Goal: Task Accomplishment & Management: Use online tool/utility

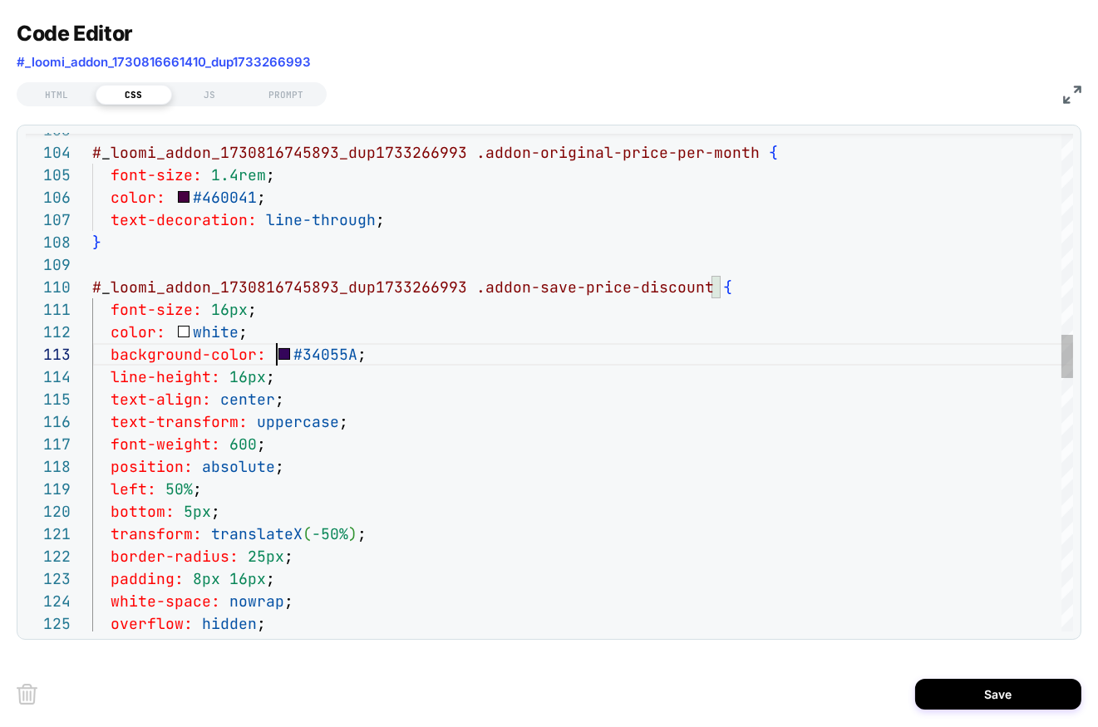
click at [367, 417] on div "# _ loomi_addon_1730816745893_dup1733266993 .addon-original-price-per-month { f…" at bounding box center [582, 681] width 981 height 5705
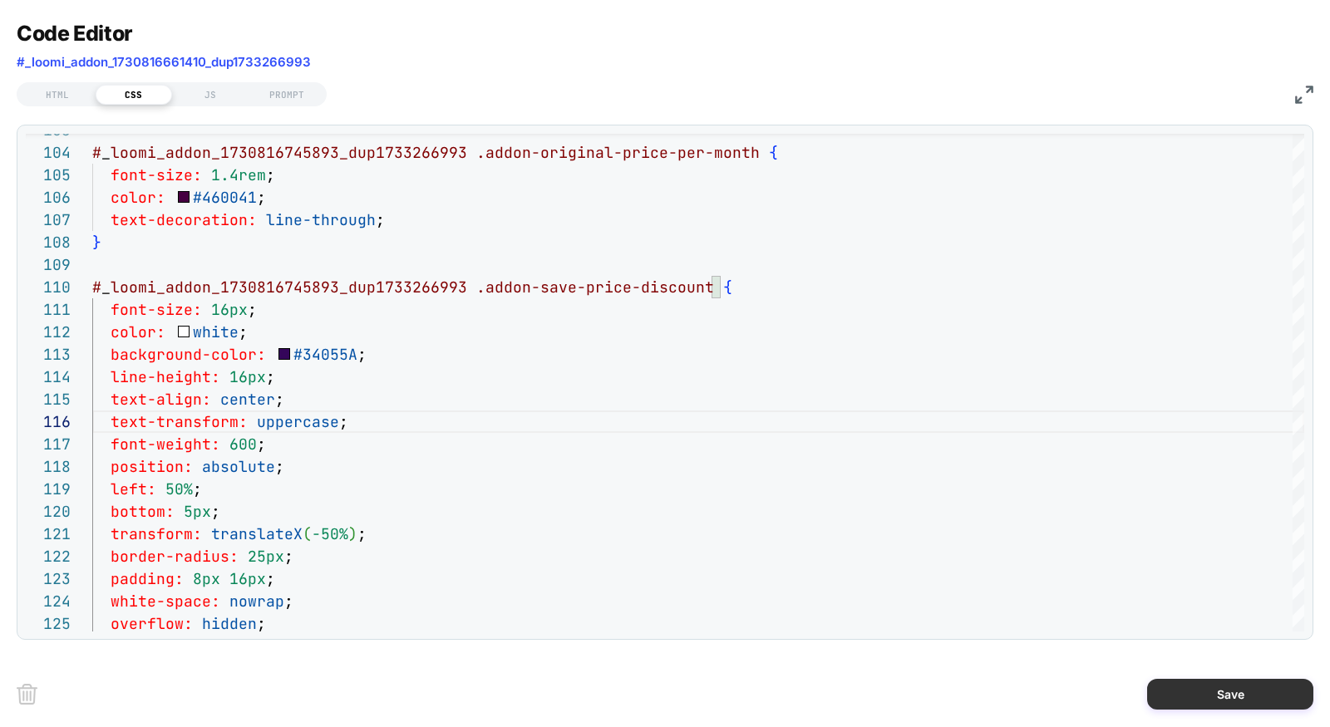
click at [1097, 697] on button "Save" at bounding box center [1230, 694] width 166 height 31
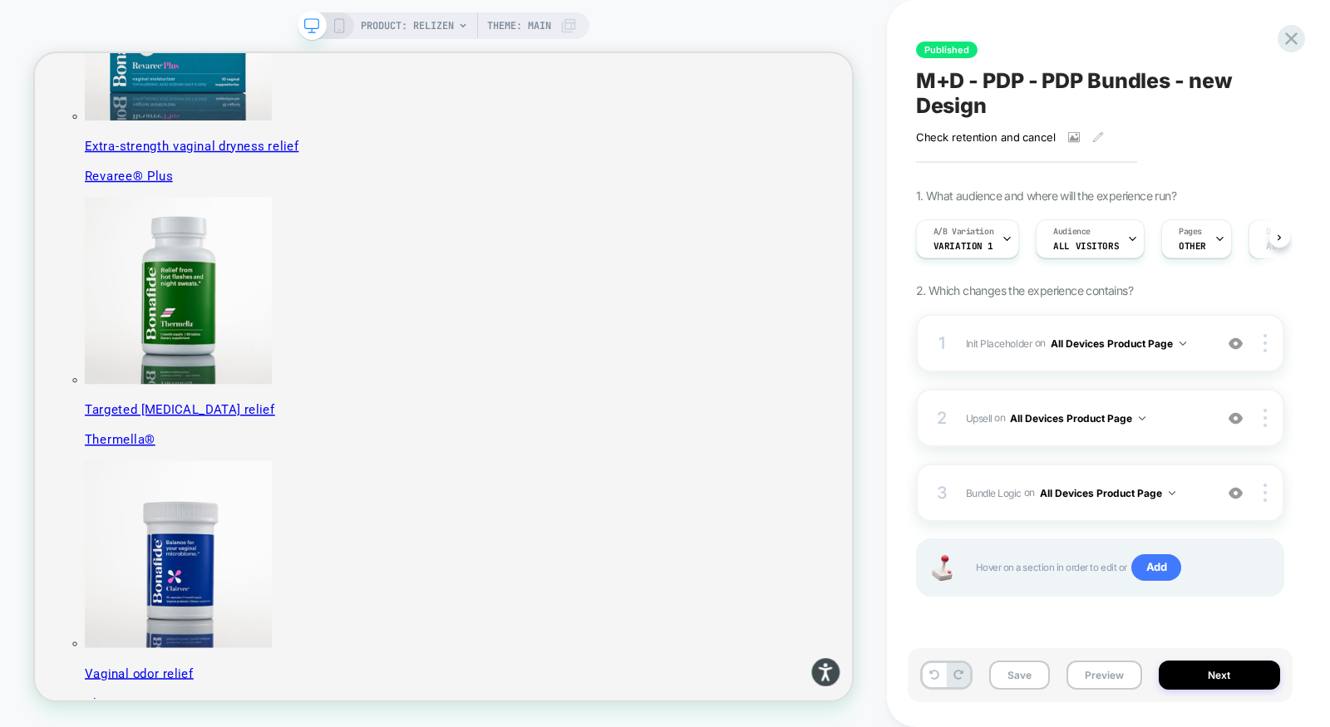
scroll to position [0, 1]
click at [1093, 674] on button "Preview" at bounding box center [1105, 675] width 76 height 29
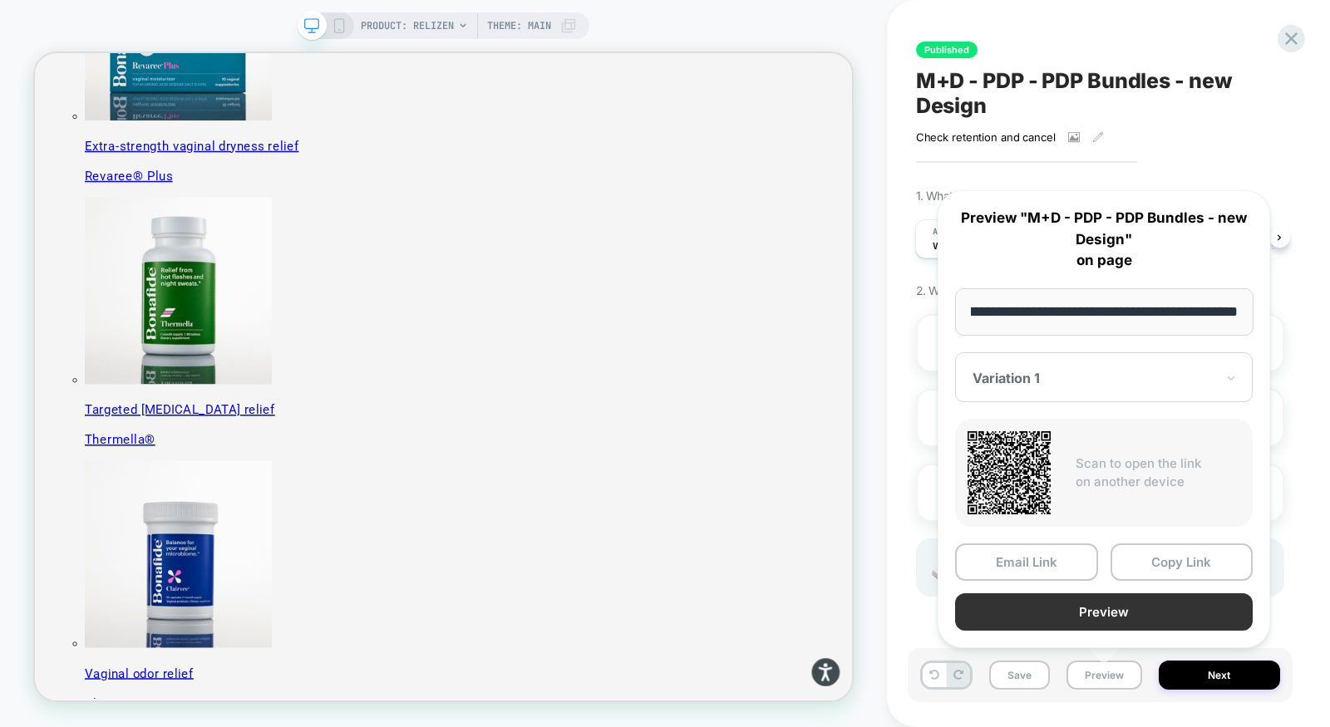
scroll to position [0, 0]
click at [1097, 608] on button "Preview" at bounding box center [1104, 612] width 298 height 37
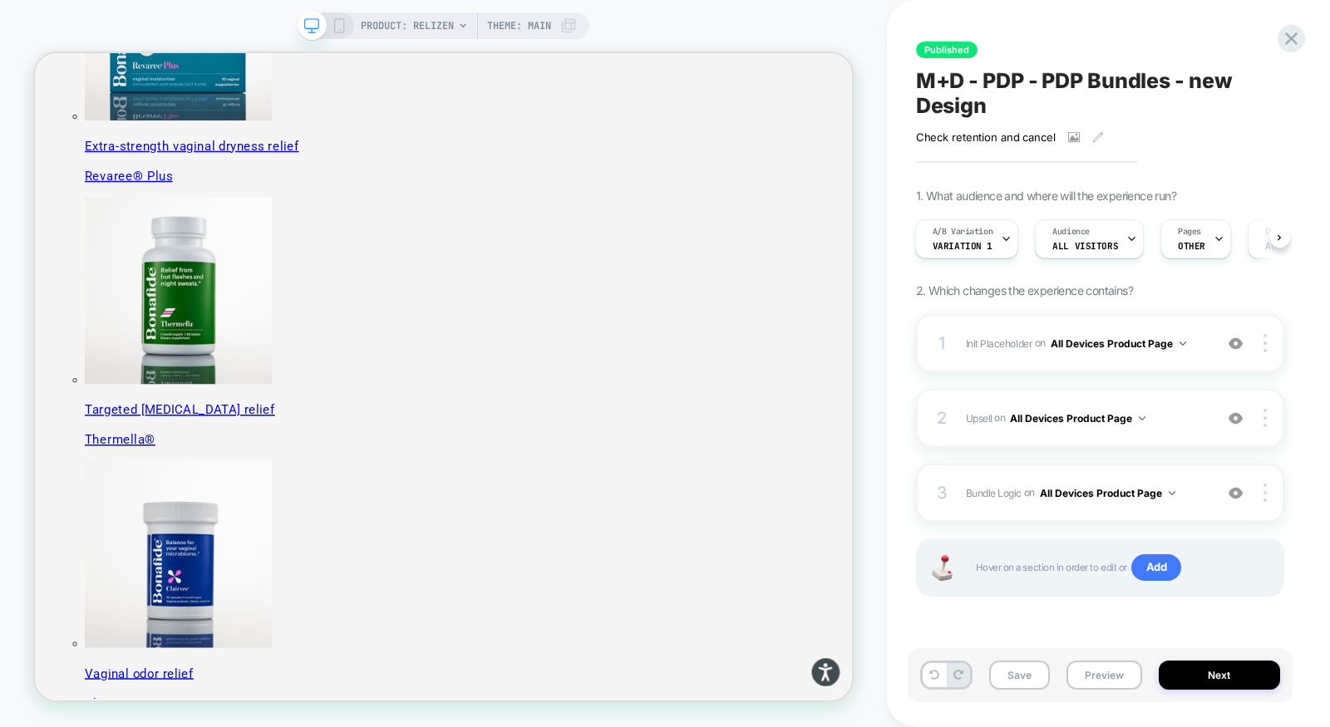
click at [1097, 470] on div "3 Bundle Logic Adding Code Block AFTER #_loomi_addon_1730816661410_dup173326699…" at bounding box center [1100, 493] width 368 height 58
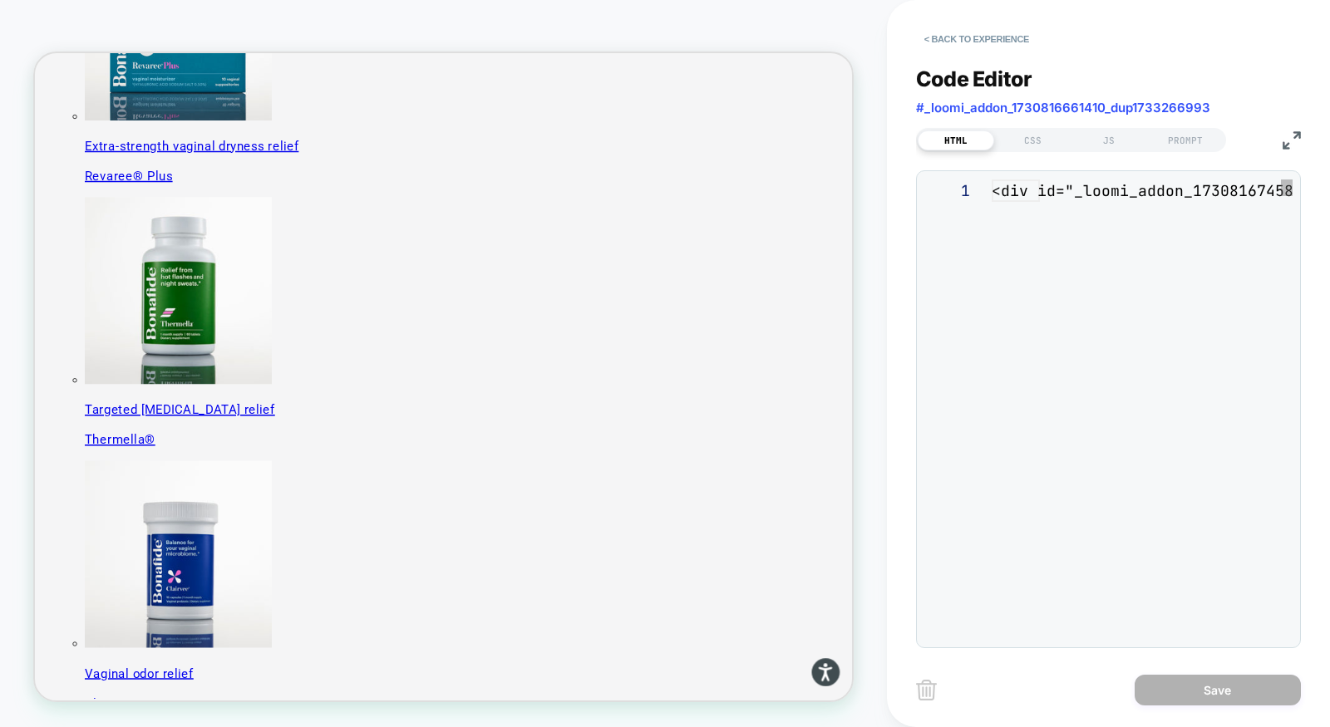
scroll to position [224, 0]
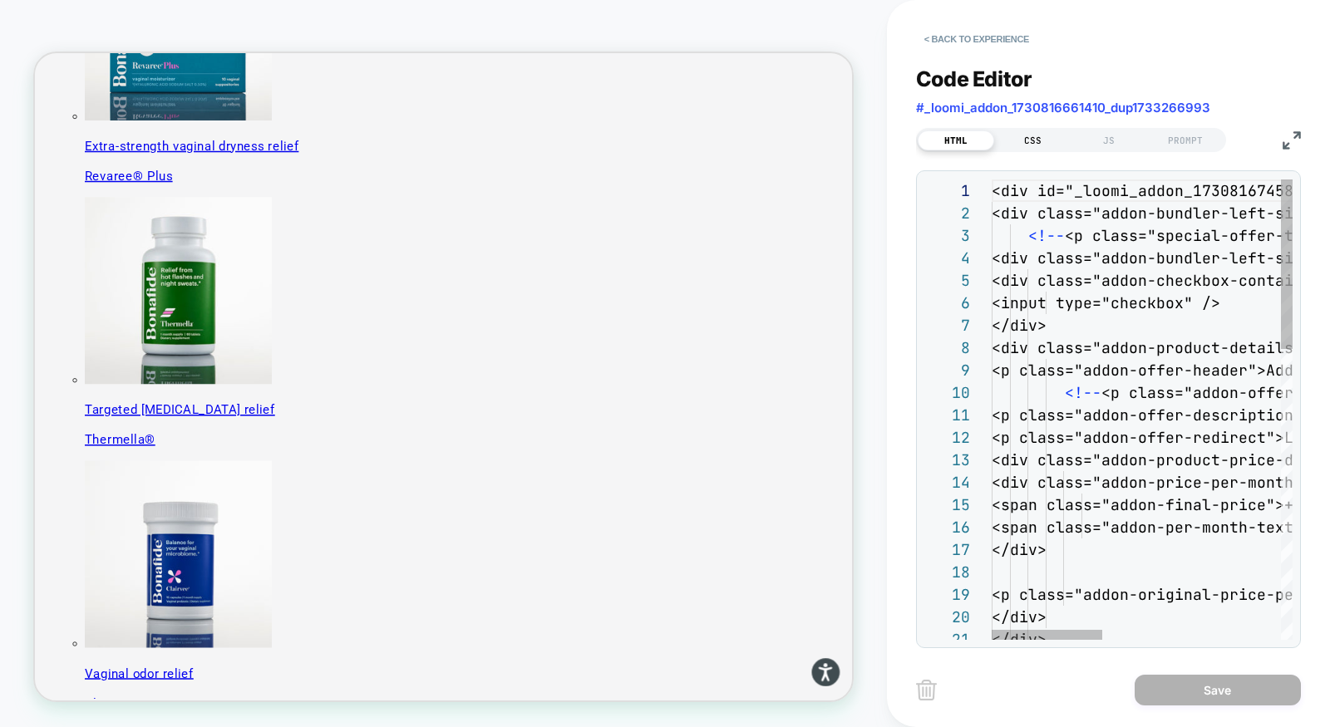
click at [1044, 142] on div "CSS" at bounding box center [1032, 141] width 76 height 20
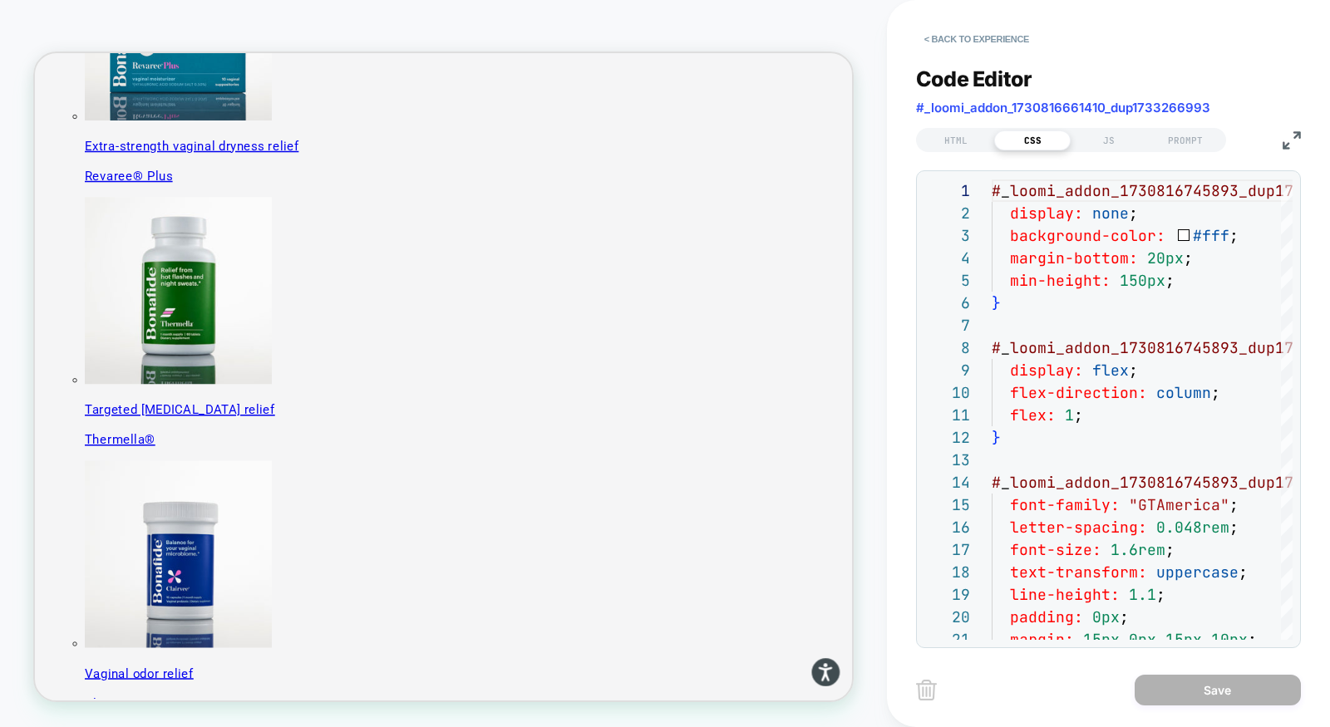
click at [1097, 142] on img at bounding box center [1292, 140] width 18 height 18
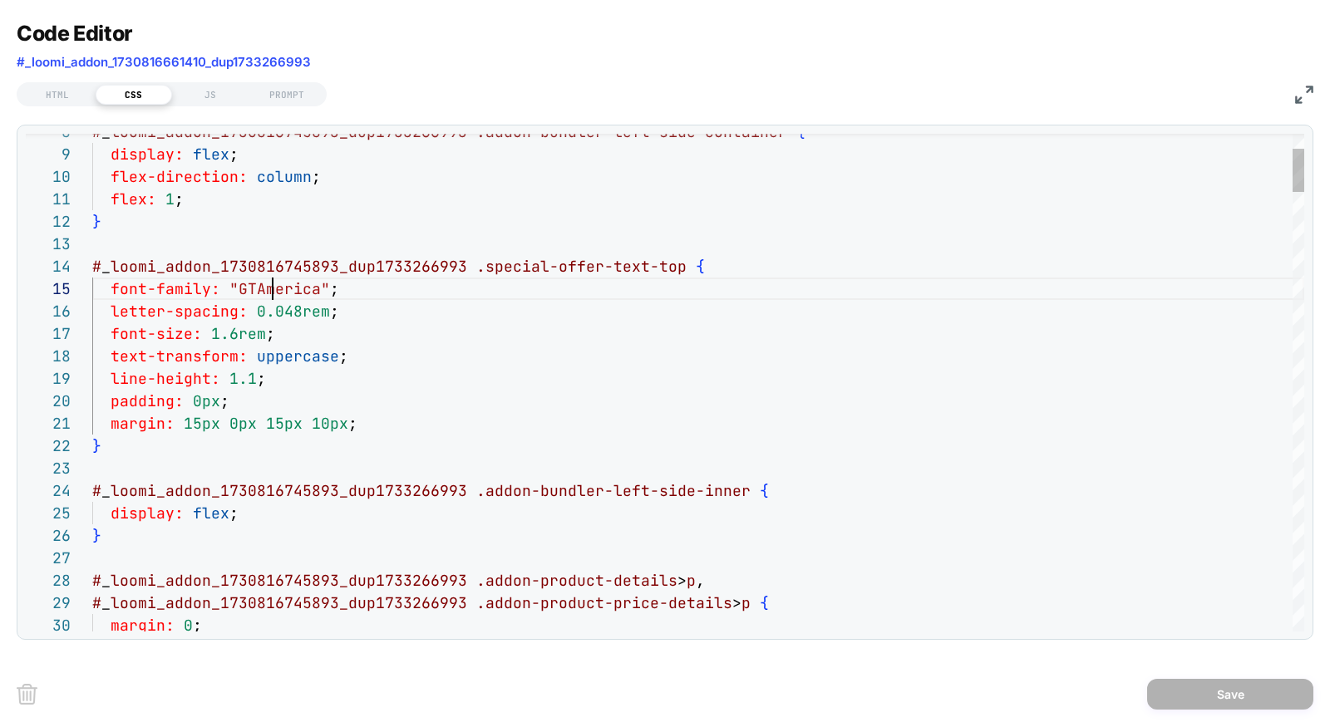
type textarea "**********"
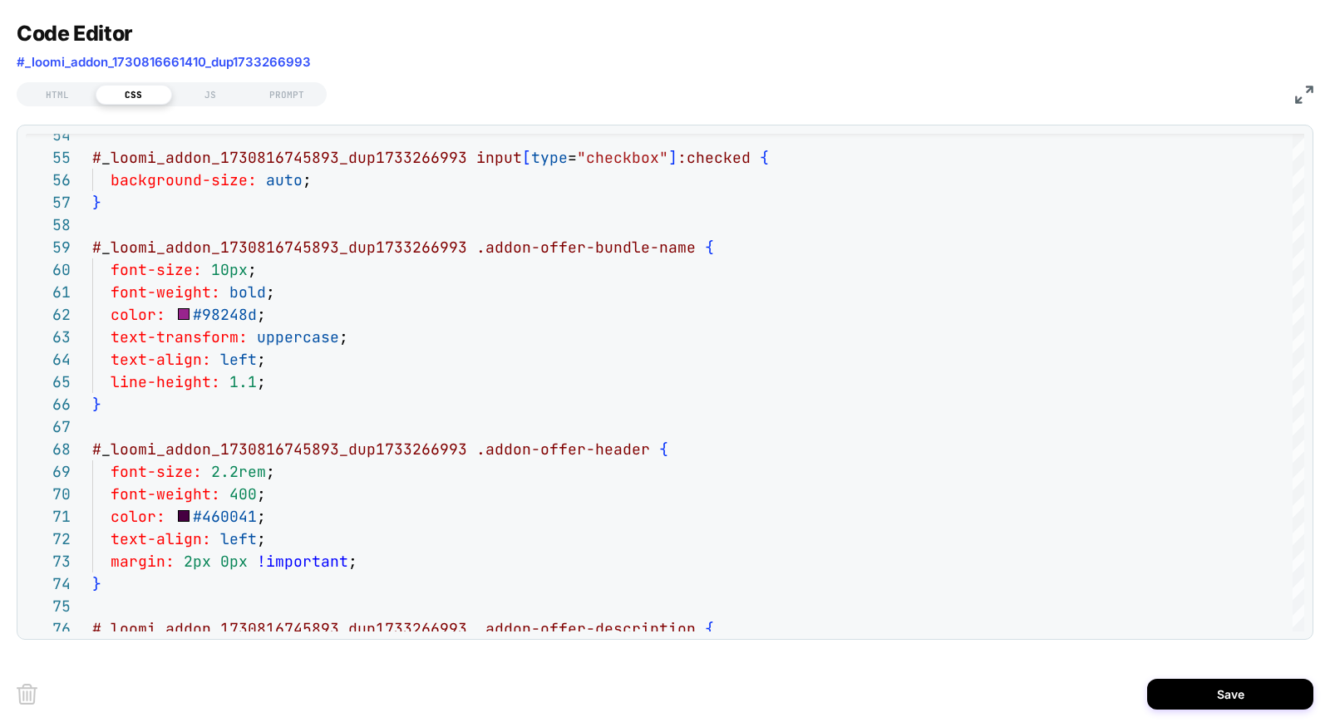
click at [1097, 95] on img at bounding box center [1304, 95] width 18 height 18
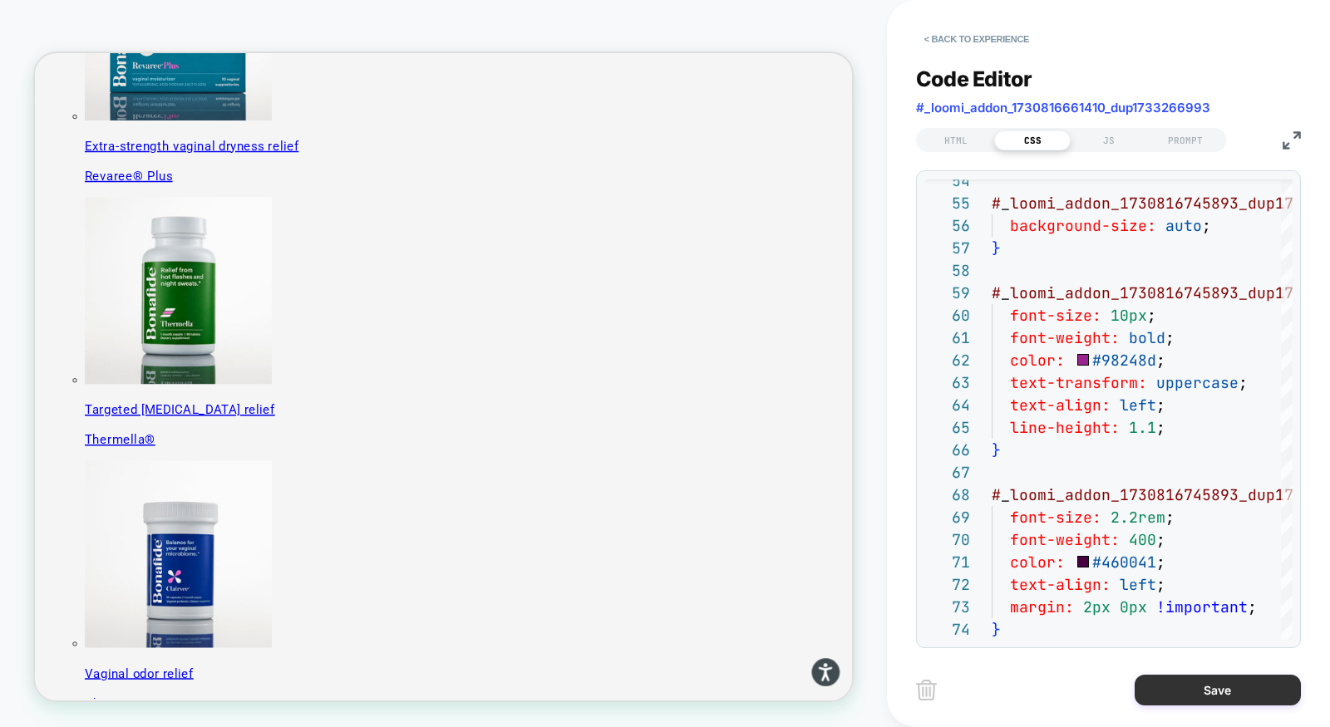
click at [1097, 688] on button "Save" at bounding box center [1218, 690] width 166 height 31
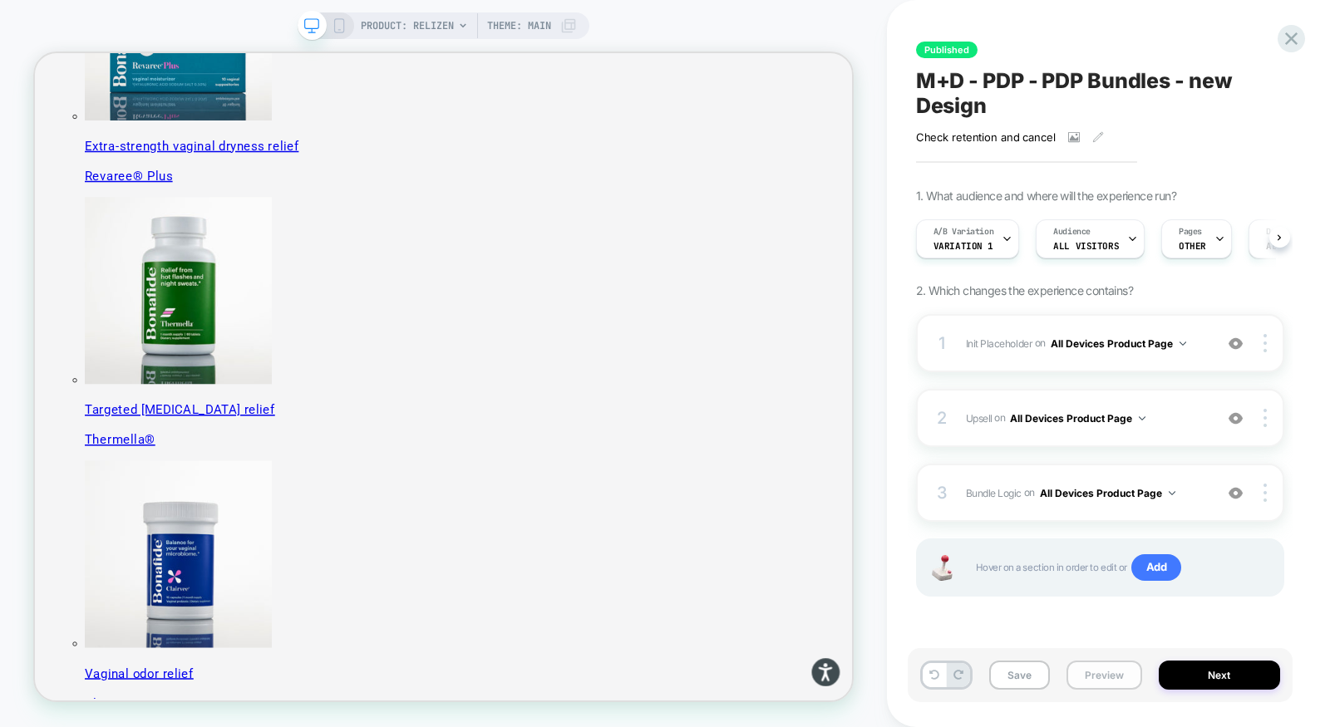
click at [1097, 683] on button "Preview" at bounding box center [1105, 675] width 76 height 29
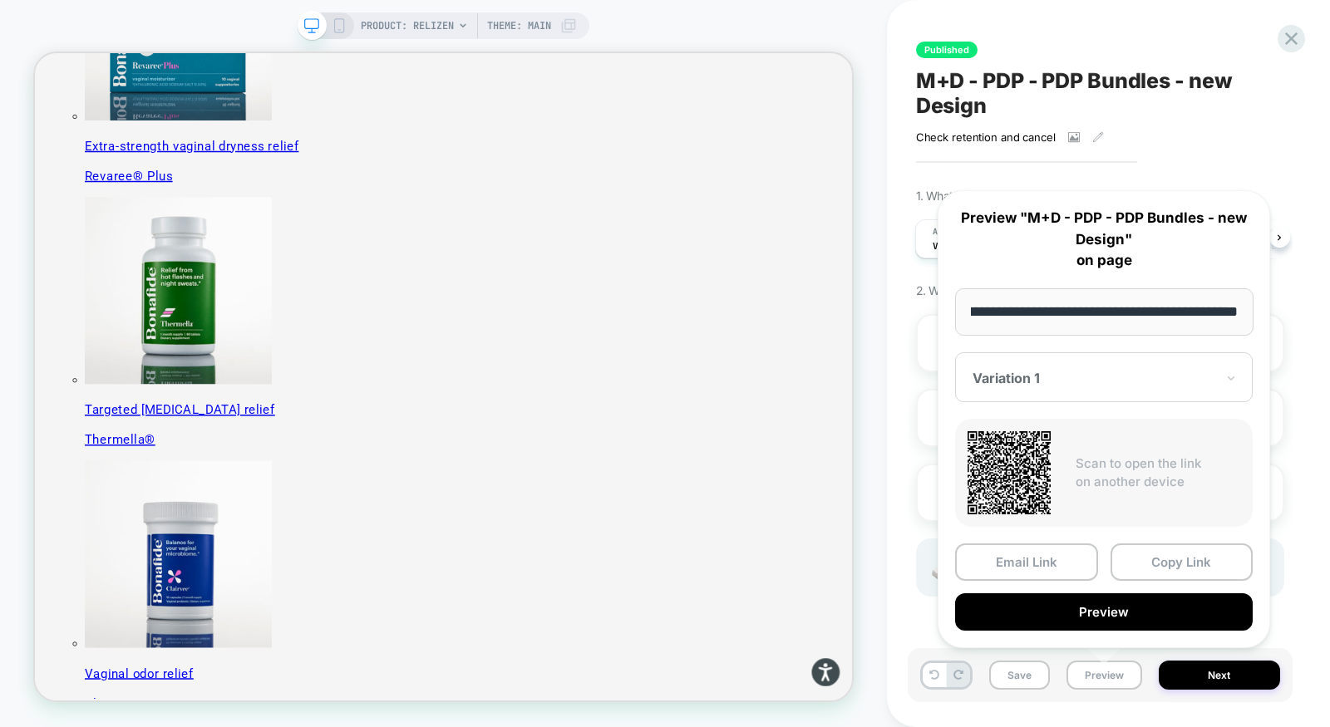
scroll to position [0, 0]
click at [869, 391] on div "PRODUCT: Relizen Theme: MAIN" at bounding box center [443, 364] width 887 height 694
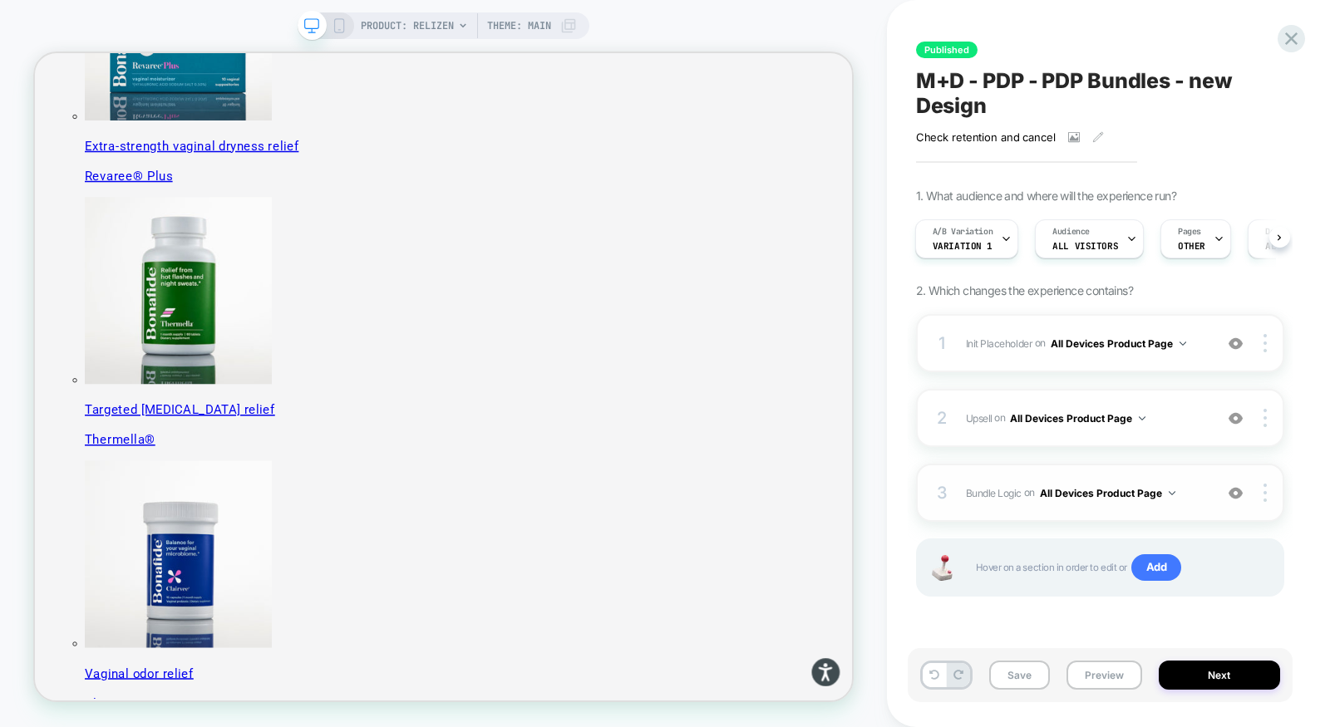
click at [1097, 469] on div "3 Bundle Logic Adding Code Block AFTER #_loomi_addon_1730816661410_dup173326699…" at bounding box center [1100, 493] width 368 height 58
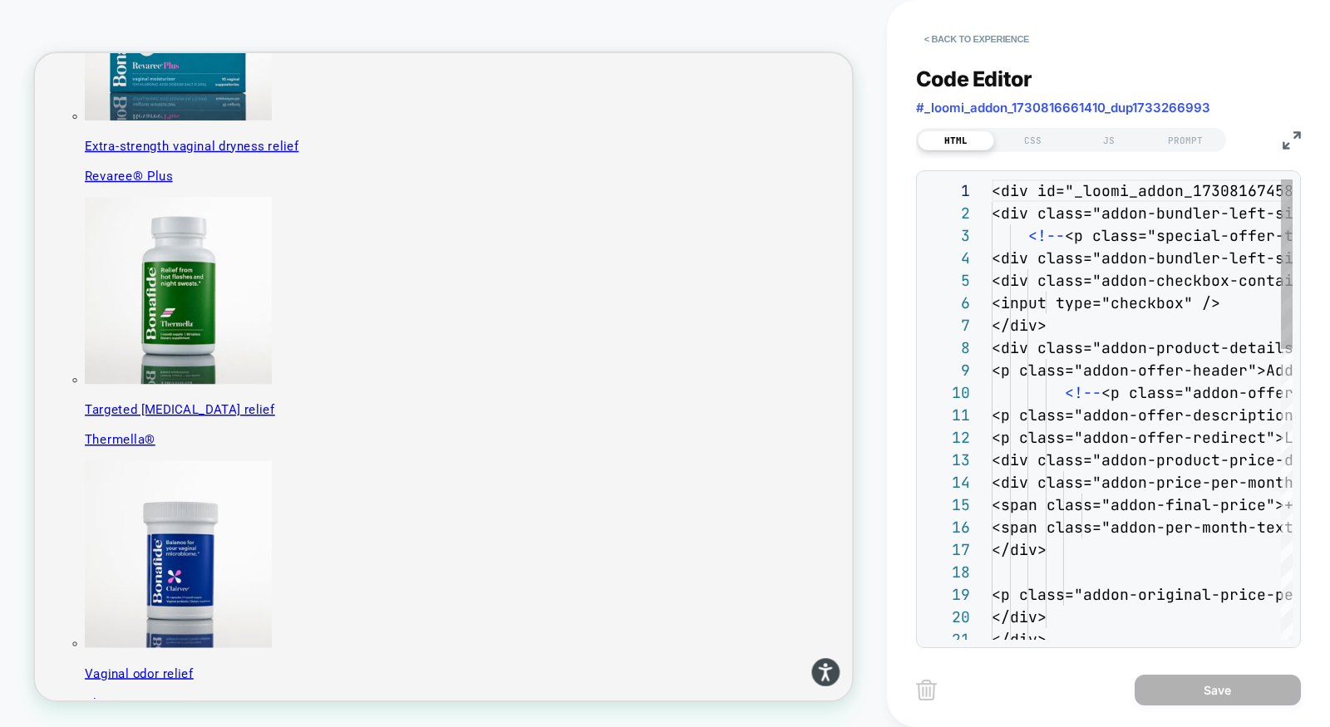
scroll to position [224, 0]
click at [1097, 144] on img at bounding box center [1292, 140] width 18 height 18
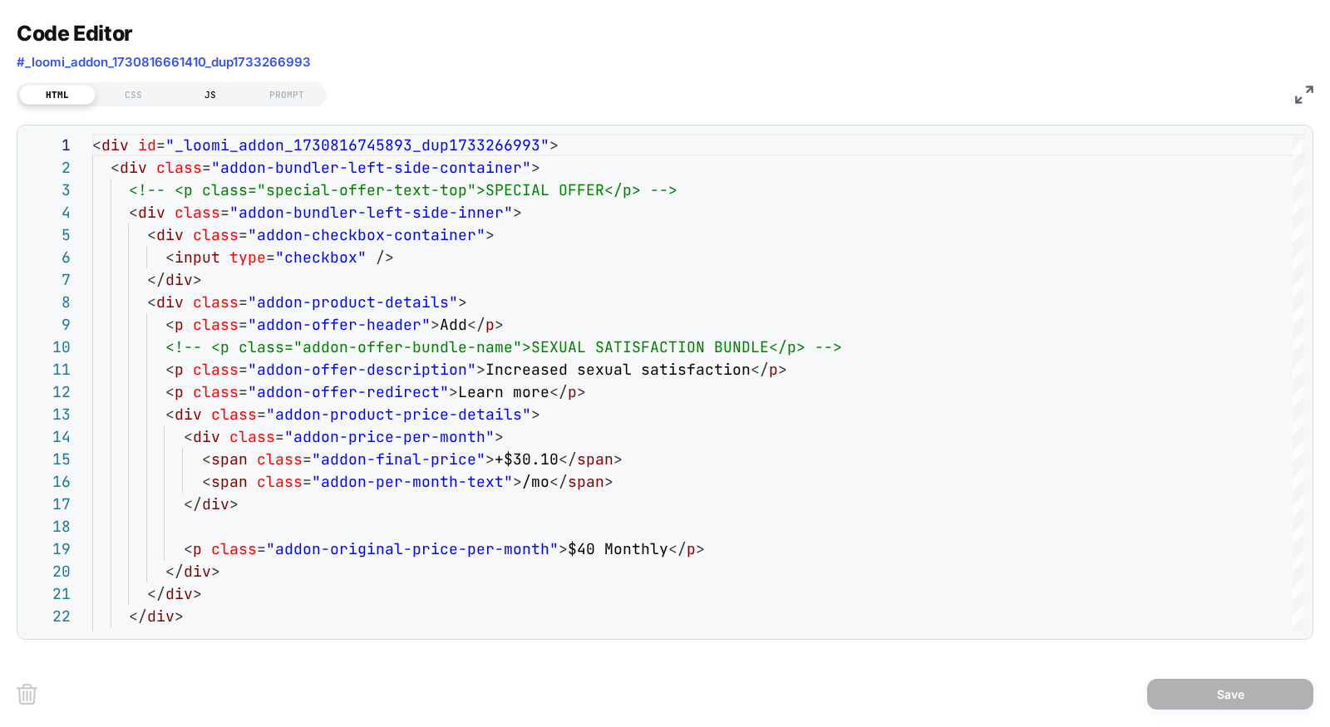
click at [204, 95] on div "JS" at bounding box center [210, 95] width 76 height 20
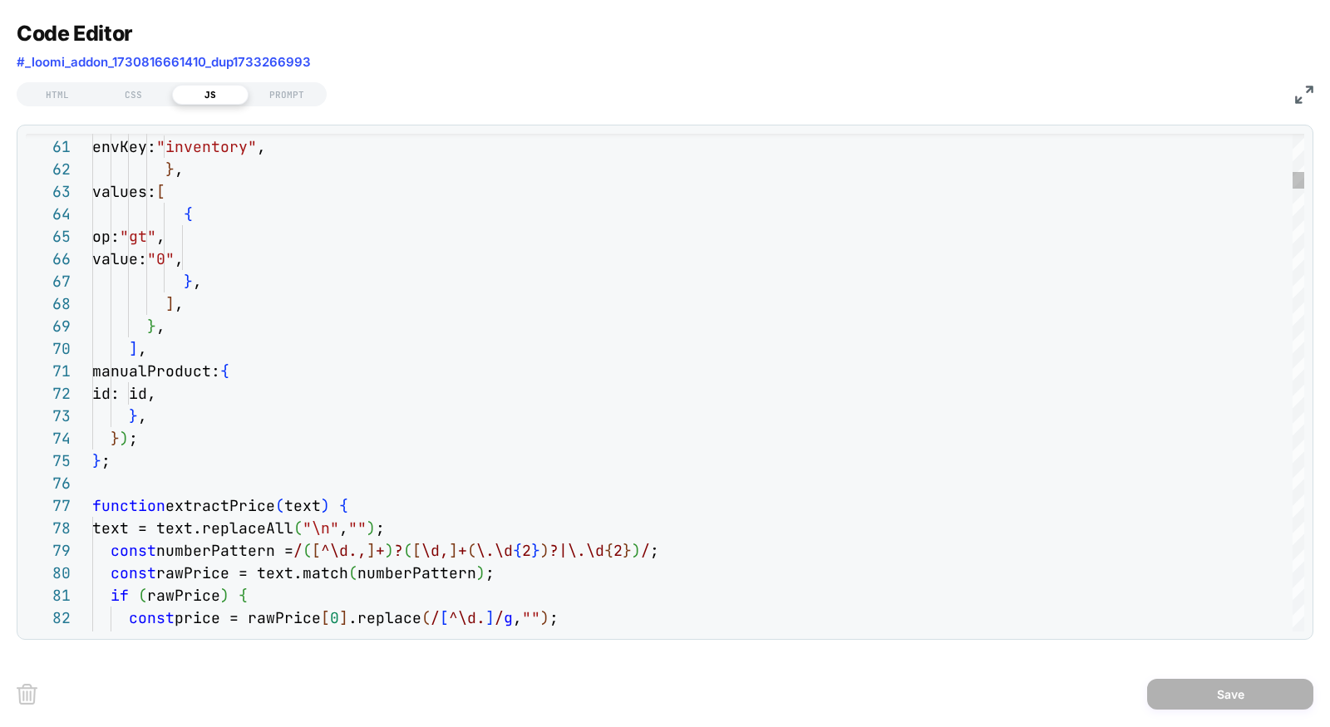
type textarea "**********"
type textarea "*"
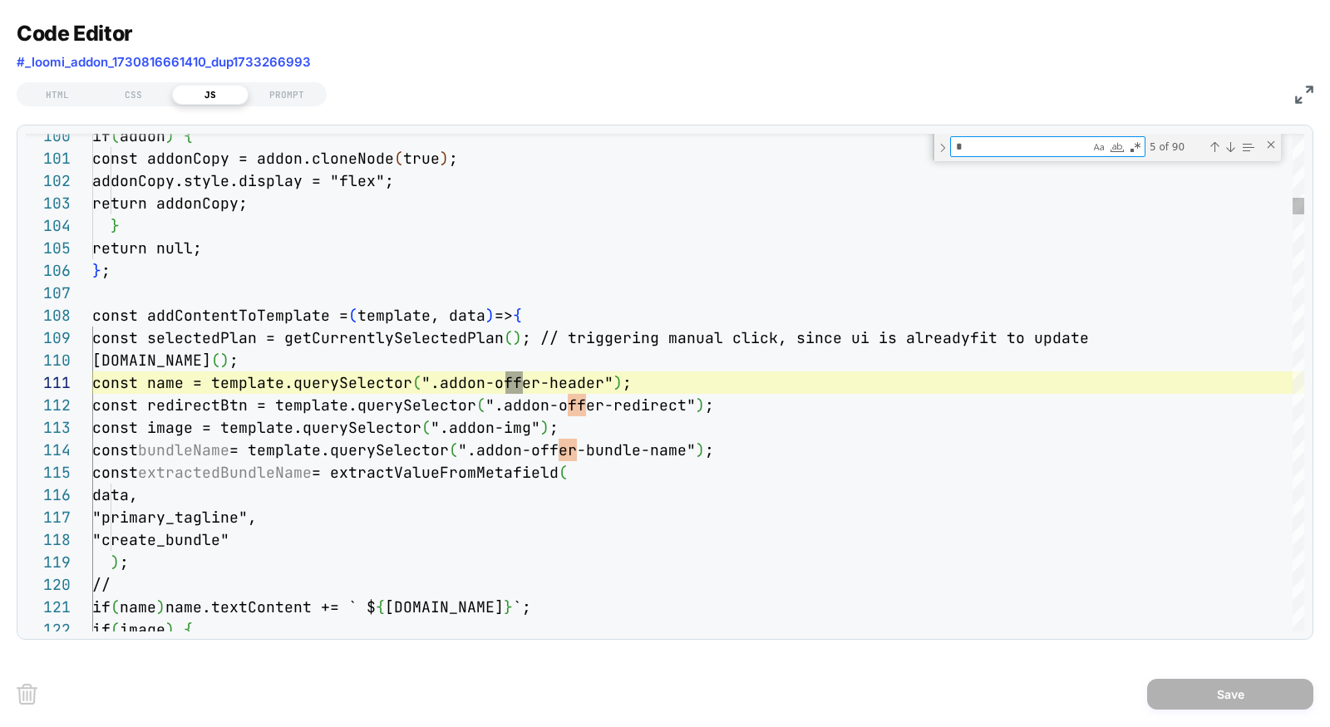
type textarea "**********"
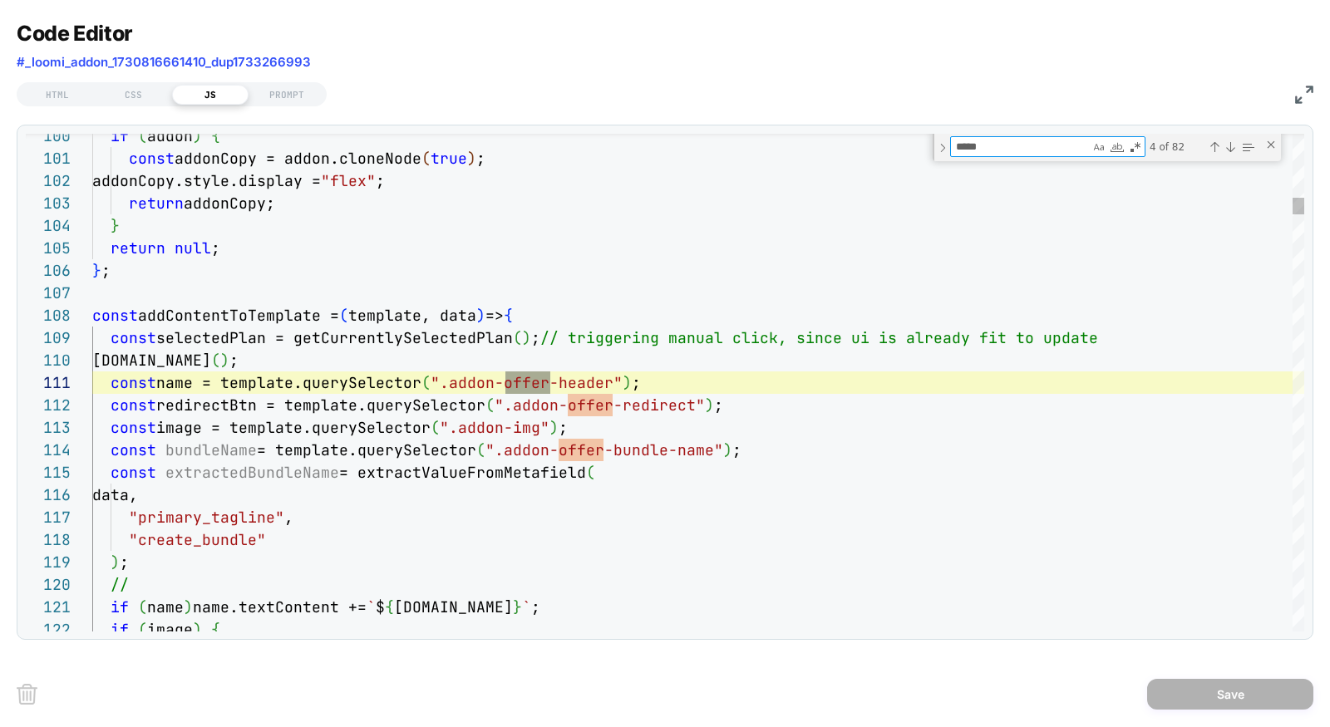
scroll to position [224, 458]
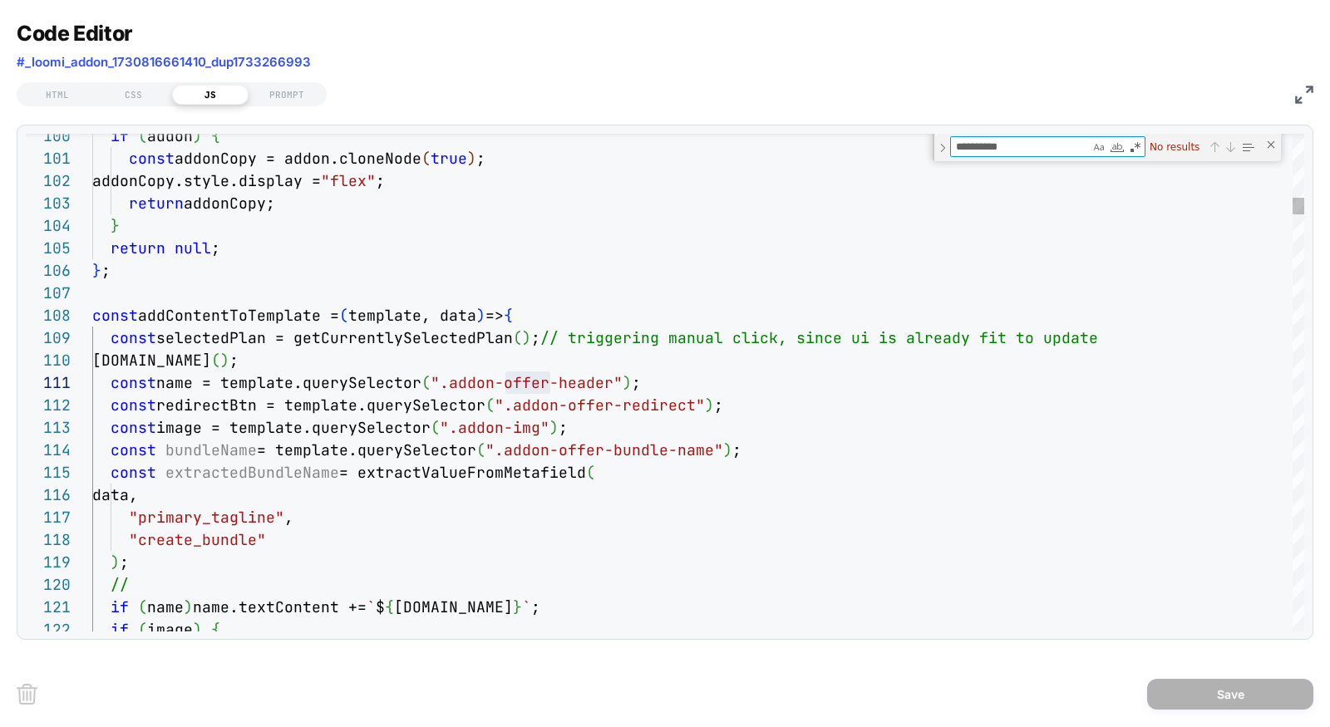
type textarea "**********"
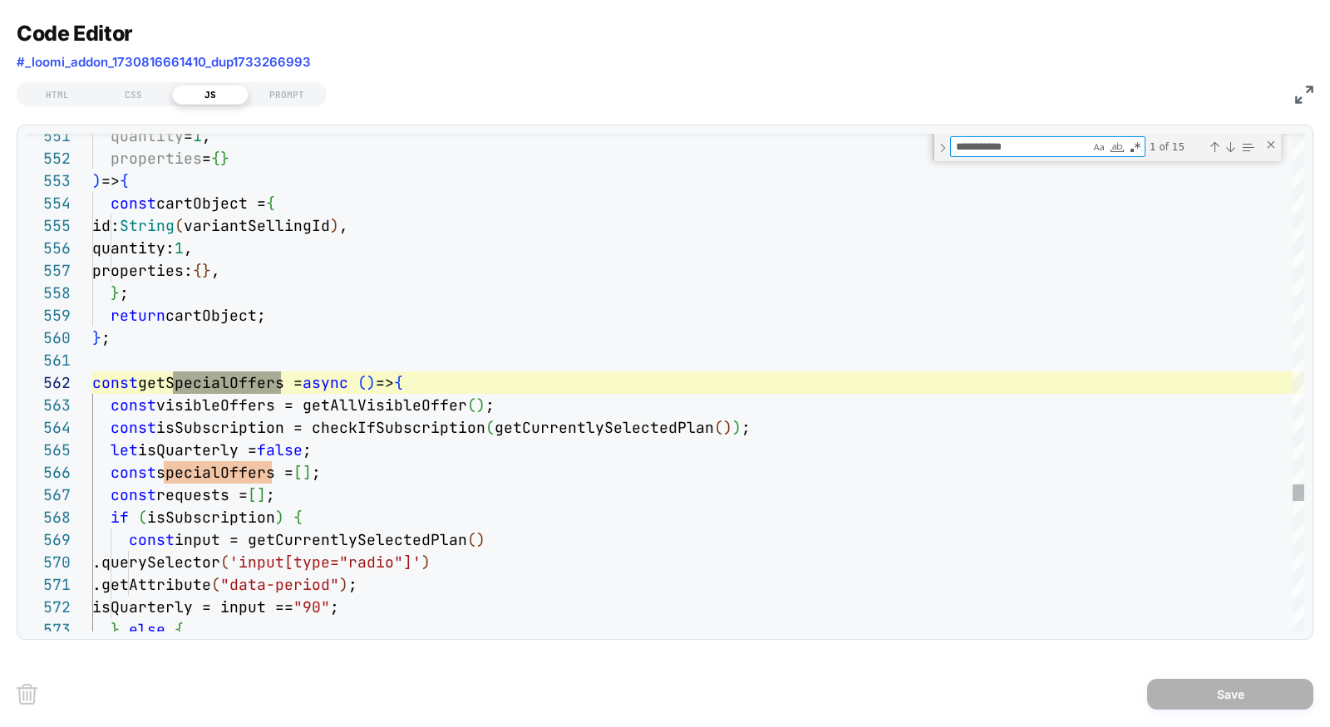
type textarea "**********"
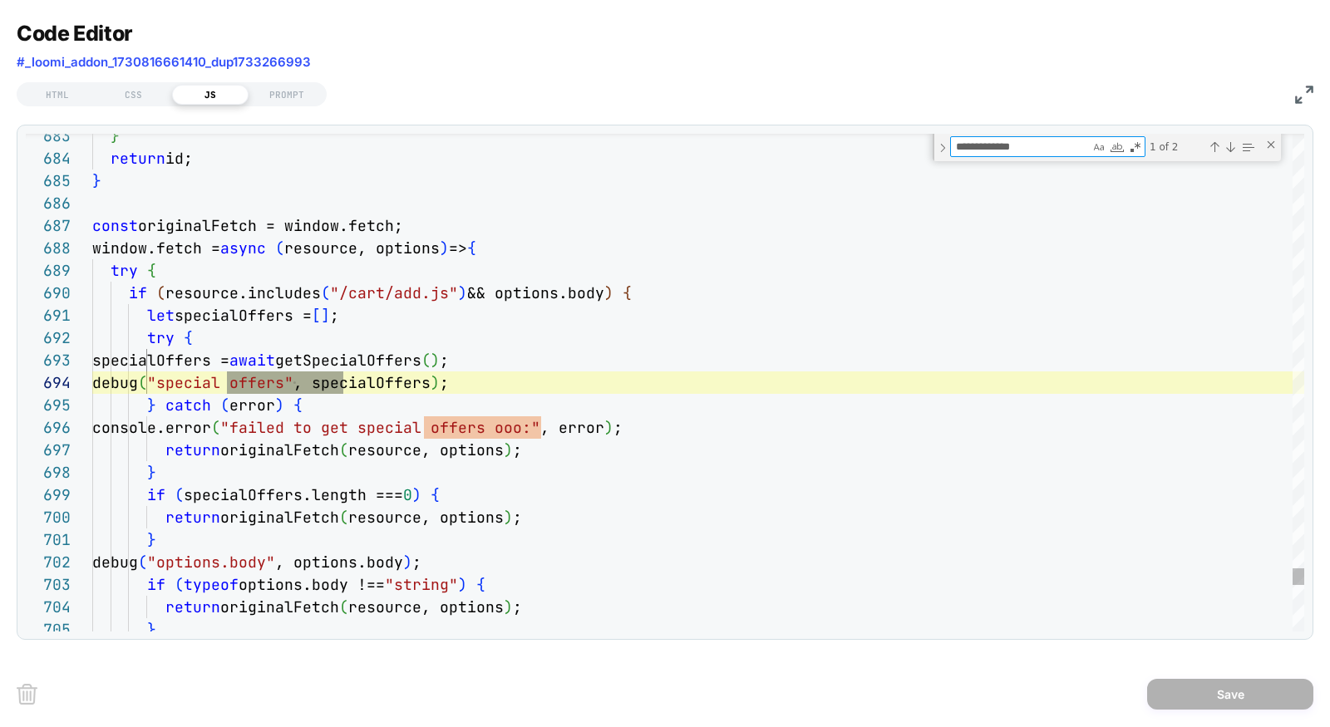
scroll to position [224, 251]
type textarea "**********"
click at [1097, 151] on div "Next Match (Enter)" at bounding box center [1230, 146] width 13 height 13
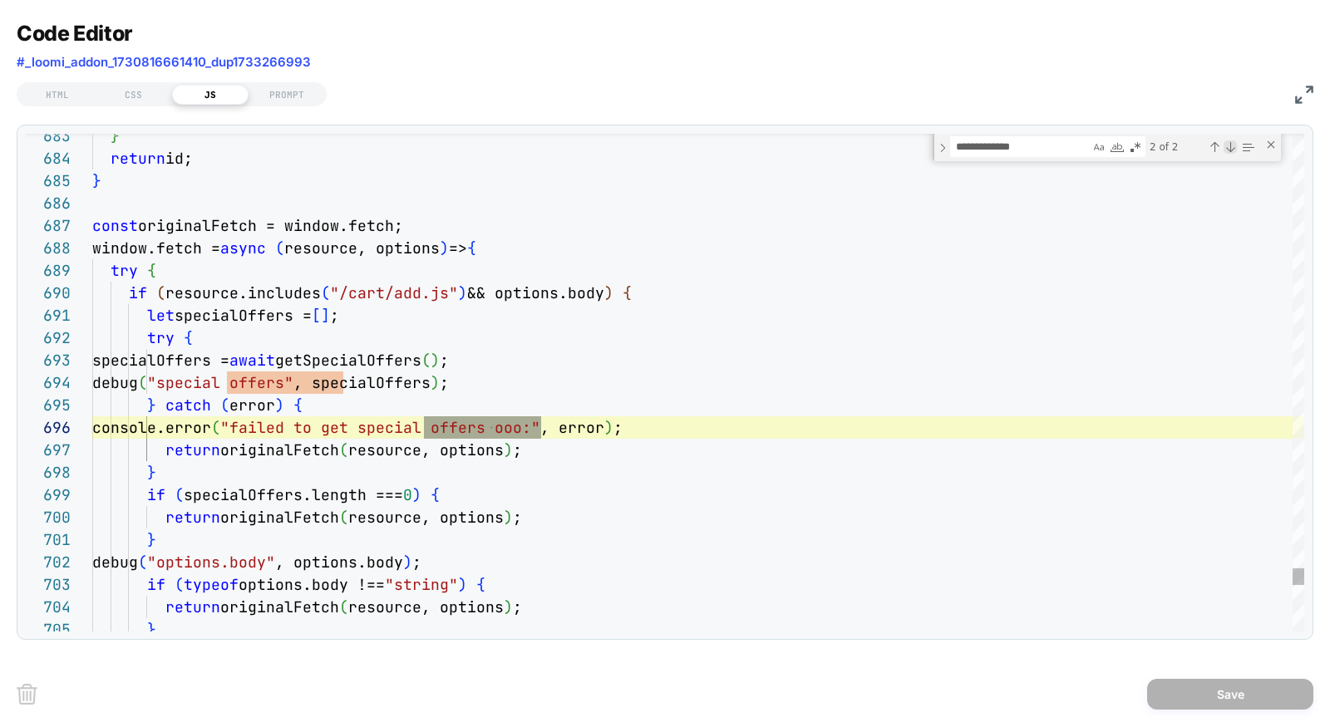
scroll to position [224, 449]
click at [1097, 151] on div "Next Match (Enter)" at bounding box center [1230, 146] width 13 height 13
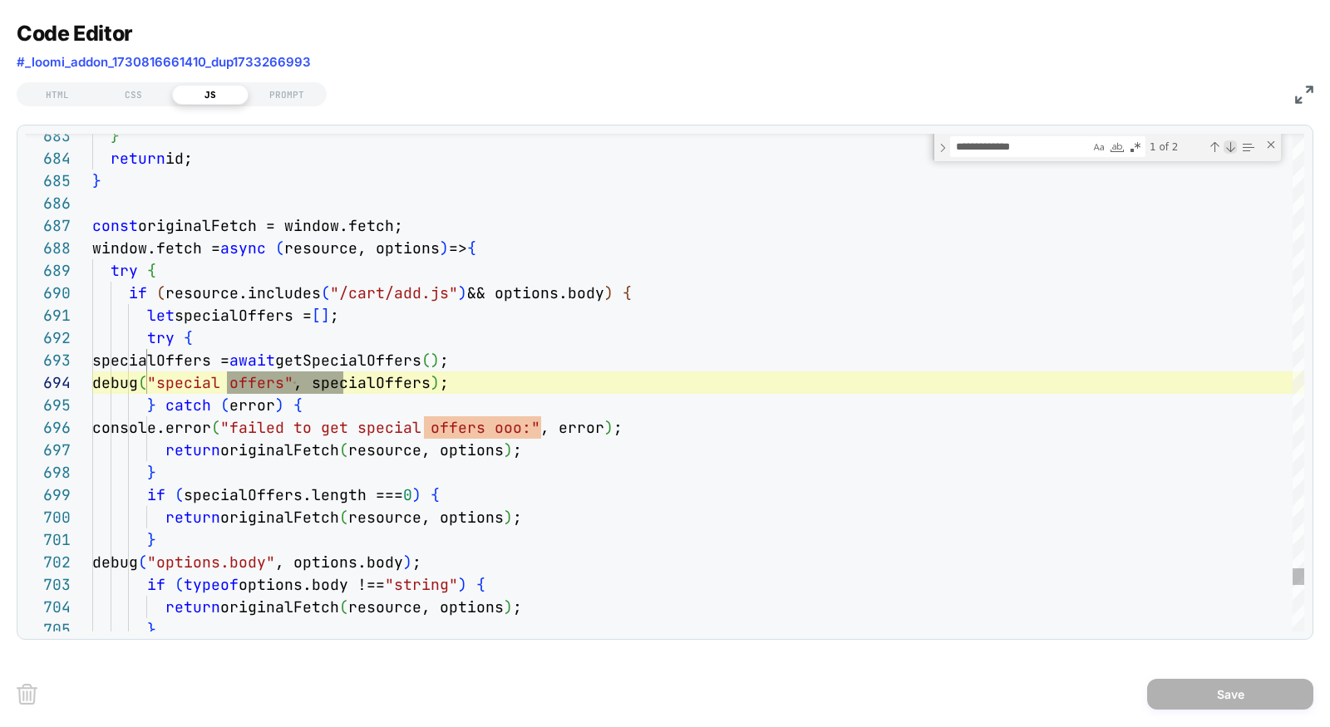
scroll to position [224, 251]
click at [60, 93] on div "HTML" at bounding box center [57, 95] width 76 height 20
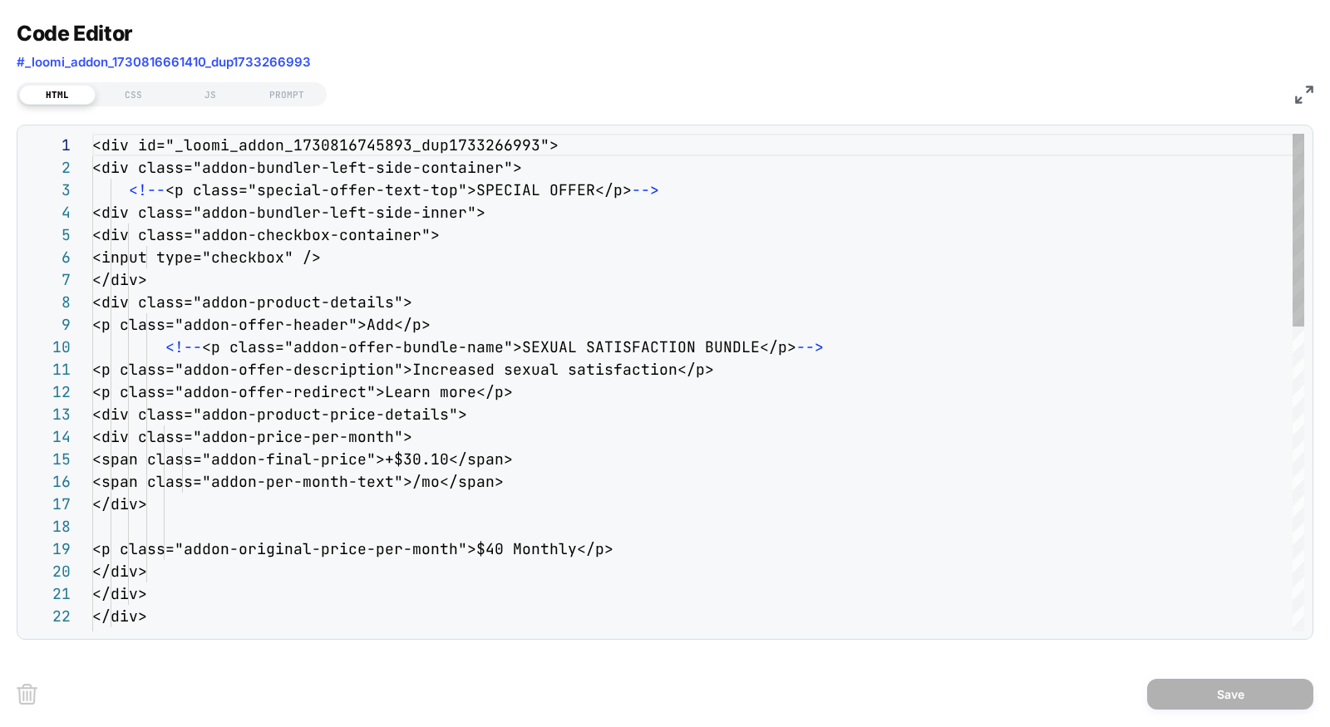
scroll to position [224, 0]
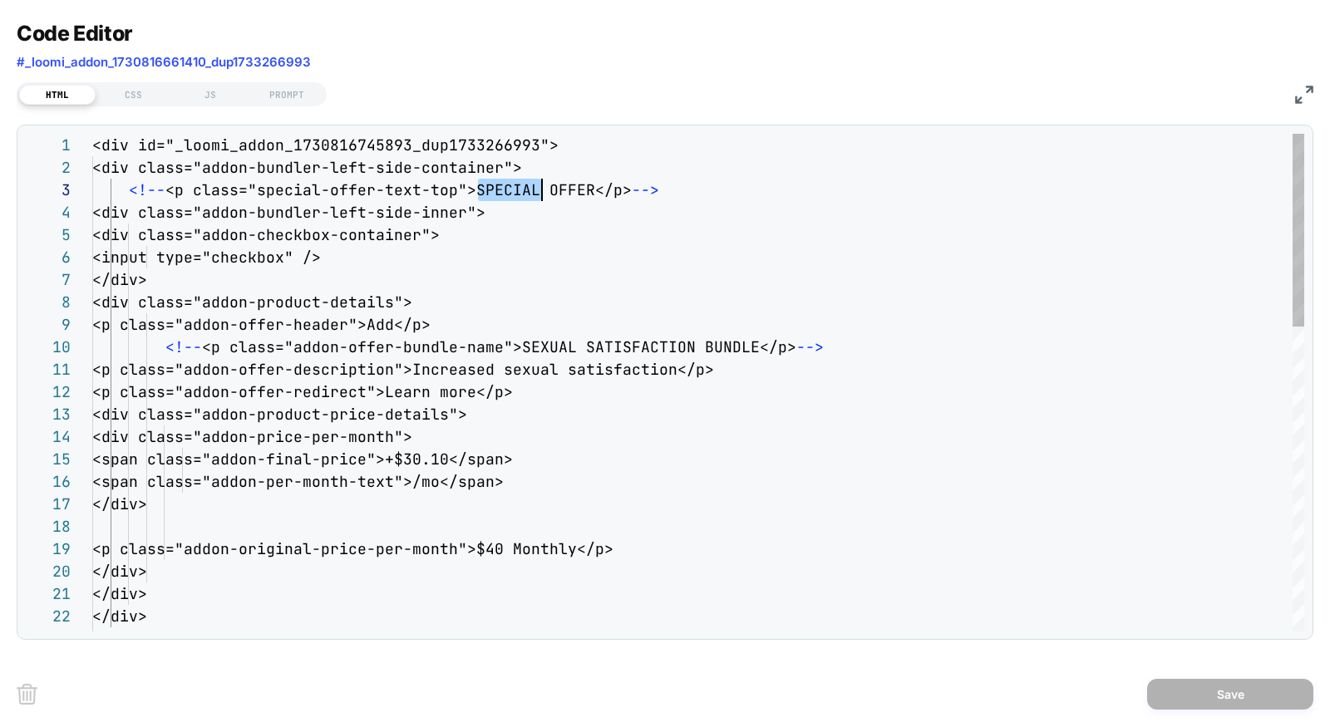
drag, startPoint x: 480, startPoint y: 188, endPoint x: 593, endPoint y: 188, distance: 113.1
type textarea "**********"
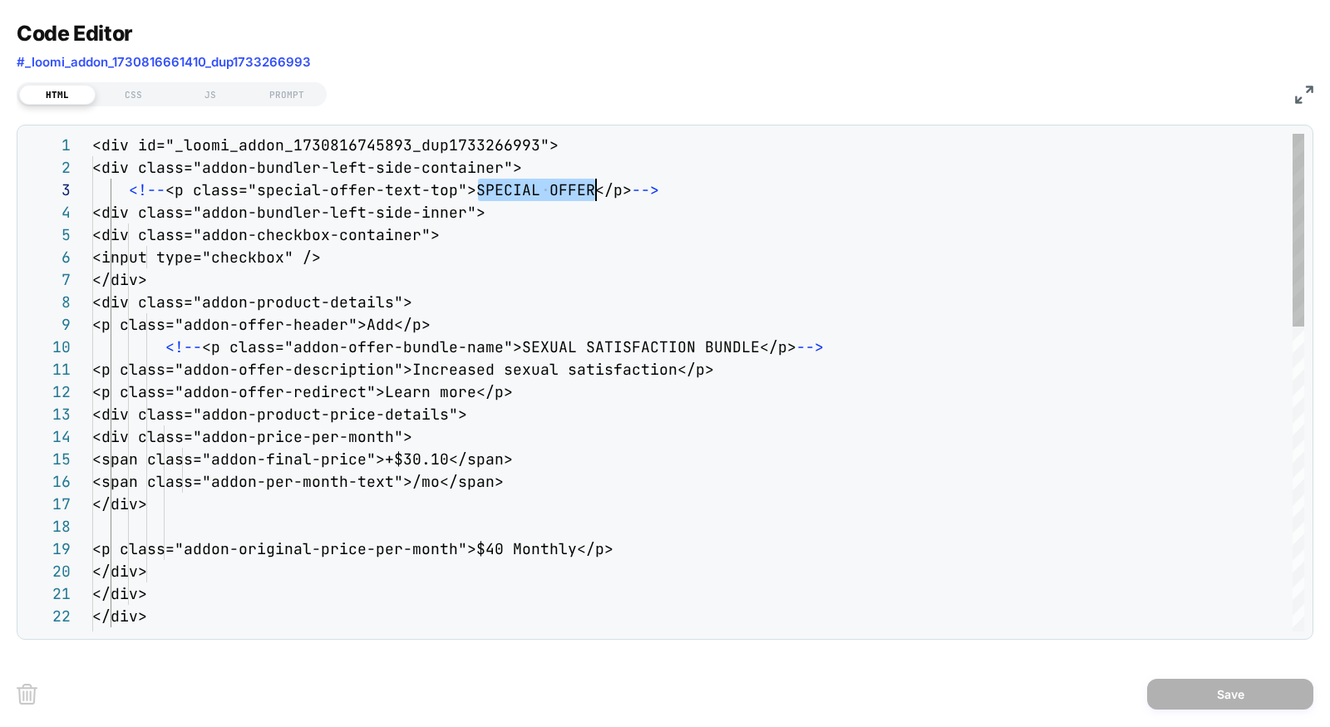
scroll to position [44, 619]
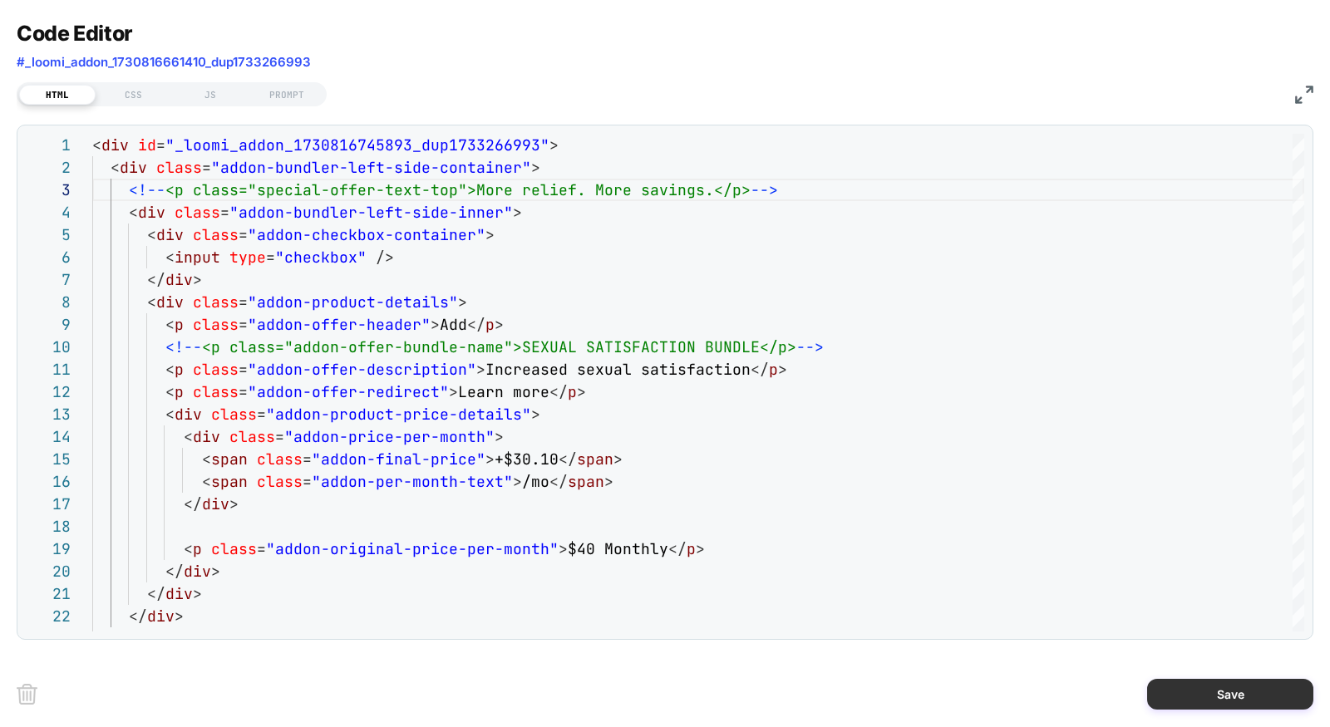
click at [1097, 694] on button "Save" at bounding box center [1230, 694] width 166 height 31
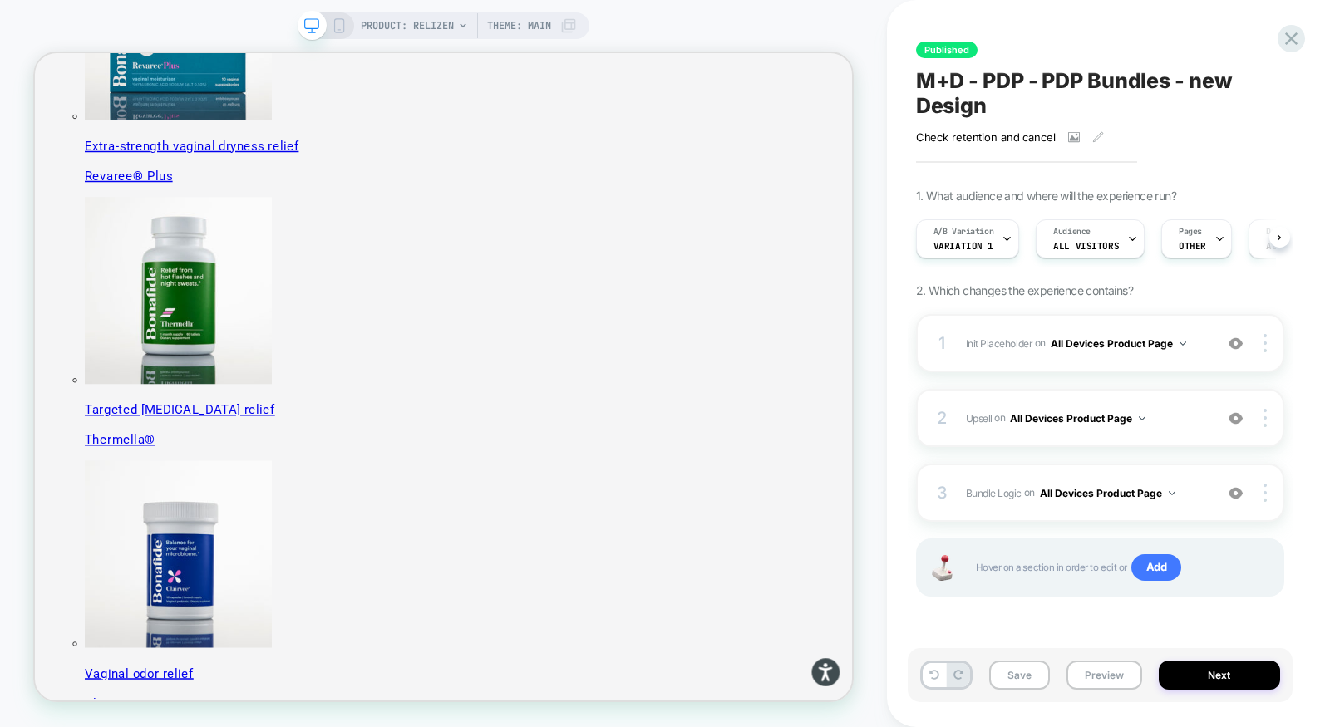
scroll to position [0, 1]
click at [1097, 357] on div "1 Init Placeholder Replacing Code Block WITH #bundle-creator-container on All D…" at bounding box center [1100, 343] width 368 height 58
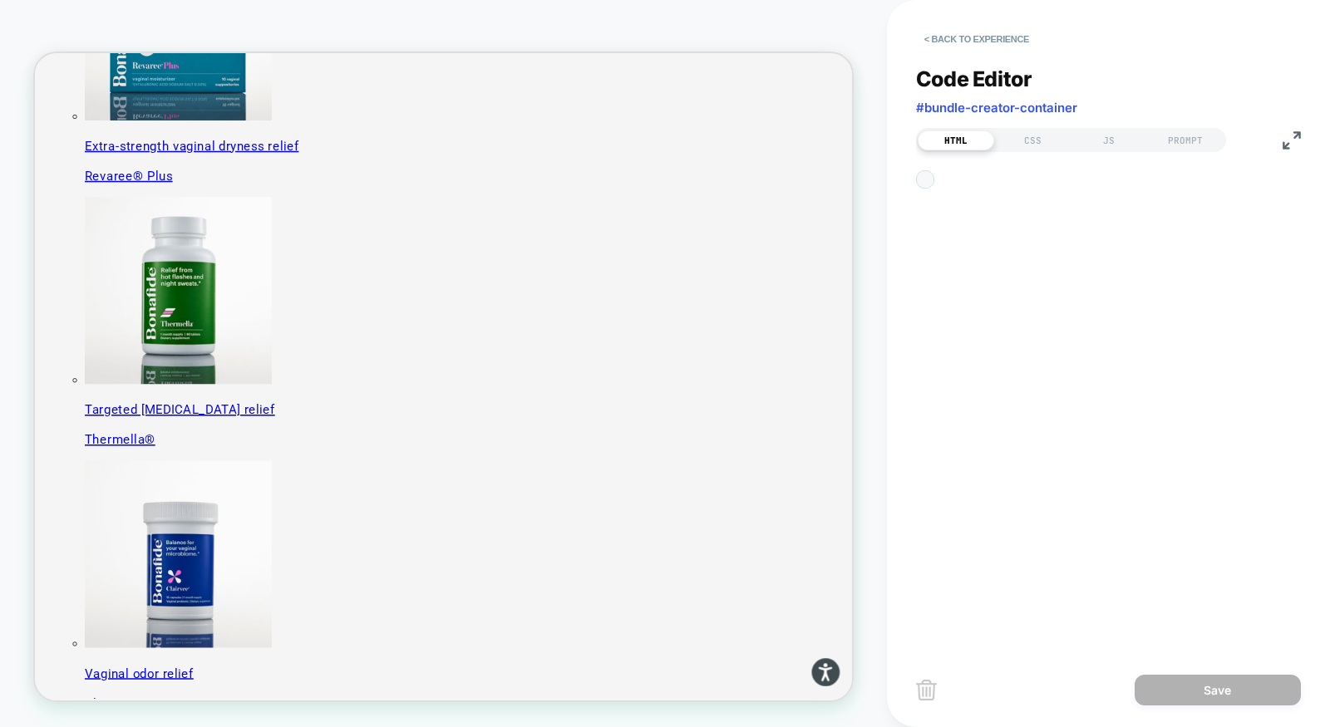
scroll to position [201, 0]
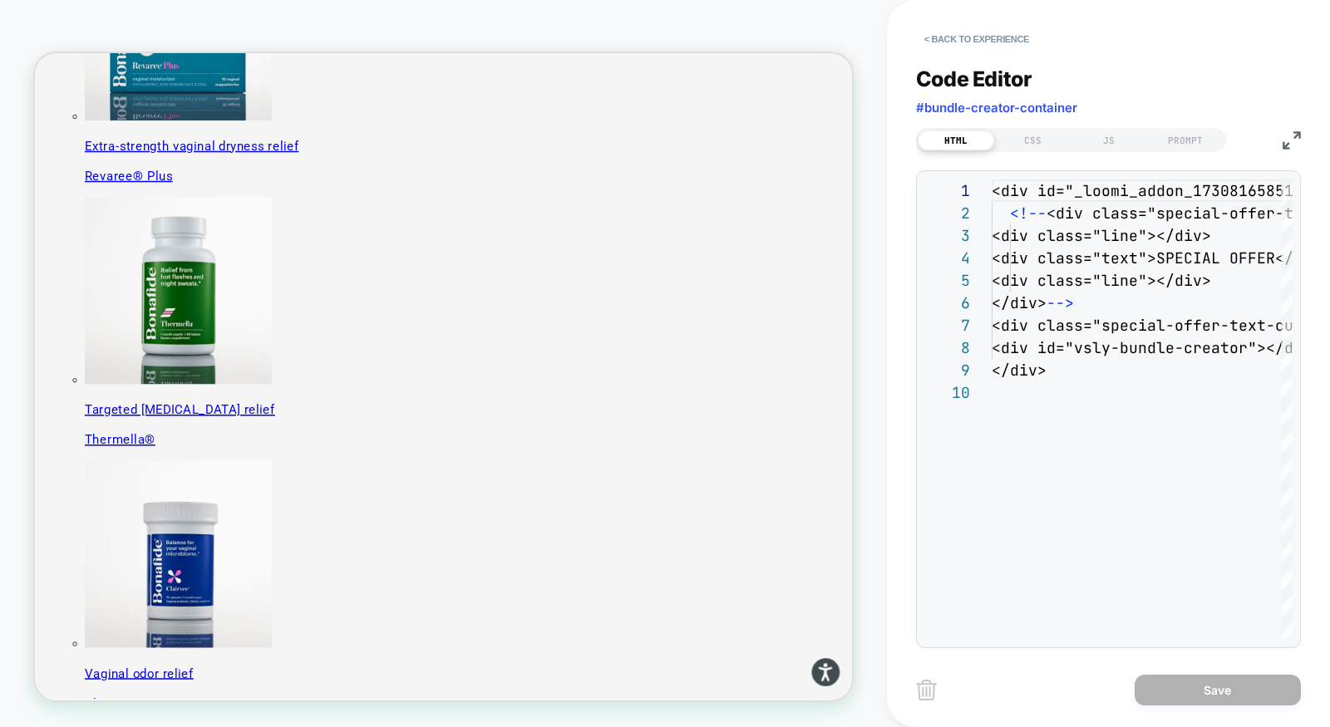
click at [1097, 139] on img at bounding box center [1292, 140] width 18 height 18
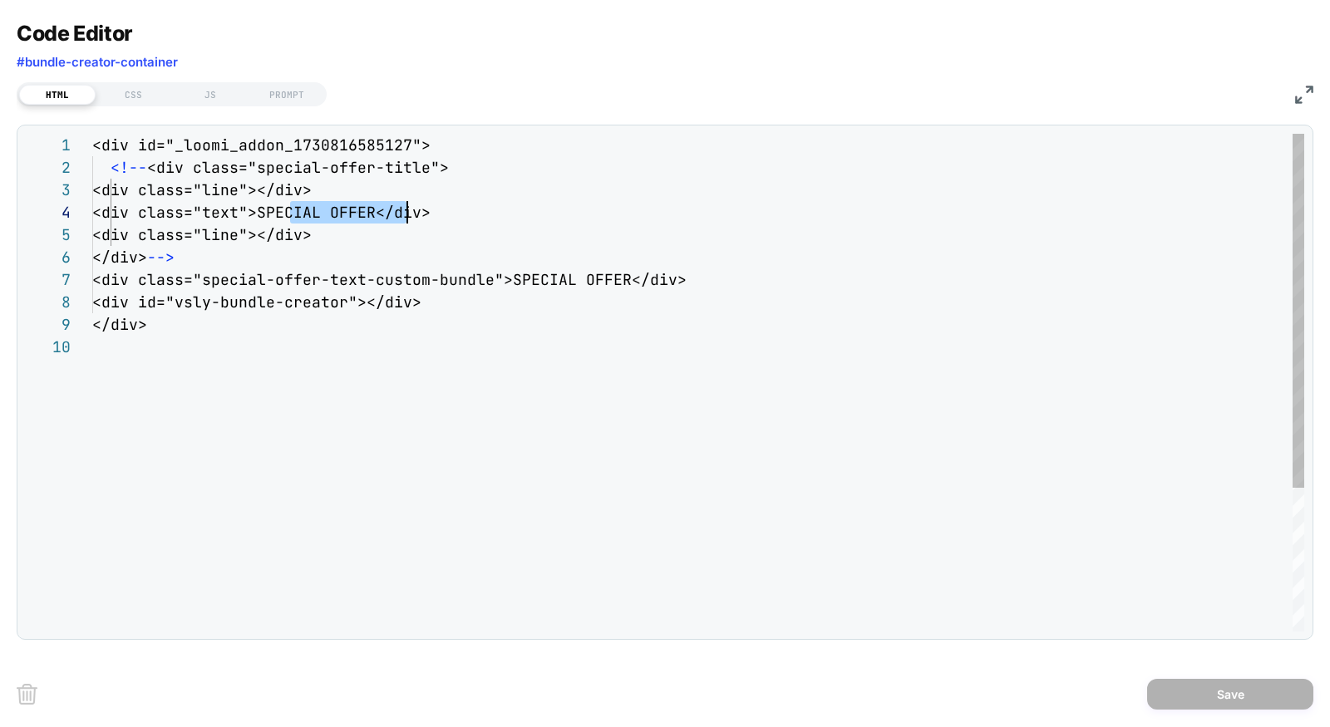
drag, startPoint x: 292, startPoint y: 208, endPoint x: 409, endPoint y: 214, distance: 117.4
click at [409, 214] on div "<div id="_loomi_addon_1730816585127"> <!-- <div class="special-offer-title"> <d…" at bounding box center [698, 484] width 1212 height 700
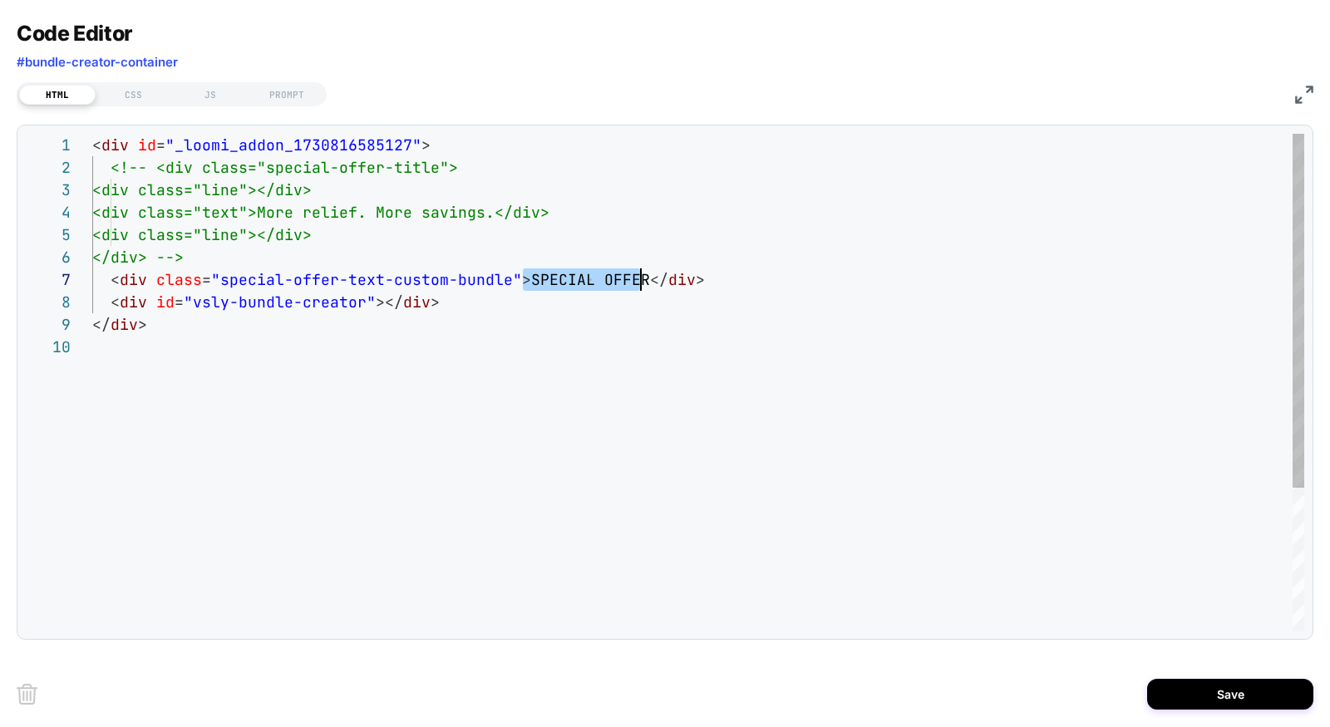
scroll to position [135, 547]
drag, startPoint x: 524, startPoint y: 279, endPoint x: 639, endPoint y: 279, distance: 115.6
click at [639, 279] on div "< div id = "_loomi_addon_1730816585127" > <!-- <div class="special-offer-title"…" at bounding box center [698, 484] width 1212 height 700
type textarea "**********"
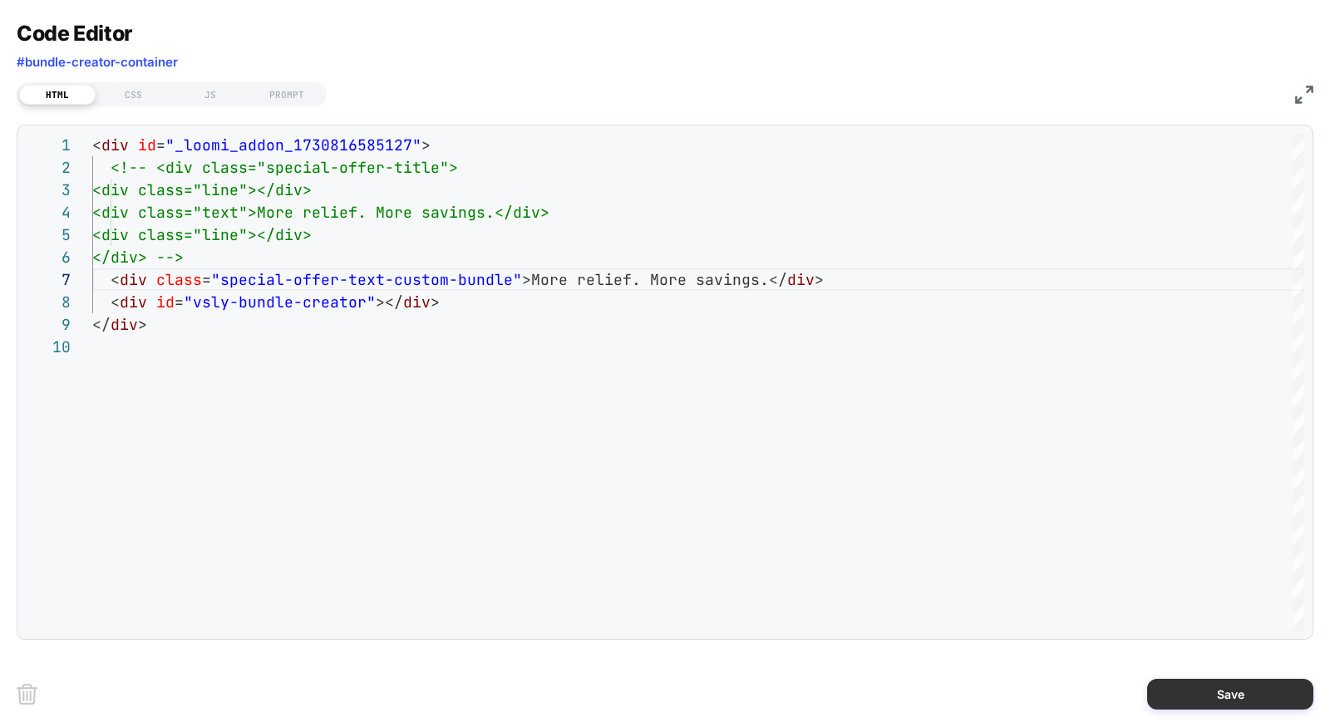
click at [1097, 688] on button "Save" at bounding box center [1230, 694] width 166 height 31
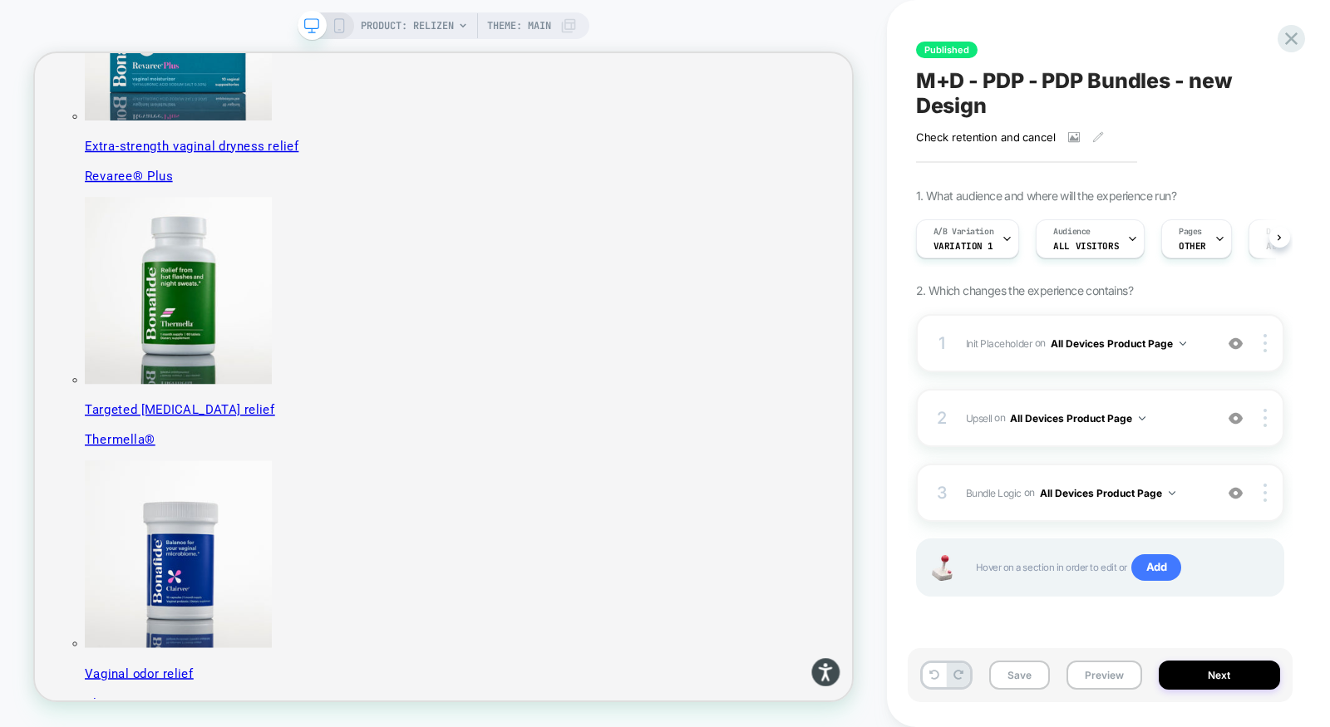
scroll to position [0, 1]
click at [1097, 364] on div "1 Init Placeholder Replacing Code Block WITH #bundle-creator-container on All D…" at bounding box center [1100, 343] width 368 height 58
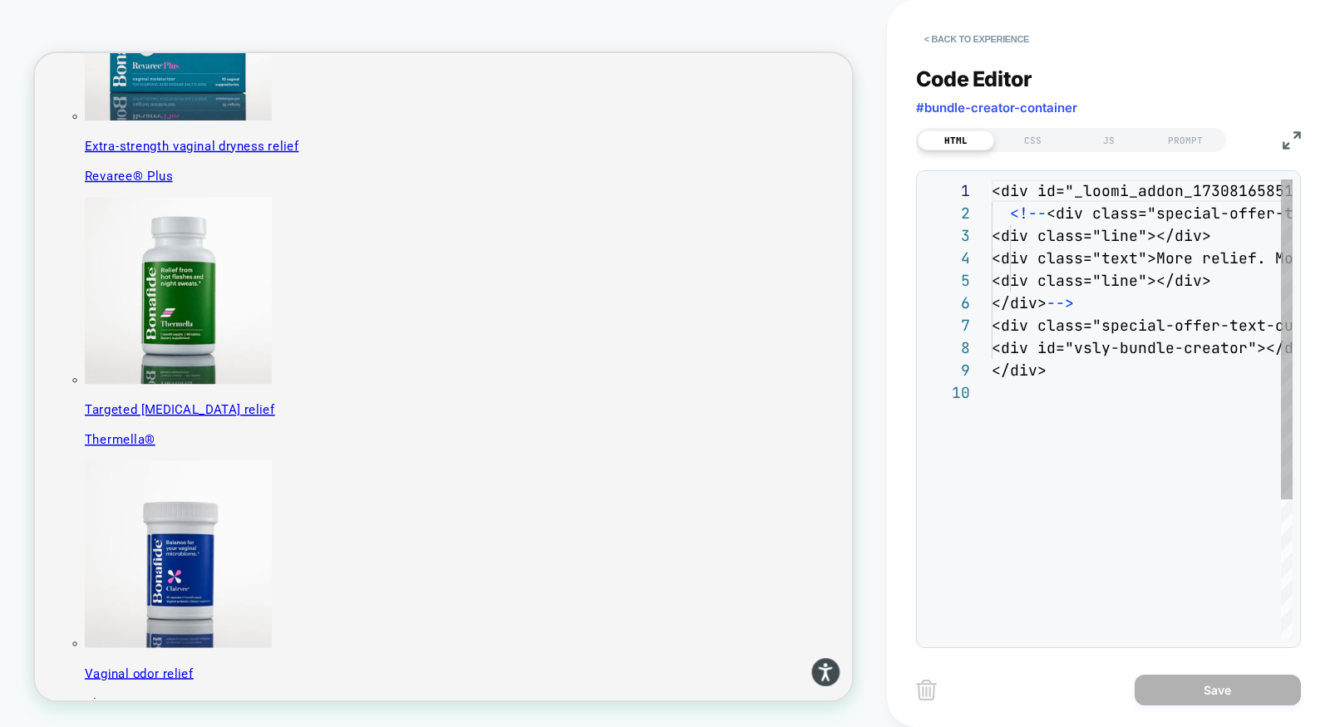
scroll to position [201, 0]
click at [1036, 140] on div "CSS" at bounding box center [1032, 141] width 76 height 20
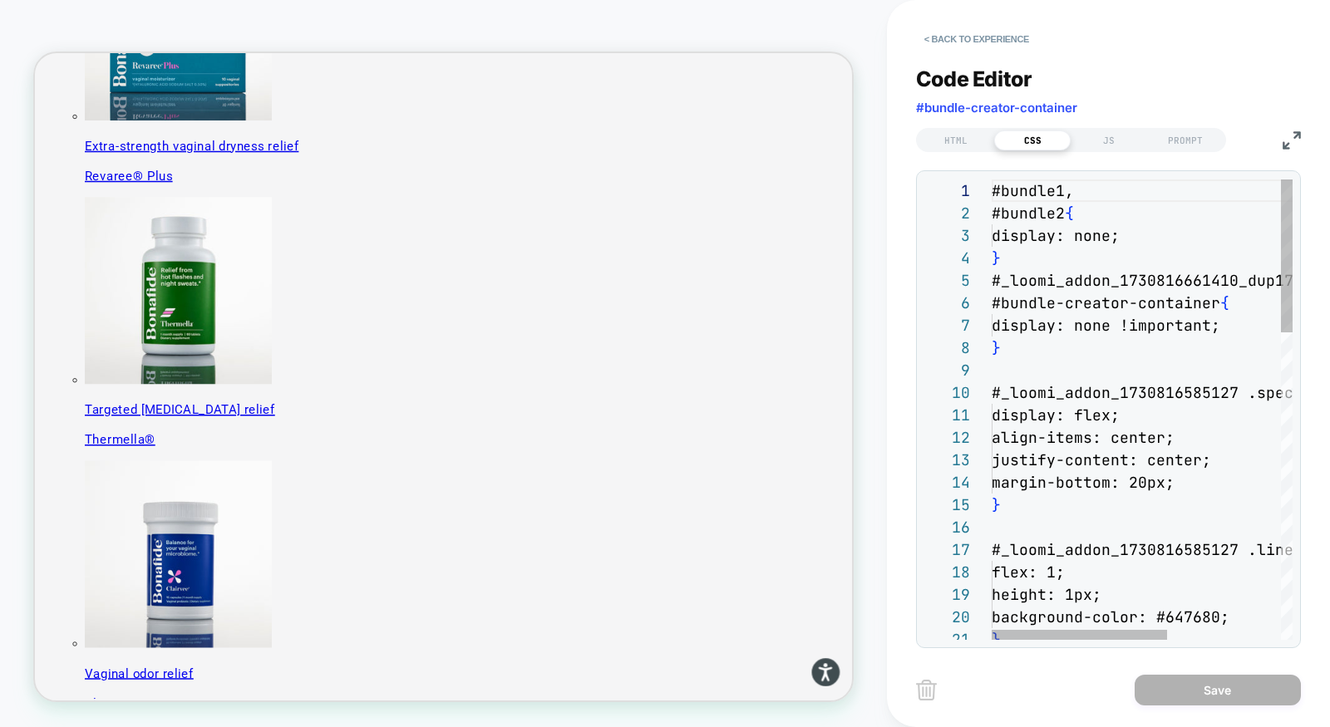
scroll to position [224, 0]
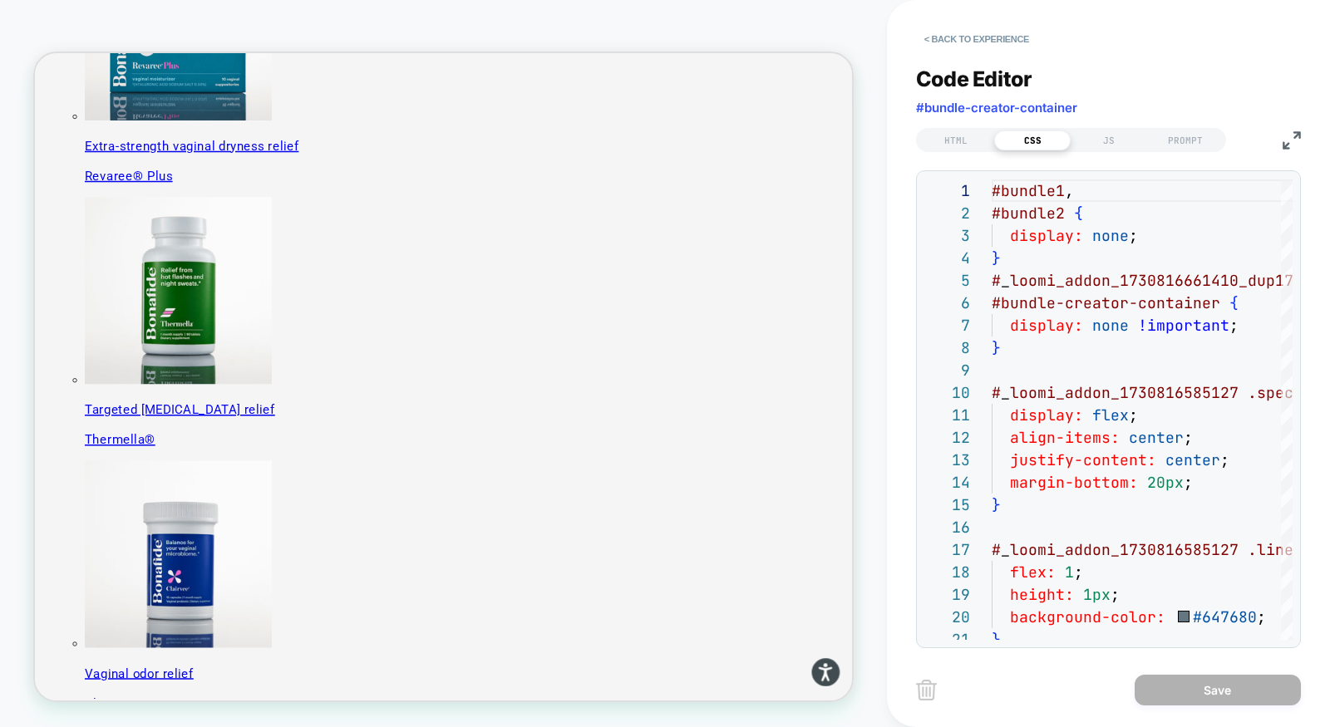
click at [1097, 144] on img at bounding box center [1292, 140] width 18 height 18
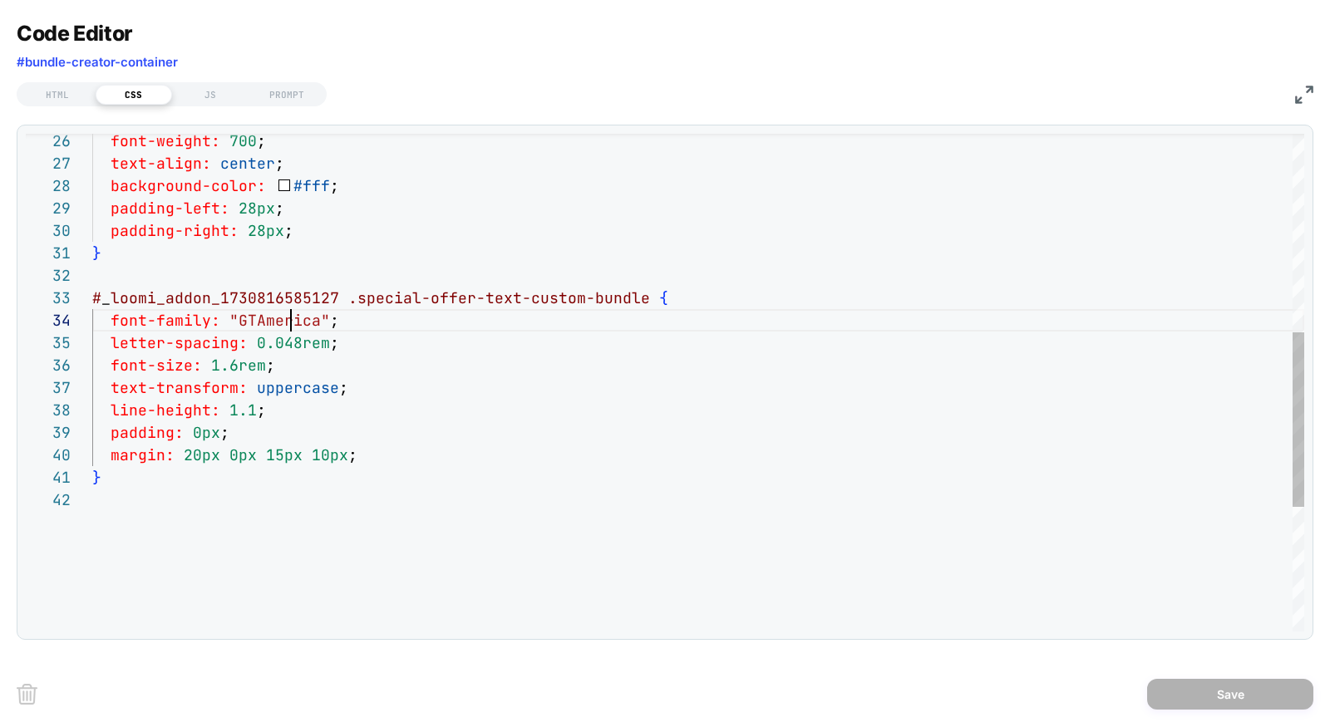
click at [288, 318] on div "font-weight: 700 ; text-align: center ; background-color: #fff ; padding-left: …" at bounding box center [698, 278] width 1212 height 1418
type textarea "**********"
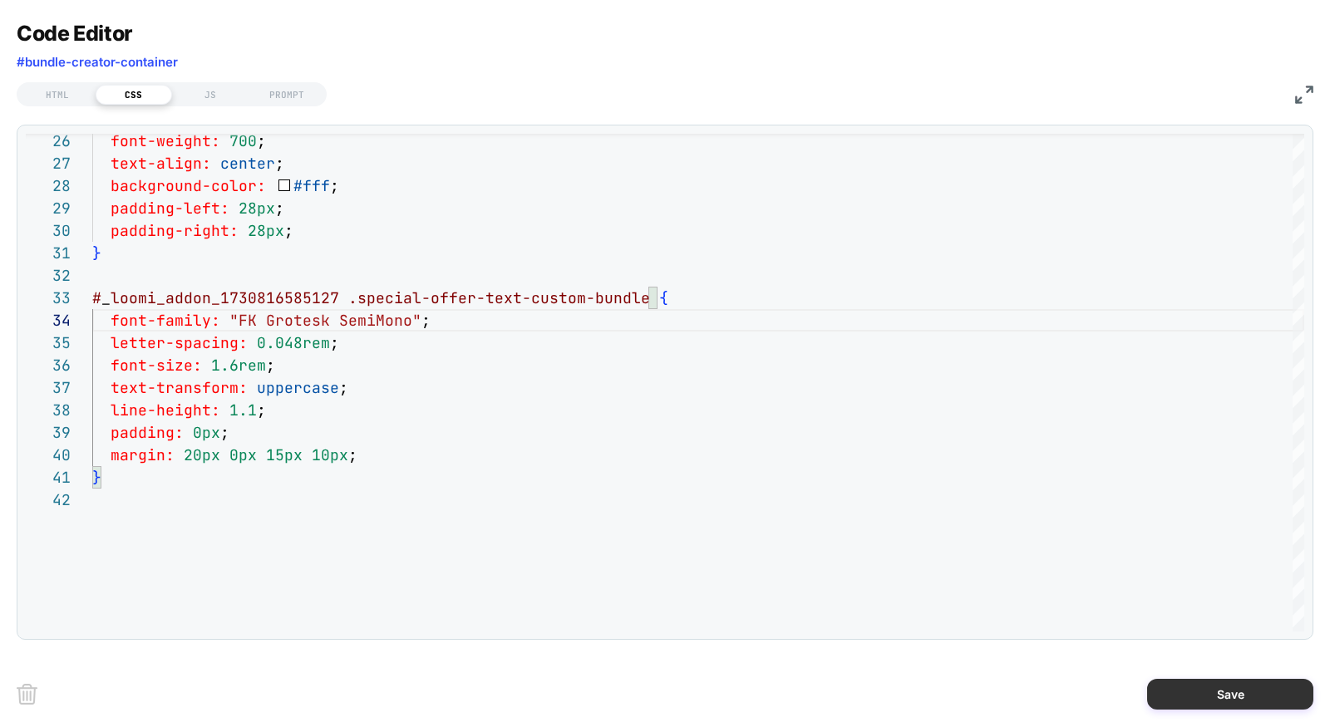
click at [1097, 697] on button "Save" at bounding box center [1230, 694] width 166 height 31
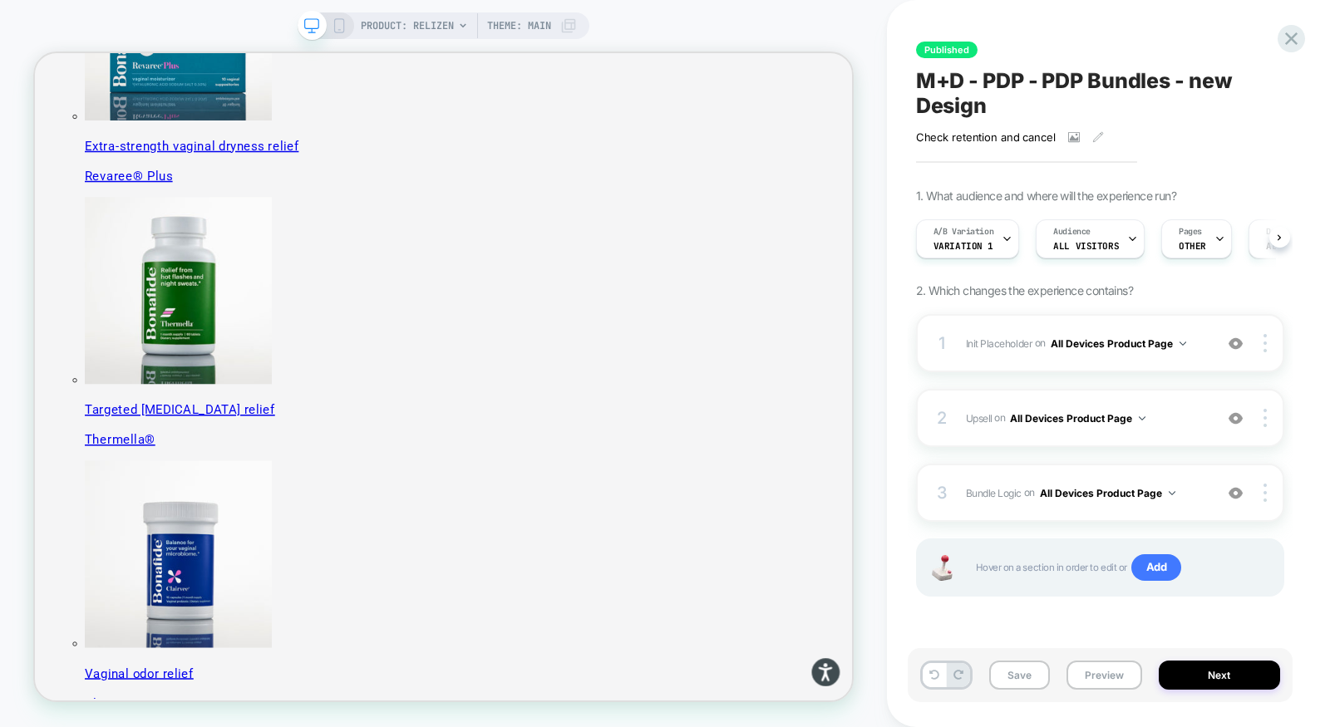
scroll to position [0, 1]
click at [1097, 365] on div "1 Init Placeholder Replacing Code Block WITH #bundle-creator-container on All D…" at bounding box center [1100, 343] width 368 height 58
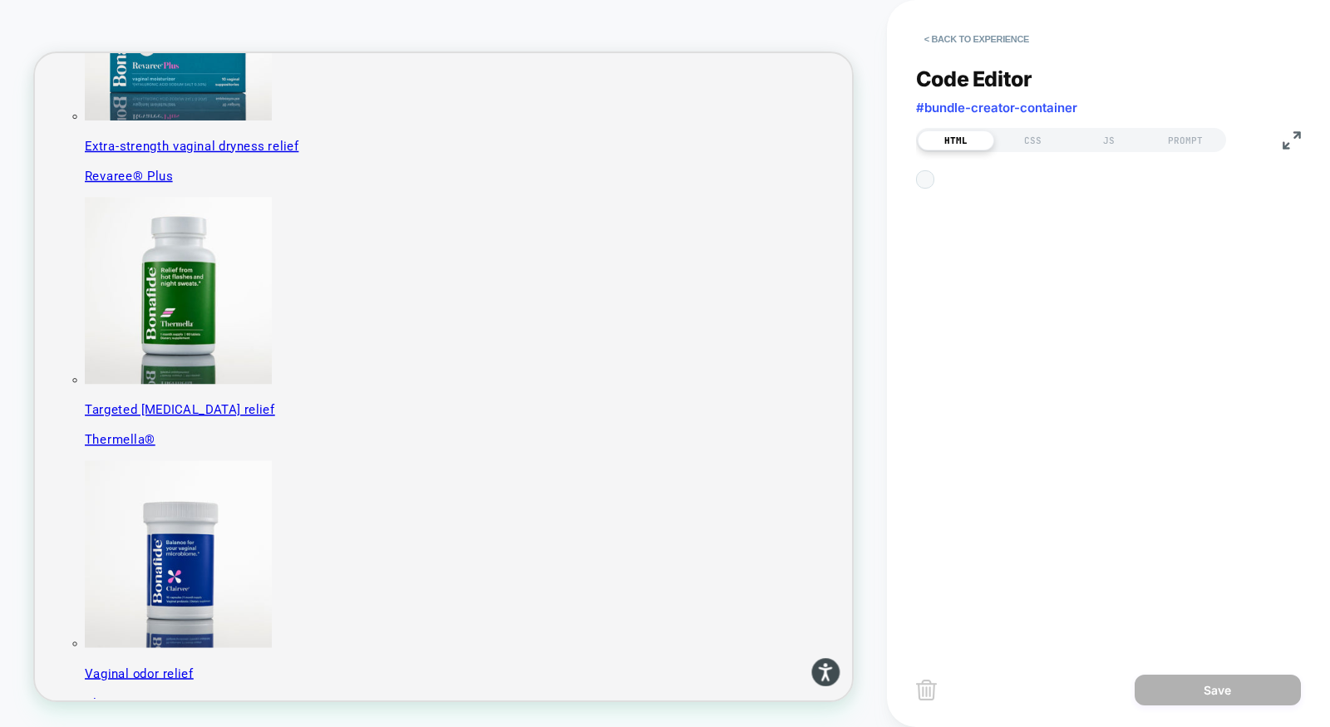
scroll to position [201, 0]
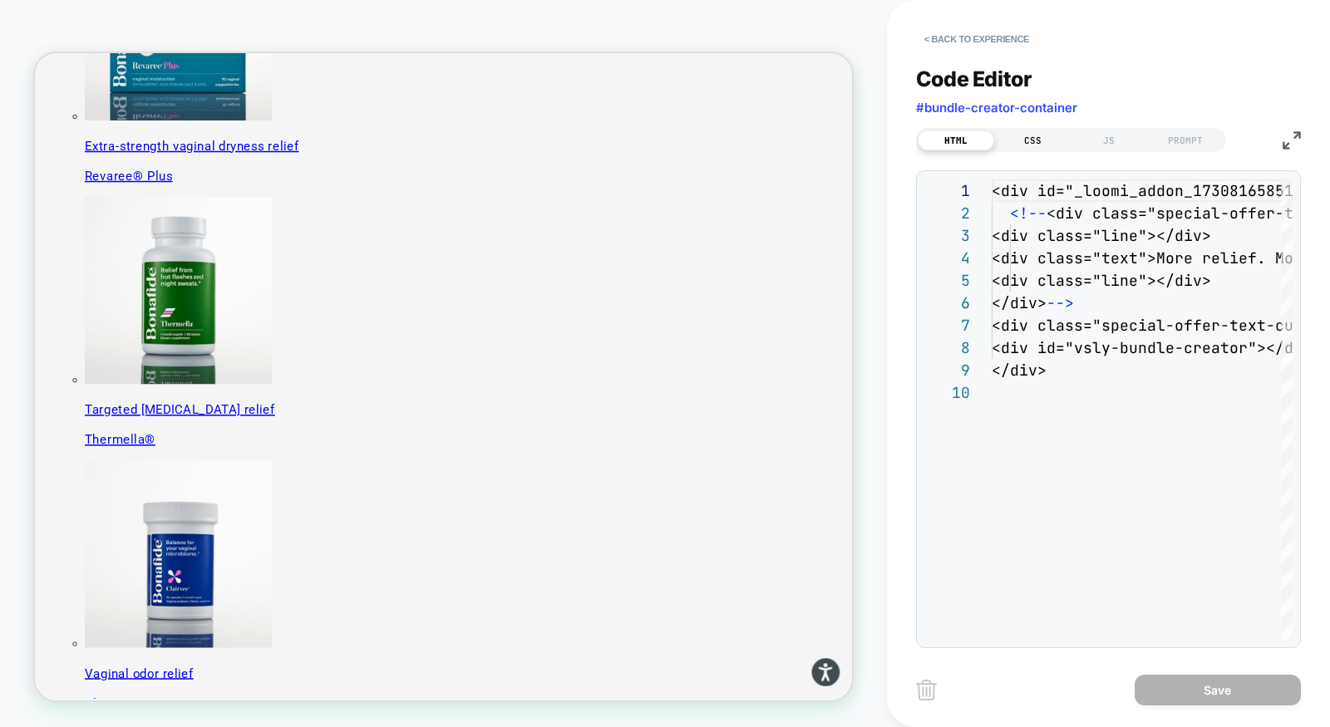
click at [1021, 148] on div "CSS" at bounding box center [1032, 141] width 76 height 20
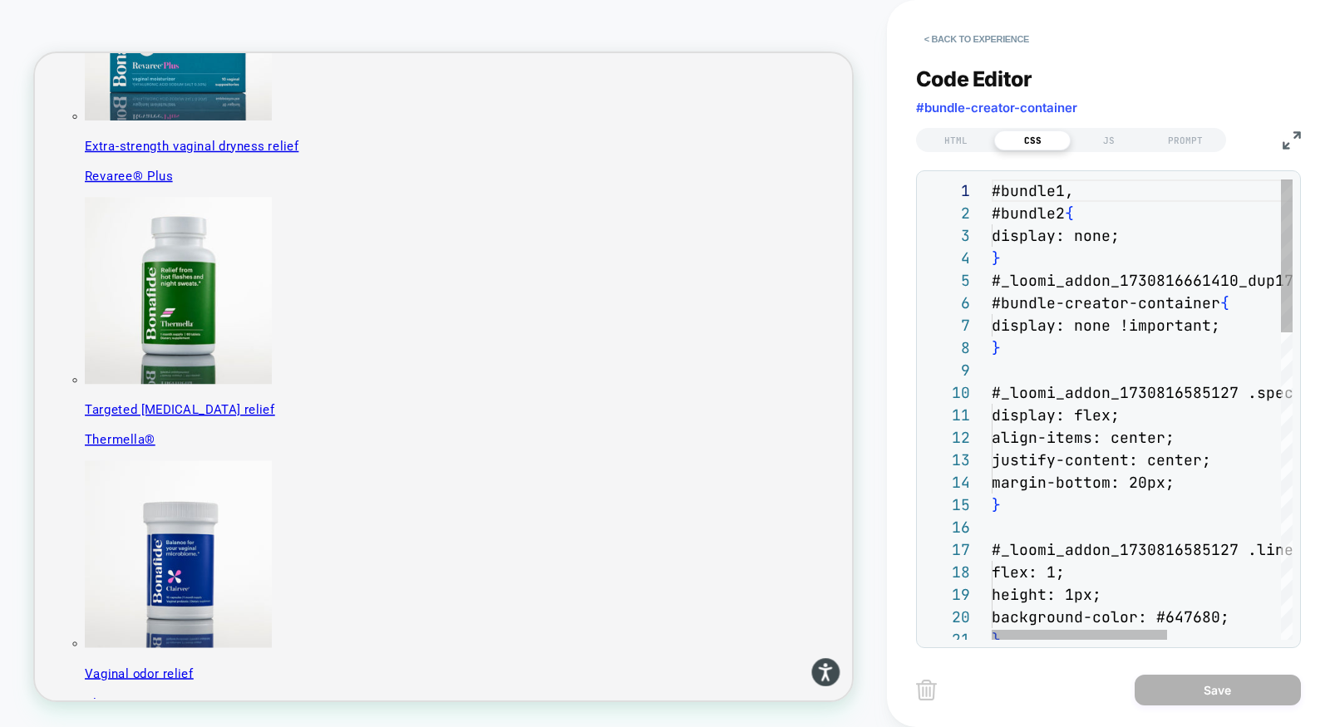
scroll to position [224, 0]
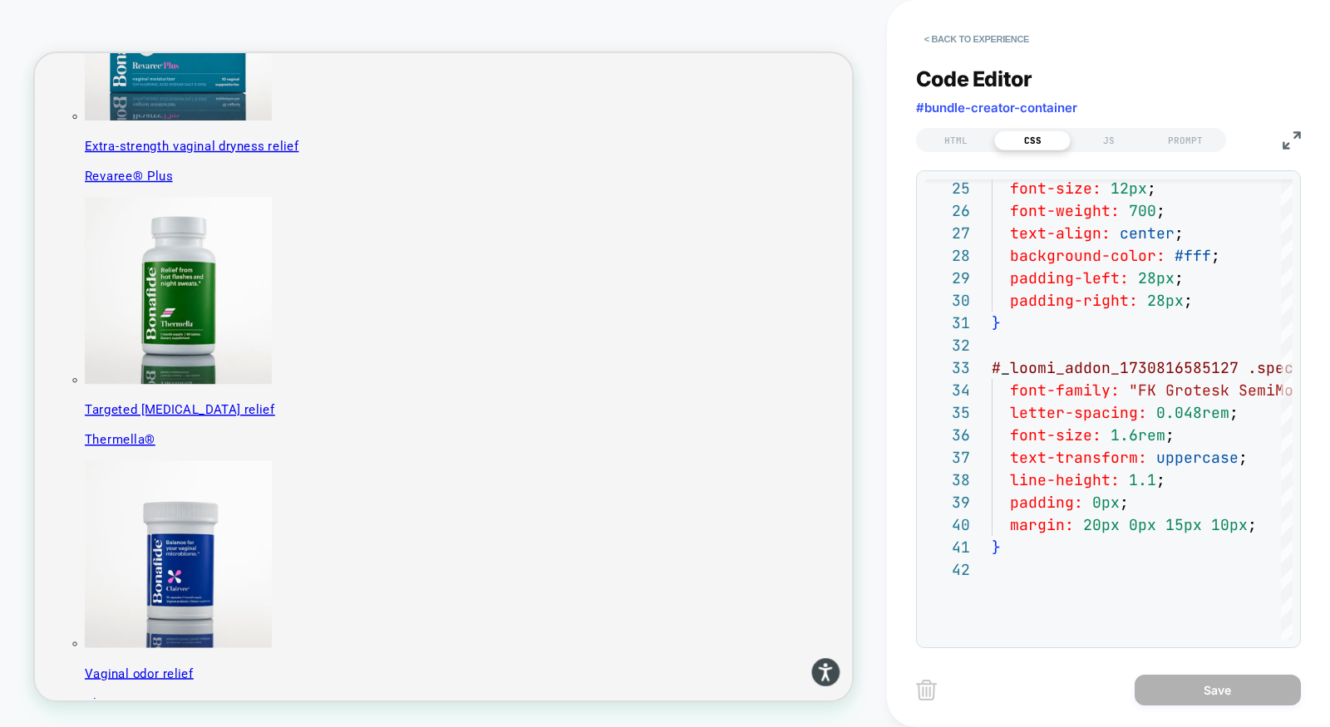
click at [1097, 142] on img at bounding box center [1292, 140] width 18 height 18
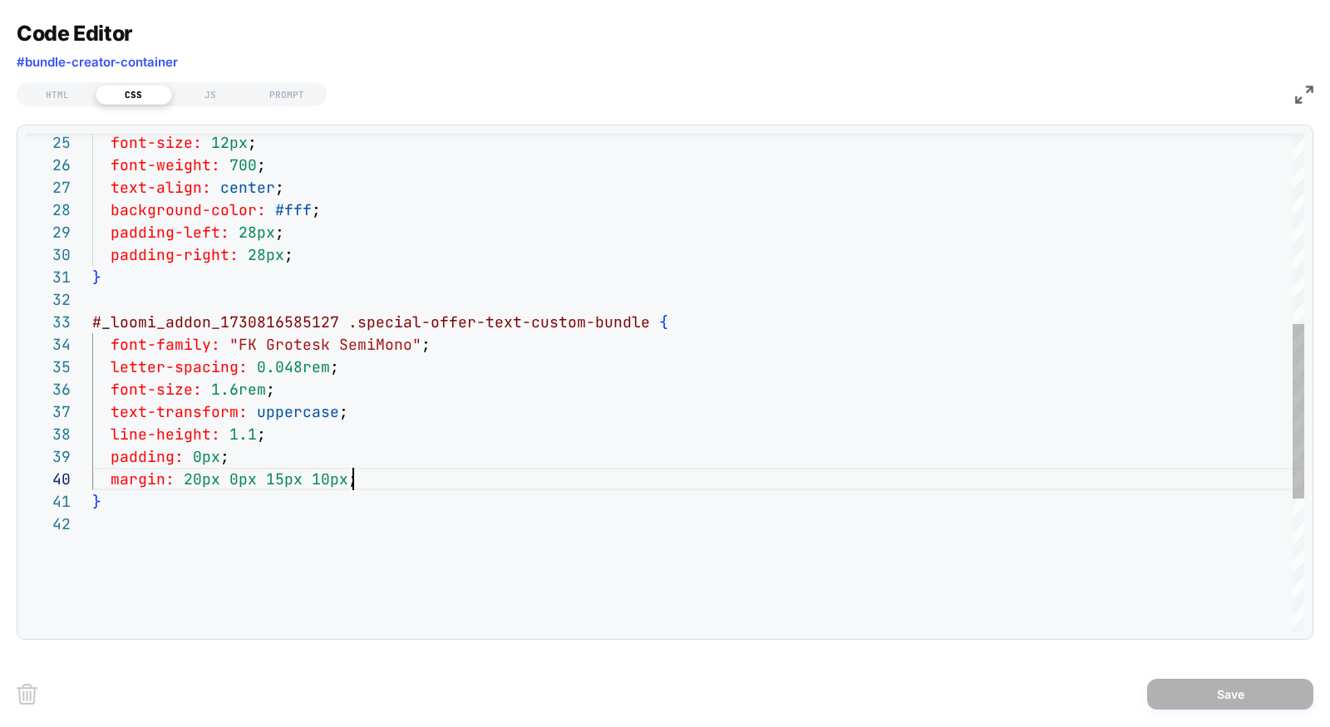
click at [415, 479] on div "font-size: 12px ; font-weight: 700 ; text-align: center ; background-color: #ff…" at bounding box center [698, 302] width 1212 height 1418
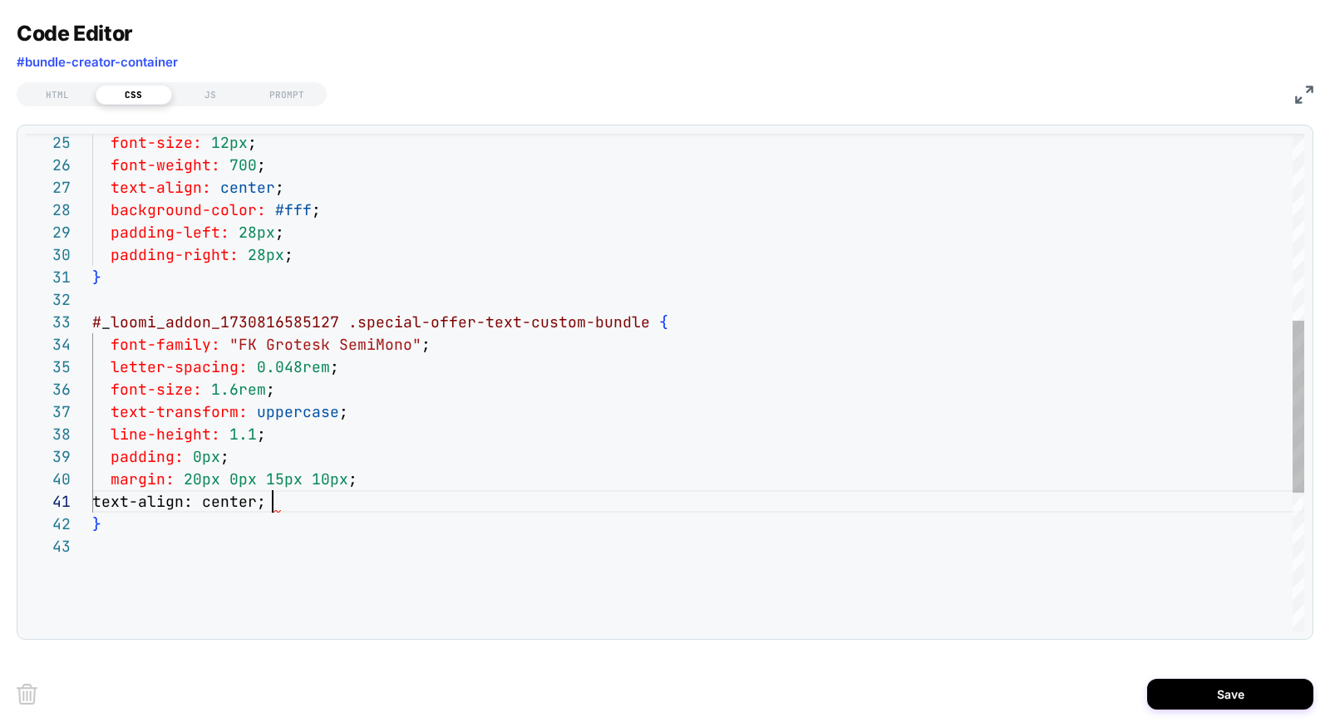
scroll to position [0, 180]
type textarea "**********"
click at [1097, 687] on button "Save" at bounding box center [1230, 694] width 166 height 31
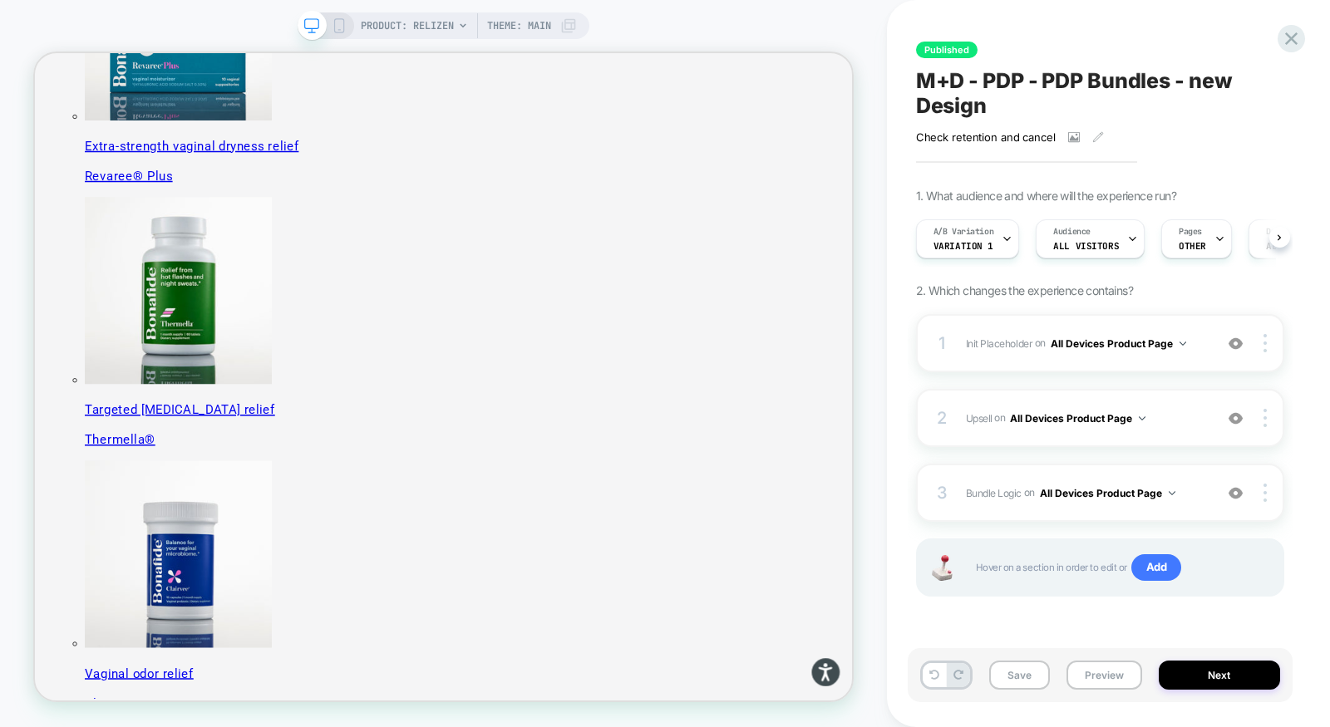
scroll to position [0, 1]
click at [1097, 362] on div "1 Init Placeholder Replacing Code Block WITH #bundle-creator-container on All D…" at bounding box center [1100, 343] width 368 height 58
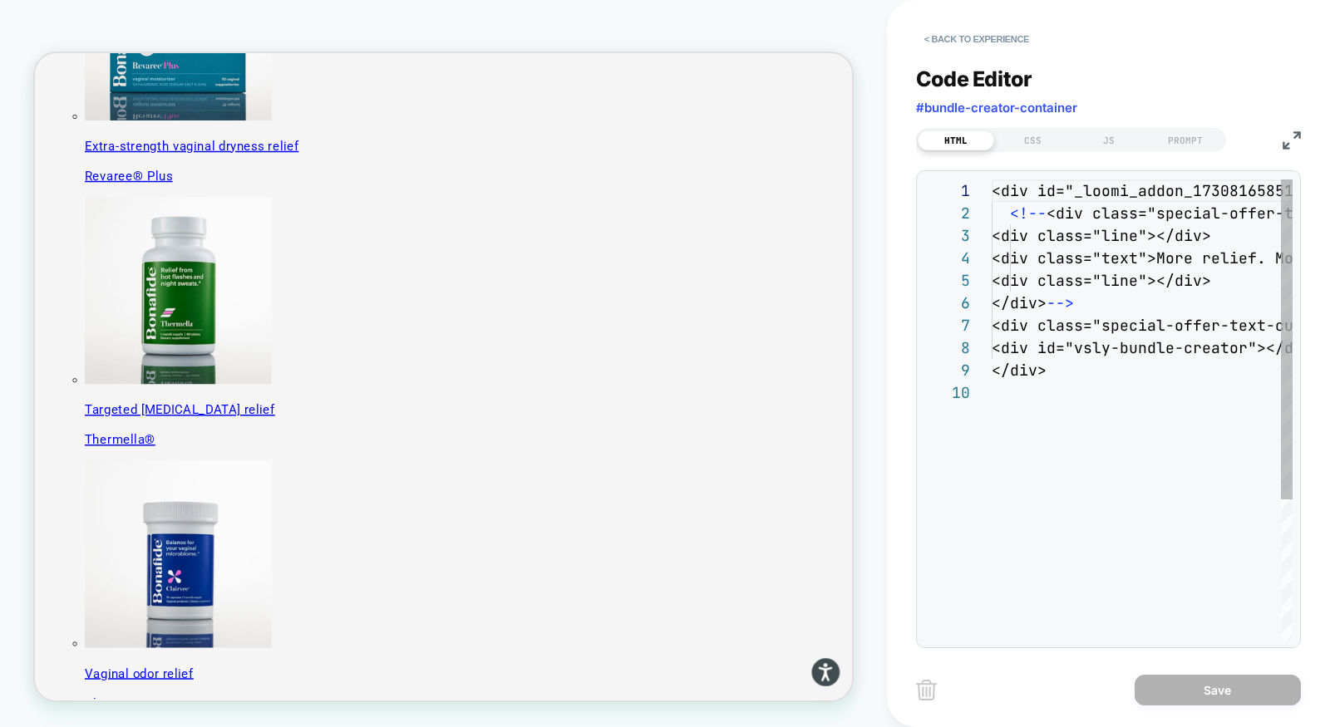
scroll to position [201, 0]
click at [1047, 140] on div "CSS" at bounding box center [1032, 141] width 76 height 20
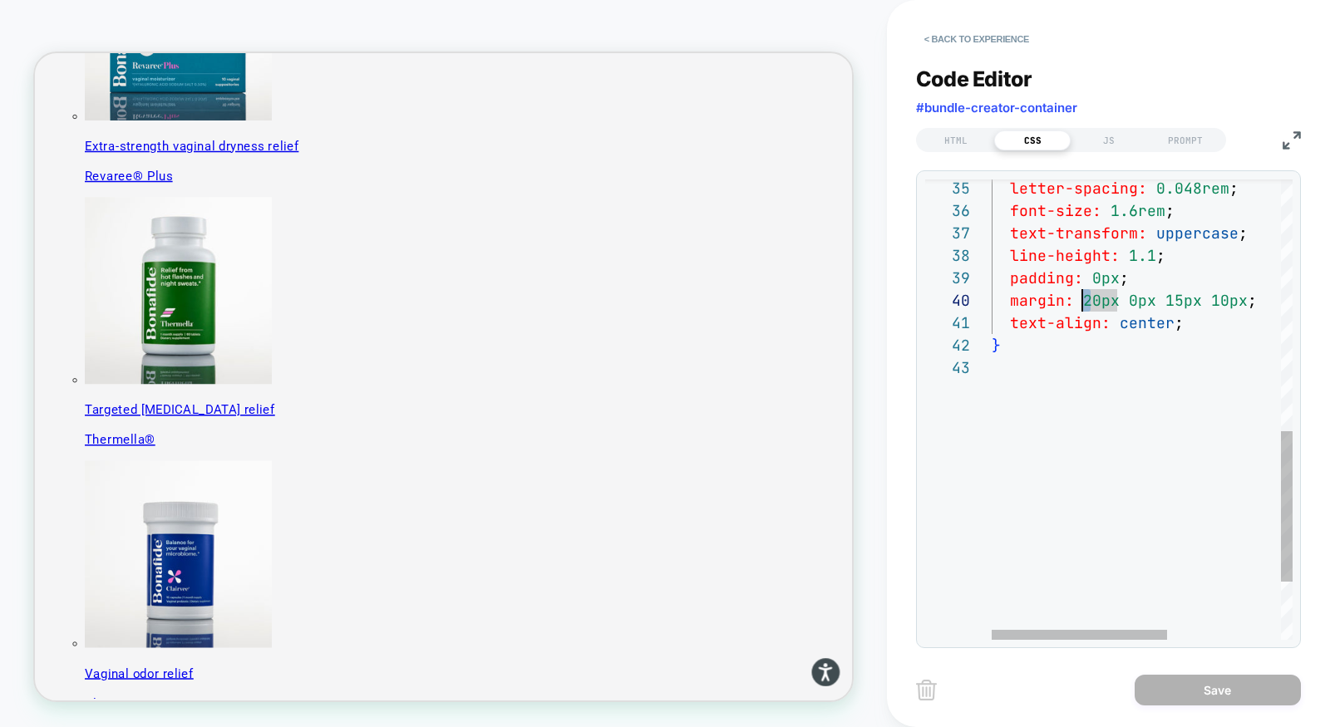
scroll to position [201, 89]
click at [1082, 299] on div "font-size: 1.6rem ; text-transform: uppercase ; line-height: 1.1 ; padding: 0px…" at bounding box center [1240, 115] width 496 height 1403
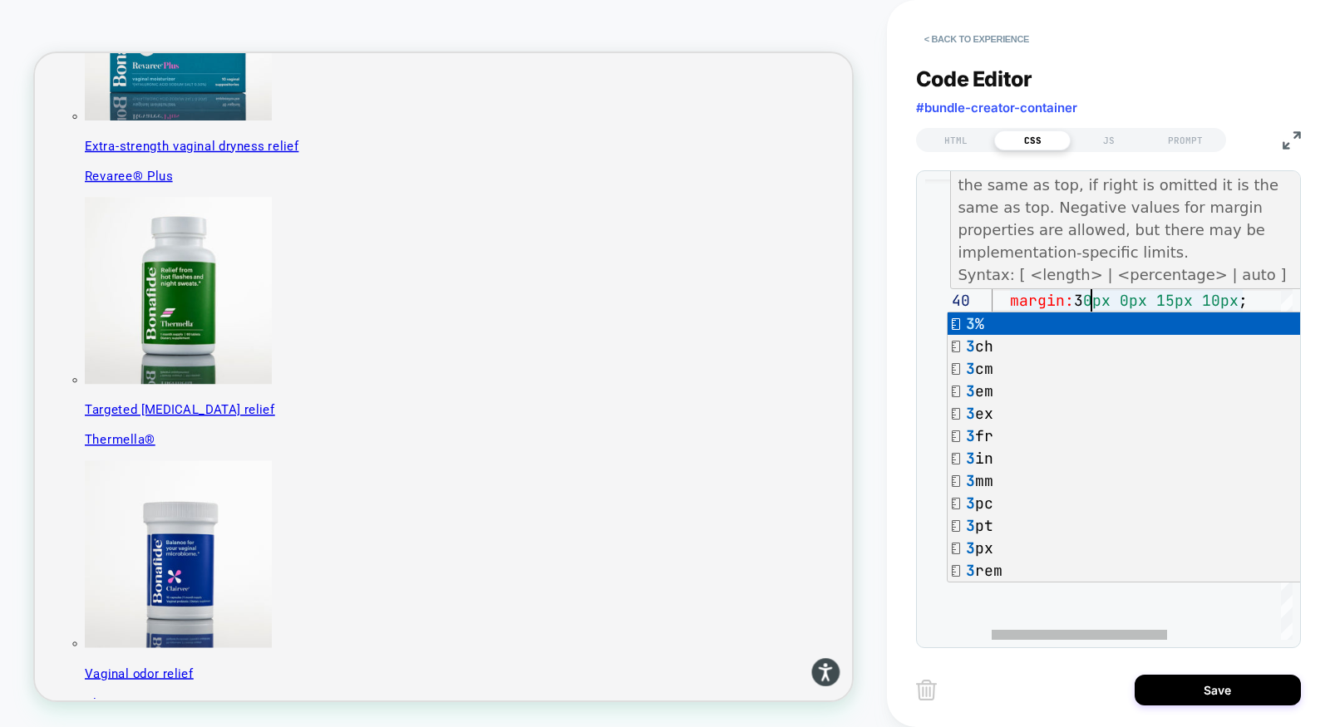
click at [1096, 298] on div "font-size: 1.6rem ; text-transform: uppercase ; line-height: 1.1 ; padding: 0px…" at bounding box center [1240, 115] width 496 height 1403
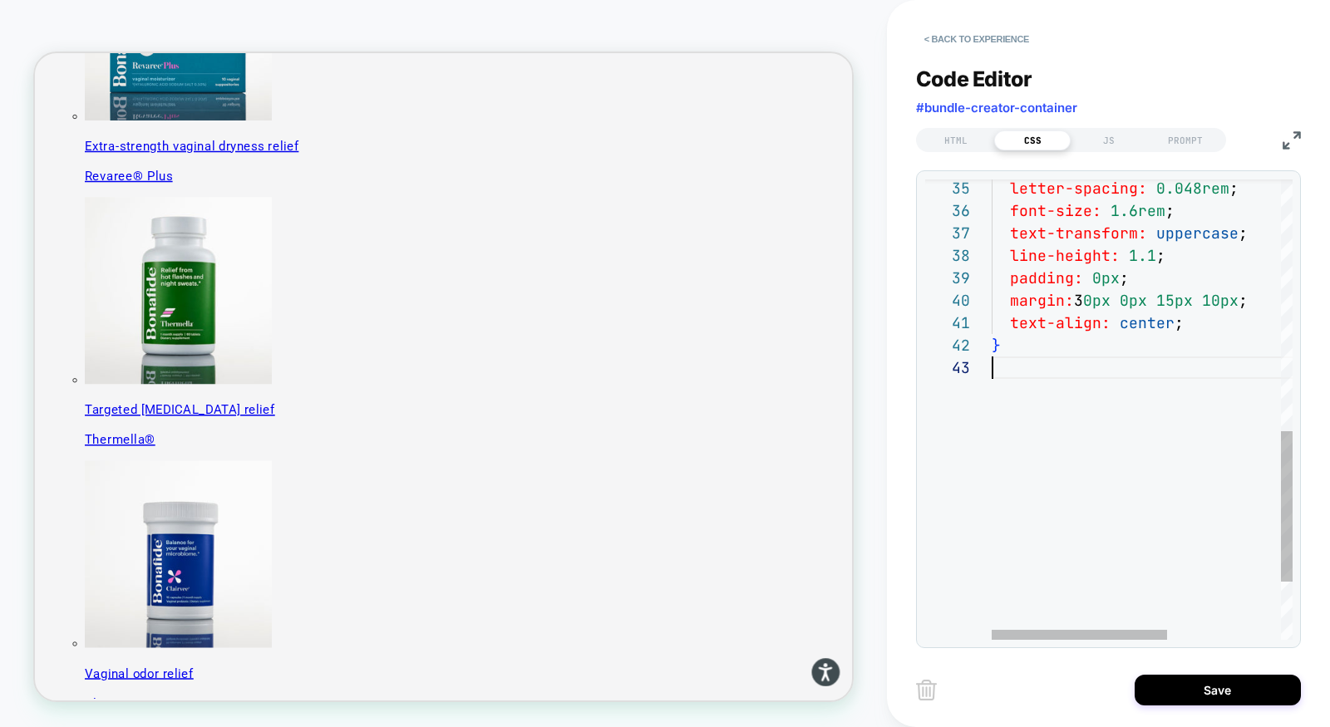
scroll to position [44, 0]
click at [1097, 391] on div "font-size: 1.6rem ; text-transform: uppercase ; line-height: 1.1 ; padding: 0px…" at bounding box center [1240, 115] width 496 height 1403
drag, startPoint x: 1135, startPoint y: 299, endPoint x: 1125, endPoint y: 299, distance: 10.0
click at [1097, 299] on div "font-size: 1.6rem ; text-transform: uppercase ; line-height: 1.1 ; padding: 0px…" at bounding box center [1240, 115] width 496 height 1403
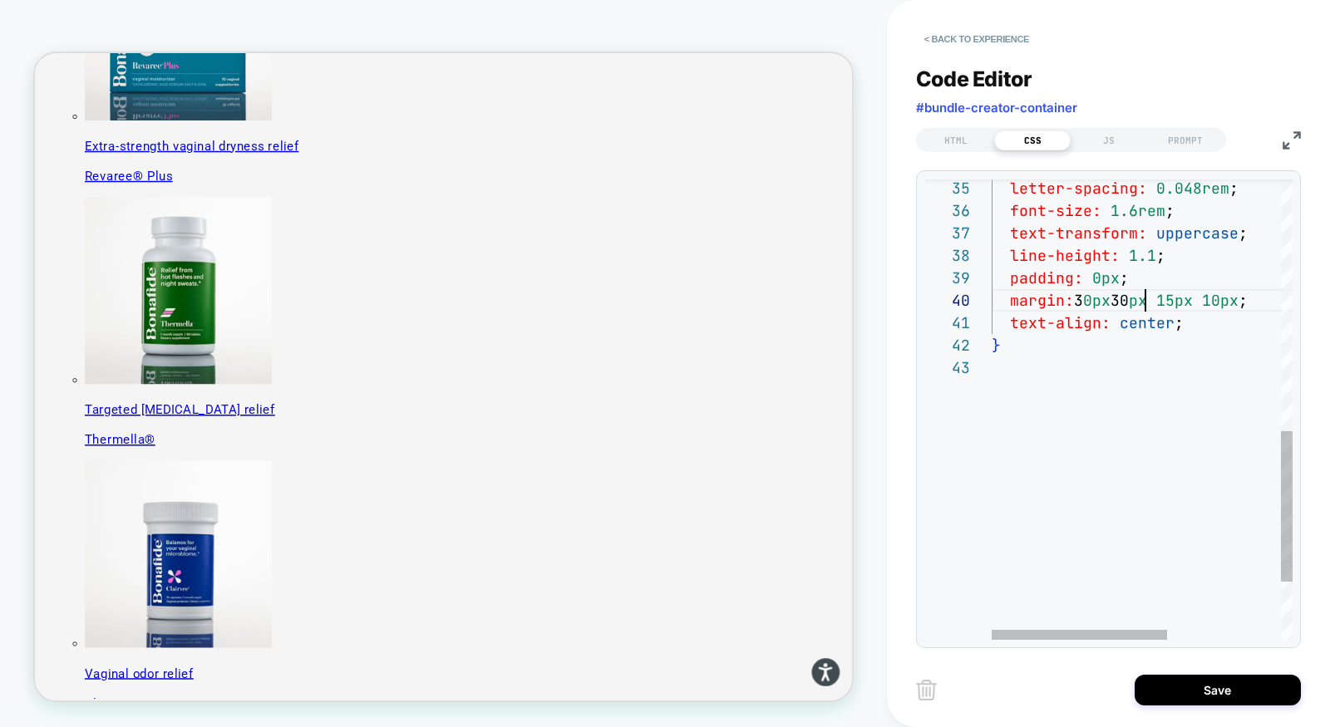
scroll to position [201, 152]
type textarea "**********"
click at [998, 44] on button "< Back to experience" at bounding box center [976, 39] width 121 height 27
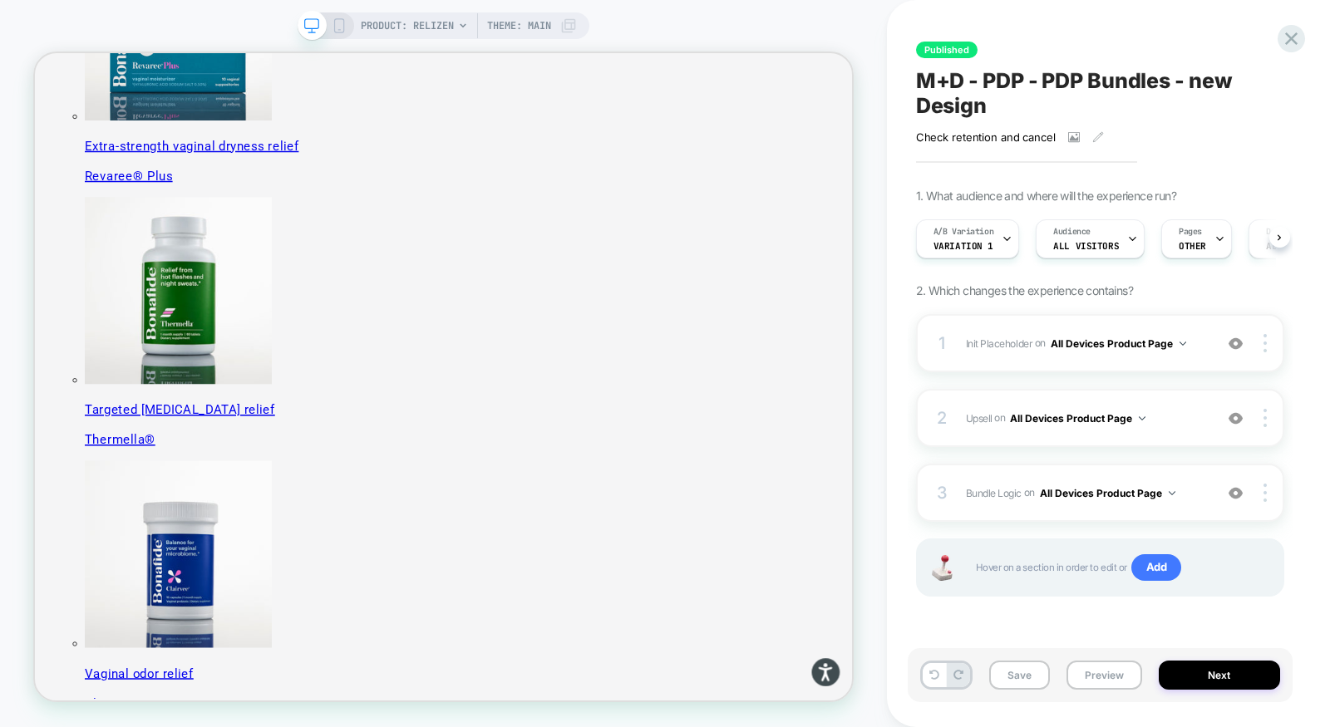
scroll to position [0, 1]
click at [1097, 367] on div "1 Init Placeholder Replacing Code Block WITH #bundle-creator-container on All D…" at bounding box center [1100, 343] width 368 height 58
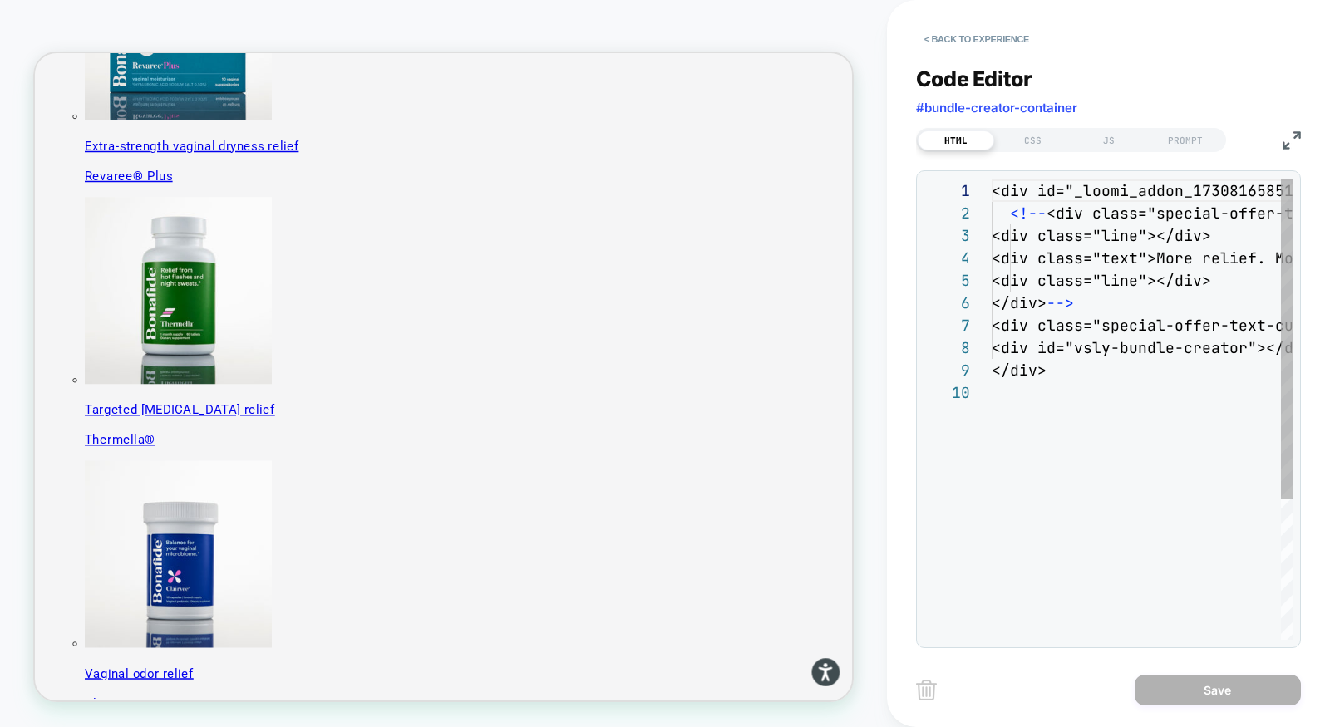
scroll to position [201, 0]
click at [1094, 136] on div "JS" at bounding box center [1109, 141] width 76 height 20
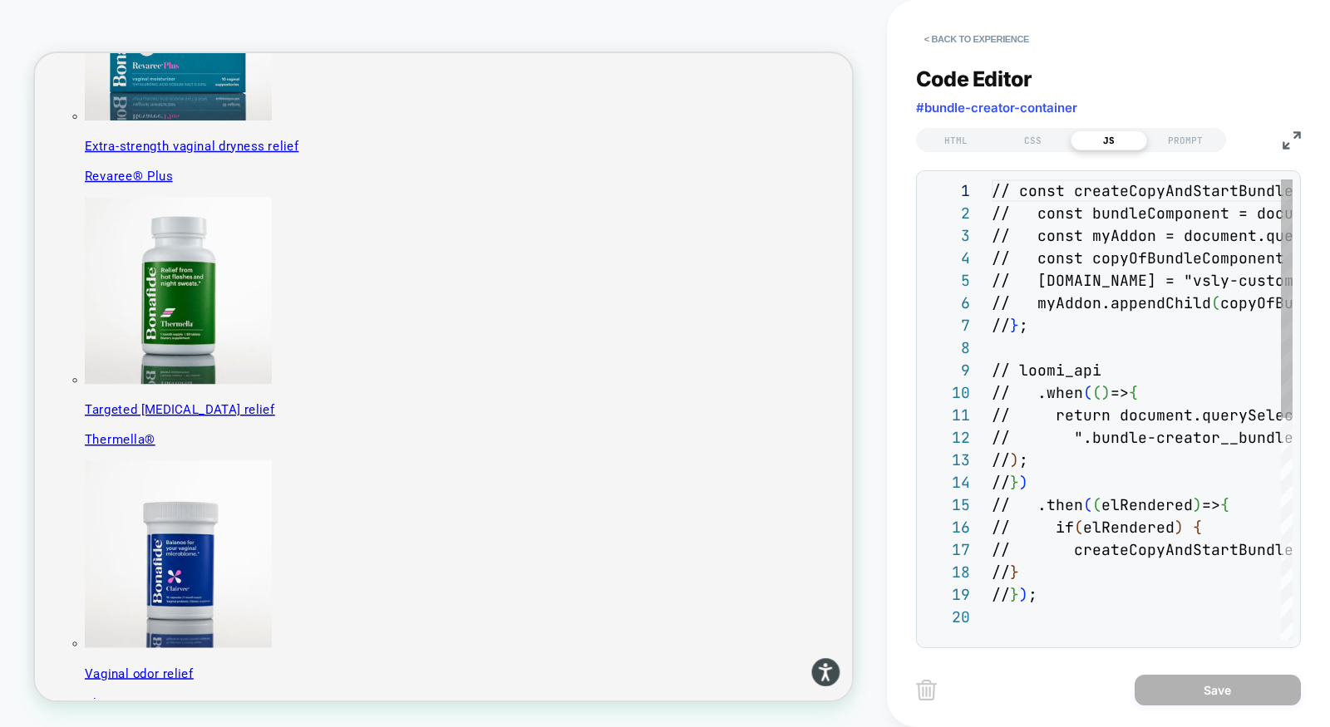
scroll to position [224, 0]
click at [1054, 140] on div "CSS" at bounding box center [1032, 141] width 76 height 20
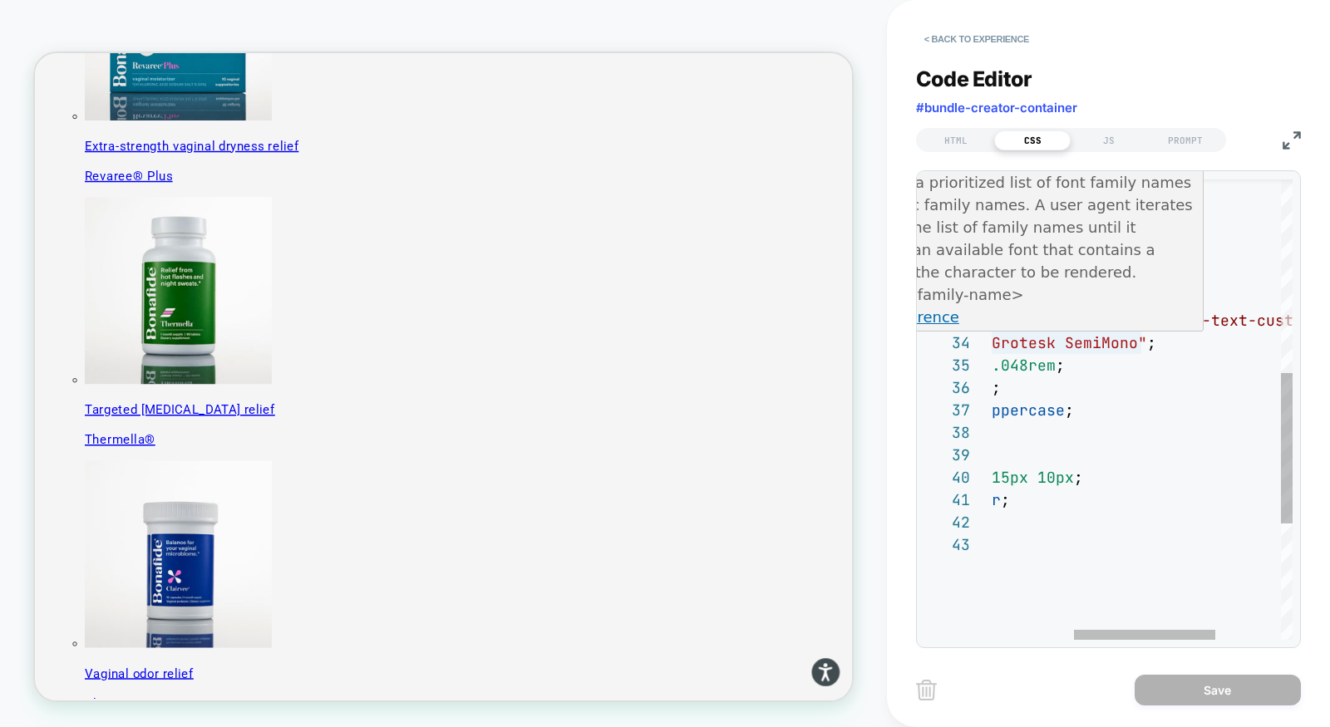
click at [1097, 346] on div "text-align: center ; background-color: #fff ; padding-left: 28px ; padding-righ…" at bounding box center [1124, 292] width 613 height 1403
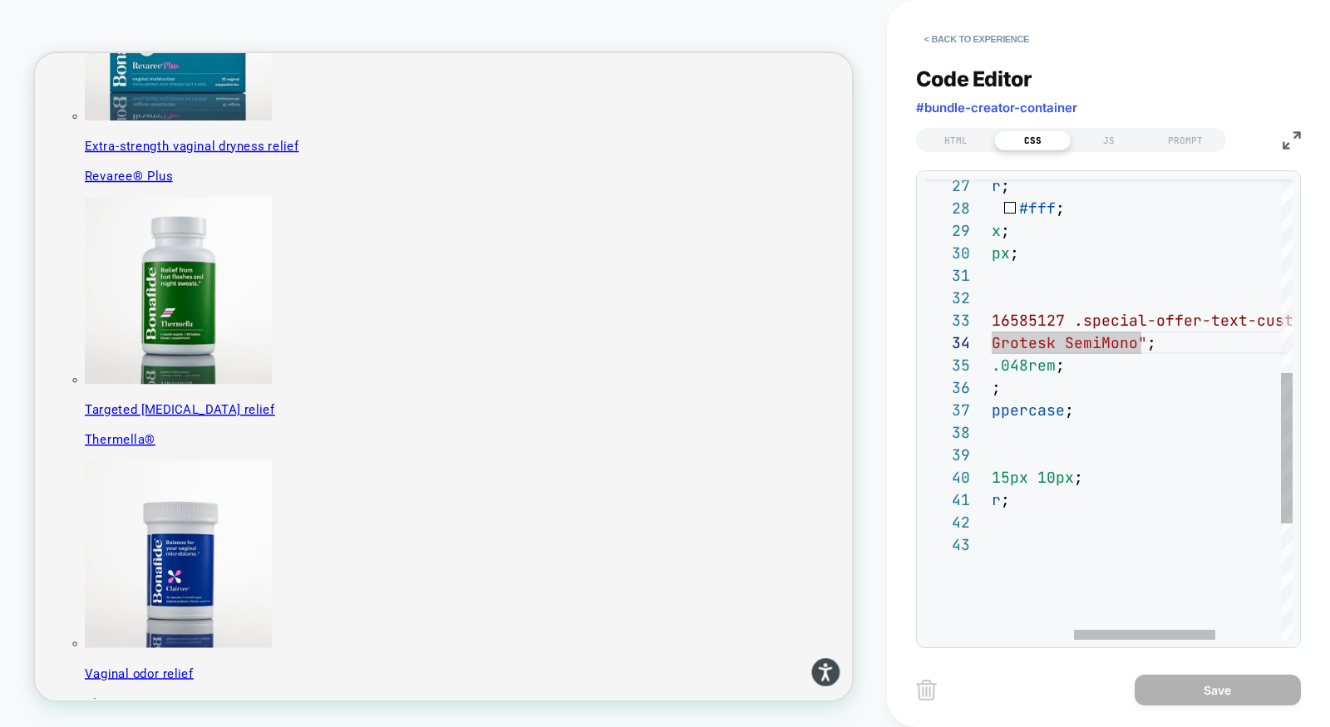
click at [1097, 345] on div "text-align: center ; background-color: #fff ; padding-left: 28px ; padding-righ…" at bounding box center [1124, 292] width 613 height 1403
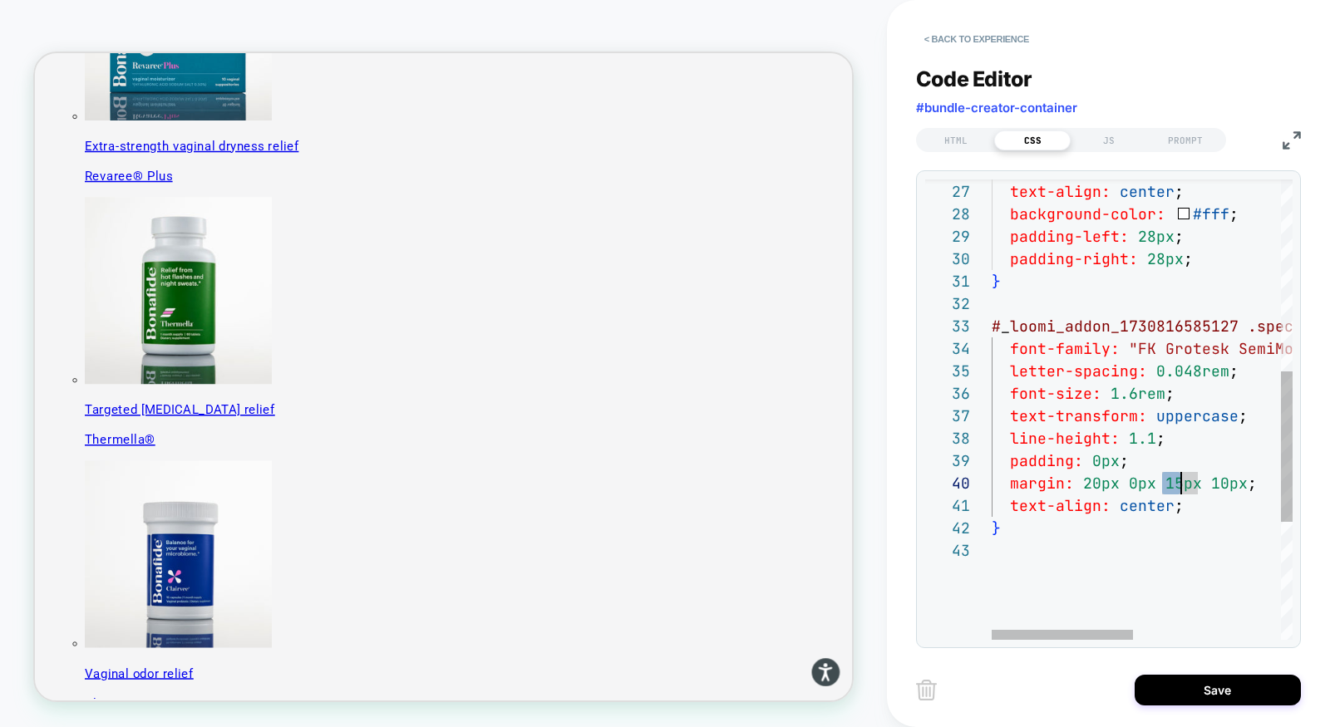
scroll to position [201, 189]
drag, startPoint x: 1165, startPoint y: 478, endPoint x: 1176, endPoint y: 478, distance: 10.8
click at [1097, 478] on div "text-align: center ; background-color: #fff ; padding-left: 28px ; padding-righ…" at bounding box center [1298, 298] width 613 height 1403
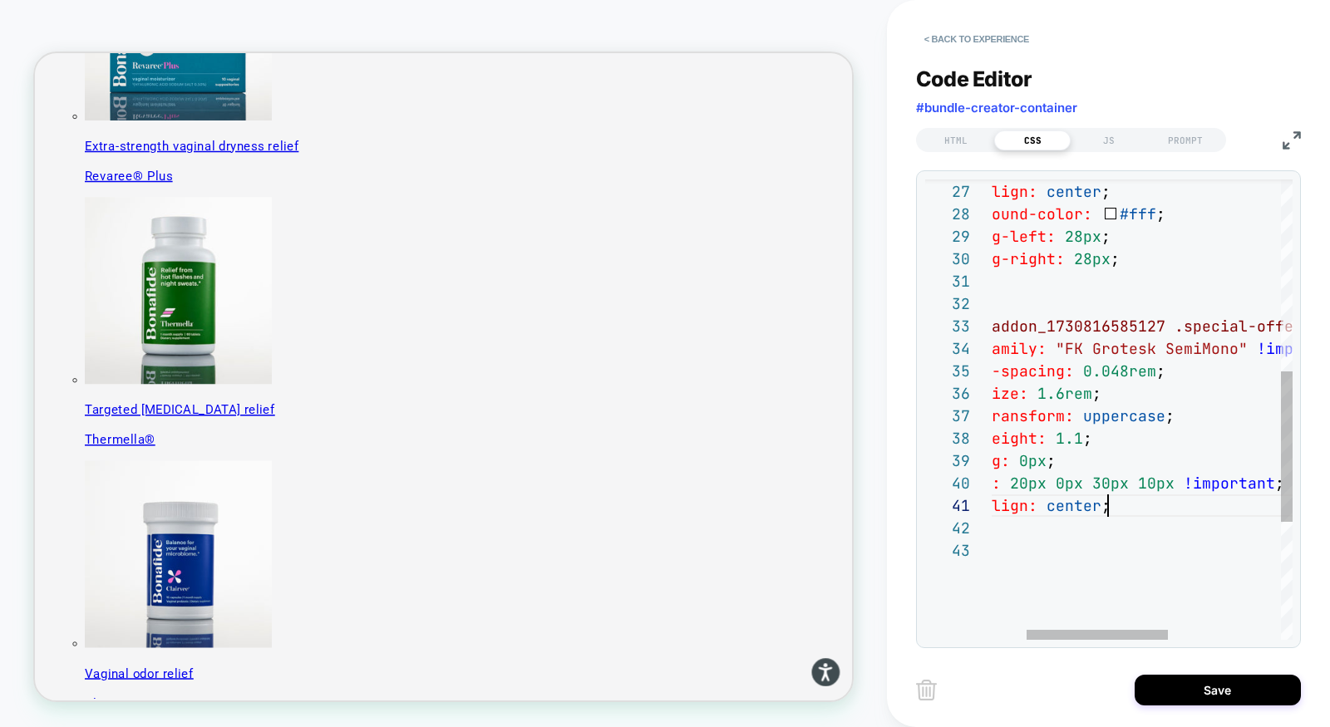
scroll to position [0, 187]
click at [1097, 502] on div "text-align: center ; background-color: #fff ; padding-left: 28px ; padding-righ…" at bounding box center [1225, 298] width 613 height 1403
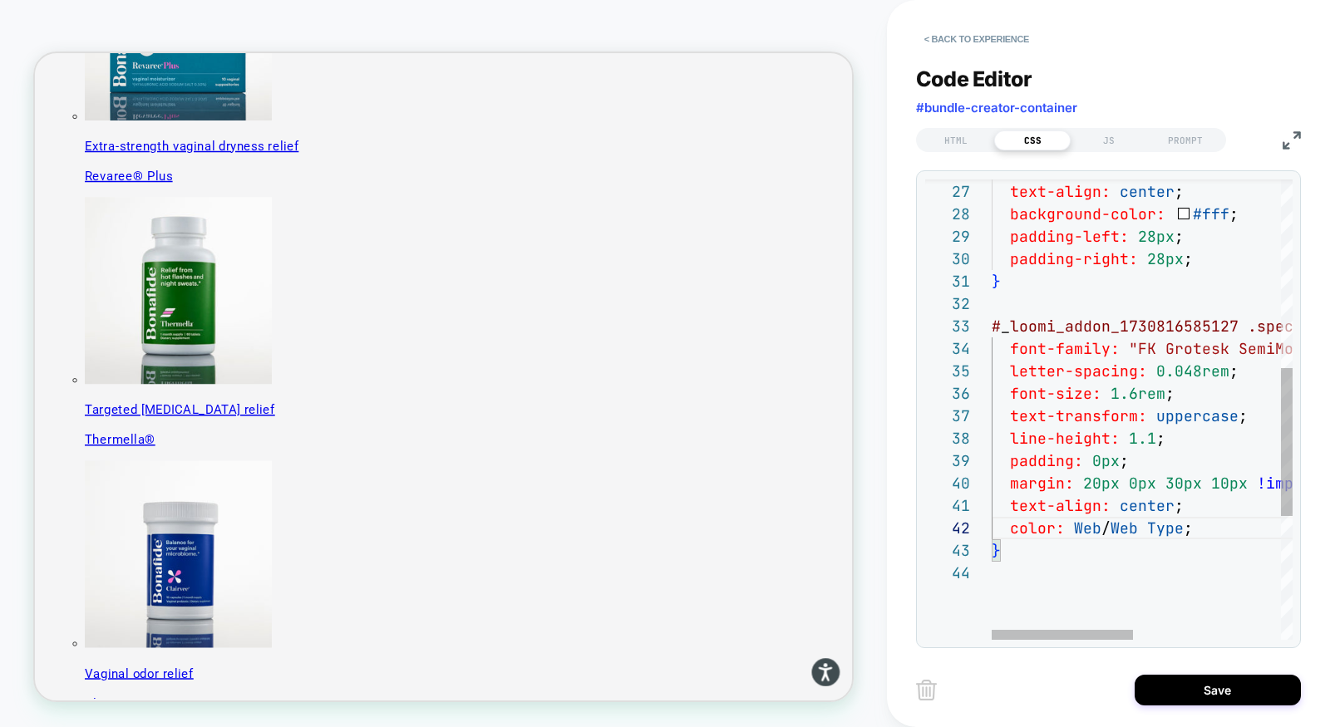
scroll to position [22, 81]
type textarea "**********"
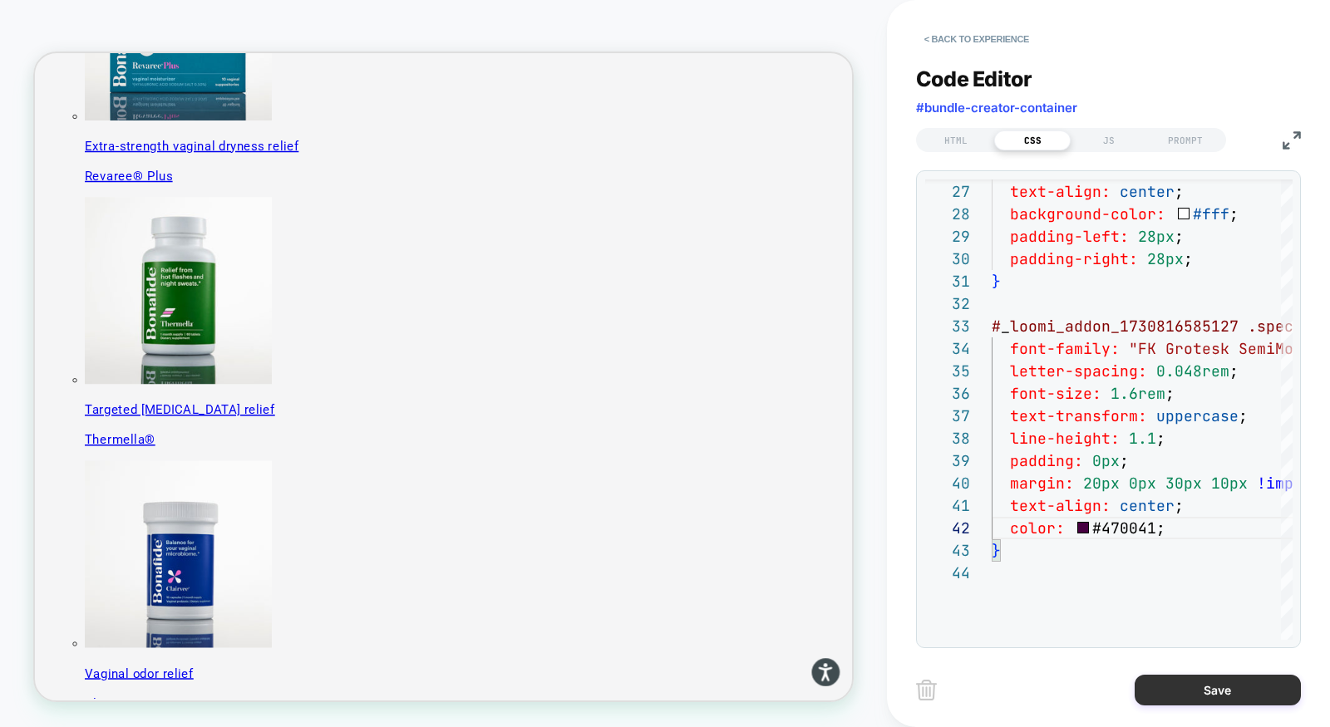
click at [1097, 691] on button "Save" at bounding box center [1218, 690] width 166 height 31
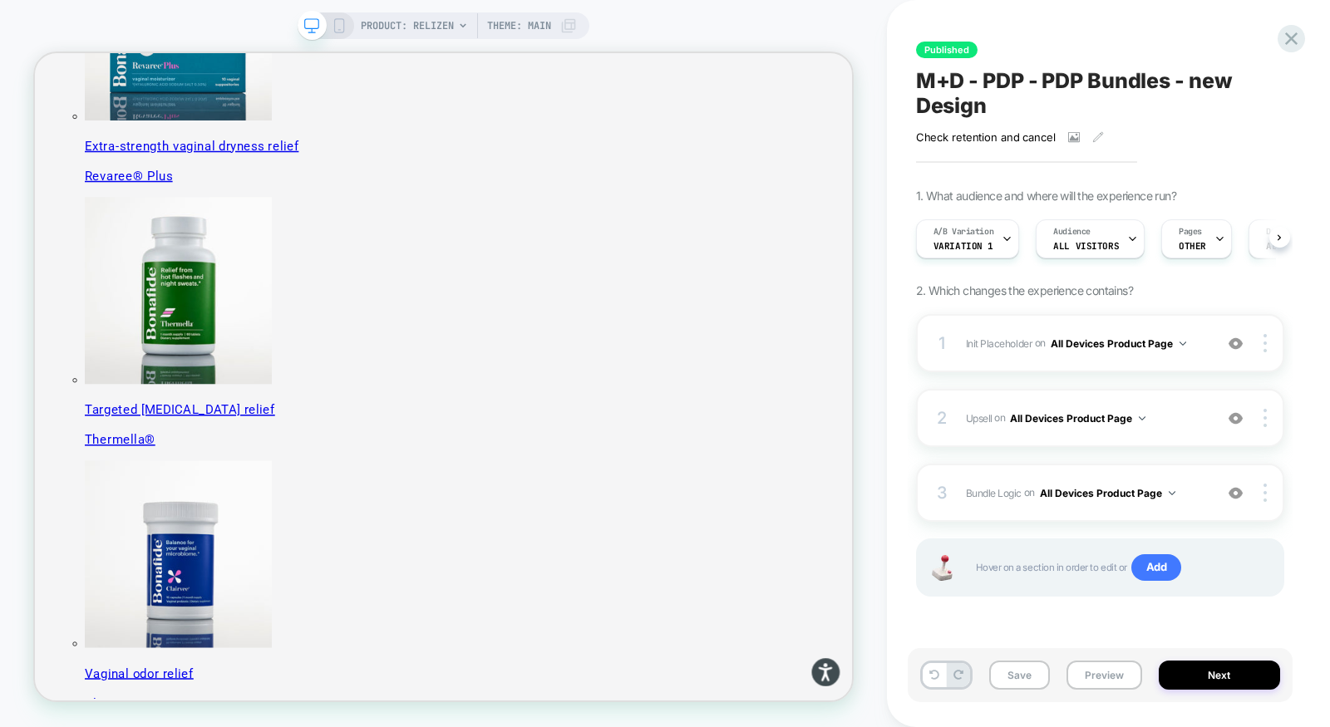
scroll to position [0, 1]
click at [1097, 665] on button "Preview" at bounding box center [1105, 675] width 76 height 29
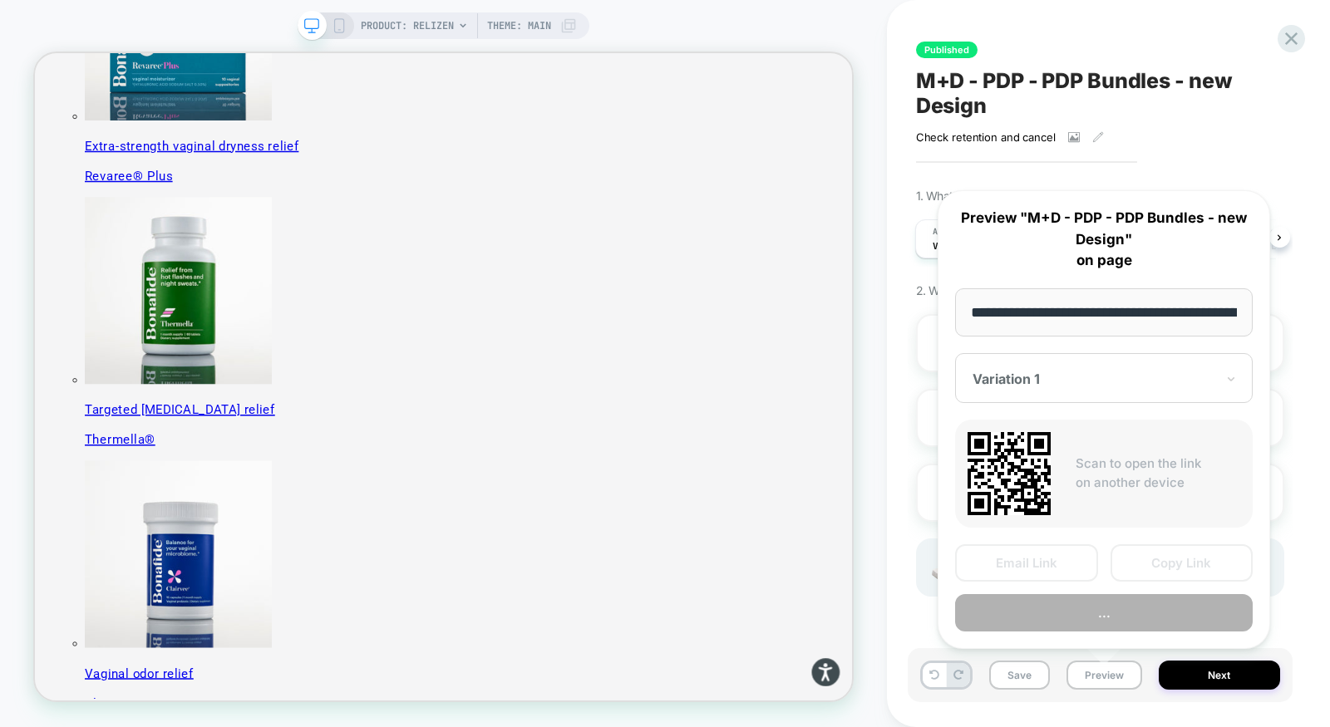
scroll to position [0, 147]
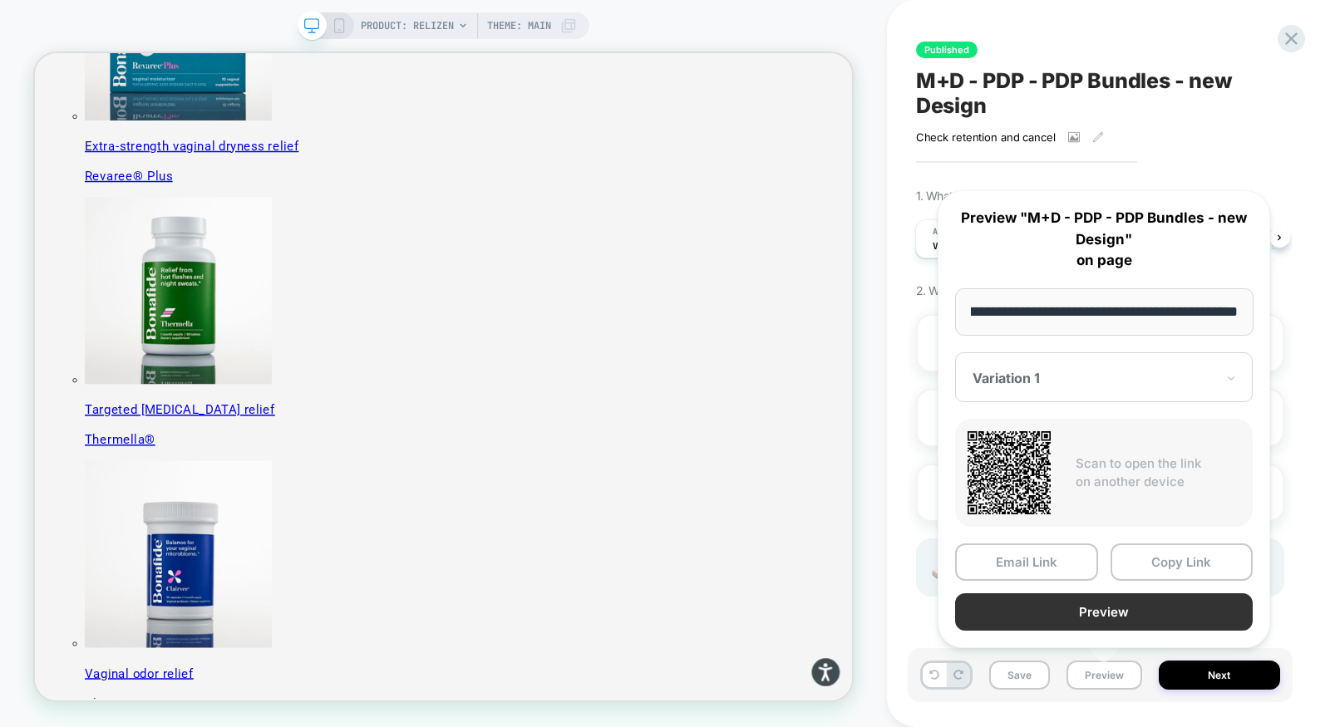
click at [1091, 608] on button "Preview" at bounding box center [1104, 612] width 298 height 37
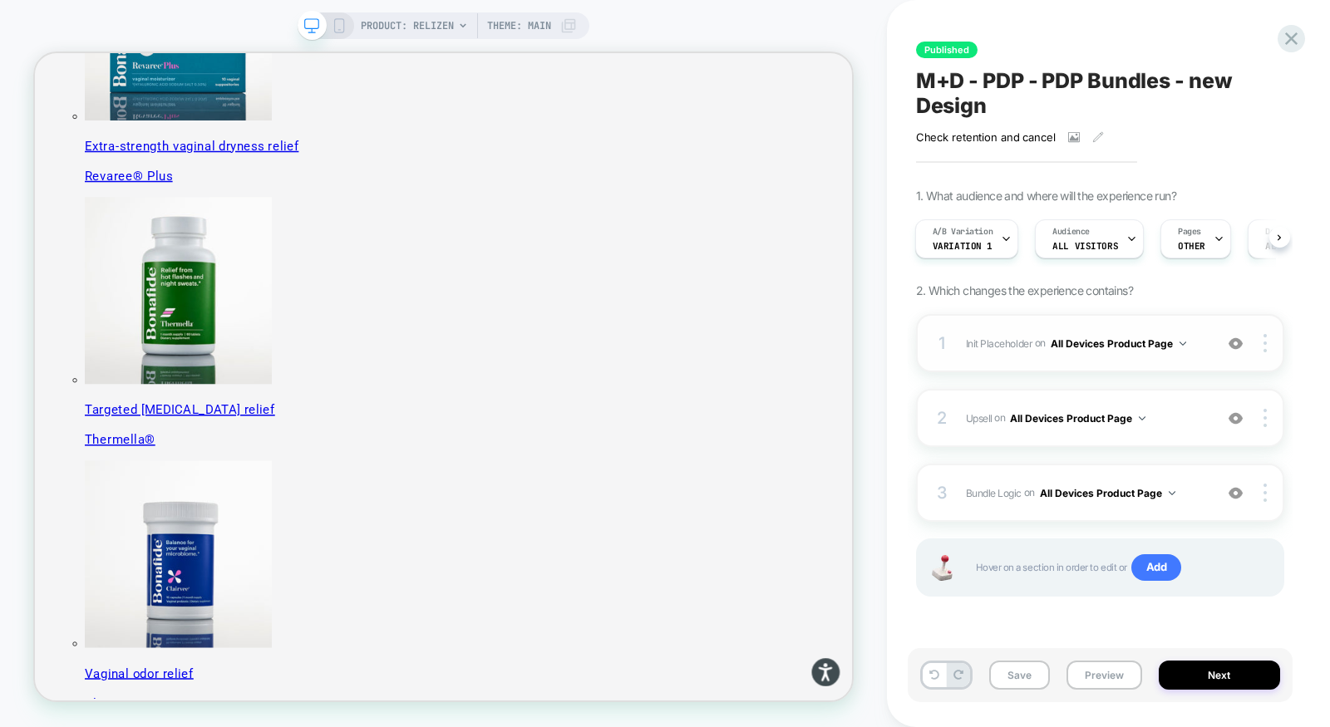
click at [1097, 361] on div "1 Init Placeholder Replacing Code Block WITH #bundle-creator-container on All D…" at bounding box center [1100, 343] width 368 height 58
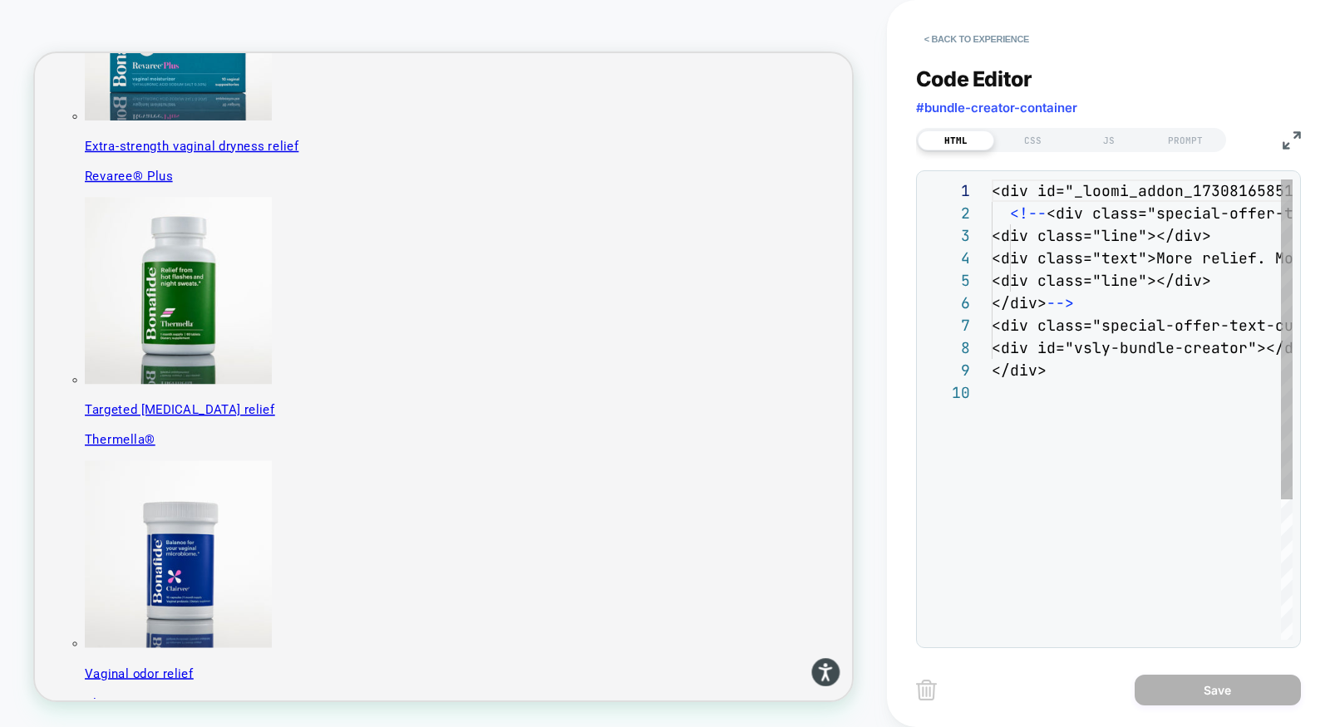
scroll to position [201, 0]
click at [1049, 138] on div "CSS" at bounding box center [1032, 141] width 76 height 20
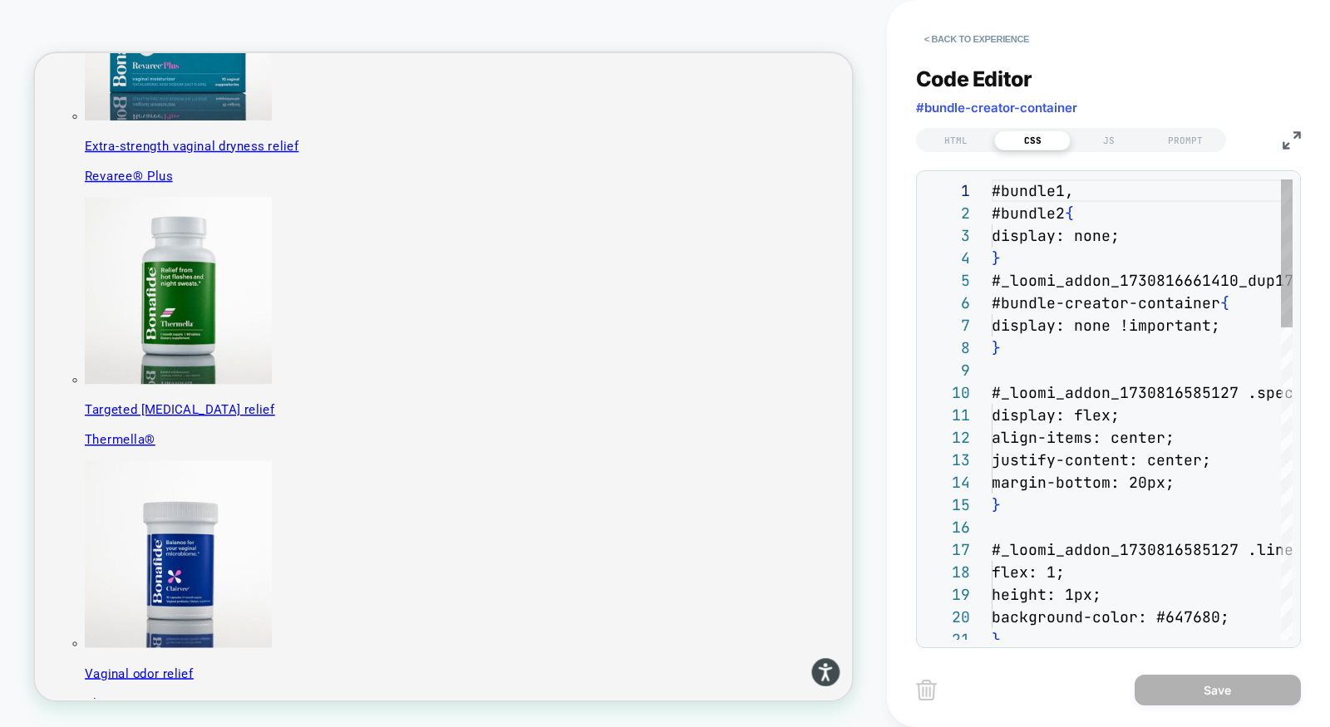
scroll to position [224, 0]
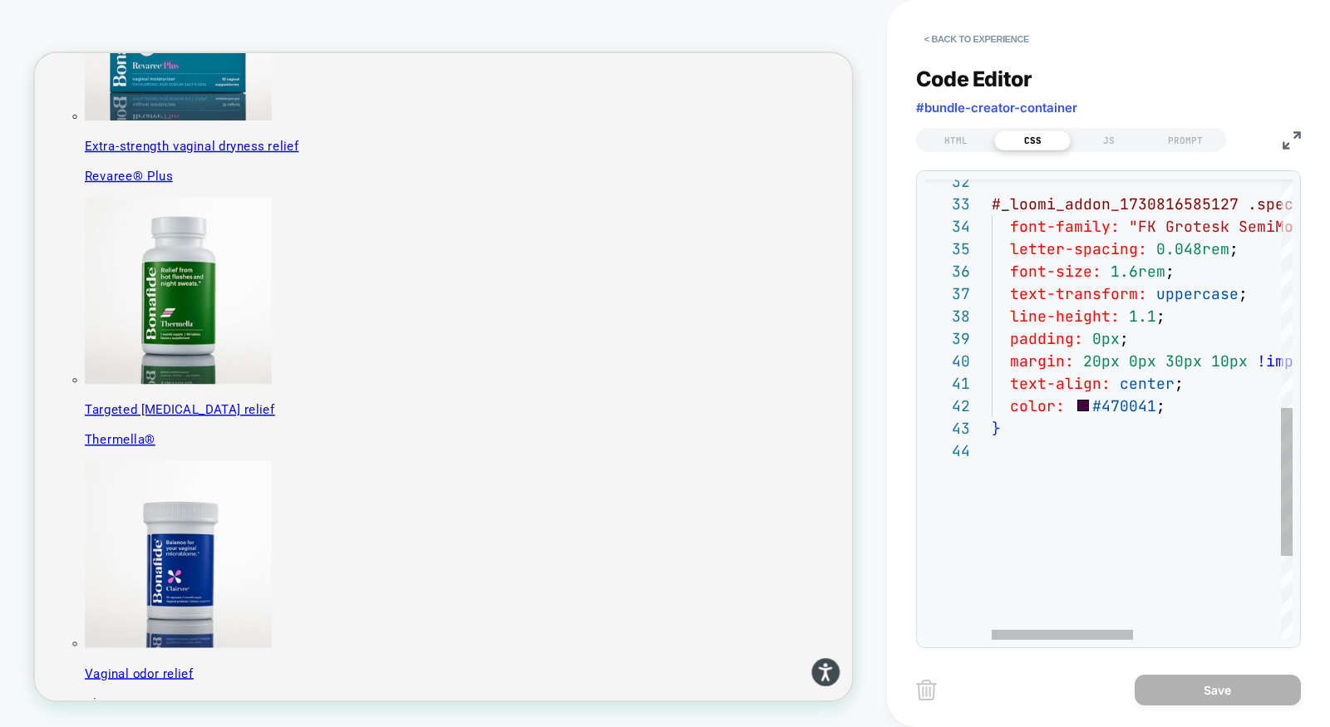
type textarea "**********"
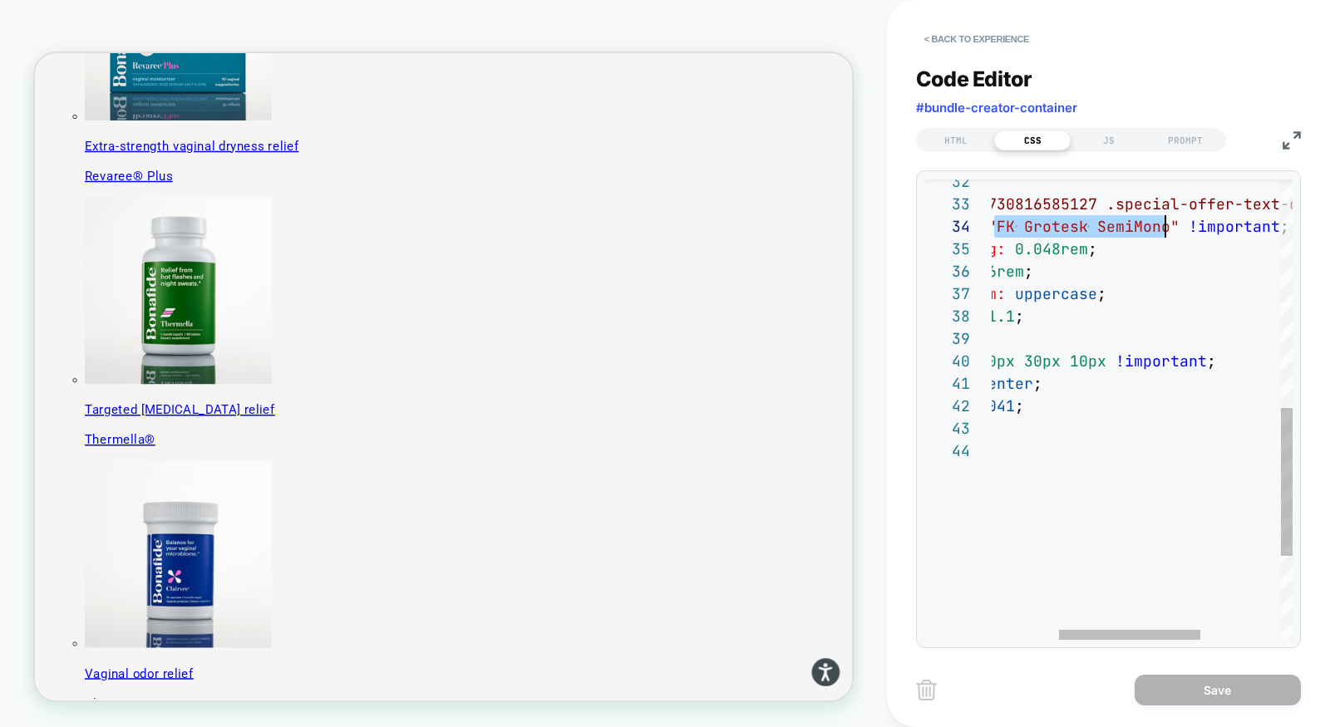
scroll to position [67, 313]
drag, startPoint x: 1136, startPoint y: 223, endPoint x: 1164, endPoint y: 229, distance: 28.2
click at [1097, 229] on div "# _ loomi_addon_1730816585127 .special-offer-text-custom-bundle { font-family: …" at bounding box center [1156, 188] width 613 height 1426
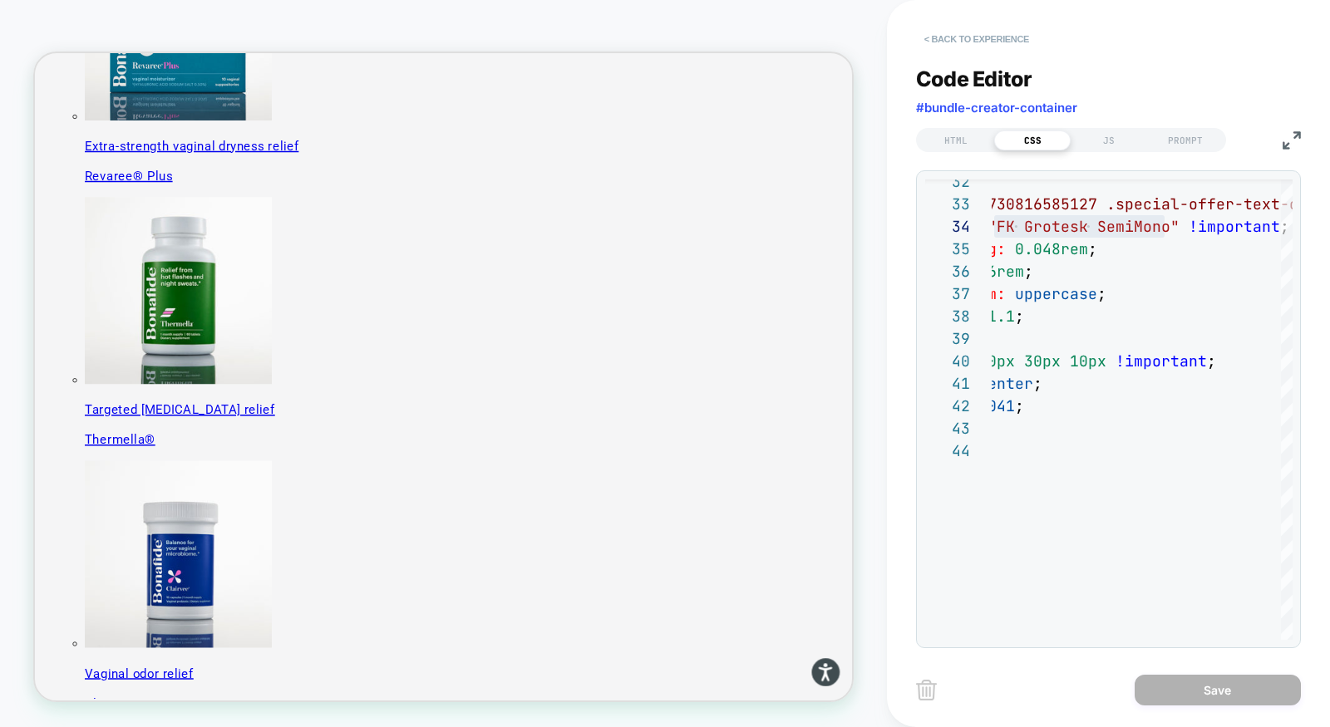
click at [1010, 35] on button "< Back to experience" at bounding box center [976, 39] width 121 height 27
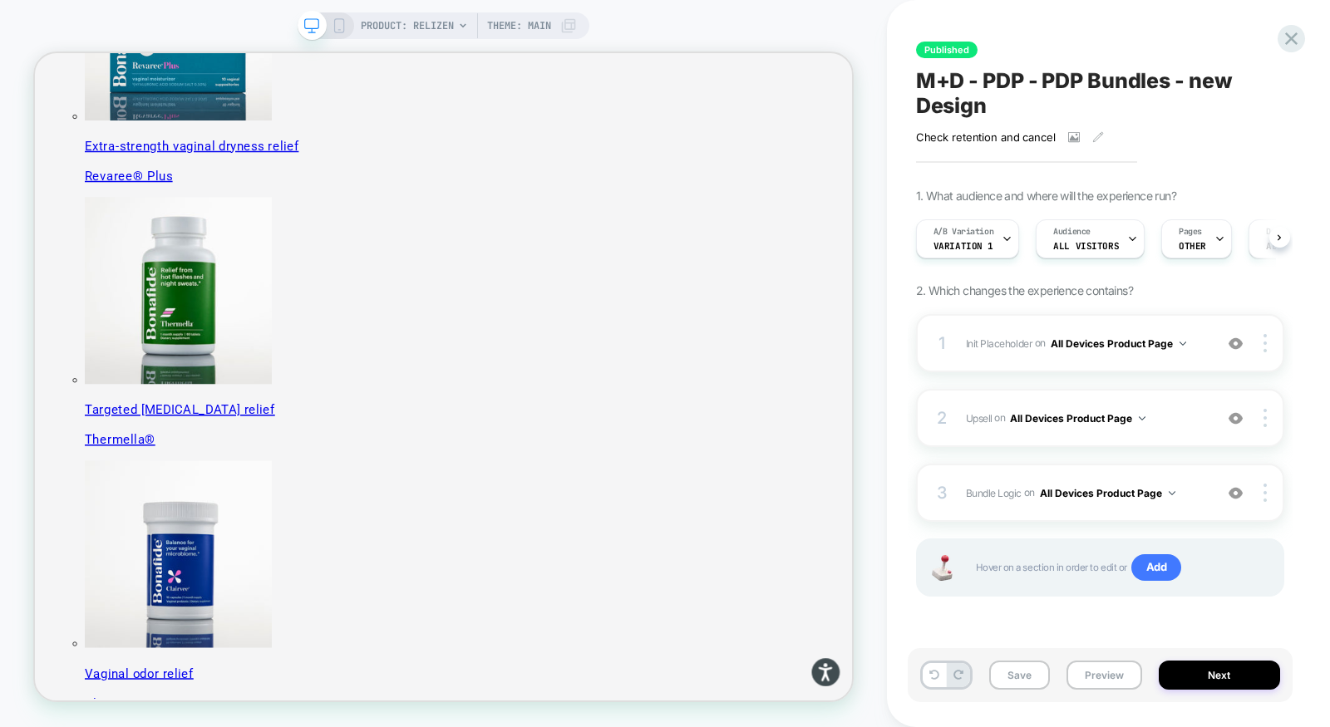
scroll to position [0, 1]
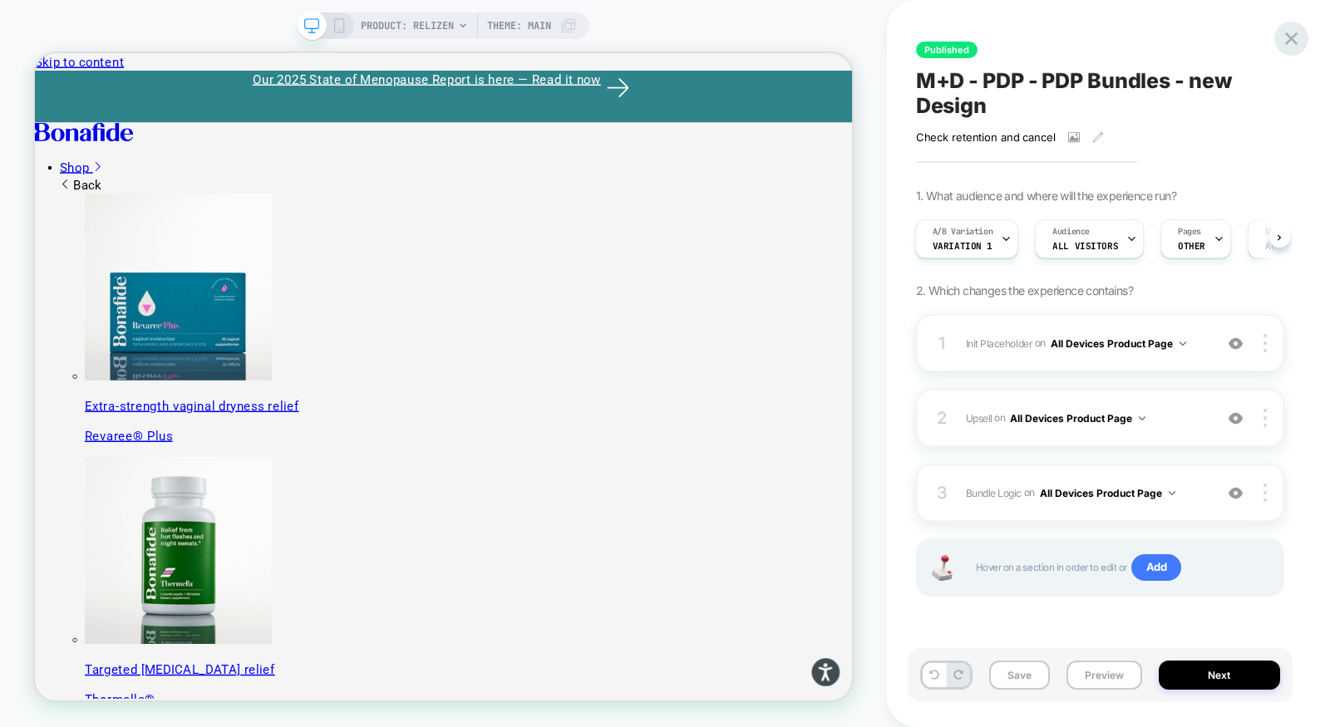
click at [1291, 33] on icon at bounding box center [1291, 38] width 22 height 22
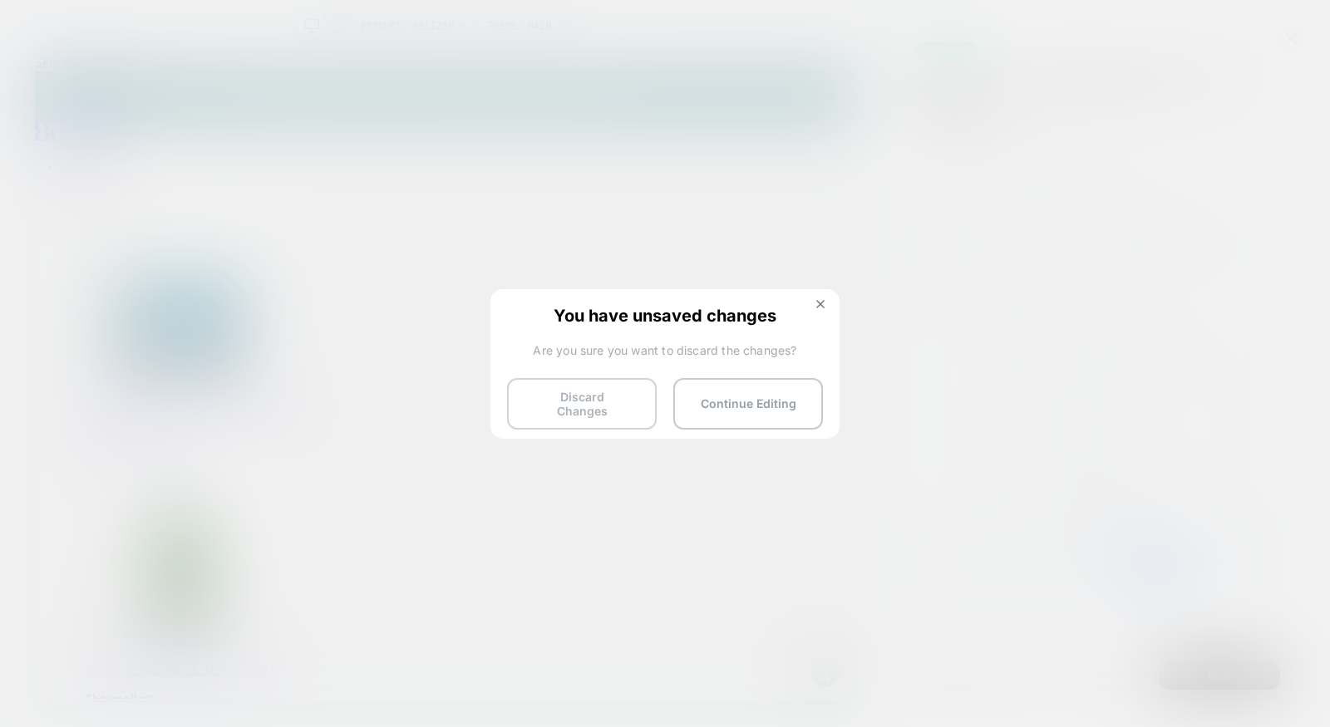
click at [542, 398] on button "Discard Changes" at bounding box center [582, 404] width 150 height 52
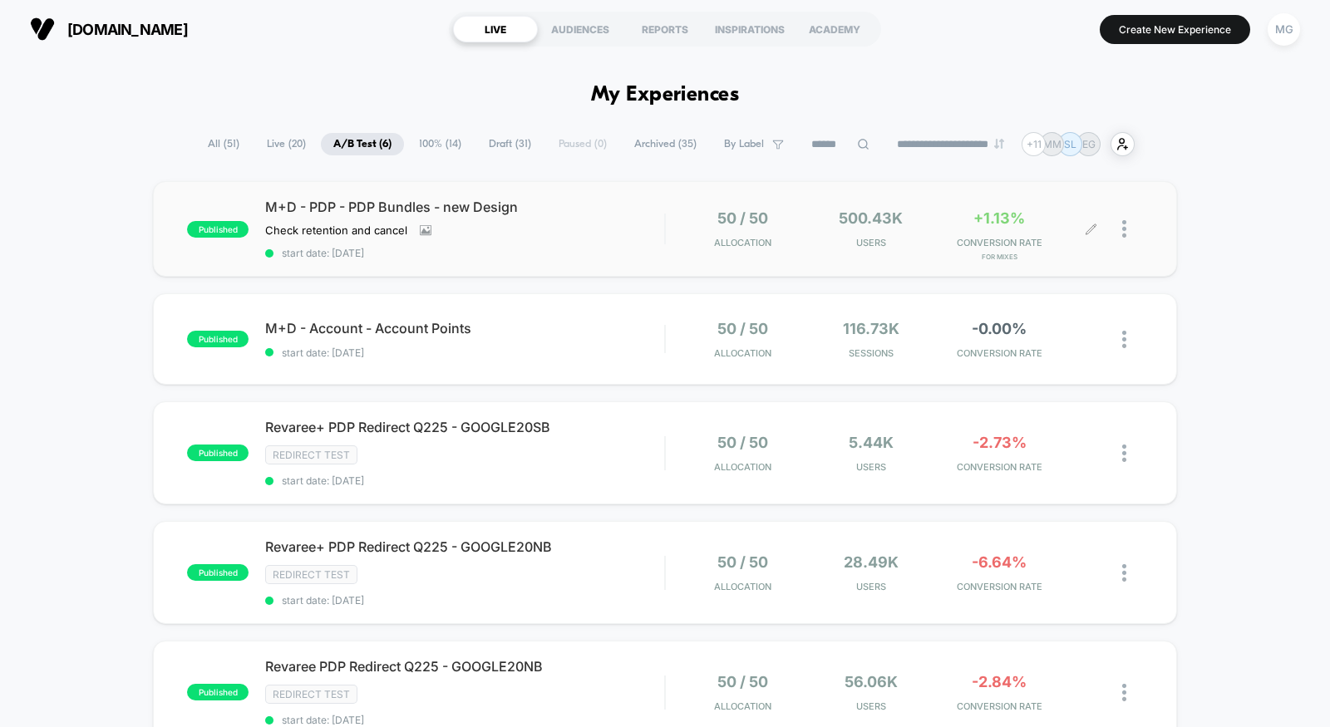
click at [1130, 228] on div at bounding box center [1132, 228] width 21 height 39
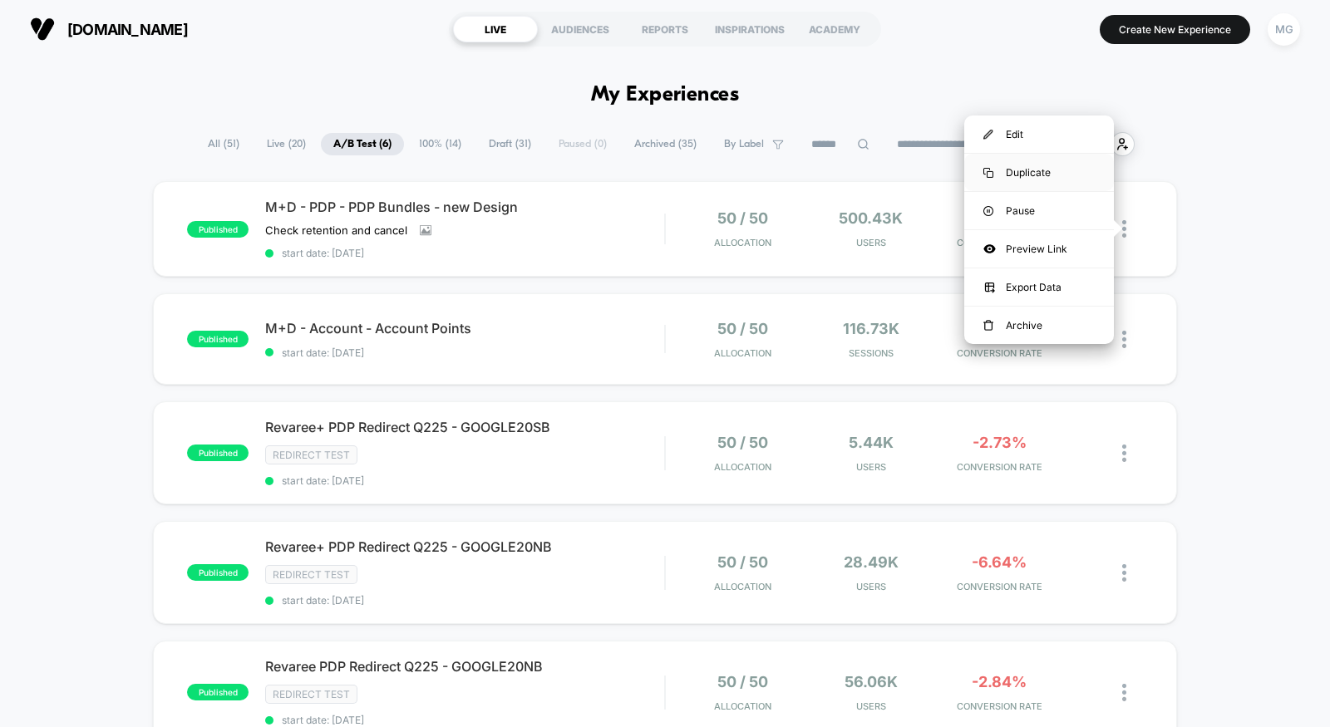
click at [1062, 178] on div "Duplicate" at bounding box center [1039, 172] width 150 height 37
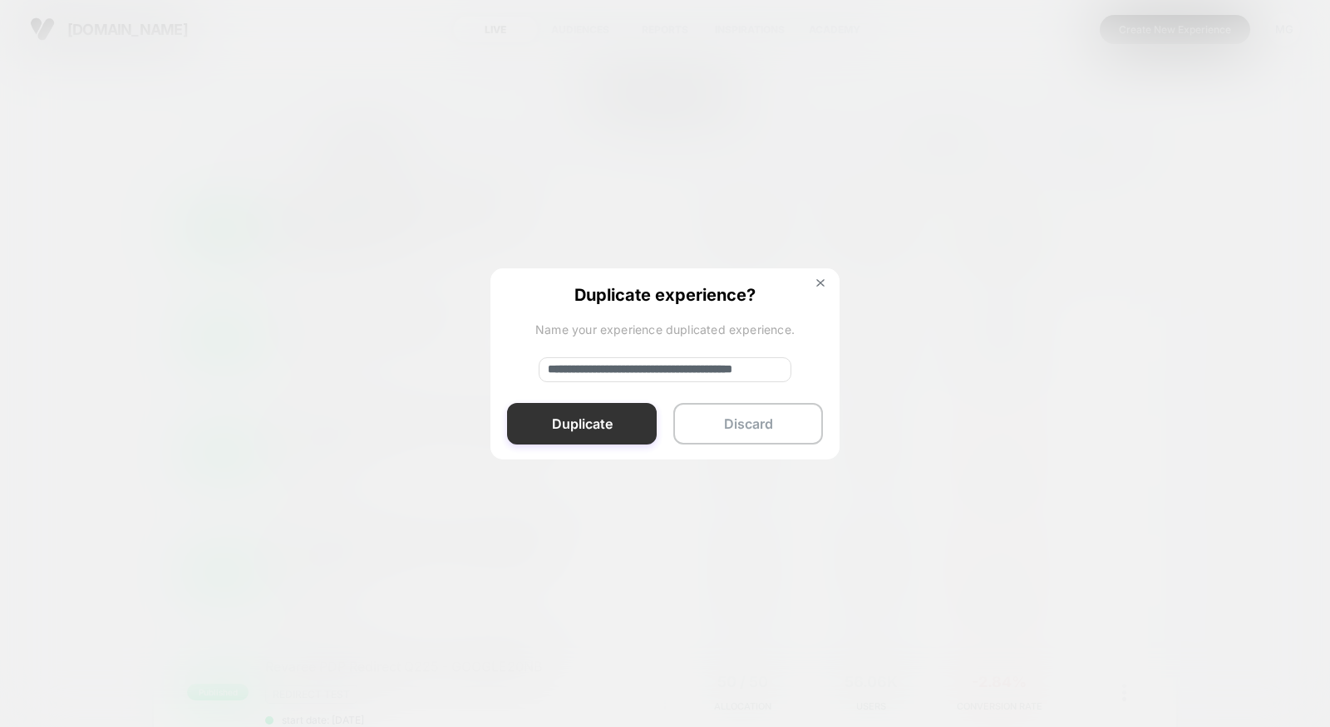
click at [587, 425] on button "Duplicate" at bounding box center [582, 424] width 150 height 42
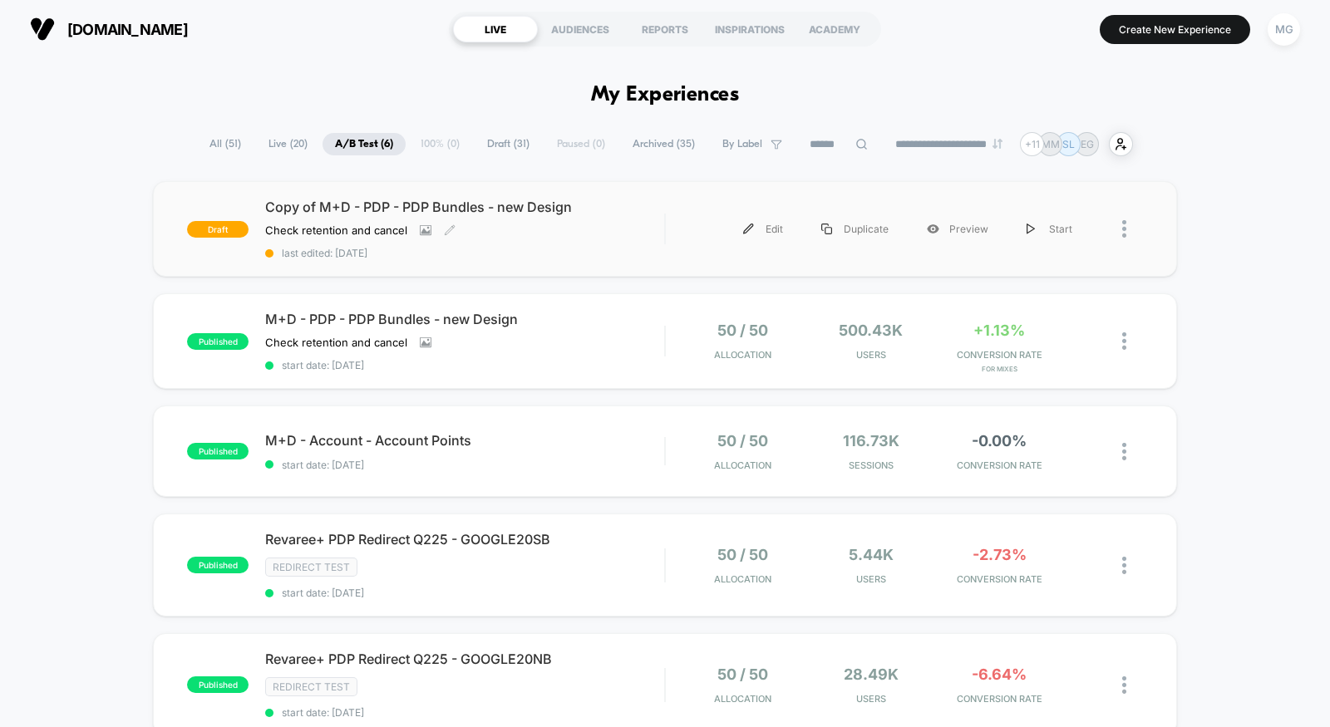
click at [640, 254] on span "last edited: [DATE]" at bounding box center [464, 253] width 399 height 12
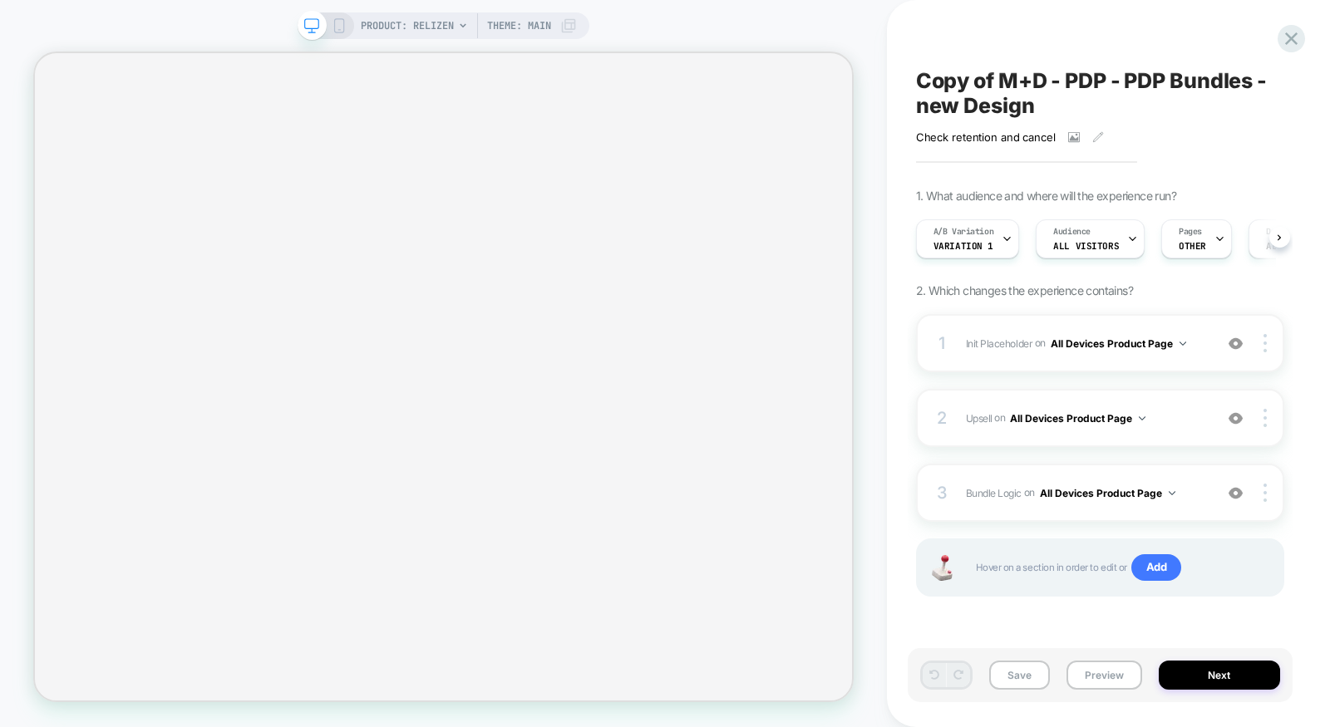
scroll to position [0, 1]
click at [514, 27] on span "Theme: MAIN" at bounding box center [519, 25] width 64 height 27
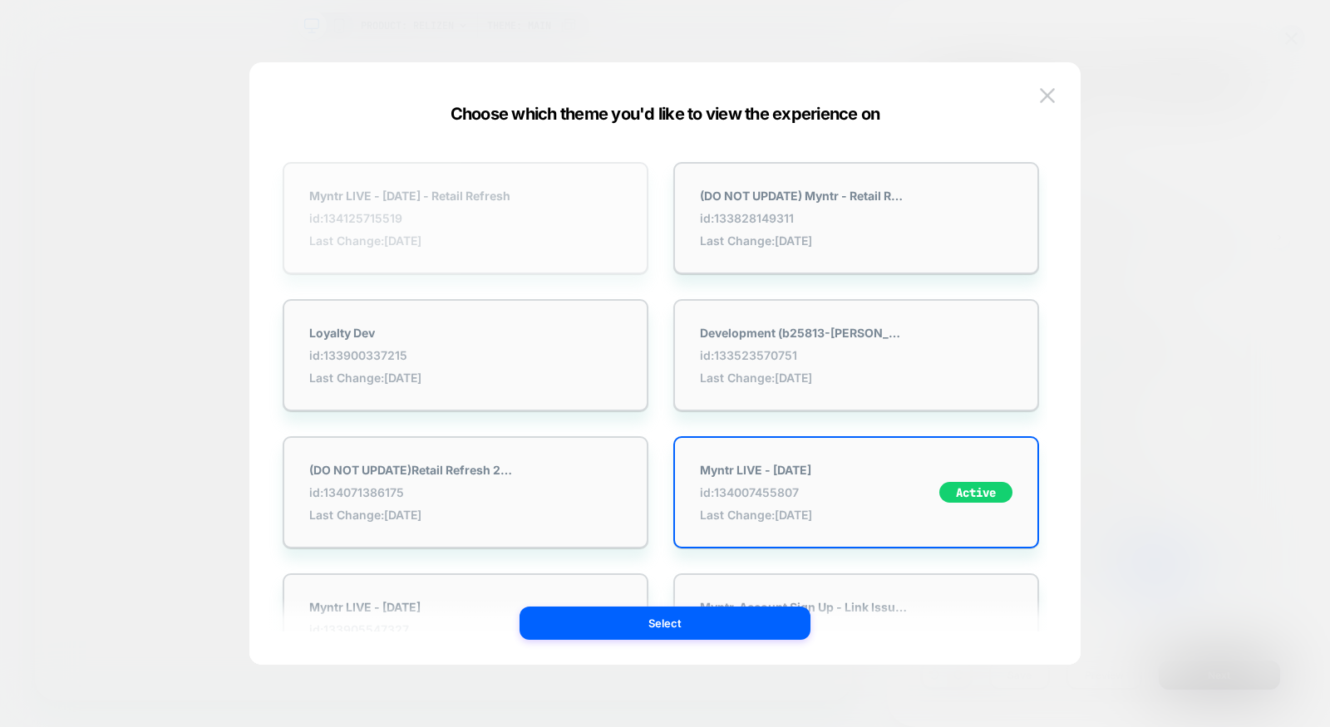
click at [496, 219] on span "id: 134125715519" at bounding box center [409, 218] width 201 height 14
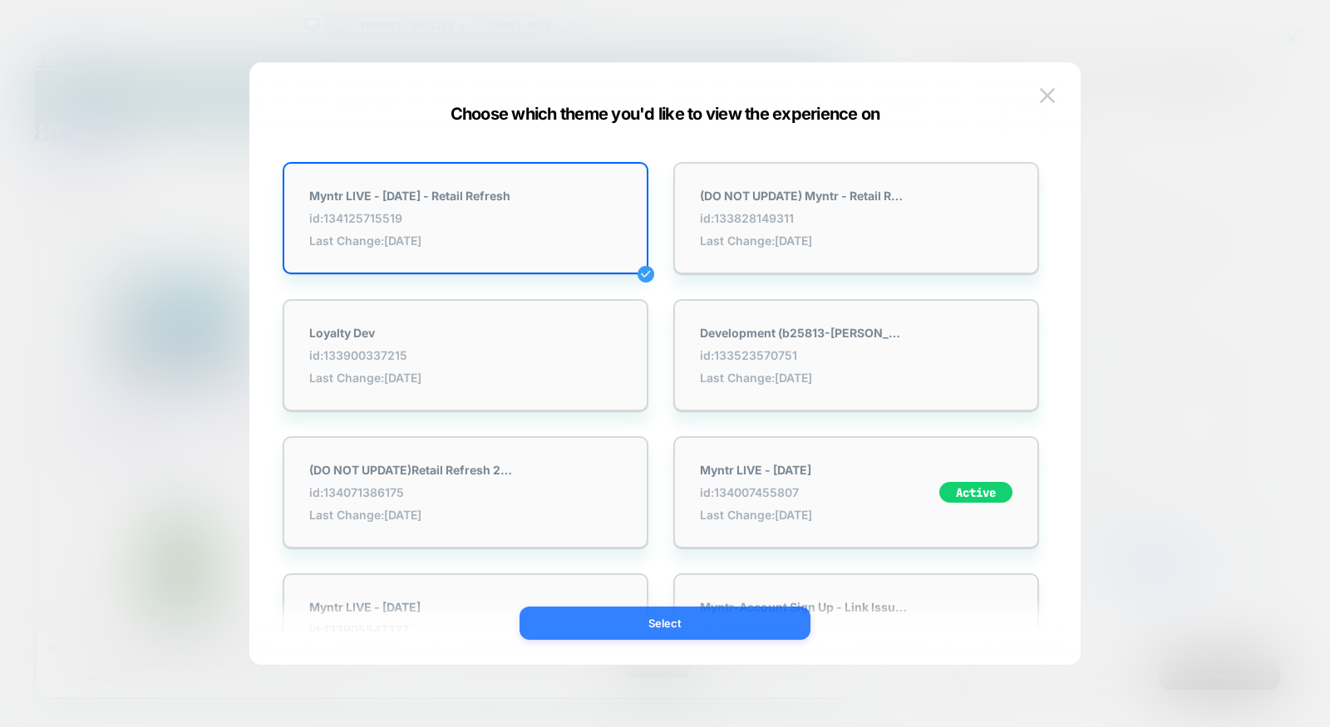
scroll to position [0, 0]
click at [588, 625] on button "Select" at bounding box center [665, 623] width 291 height 33
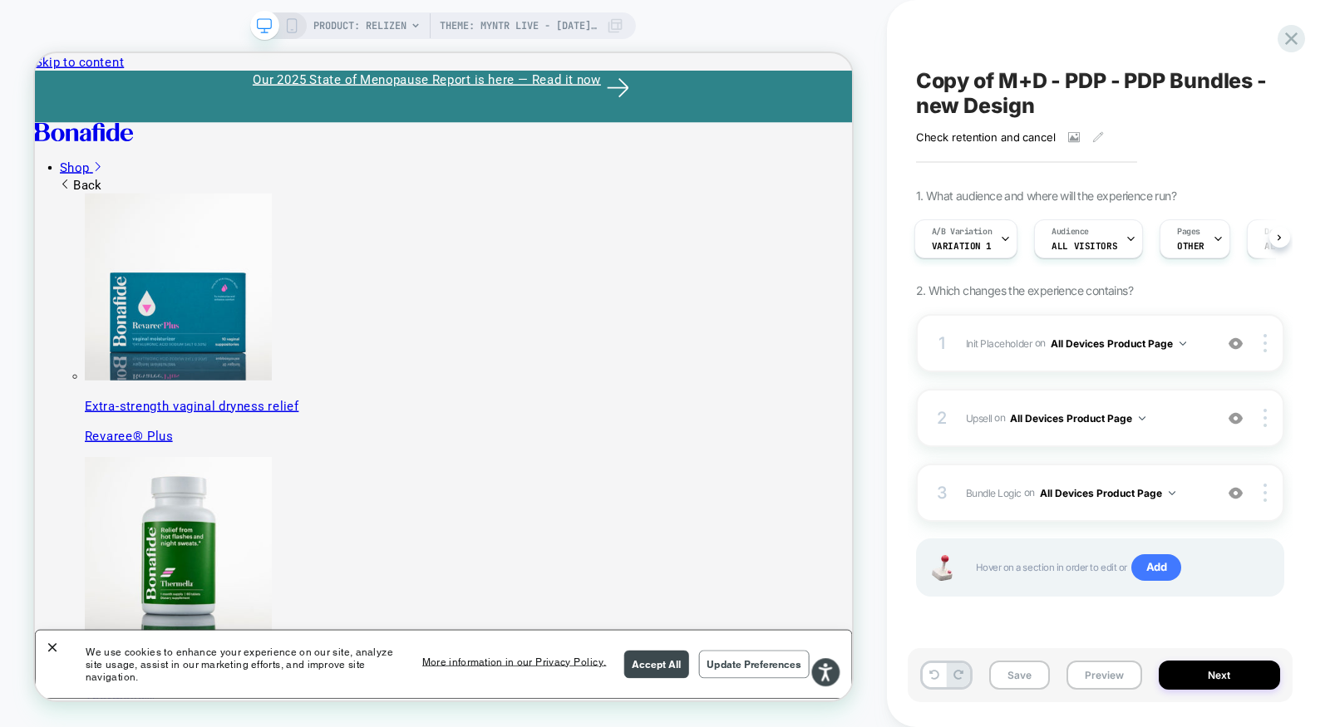
scroll to position [0, 2]
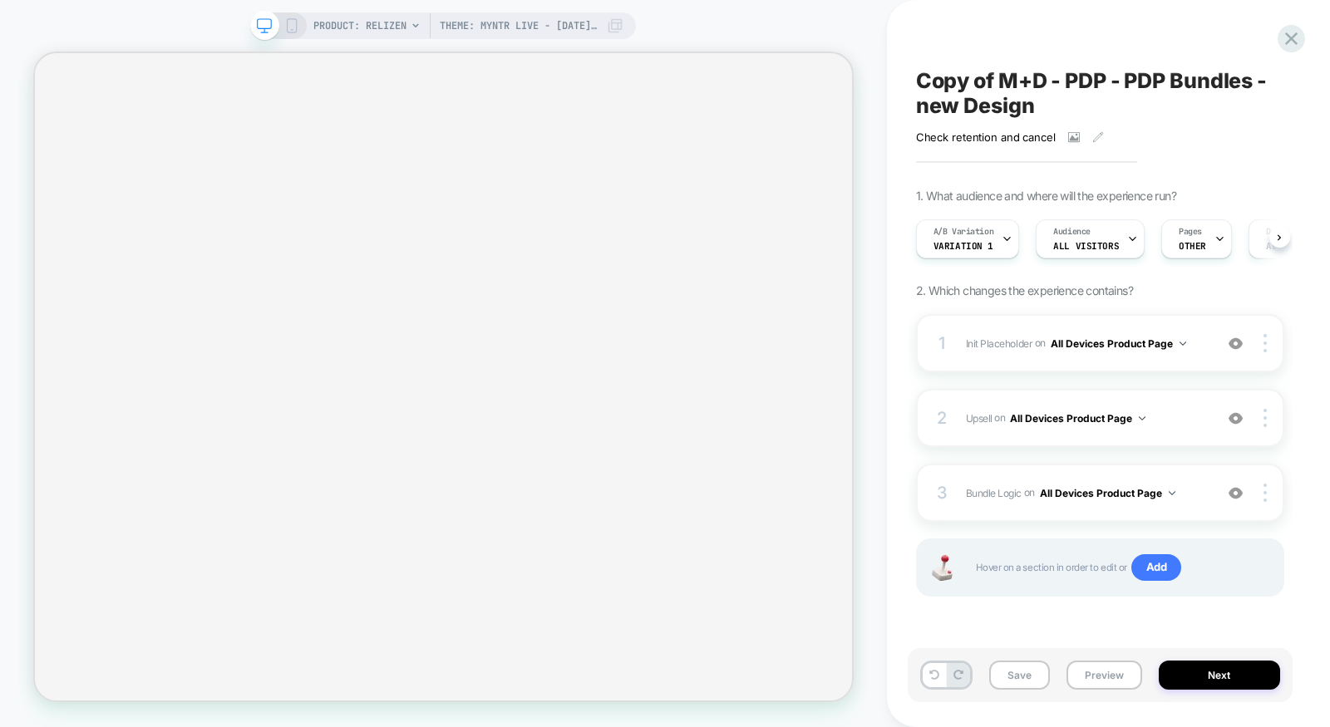
scroll to position [0, 1]
click at [1112, 675] on button "Preview" at bounding box center [1105, 675] width 76 height 29
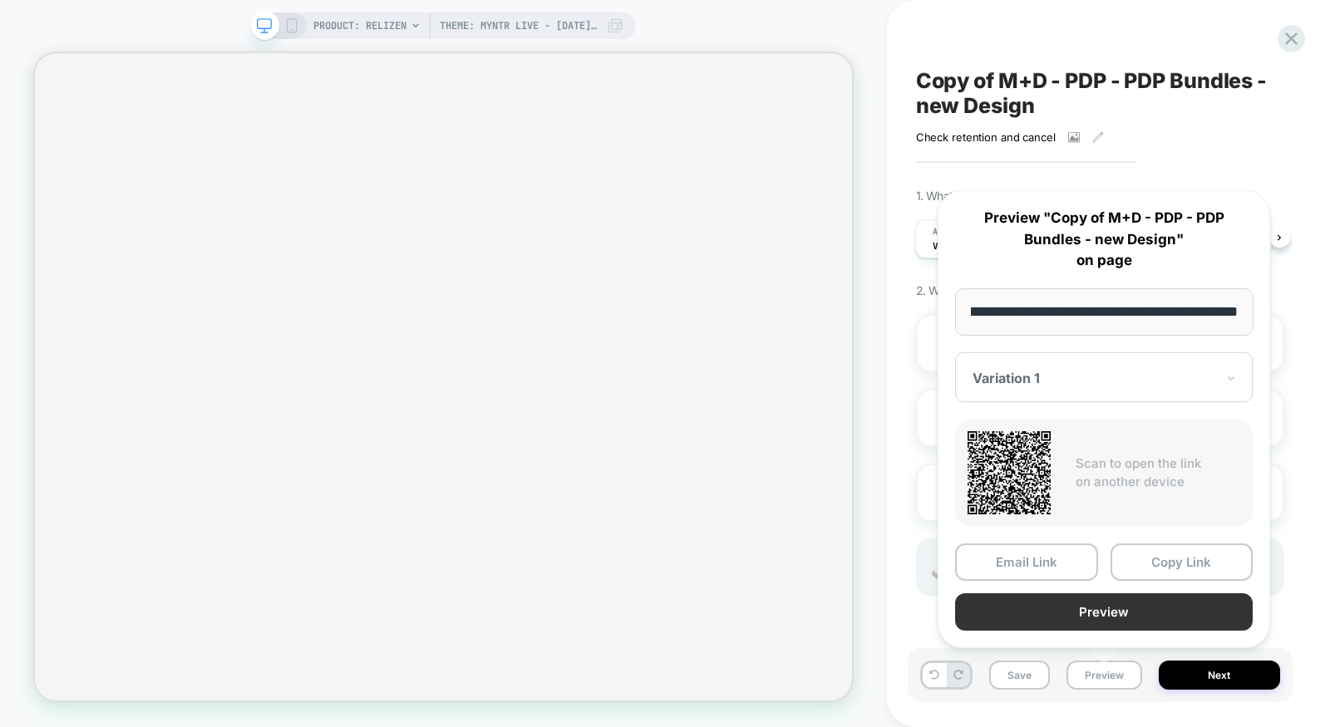
scroll to position [0, 0]
click at [1091, 614] on button "Preview" at bounding box center [1104, 612] width 298 height 37
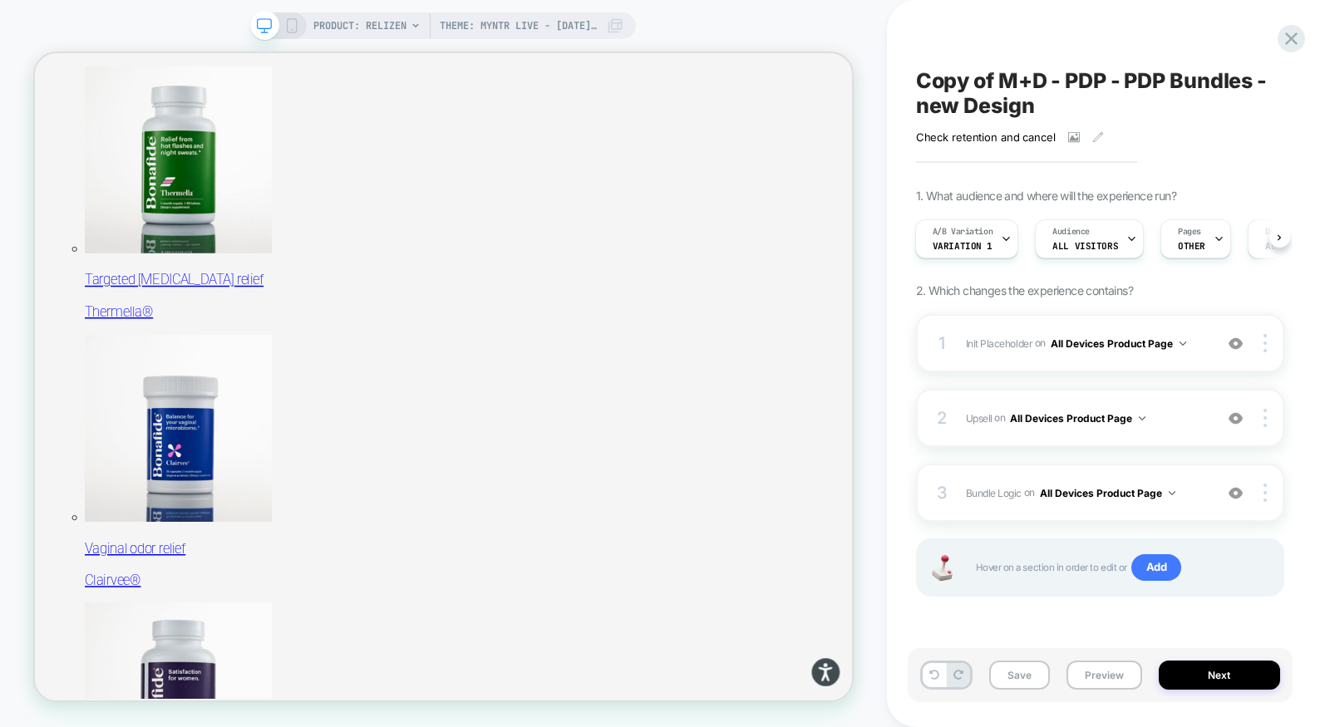
click at [1012, 86] on span "Copy of M+D - PDP - PDP Bundles - new Design" at bounding box center [1100, 93] width 368 height 50
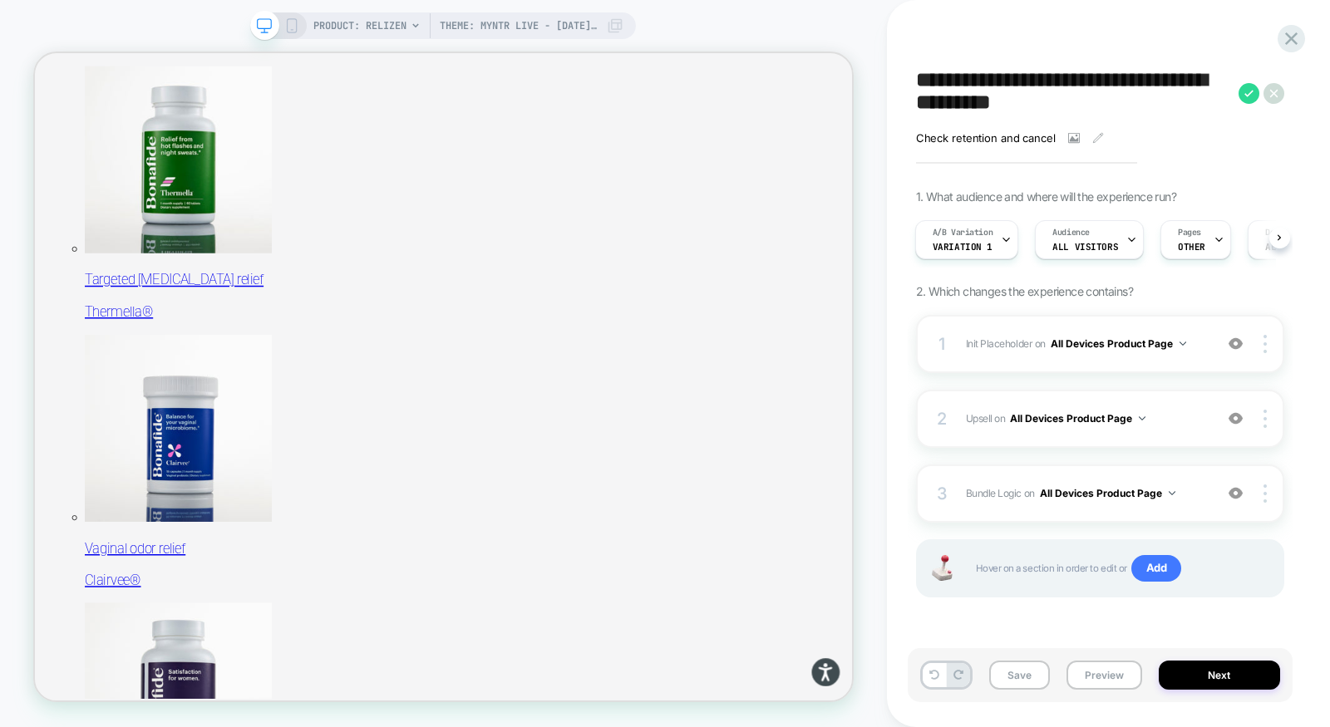
drag, startPoint x: 1033, startPoint y: 135, endPoint x: 1108, endPoint y: 97, distance: 83.6
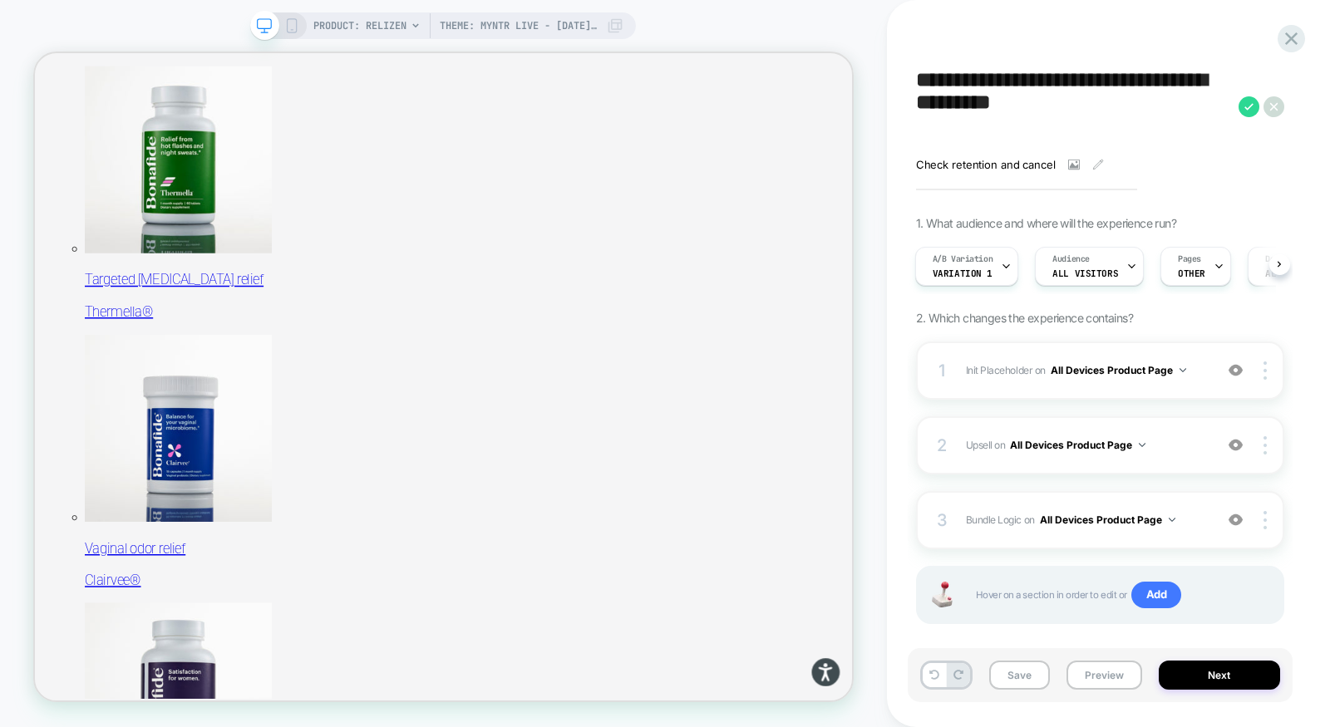
click at [1009, 86] on textarea "**********" at bounding box center [1073, 106] width 314 height 77
drag, startPoint x: 1007, startPoint y: 86, endPoint x: 874, endPoint y: 85, distance: 133.0
click at [874, 85] on div "**********" at bounding box center [665, 363] width 1330 height 727
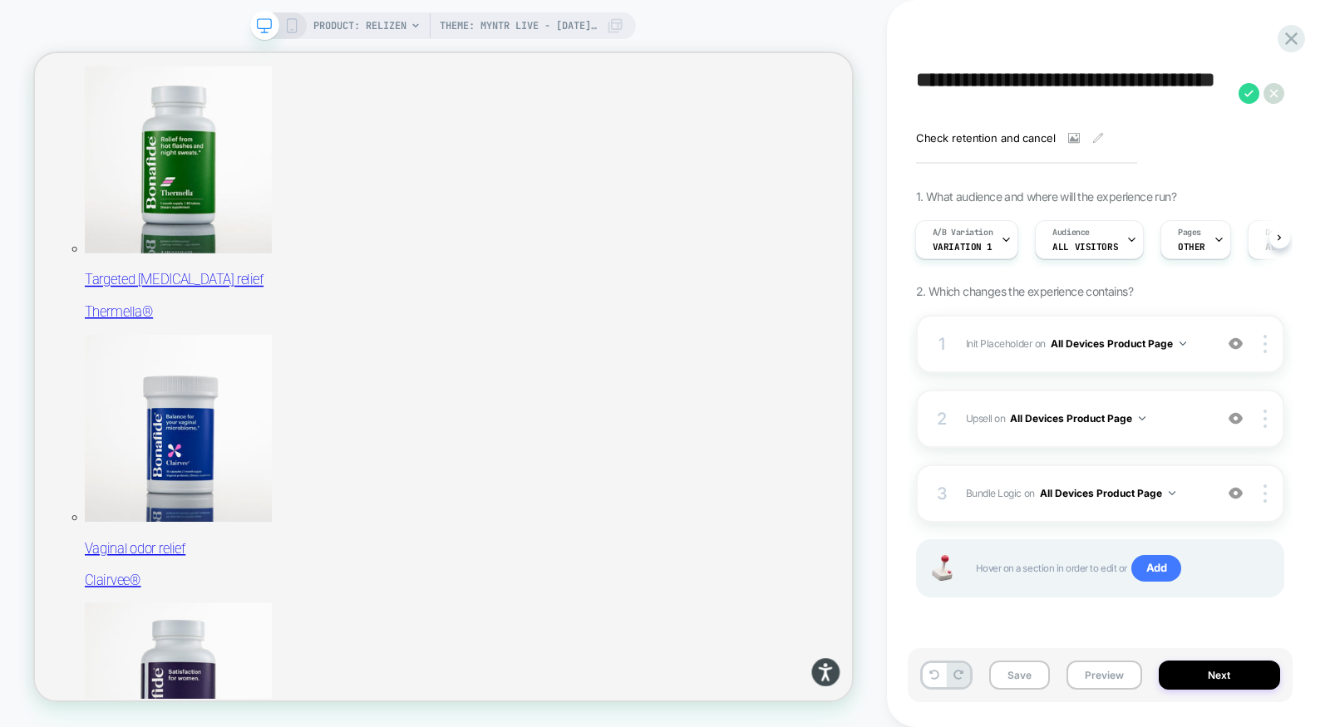
drag, startPoint x: 919, startPoint y: 109, endPoint x: 1058, endPoint y: 113, distance: 138.9
click at [1058, 113] on textarea "**********" at bounding box center [1073, 93] width 314 height 51
click at [493, 27] on span "Theme: Myntr LIVE - [DATE] - Retail Refresh" at bounding box center [519, 25] width 158 height 27
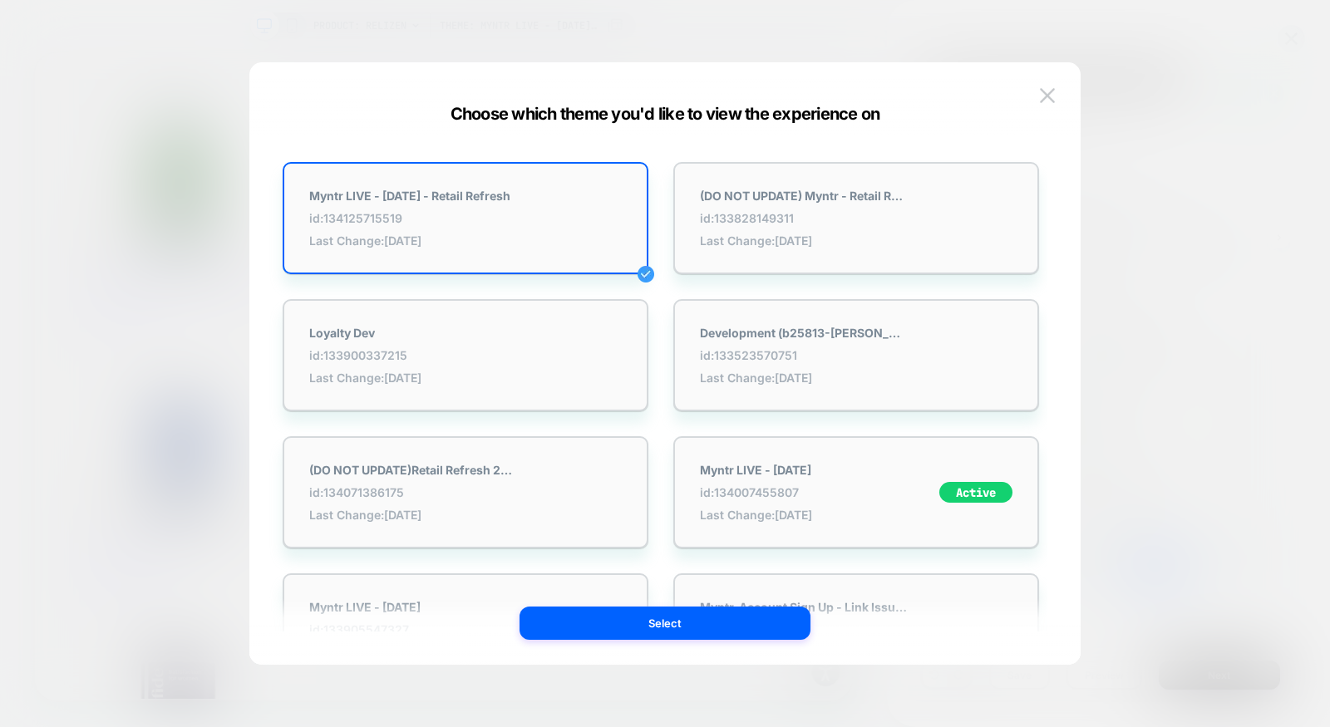
click at [480, 28] on div at bounding box center [665, 363] width 1330 height 727
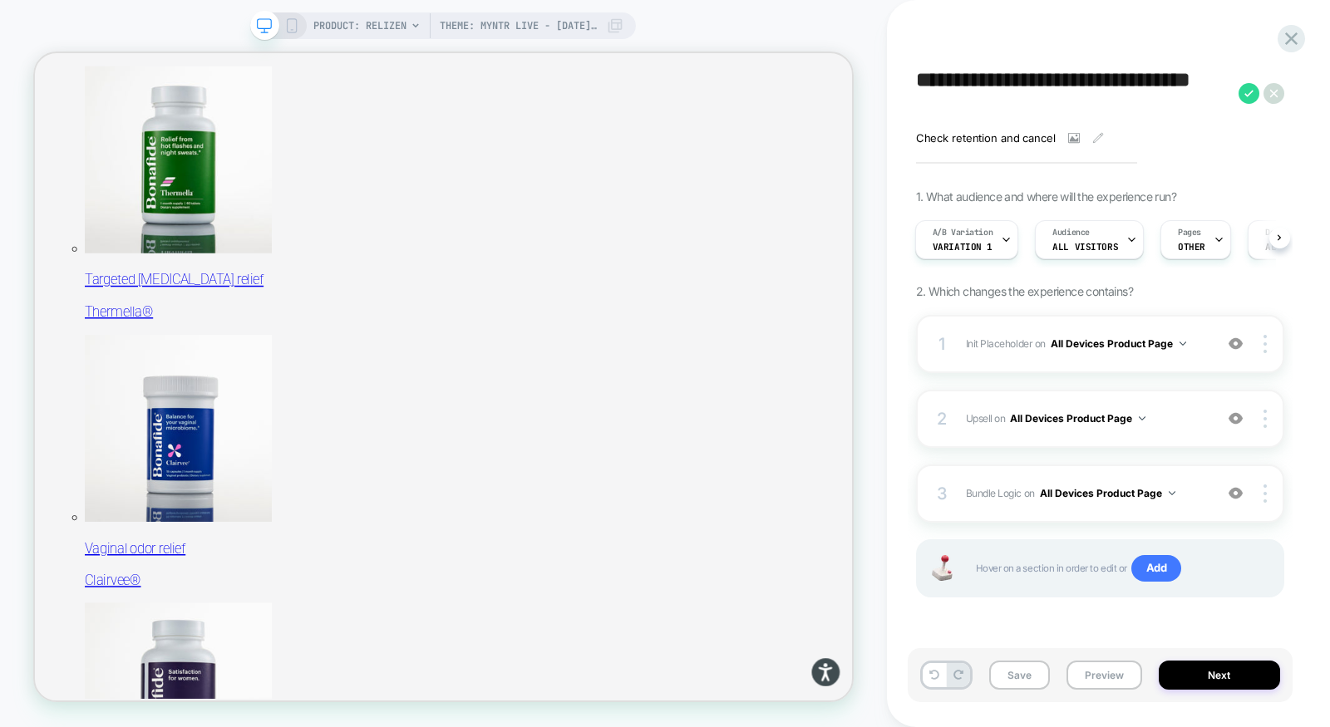
click at [991, 94] on textarea "**********" at bounding box center [1073, 93] width 314 height 51
type textarea "**********"
click at [1248, 91] on icon at bounding box center [1249, 93] width 21 height 21
click at [1122, 362] on div "1 Init Placeholder Replacing Code Block WITH #bundle-creator-container on All D…" at bounding box center [1100, 343] width 368 height 58
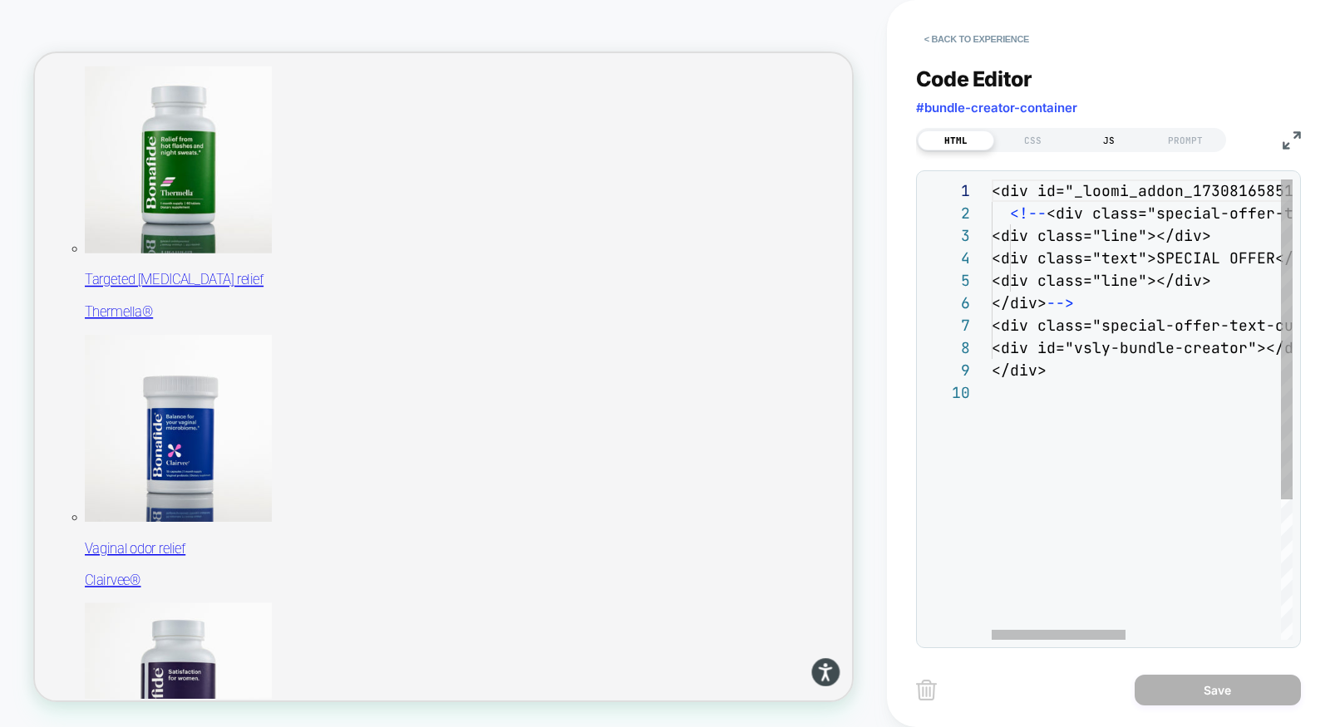
scroll to position [201, 0]
click at [1046, 145] on div "CSS" at bounding box center [1032, 141] width 76 height 20
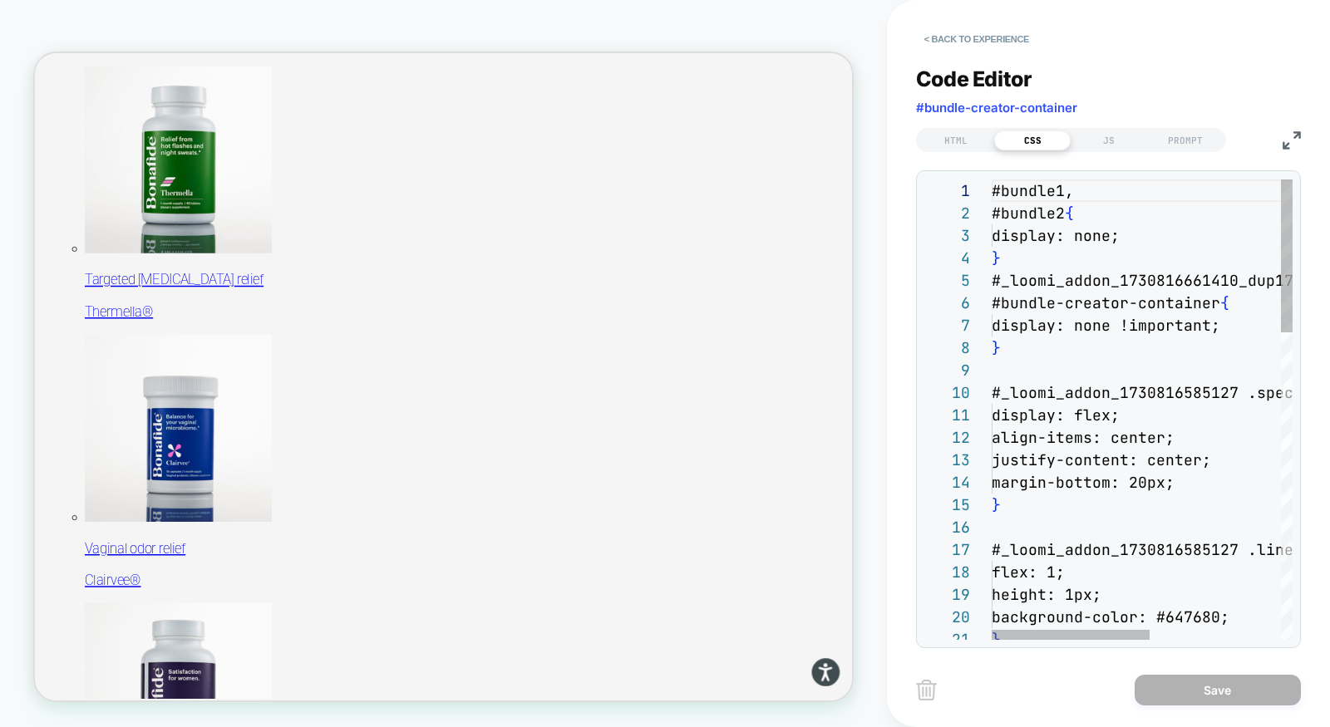
scroll to position [224, 0]
click at [1295, 135] on img at bounding box center [1292, 140] width 18 height 18
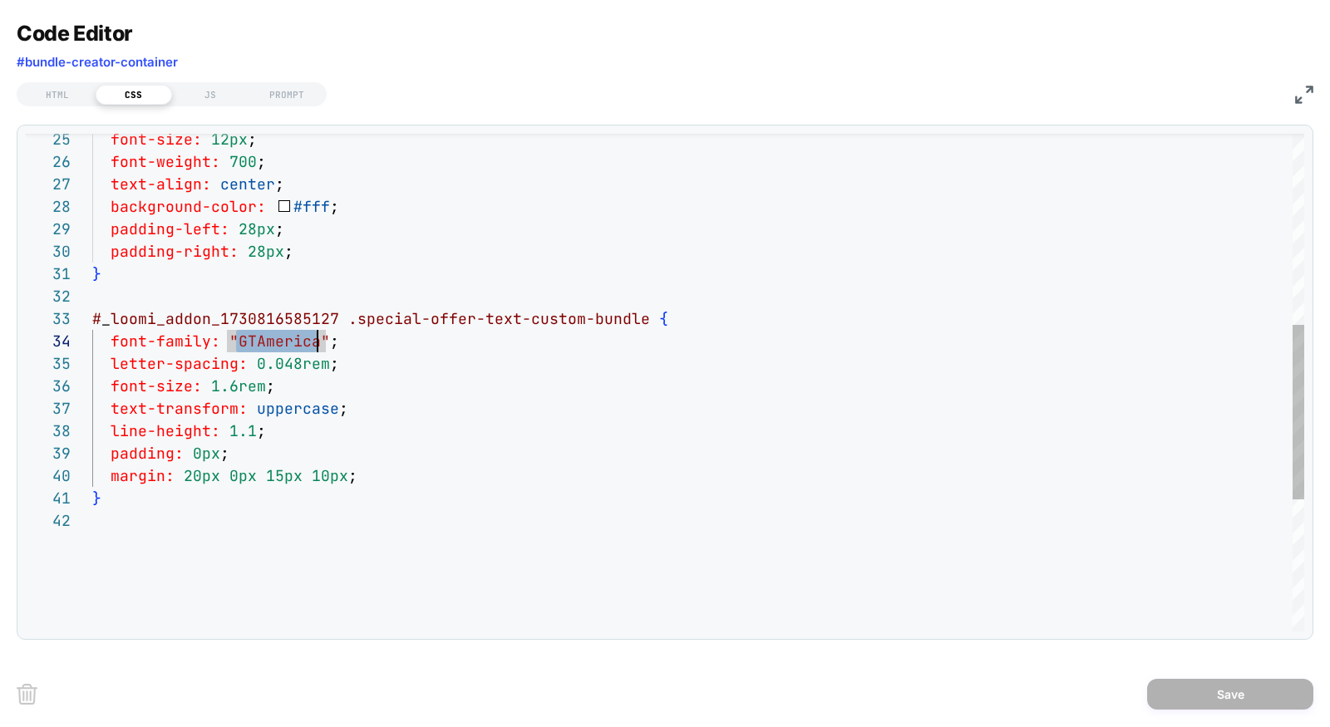
scroll to position [67, 224]
drag, startPoint x: 236, startPoint y: 340, endPoint x: 314, endPoint y: 342, distance: 78.2
click at [314, 342] on div "font-size: 12px ; font-weight: 700 ; text-align: center ; background-color: #ff…" at bounding box center [698, 298] width 1212 height 1418
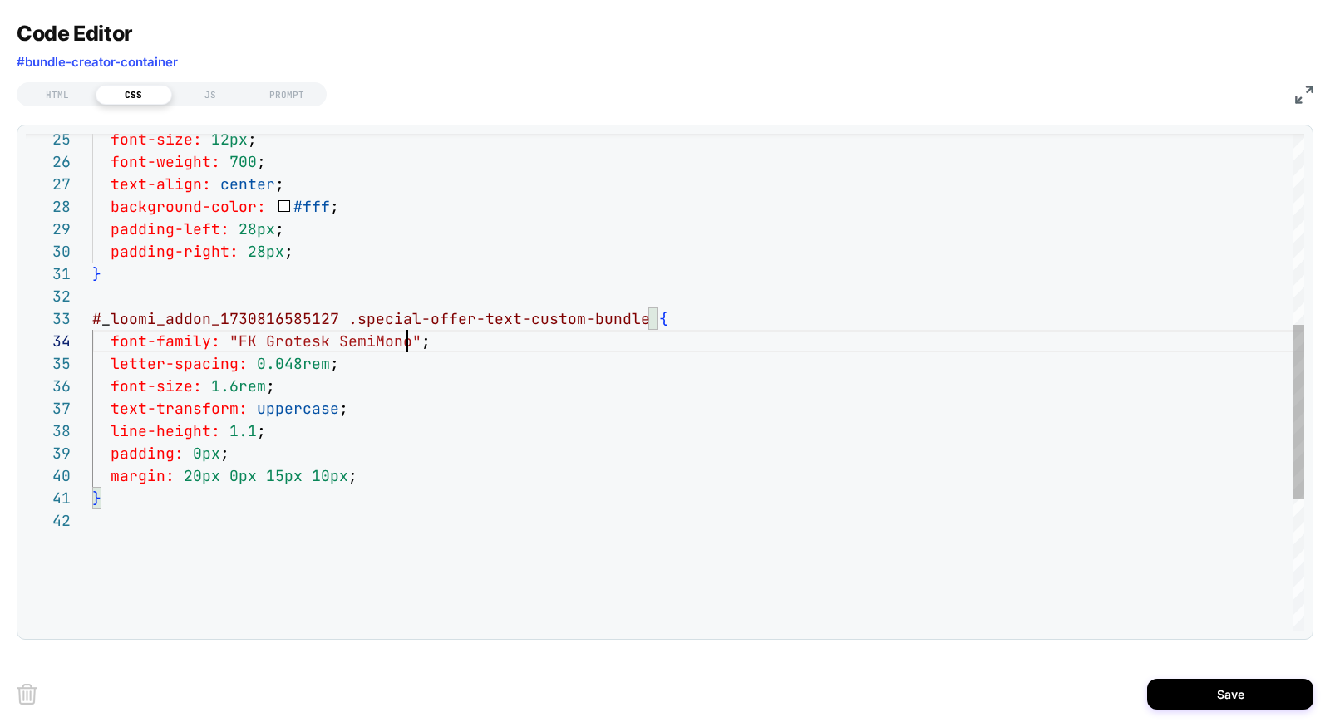
scroll to position [67, 313]
click at [411, 465] on div "font-size: 12px ; font-weight: 700 ; text-align: center ; background-color: #ff…" at bounding box center [698, 298] width 1212 height 1418
drag, startPoint x: 265, startPoint y: 471, endPoint x: 279, endPoint y: 471, distance: 14.1
click at [279, 471] on div "font-size: 12px ; font-weight: 700 ; text-align: center ; background-color: #ff…" at bounding box center [698, 298] width 1212 height 1418
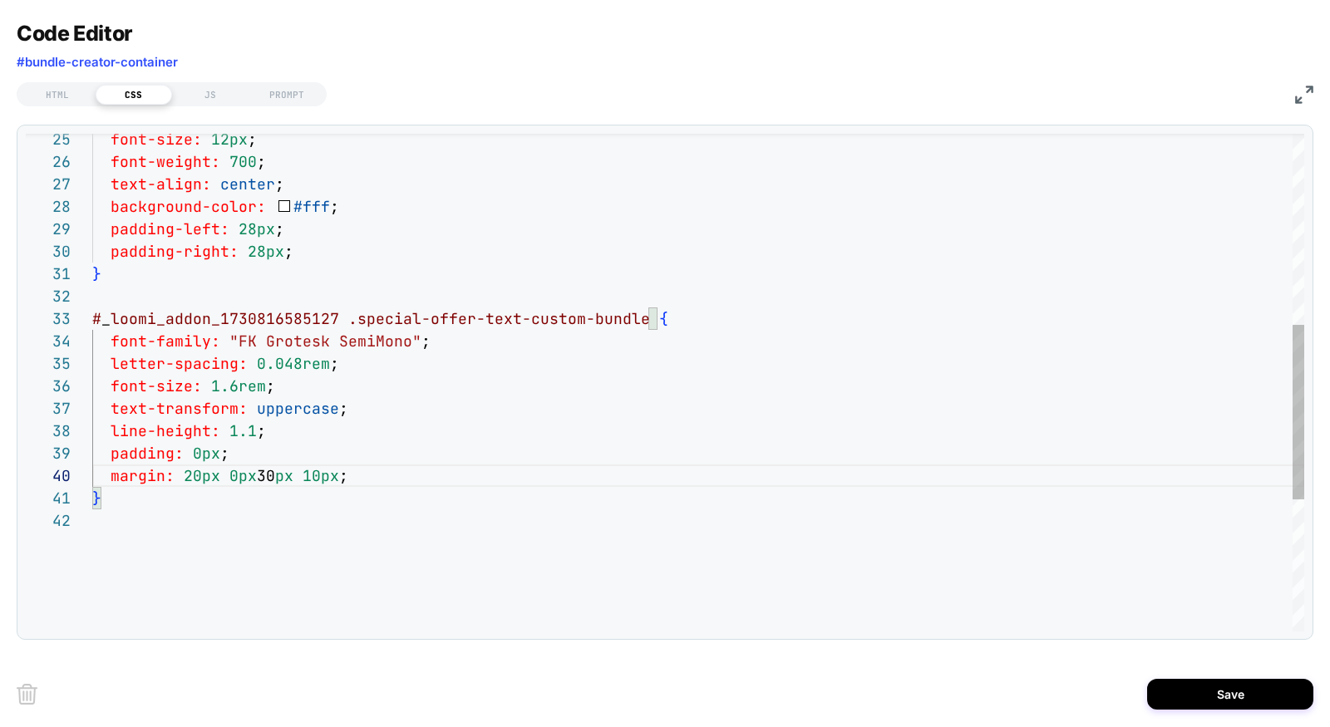
click at [406, 478] on div "font-size: 12px ; font-weight: 700 ; text-align: center ; background-color: #ff…" at bounding box center [698, 298] width 1212 height 1418
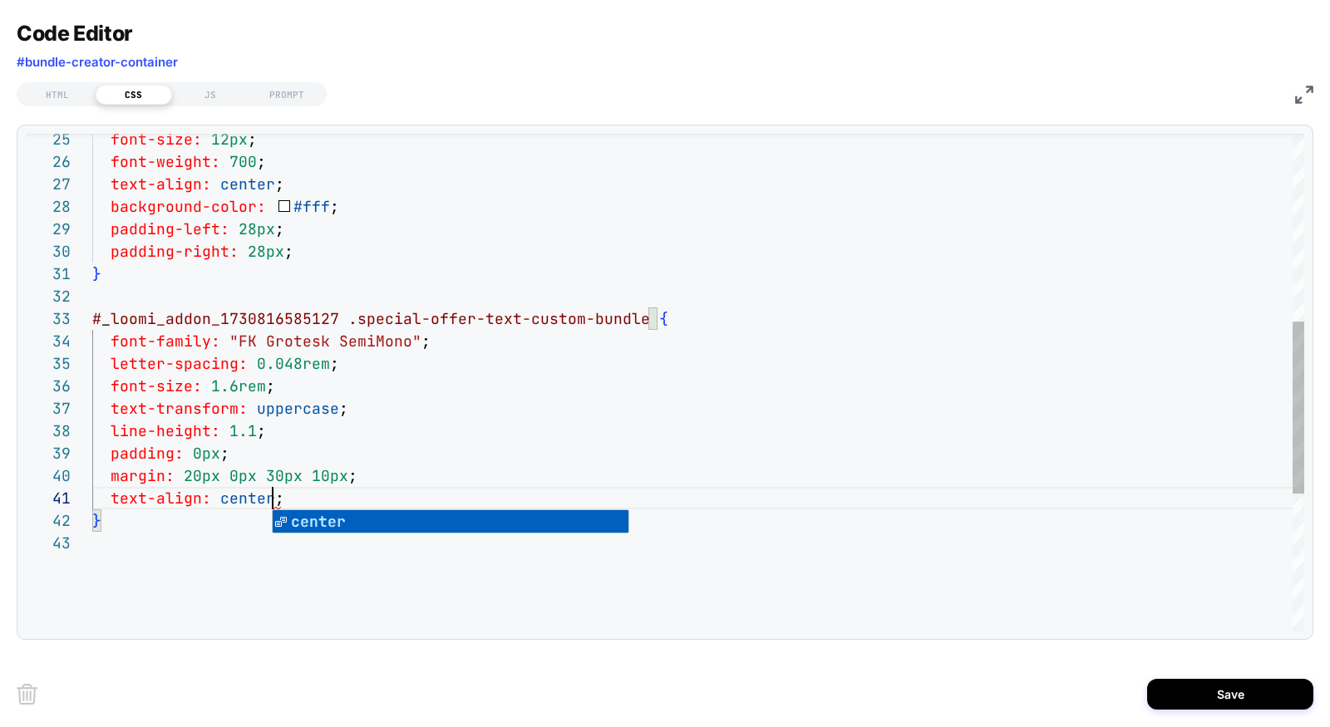
scroll to position [0, 180]
type textarea "**********"
click at [1212, 693] on button "Save" at bounding box center [1230, 694] width 166 height 31
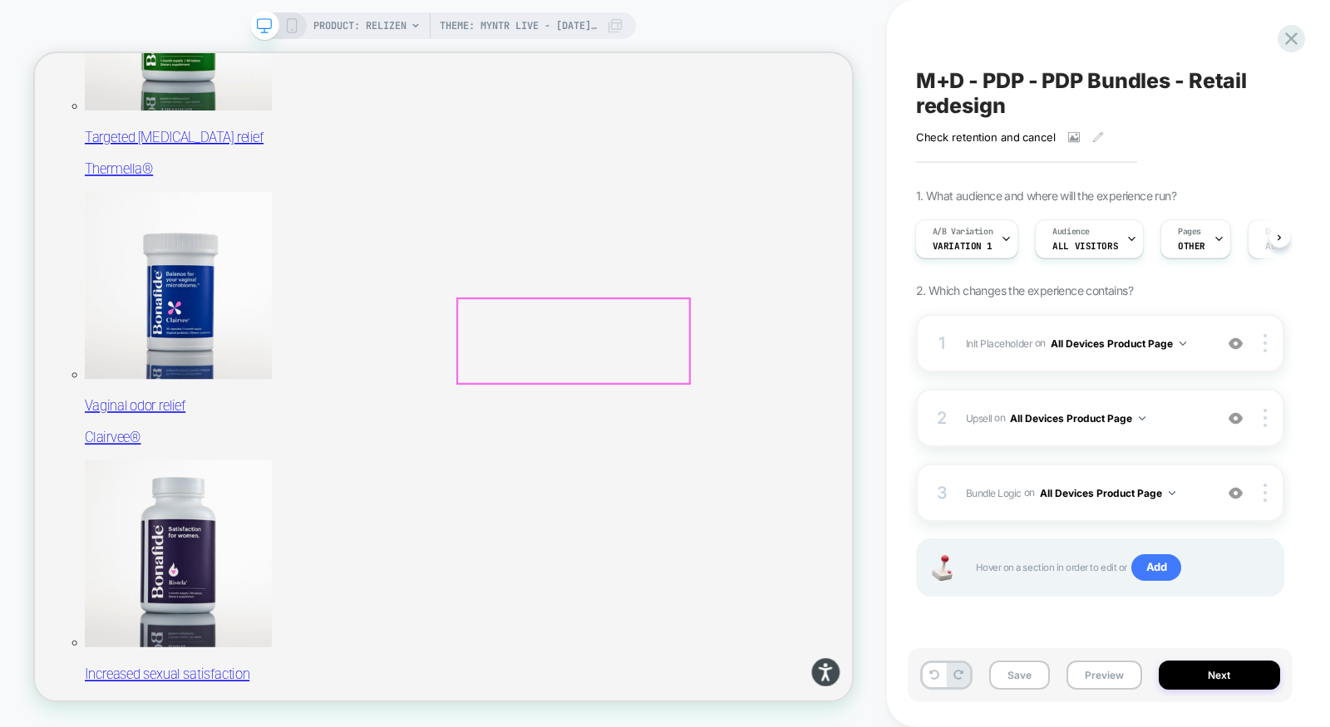
scroll to position [884, 0]
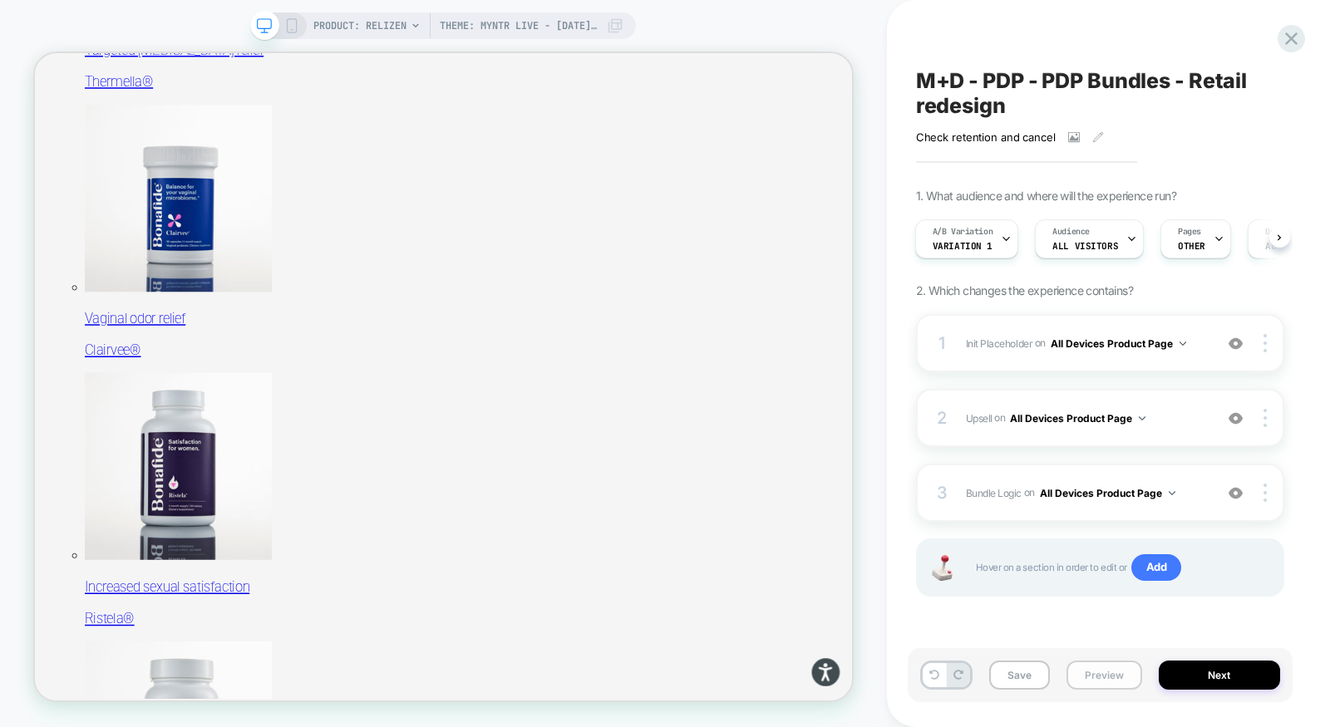
click at [1118, 682] on button "Preview" at bounding box center [1105, 675] width 76 height 29
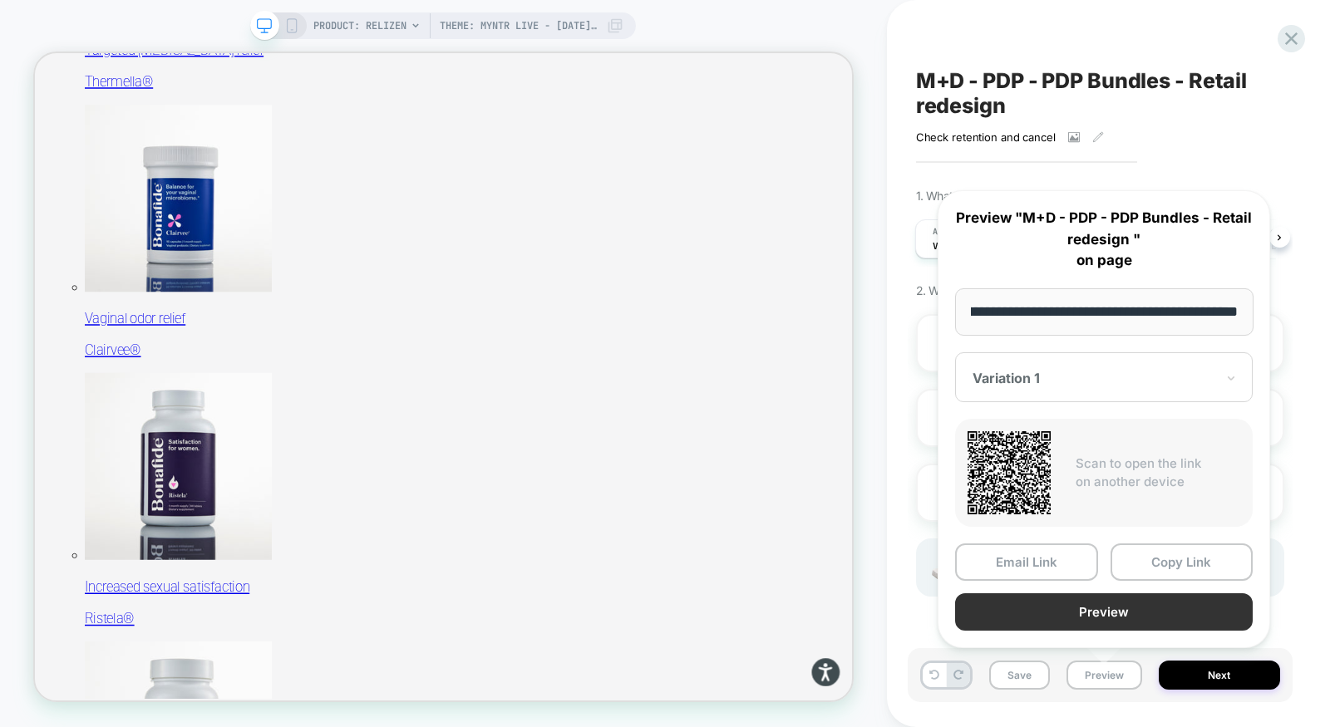
scroll to position [0, 0]
click at [1106, 613] on button "Preview" at bounding box center [1104, 612] width 298 height 37
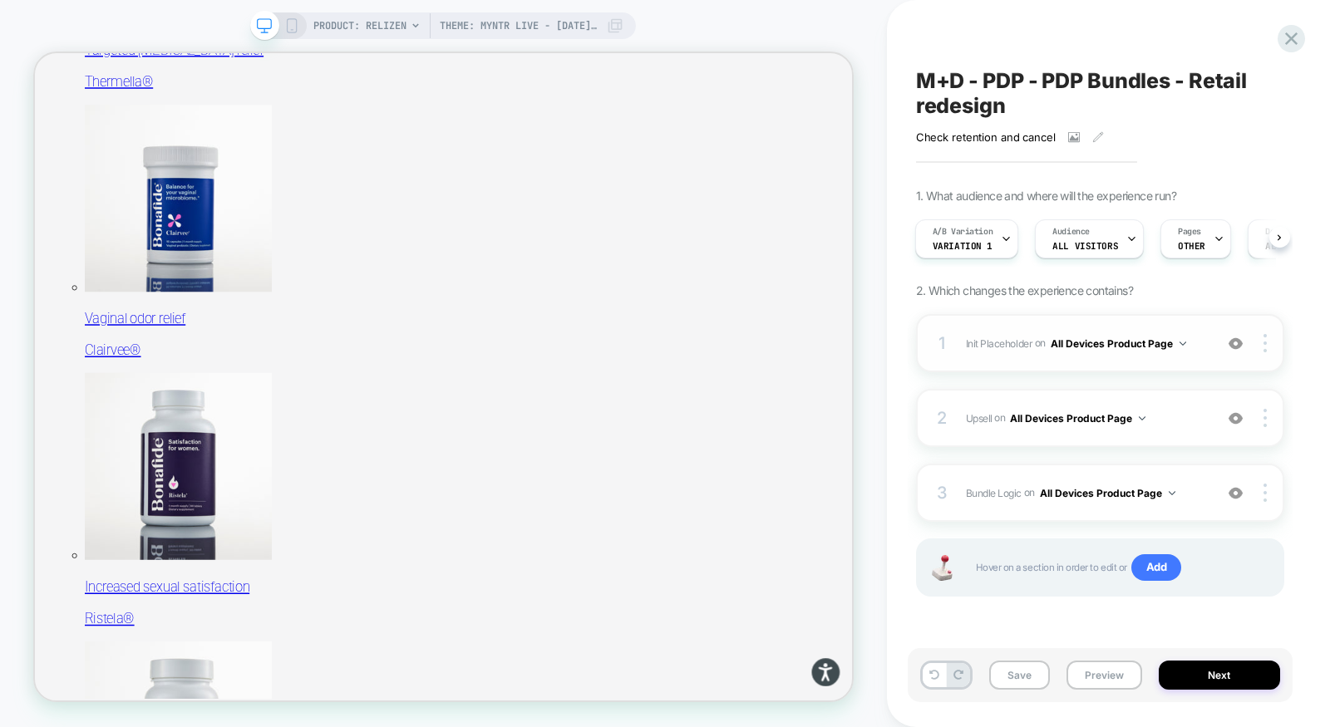
click at [1154, 357] on div "1 Init Placeholder Replacing Code Block WITH #bundle-creator-container on All D…" at bounding box center [1100, 343] width 368 height 58
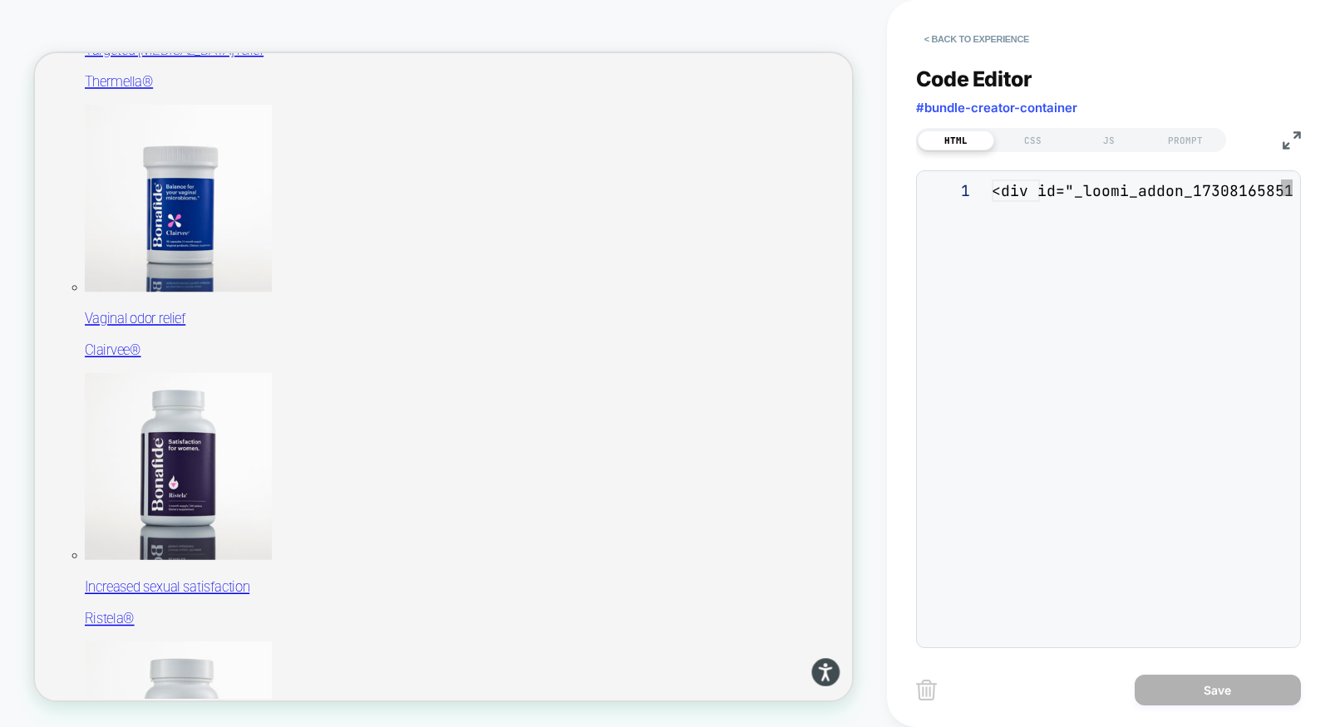
scroll to position [201, 0]
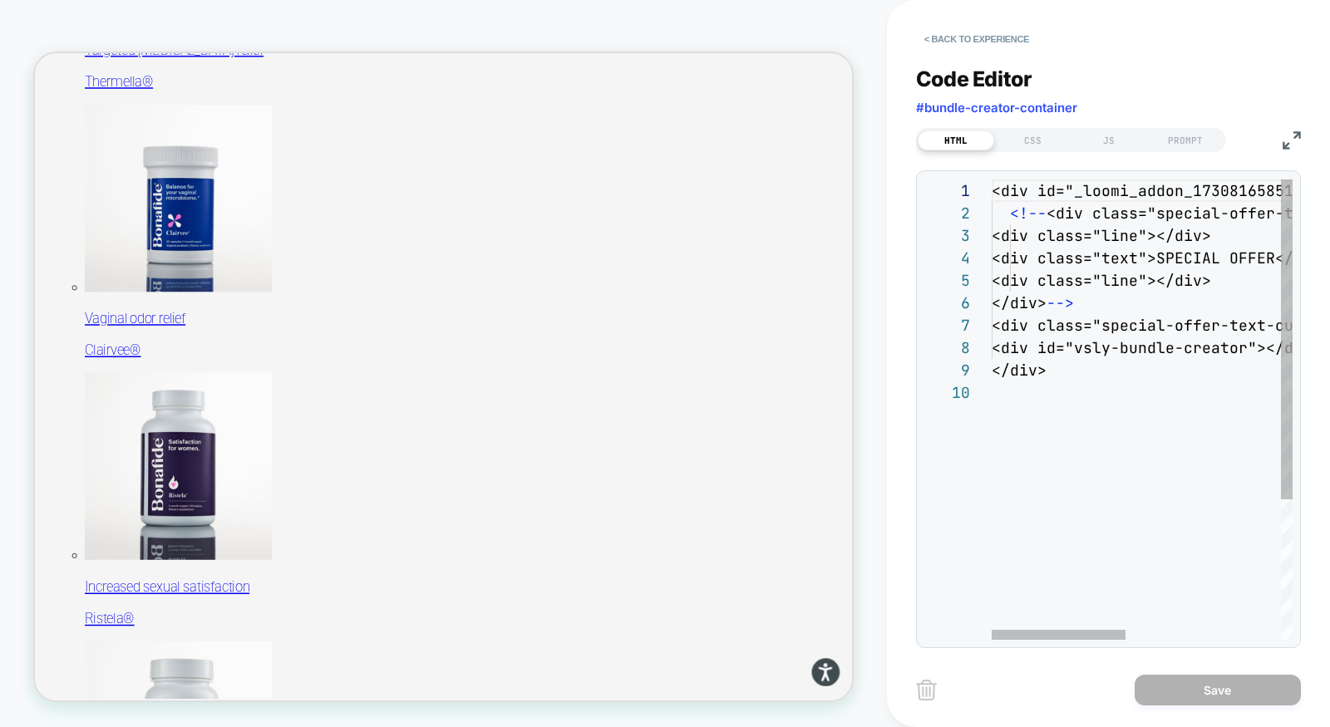
click at [1289, 136] on img at bounding box center [1292, 140] width 18 height 18
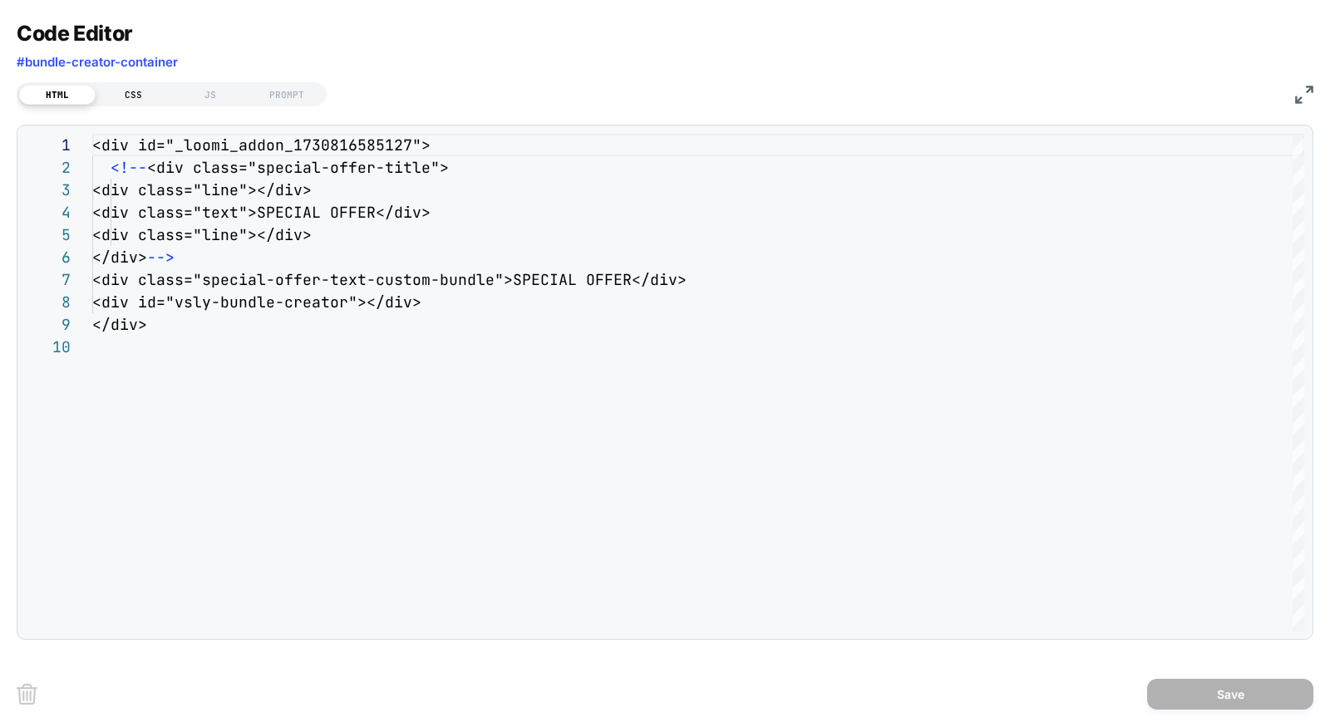
click at [145, 94] on div "CSS" at bounding box center [134, 95] width 76 height 20
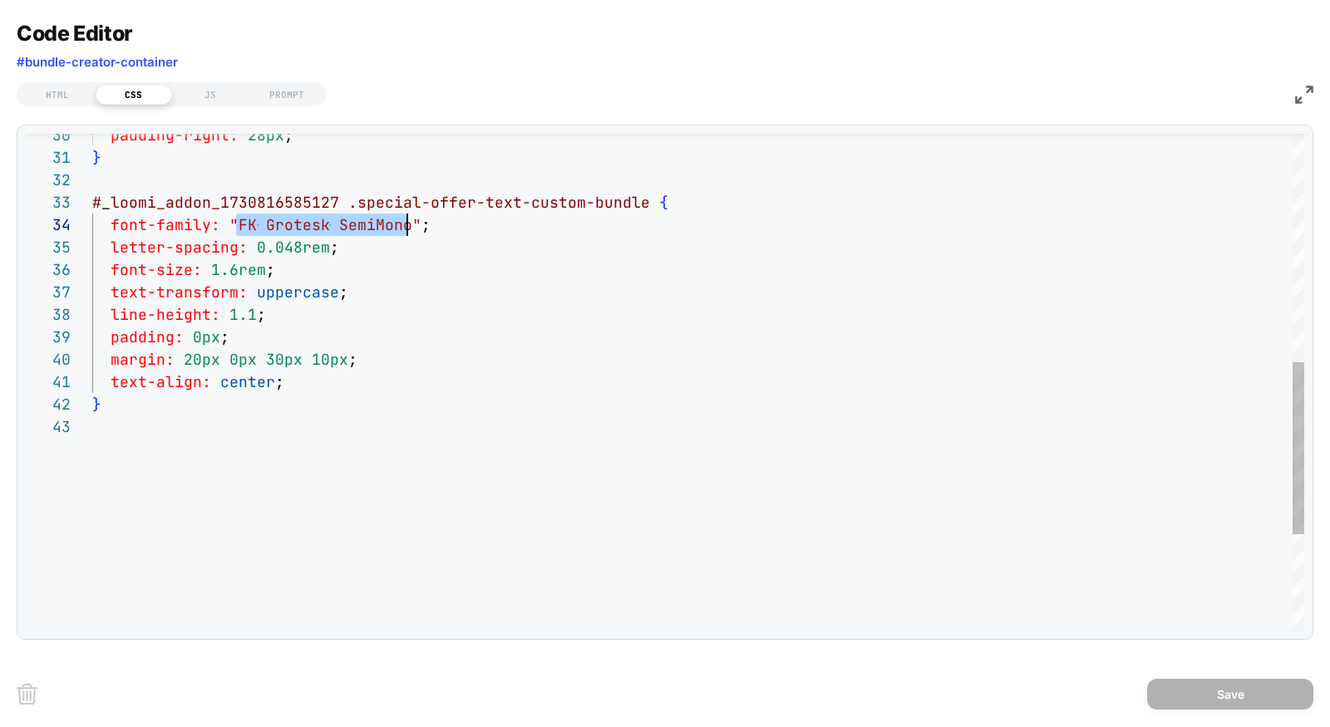
scroll to position [67, 313]
drag, startPoint x: 235, startPoint y: 224, endPoint x: 405, endPoint y: 229, distance: 169.7
click at [405, 229] on div "padding-right: 28px ; } # _ loomi_addon_1730816585127 .special-offer-text-custo…" at bounding box center [698, 193] width 1212 height 1441
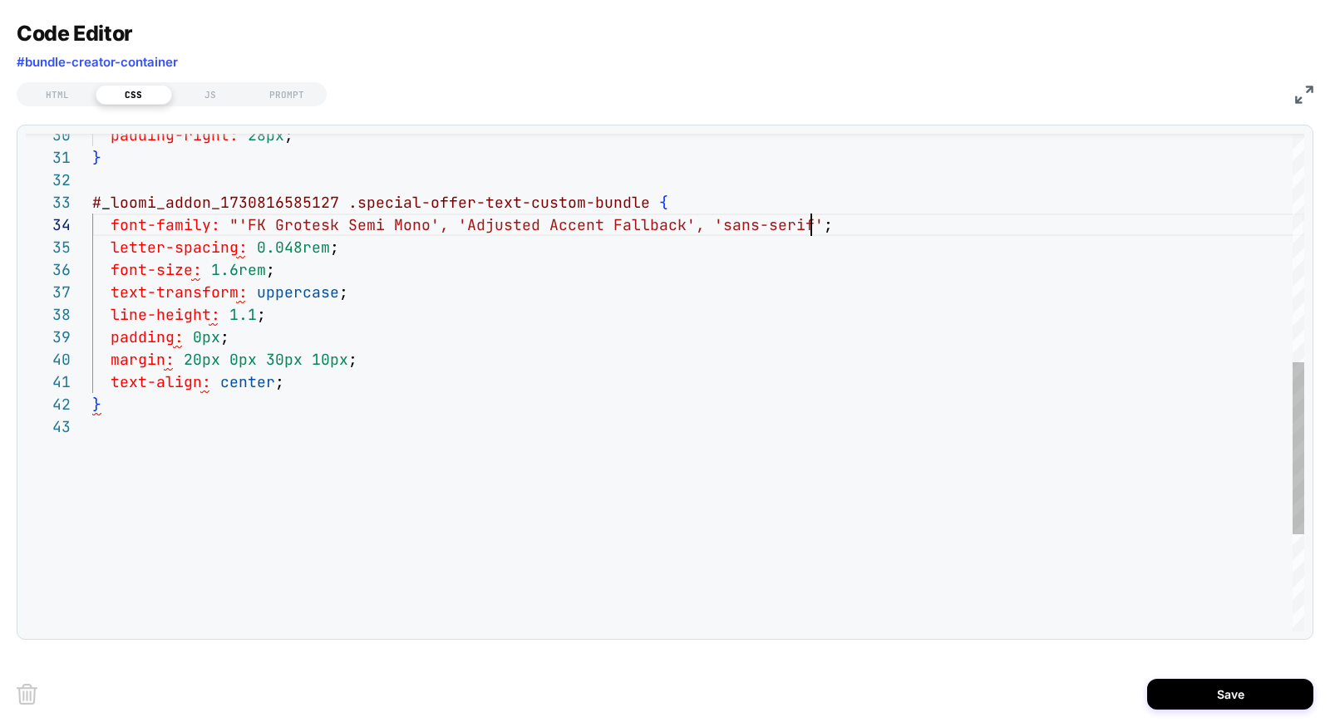
scroll to position [1294, 0]
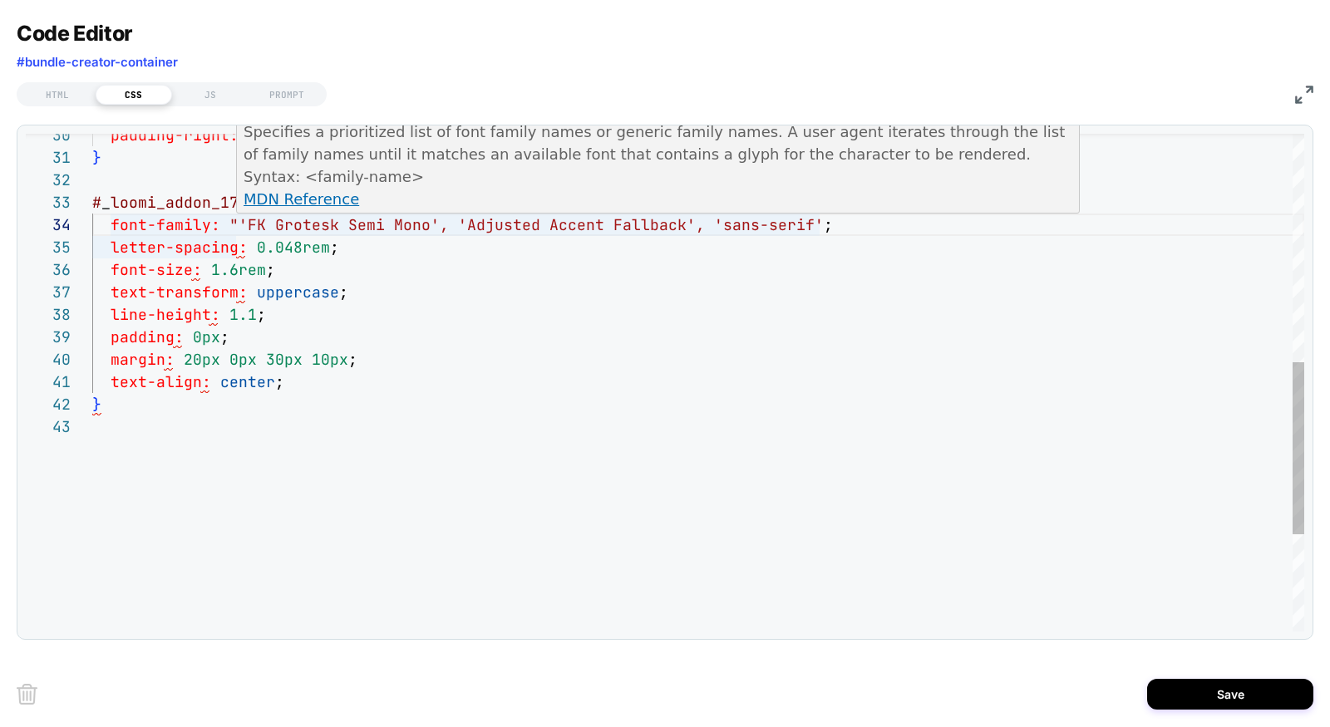
click at [236, 219] on div "padding-right: 28px ; } # _ loomi_addon_1730816585127 .special-offer-text-custo…" at bounding box center [698, 193] width 1212 height 1441
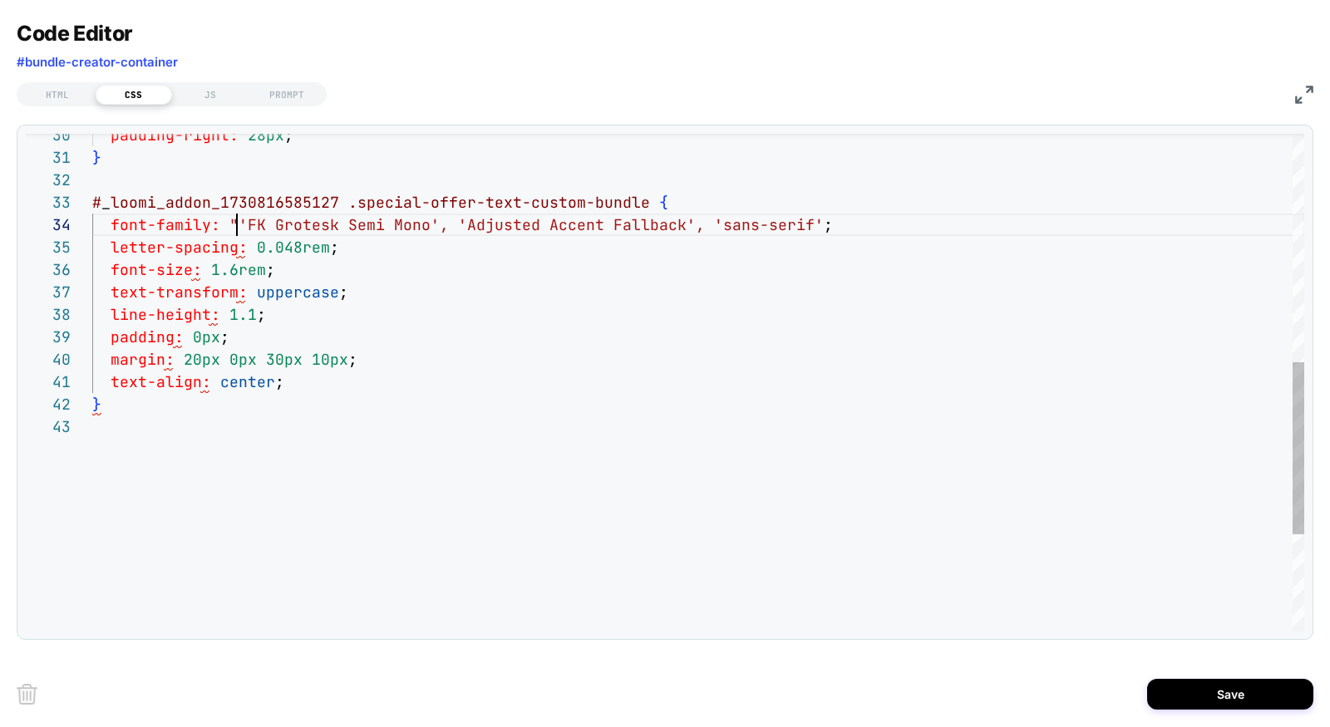
type textarea "**********"
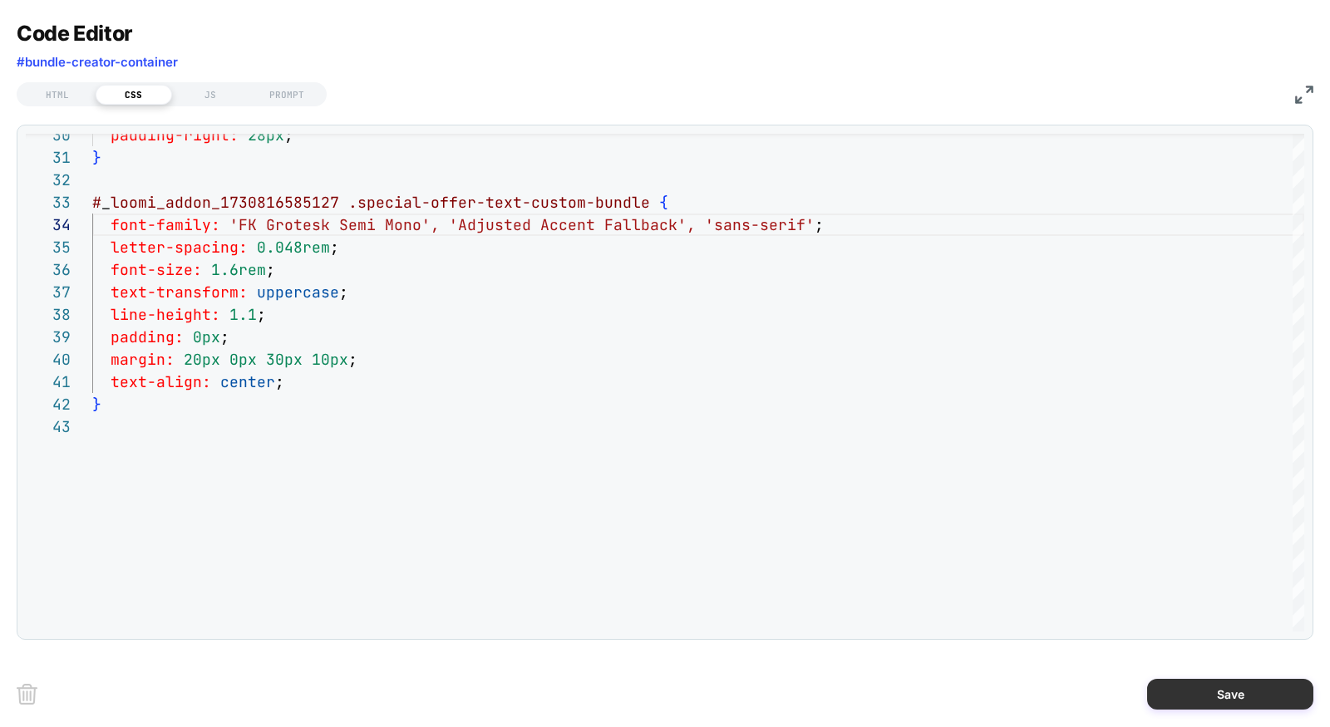
click at [1199, 690] on button "Save" at bounding box center [1230, 694] width 166 height 31
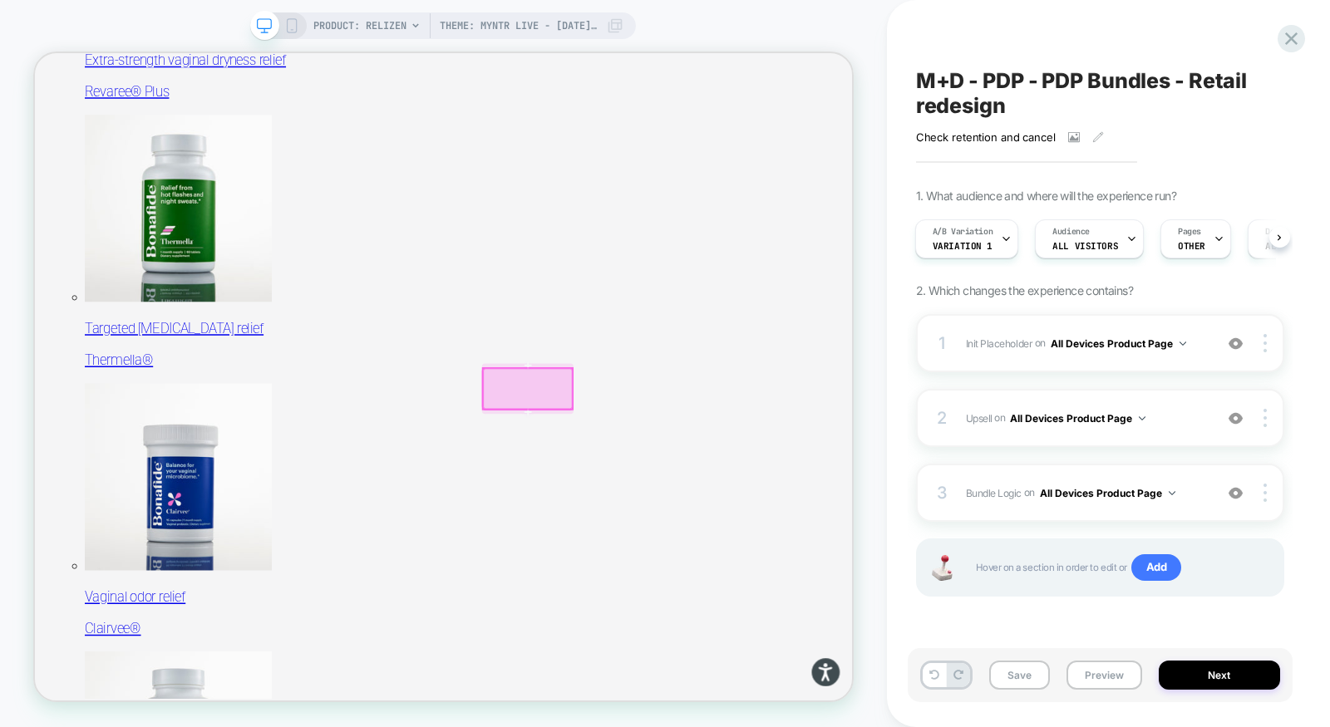
scroll to position [361, 0]
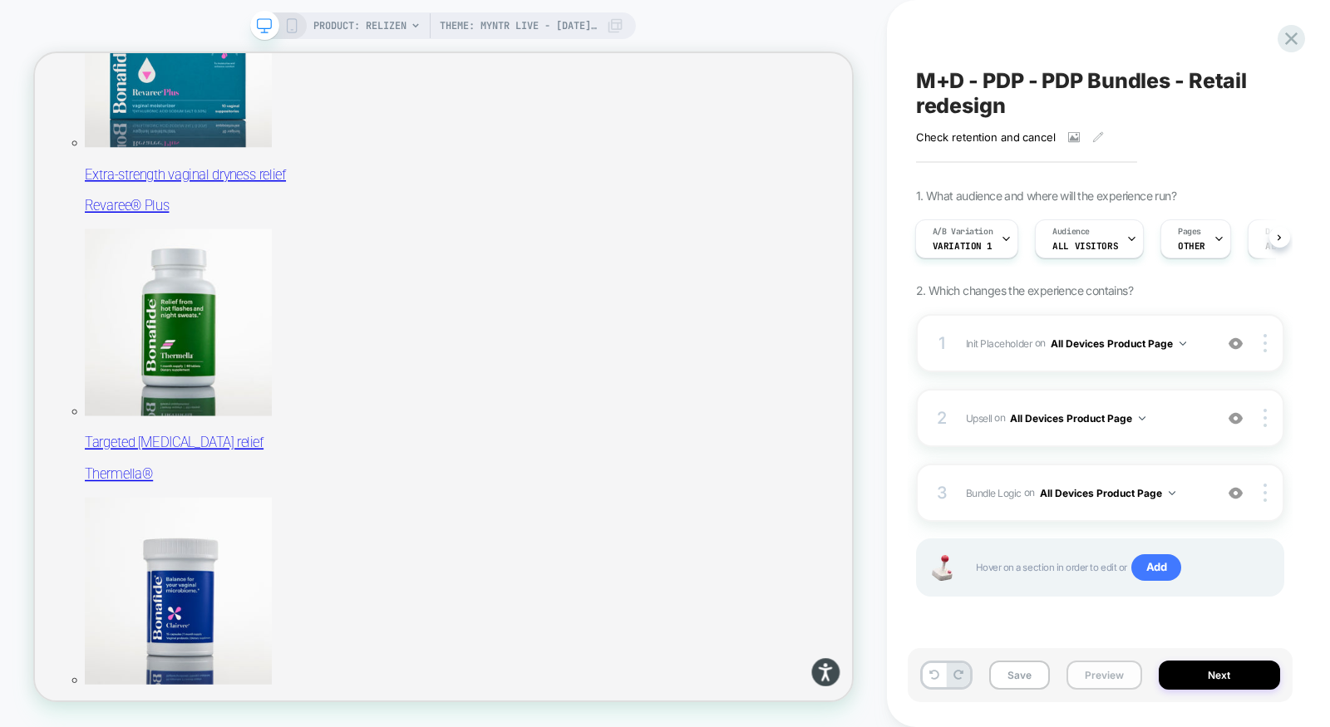
click at [1106, 673] on button "Preview" at bounding box center [1105, 675] width 76 height 29
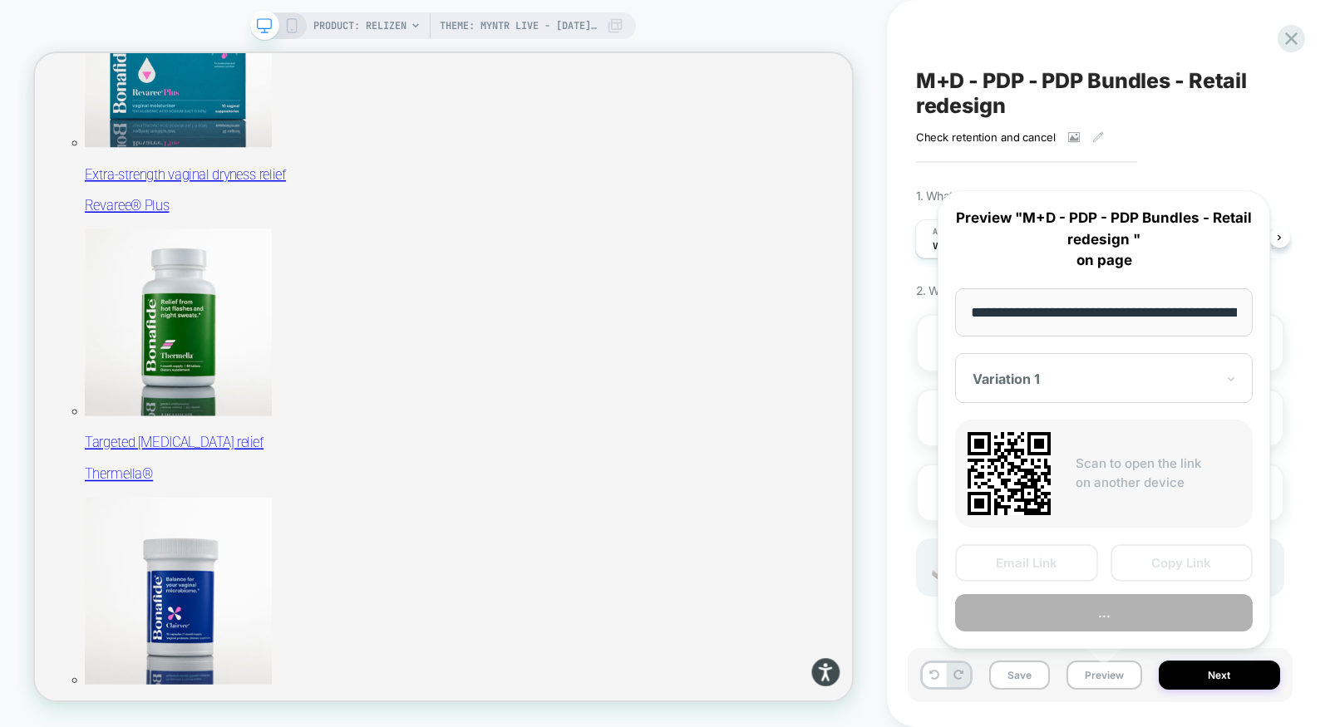
scroll to position [0, 247]
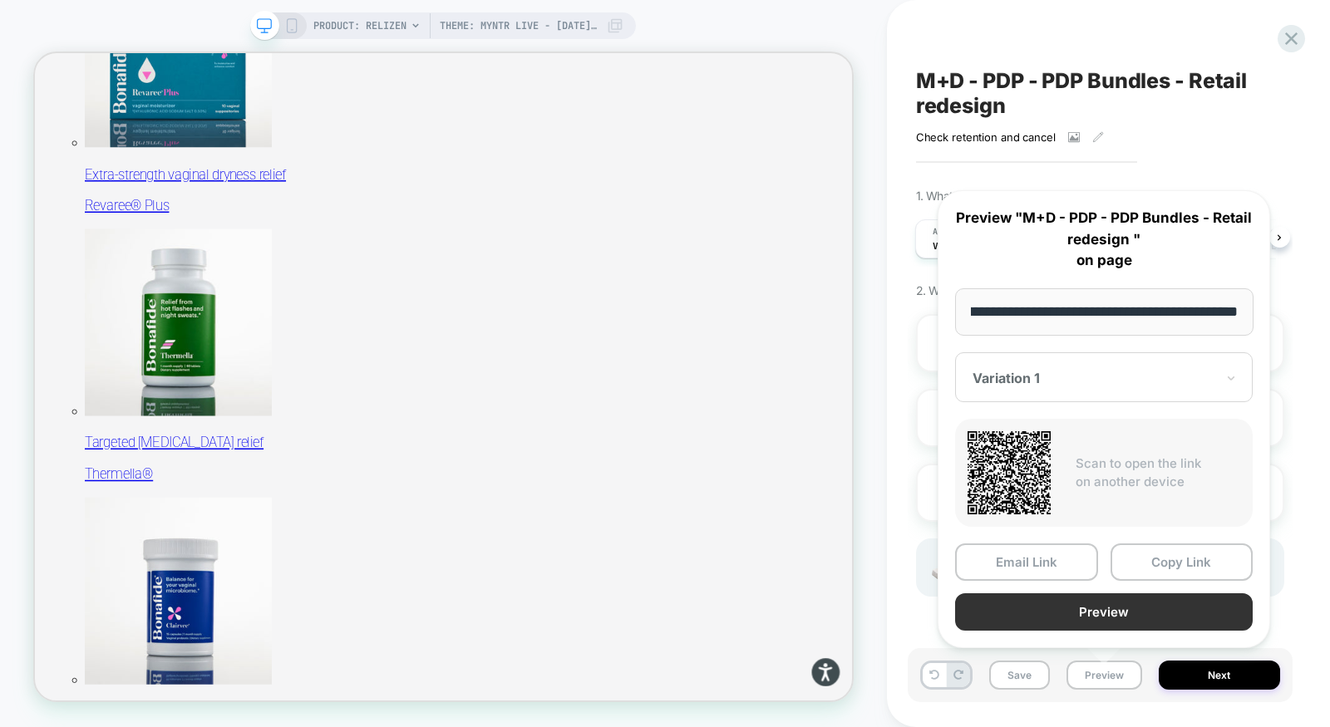
click at [1099, 613] on button "Preview" at bounding box center [1104, 612] width 298 height 37
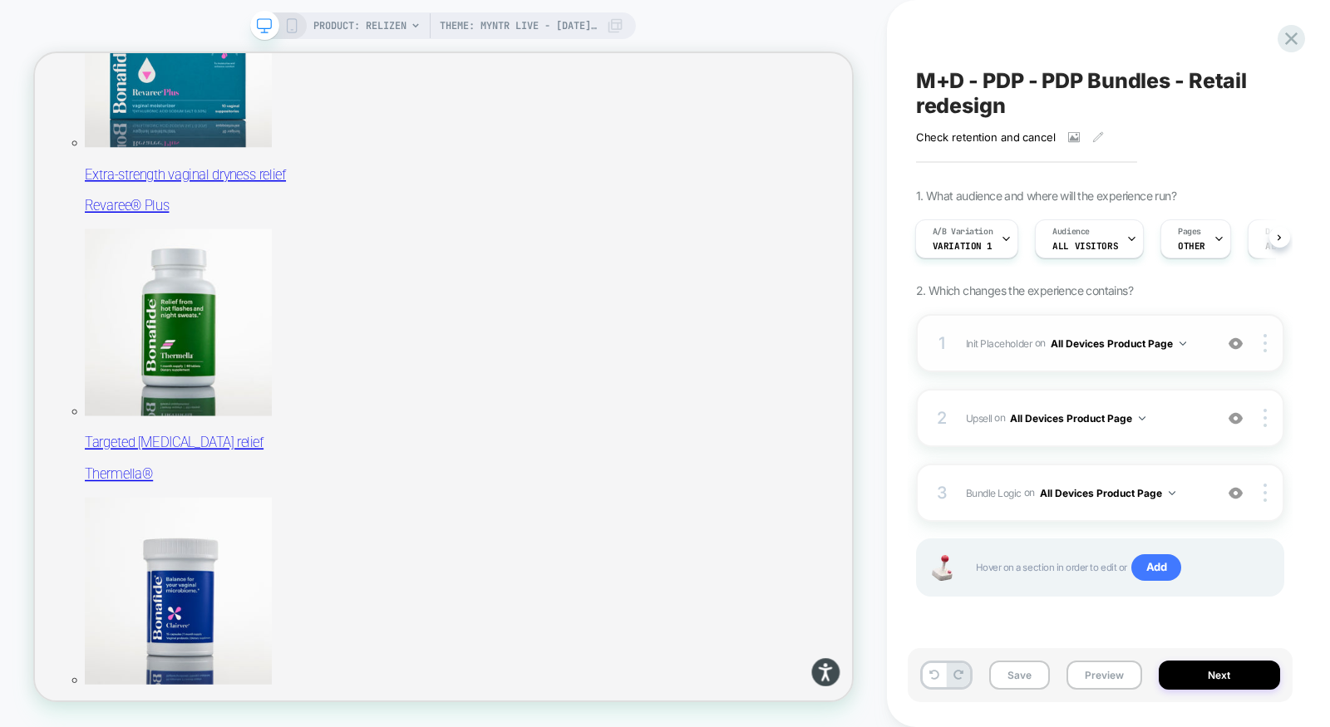
click at [1101, 362] on div "1 Init Placeholder Replacing Code Block WITH #bundle-creator-container on All D…" at bounding box center [1100, 343] width 368 height 58
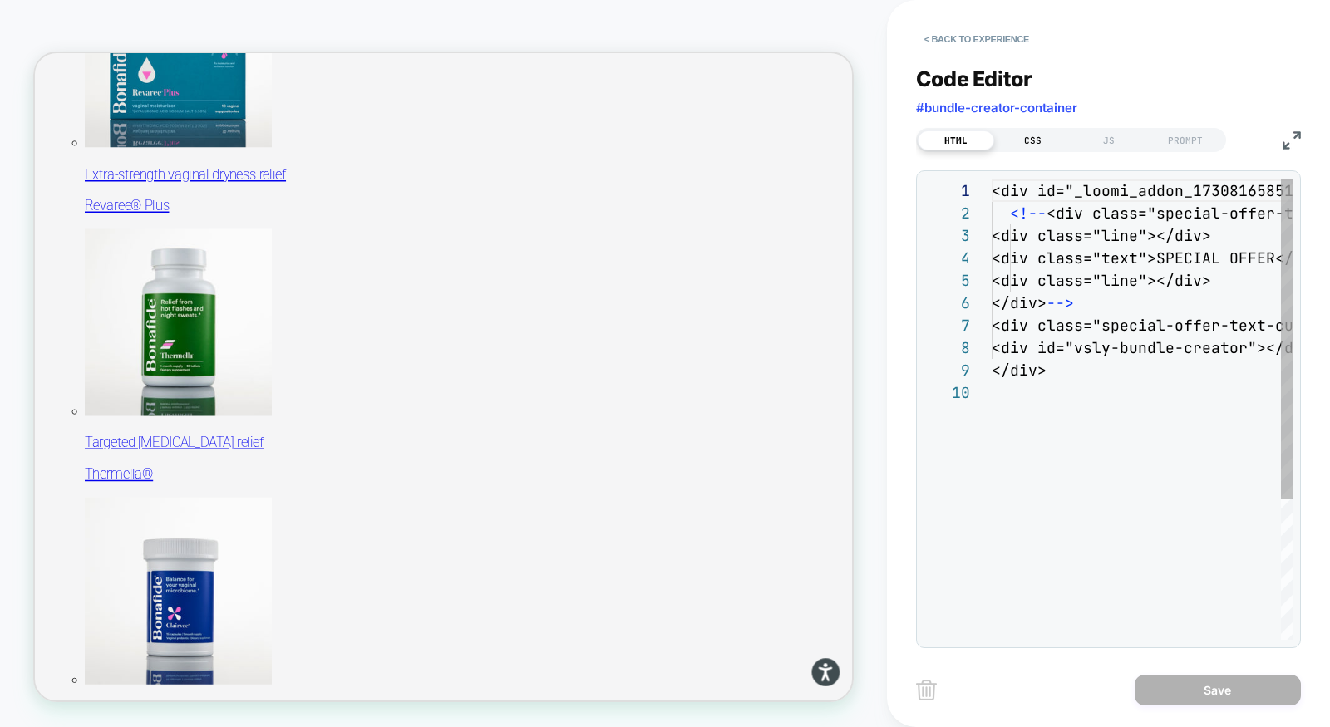
scroll to position [201, 0]
click at [1044, 139] on div "CSS" at bounding box center [1032, 141] width 76 height 20
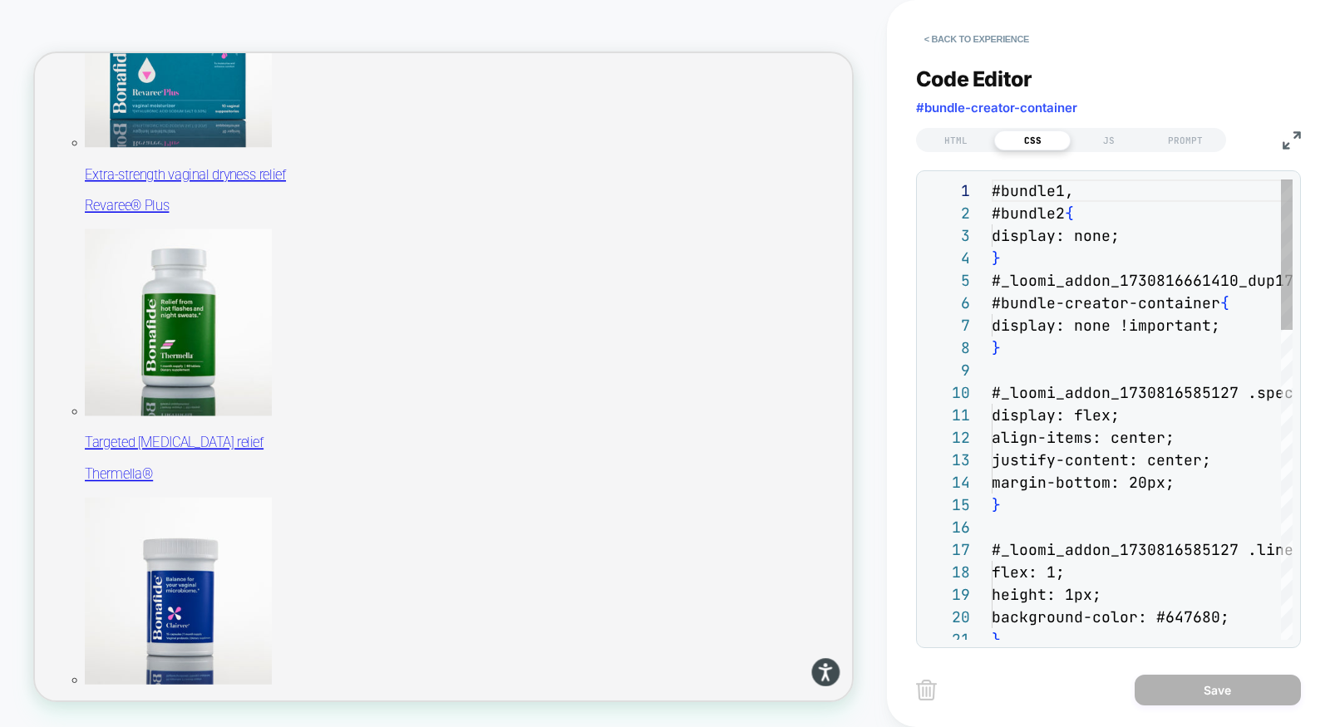
scroll to position [224, 0]
click at [1297, 135] on img at bounding box center [1292, 140] width 18 height 18
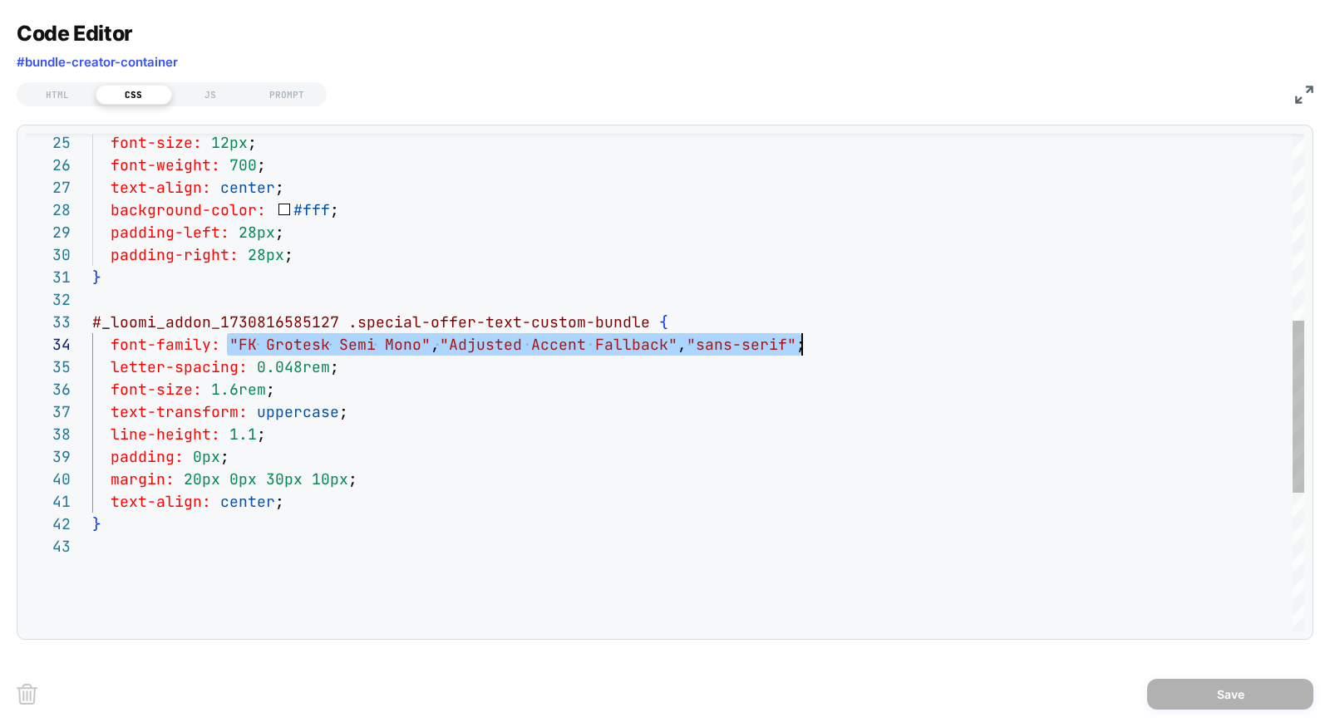
scroll to position [67, 708]
drag, startPoint x: 225, startPoint y: 347, endPoint x: 802, endPoint y: 351, distance: 576.9
click at [802, 351] on div "font-size: 12px ; font-weight: 700 ; text-align: center ; background-color: #ff…" at bounding box center [698, 313] width 1212 height 1441
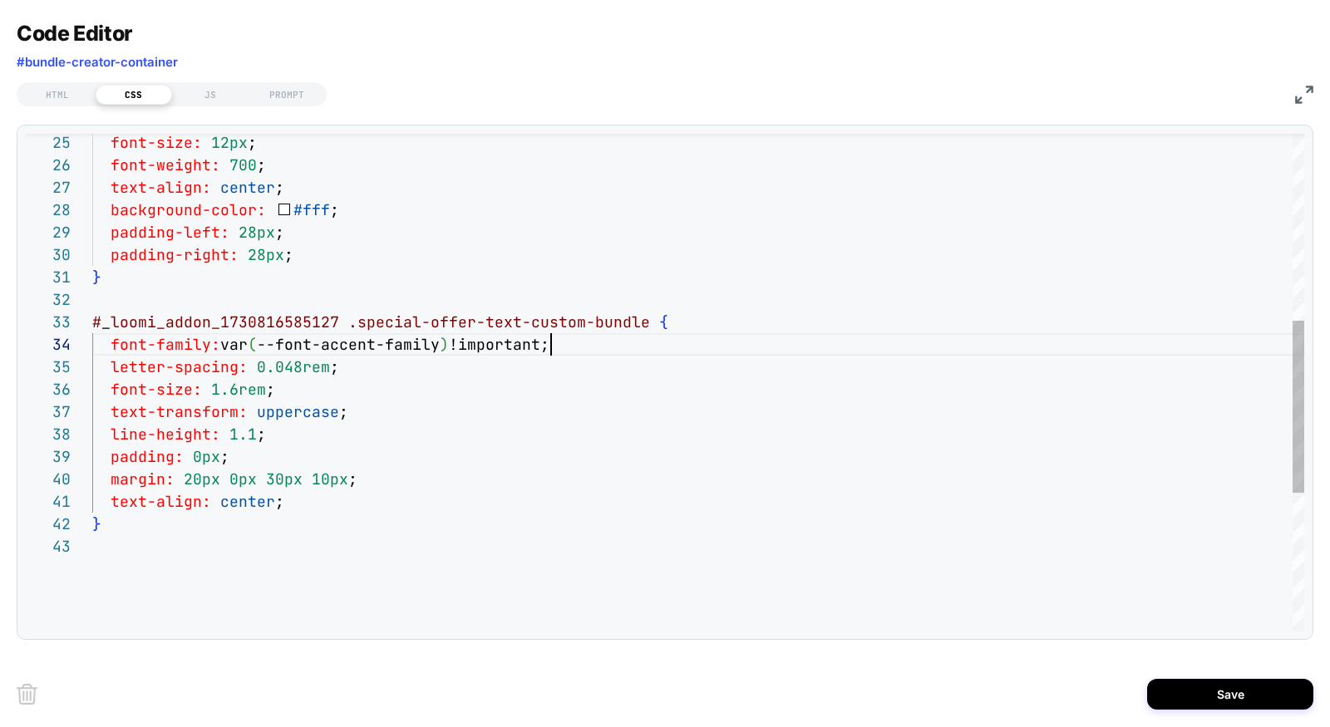
scroll to position [67, 458]
type textarea "**********"
click at [1180, 689] on button "Save" at bounding box center [1230, 694] width 166 height 31
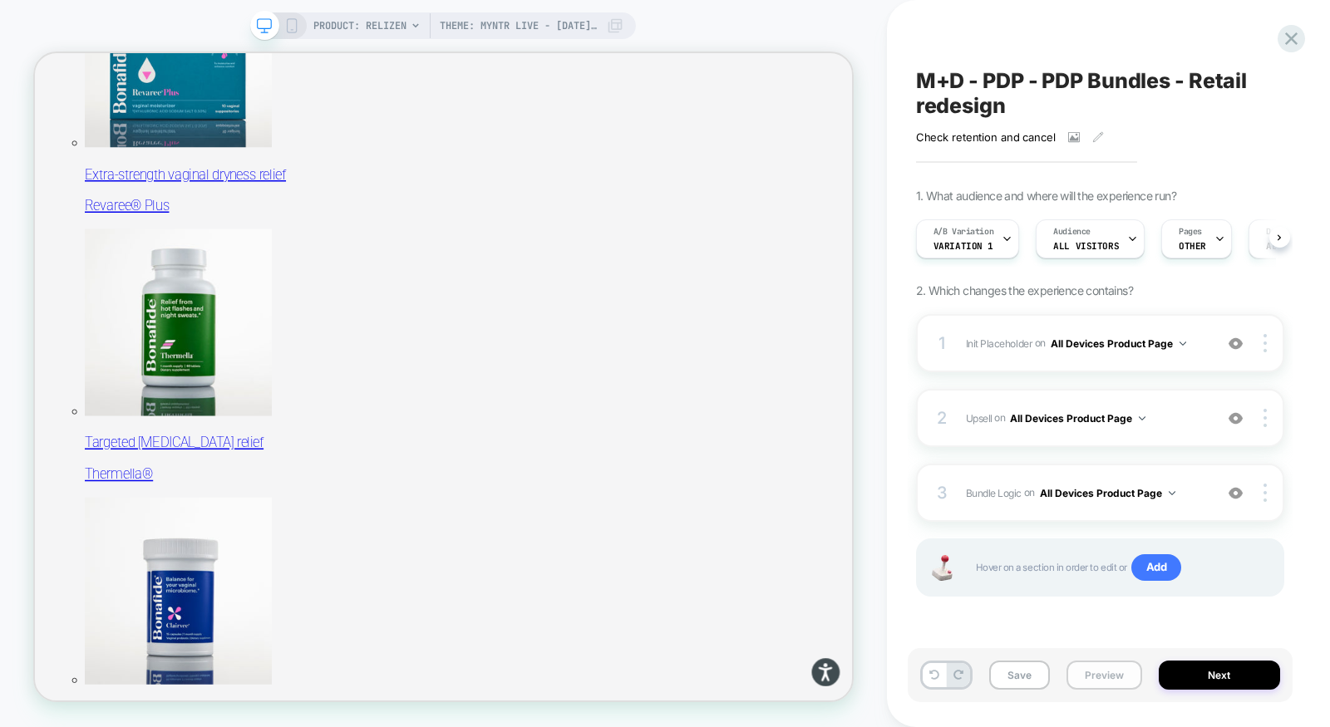
scroll to position [0, 1]
click at [1114, 674] on button "Preview" at bounding box center [1105, 675] width 76 height 29
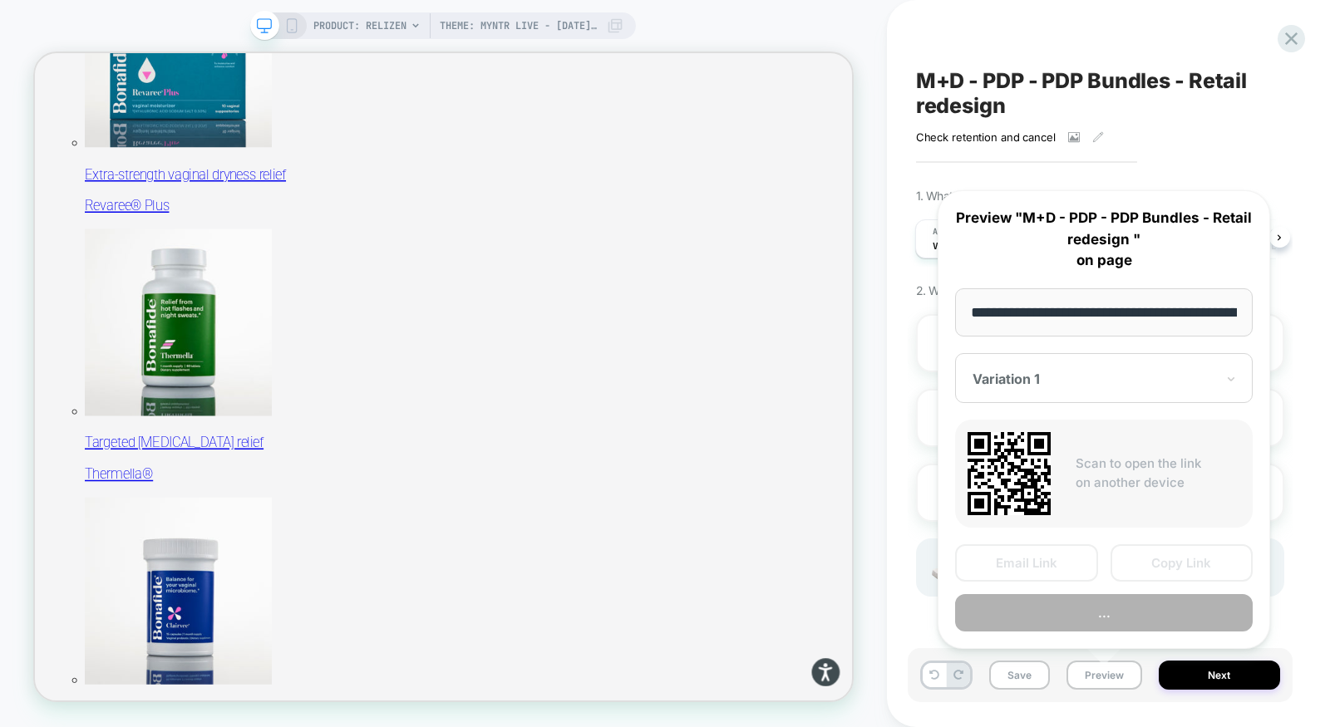
scroll to position [0, 247]
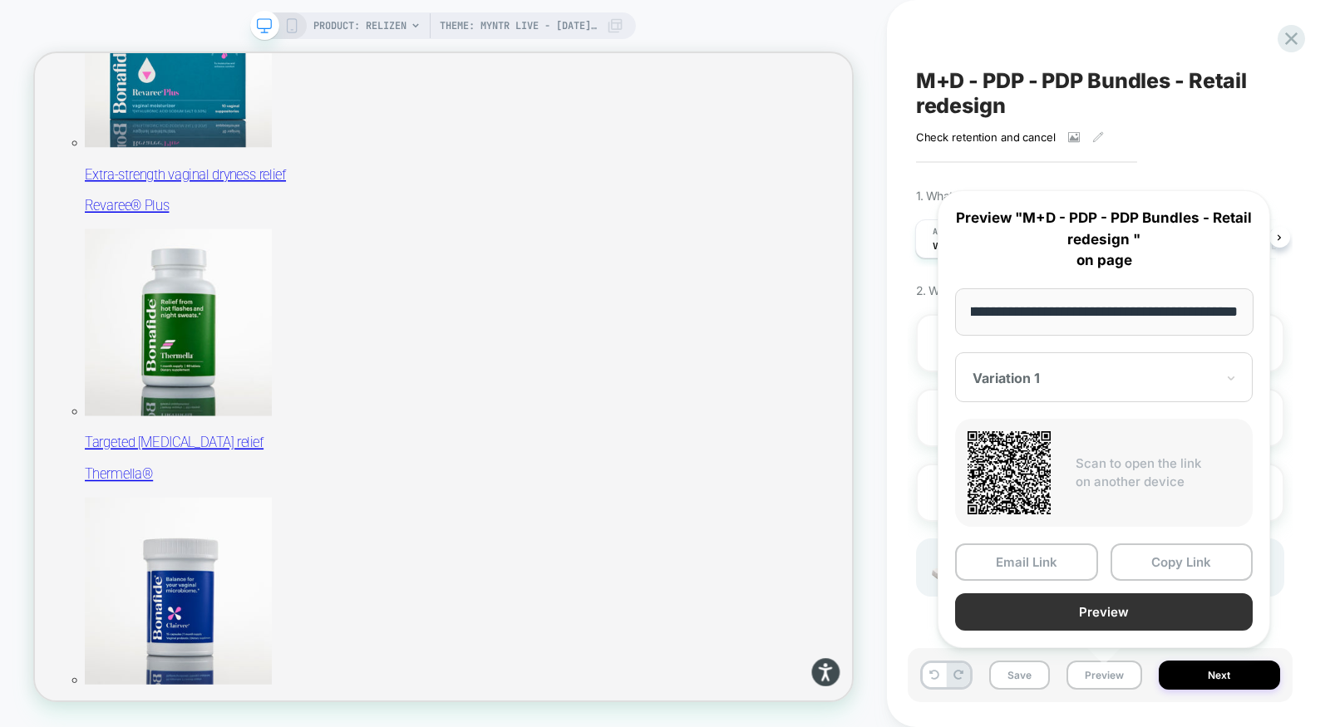
click at [1082, 607] on button "Preview" at bounding box center [1104, 612] width 298 height 37
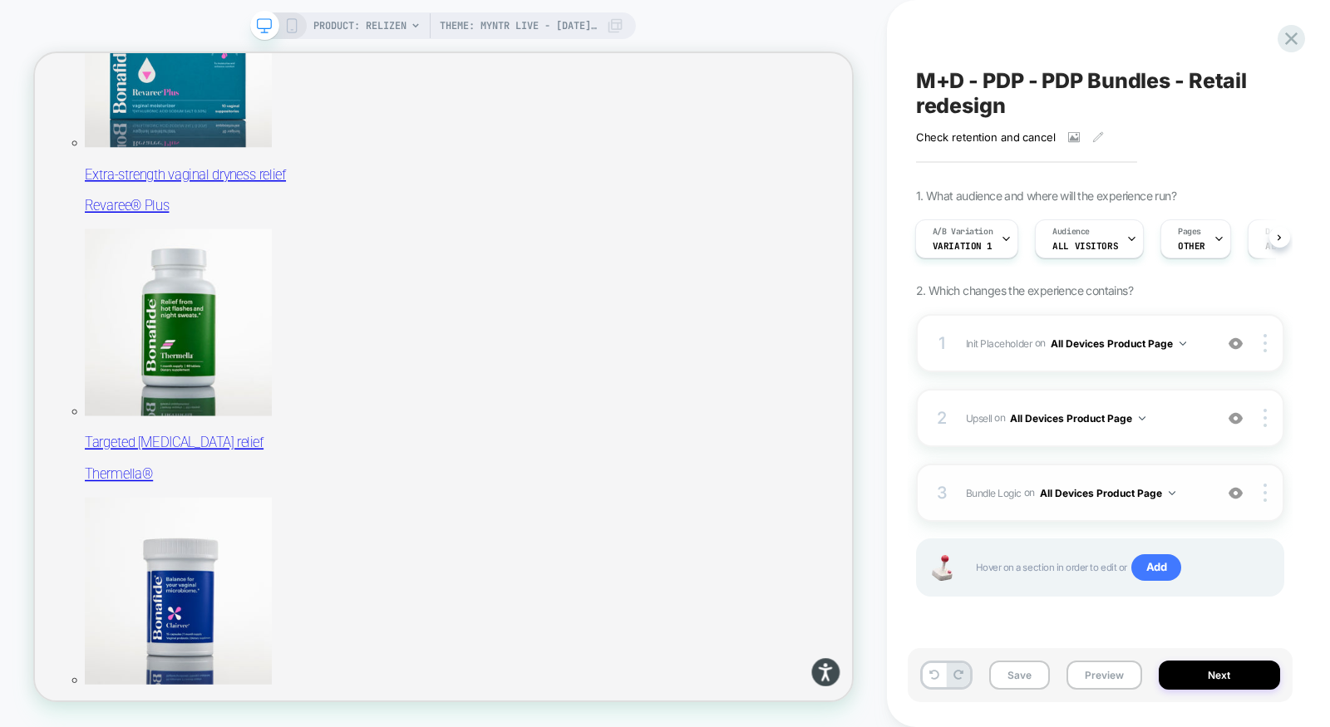
click at [1122, 472] on div "3 Bundle Logic Adding Code Block AFTER #_loomi_addon_1730816661410_dup173326699…" at bounding box center [1100, 493] width 368 height 58
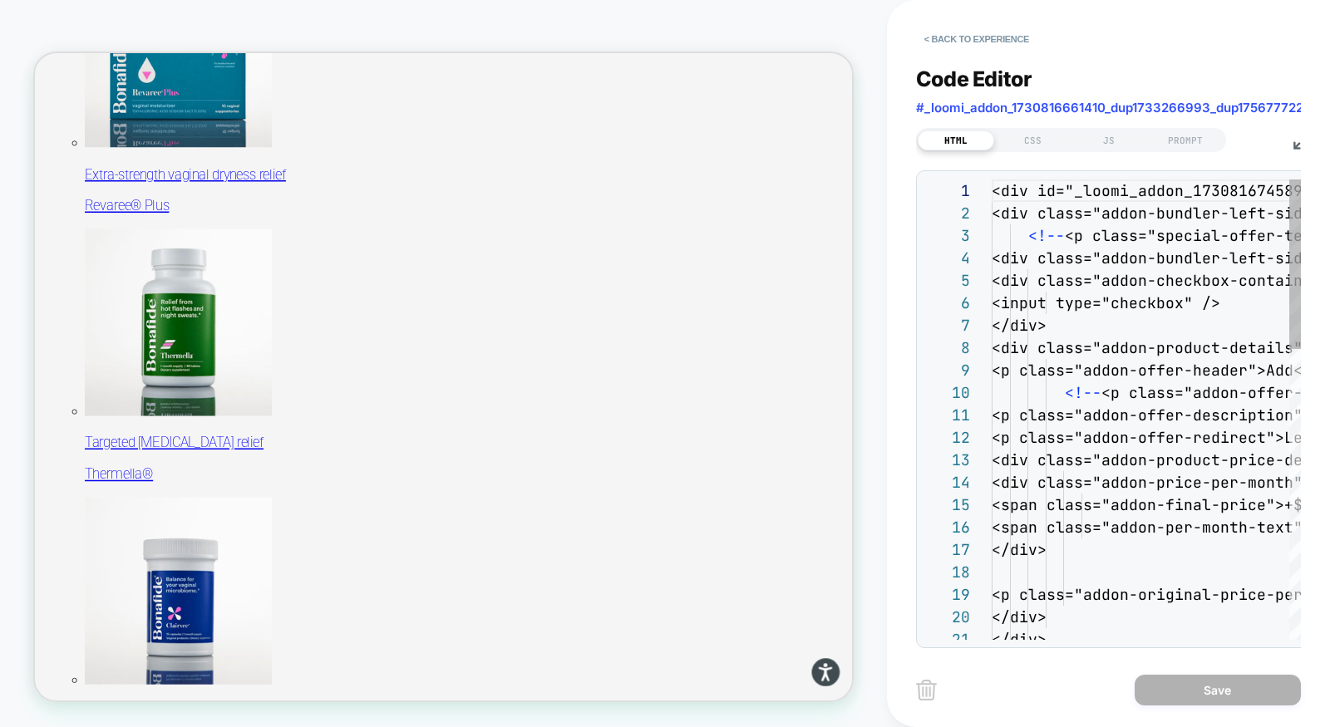
scroll to position [224, 0]
click at [1050, 140] on div "CSS" at bounding box center [1032, 141] width 76 height 20
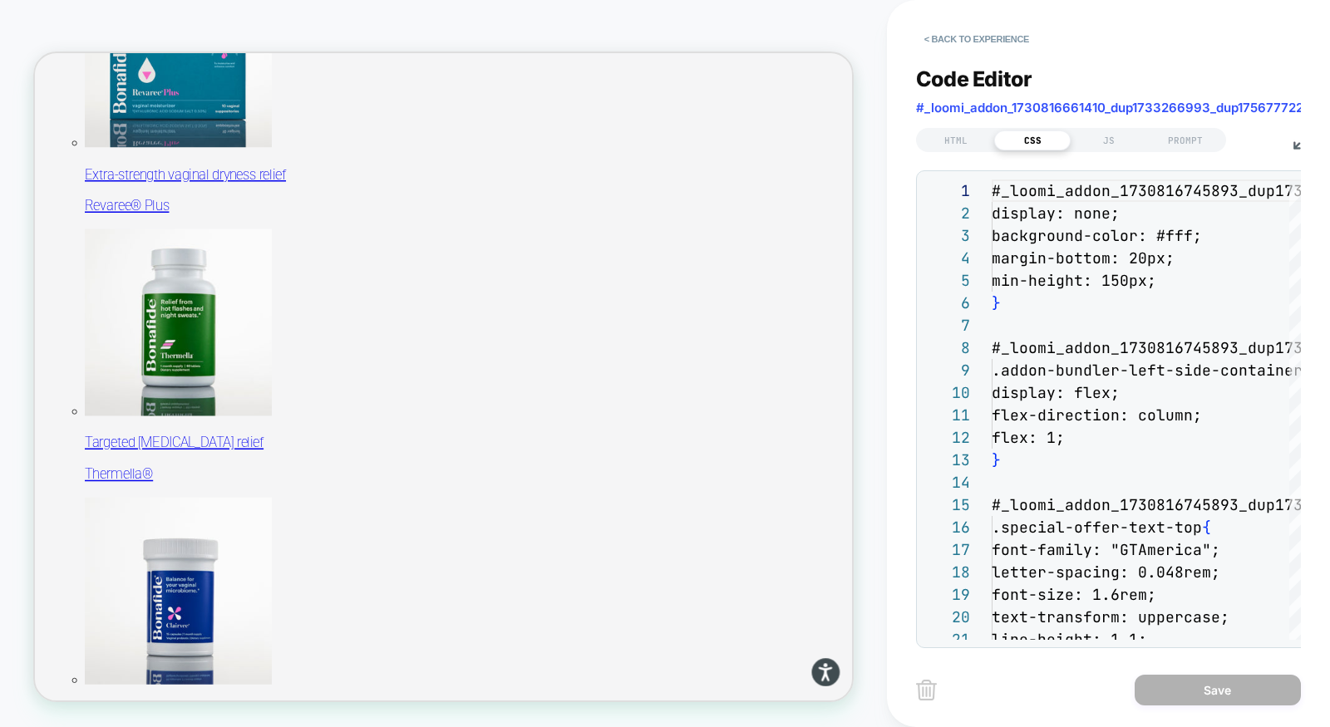
click at [1290, 147] on div "HTML CSS JS PROMPT" at bounding box center [1114, 138] width 396 height 28
click at [1293, 146] on img at bounding box center [1302, 140] width 18 height 18
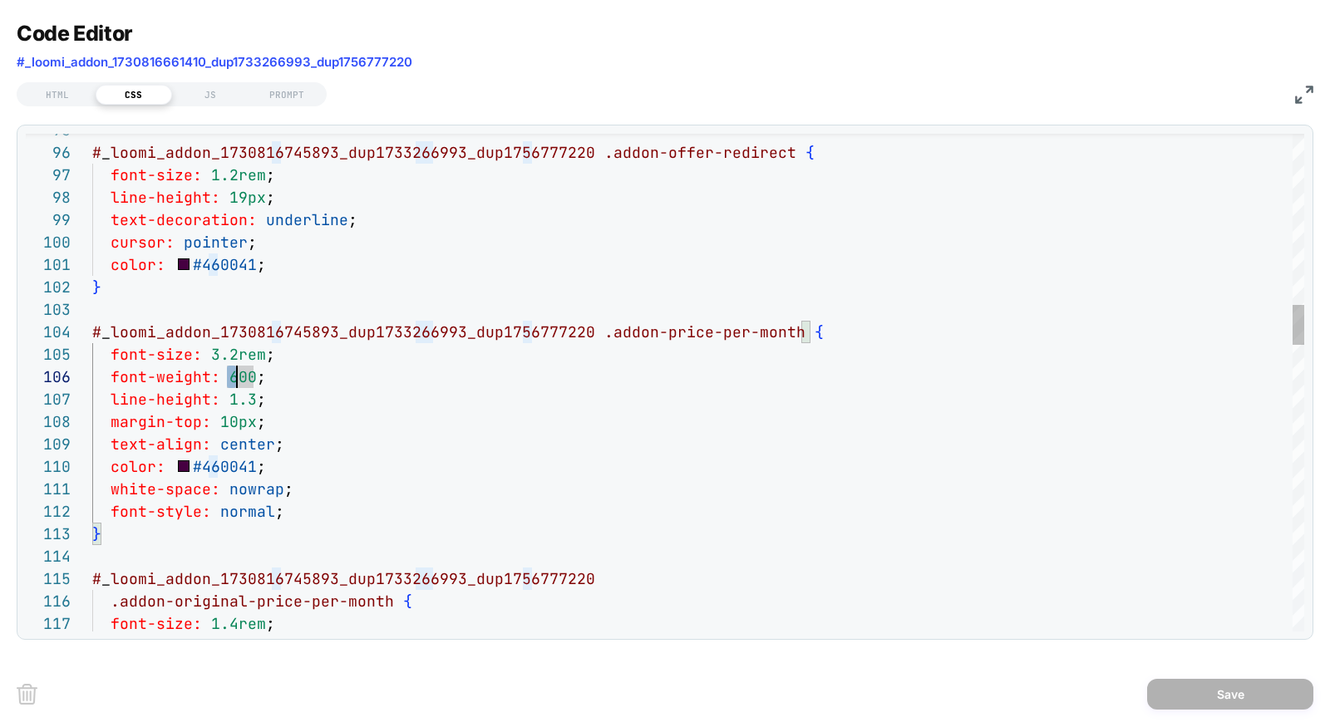
scroll to position [112, 143]
type textarea "**********"
click at [1208, 686] on button "Save" at bounding box center [1230, 694] width 166 height 31
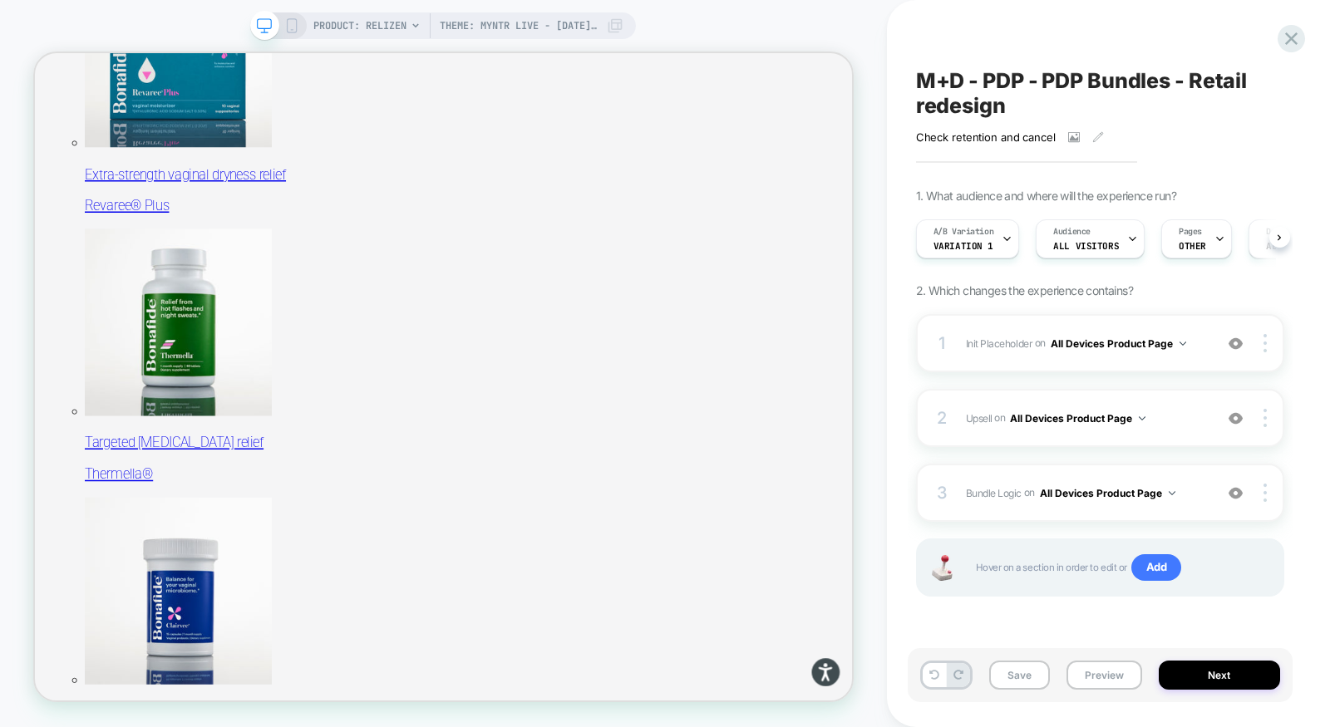
scroll to position [0, 1]
click at [1006, 473] on div "3 Bundle Logic Adding Code Block AFTER #_loomi_addon_1730816661410_dup173326699…" at bounding box center [1100, 493] width 368 height 58
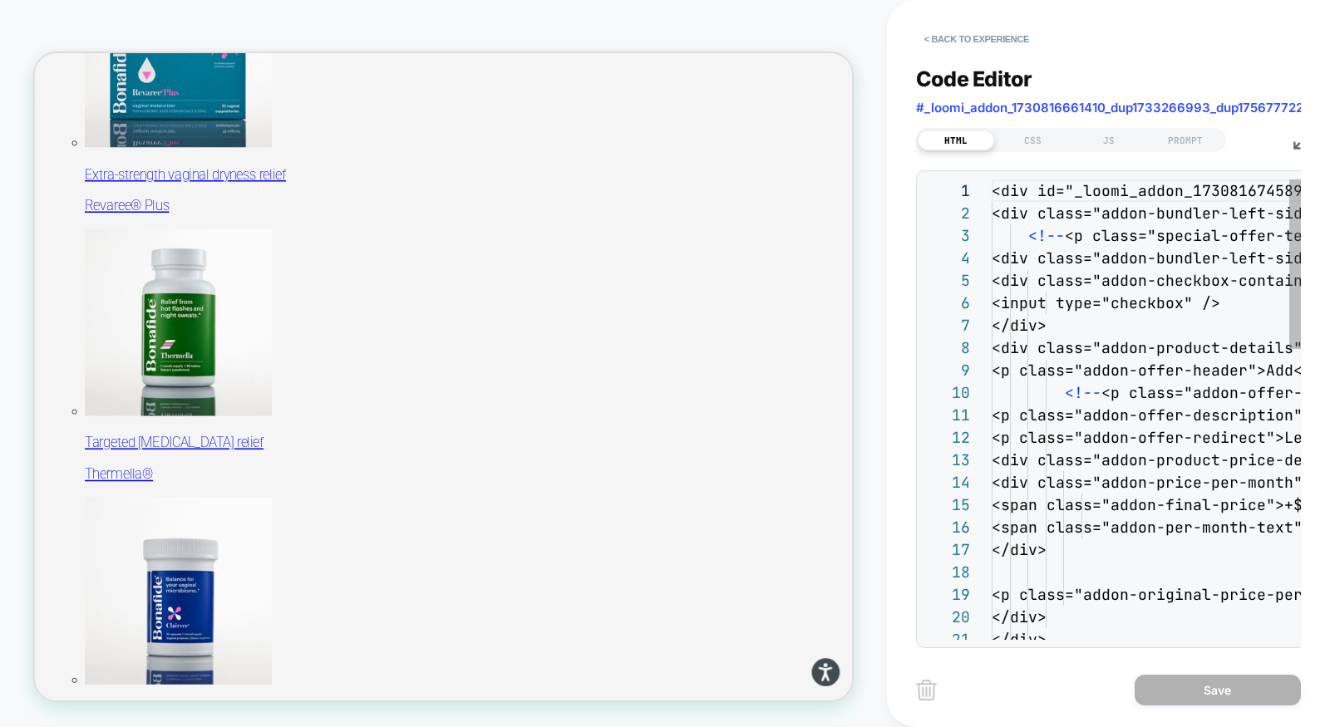
scroll to position [224, 0]
click at [1038, 141] on div "CSS" at bounding box center [1032, 141] width 76 height 20
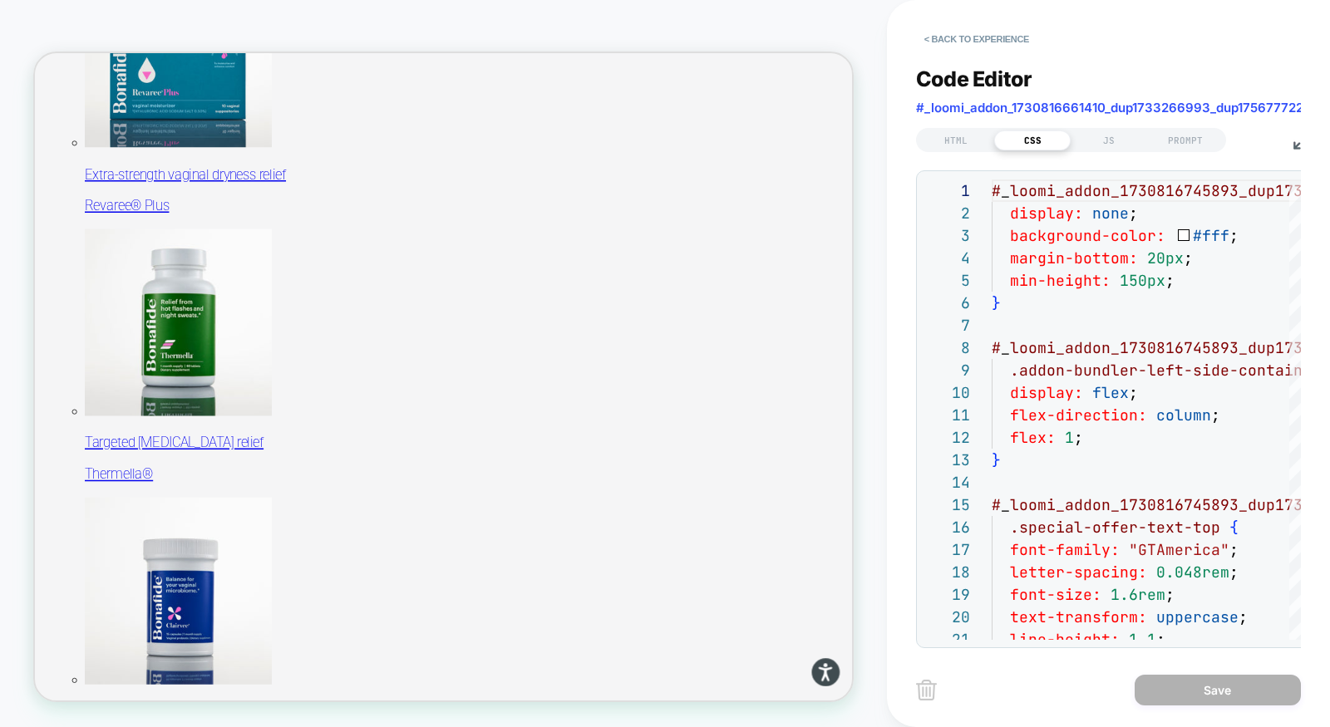
click at [1293, 145] on img at bounding box center [1302, 140] width 18 height 18
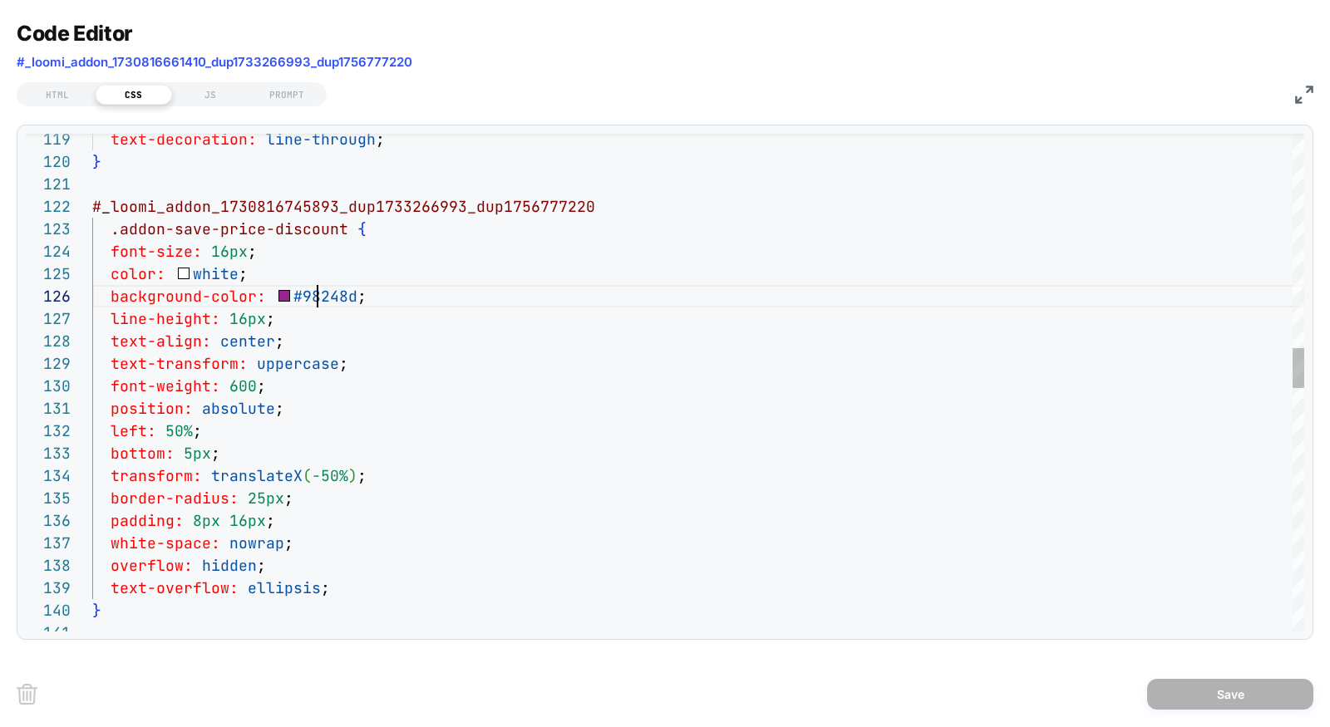
click at [319, 296] on div "background-color: #98248d ; line-height: 16px ; text-align: center ; text-trans…" at bounding box center [698, 568] width 1212 height 6177
type textarea "**********"
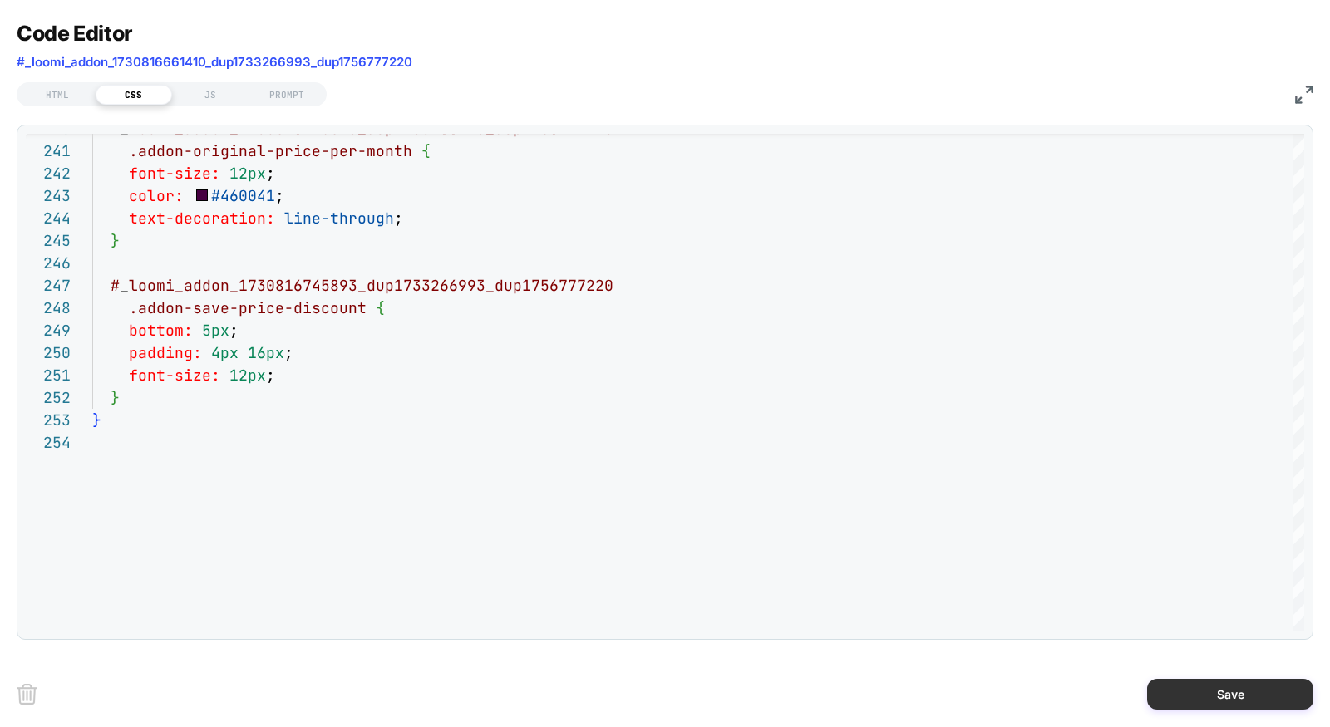
click at [1192, 696] on button "Save" at bounding box center [1230, 694] width 166 height 31
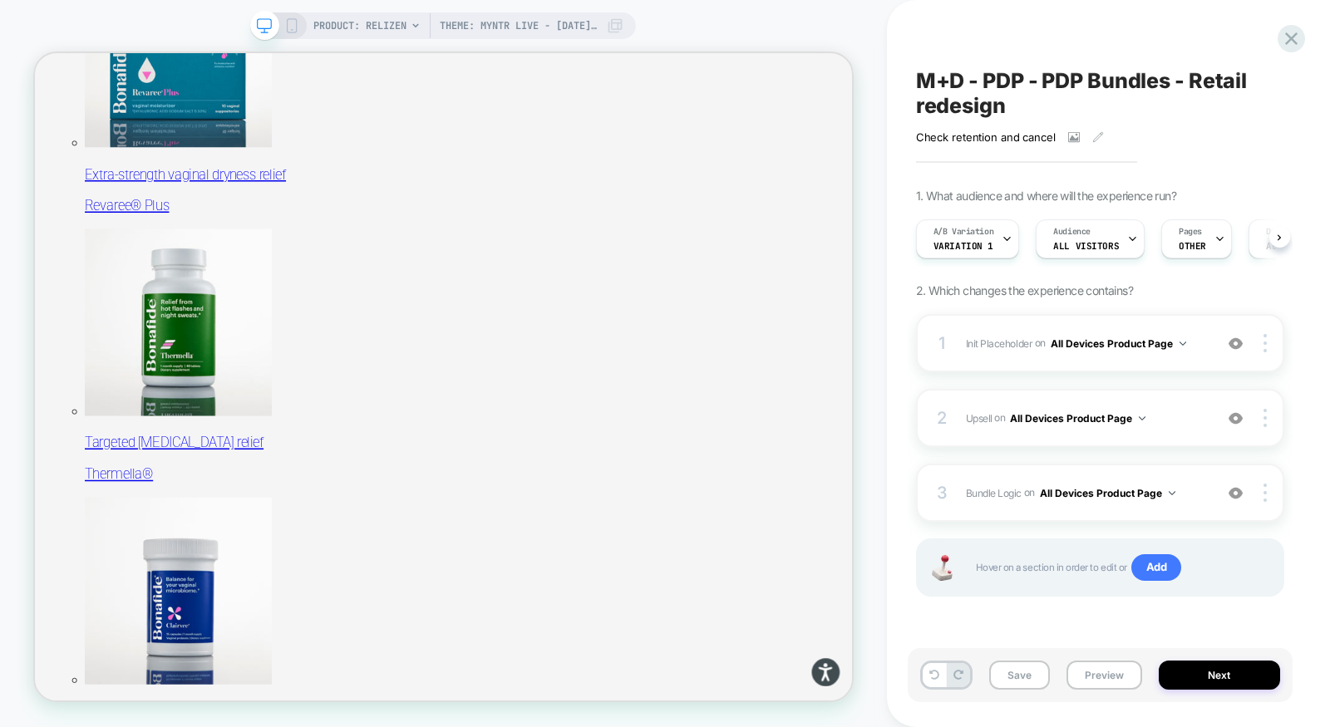
scroll to position [0, 1]
click at [1033, 677] on button "Save" at bounding box center [1019, 675] width 61 height 29
click at [1104, 677] on button "Preview" at bounding box center [1105, 675] width 76 height 29
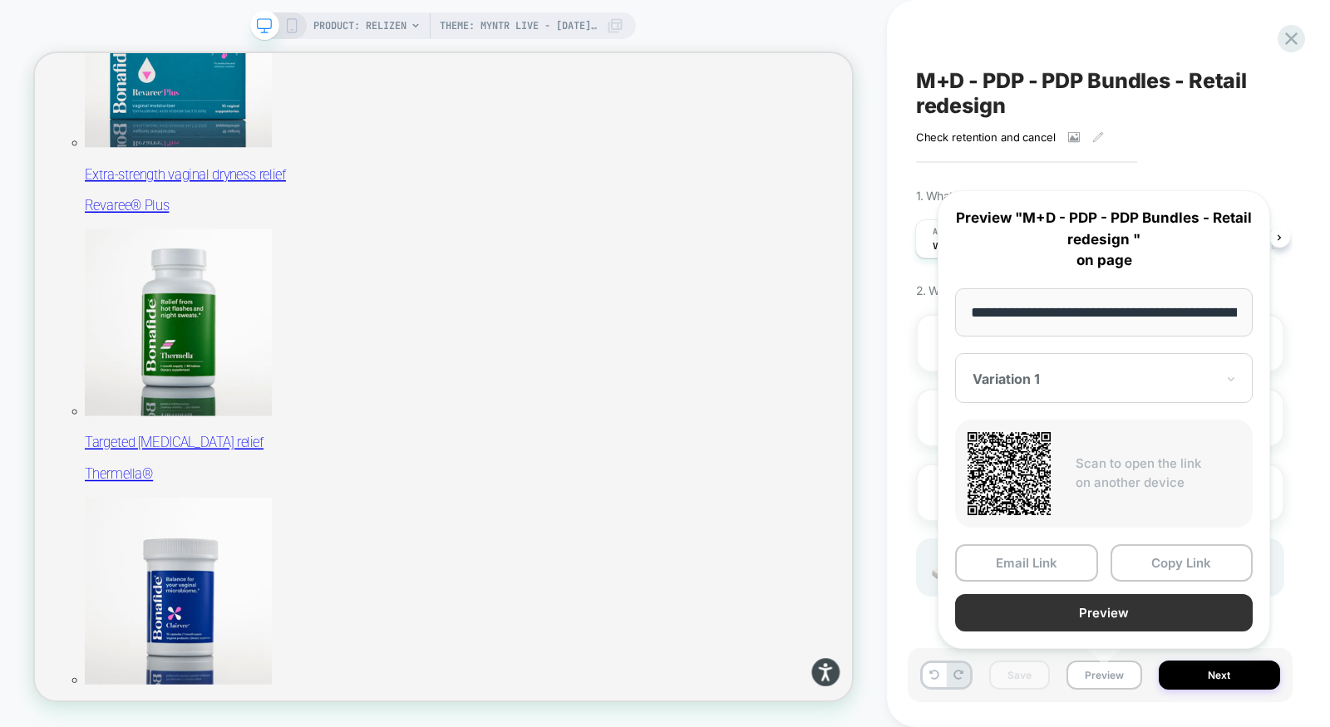
scroll to position [0, 247]
click at [1101, 609] on button "Preview" at bounding box center [1104, 612] width 298 height 37
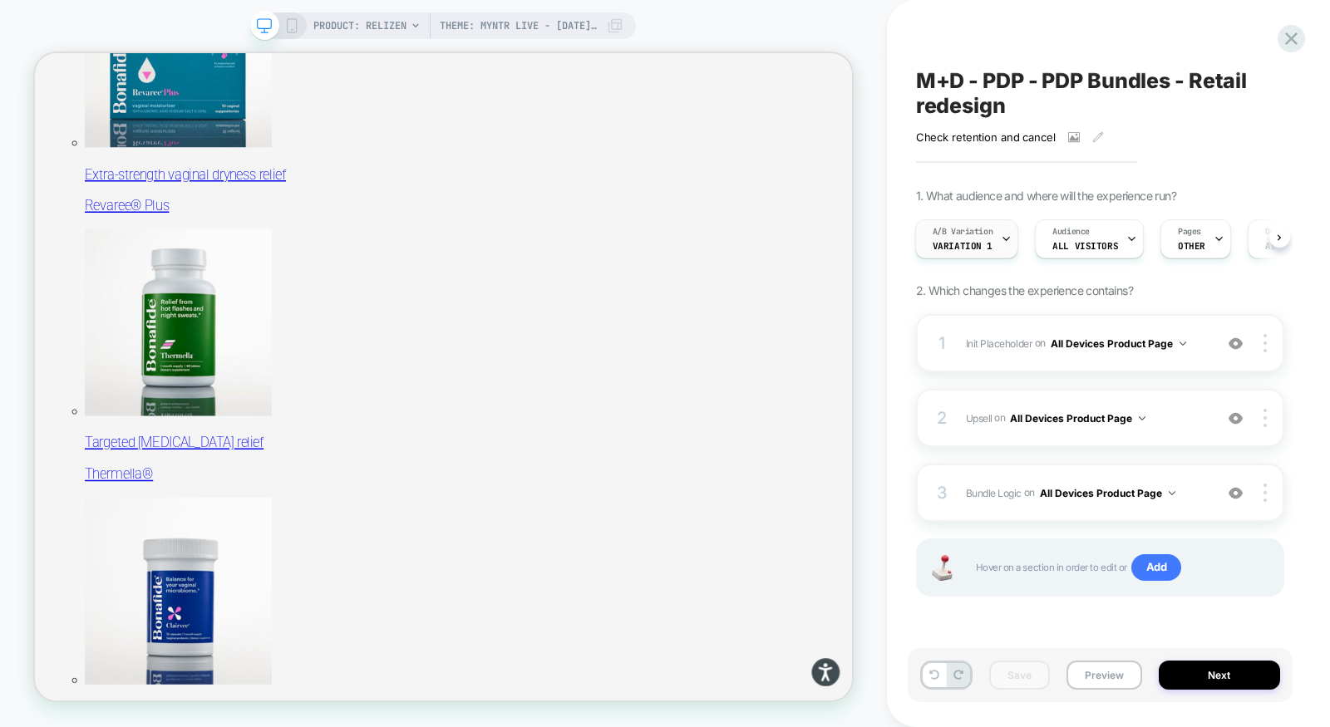
click at [1001, 246] on div at bounding box center [1006, 238] width 11 height 37
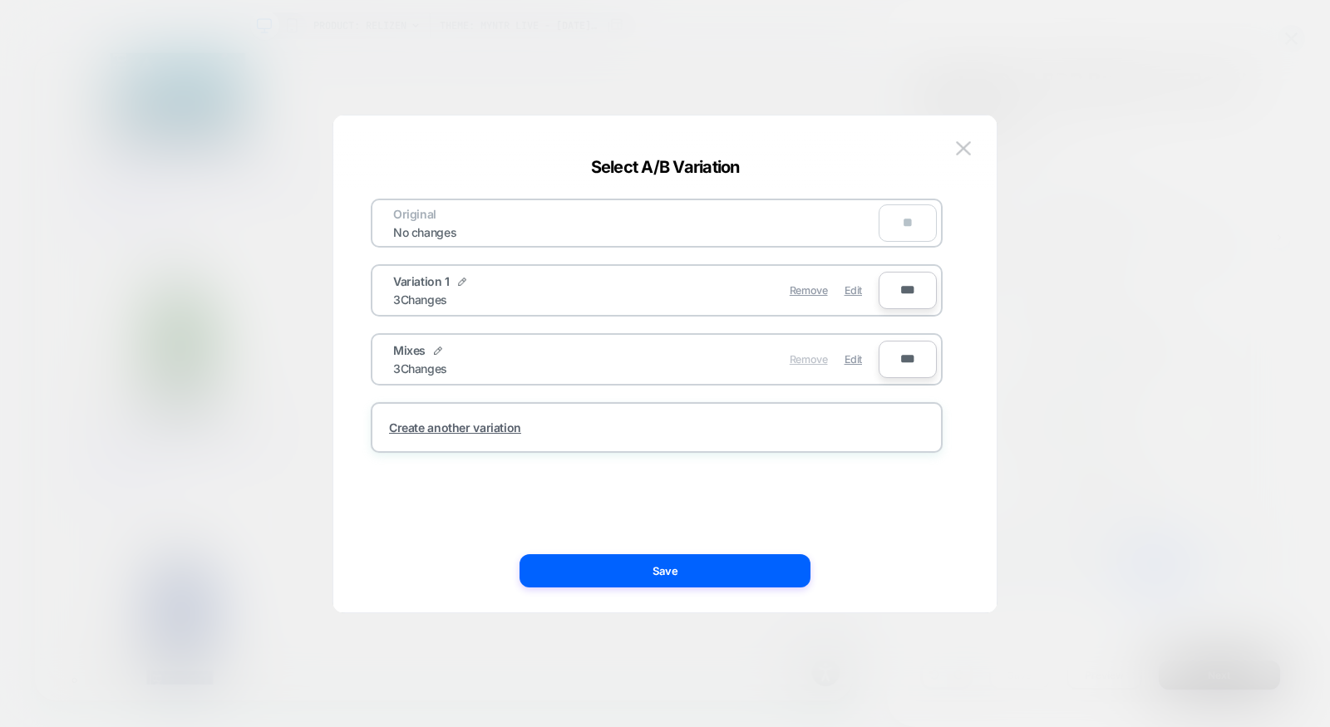
click at [816, 358] on span "Remove" at bounding box center [809, 359] width 38 height 12
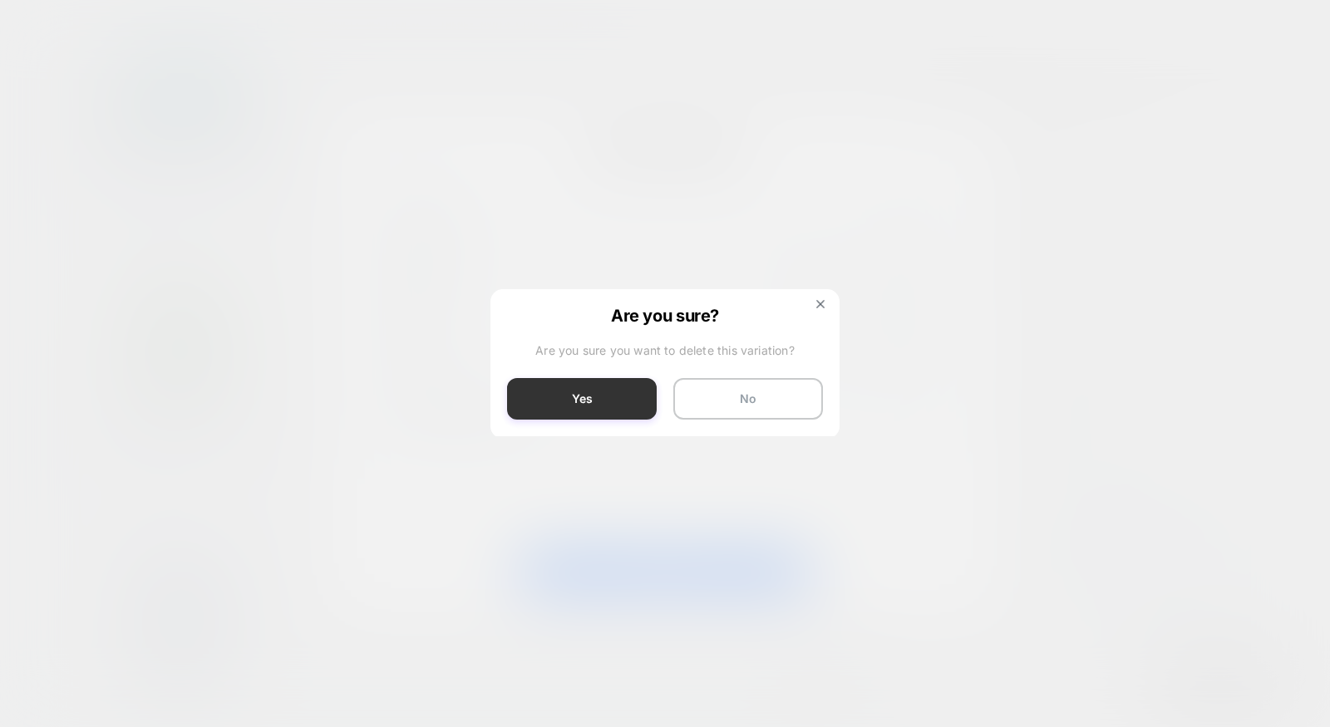
click at [547, 411] on button "Yes" at bounding box center [582, 399] width 150 height 42
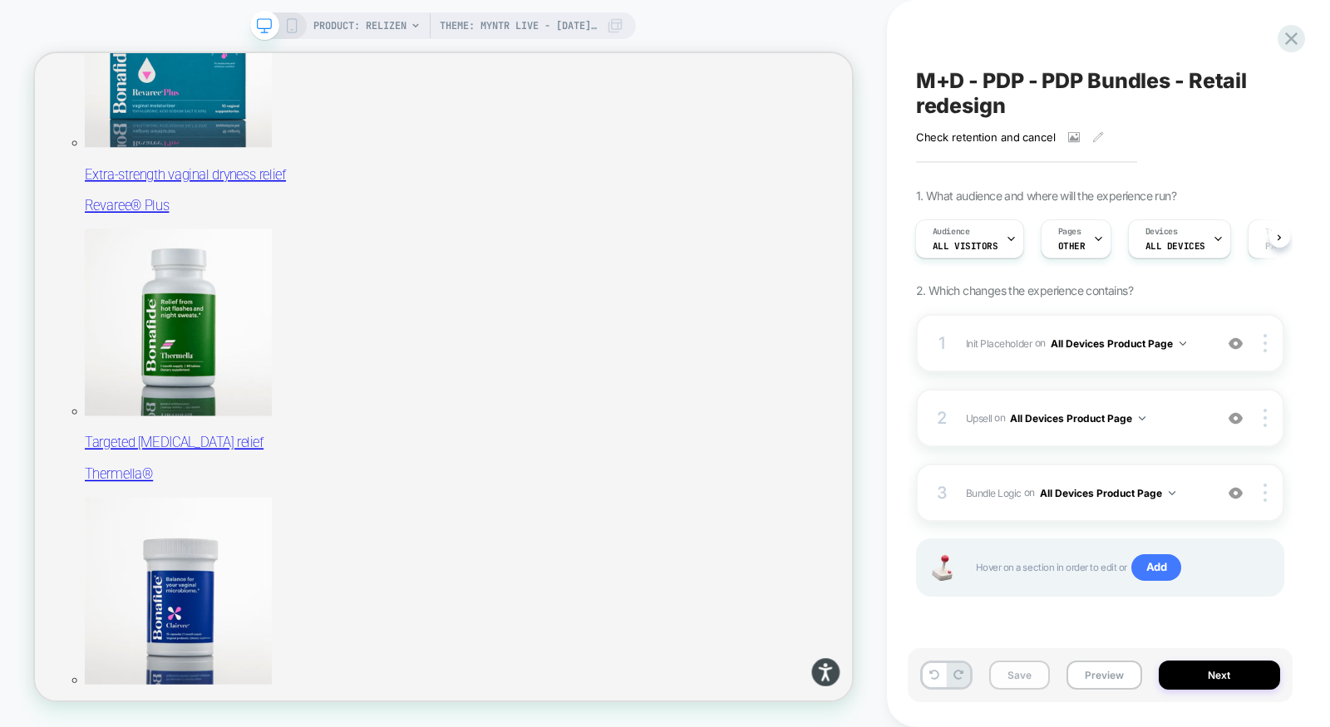
click at [1019, 682] on button "Save" at bounding box center [1019, 675] width 61 height 29
click at [540, 35] on span "Theme: Myntr LIVE - [DATE] - Retail Refresh" at bounding box center [519, 25] width 158 height 27
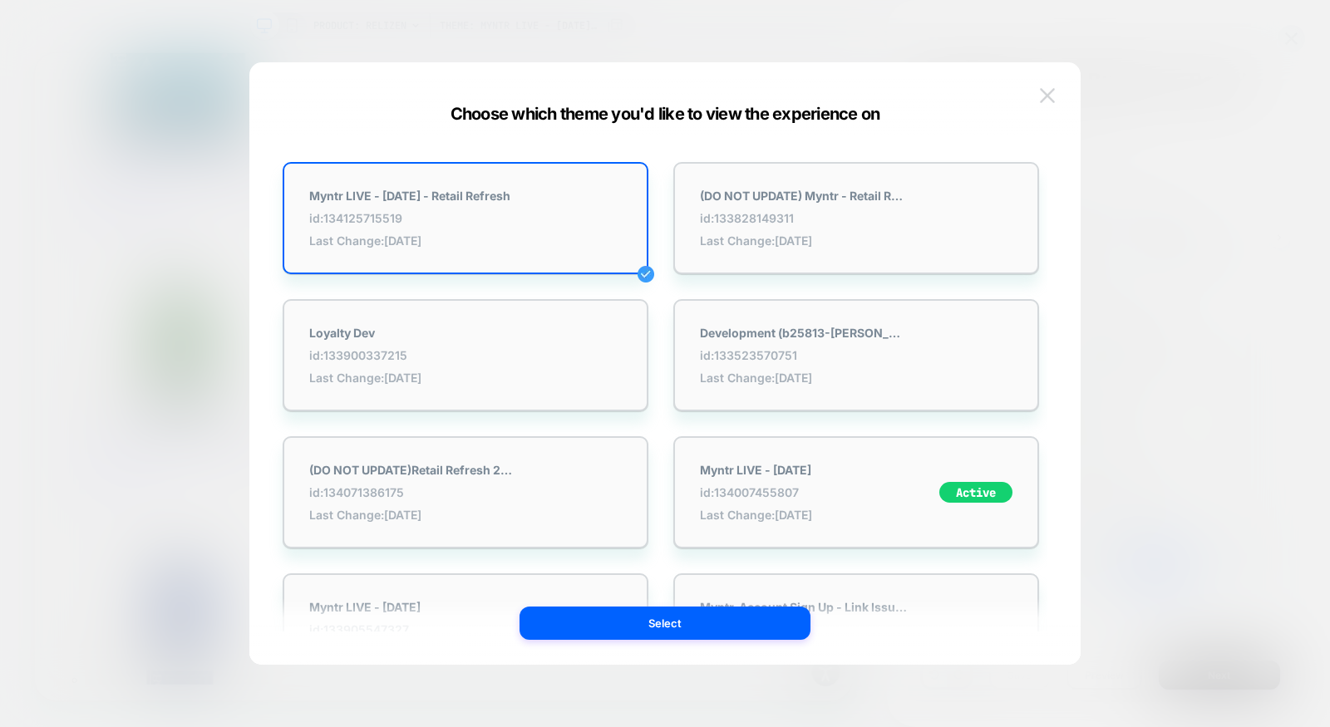
click at [1041, 102] on img at bounding box center [1047, 95] width 15 height 14
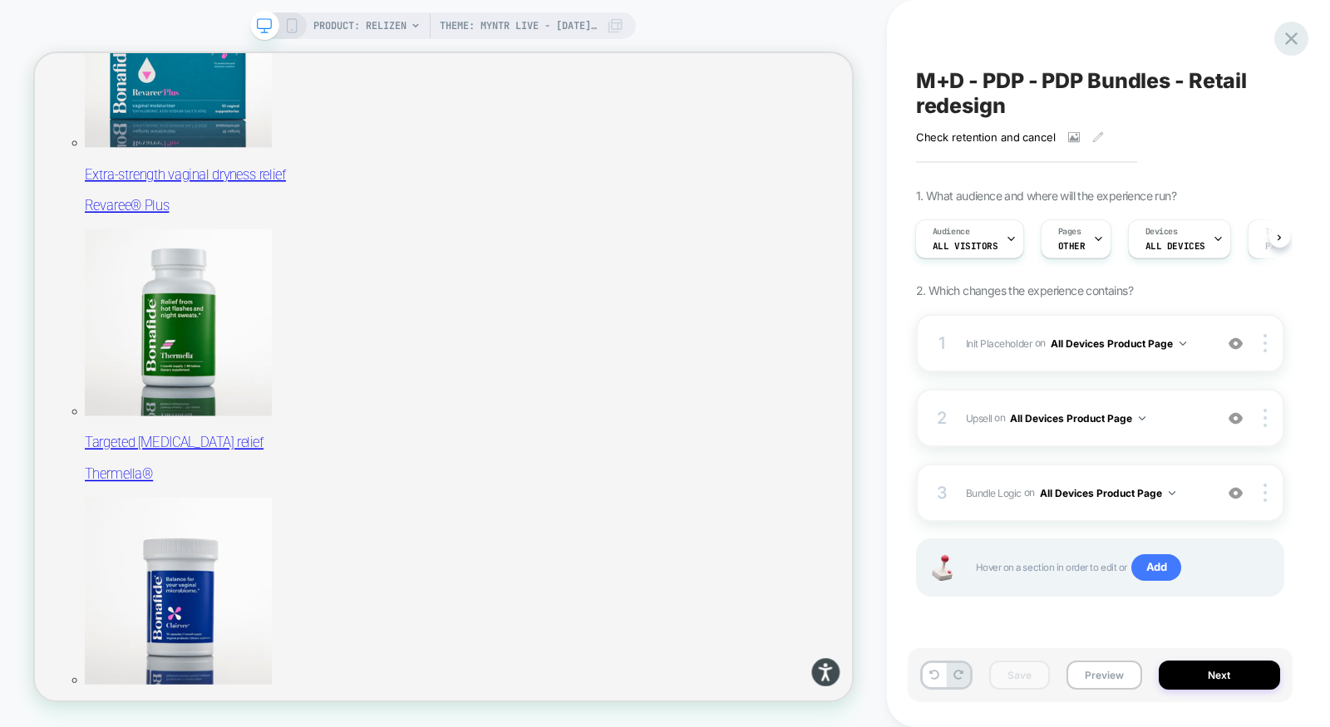
click at [1293, 42] on icon at bounding box center [1291, 38] width 22 height 22
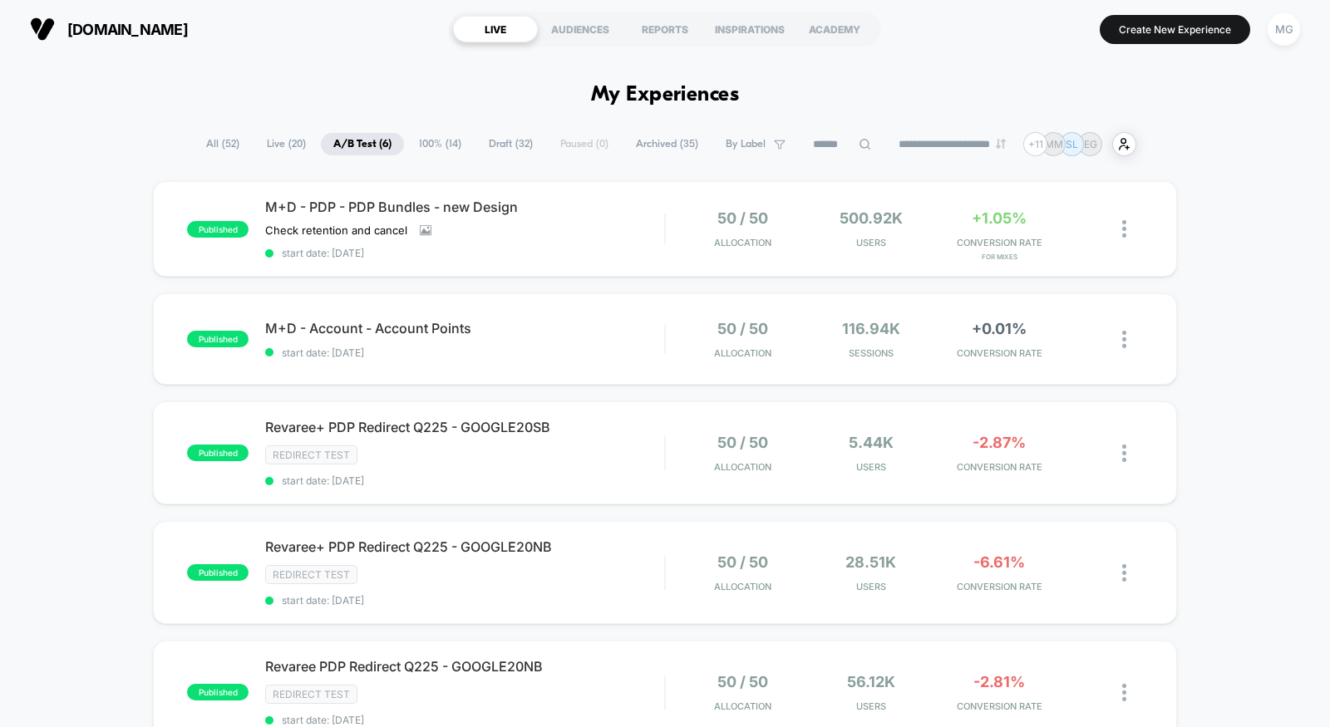
click at [426, 136] on span "100% ( 14 )" at bounding box center [440, 144] width 67 height 22
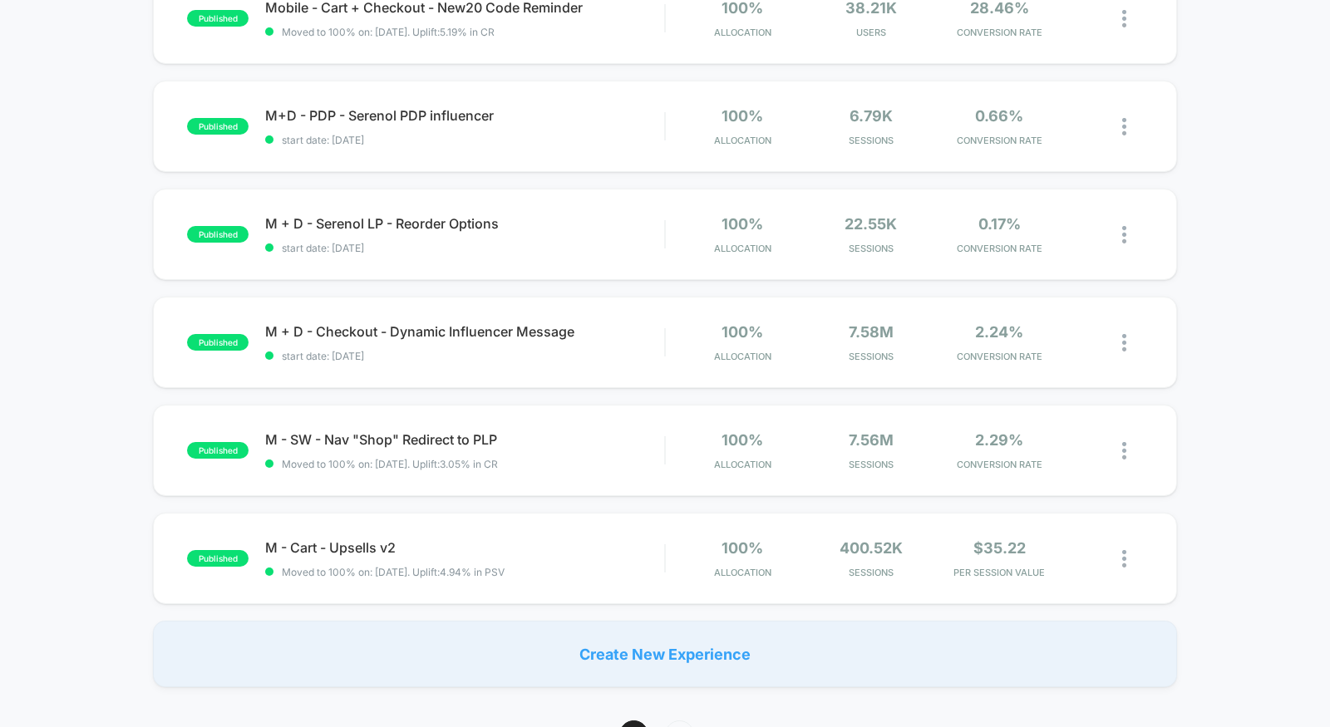
scroll to position [884, 0]
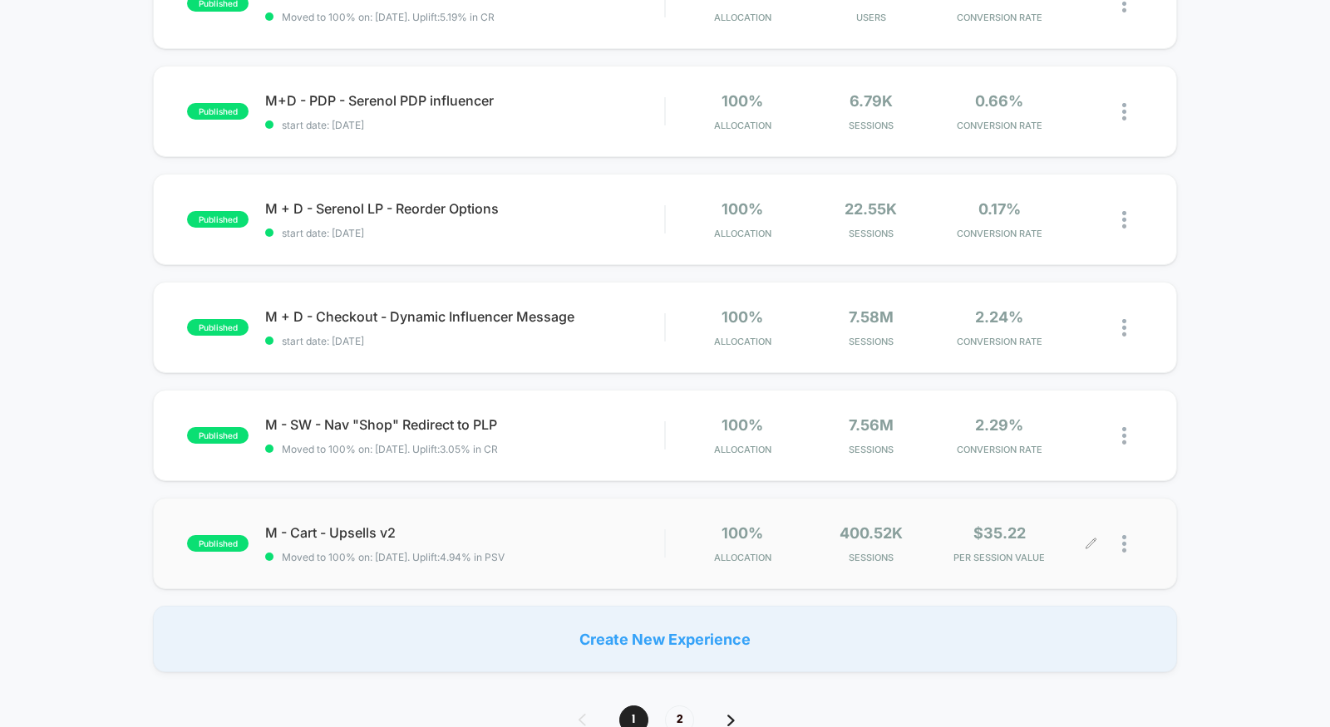
click at [1096, 539] on icon at bounding box center [1091, 544] width 12 height 12
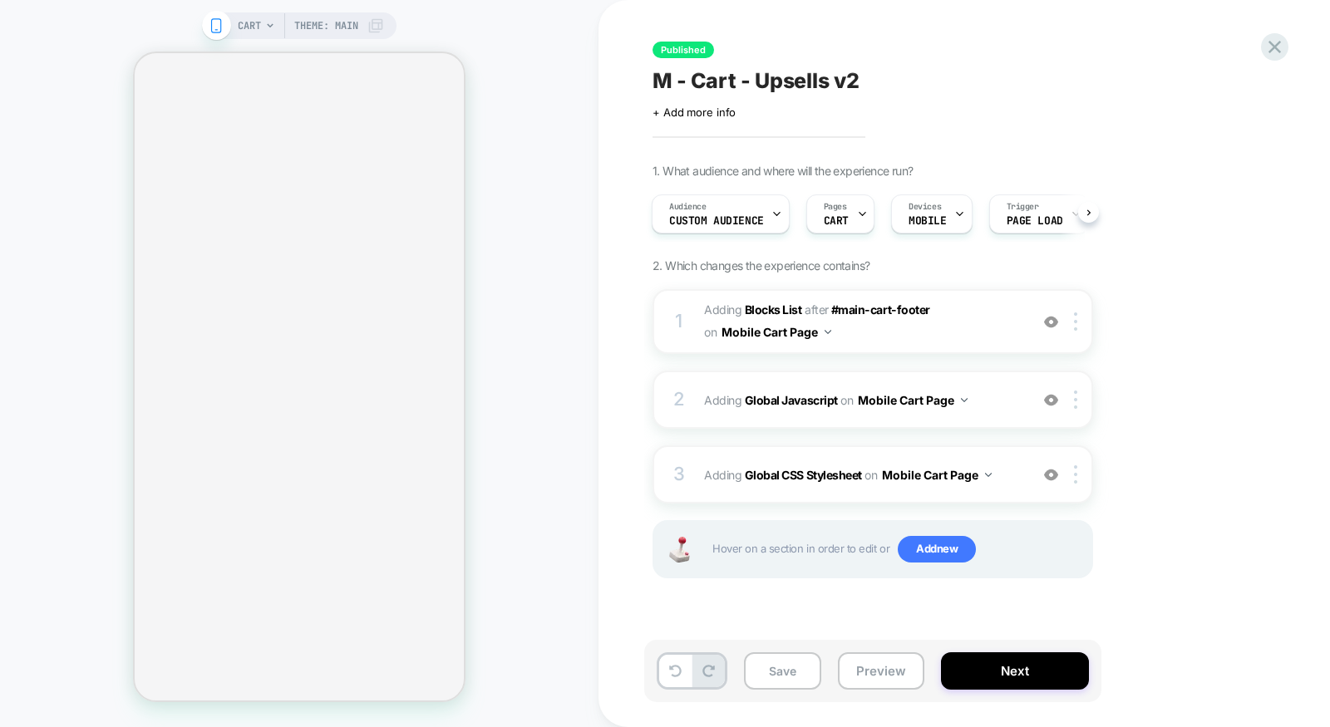
scroll to position [0, 2]
click at [898, 684] on button "Preview" at bounding box center [881, 671] width 86 height 37
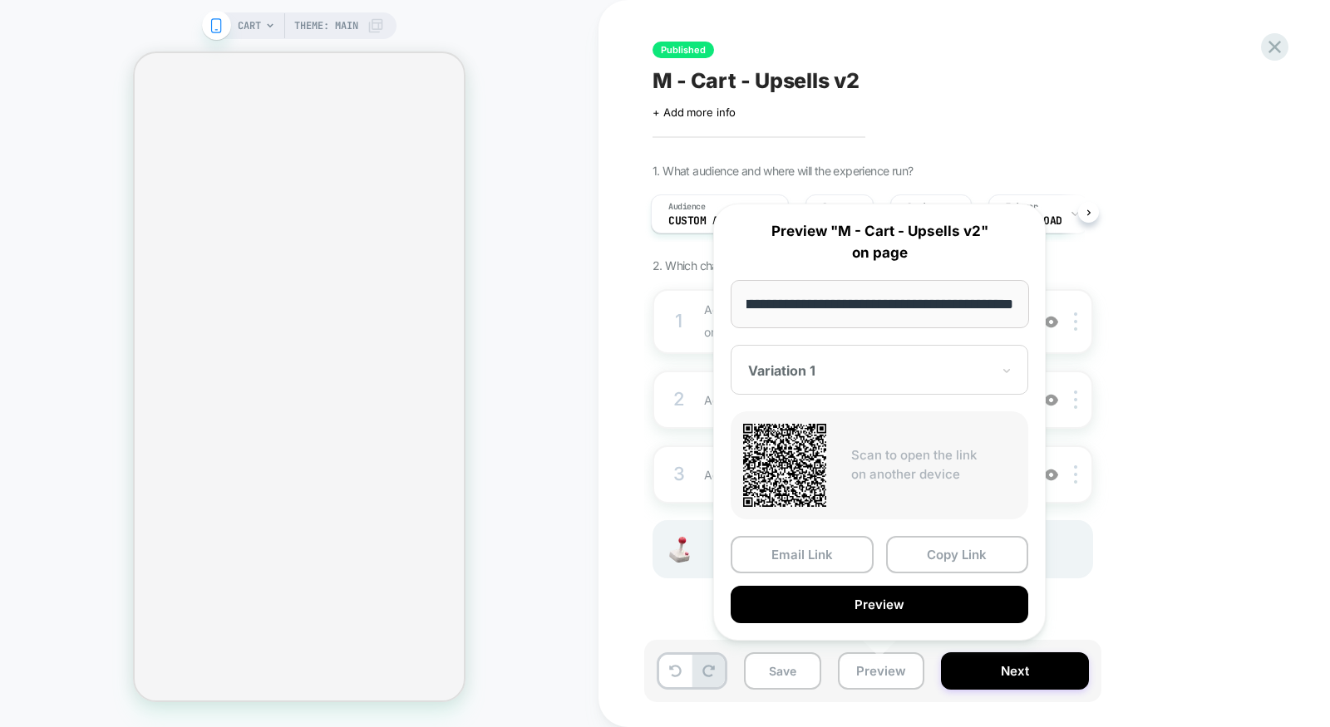
scroll to position [0, 0]
click at [620, 430] on div "Published M - Cart - Upsells v2 Click to edit experience details + Add more inf…" at bounding box center [965, 363] width 732 height 727
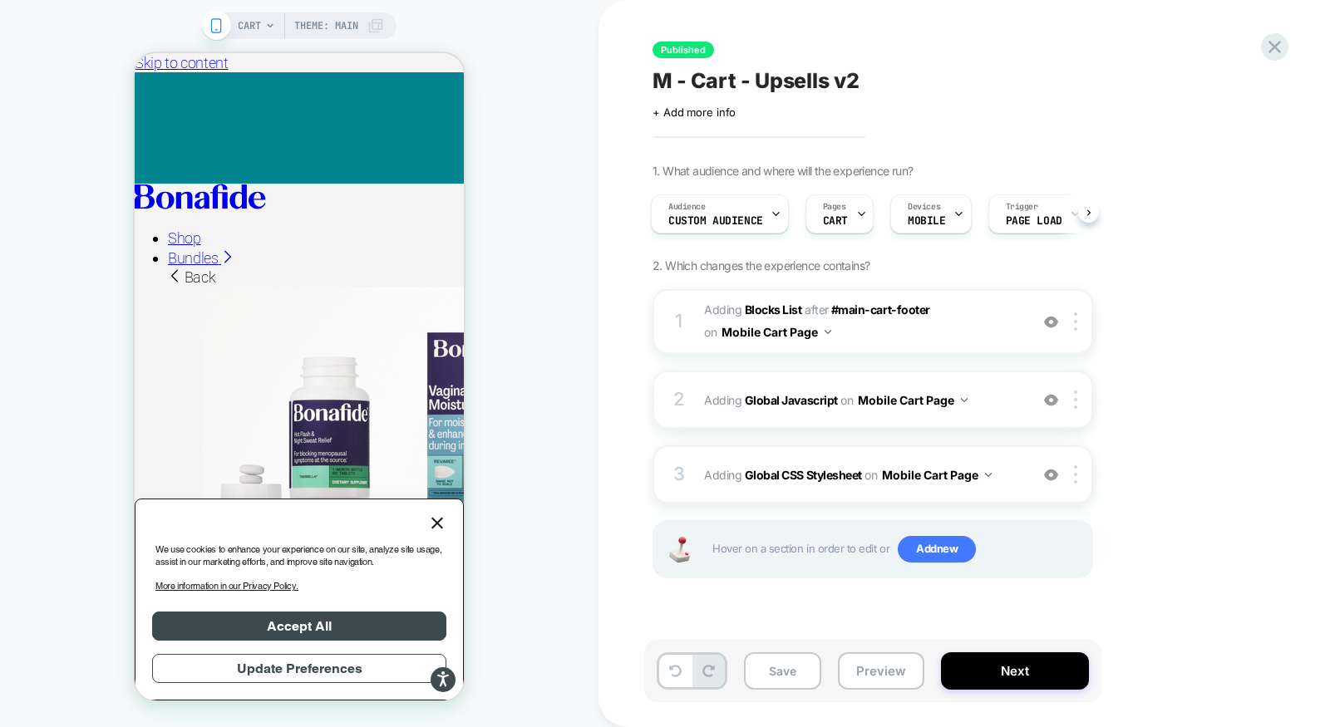
click at [835, 452] on div "3 Adding Global CSS Stylesheet on Mobile Cart Page Add Before Add After Copy to…" at bounding box center [873, 475] width 441 height 58
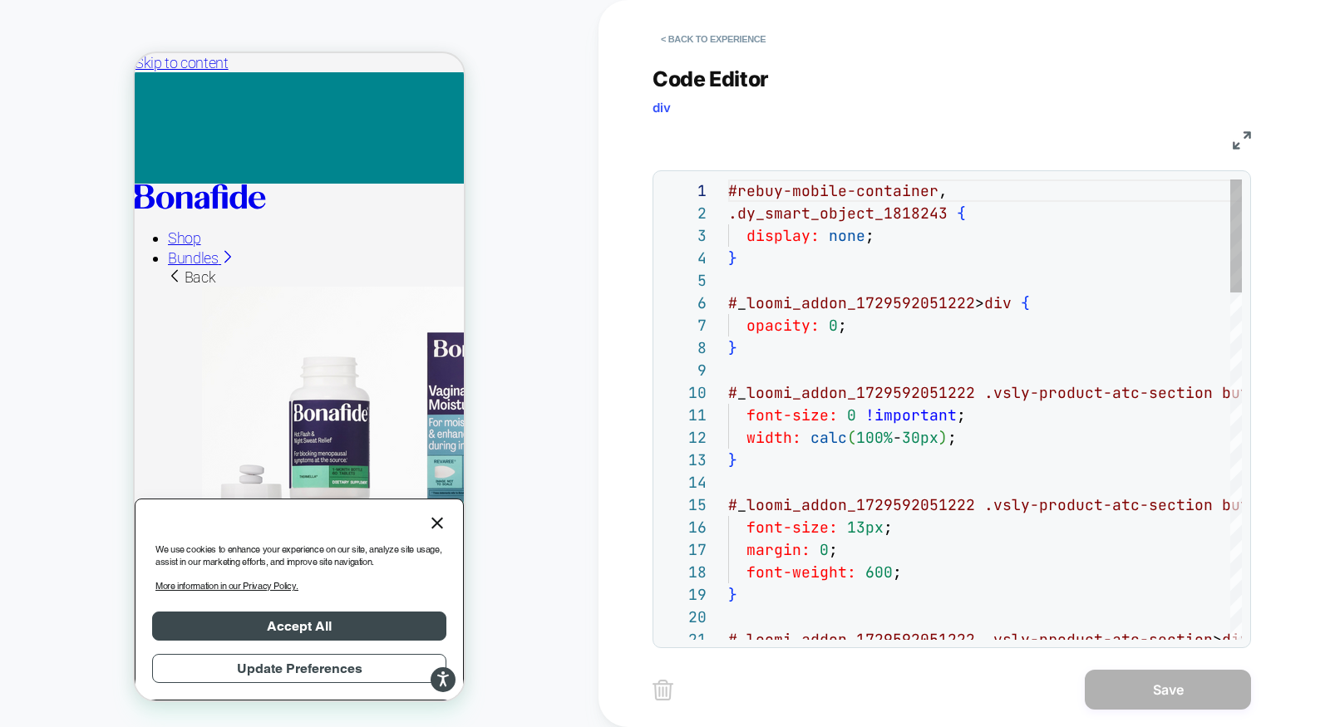
scroll to position [224, 0]
click at [718, 38] on button "< Back to experience" at bounding box center [713, 39] width 121 height 27
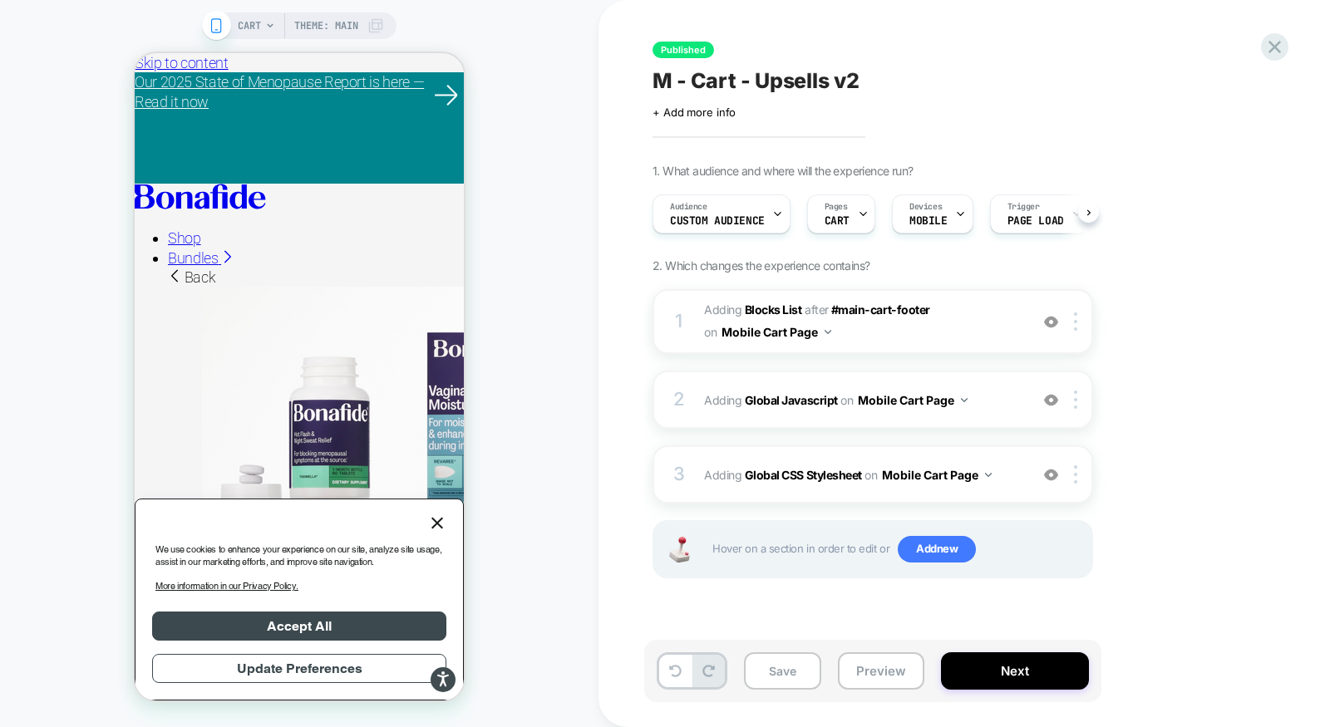
scroll to position [0, 1]
click at [1286, 46] on div at bounding box center [1275, 47] width 34 height 34
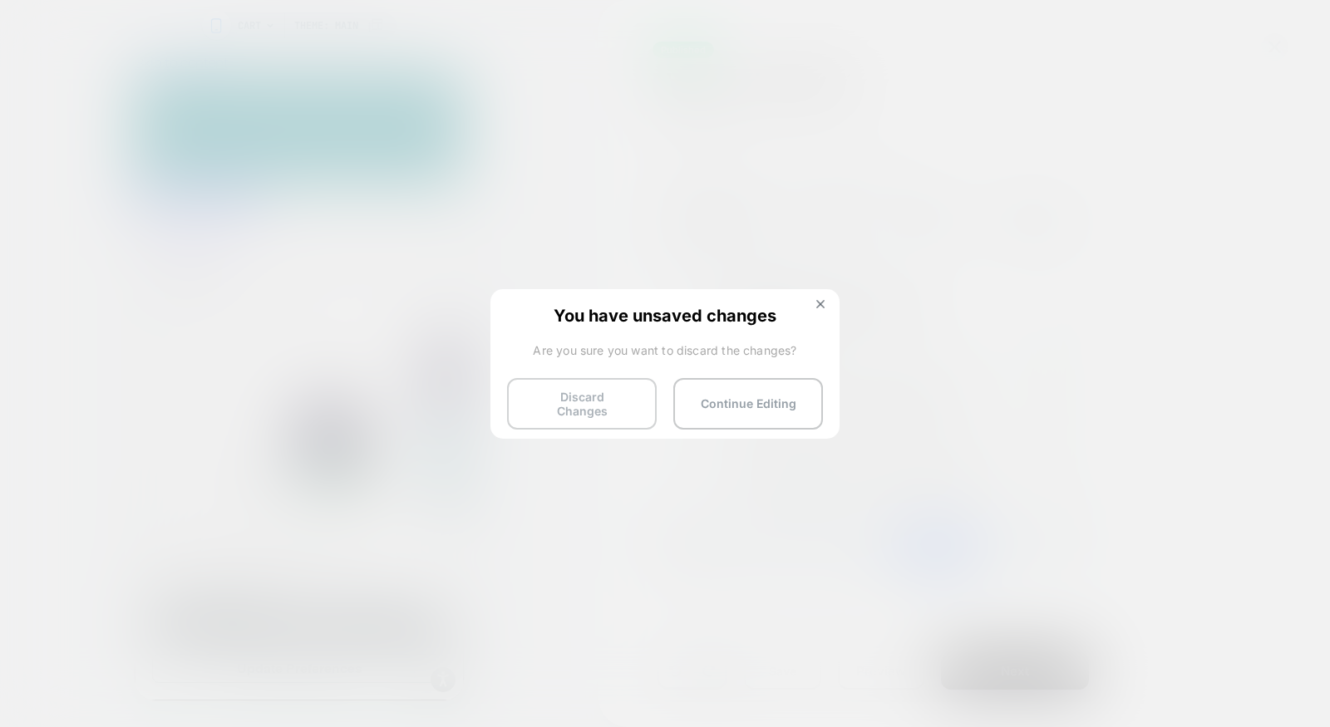
click at [564, 399] on button "Discard Changes" at bounding box center [582, 404] width 150 height 52
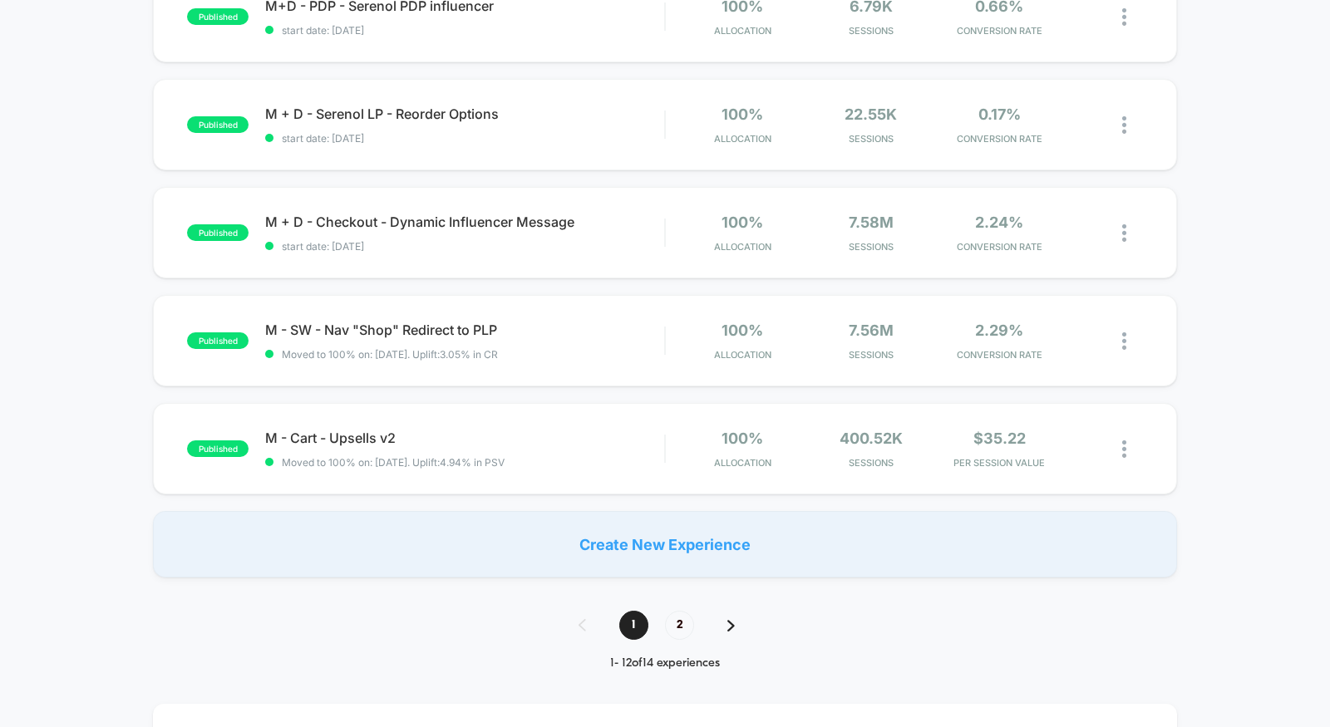
scroll to position [994, 0]
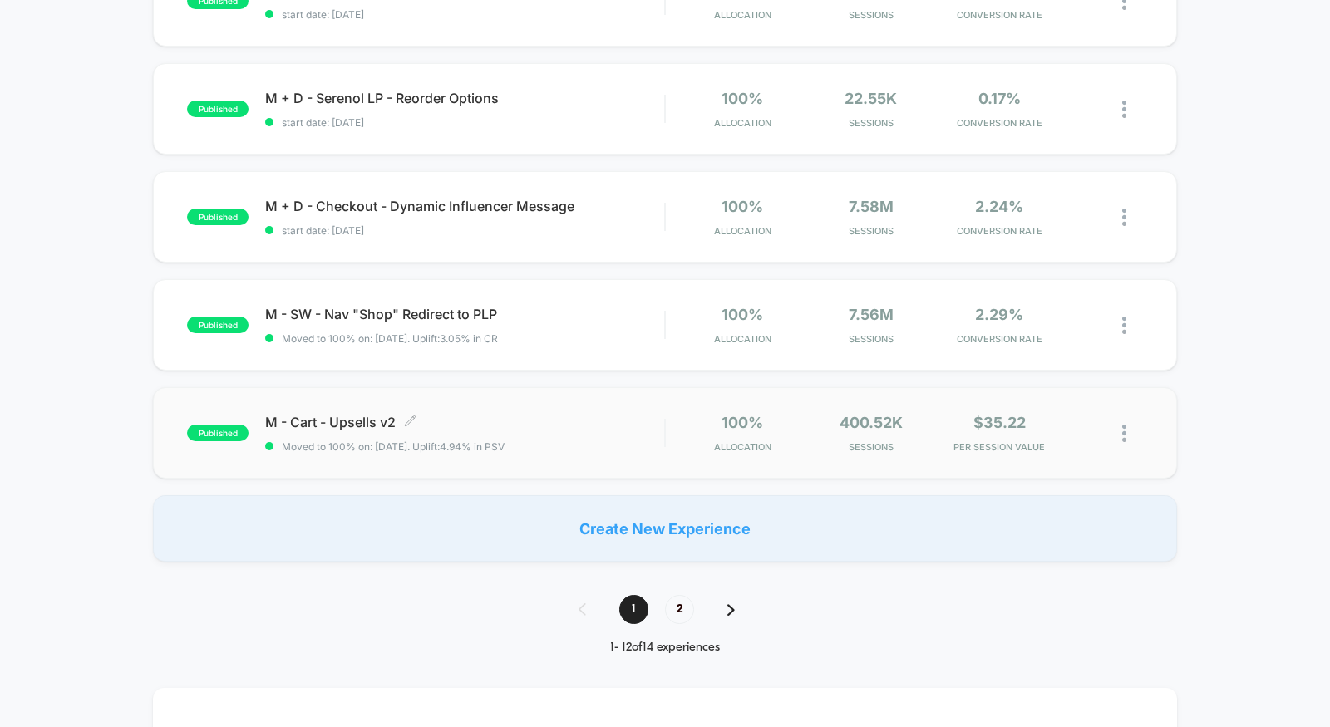
click at [530, 416] on span "M - Cart - Upsells v2 Click to edit experience details" at bounding box center [464, 422] width 399 height 17
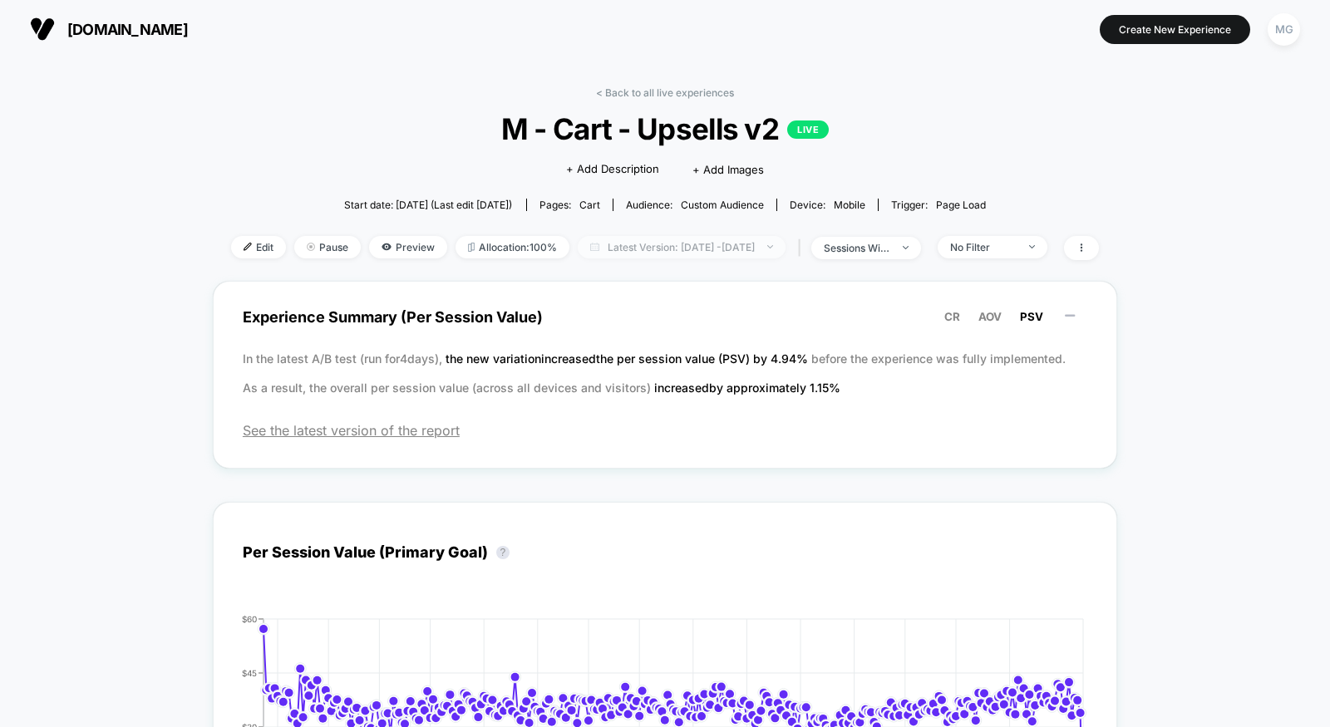
click at [720, 239] on span "Latest Version: Nov 16, 2024 - Sep 1, 2025" at bounding box center [682, 247] width 208 height 22
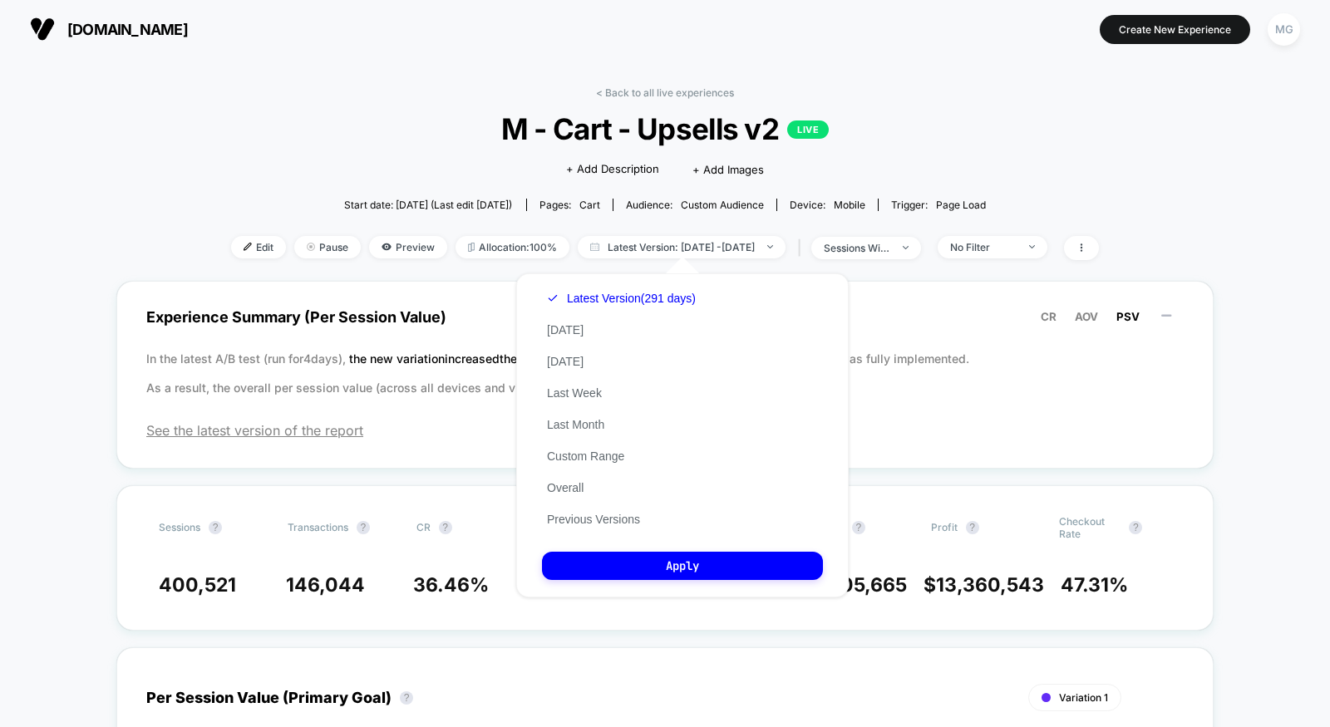
click at [577, 383] on div "Latest Version (291 days) Today Yesterday Last Week Last Month Custom Range Ove…" at bounding box center [621, 409] width 159 height 253
click at [577, 389] on button "Last Week" at bounding box center [574, 393] width 65 height 15
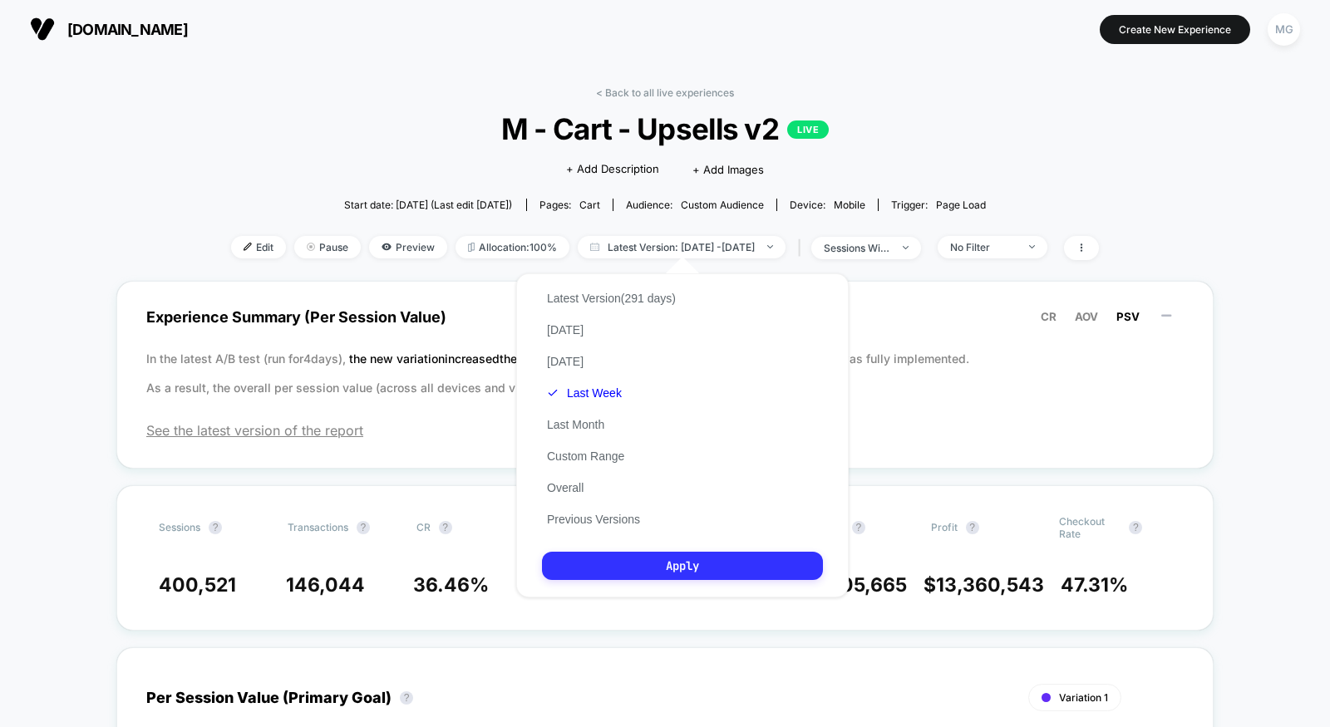
click at [594, 558] on button "Apply" at bounding box center [682, 566] width 281 height 28
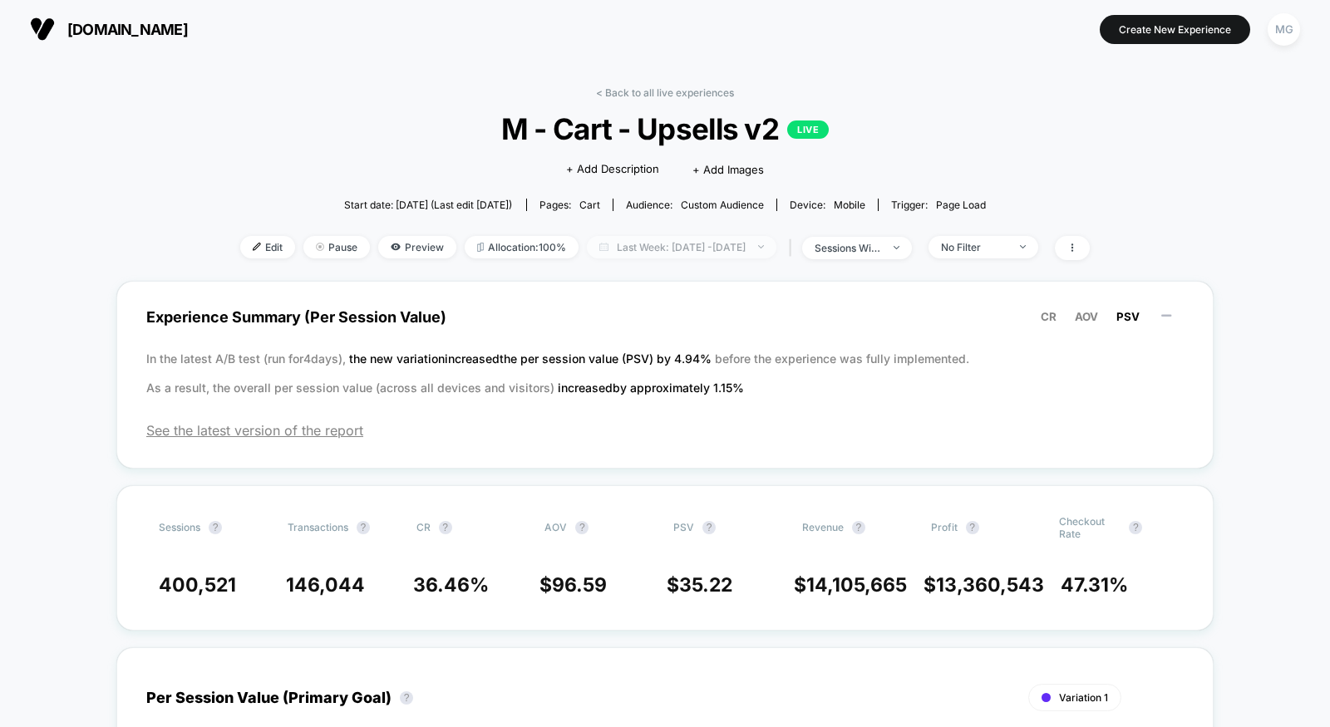
click at [653, 244] on span "Last Week: Nov 15, 2024 - Sep 1, 2025" at bounding box center [682, 247] width 190 height 22
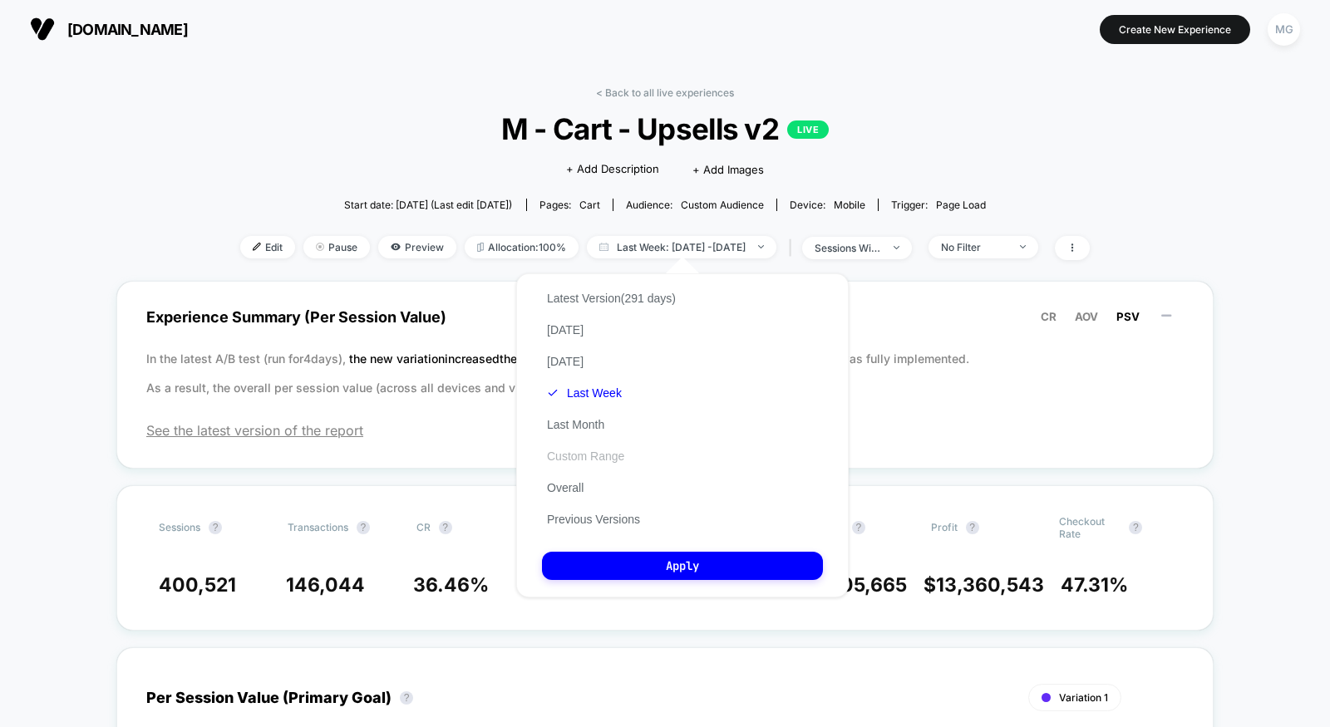
click at [571, 458] on button "Custom Range" at bounding box center [585, 456] width 87 height 15
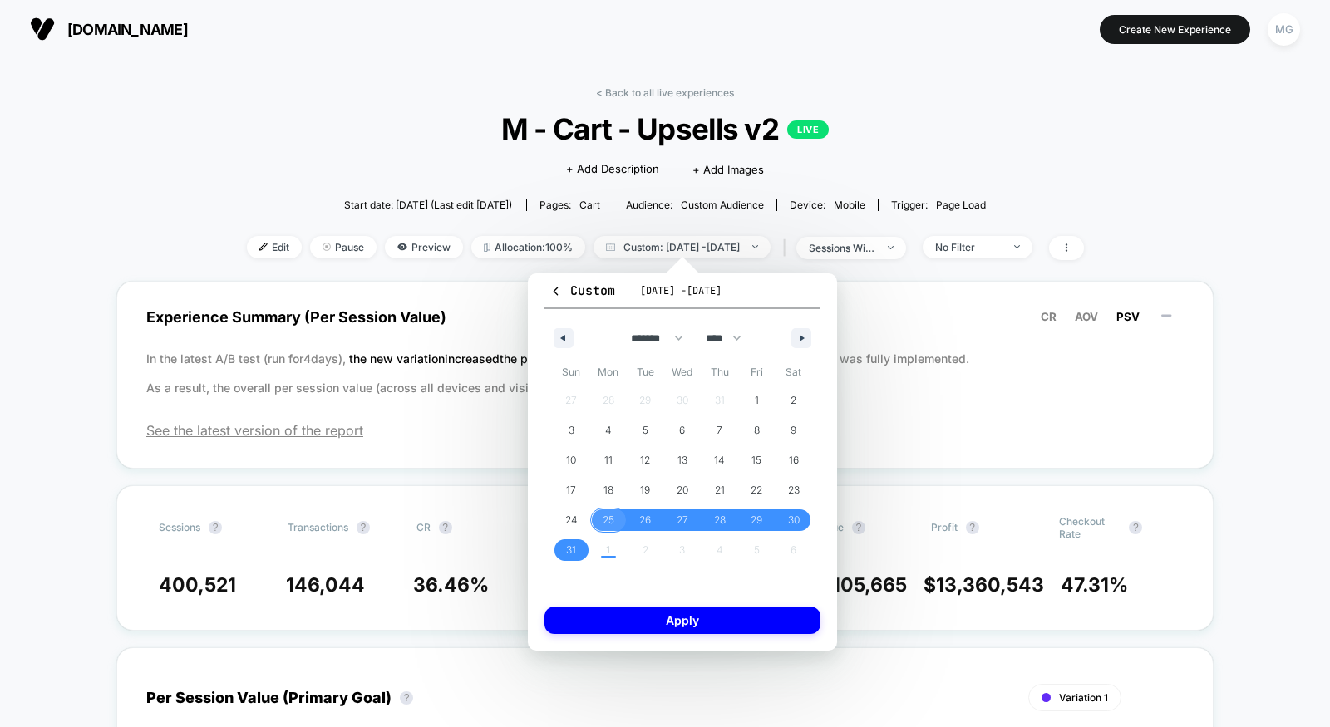
click at [603, 519] on span "25" at bounding box center [609, 520] width 12 height 30
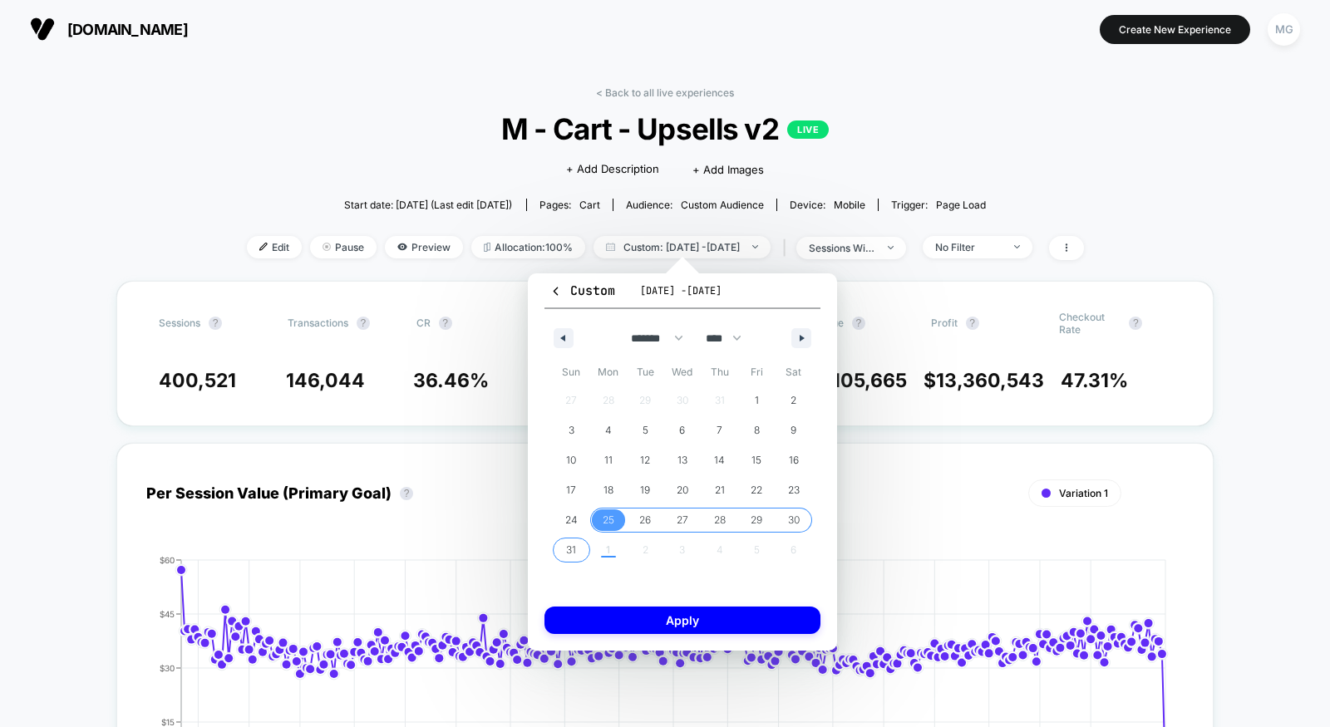
click at [581, 549] on span "31" at bounding box center [571, 551] width 37 height 22
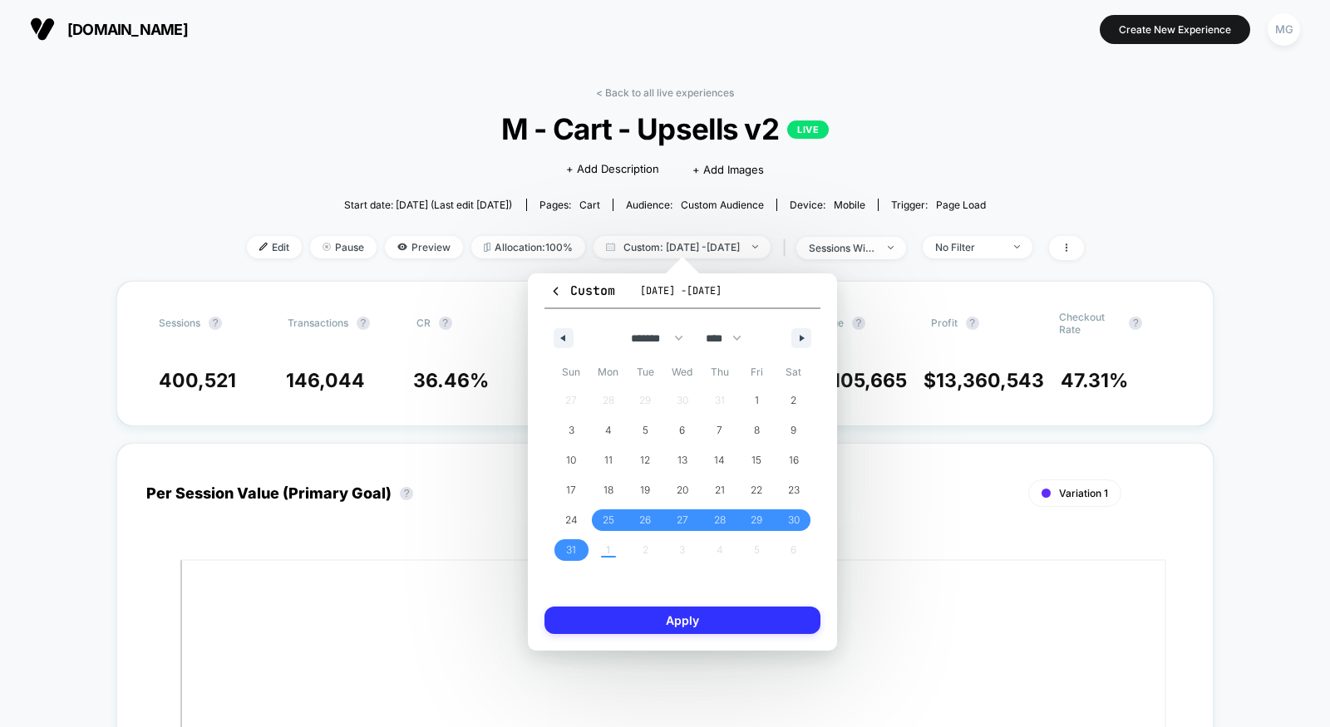
click at [623, 625] on button "Apply" at bounding box center [682, 620] width 276 height 27
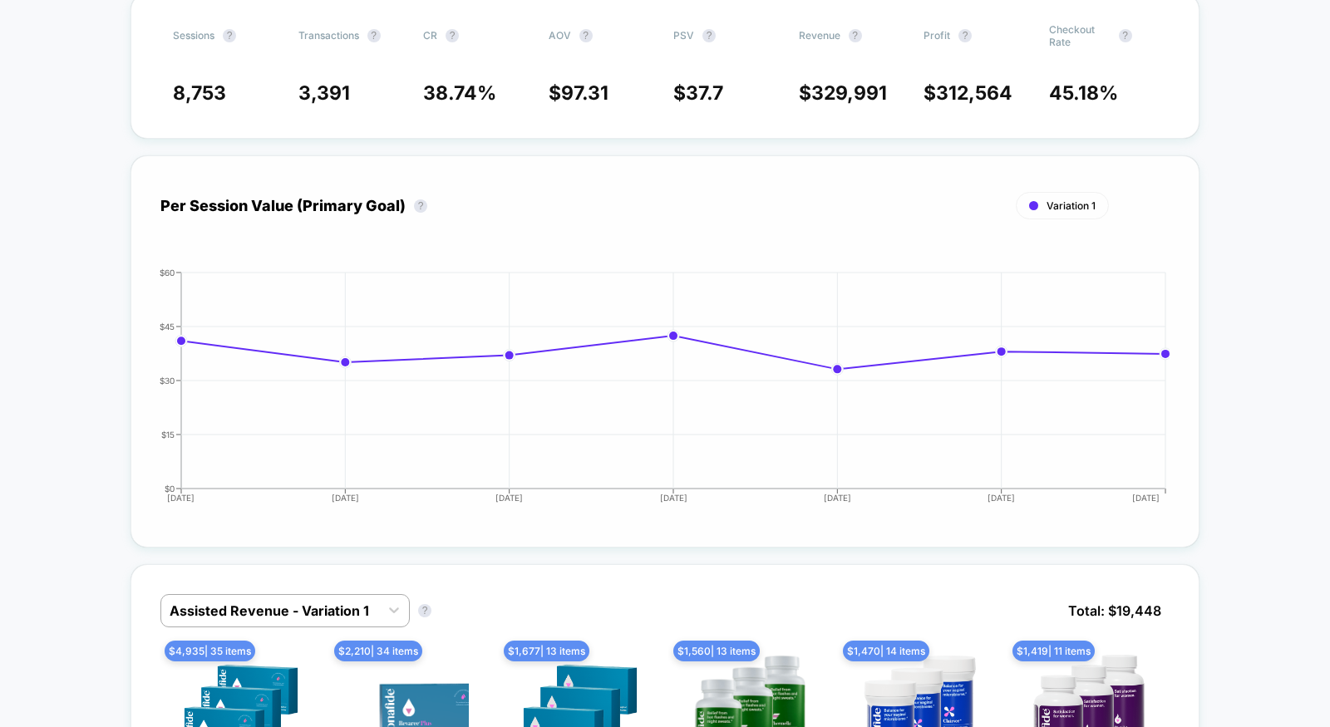
scroll to position [421, 0]
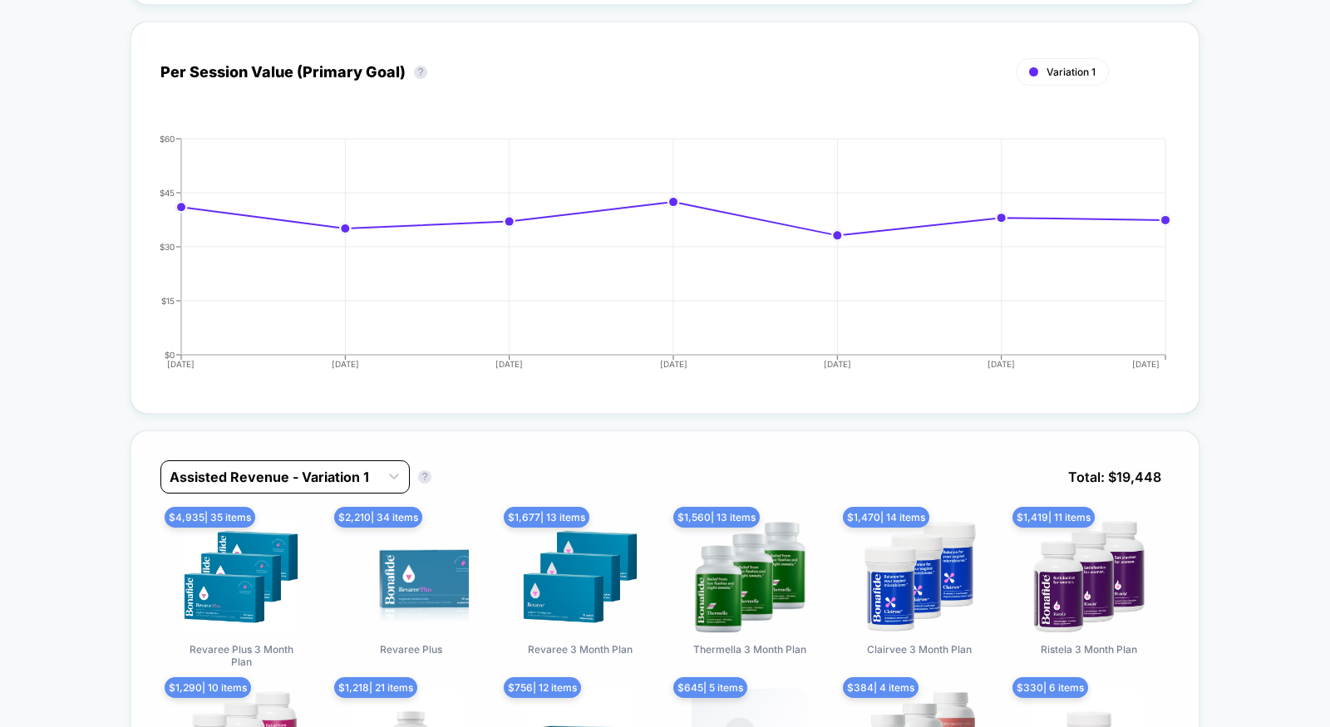
click at [348, 485] on div "Assisted Revenue - Variation 1" at bounding box center [284, 477] width 249 height 33
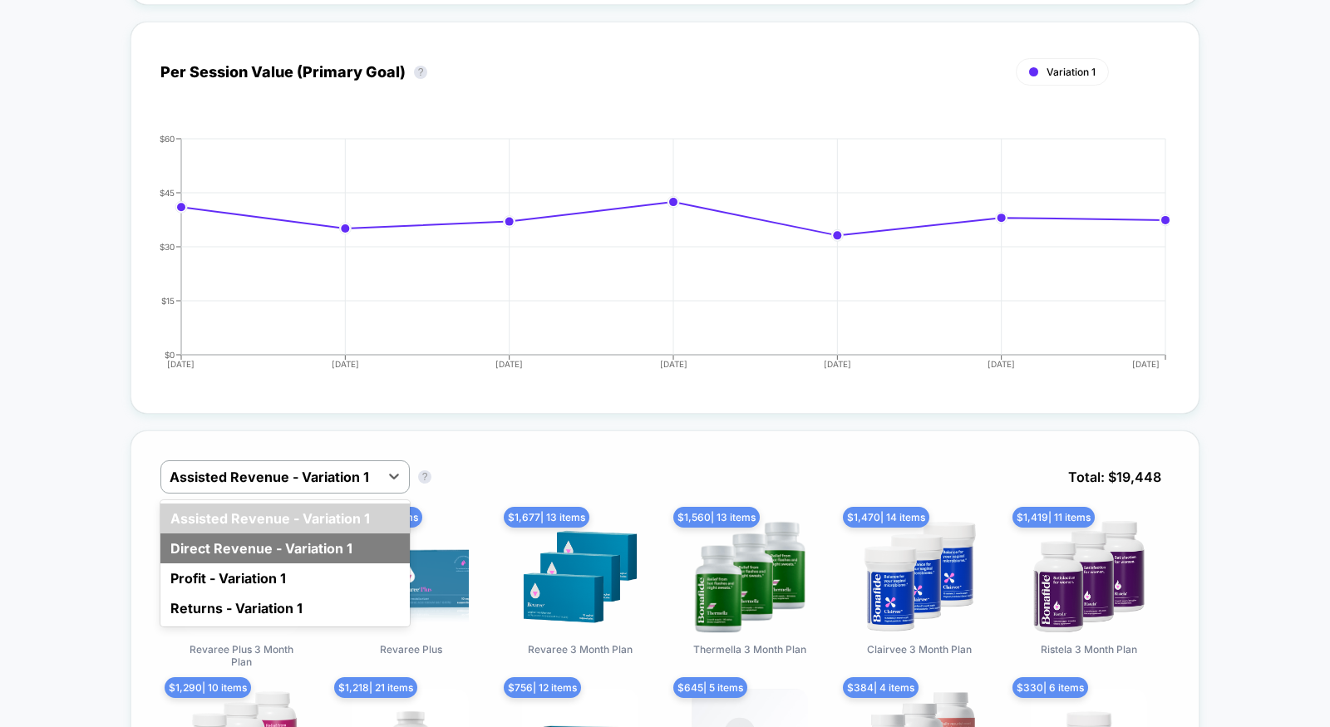
click at [325, 549] on div "Direct Revenue - Variation 1" at bounding box center [284, 549] width 249 height 30
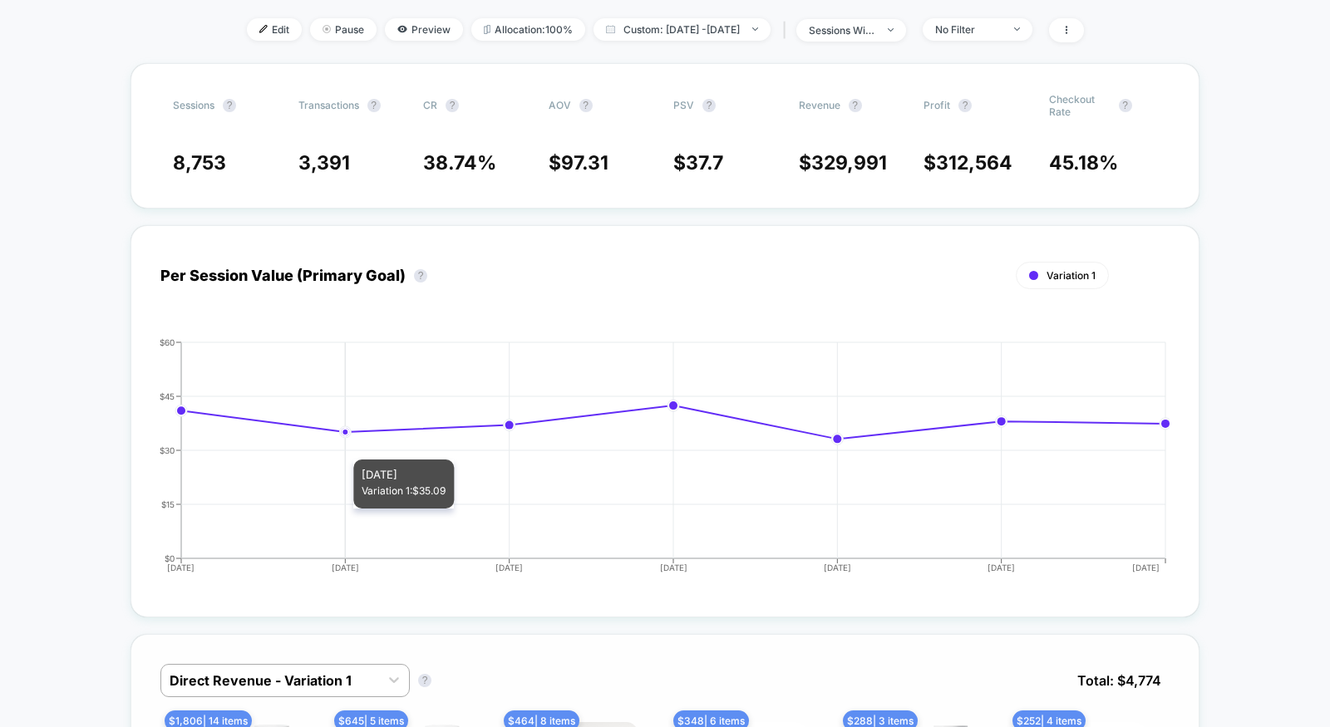
scroll to position [0, 0]
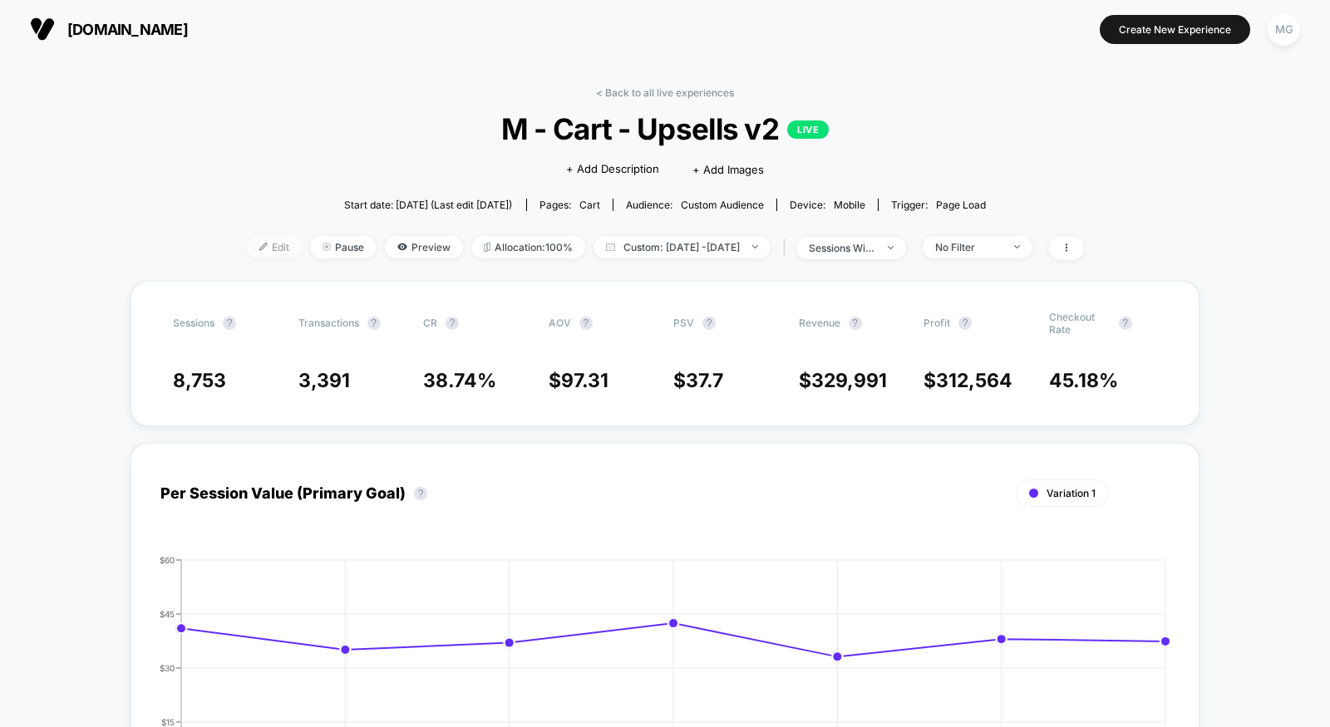
click at [247, 247] on span "Edit" at bounding box center [274, 247] width 55 height 22
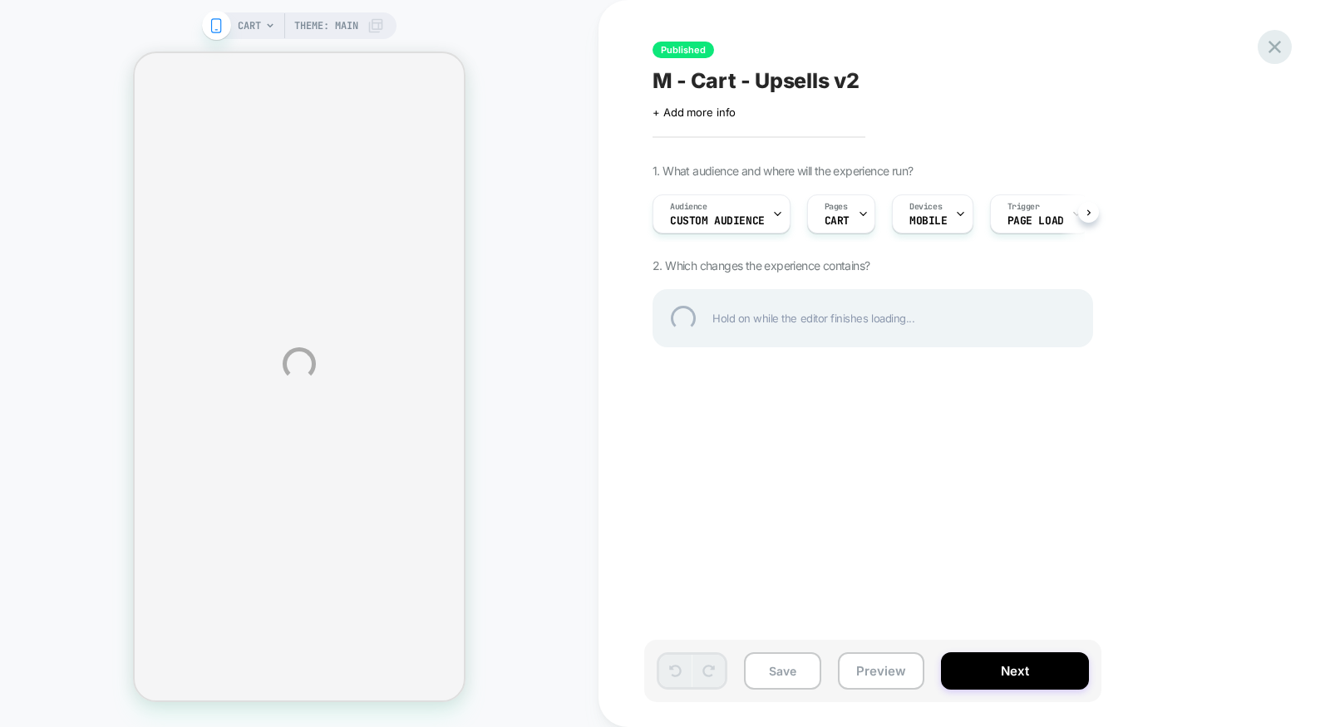
click at [1277, 49] on div at bounding box center [1275, 47] width 34 height 34
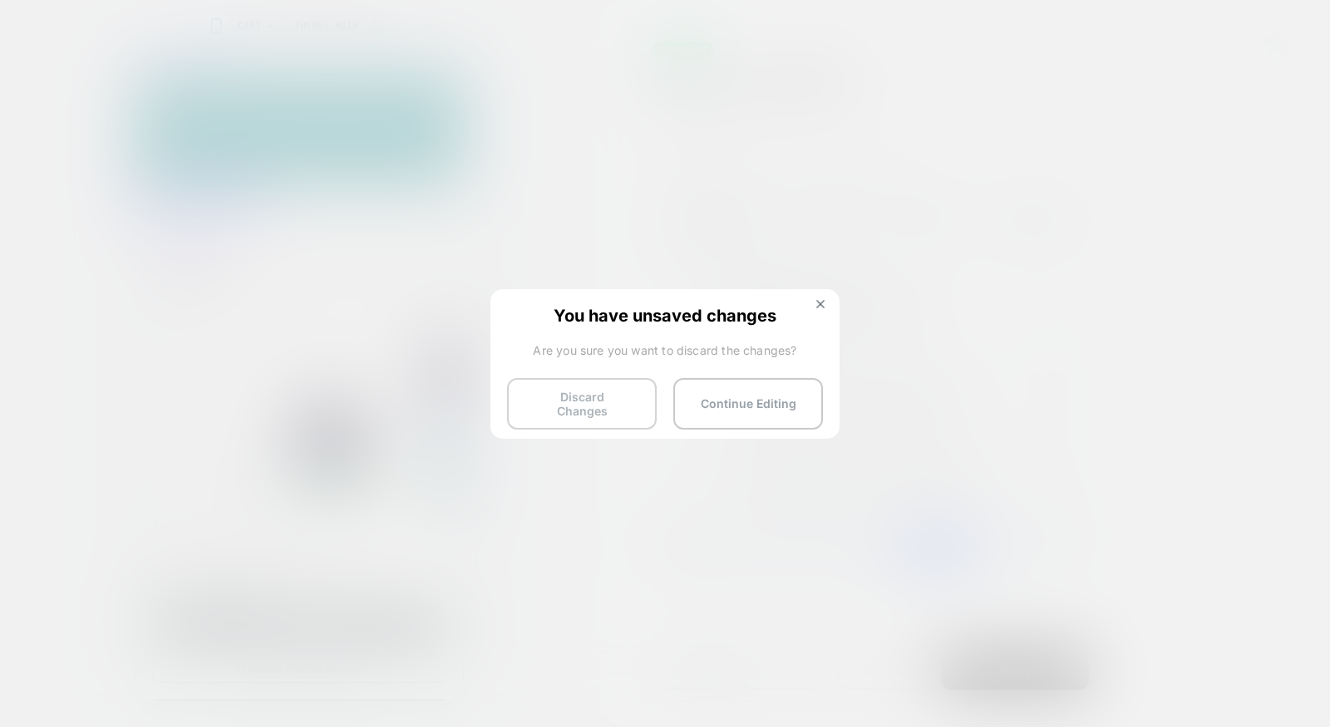
click at [567, 401] on button "Discard Changes" at bounding box center [582, 404] width 150 height 52
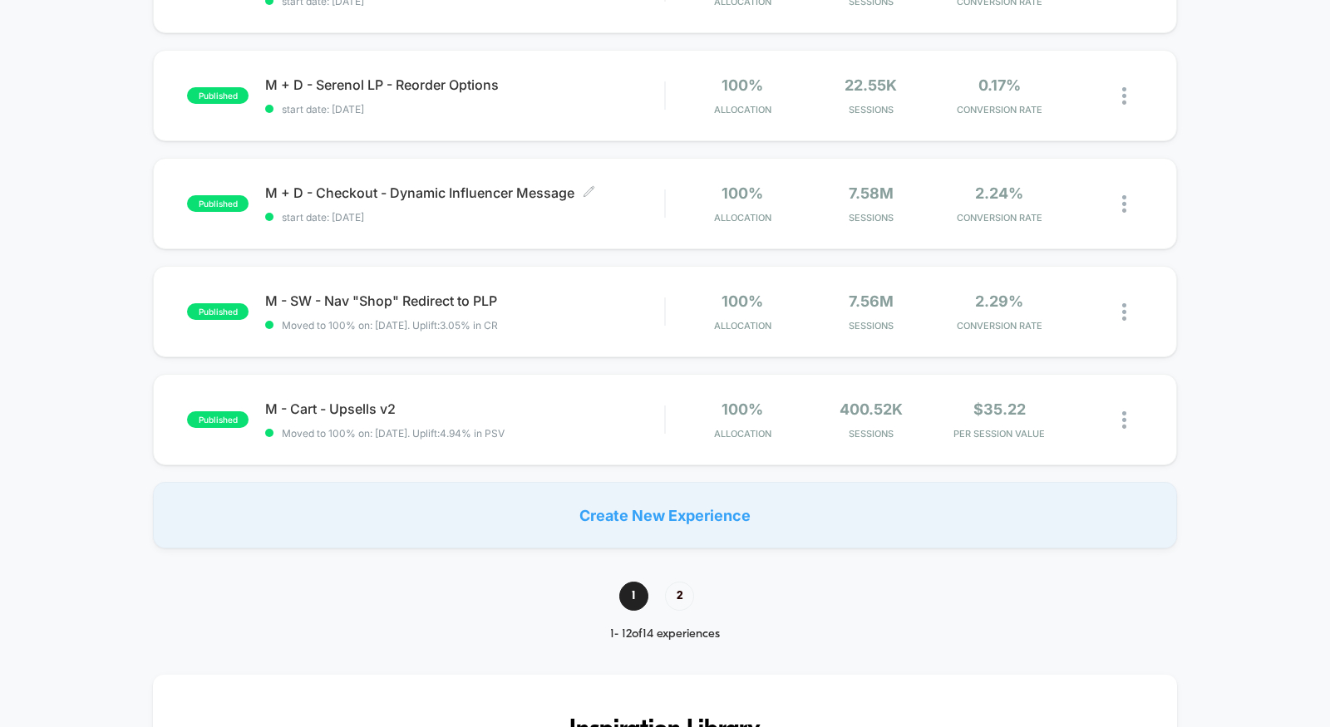
scroll to position [1219, 0]
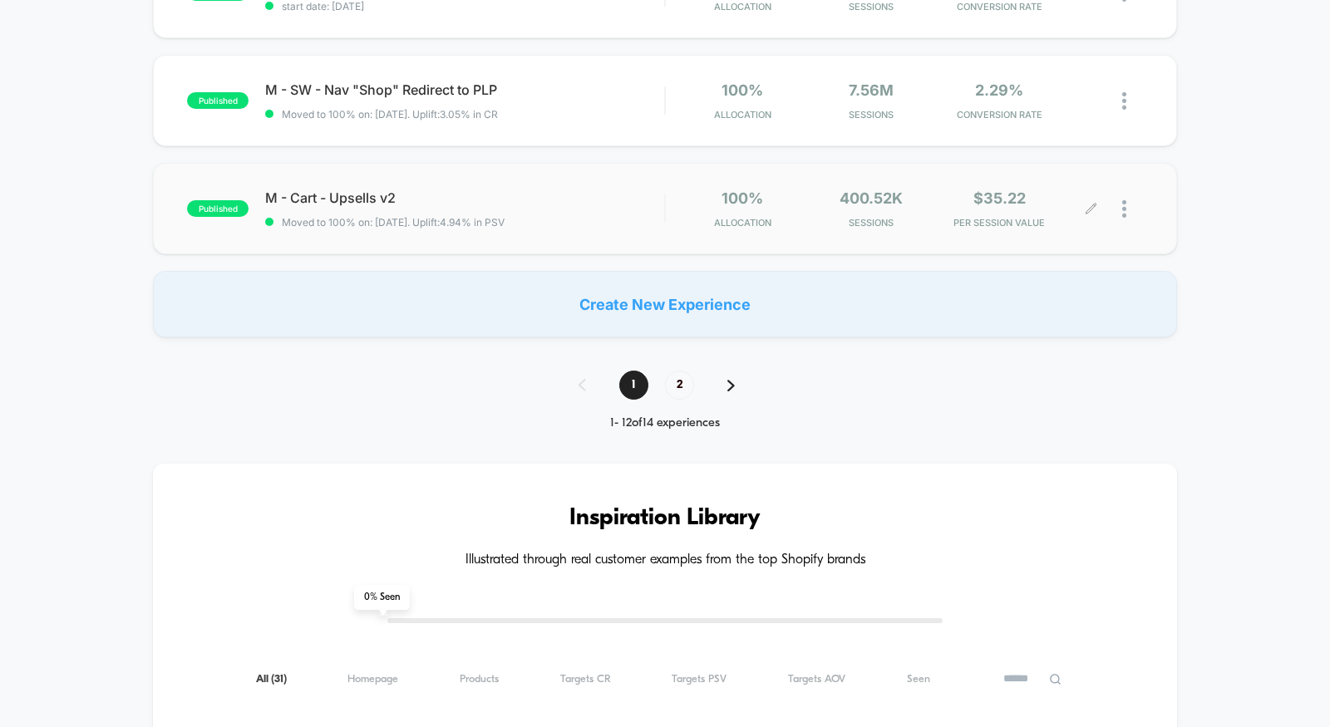
click at [1128, 205] on div at bounding box center [1132, 209] width 21 height 39
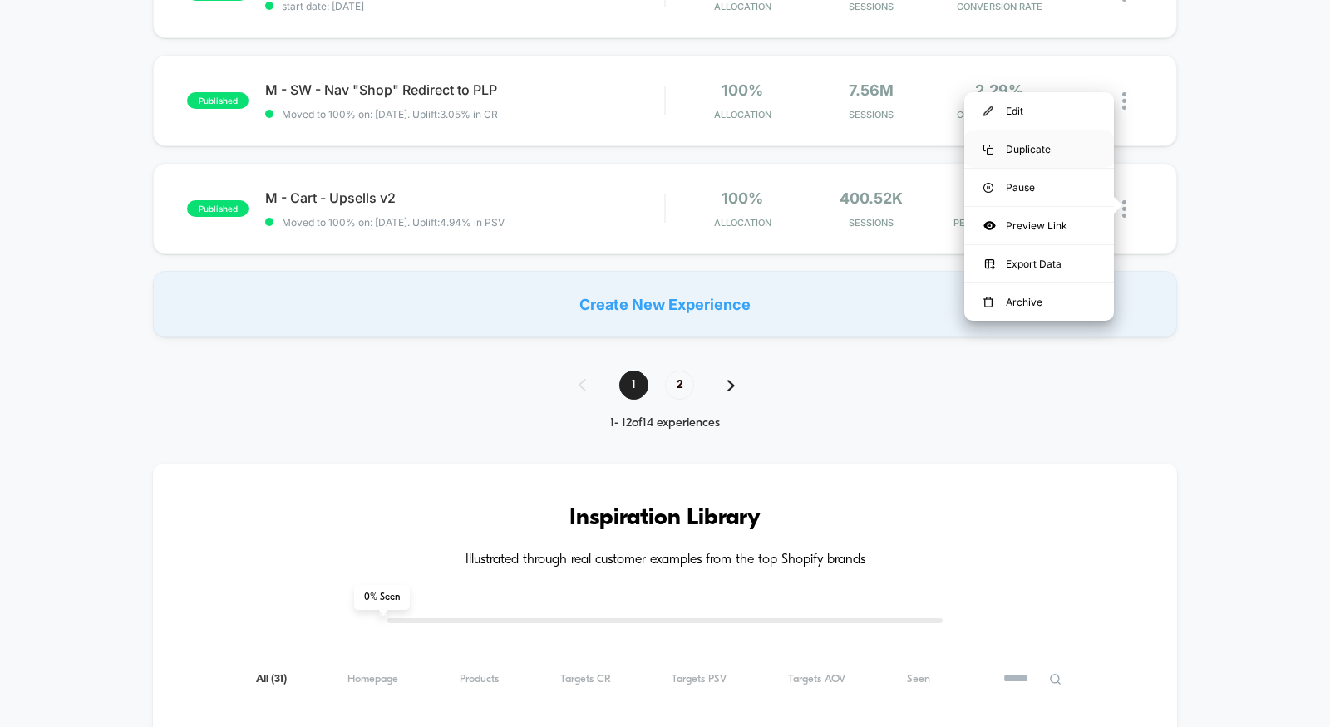
click at [1057, 149] on div "Duplicate" at bounding box center [1039, 149] width 150 height 37
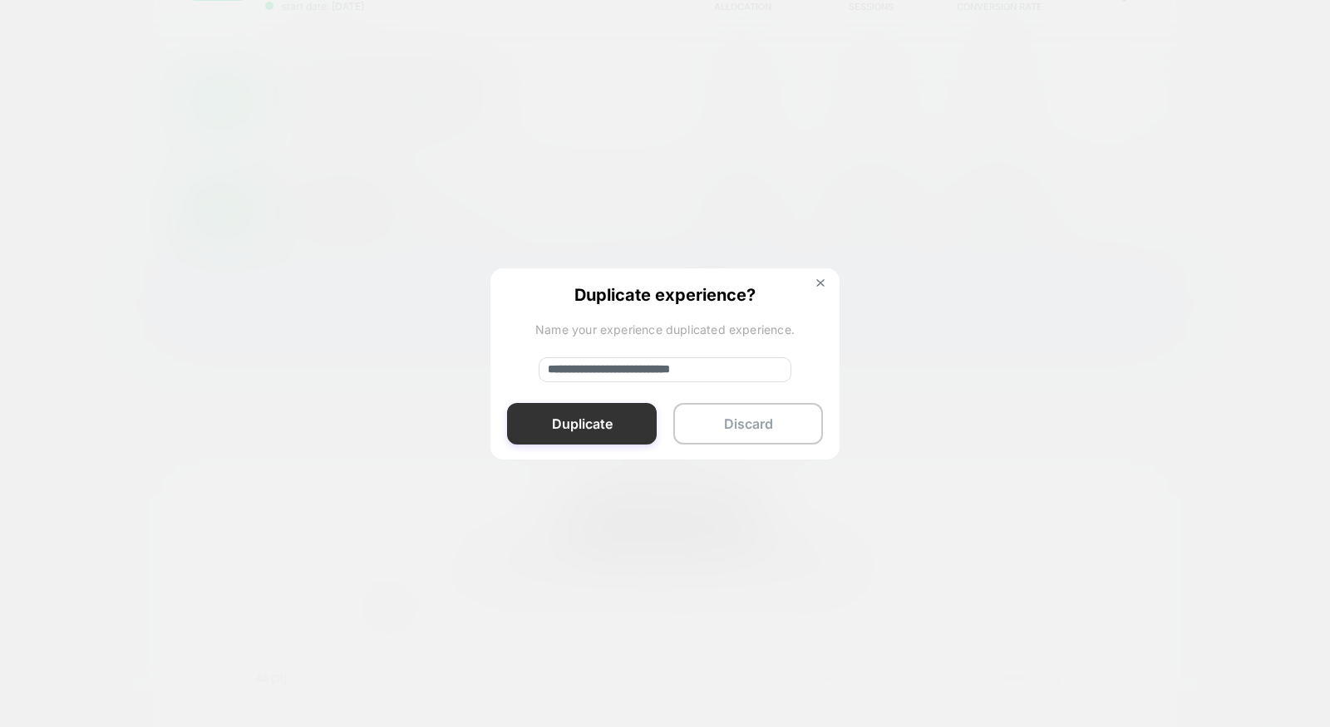
click at [575, 421] on button "Duplicate" at bounding box center [582, 424] width 150 height 42
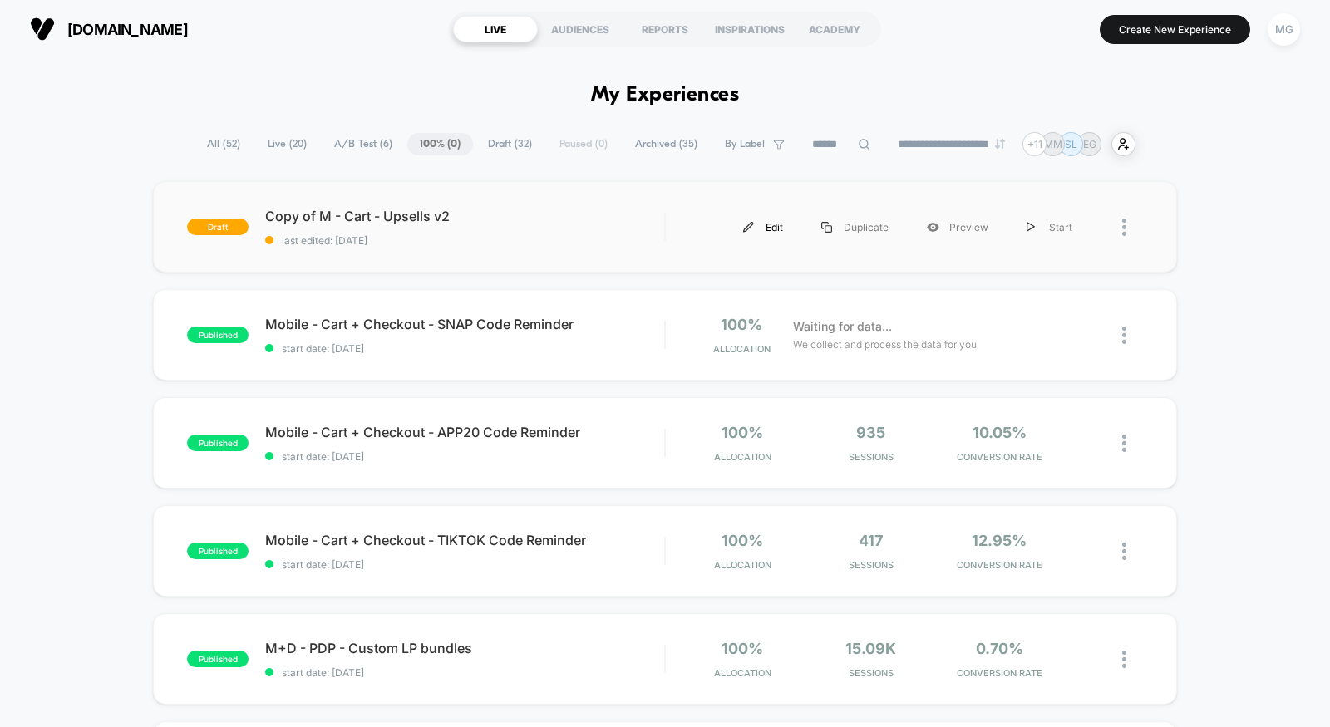
click at [777, 228] on div "Edit" at bounding box center [763, 227] width 78 height 37
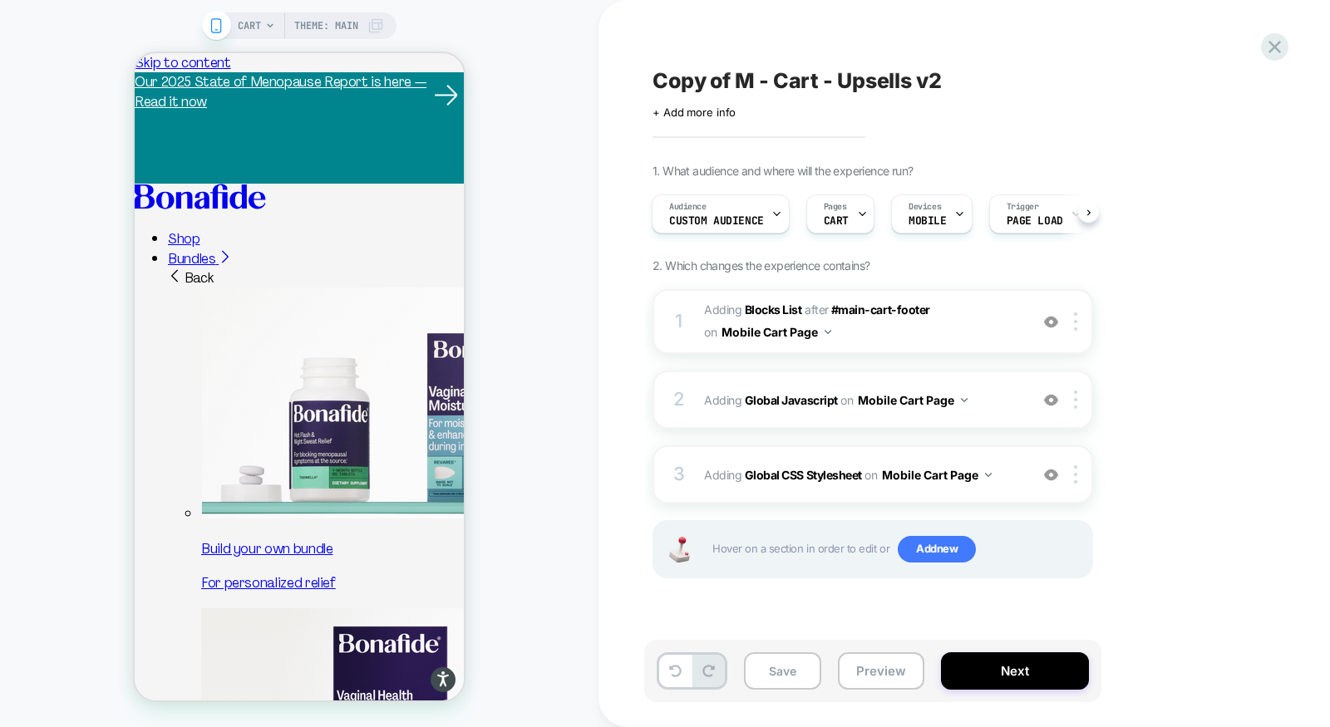
click at [333, 26] on span "Theme: MAIN" at bounding box center [326, 25] width 64 height 27
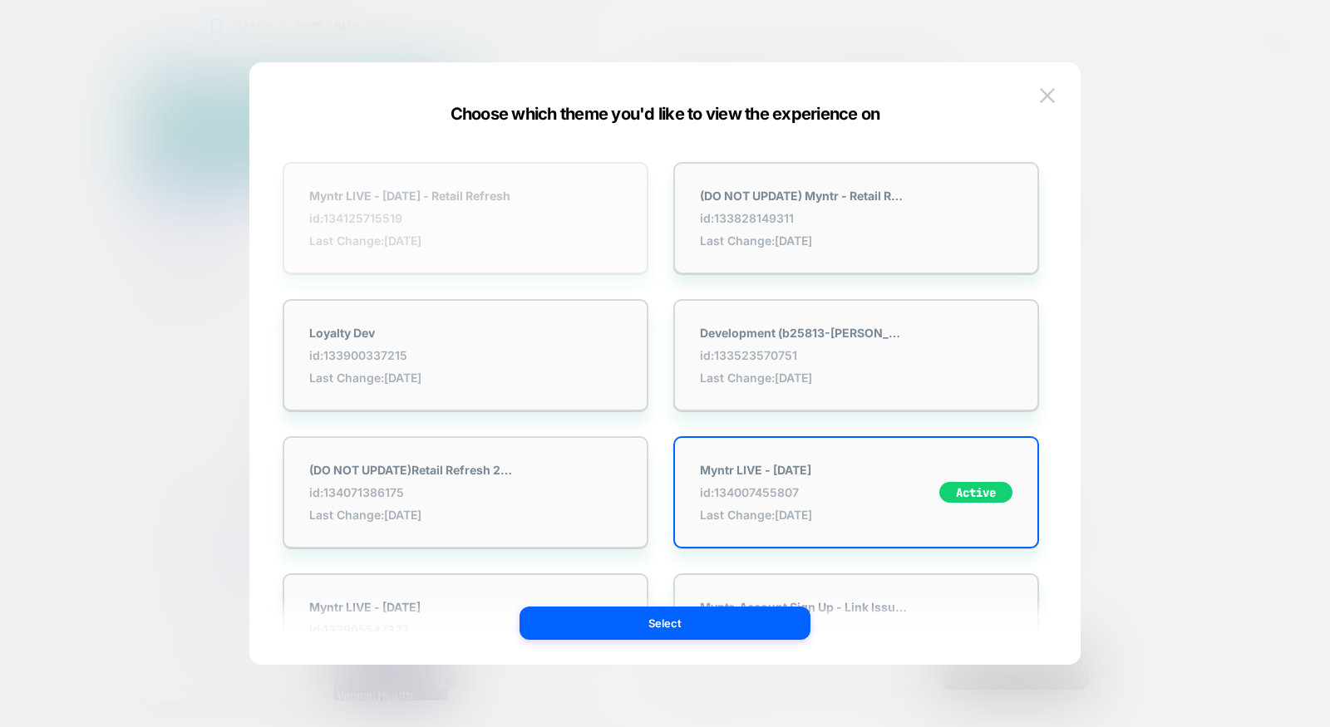
click at [530, 248] on div "Myntr LIVE - 8.29.25 - Retail Refresh id: 134125715519 Last Change: 8/29/2025" at bounding box center [466, 218] width 366 height 112
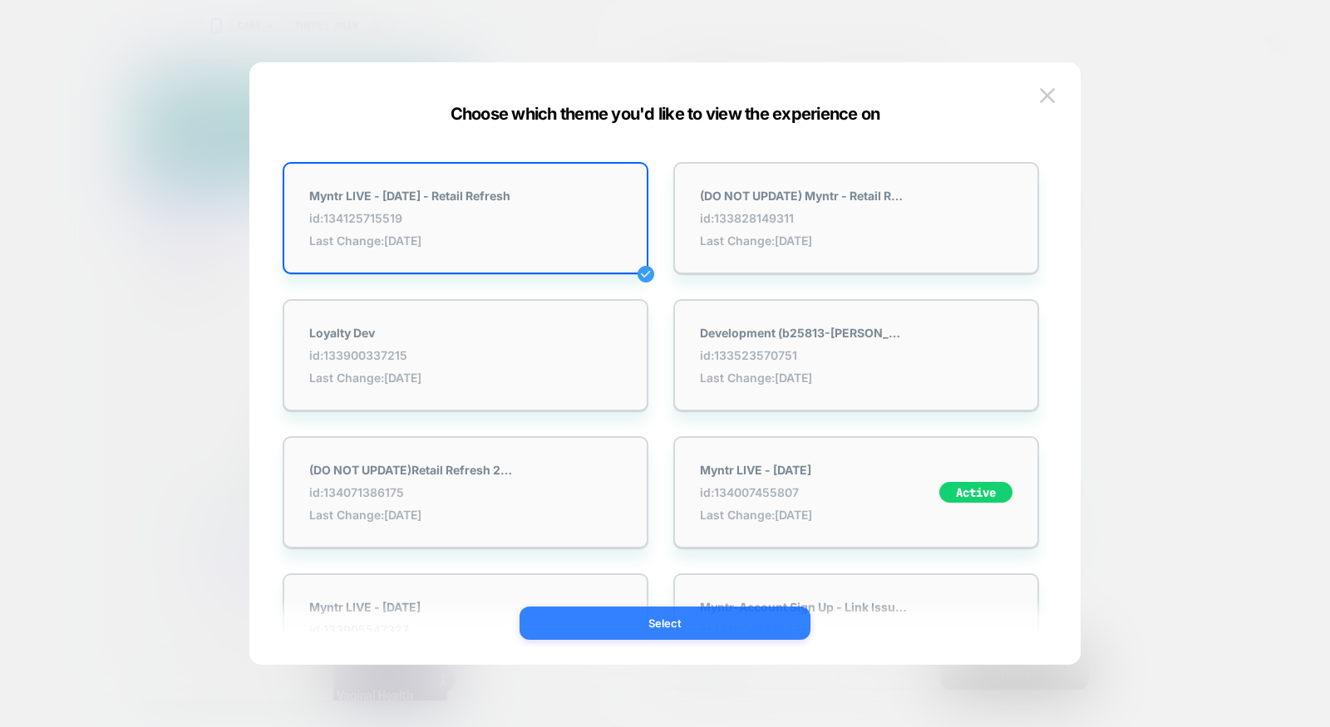
click at [626, 630] on button "Select" at bounding box center [665, 623] width 291 height 33
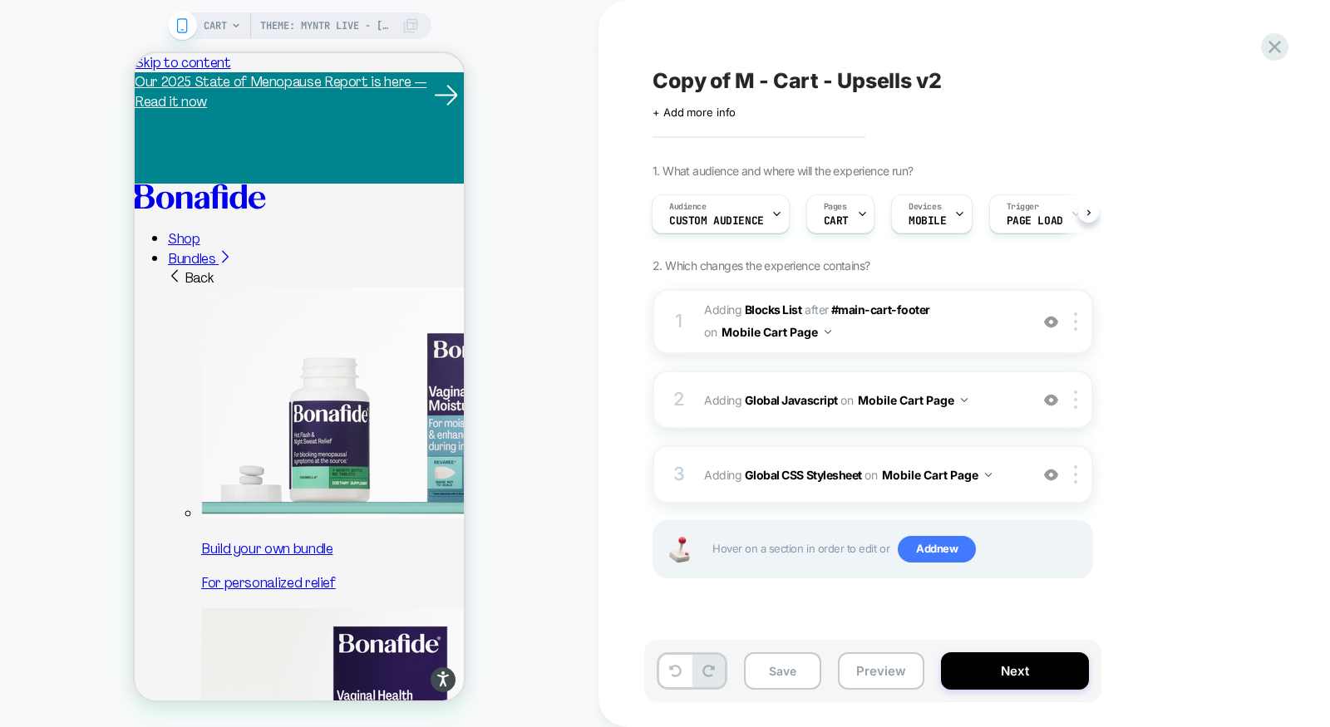
scroll to position [0, 2]
click at [1275, 55] on icon at bounding box center [1275, 47] width 22 height 22
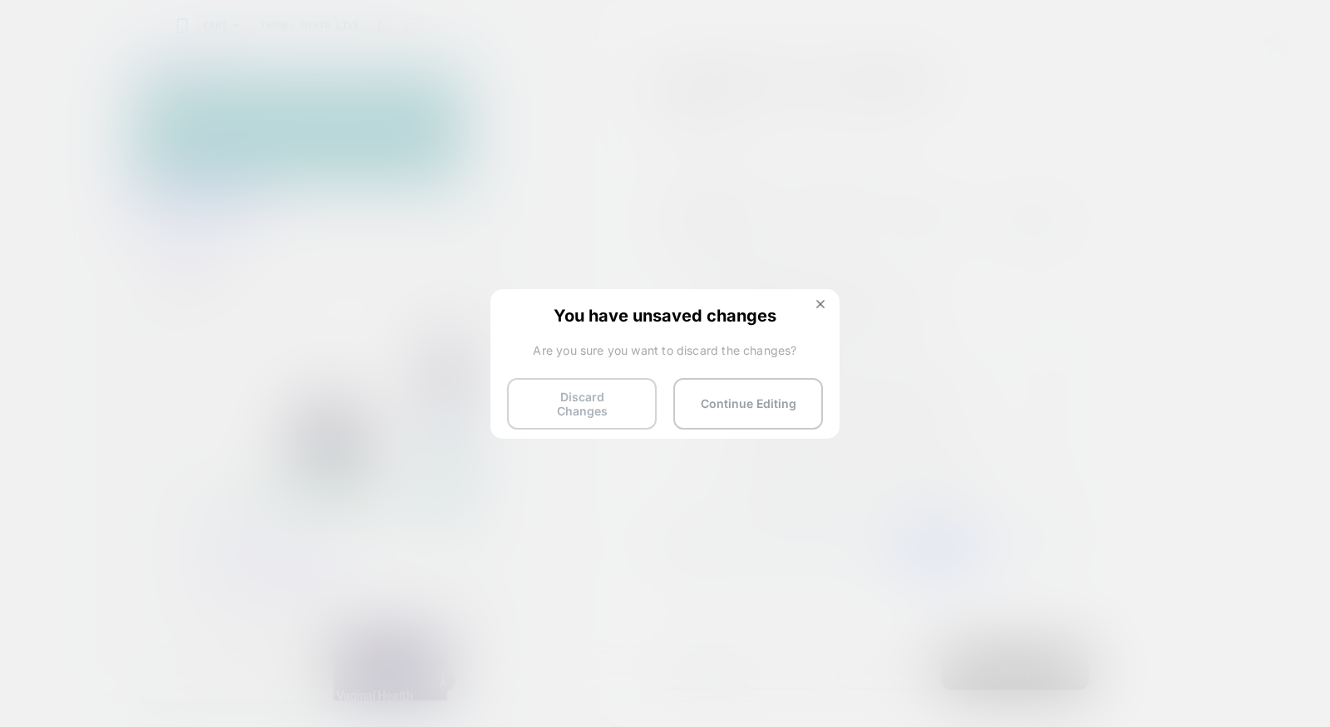
click at [594, 389] on button "Discard Changes" at bounding box center [582, 404] width 150 height 52
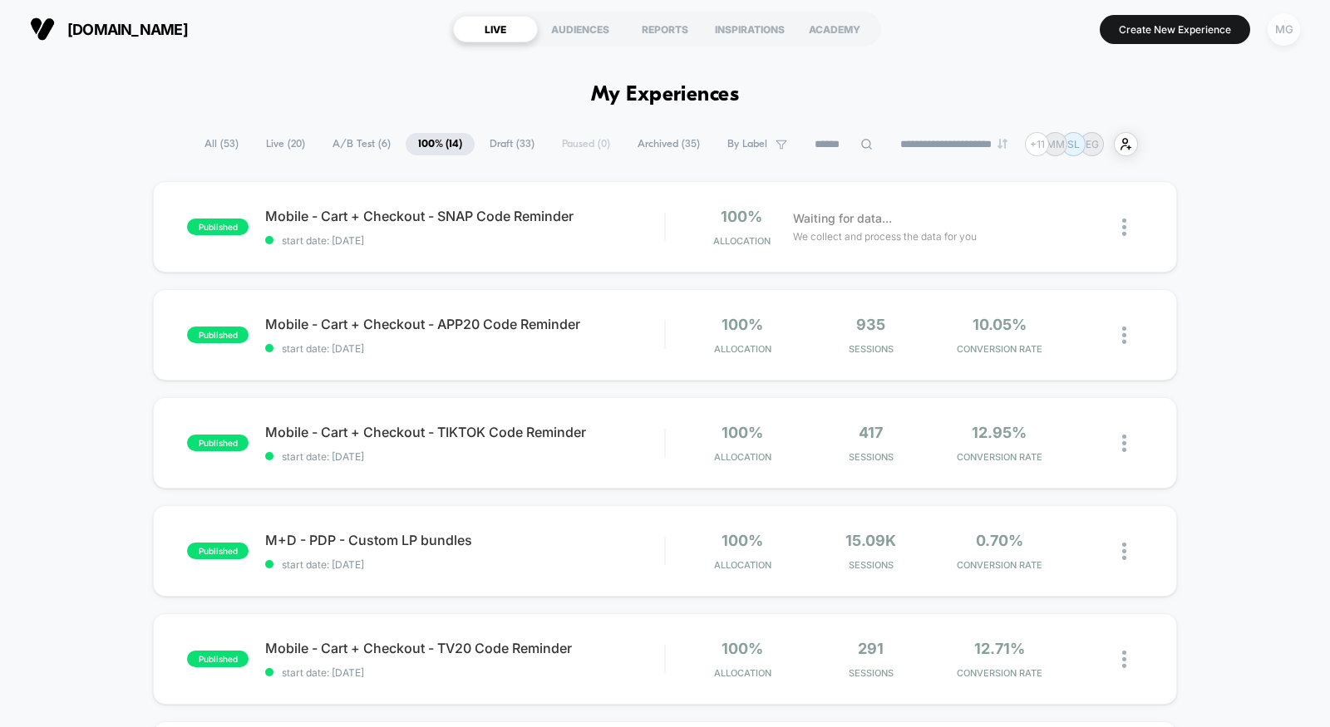
click at [1281, 29] on div "MG" at bounding box center [1284, 29] width 32 height 32
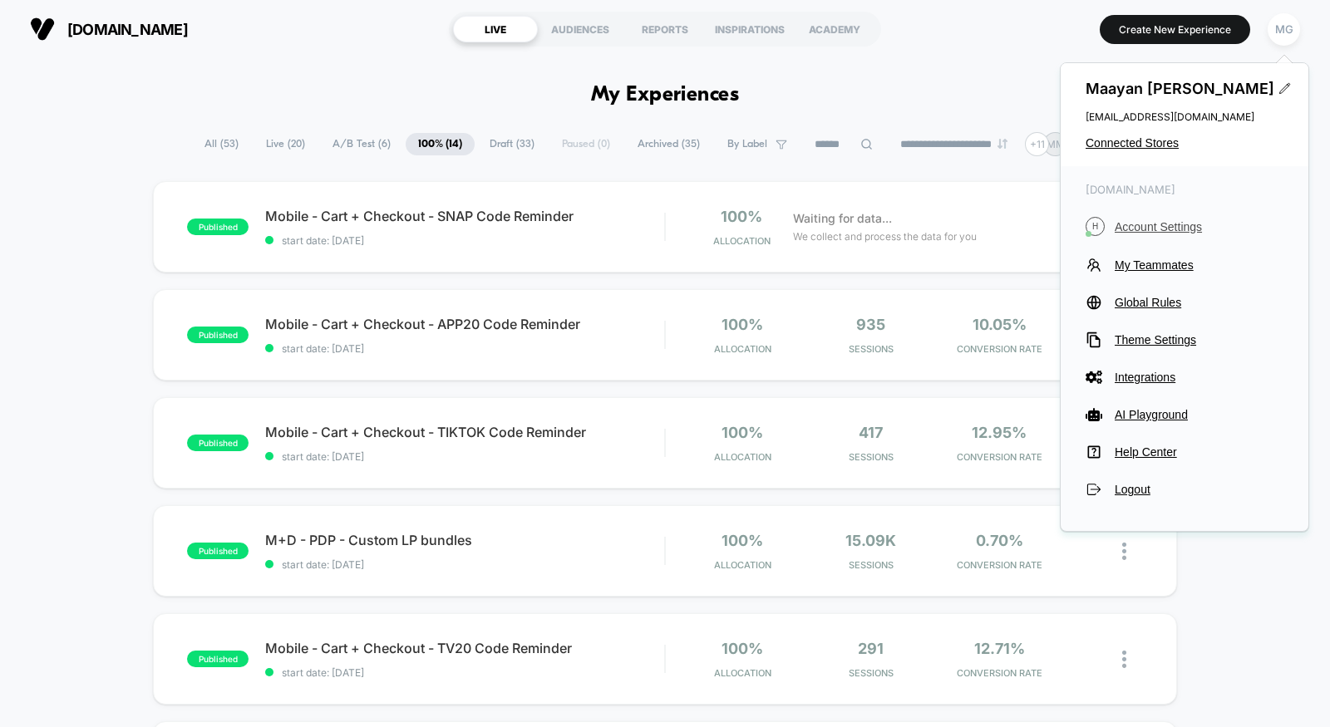
click at [1177, 224] on span "Account Settings" at bounding box center [1199, 226] width 169 height 13
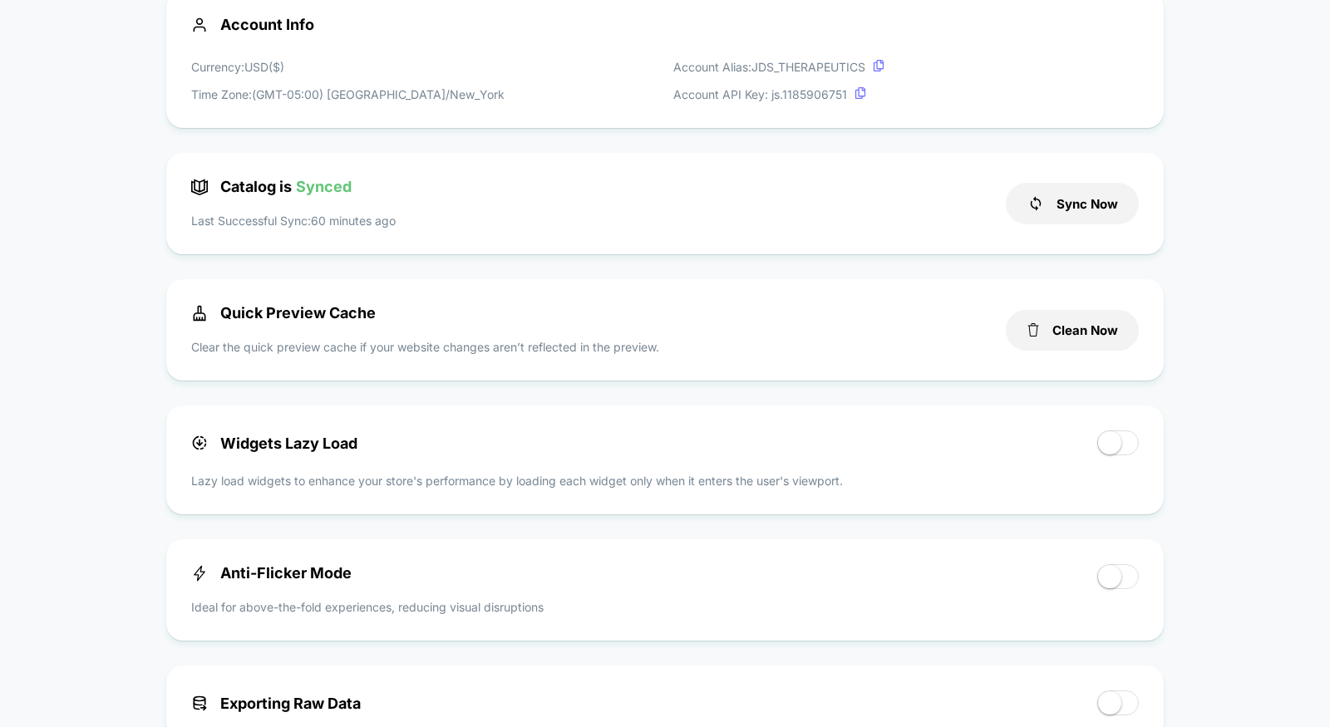
scroll to position [326, 0]
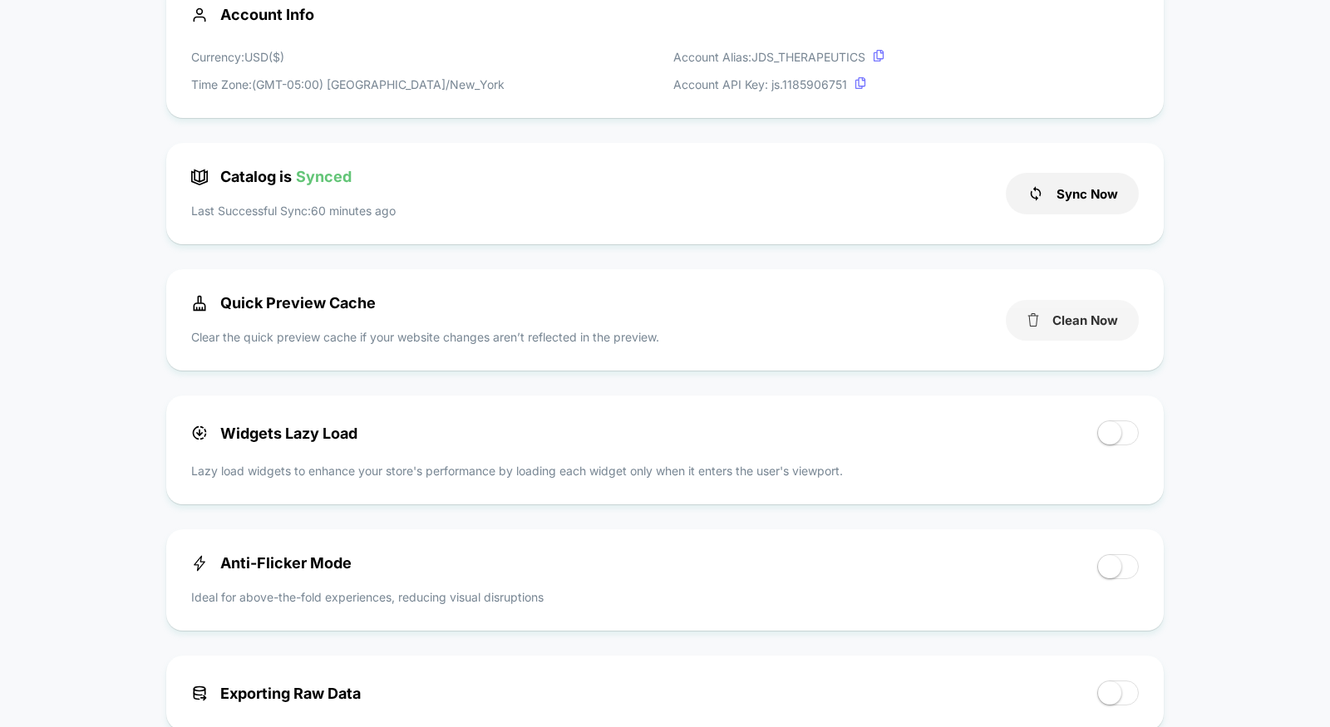
click at [1085, 315] on button "Clean Now" at bounding box center [1072, 320] width 133 height 41
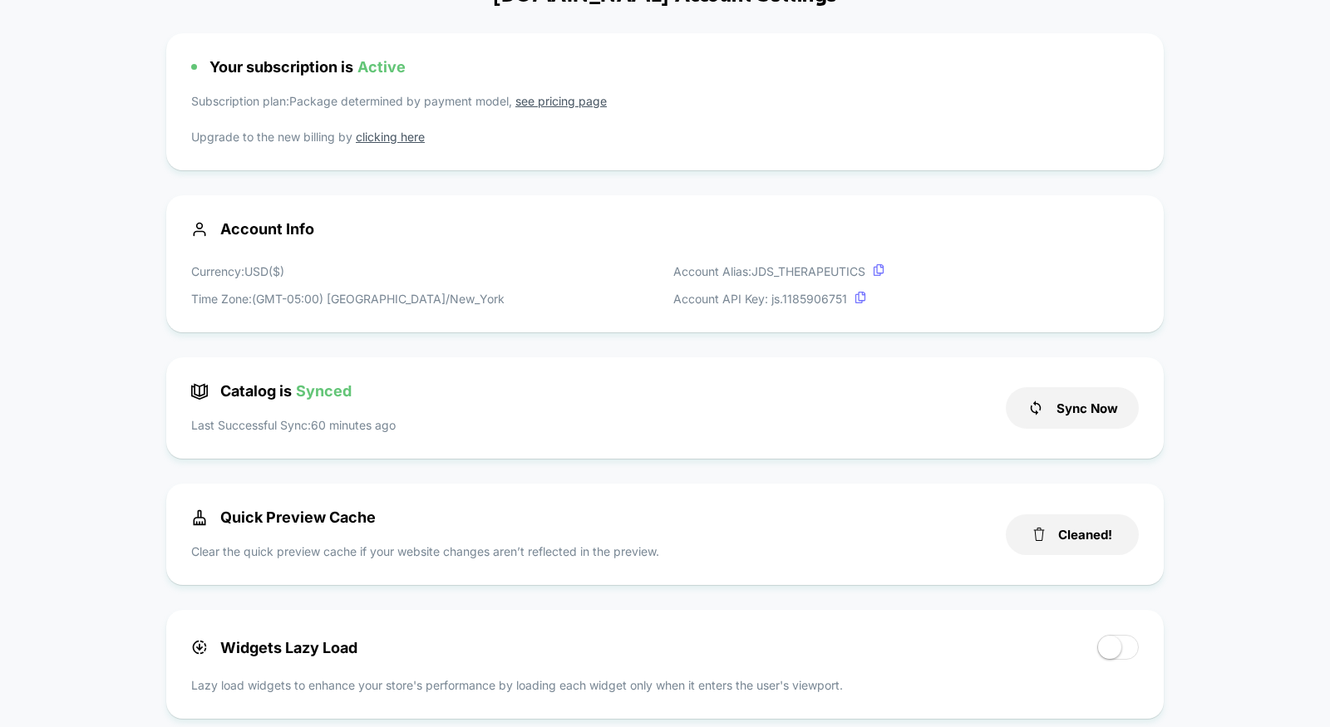
scroll to position [0, 0]
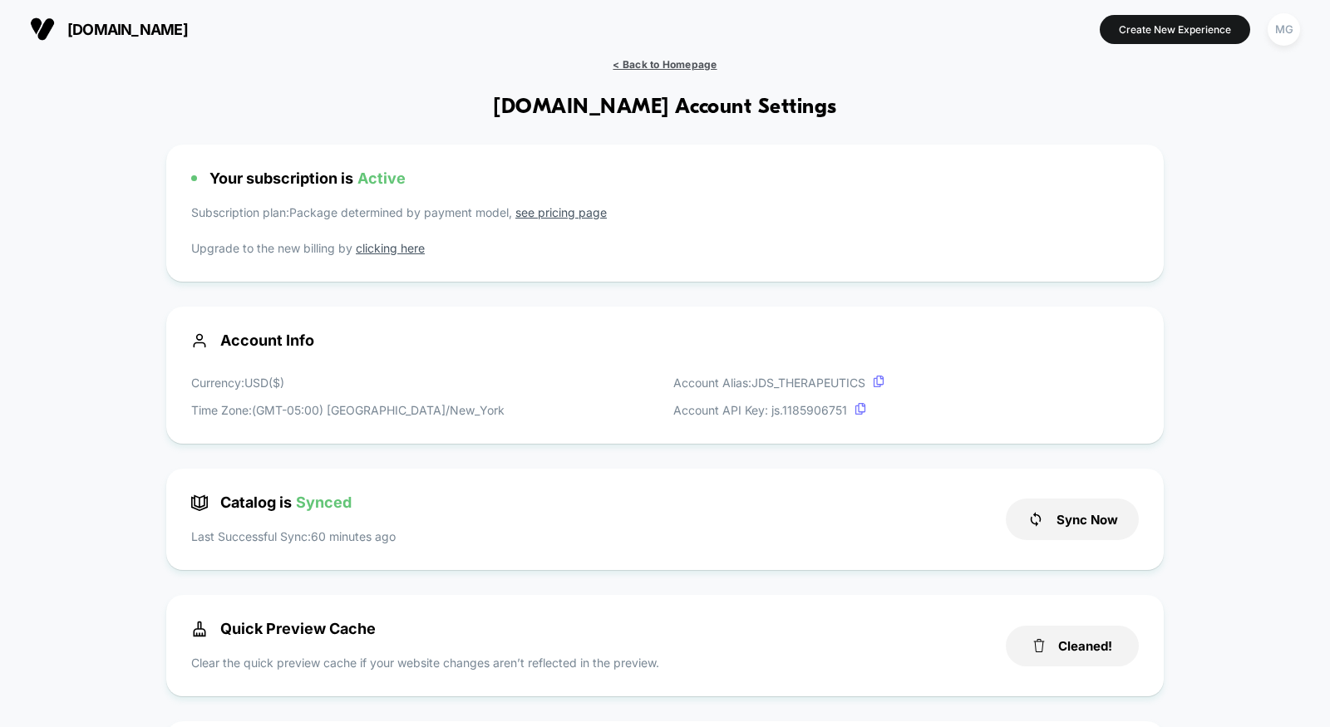
click at [687, 65] on span "< Back to Homepage" at bounding box center [665, 64] width 104 height 12
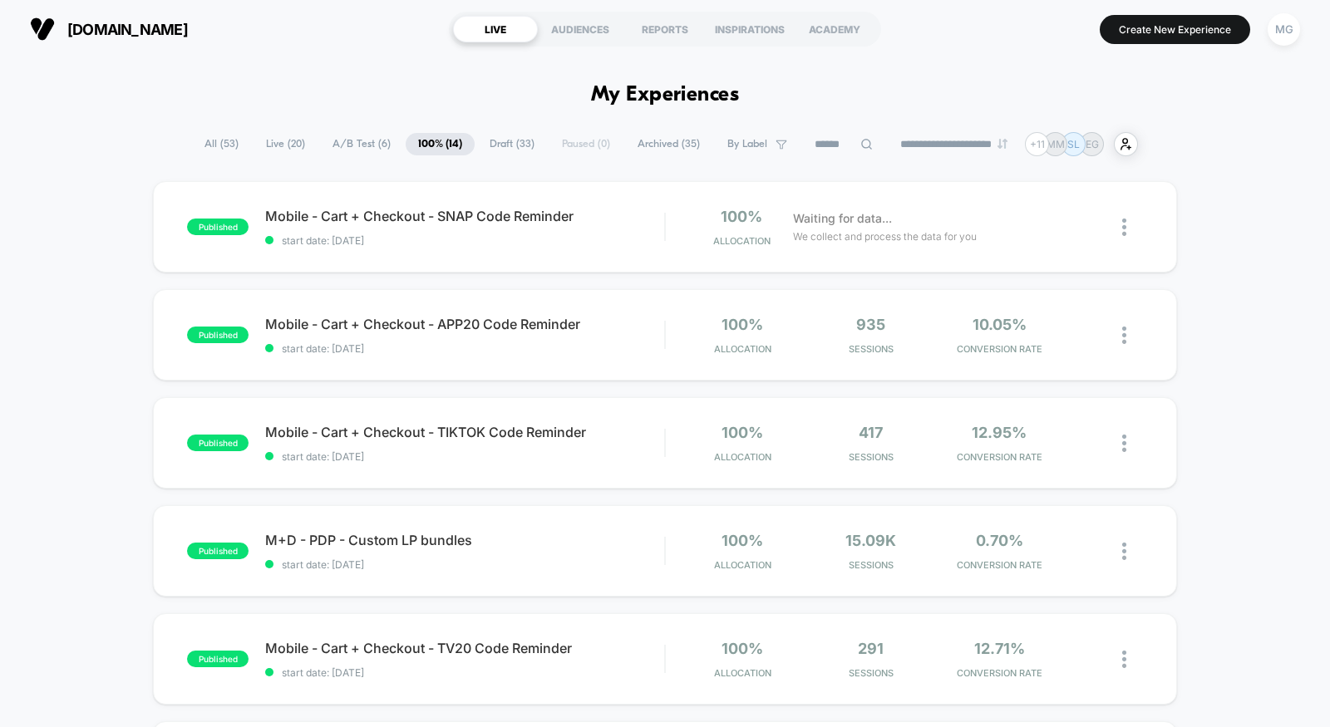
click at [495, 146] on span "Draft ( 33 )" at bounding box center [512, 144] width 70 height 22
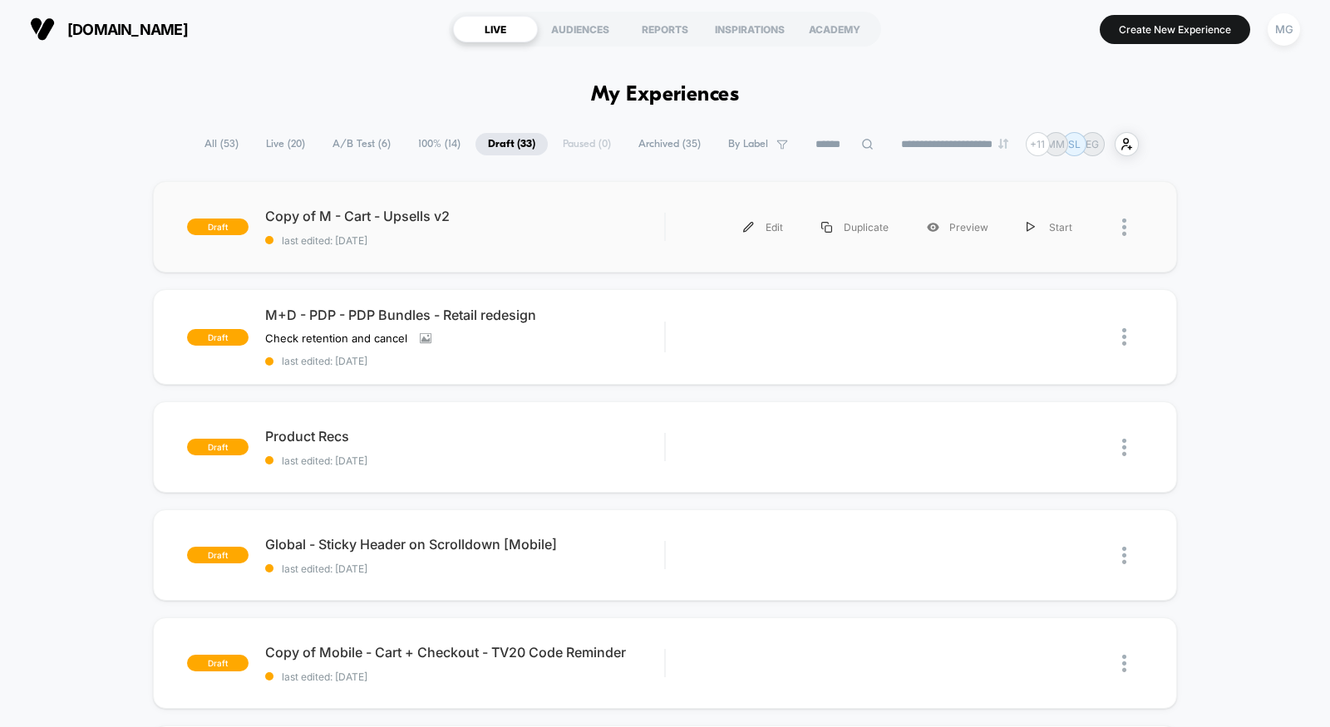
click at [560, 256] on div "draft Copy of M - Cart - Upsells v2 last edited: 9/2/2025 Edit Duplicate Previe…" at bounding box center [665, 226] width 1024 height 91
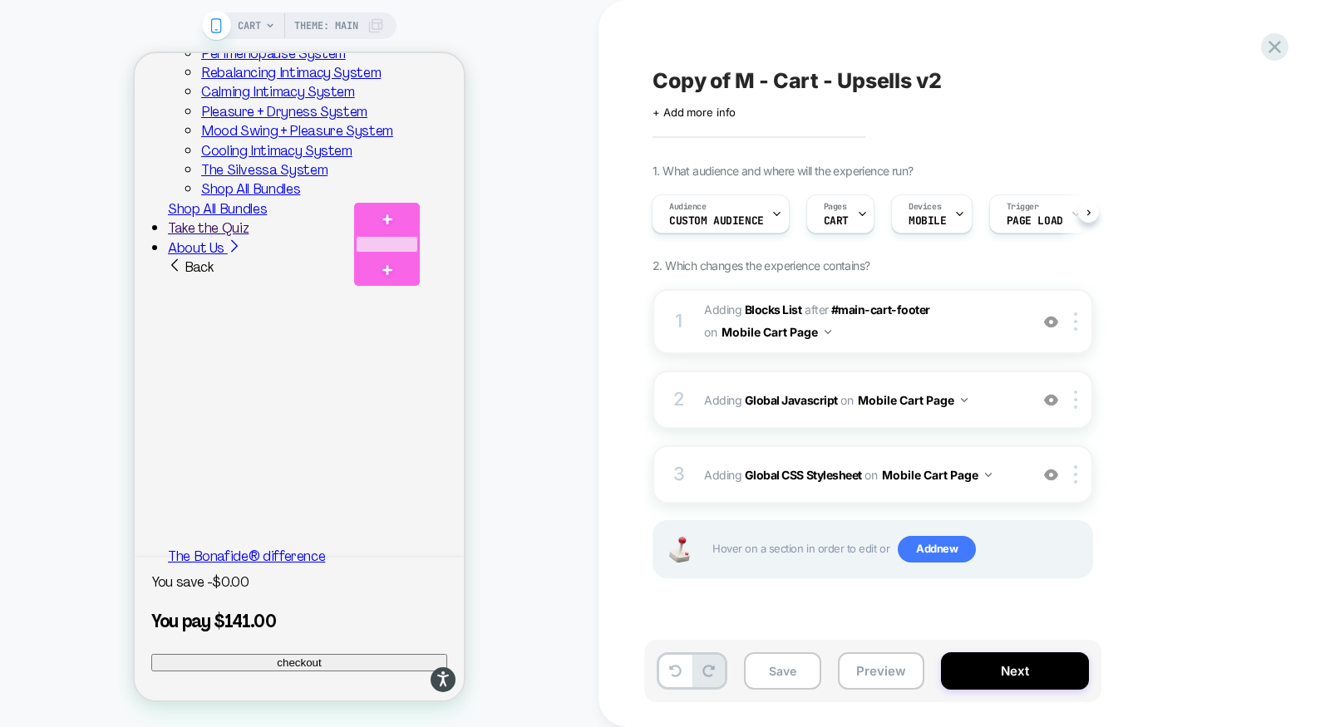
scroll to position [876, 0]
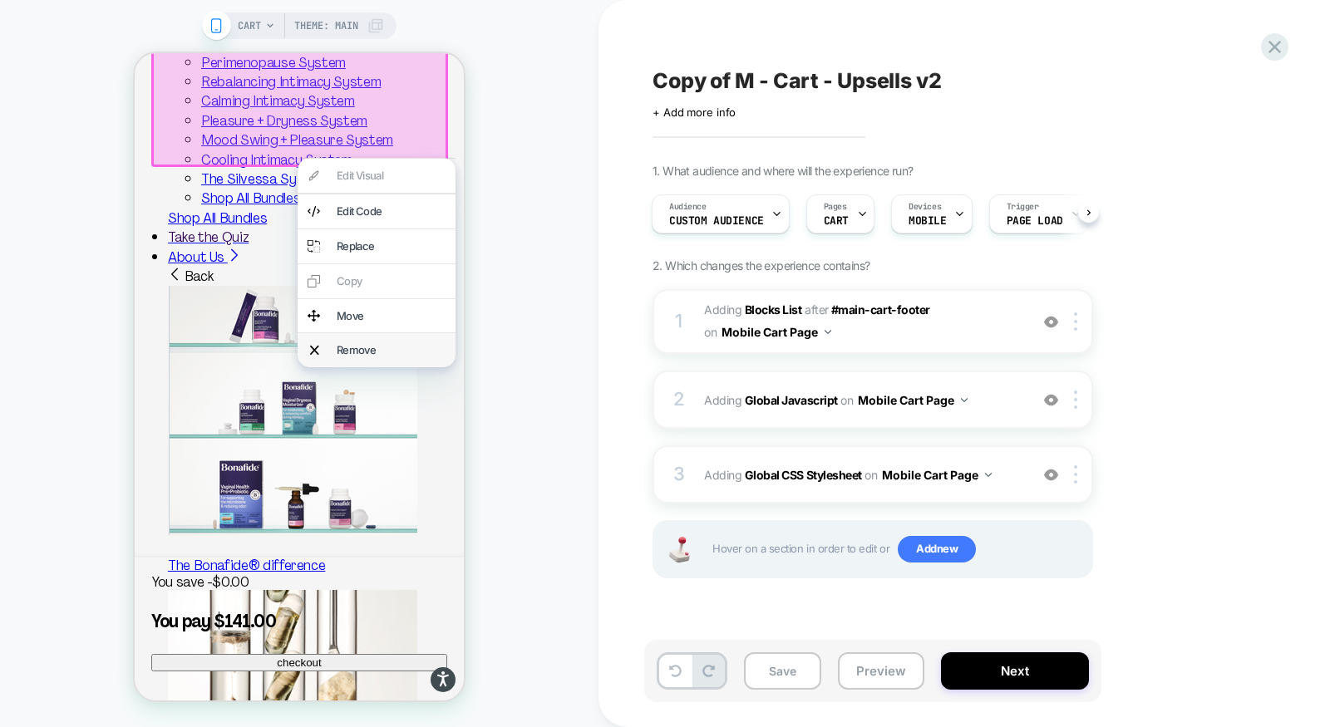
click at [397, 345] on div "Remove" at bounding box center [391, 350] width 109 height 14
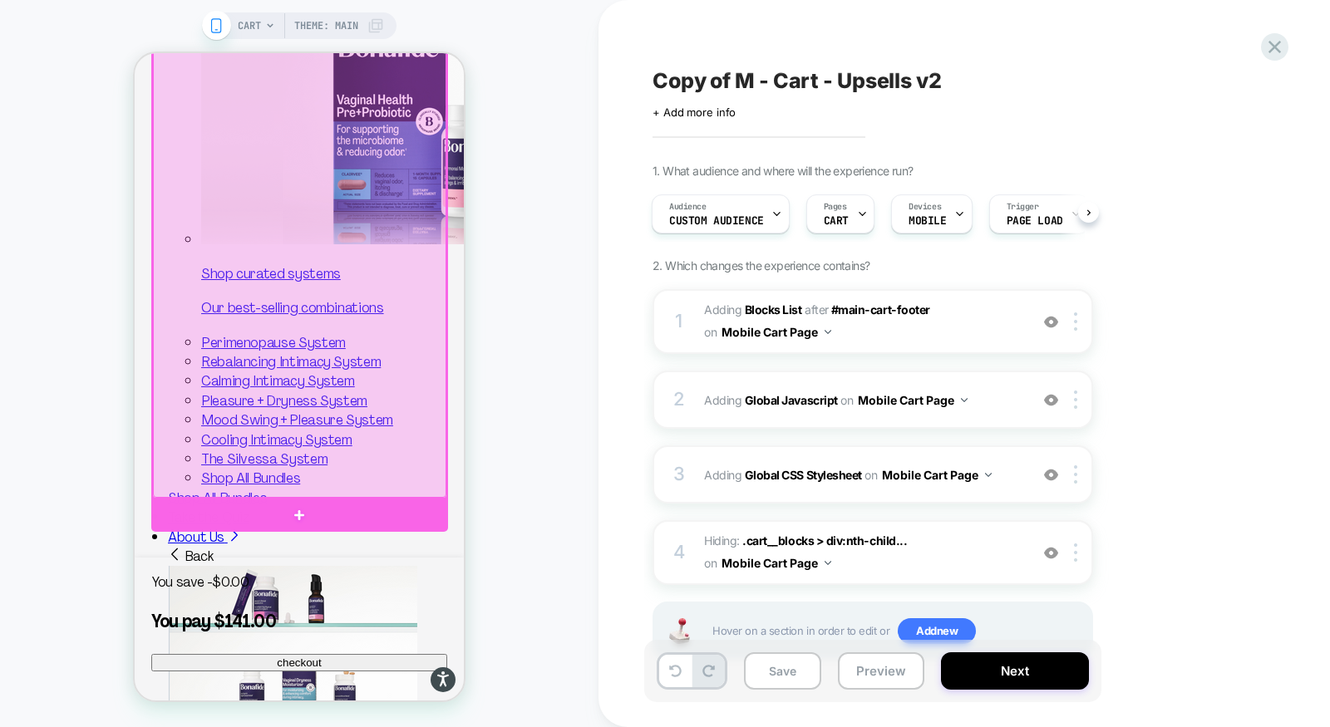
scroll to position [811, 0]
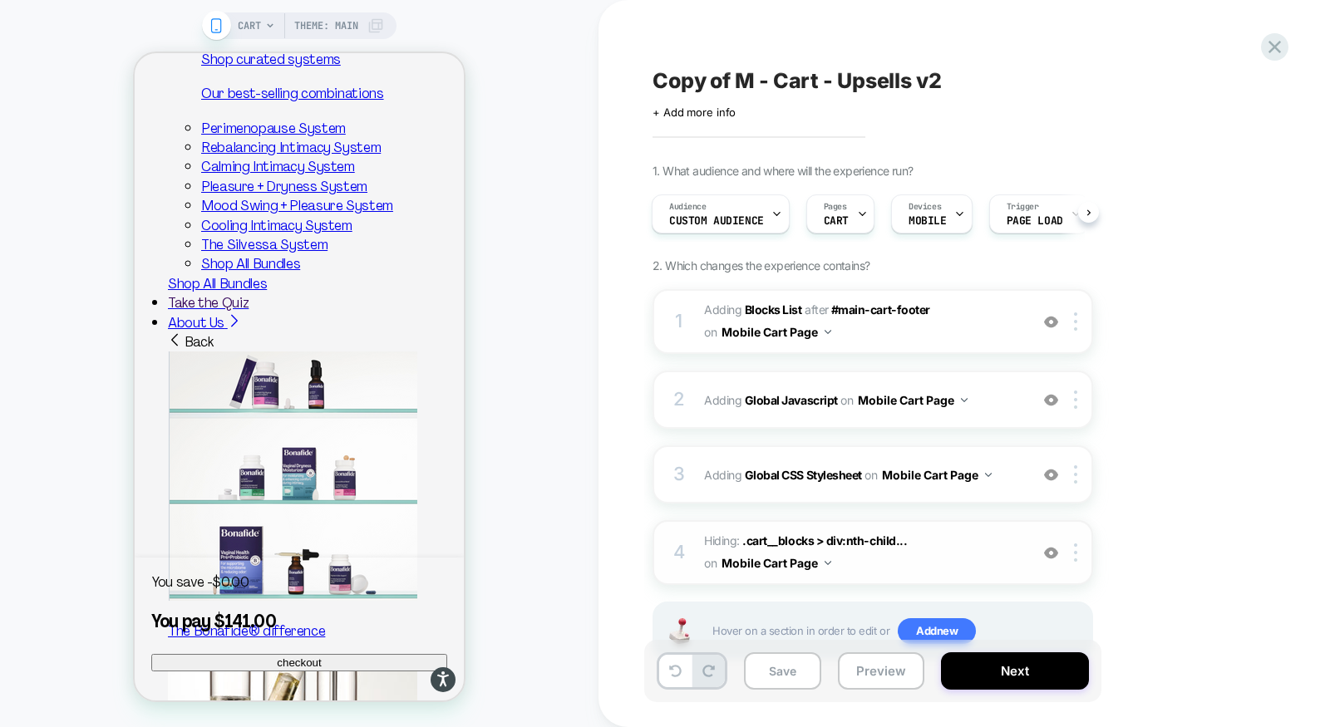
click at [1057, 549] on img at bounding box center [1051, 553] width 14 height 14
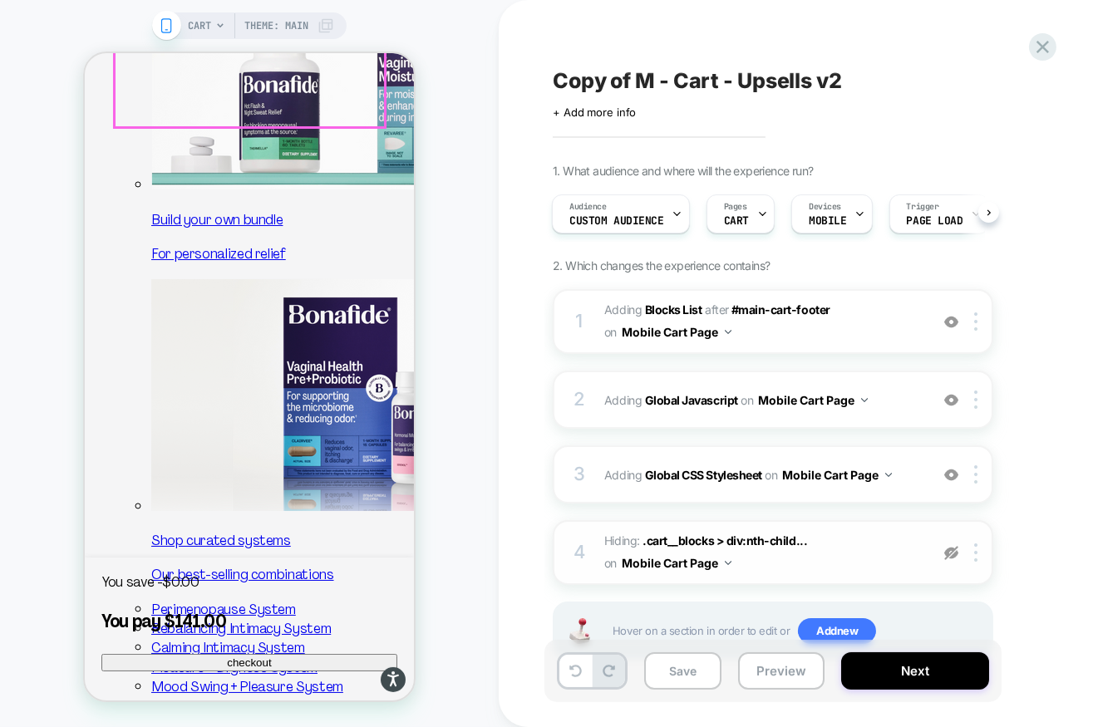
scroll to position [545, 0]
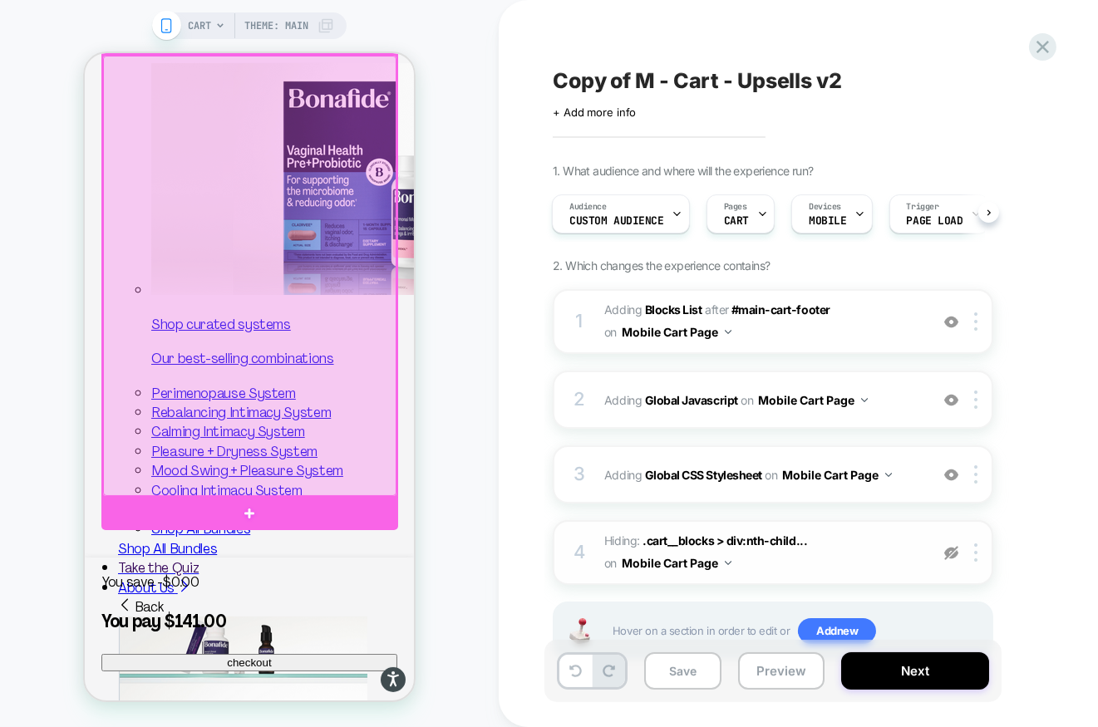
click at [116, 490] on div at bounding box center [248, 276] width 293 height 441
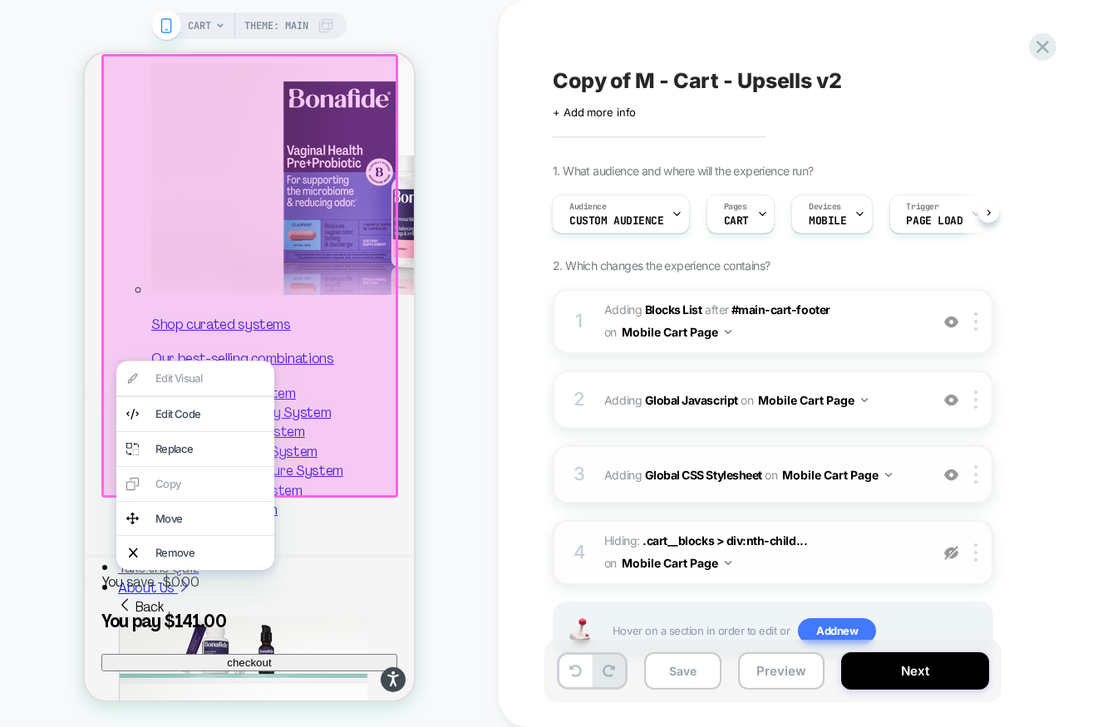
click at [771, 452] on div "3 Adding Global CSS Stylesheet on Mobile Cart Page Add Before Add After Copy to…" at bounding box center [773, 475] width 441 height 58
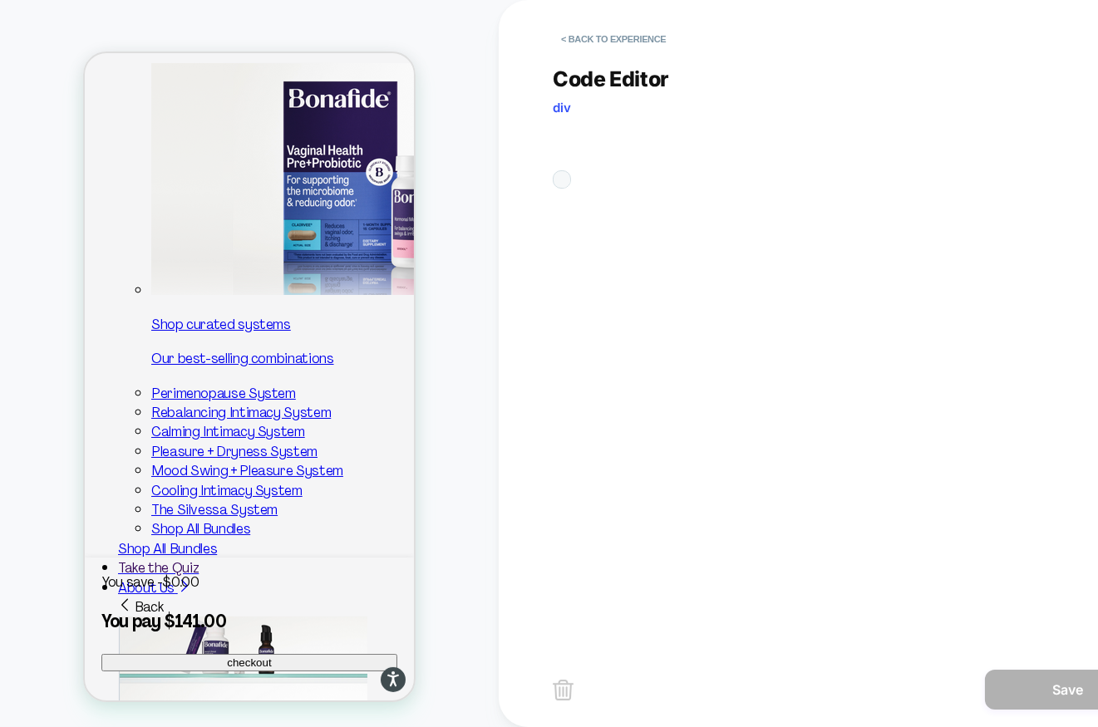
scroll to position [224, 0]
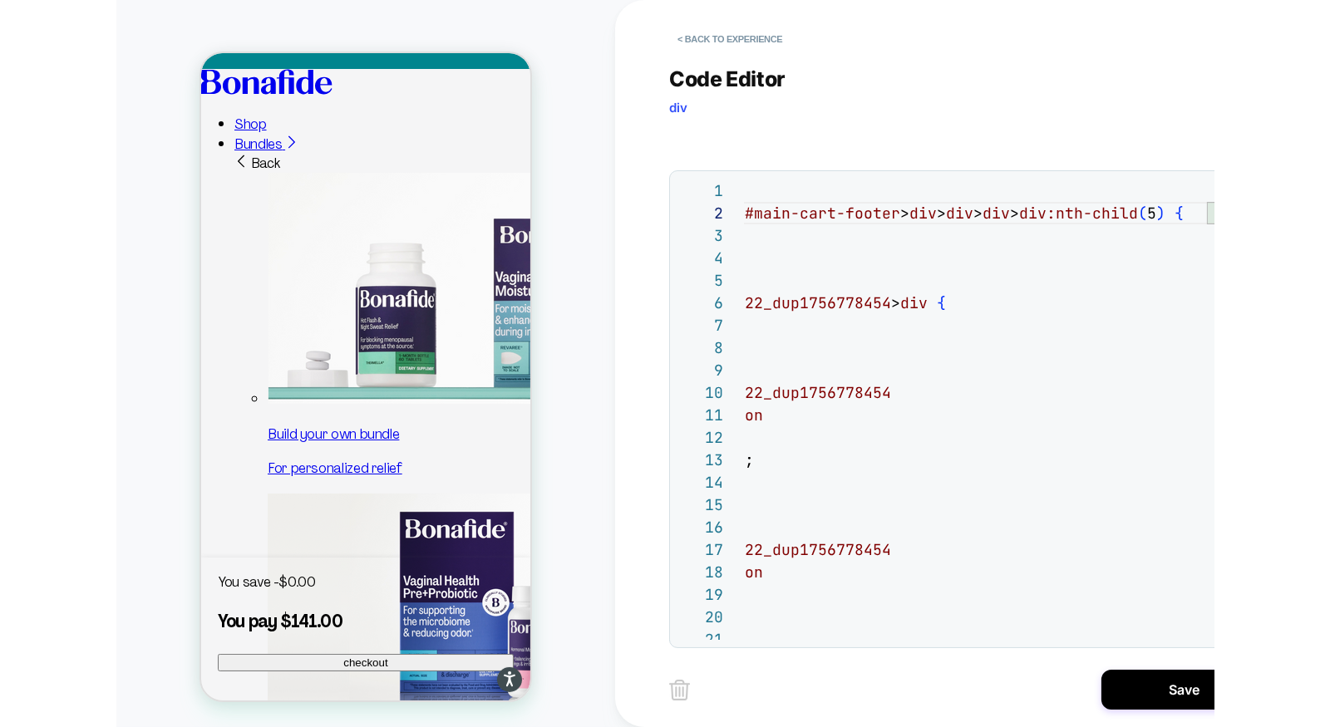
scroll to position [150, 0]
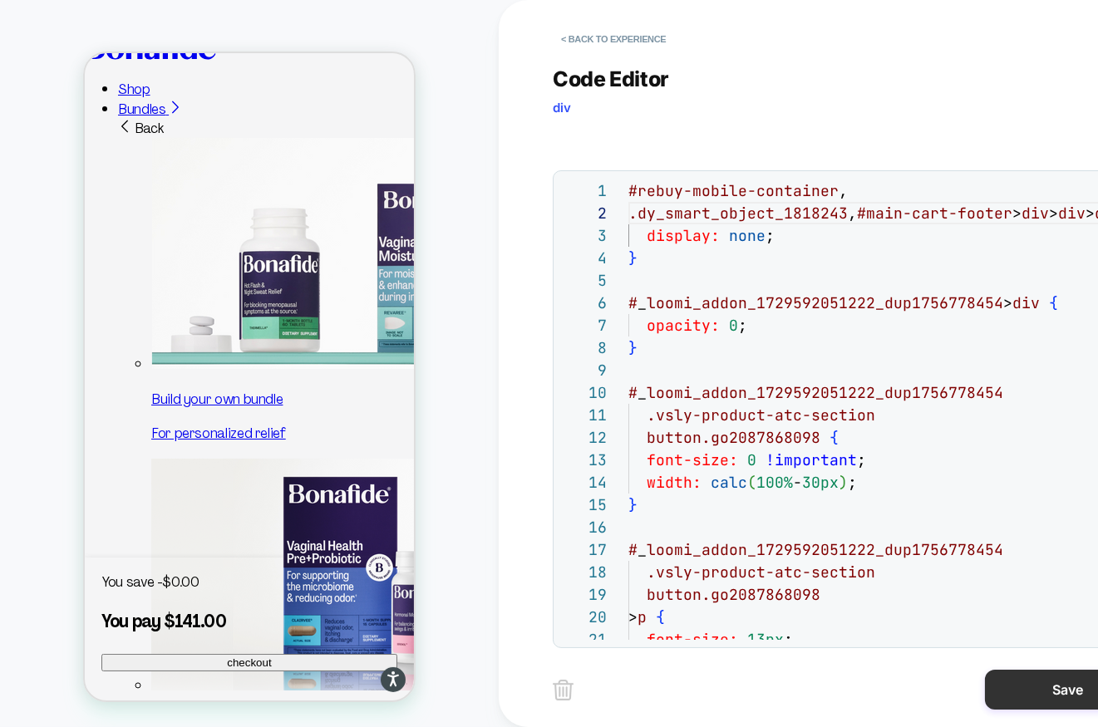
type textarea "**********"
click at [1061, 689] on button "Save" at bounding box center [1068, 690] width 166 height 40
click at [1032, 697] on button "Save" at bounding box center [1068, 690] width 166 height 40
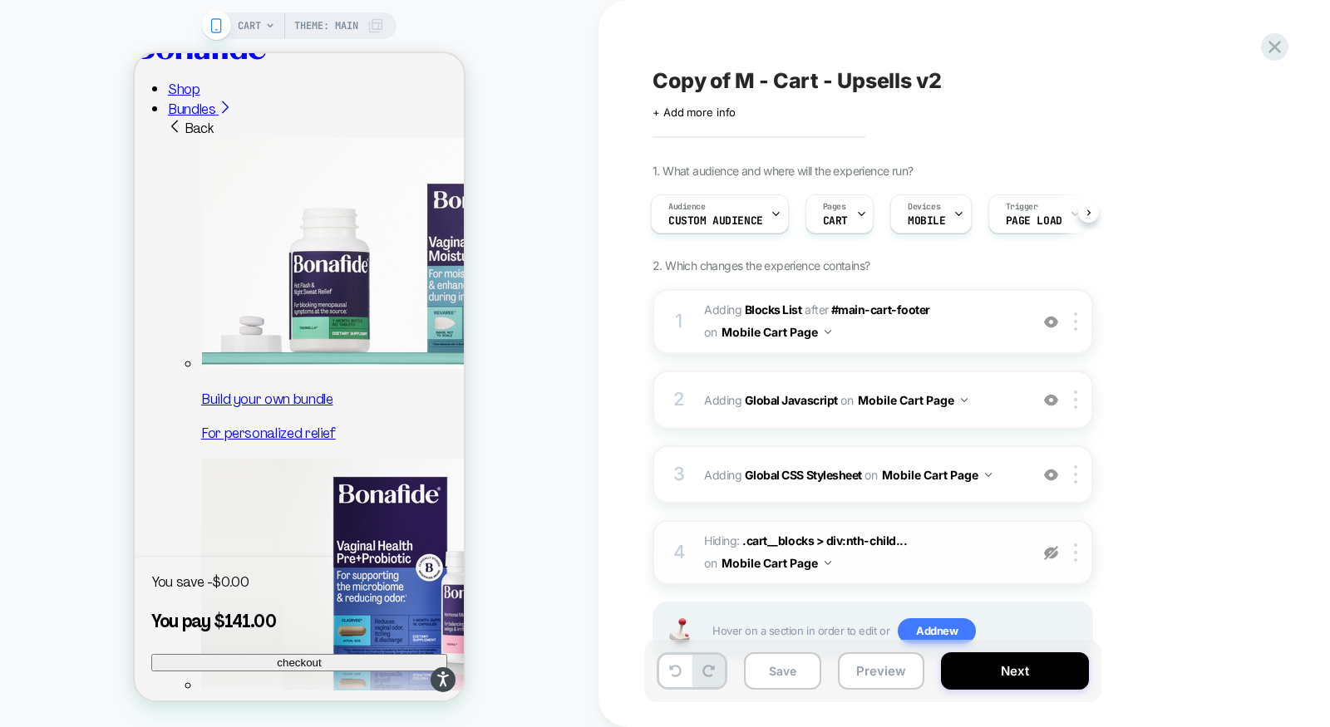
scroll to position [55, 0]
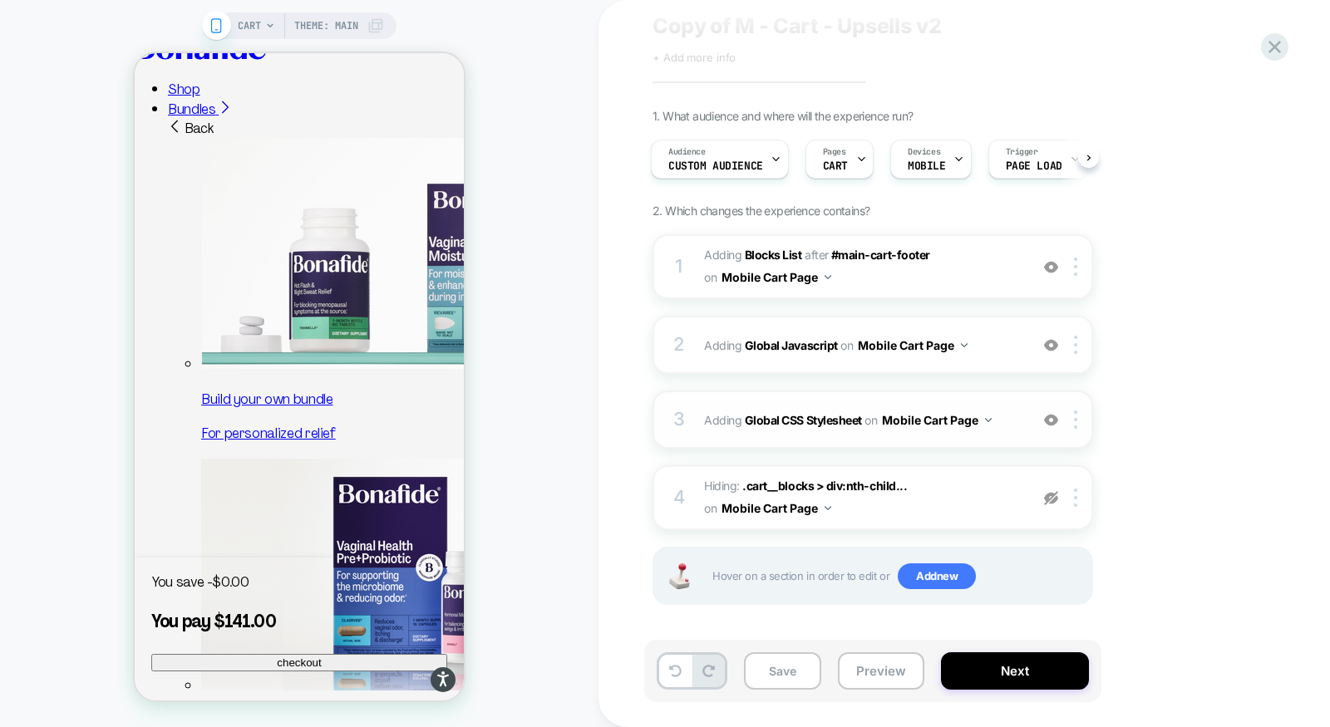
click at [855, 432] on div "3 Adding Global CSS Stylesheet on Mobile Cart Page Add Before Add After Copy to…" at bounding box center [873, 420] width 441 height 58
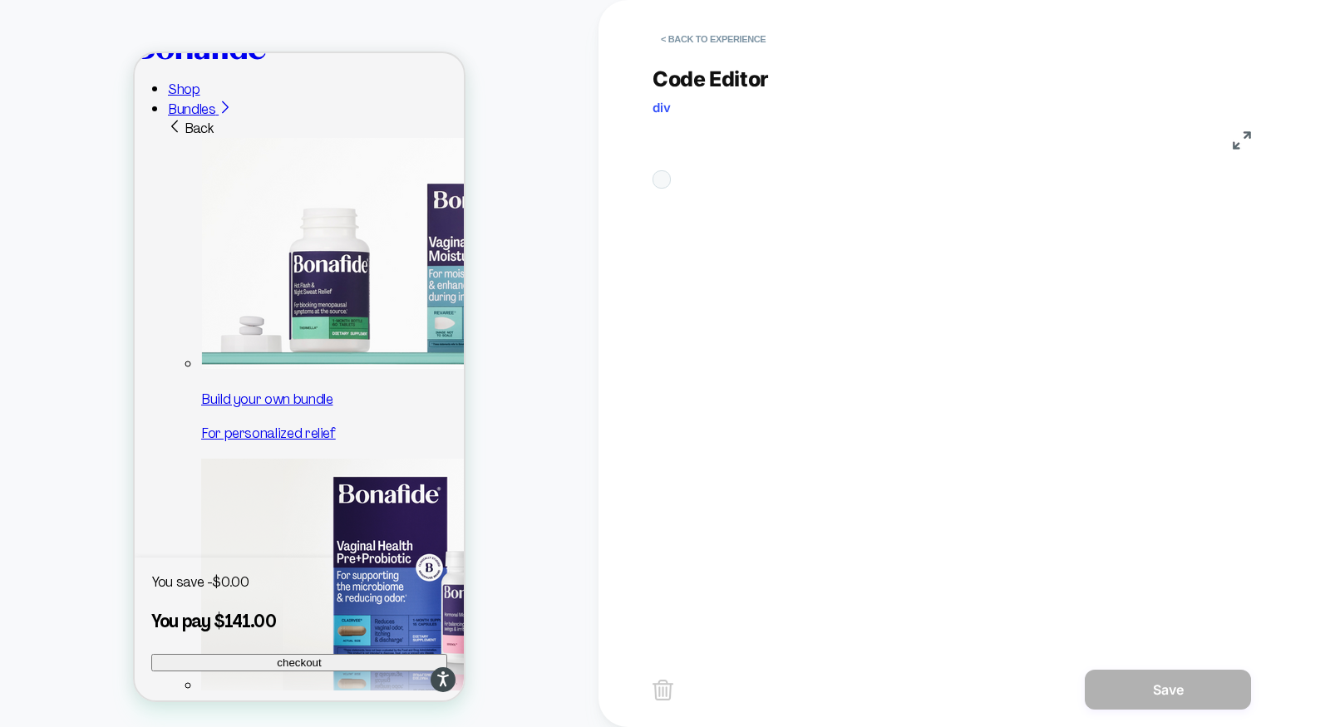
scroll to position [224, 0]
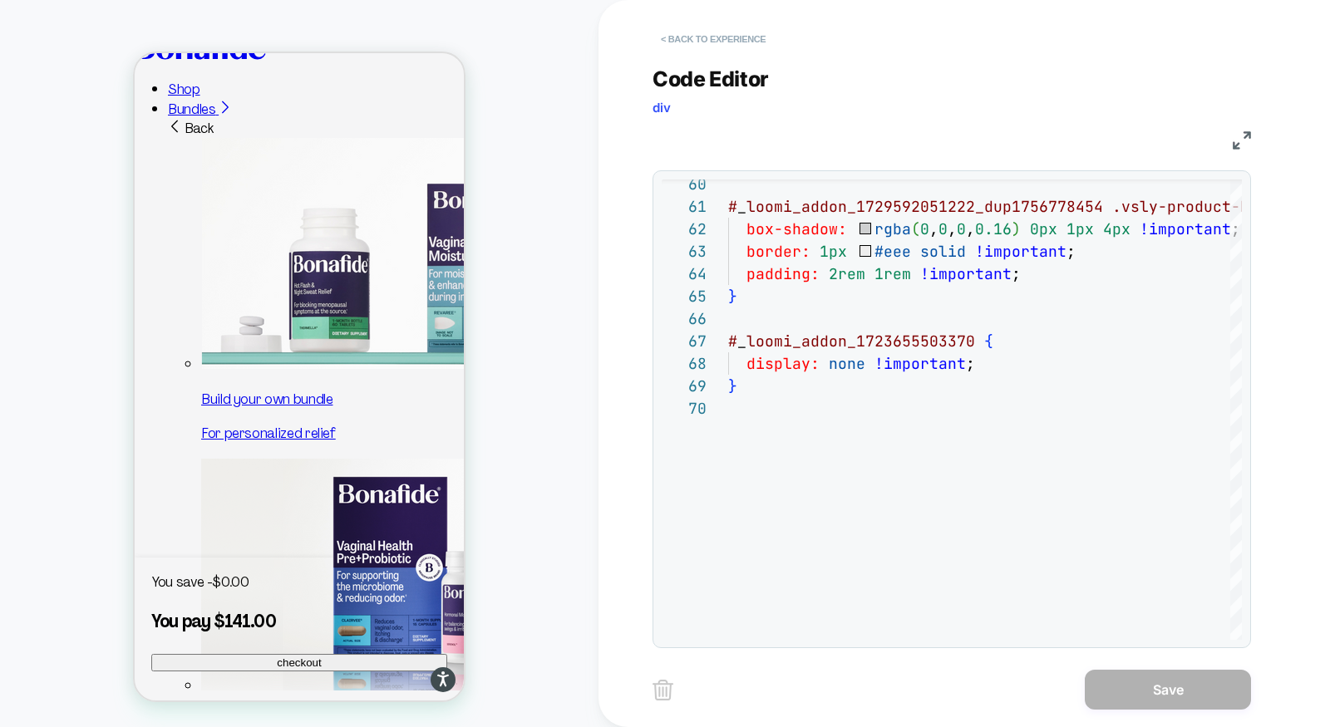
click at [707, 38] on button "< Back to experience" at bounding box center [713, 39] width 121 height 27
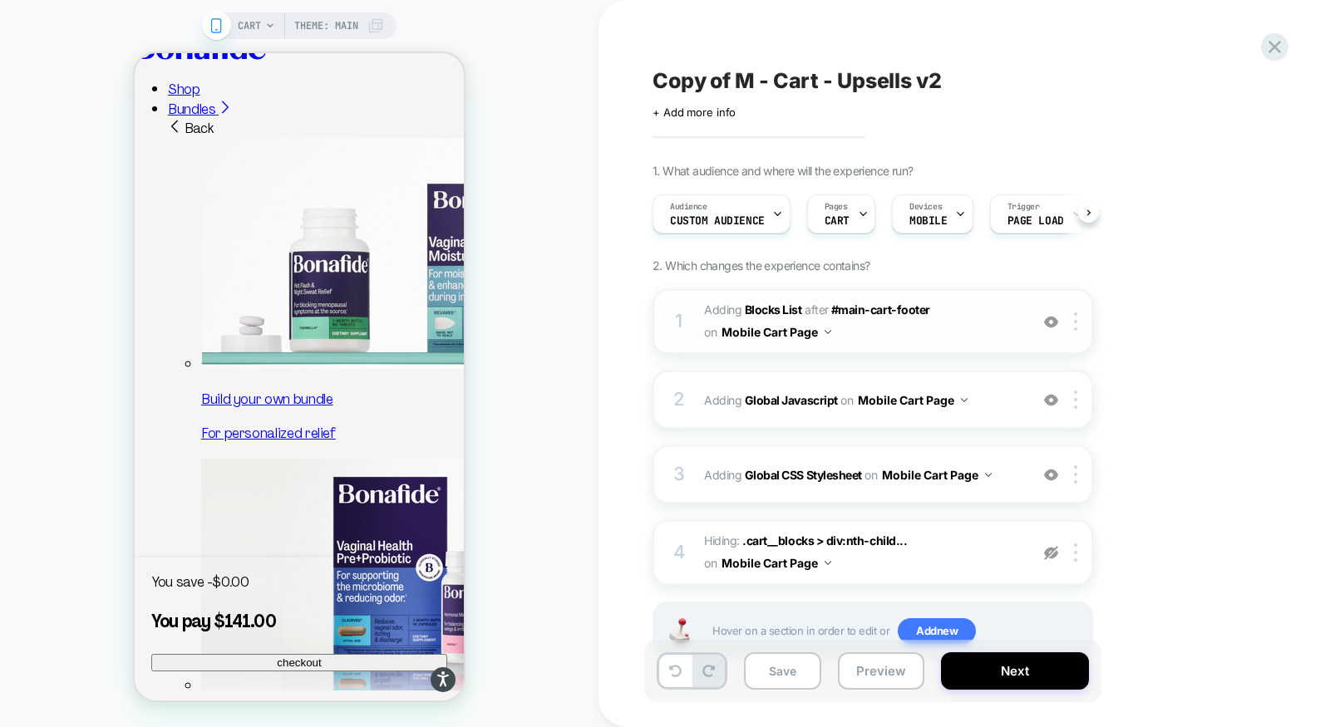
scroll to position [0, 1]
click at [956, 338] on span "#_loomi_addon_1729592051222_dup1756778454 Adding Blocks List AFTER #main-cart-f…" at bounding box center [862, 321] width 317 height 45
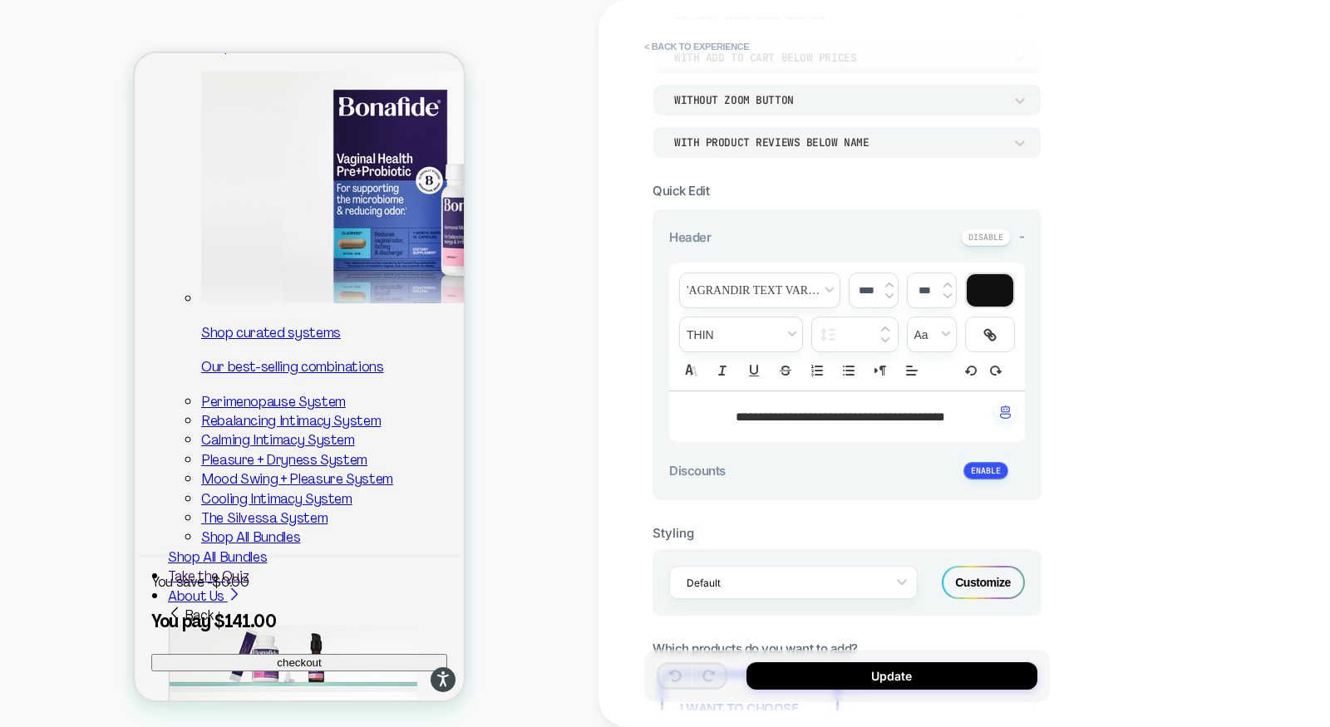
scroll to position [231, 0]
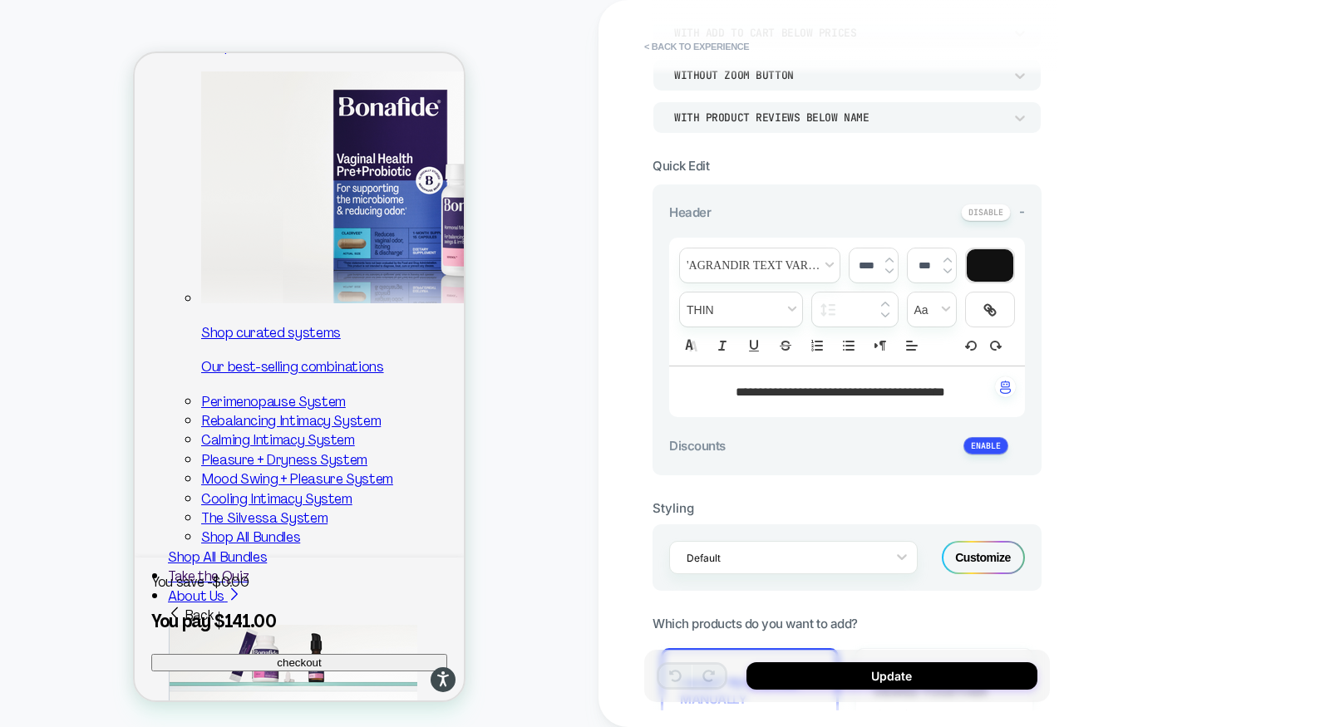
click at [970, 560] on div "Customize" at bounding box center [983, 557] width 83 height 33
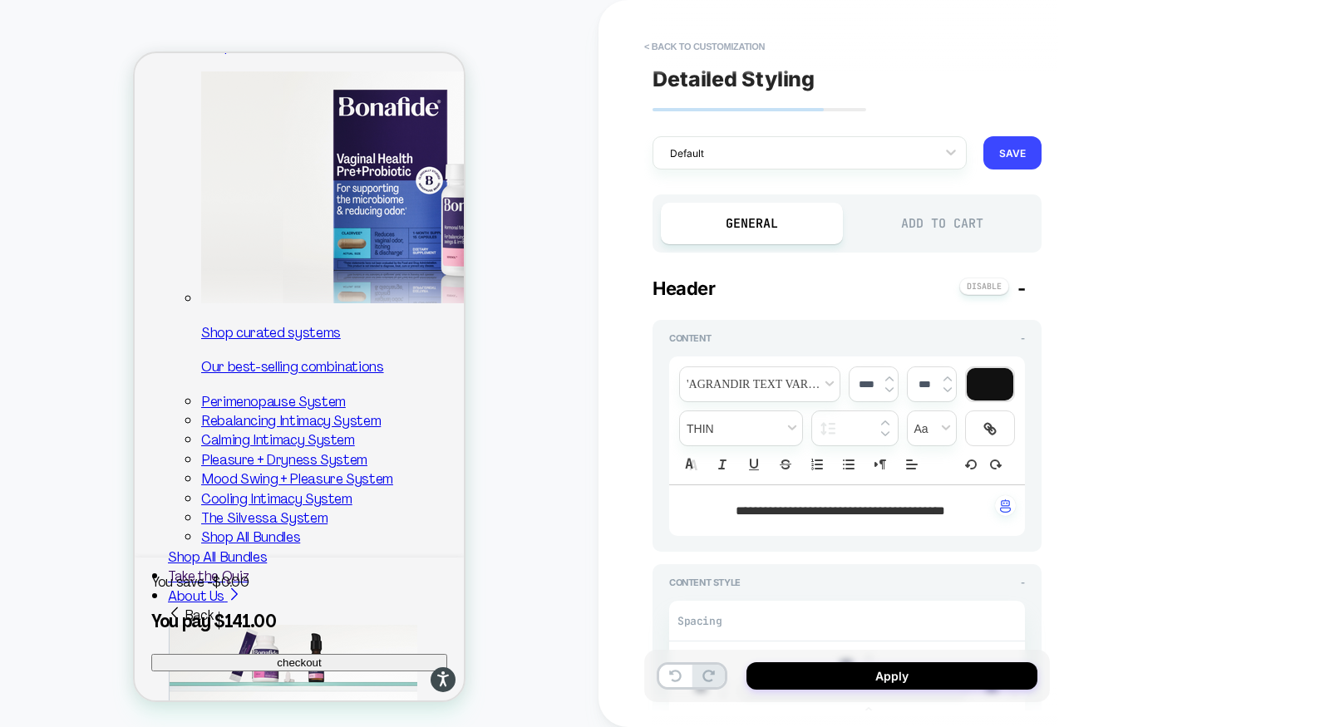
click at [909, 228] on div "Add to Cart" at bounding box center [942, 224] width 182 height 42
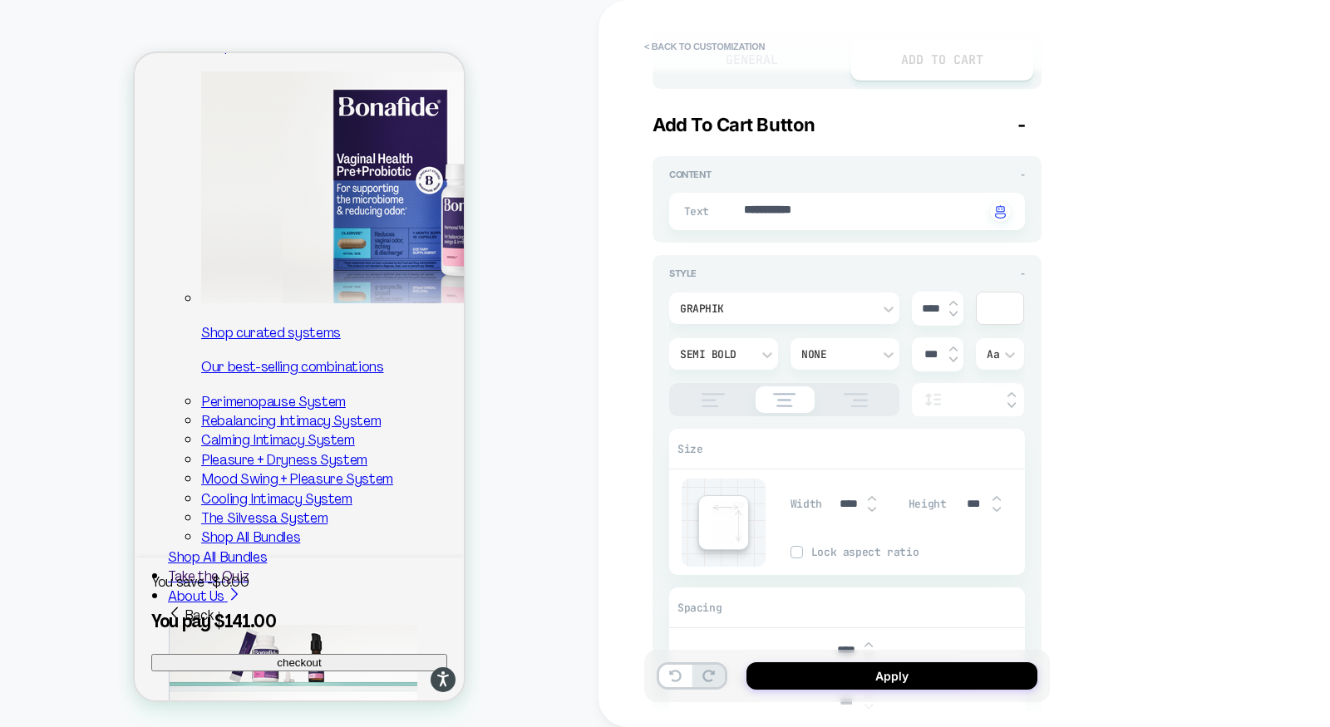
type textarea "*"
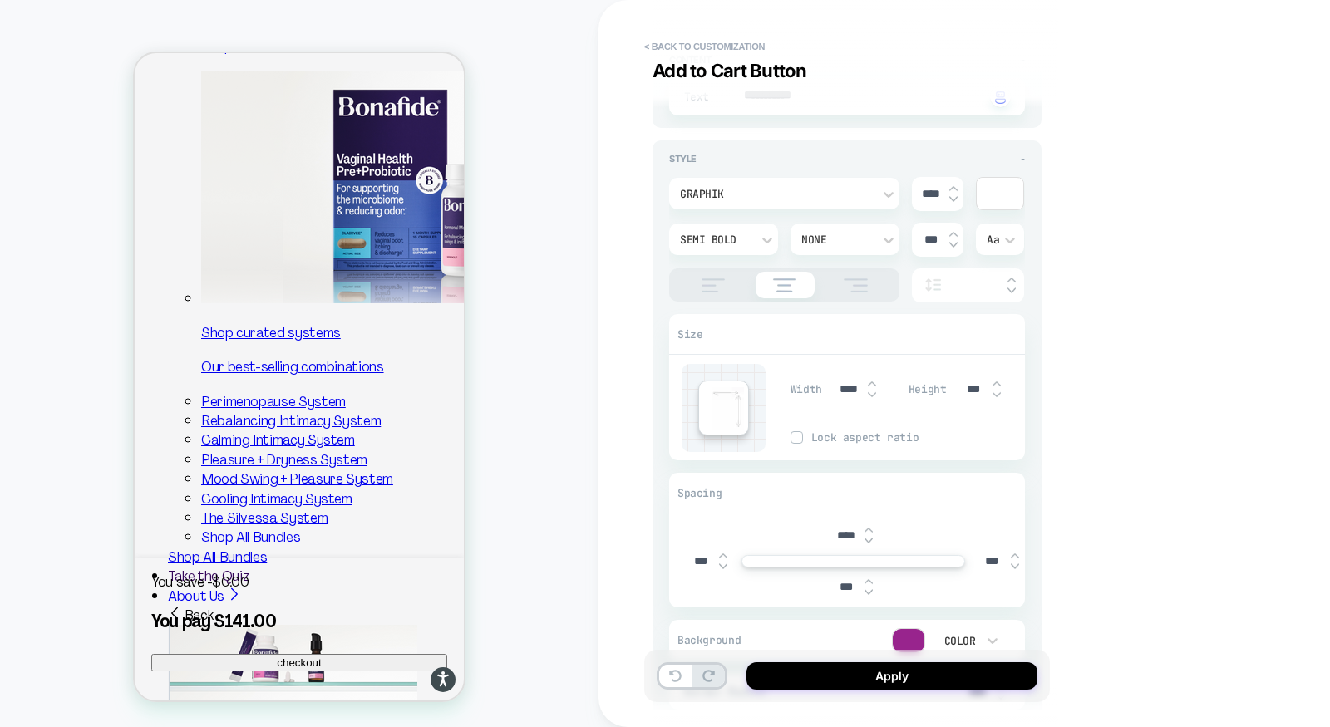
scroll to position [436, 0]
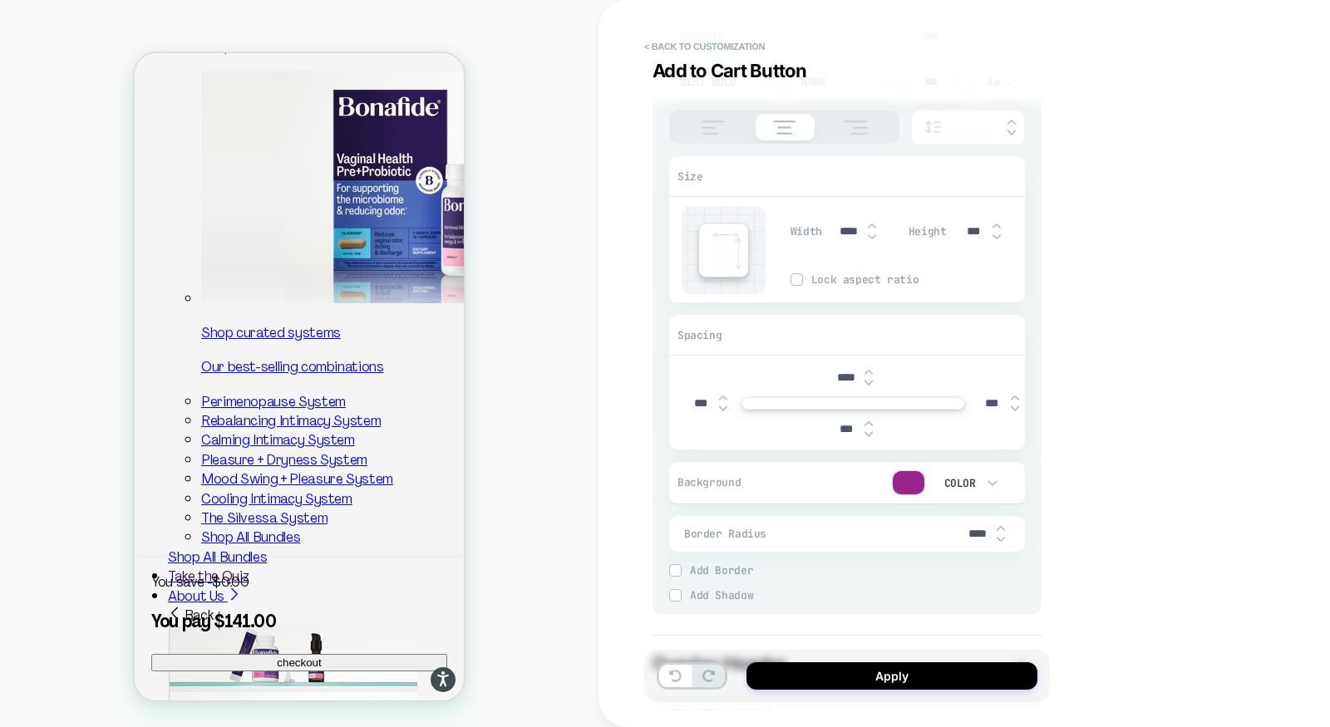
click at [910, 480] on div at bounding box center [909, 482] width 32 height 23
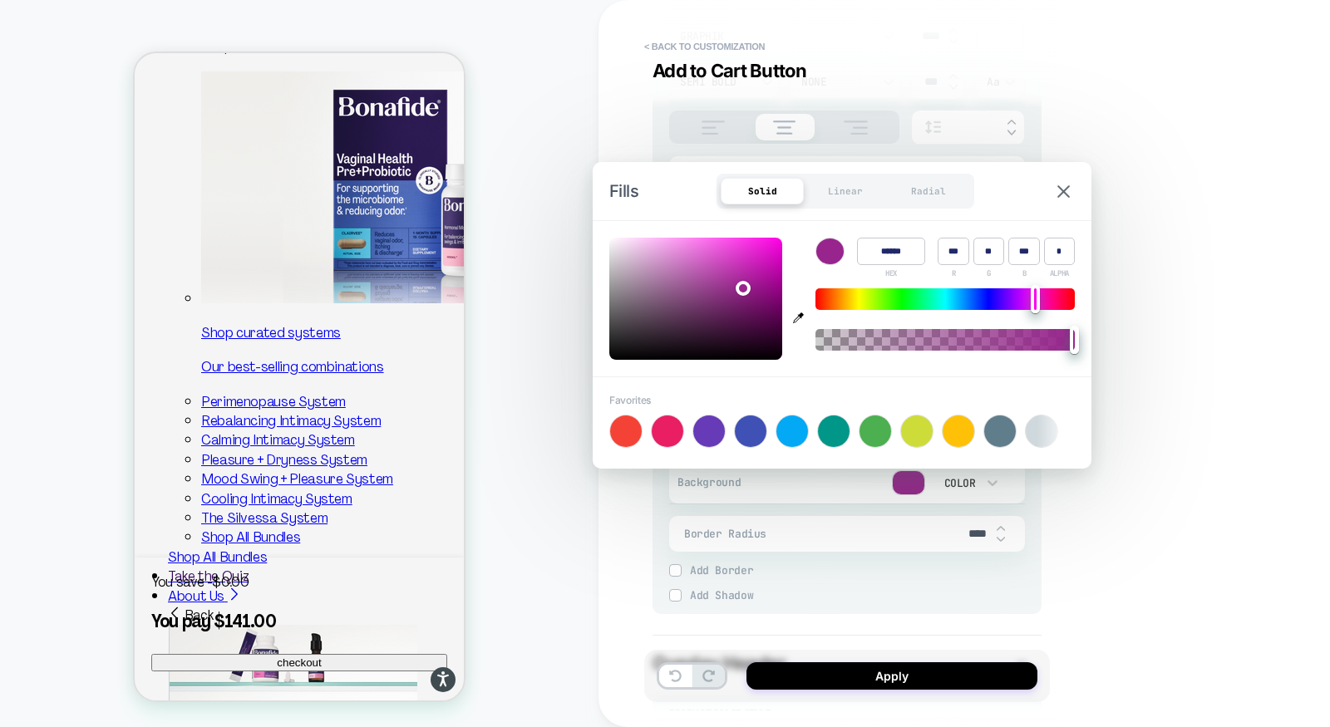
click at [889, 262] on input "******" at bounding box center [891, 251] width 68 height 27
paste input
type input "******"
type input "**"
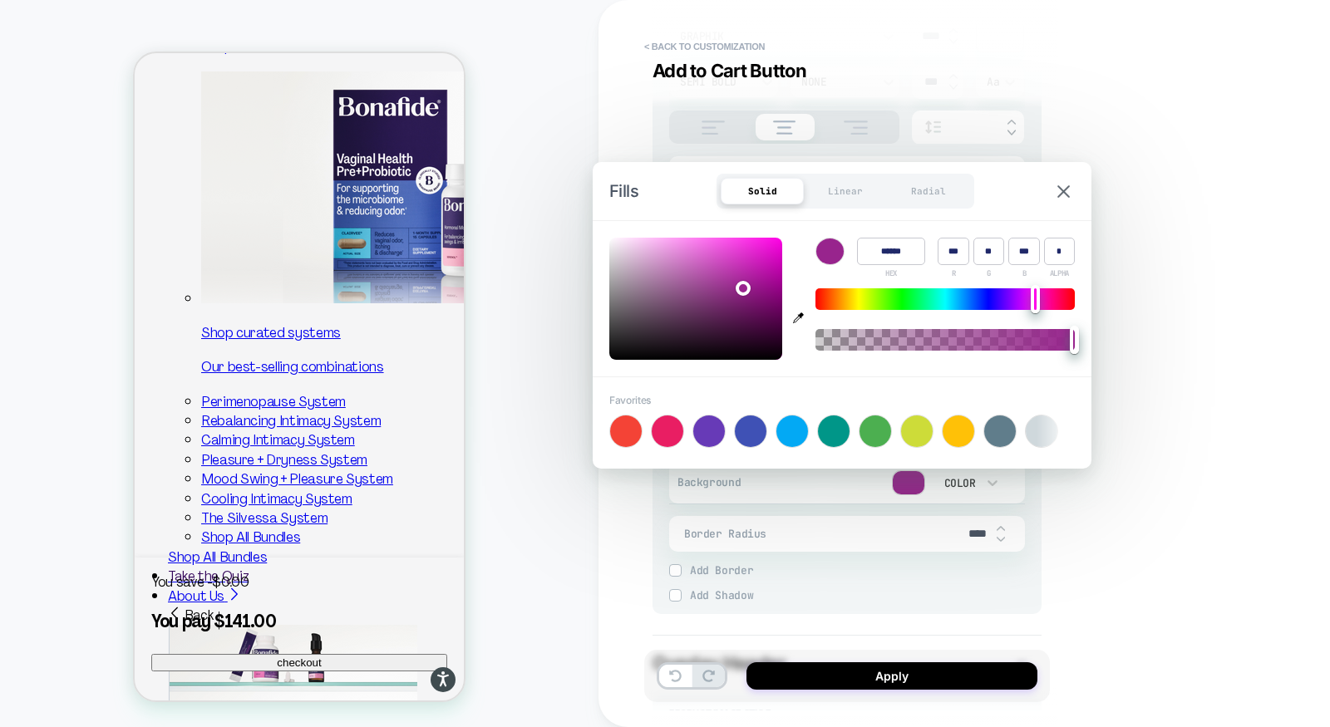
type input "*"
type input "**"
type textarea "*"
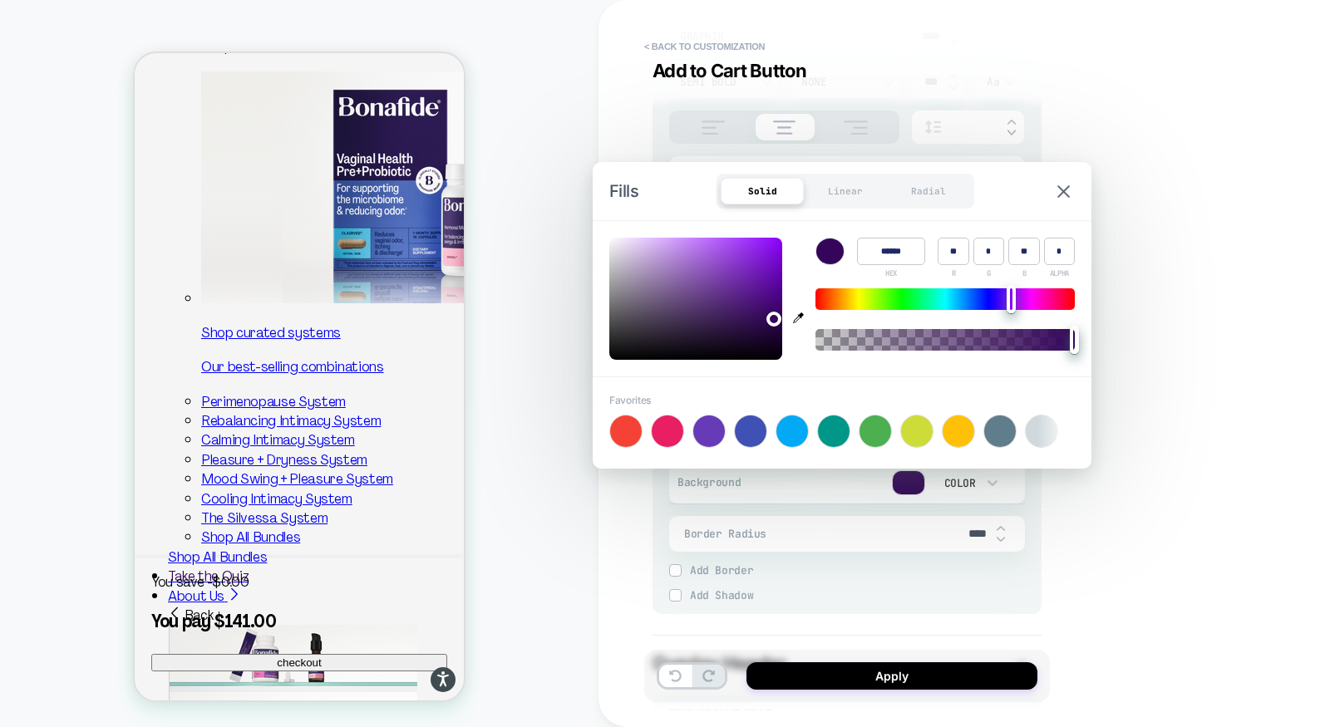
scroll to position [0, 50]
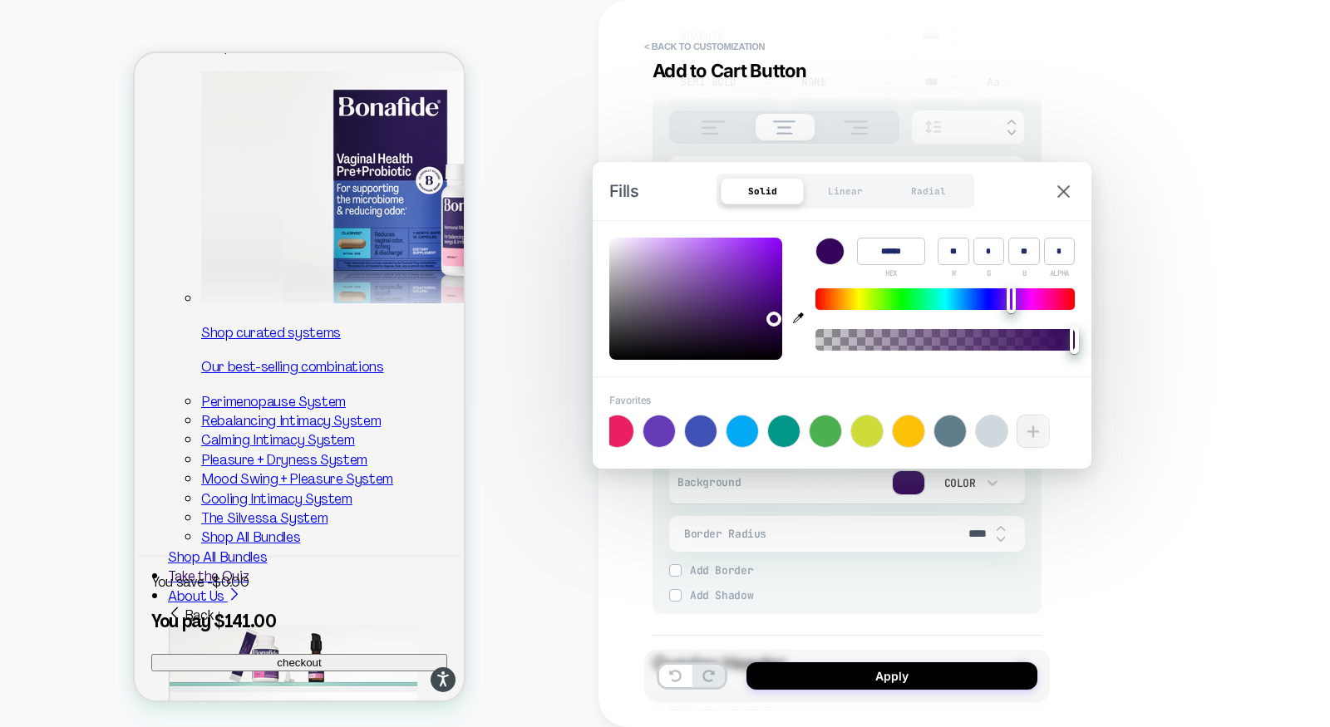
type input "******"
click at [1034, 432] on div "+" at bounding box center [1033, 431] width 33 height 33
click at [1141, 476] on div "**********" at bounding box center [965, 363] width 732 height 727
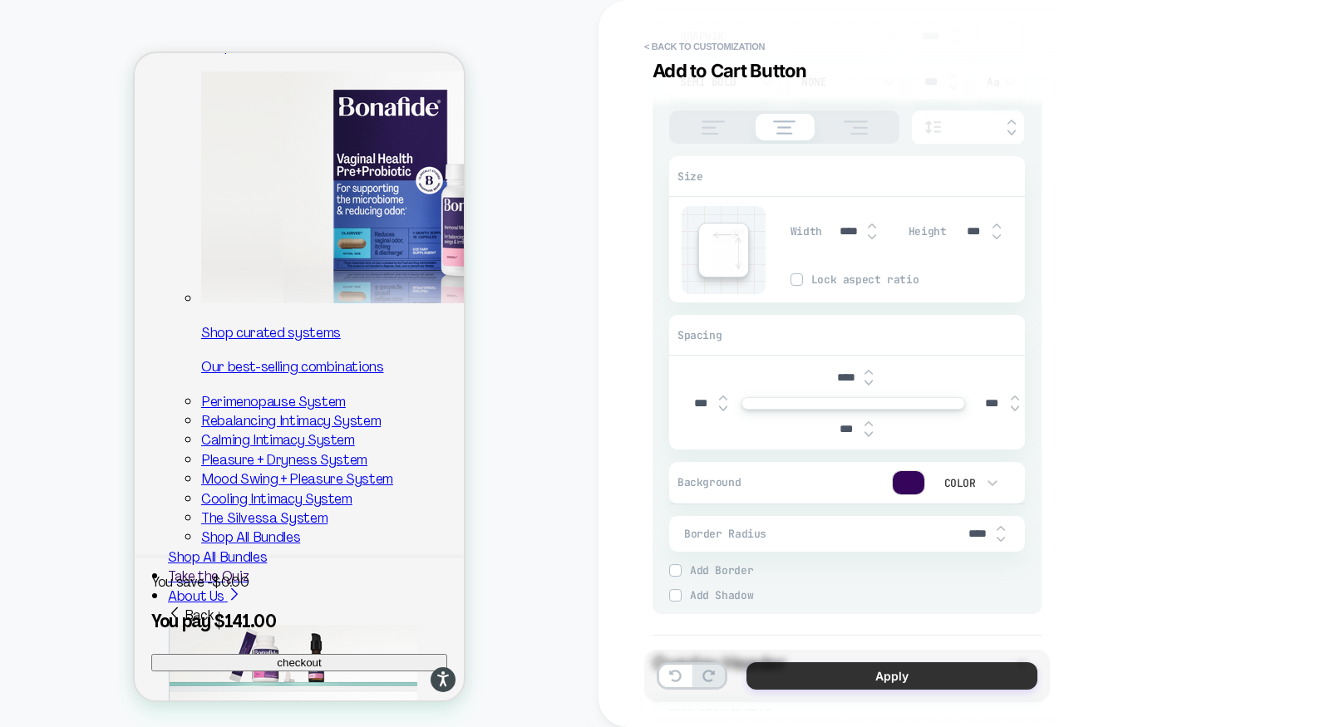
click at [888, 689] on button "Apply" at bounding box center [892, 676] width 291 height 27
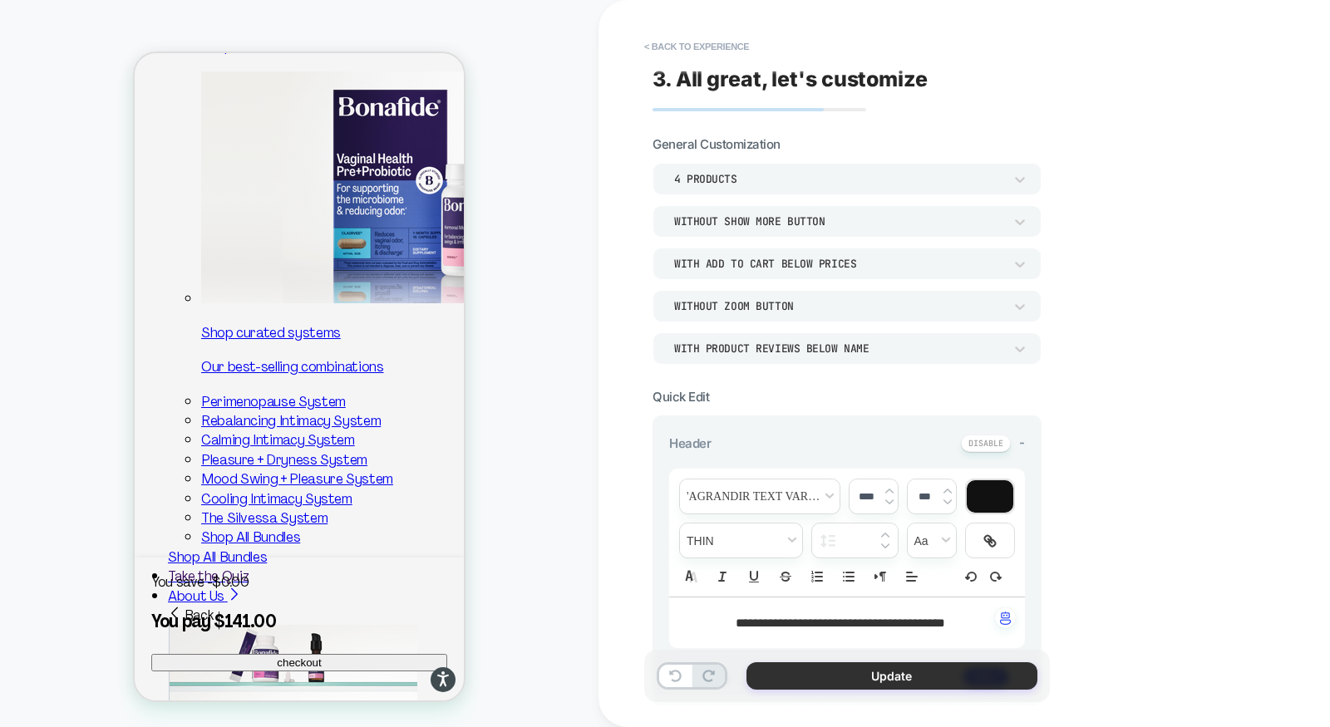
click at [879, 673] on button "Update" at bounding box center [892, 676] width 291 height 27
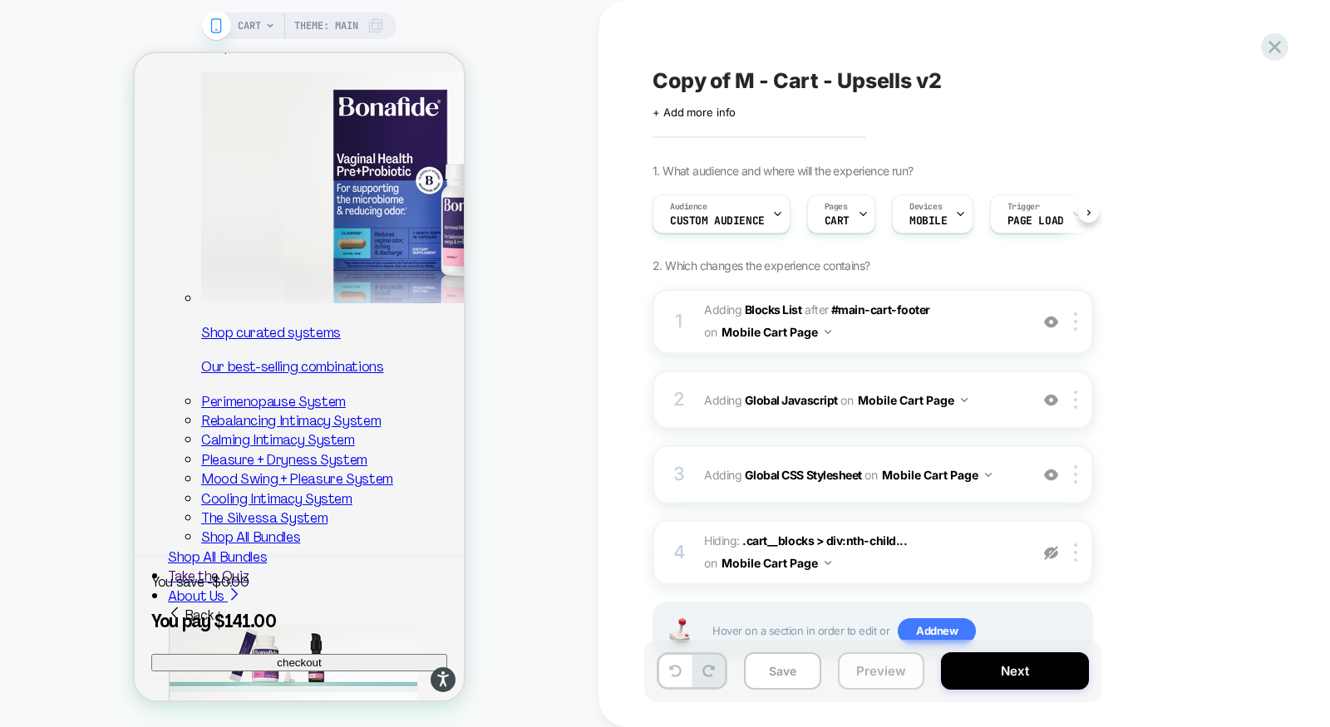
scroll to position [0, 1]
click at [878, 667] on button "Preview" at bounding box center [881, 671] width 86 height 37
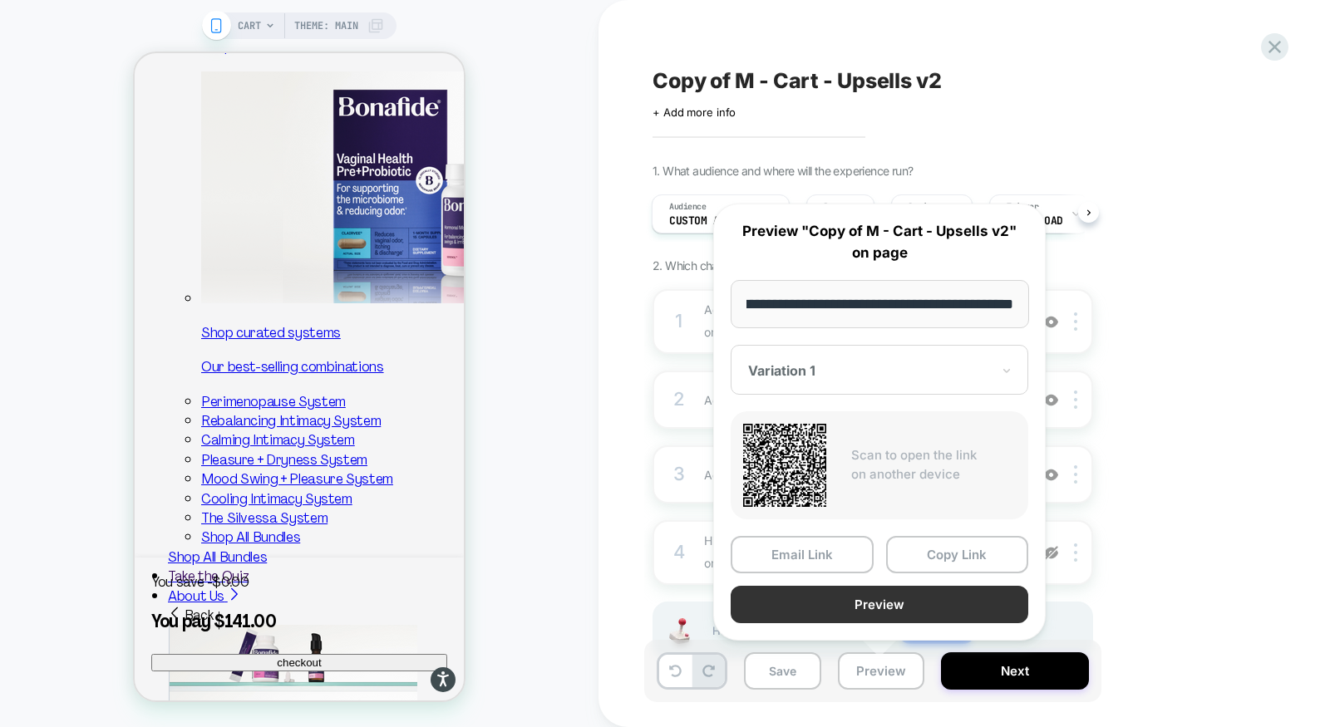
scroll to position [0, 0]
click at [884, 603] on button "Preview" at bounding box center [880, 604] width 298 height 37
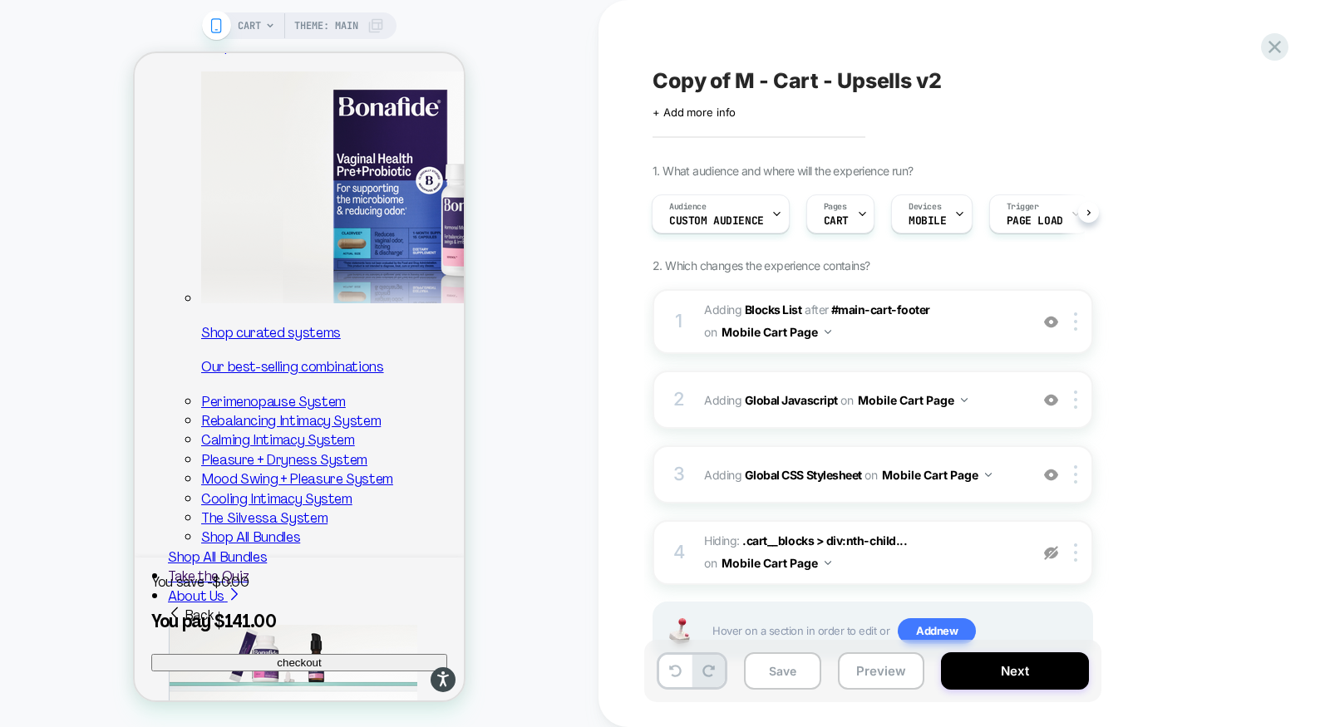
click at [346, 25] on span "Theme: MAIN" at bounding box center [326, 25] width 64 height 27
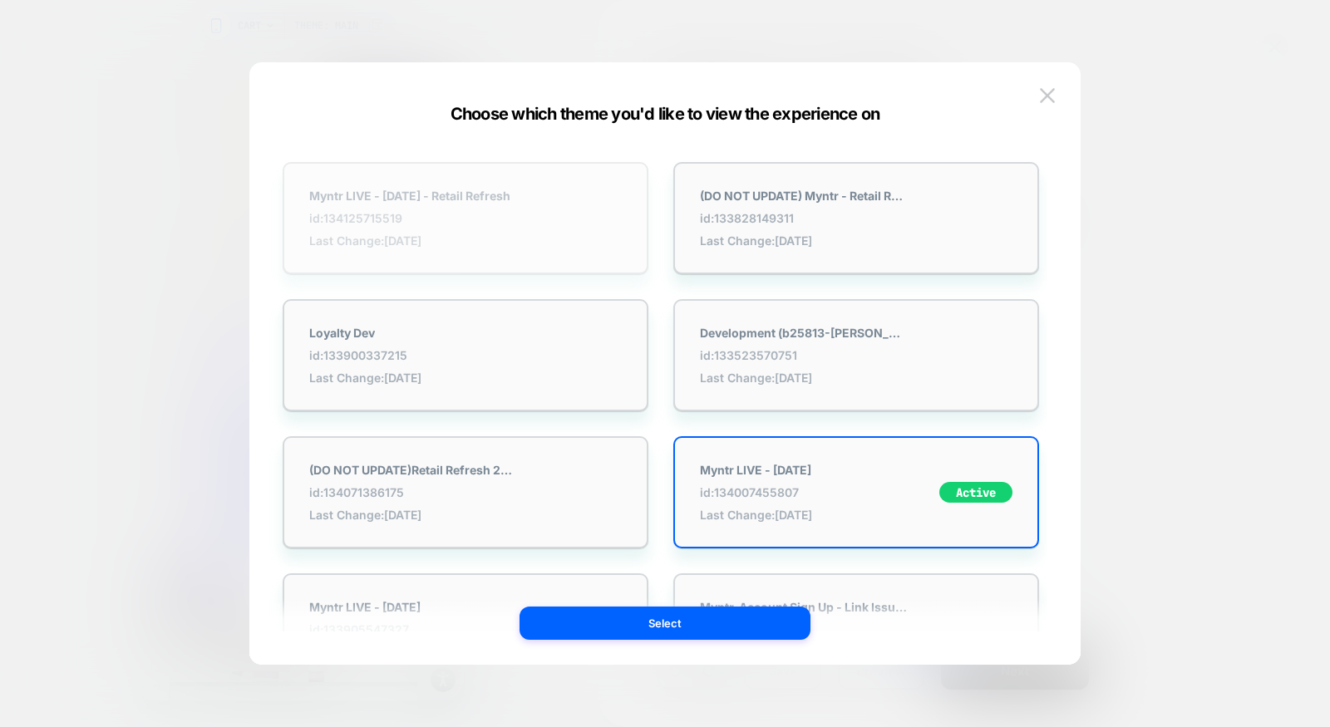
click at [535, 199] on div "Myntr LIVE - 8.29.25 - Retail Refresh id: 134125715519 Last Change: 8/29/2025" at bounding box center [466, 218] width 366 height 112
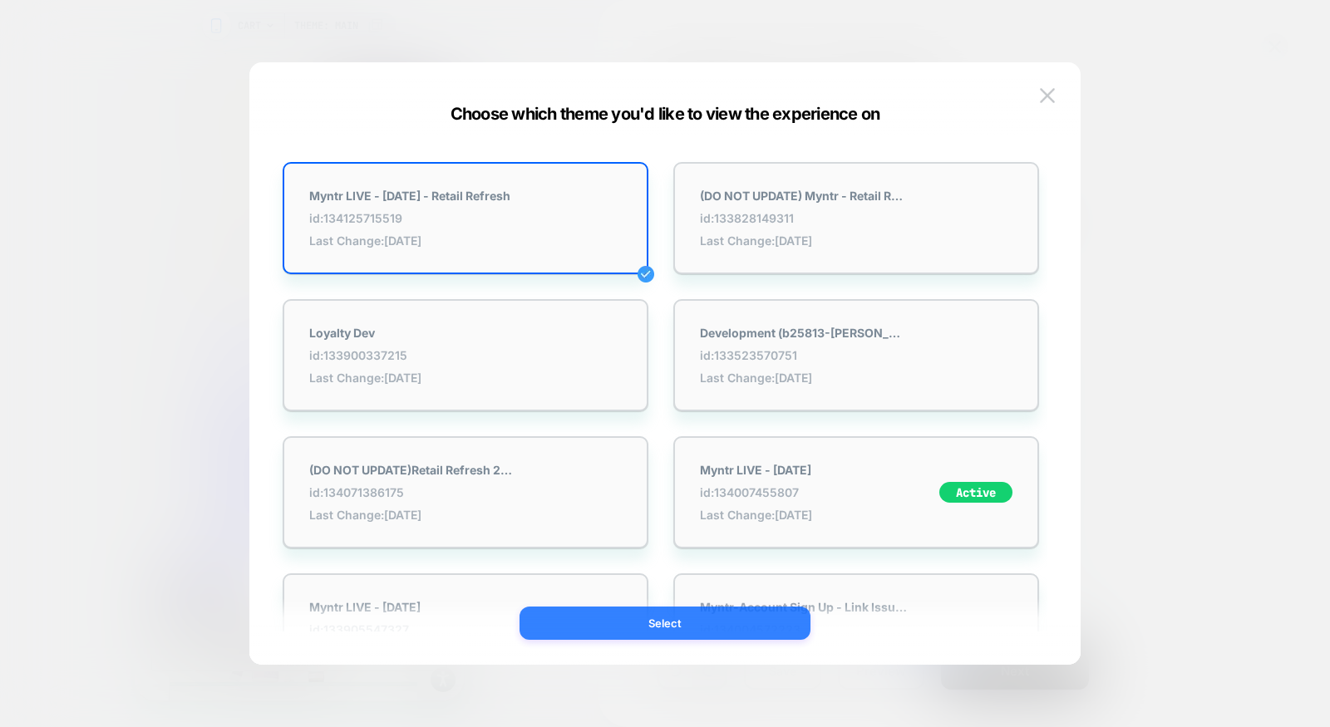
click at [666, 614] on button "Select" at bounding box center [665, 623] width 291 height 33
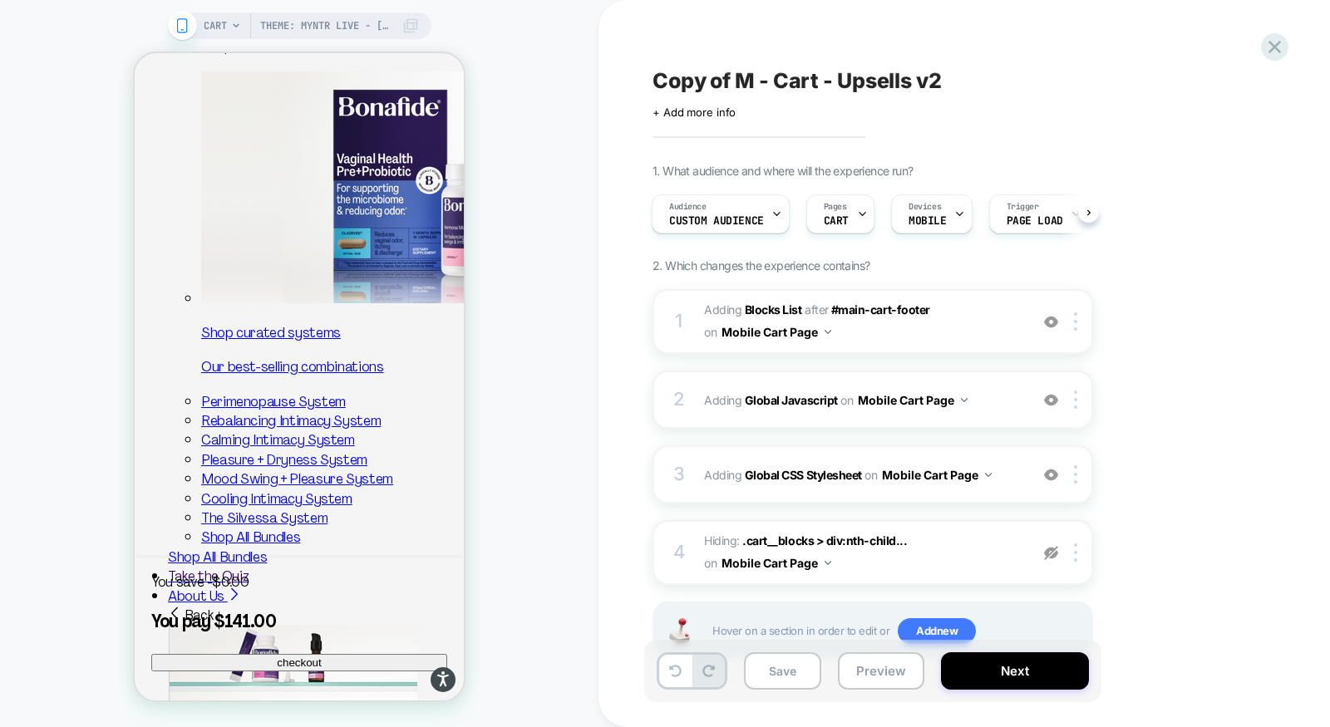
scroll to position [0, 2]
click at [877, 670] on button "Preview" at bounding box center [881, 671] width 86 height 37
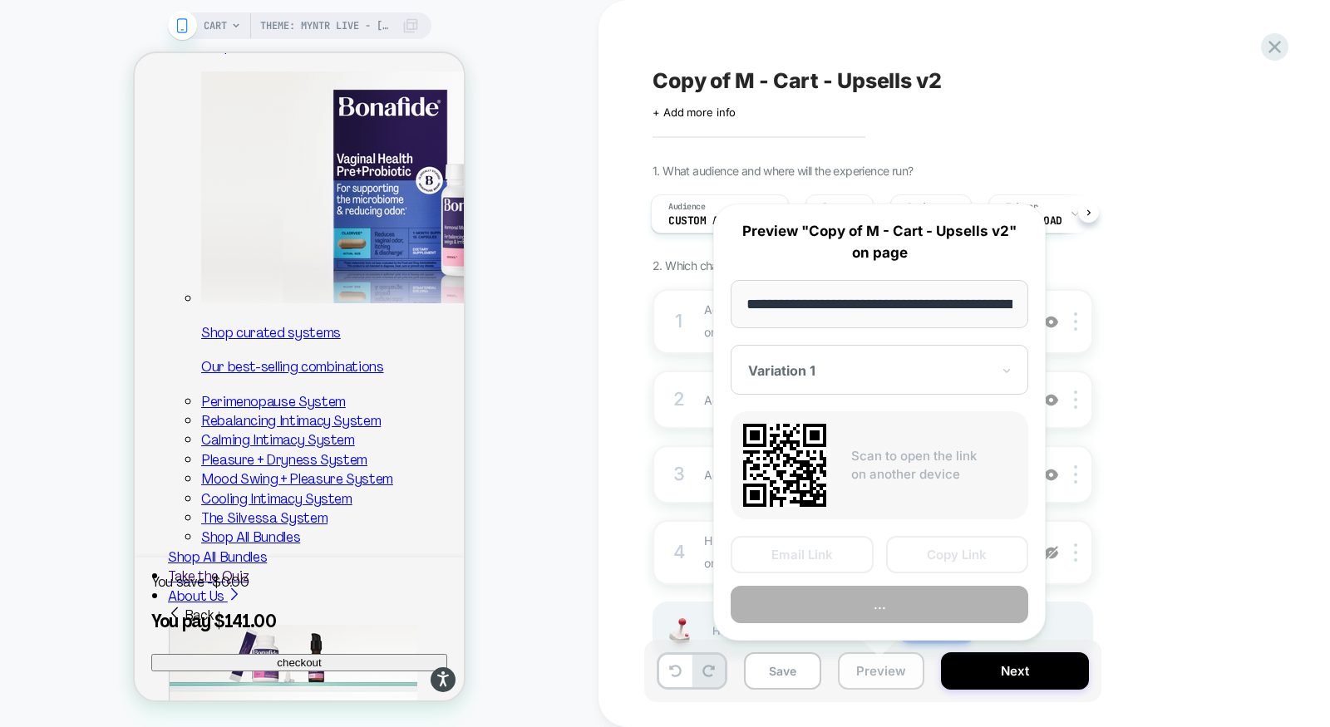
scroll to position [0, 166]
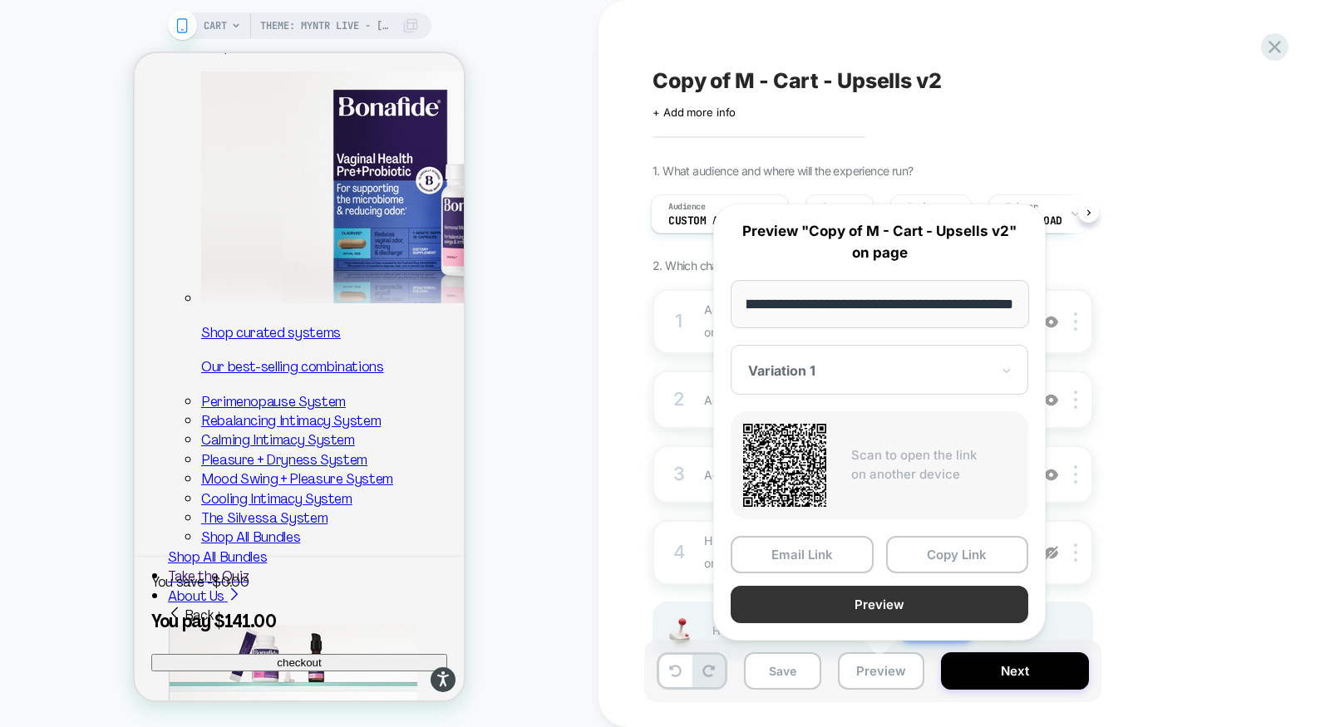
click at [875, 608] on button "Preview" at bounding box center [880, 604] width 298 height 37
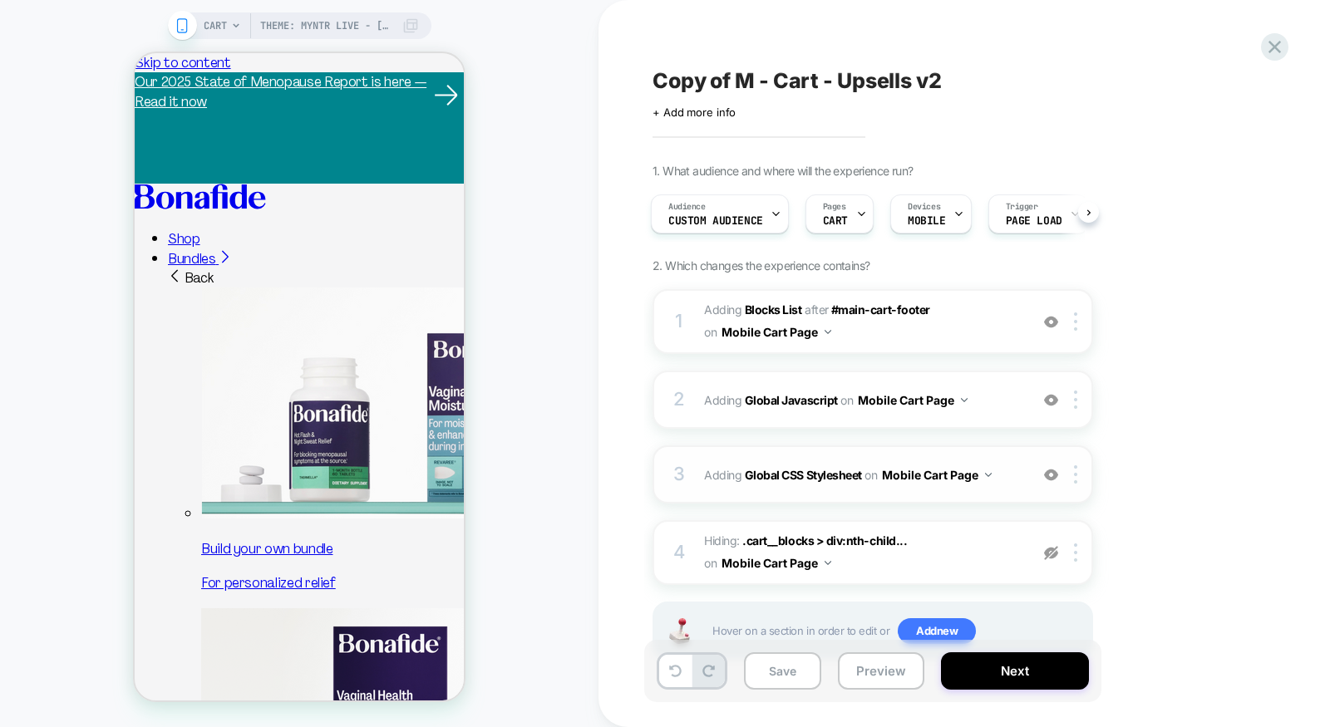
scroll to position [0, 0]
click at [920, 344] on div "1 #_loomi_addon_1729592051222_dup1756778454 Adding Blocks List AFTER #main-cart…" at bounding box center [873, 321] width 441 height 65
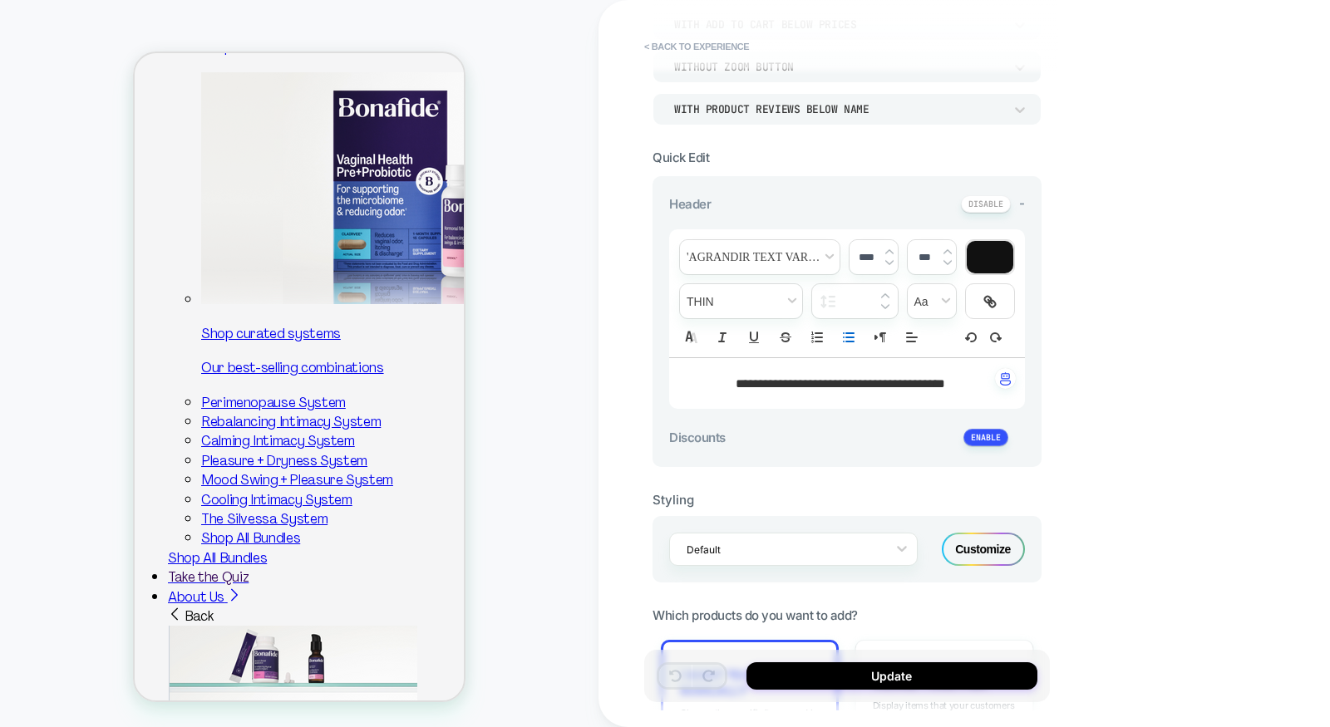
scroll to position [372, 0]
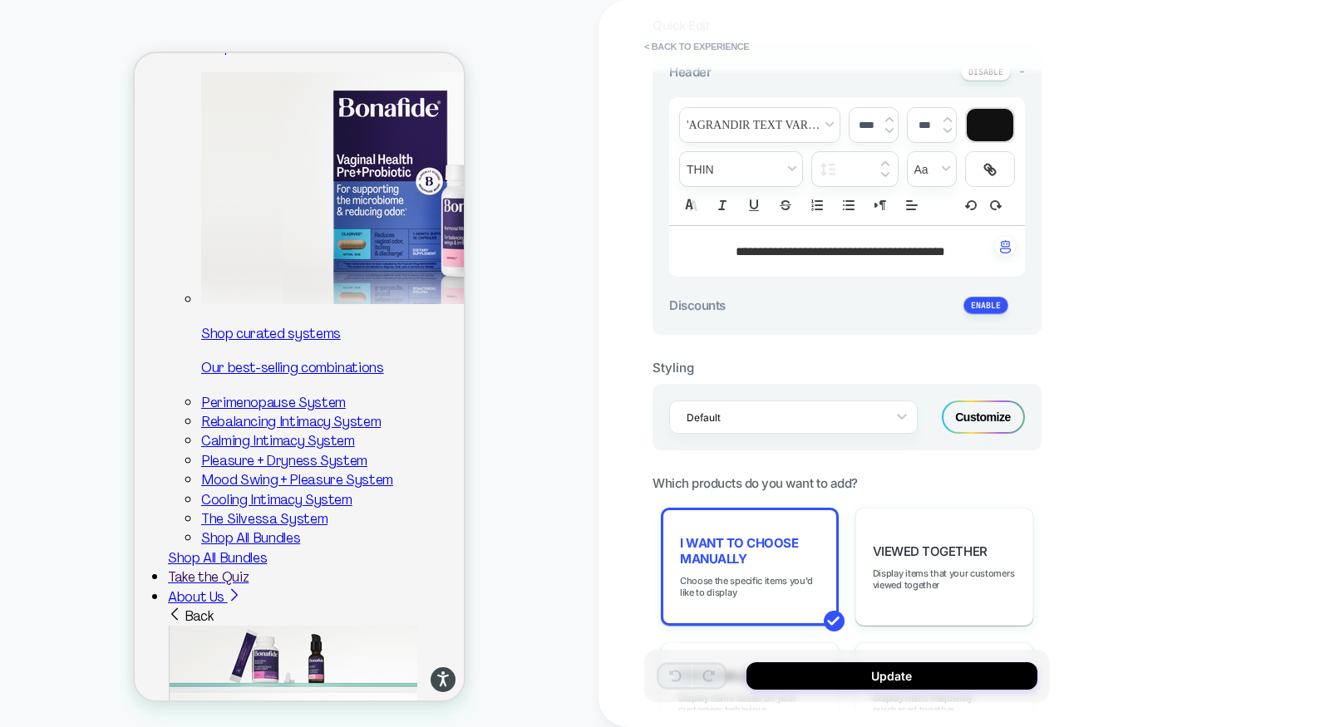
click at [973, 416] on div "Customize" at bounding box center [983, 417] width 83 height 33
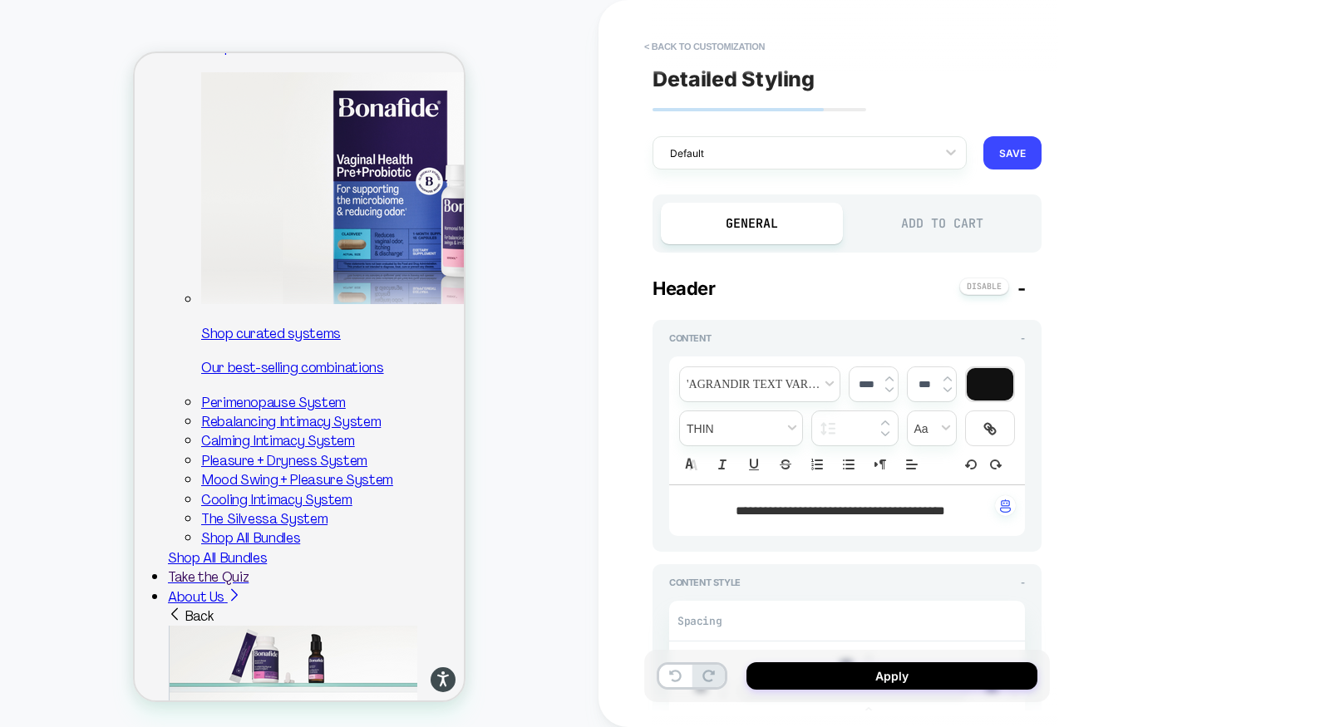
click at [919, 229] on div "Add to Cart" at bounding box center [942, 224] width 182 height 42
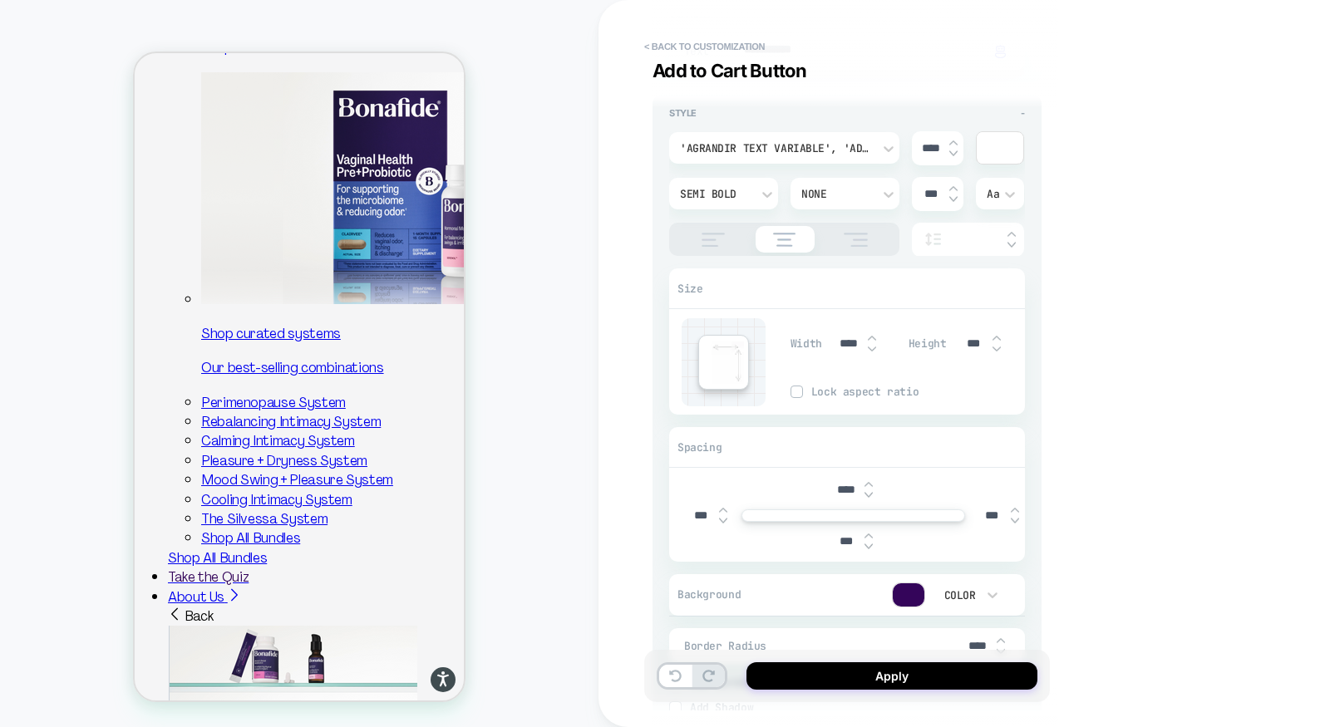
scroll to position [0, 0]
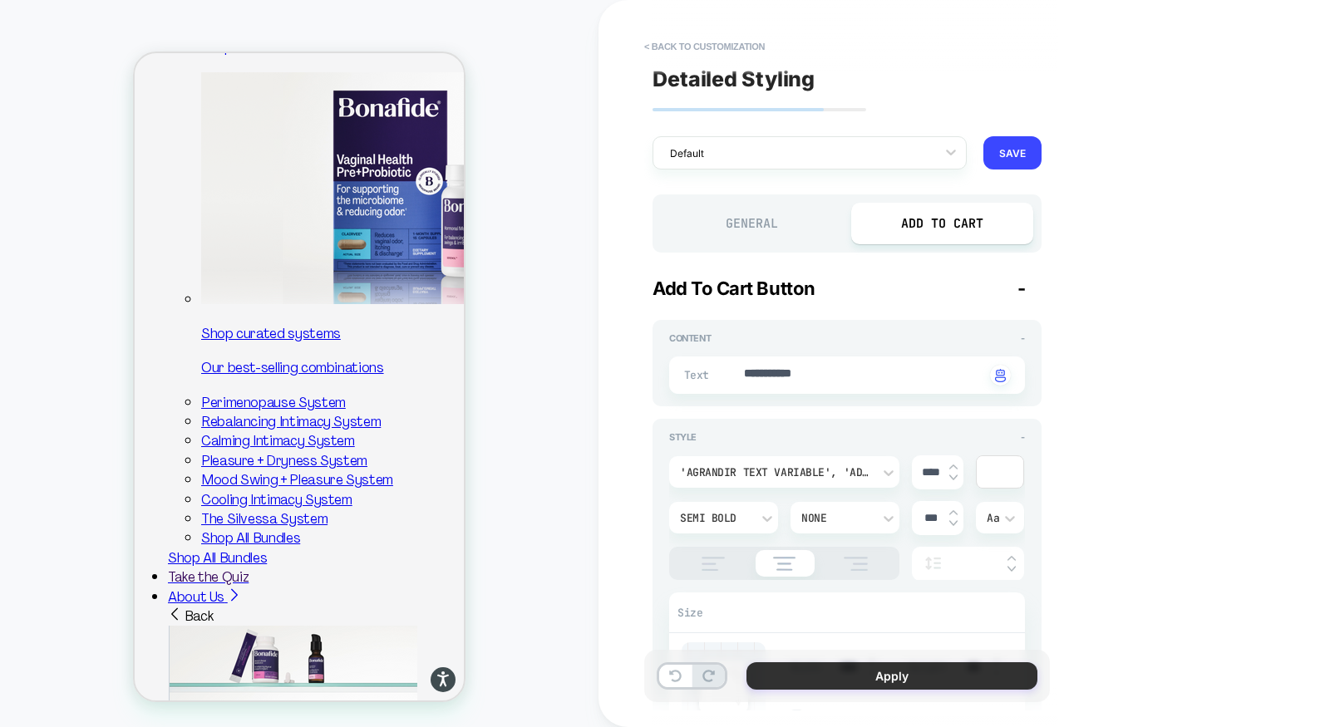
click at [834, 683] on button "Apply" at bounding box center [892, 676] width 291 height 27
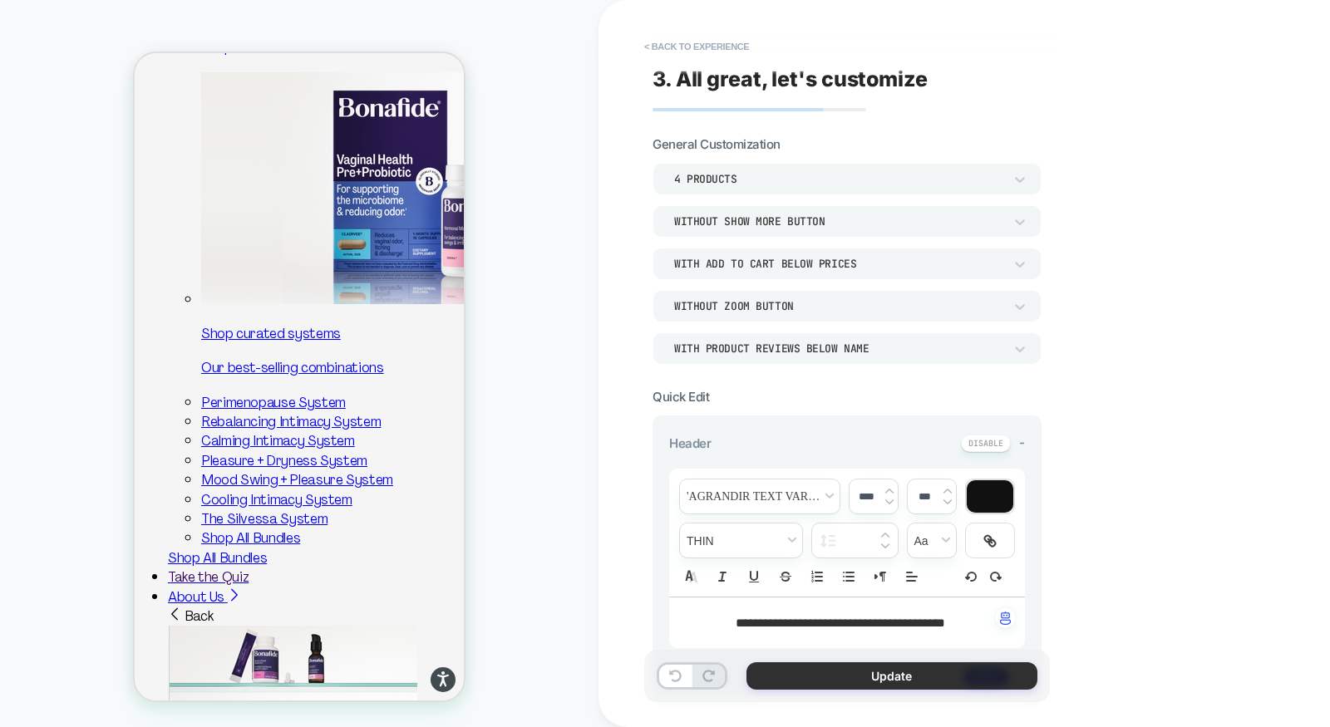
click at [874, 682] on button "Update" at bounding box center [892, 676] width 291 height 27
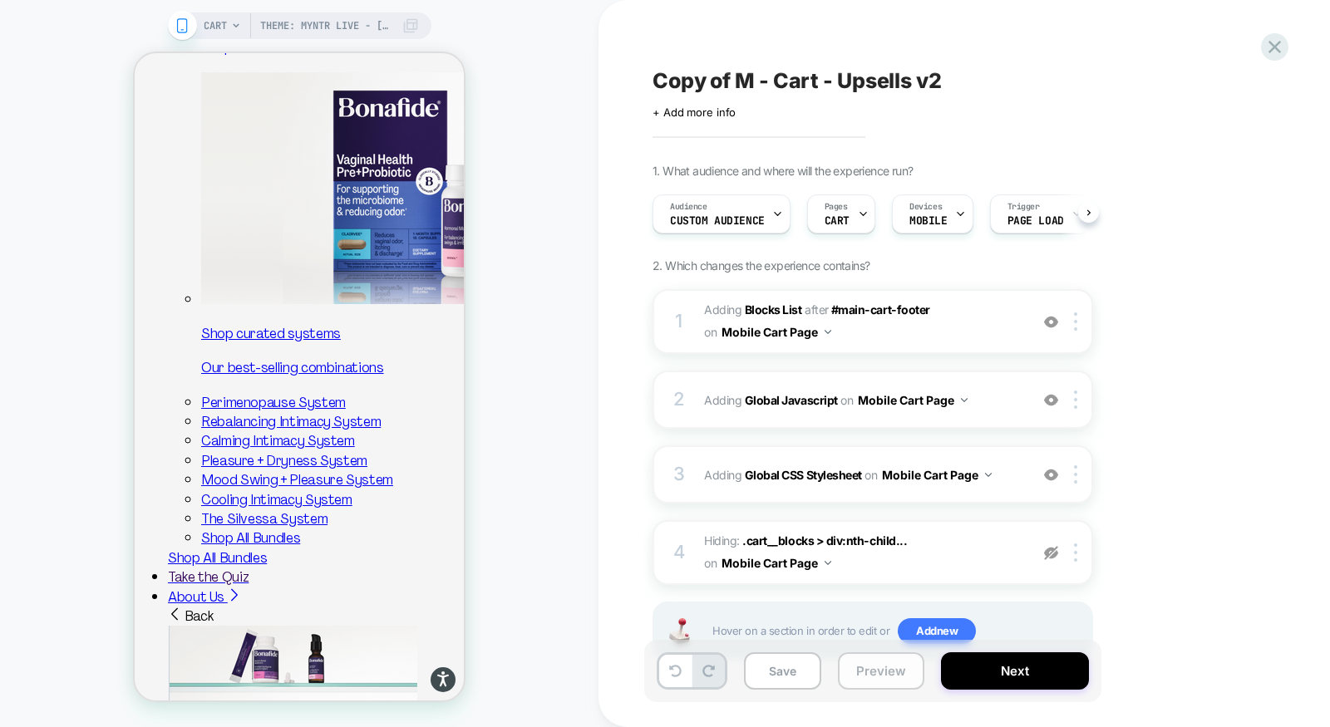
scroll to position [0, 1]
click at [899, 673] on button "Preview" at bounding box center [881, 671] width 86 height 37
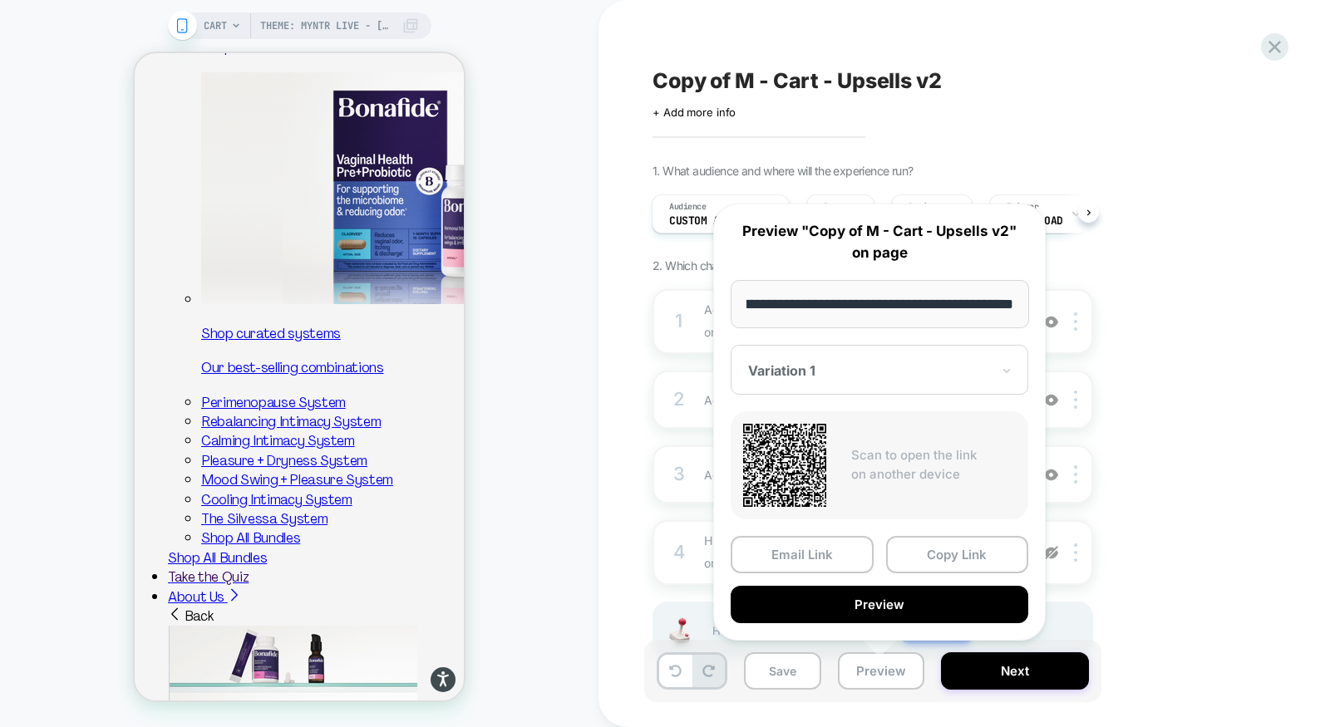
scroll to position [0, 0]
click at [1229, 429] on div "1. What audience and where will the experience run? Audience Custom Audience Pa…" at bounding box center [956, 433] width 607 height 538
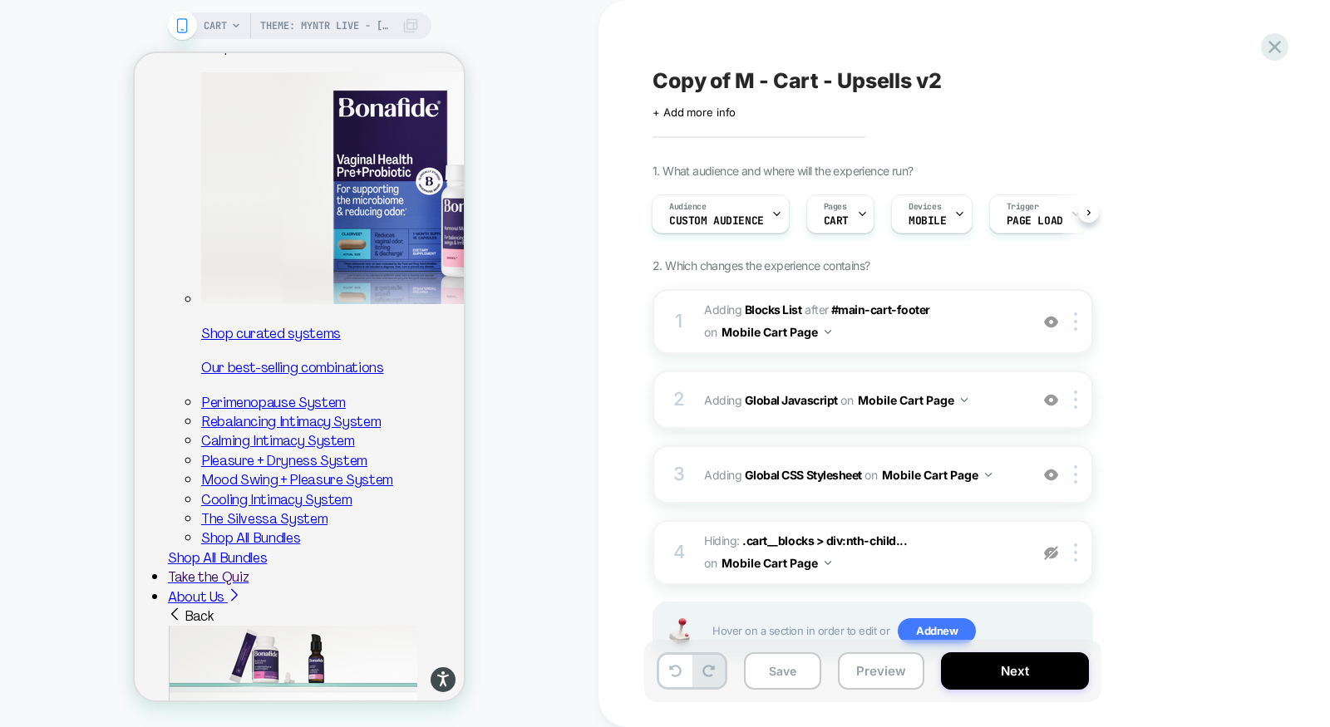
click at [902, 333] on span "#_loomi_addon_1729592051222_dup1756778454 Adding Blocks List AFTER #main-cart-f…" at bounding box center [862, 321] width 317 height 45
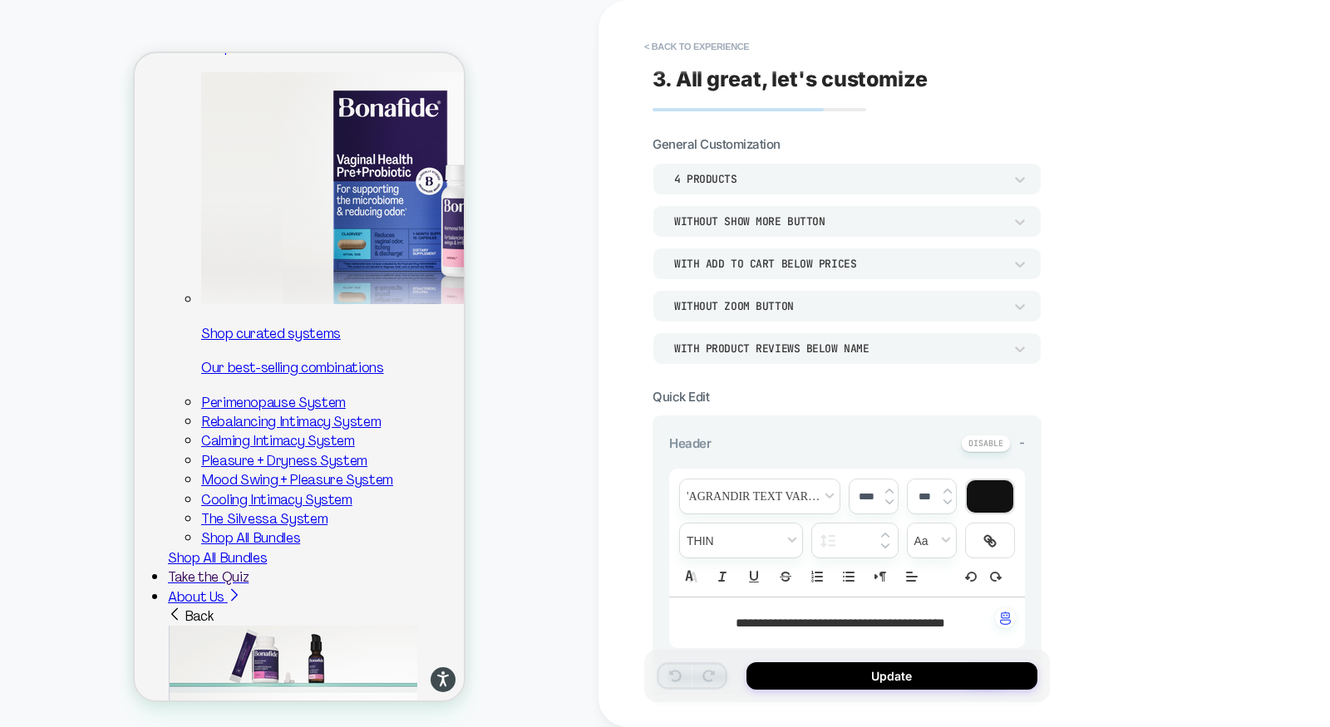
click at [784, 620] on span "**********" at bounding box center [840, 623] width 209 height 12
type textarea "*"
type input "****"
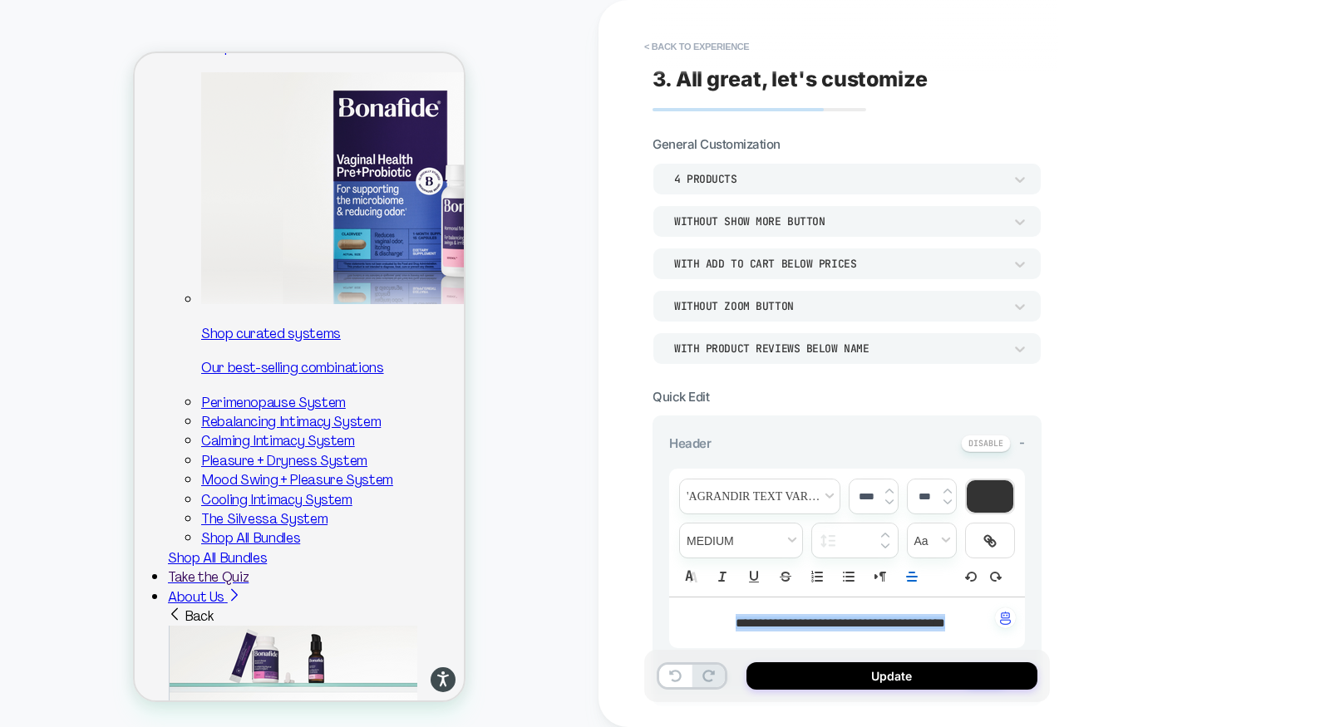
click at [805, 617] on span "**********" at bounding box center [840, 623] width 209 height 12
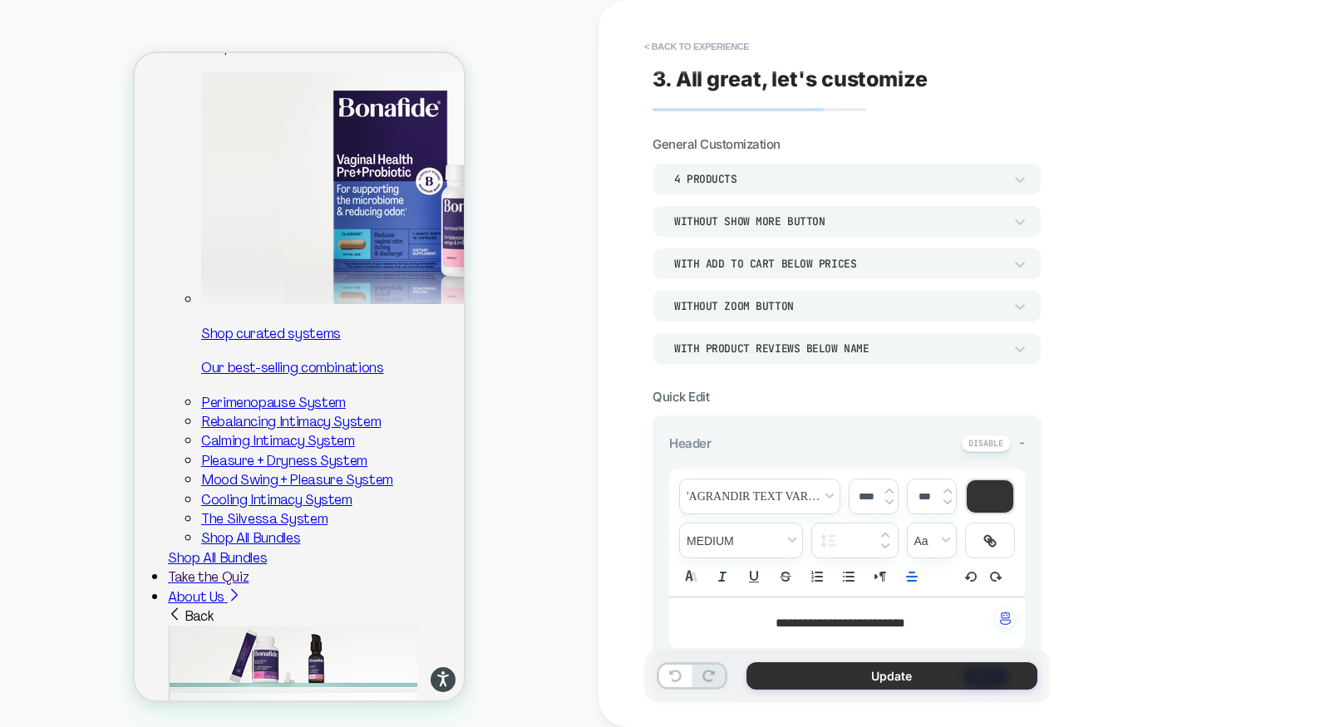
click at [823, 681] on button "Update" at bounding box center [892, 676] width 291 height 27
type textarea "*"
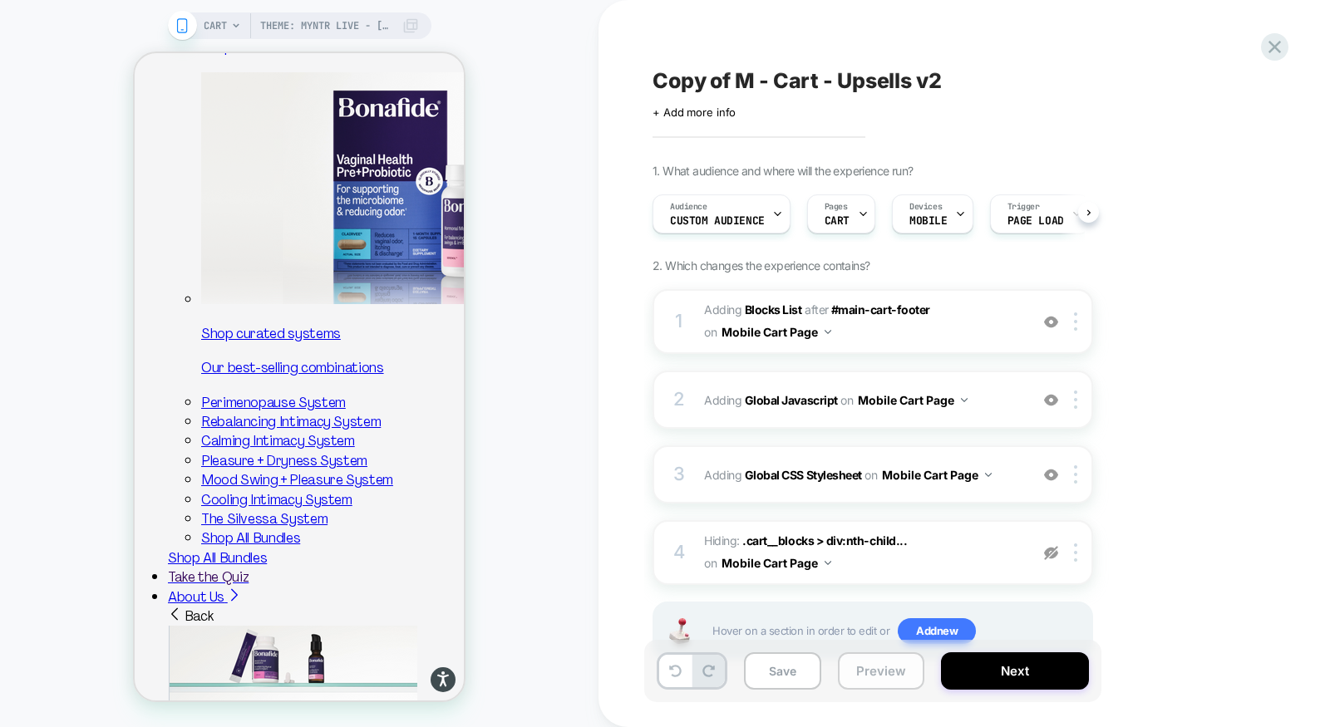
scroll to position [0, 1]
click at [882, 673] on button "Preview" at bounding box center [881, 671] width 86 height 37
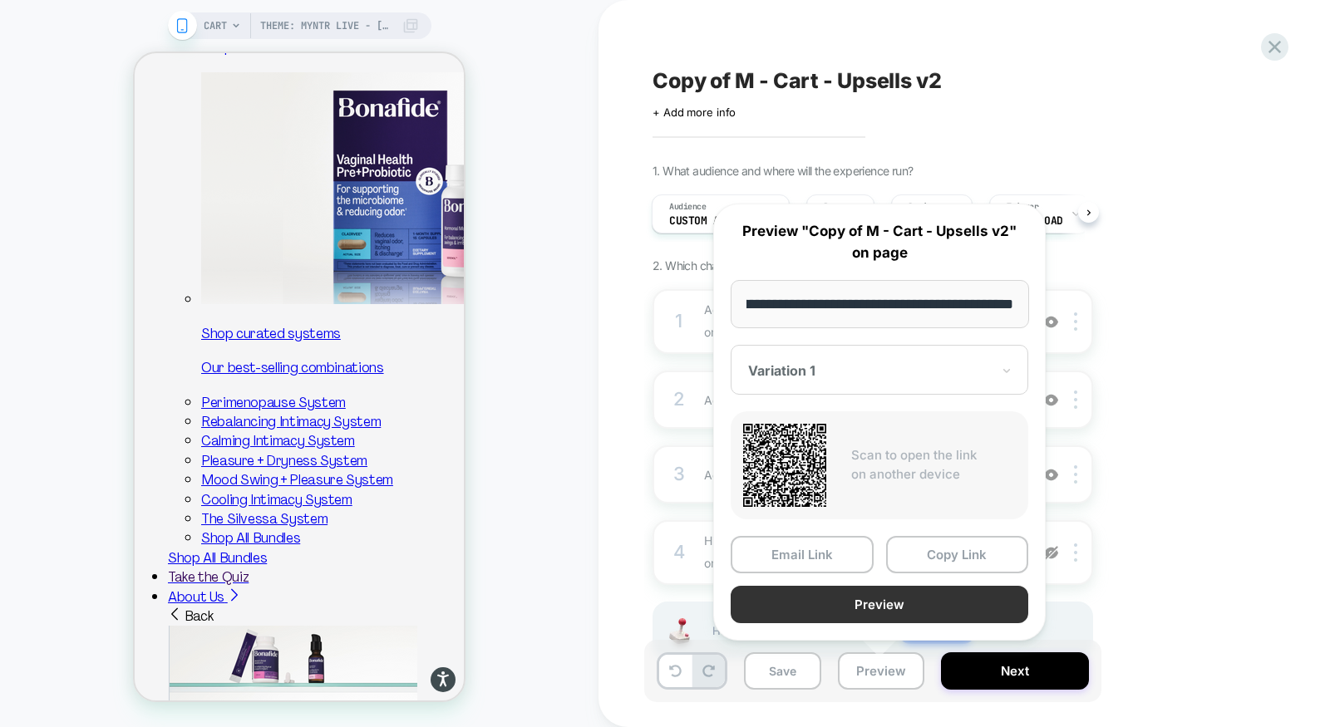
scroll to position [0, 0]
click at [902, 603] on button "Preview" at bounding box center [880, 604] width 298 height 37
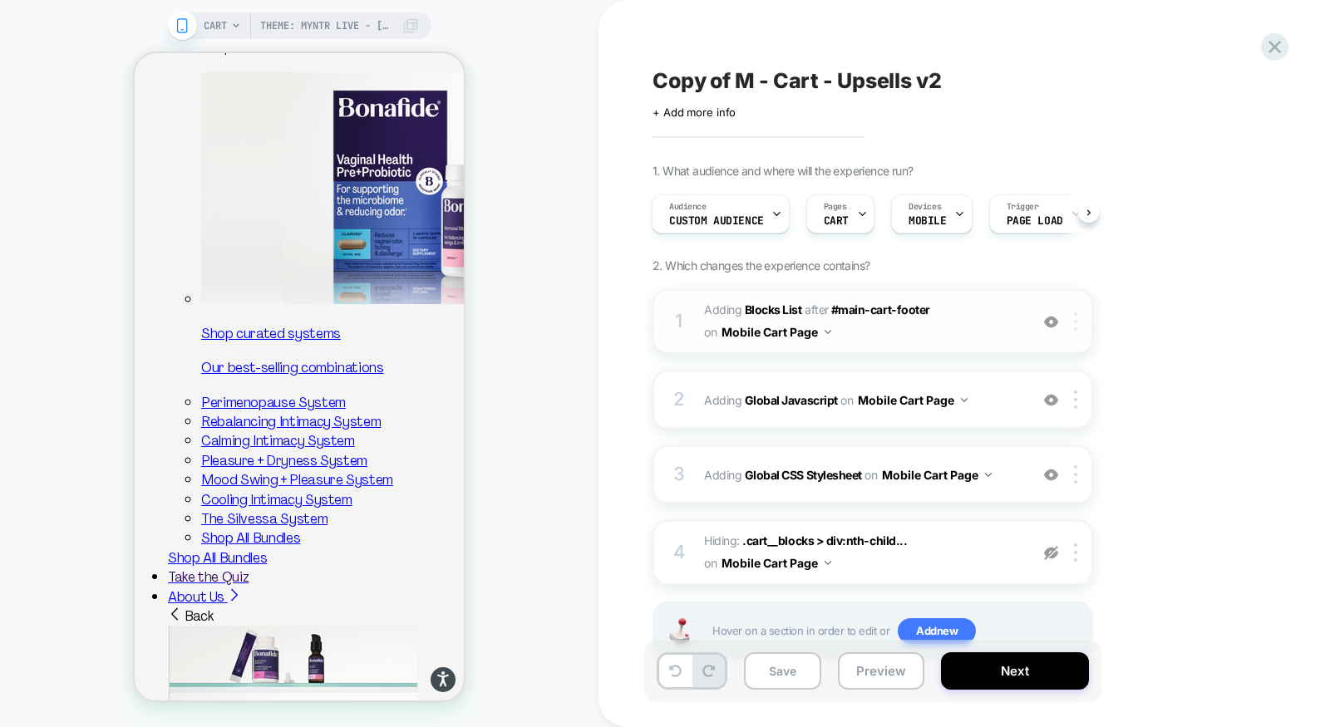
click at [1078, 320] on div at bounding box center [1078, 322] width 27 height 18
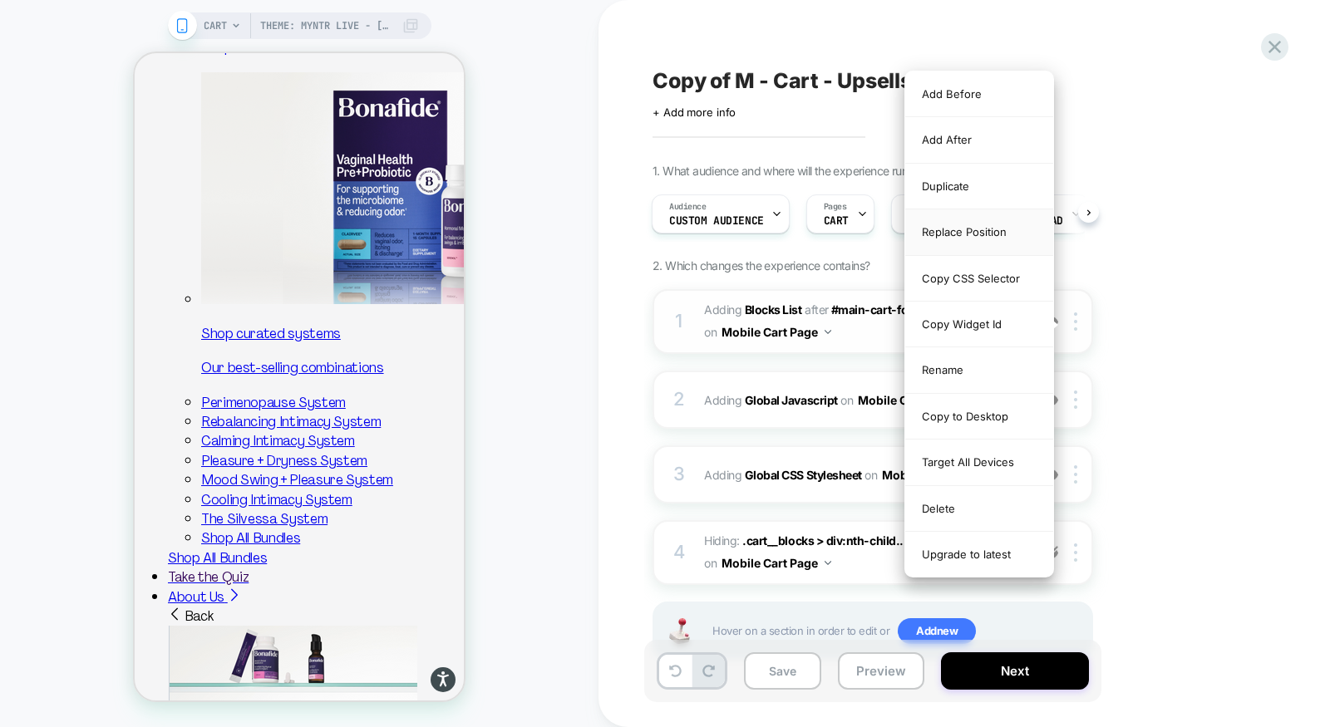
click at [978, 232] on div "Replace Position" at bounding box center [979, 232] width 148 height 46
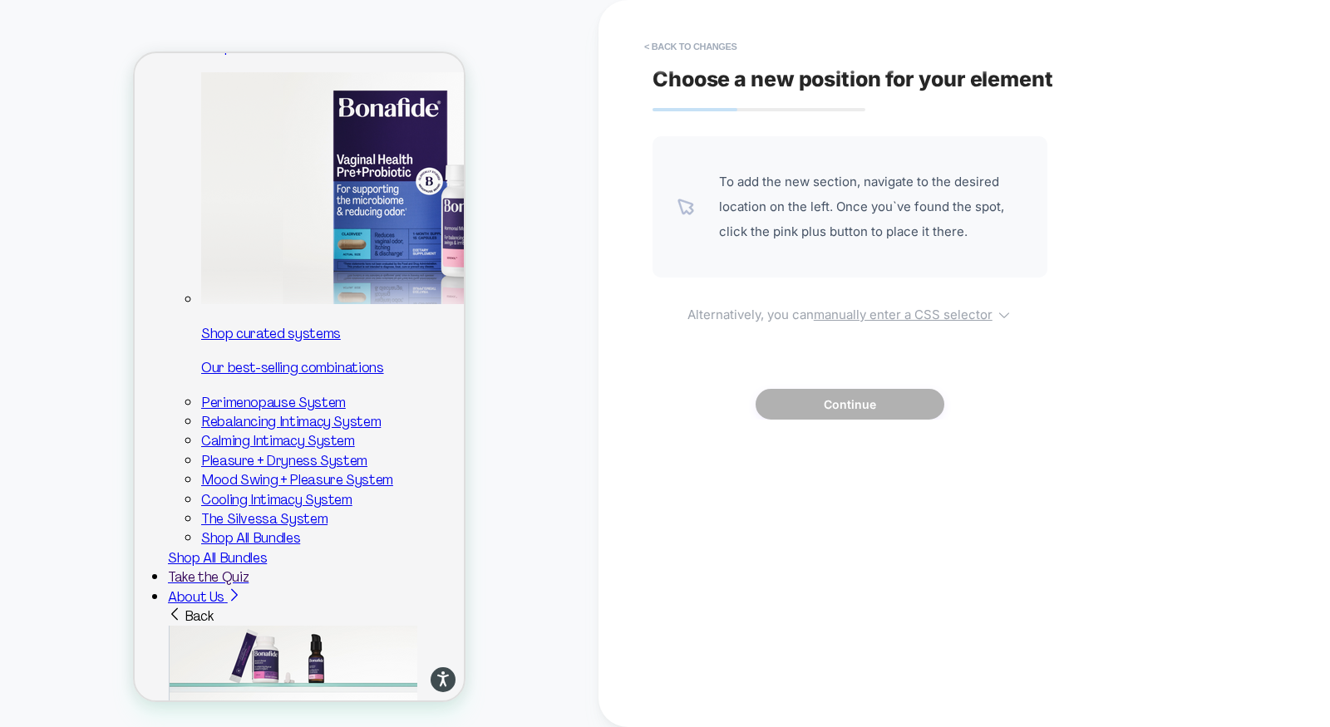
click at [883, 318] on u "manually enter a CSS selector" at bounding box center [903, 315] width 179 height 16
select select "*******"
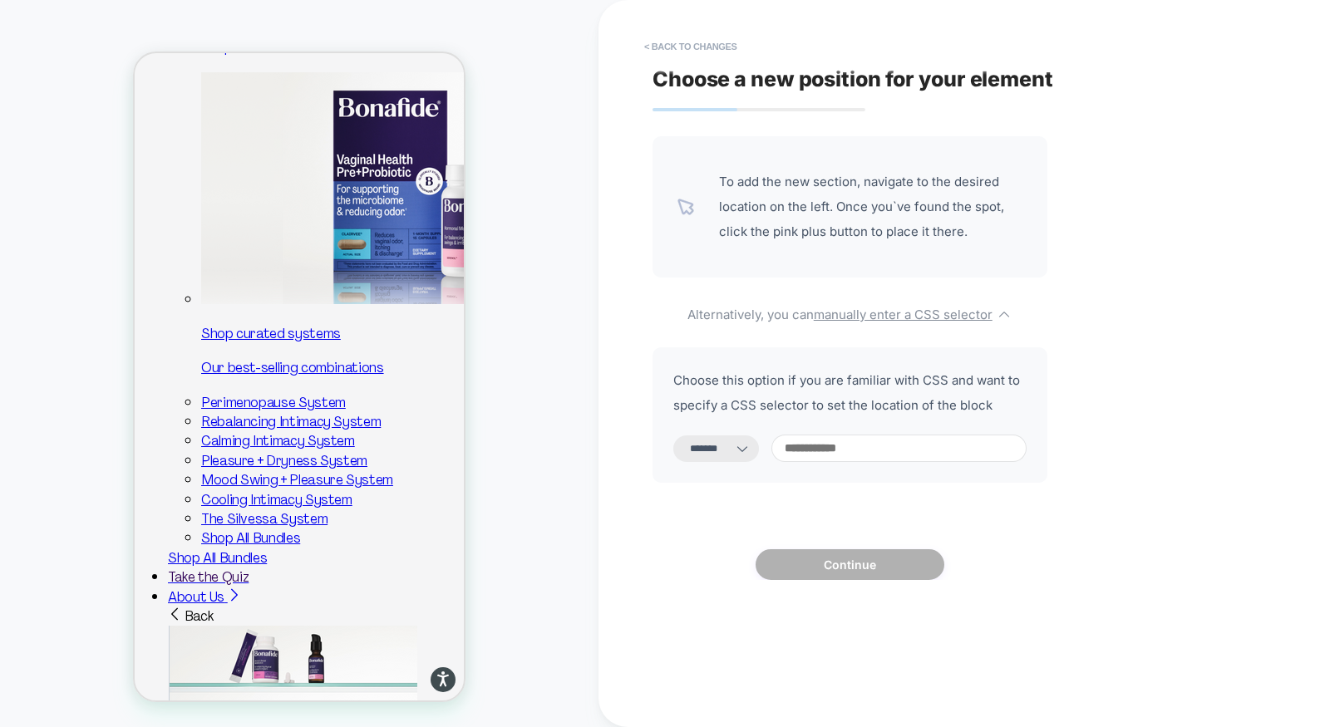
click at [873, 452] on input at bounding box center [898, 448] width 255 height 27
type input "*"
select select "*********"
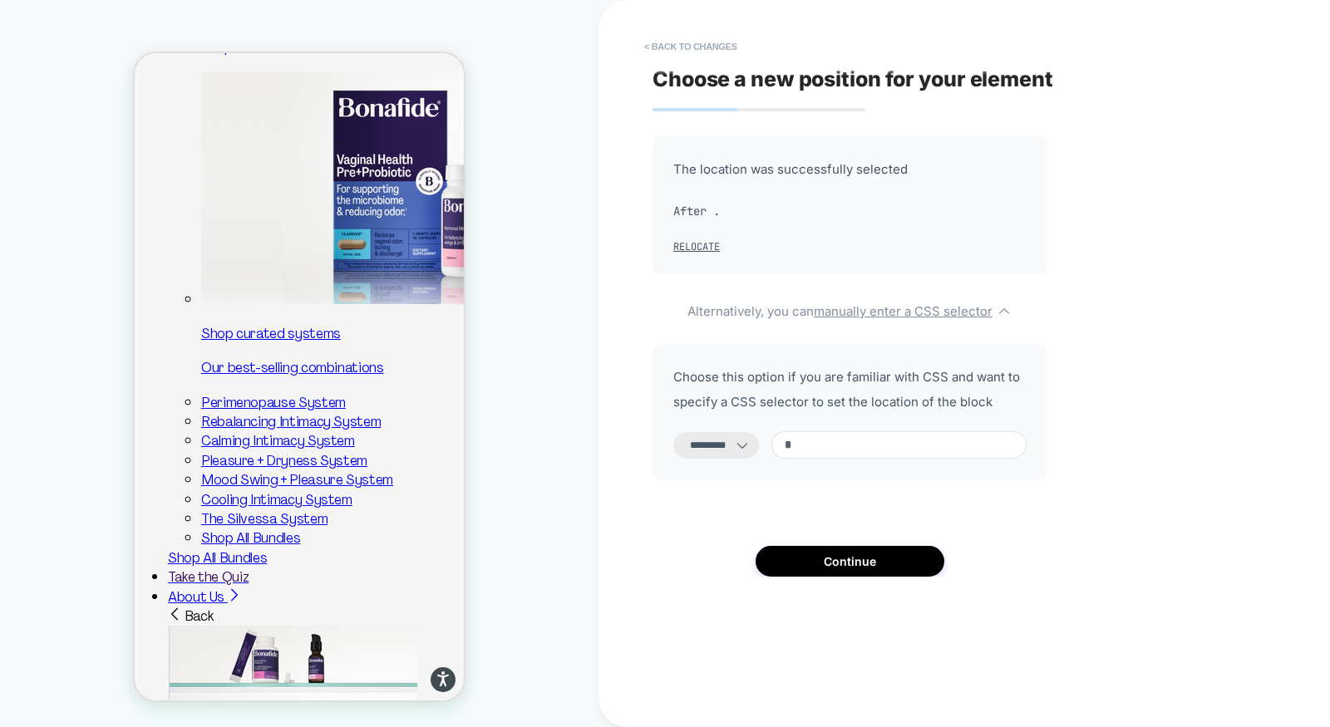
paste input "**********"
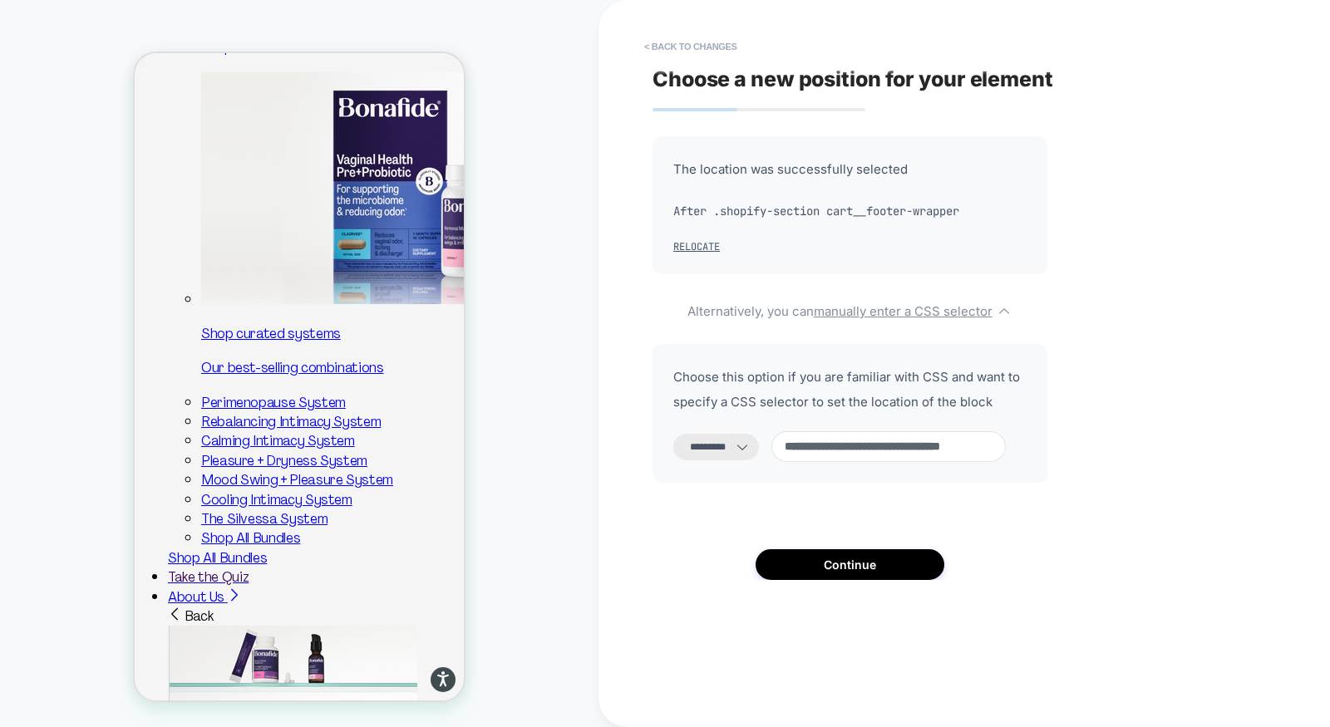
click at [870, 450] on input "**********" at bounding box center [888, 446] width 234 height 31
click at [924, 450] on input "**********" at bounding box center [888, 446] width 234 height 31
type input "**********"
click at [895, 559] on button "Continue" at bounding box center [850, 564] width 189 height 31
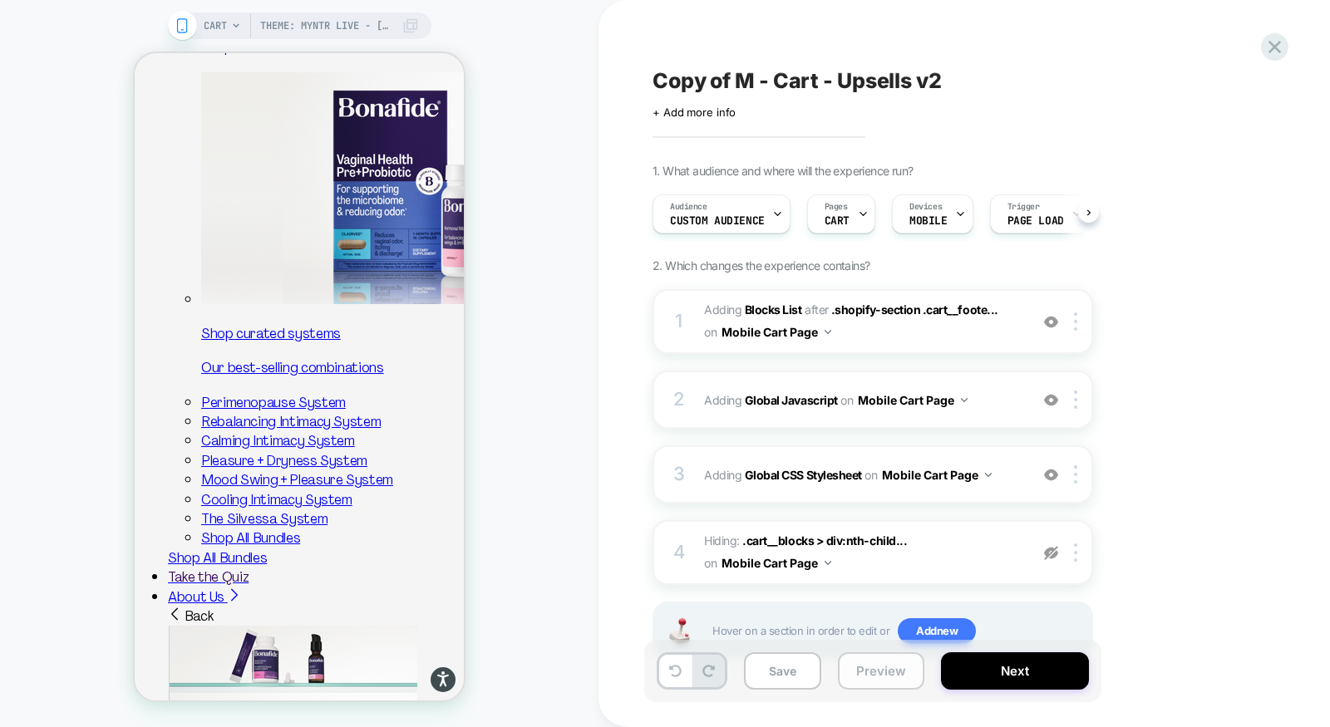
scroll to position [0, 1]
click at [882, 667] on button "Preview" at bounding box center [881, 671] width 86 height 37
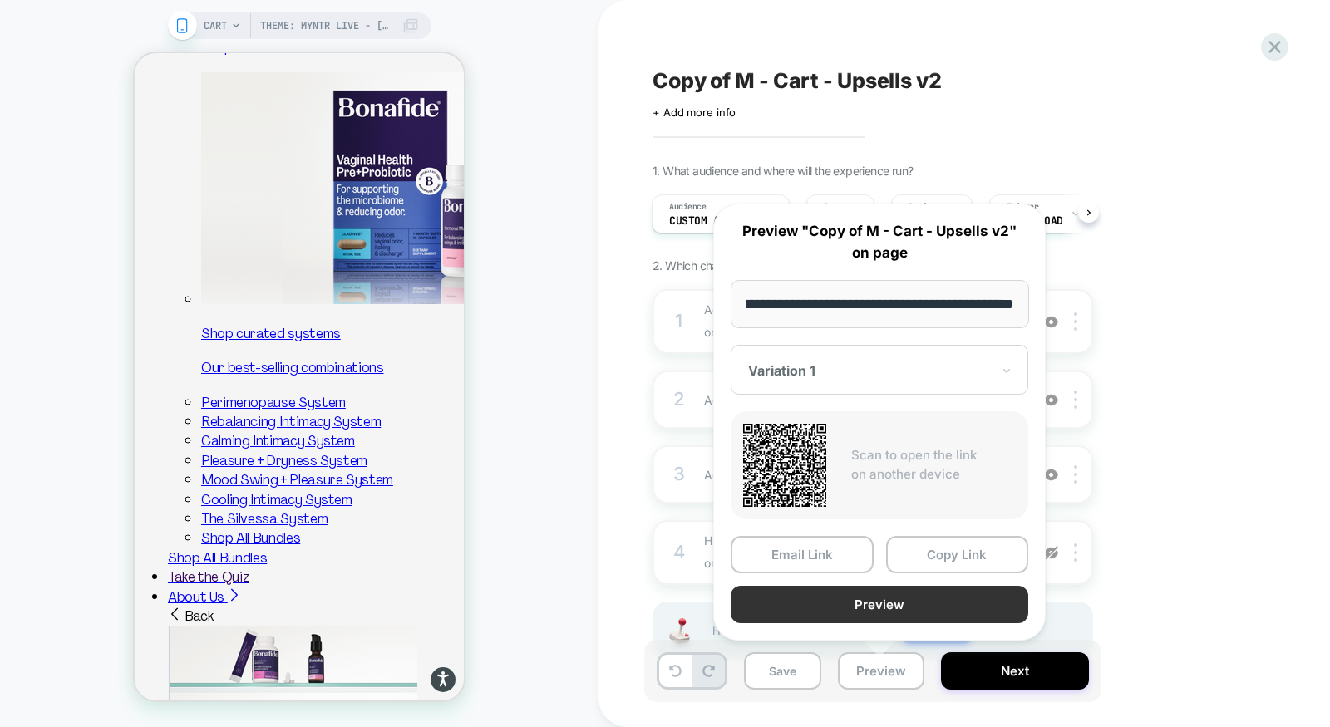
scroll to position [0, 0]
click at [886, 608] on button "Preview" at bounding box center [880, 604] width 298 height 37
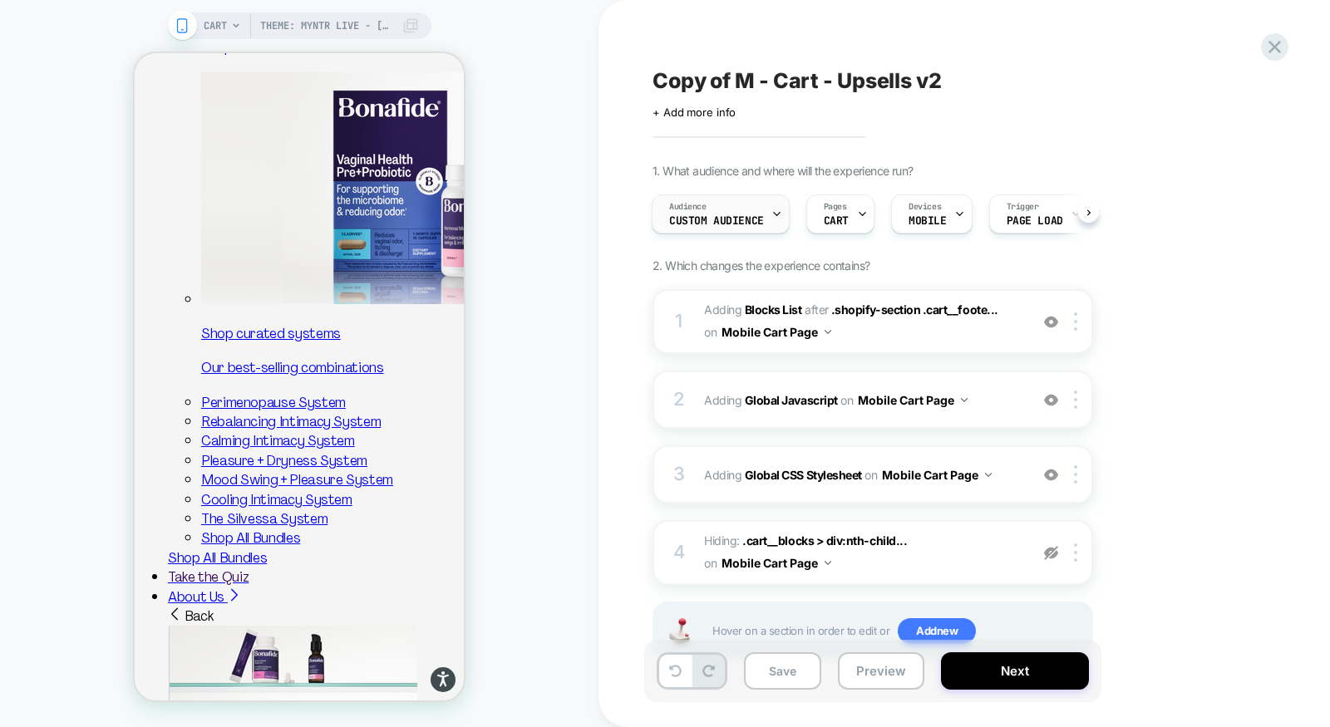
click at [731, 214] on div "Audience Custom Audience" at bounding box center [717, 213] width 128 height 37
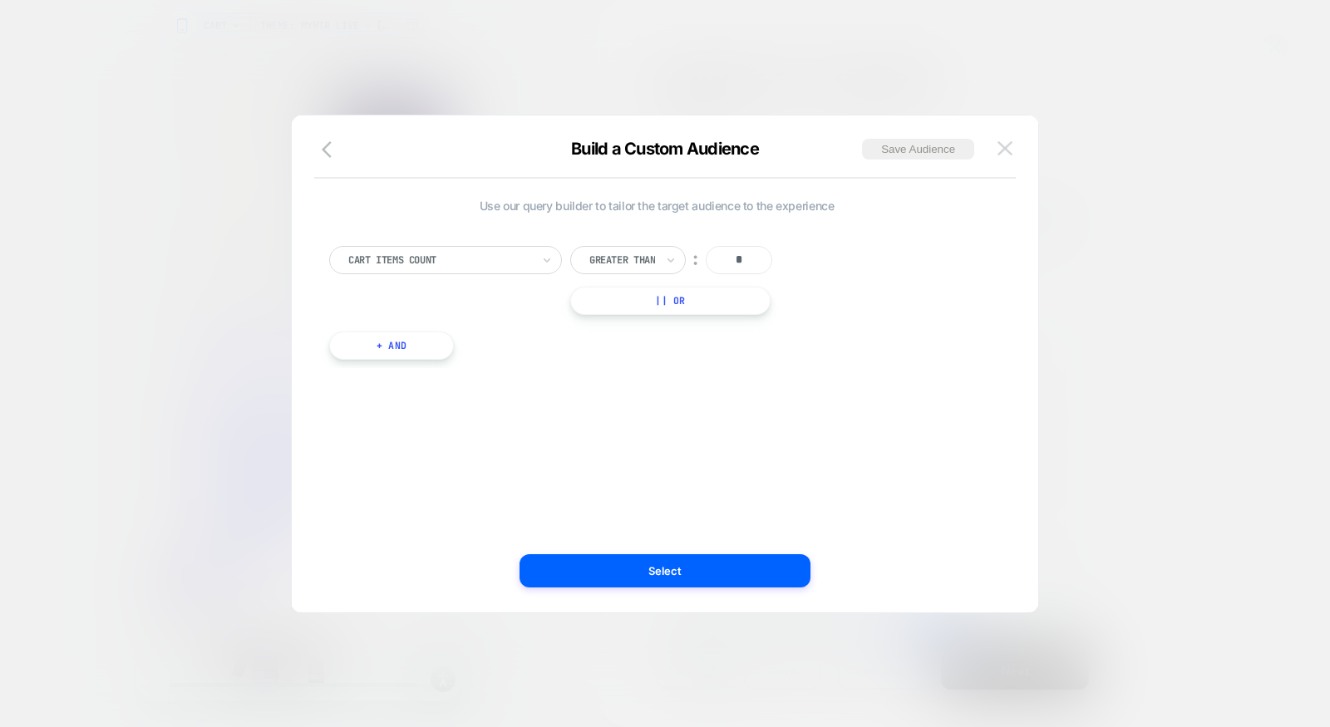
click at [1008, 149] on img at bounding box center [1005, 148] width 15 height 14
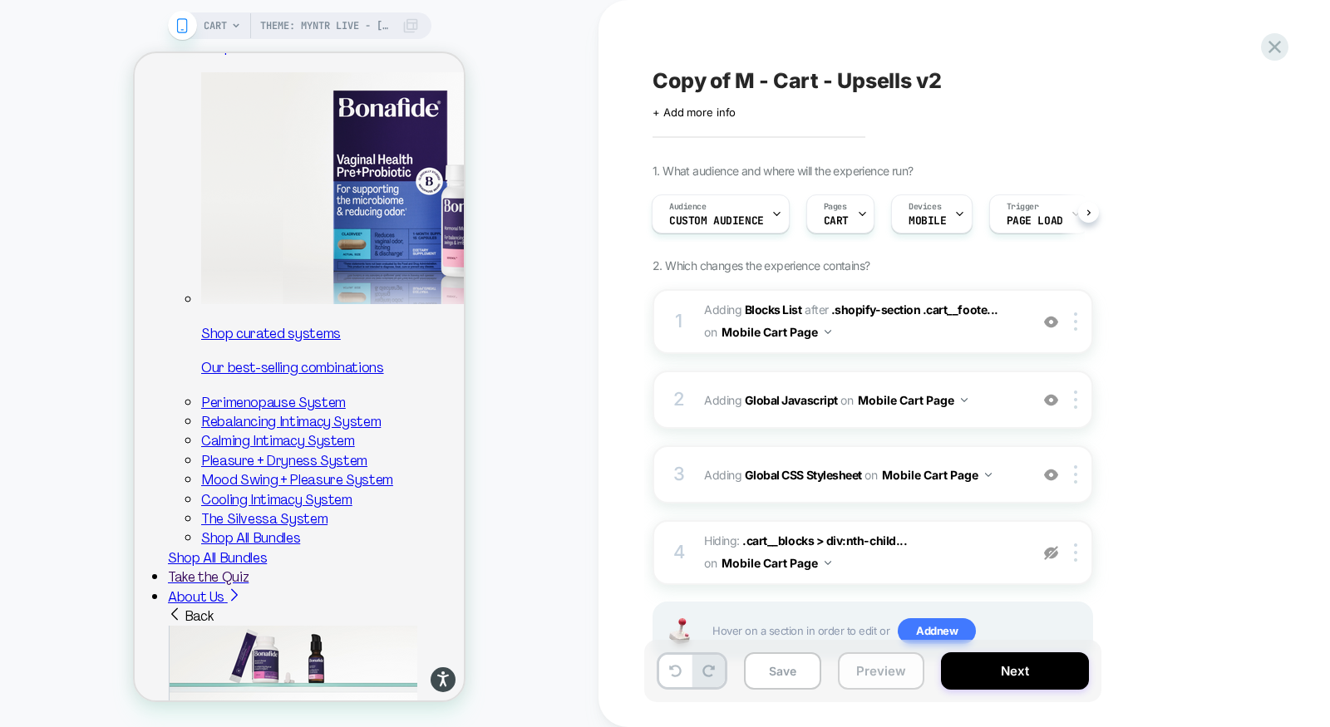
click at [875, 672] on button "Preview" at bounding box center [881, 671] width 86 height 37
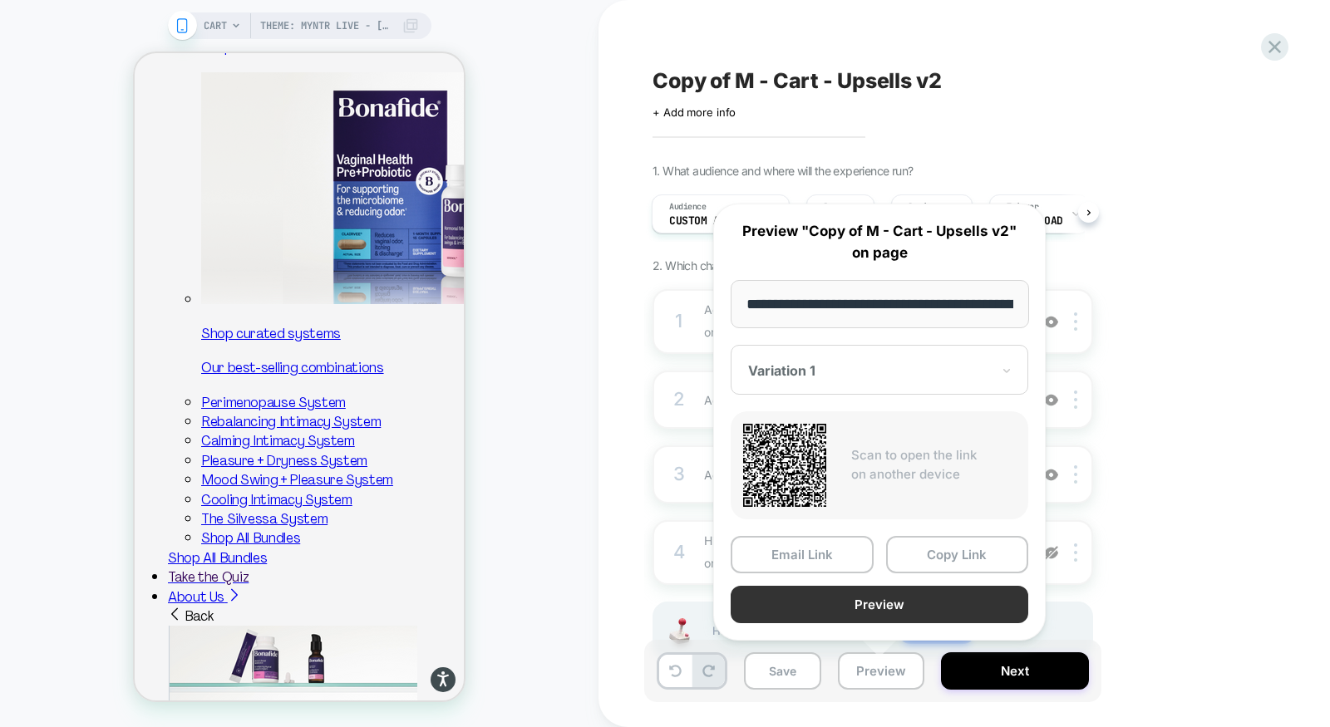
click at [870, 599] on button "Preview" at bounding box center [880, 604] width 298 height 37
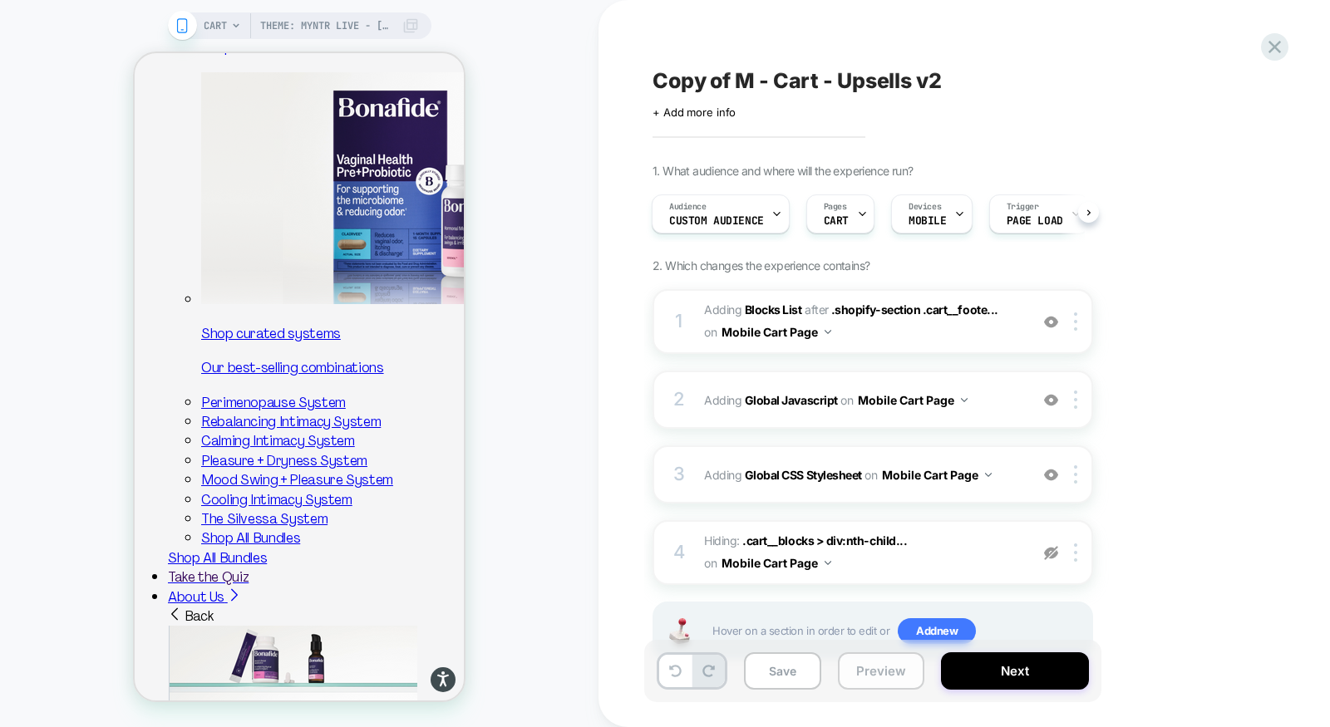
click at [872, 678] on button "Preview" at bounding box center [881, 671] width 86 height 37
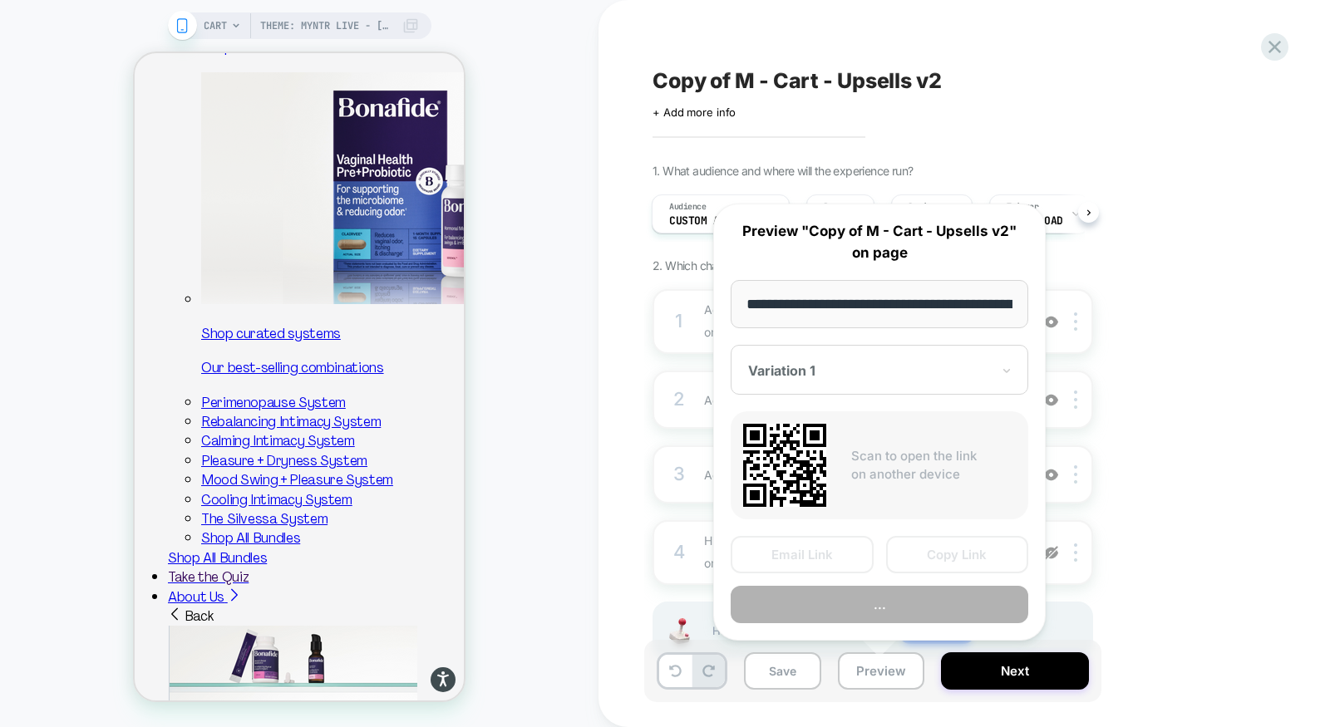
scroll to position [0, 166]
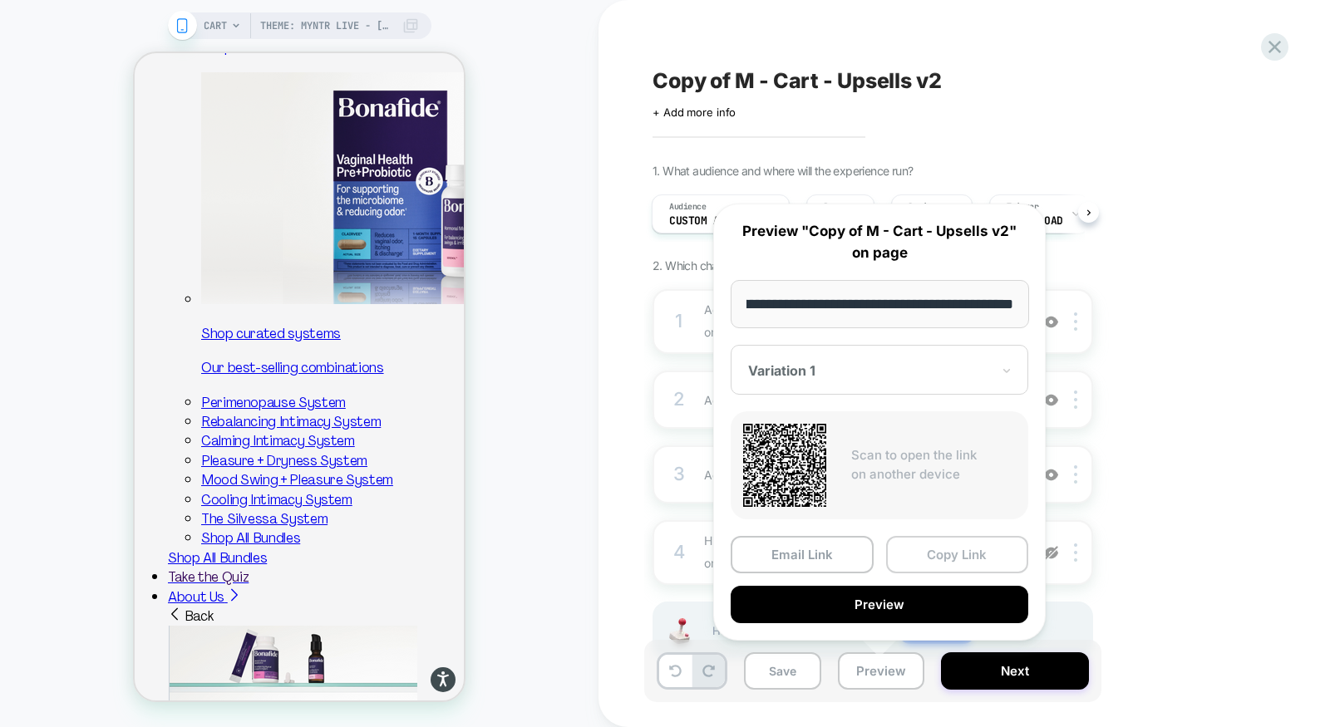
click at [932, 557] on button "Copy Link" at bounding box center [957, 554] width 143 height 37
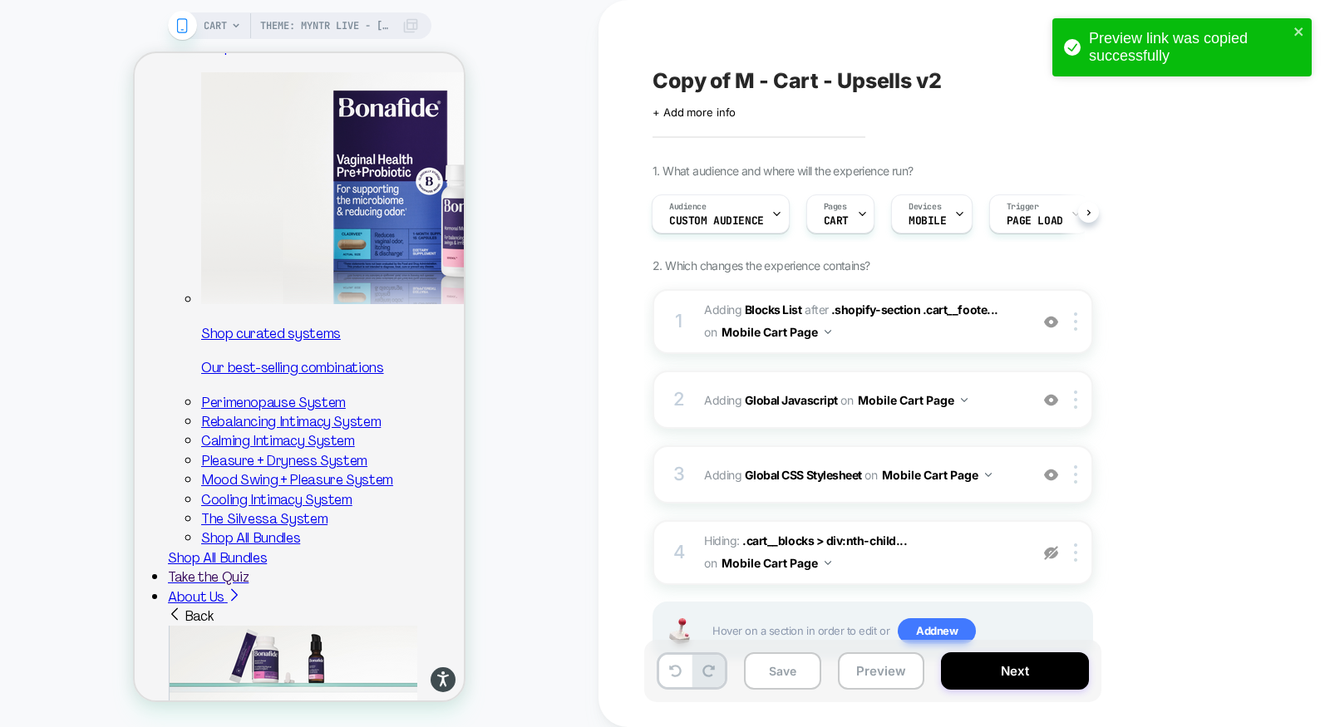
click at [604, 549] on div "Copy of M - Cart - Upsells v2 Click to edit experience details + Add more info …" at bounding box center [965, 363] width 732 height 727
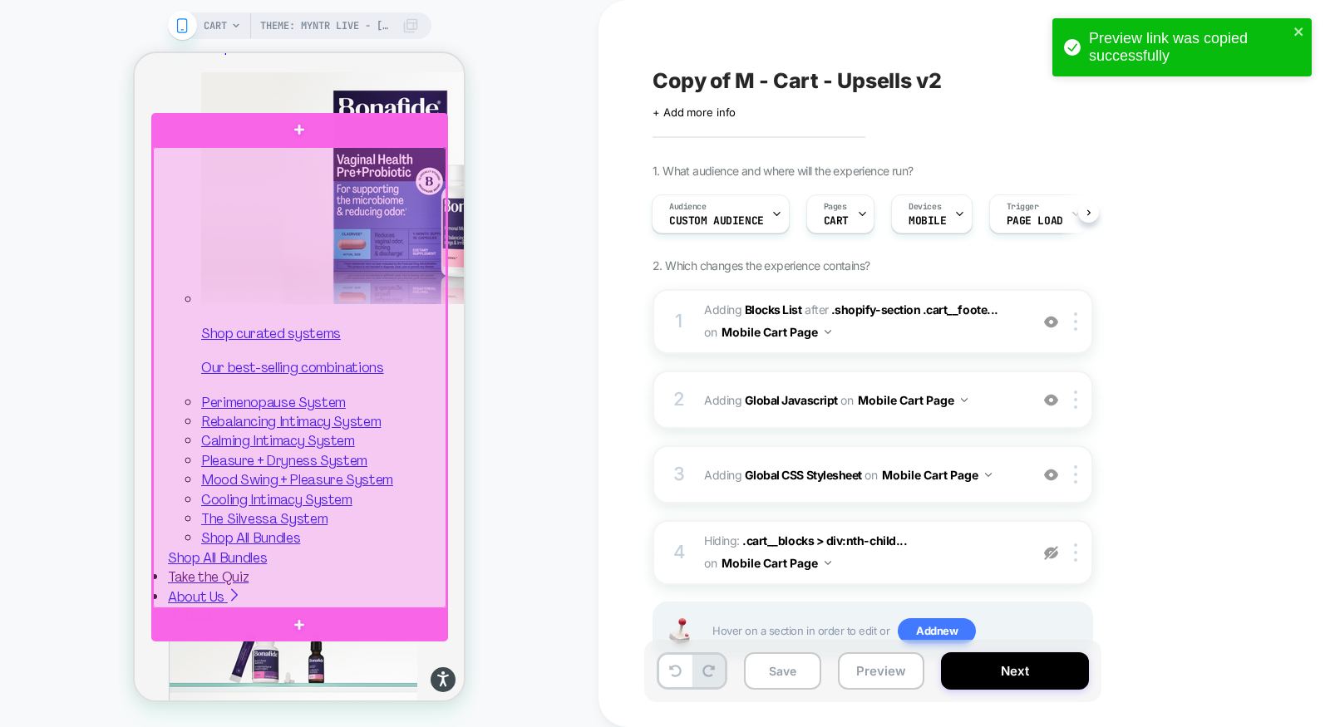
click at [381, 340] on div at bounding box center [299, 377] width 293 height 461
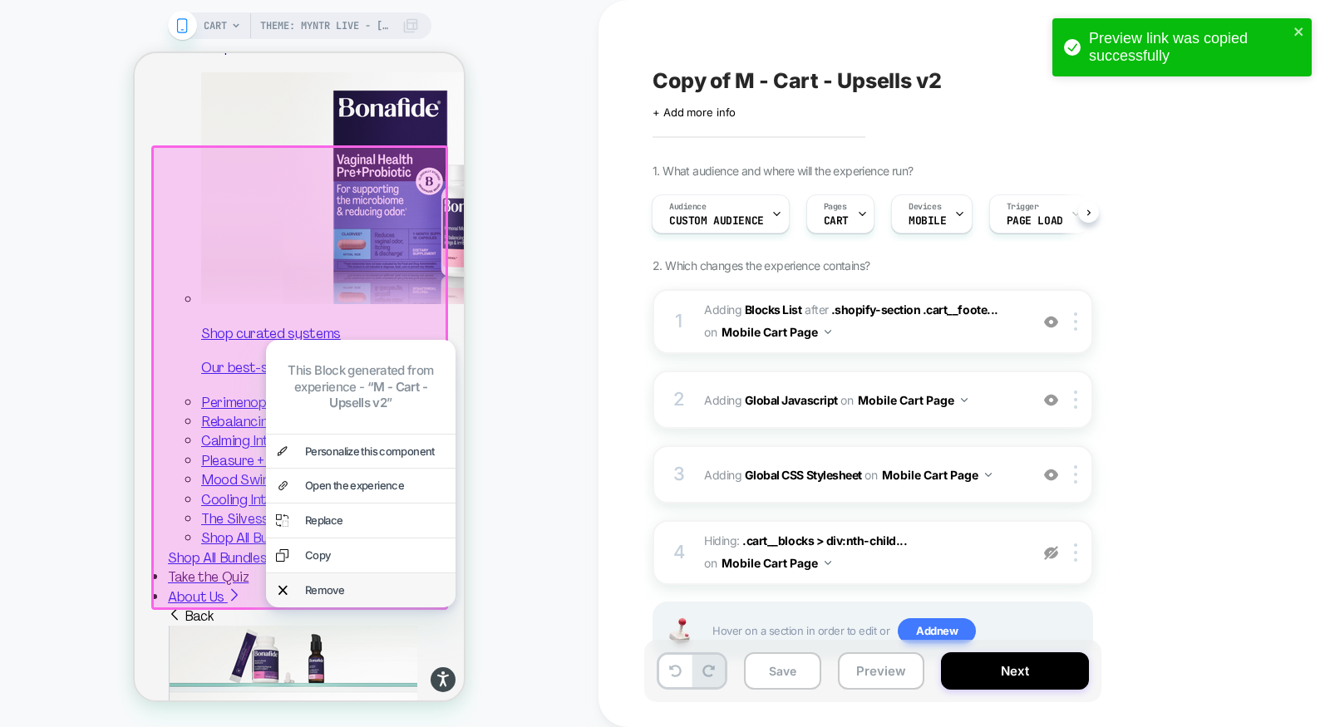
click at [376, 591] on div "Remove" at bounding box center [375, 591] width 140 height 14
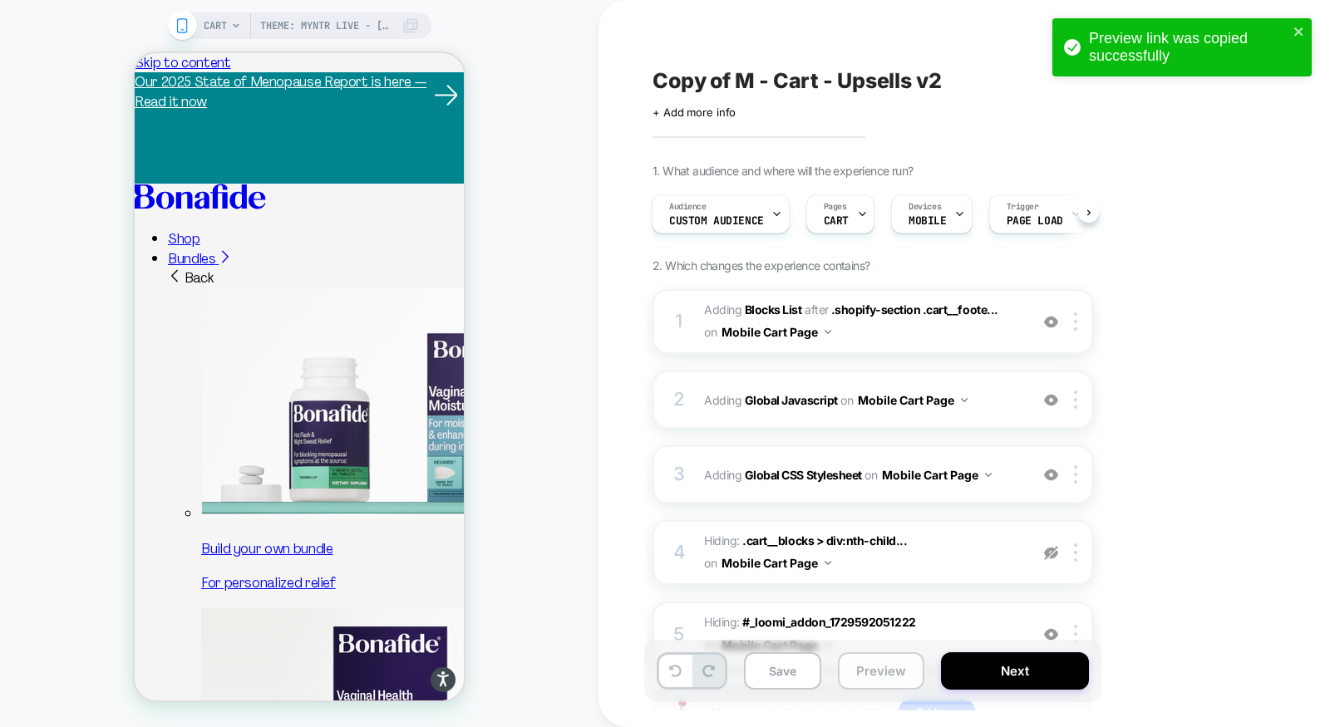
click at [880, 668] on button "Preview" at bounding box center [881, 671] width 86 height 37
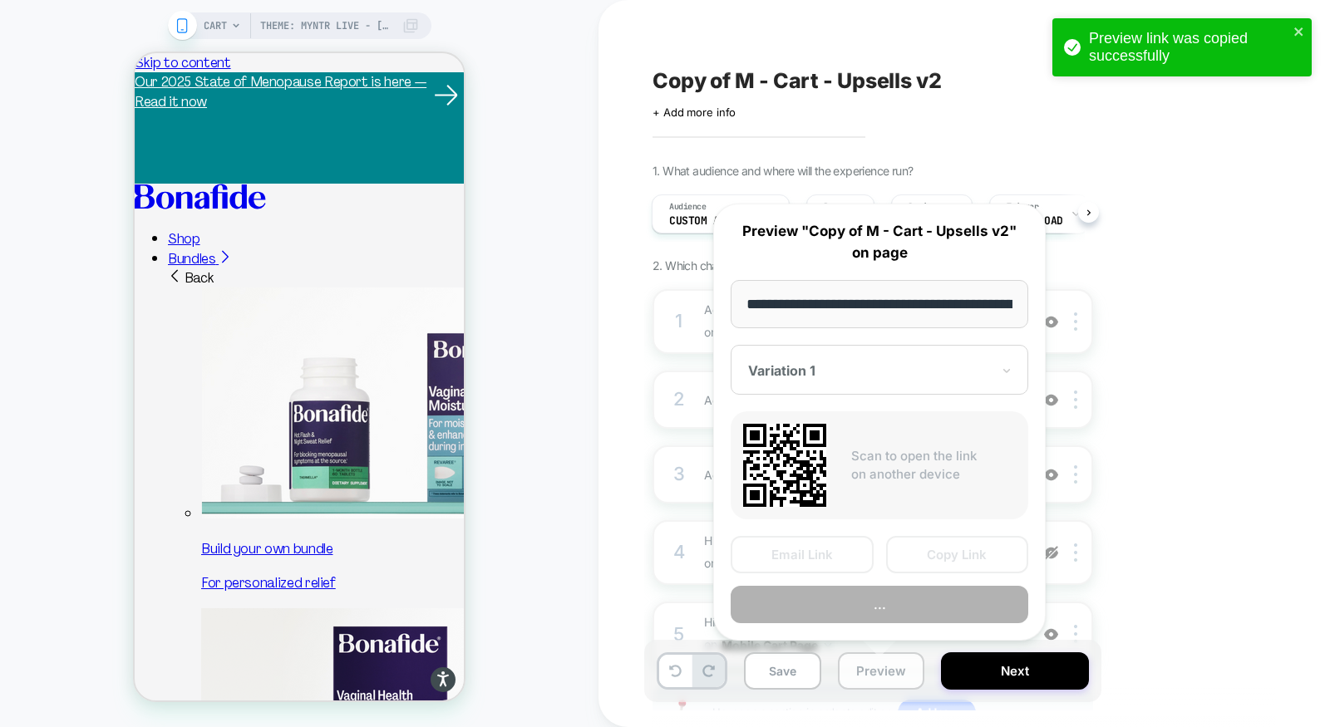
scroll to position [0, 166]
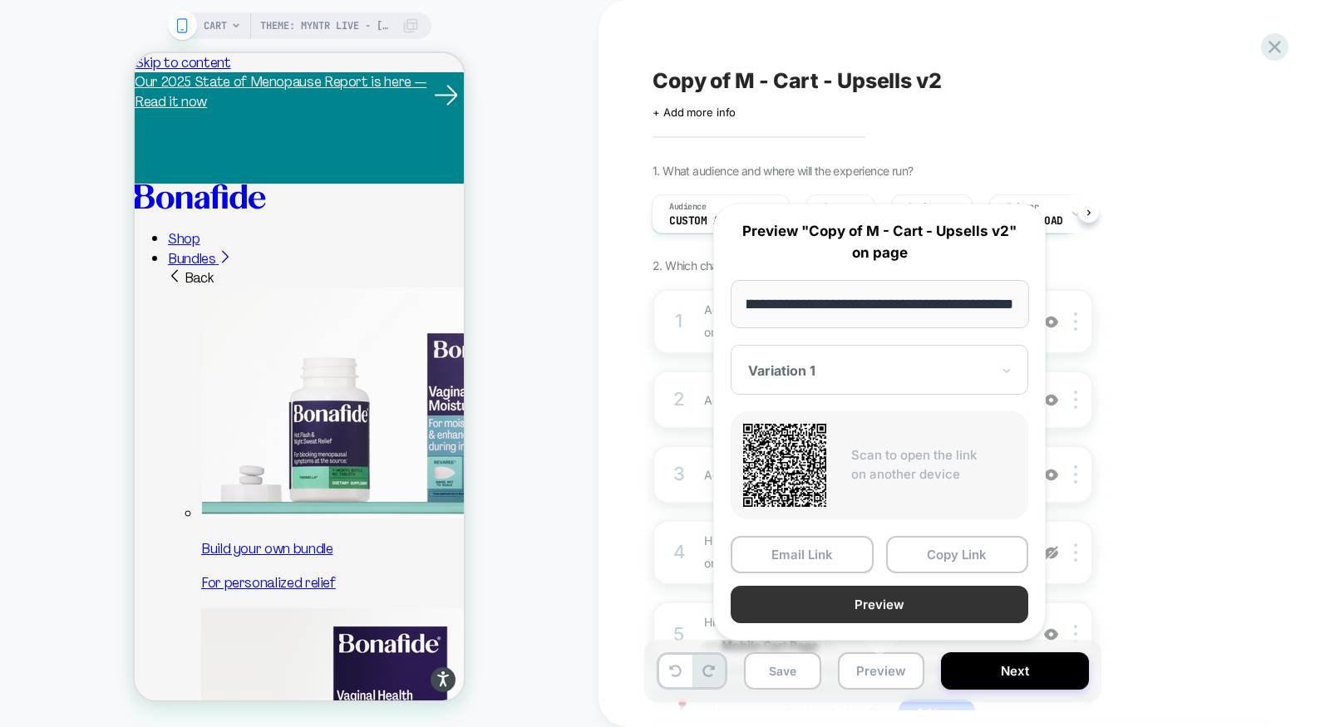
click at [898, 596] on button "Preview" at bounding box center [880, 604] width 298 height 37
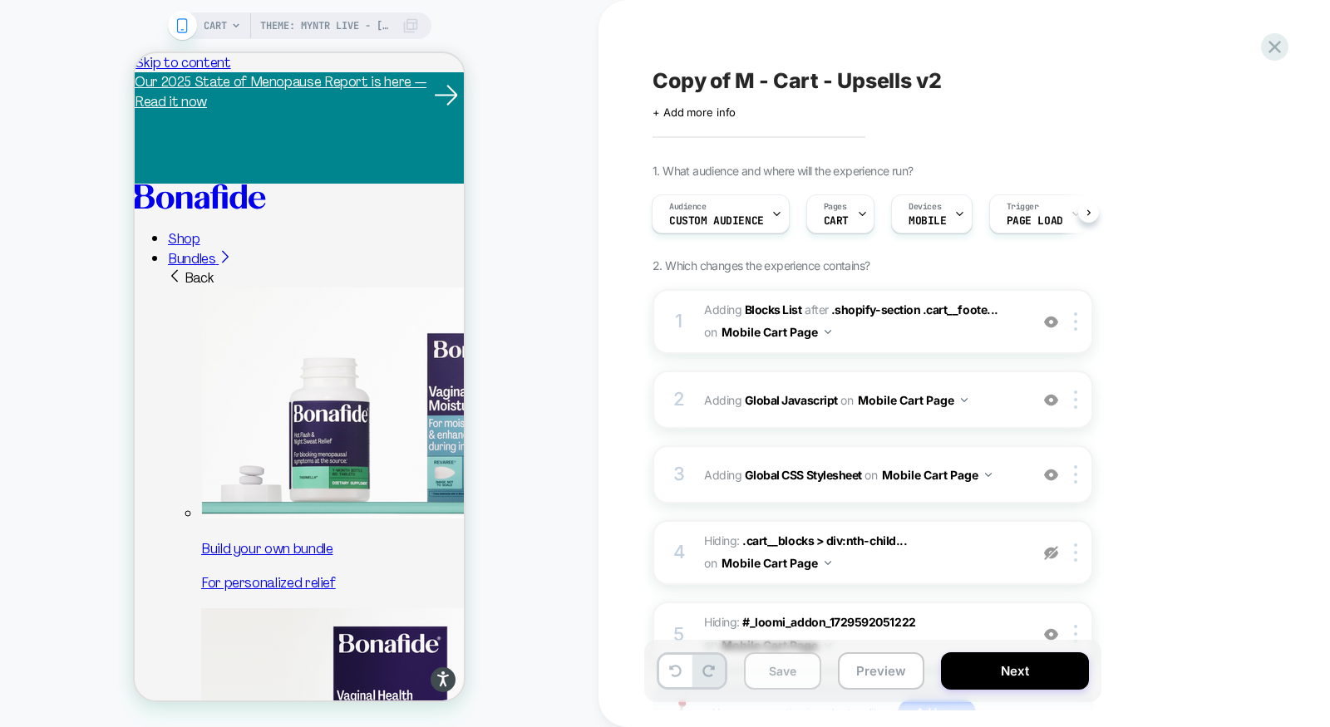
click at [785, 671] on button "Save" at bounding box center [782, 671] width 77 height 37
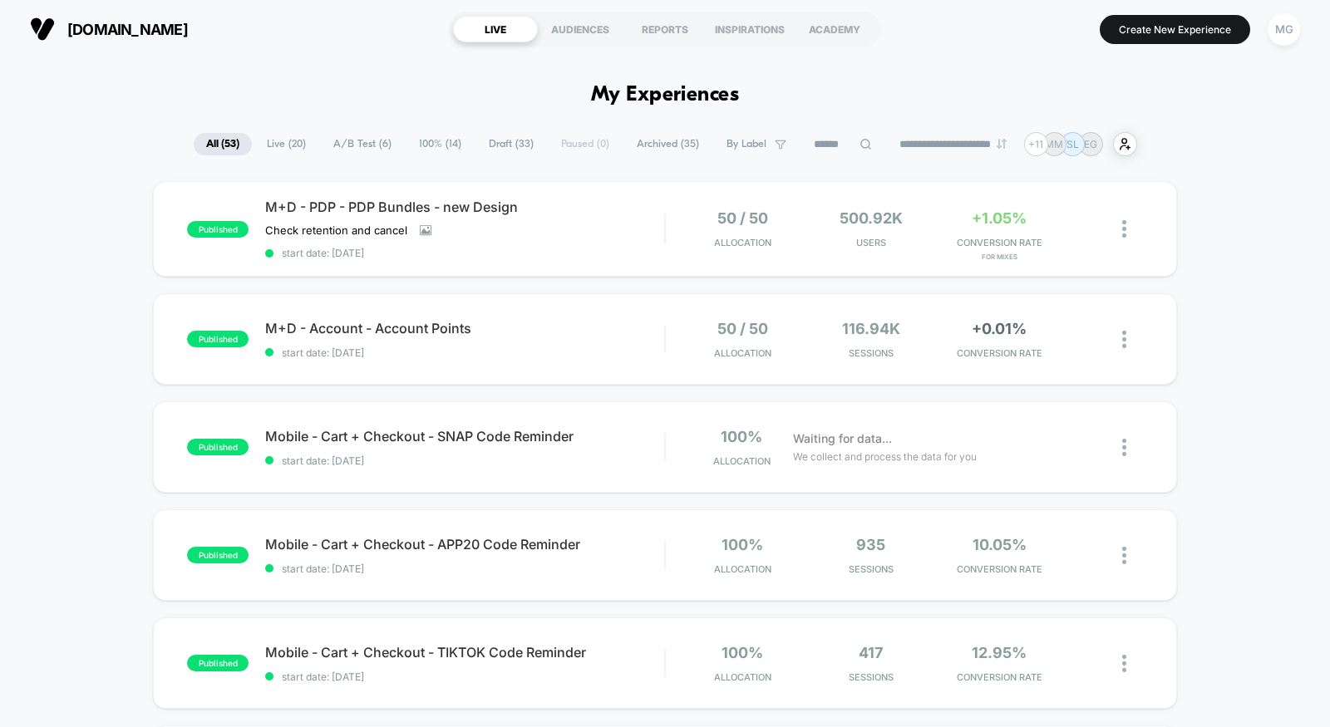
click at [486, 144] on span "Draft ( 33 )" at bounding box center [511, 144] width 70 height 22
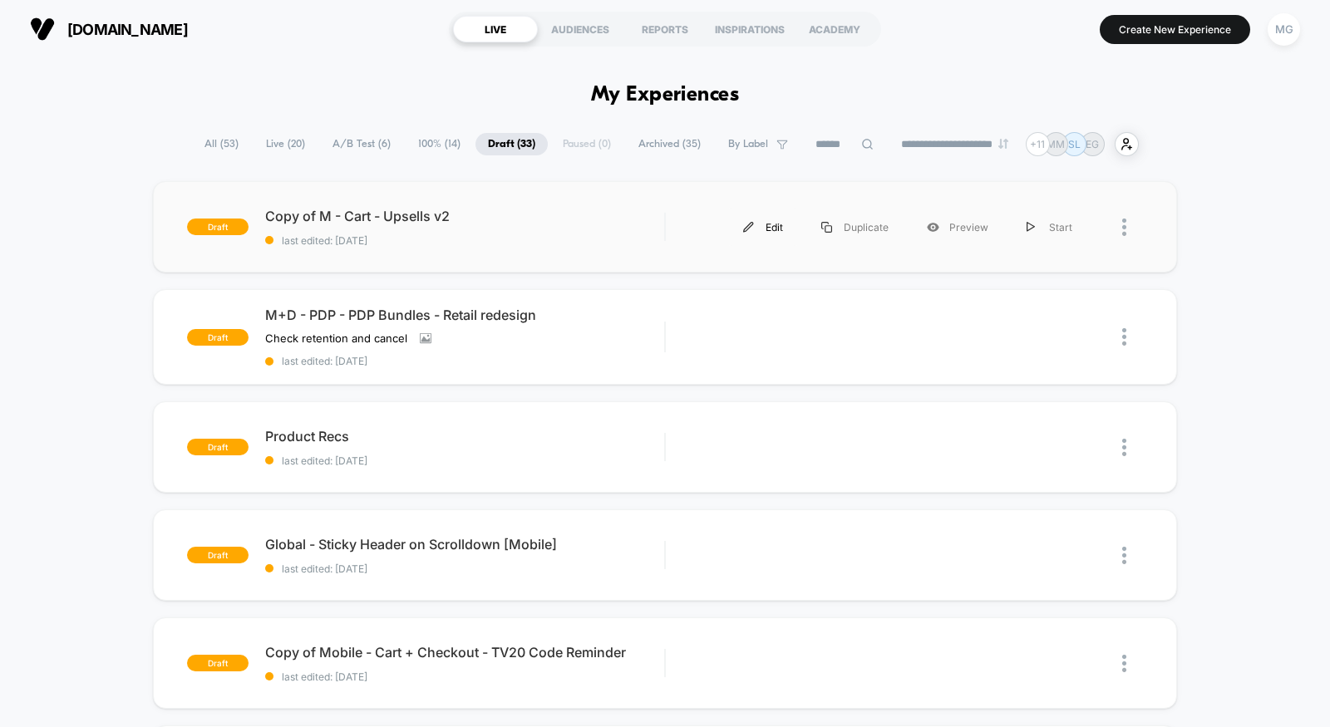
click at [771, 230] on div "Edit" at bounding box center [763, 227] width 78 height 37
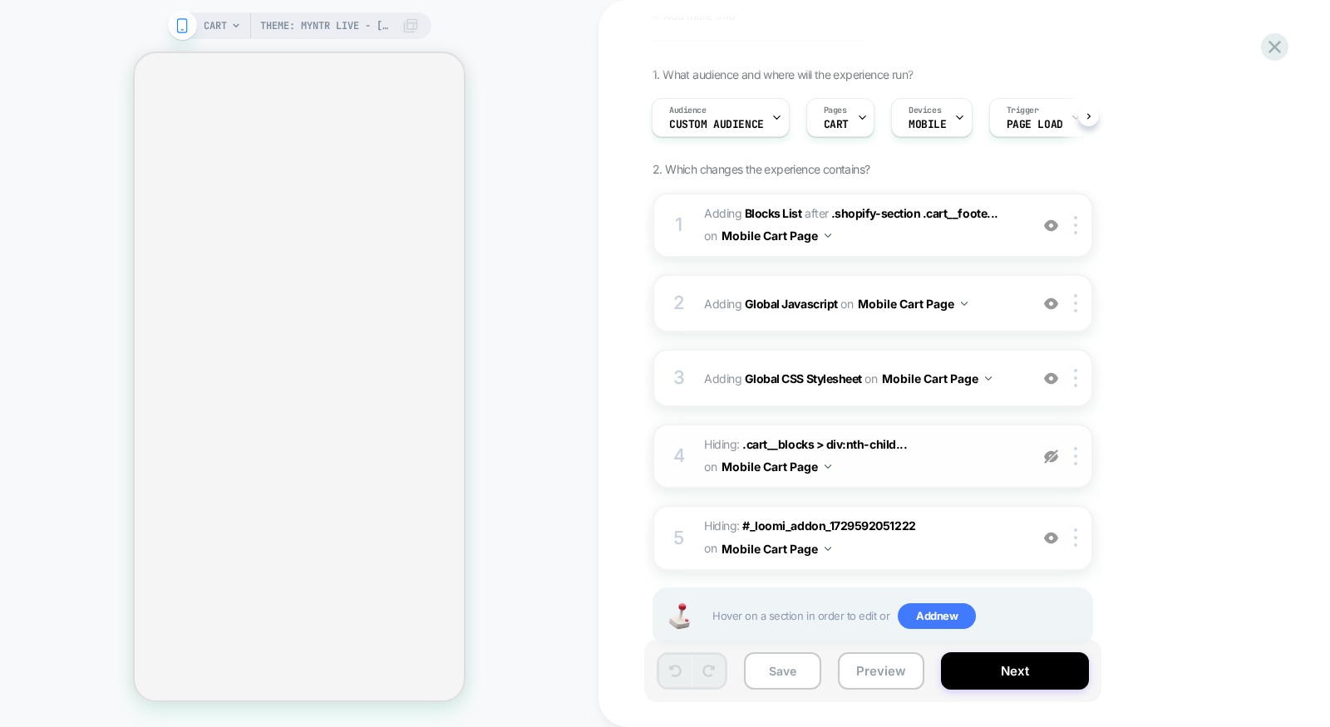
scroll to position [136, 0]
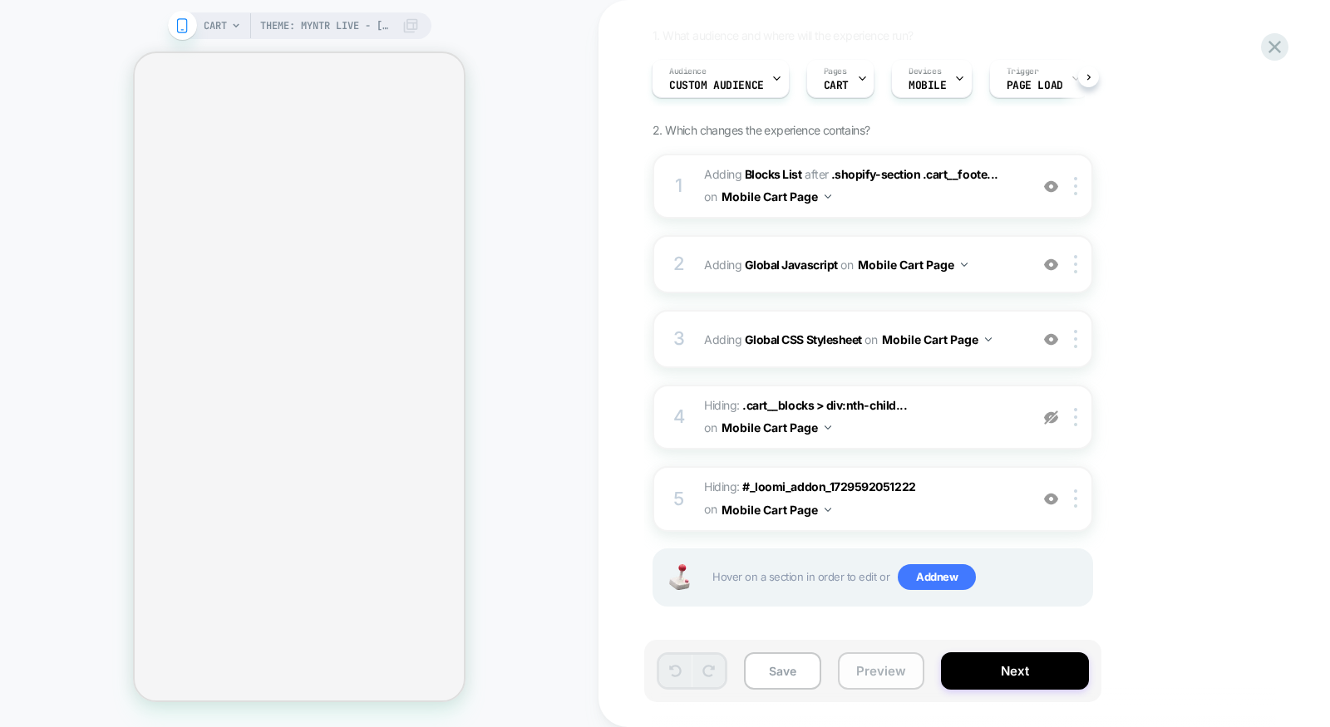
click at [864, 684] on button "Preview" at bounding box center [881, 671] width 86 height 37
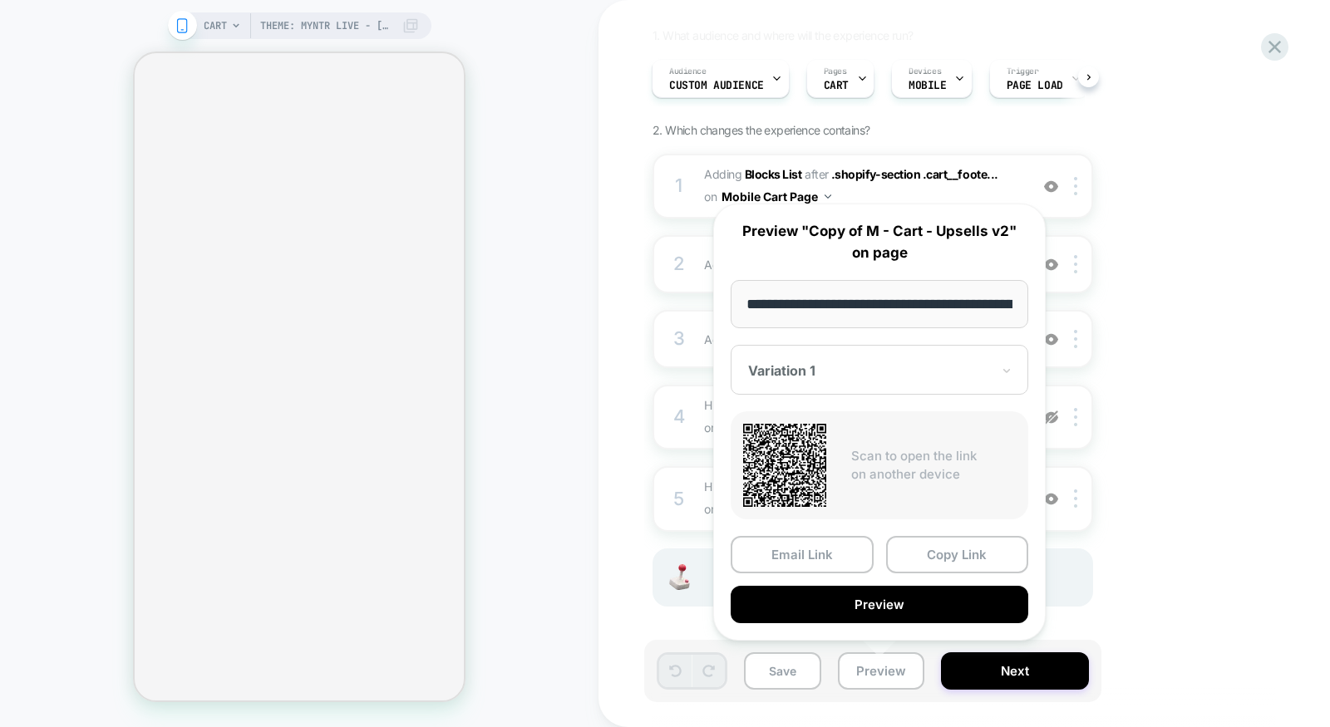
scroll to position [0, 166]
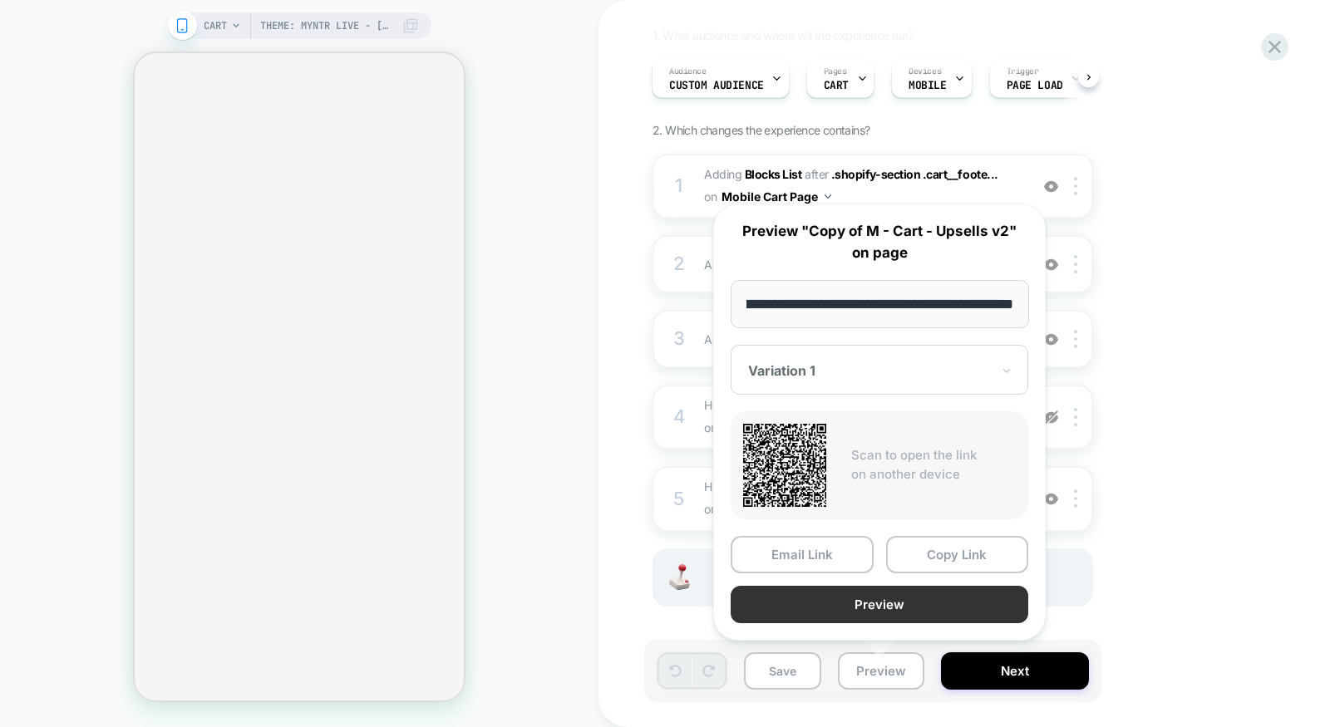
click at [855, 611] on button "Preview" at bounding box center [880, 604] width 298 height 37
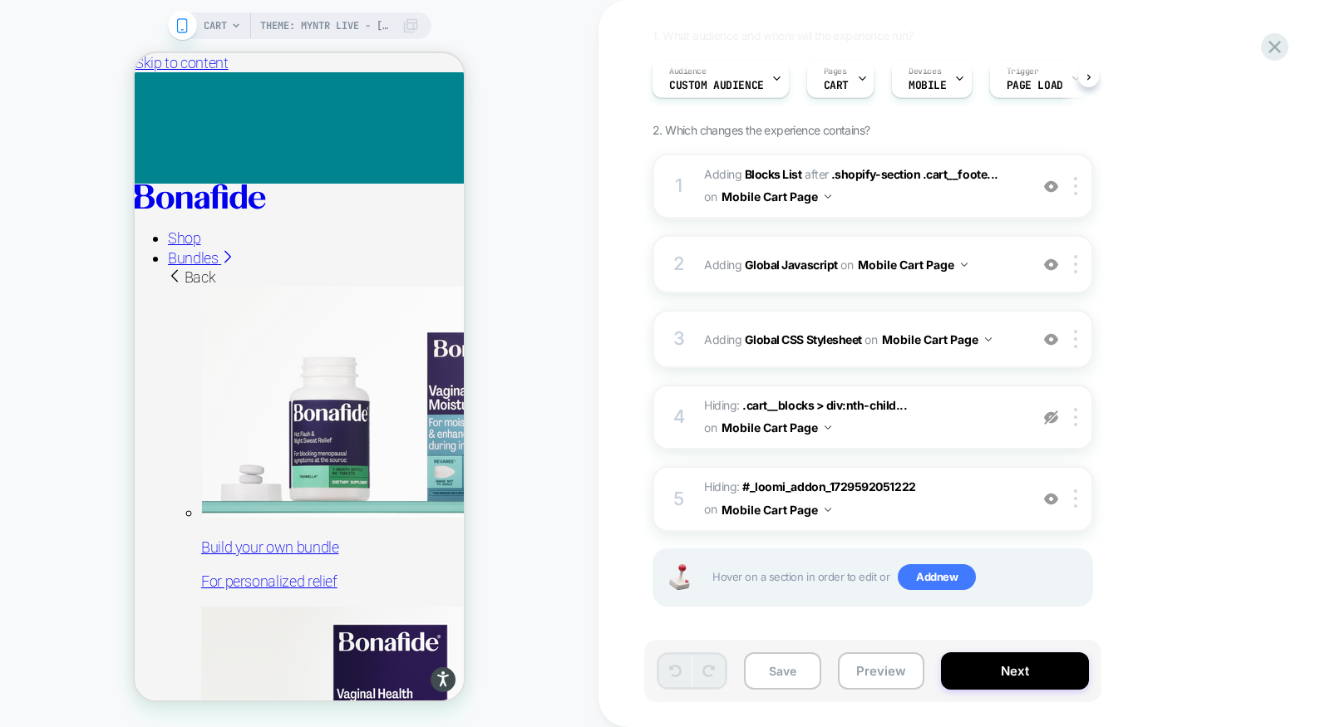
scroll to position [0, 0]
click at [1079, 187] on div at bounding box center [1078, 186] width 27 height 18
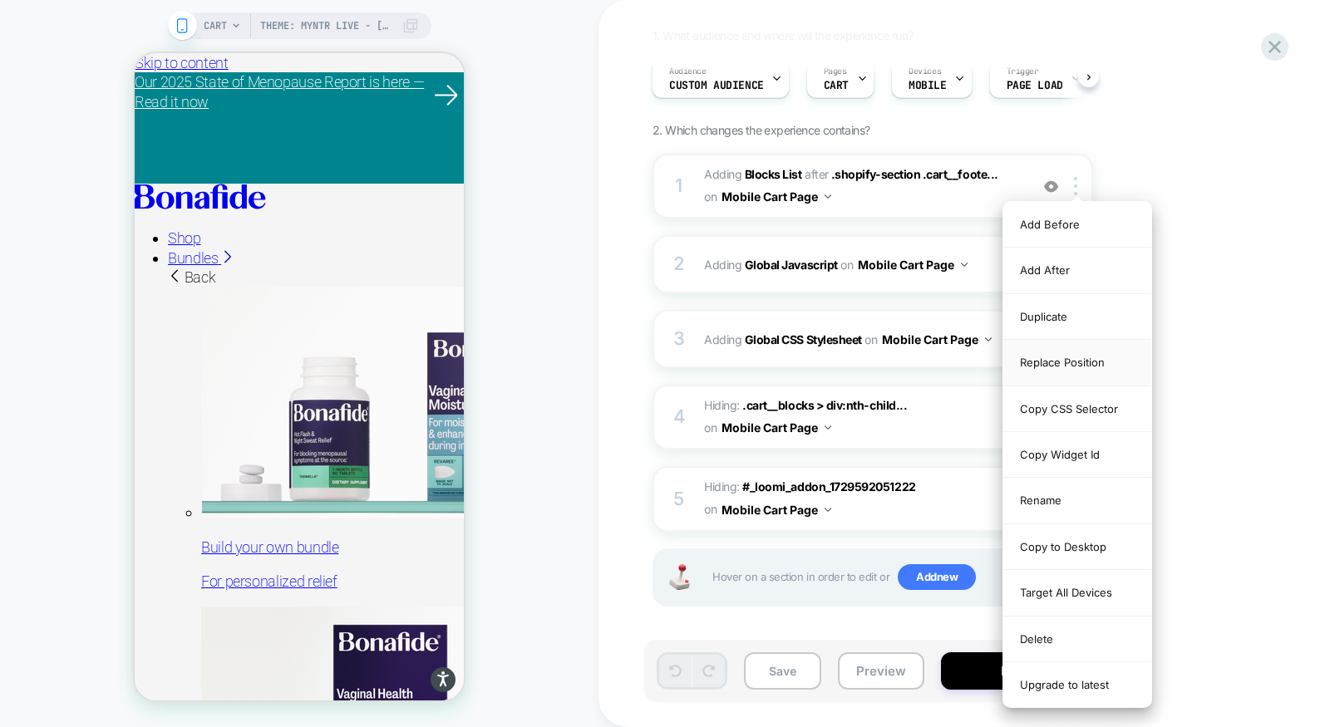
click at [1060, 361] on div "Replace Position" at bounding box center [1077, 363] width 148 height 46
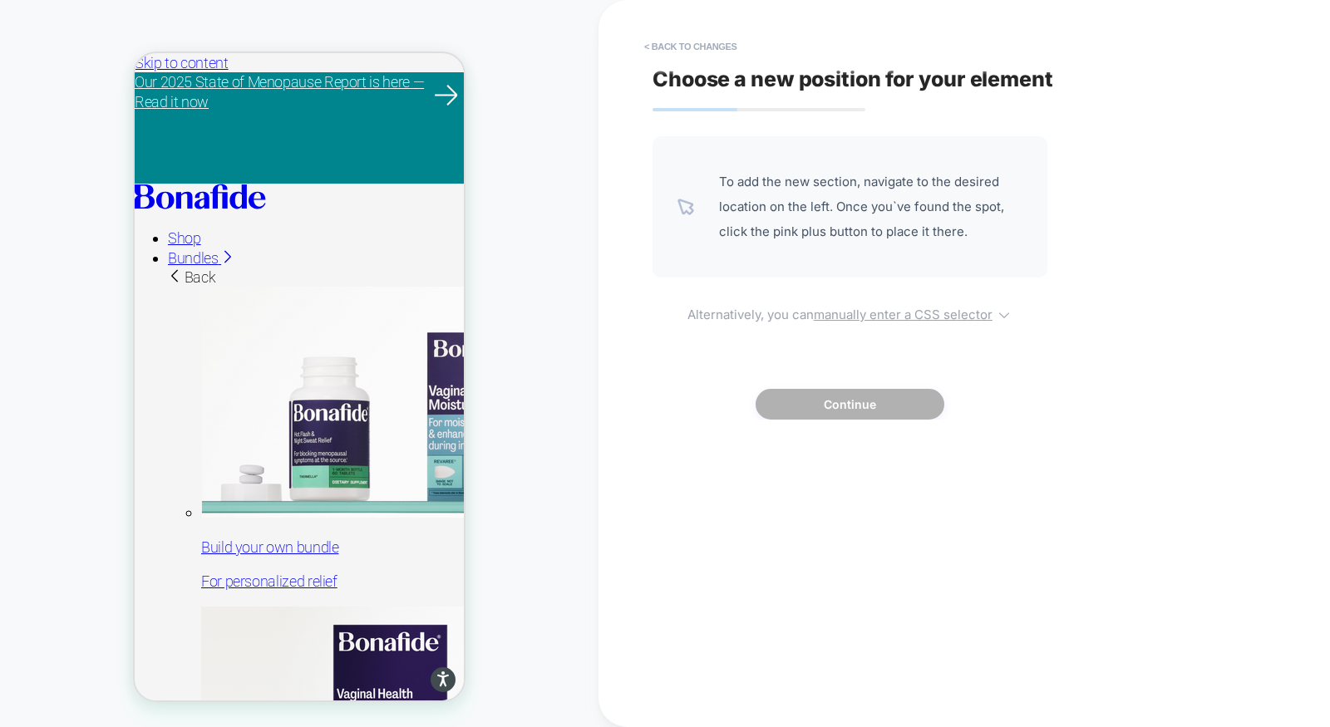
click at [934, 312] on u "manually enter a CSS selector" at bounding box center [903, 315] width 179 height 16
select select "*******"
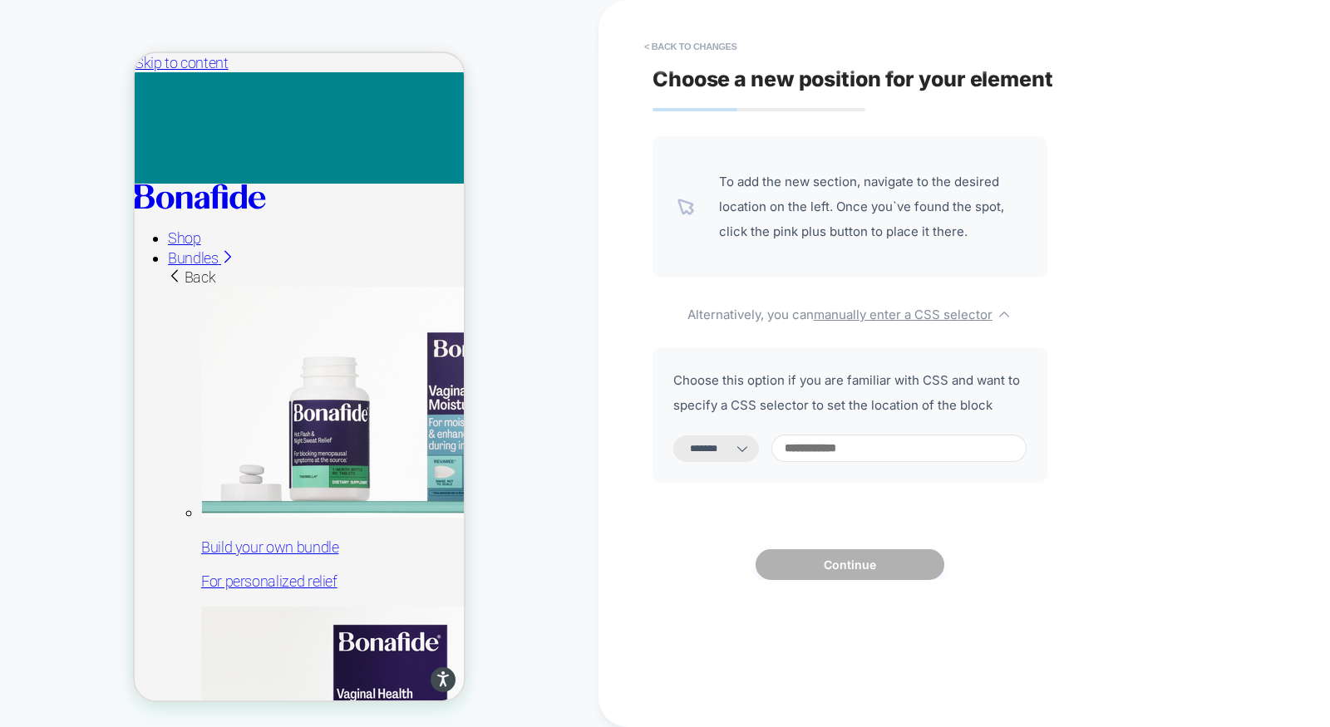
click at [867, 455] on input at bounding box center [898, 448] width 255 height 27
paste input "**********"
type input "**********"
select select "*********"
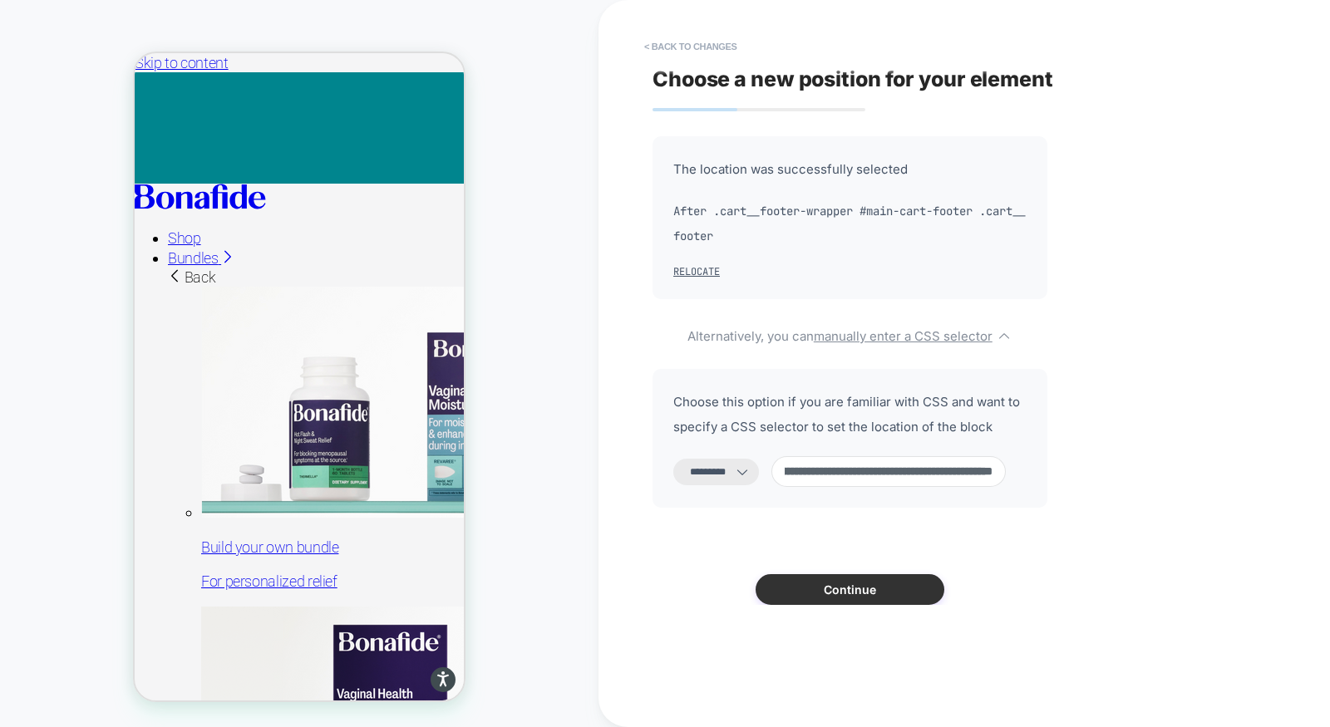
type input "**********"
click at [864, 599] on button "Continue" at bounding box center [850, 589] width 189 height 31
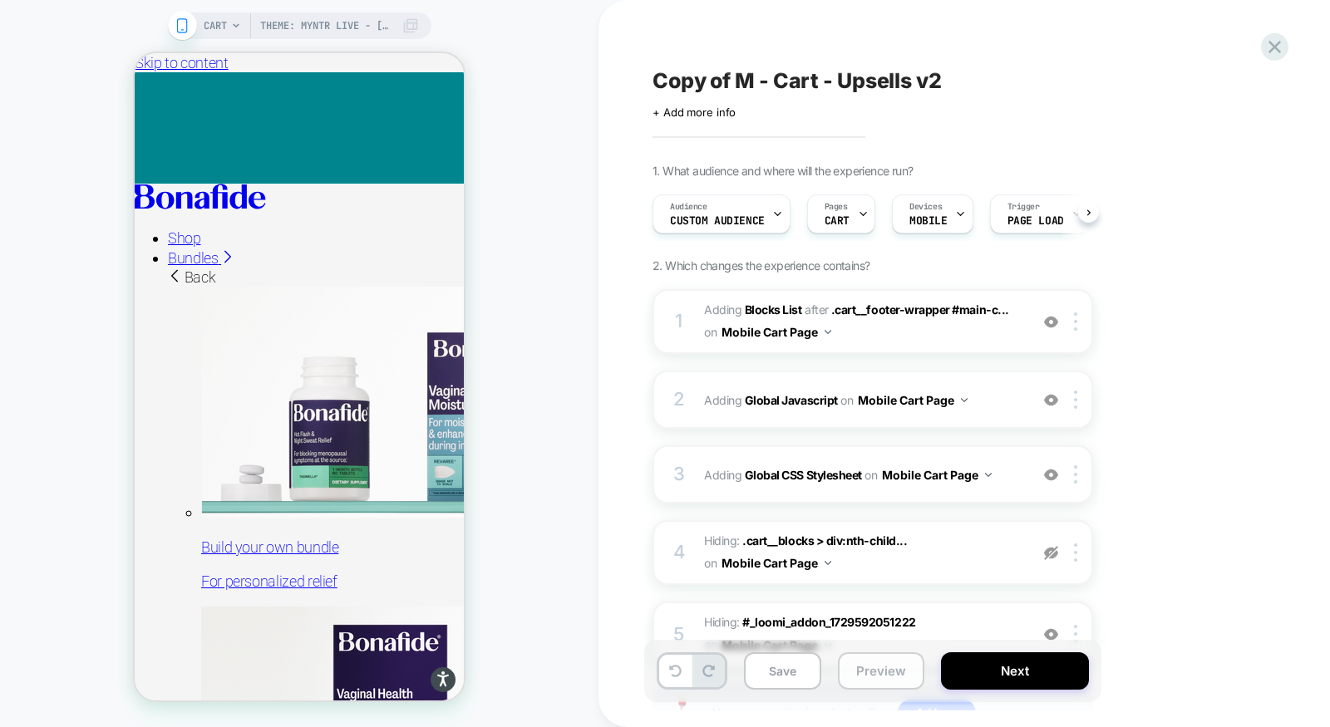
scroll to position [0, 1]
click at [880, 674] on button "Preview" at bounding box center [881, 671] width 86 height 37
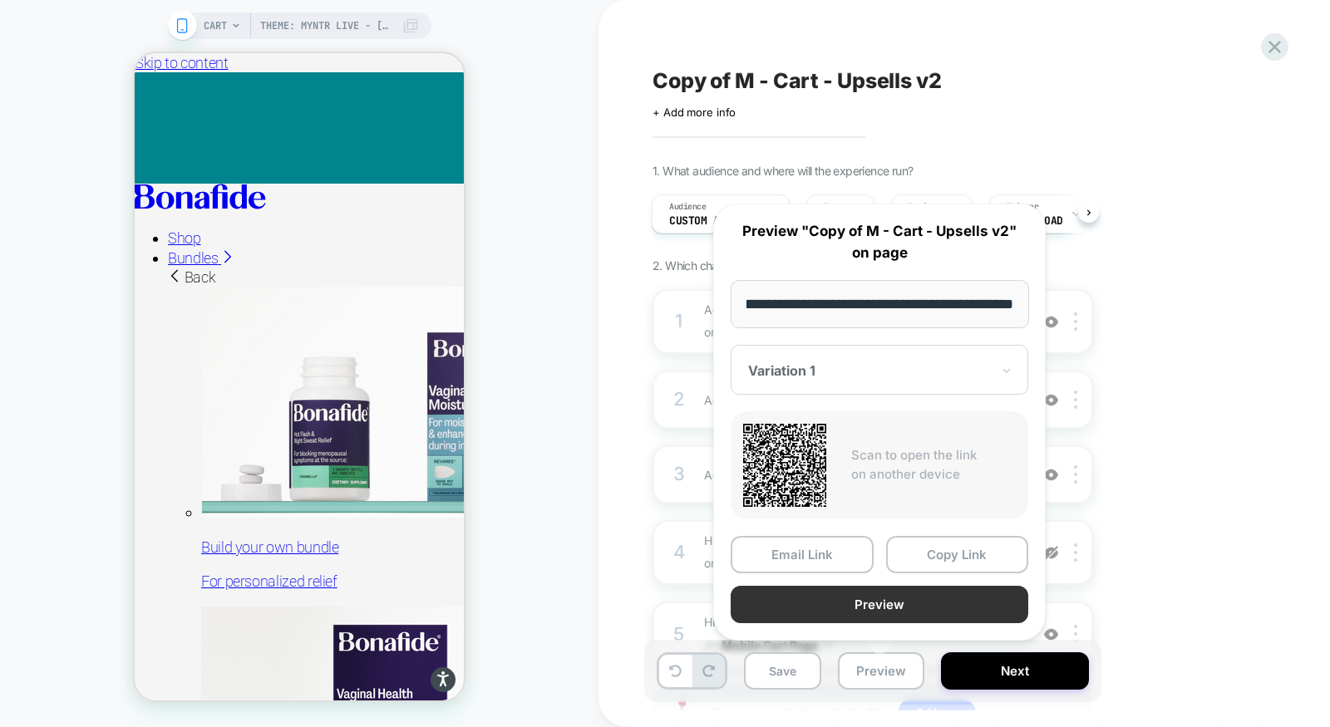
scroll to position [0, 0]
click at [891, 588] on button "Preview" at bounding box center [880, 604] width 298 height 37
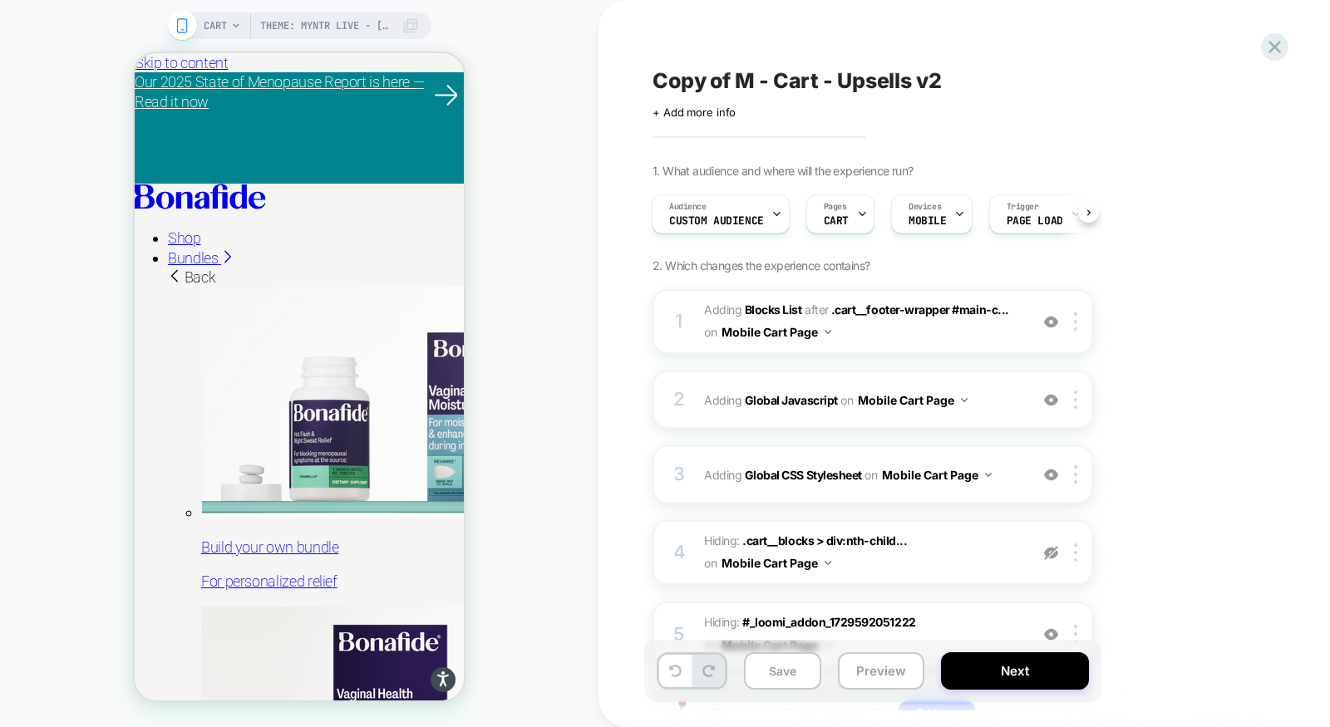
scroll to position [136, 0]
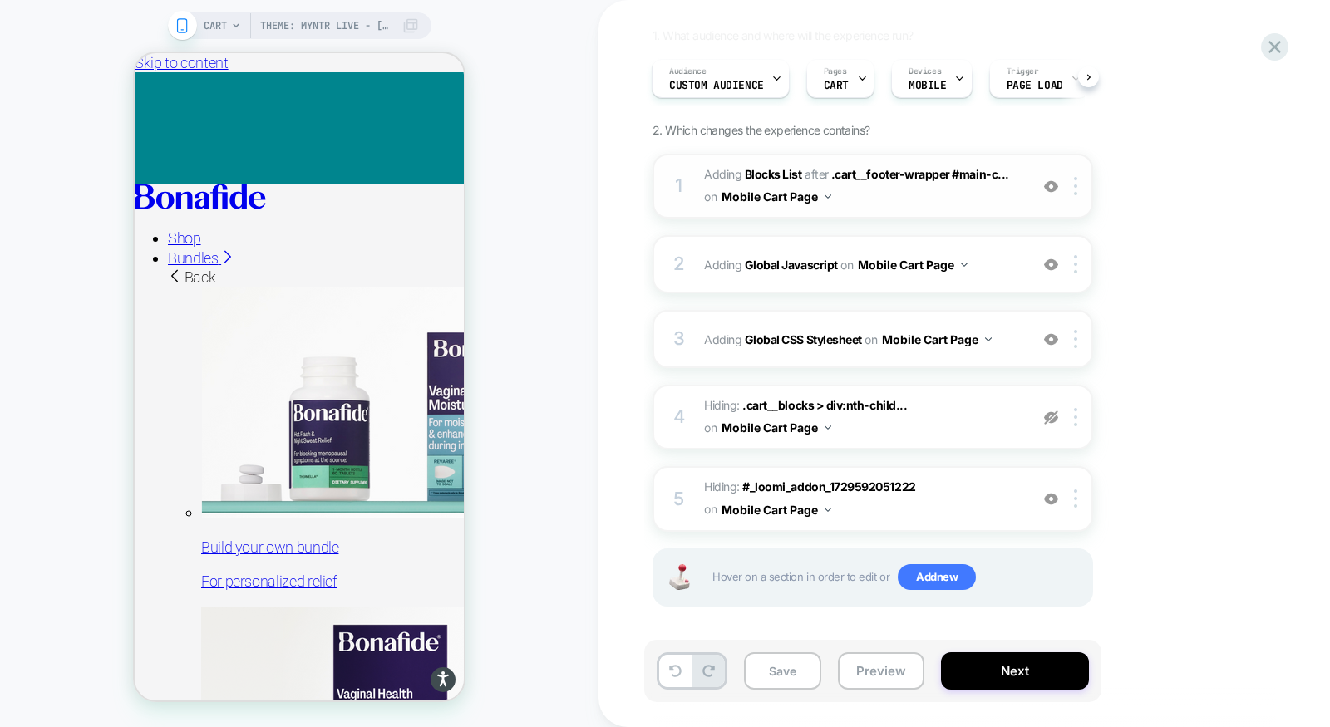
click at [909, 209] on div "1 #_loomi_addon_1729592051222_dup1756778454 Adding Blocks List AFTER .cart__foo…" at bounding box center [873, 186] width 441 height 65
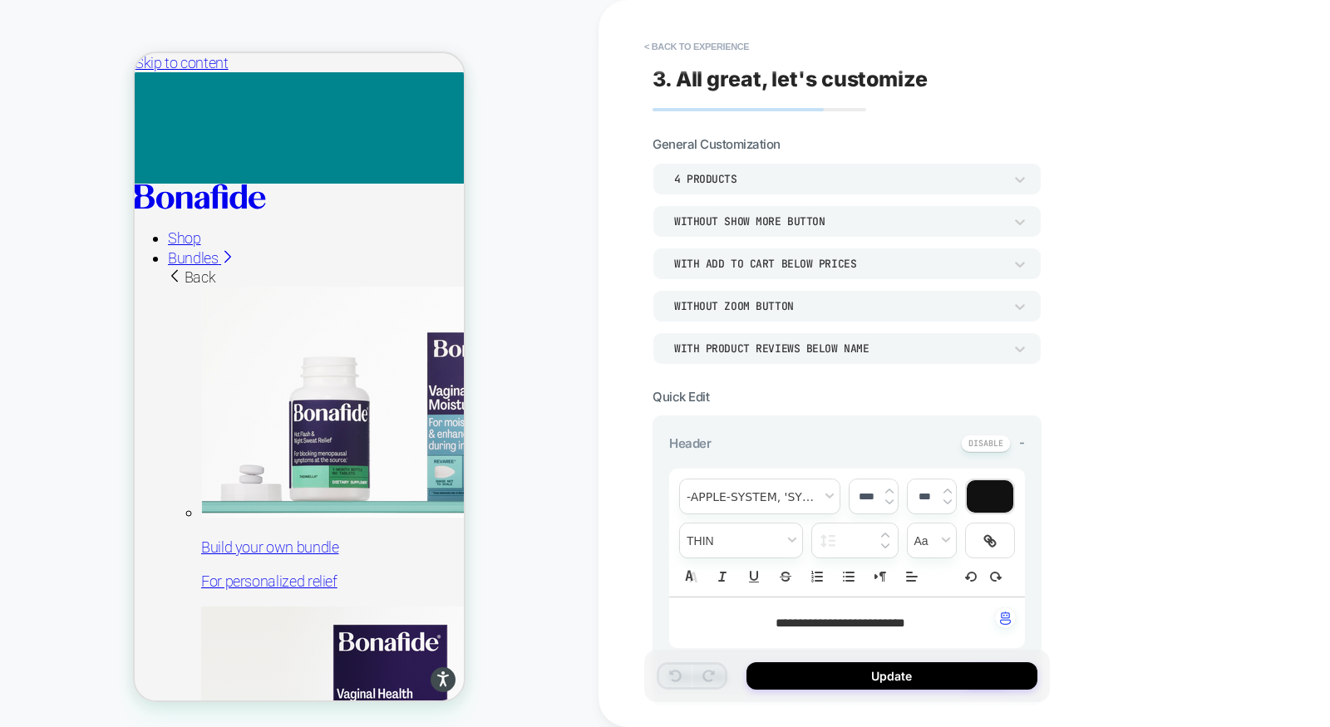
type textarea "*"
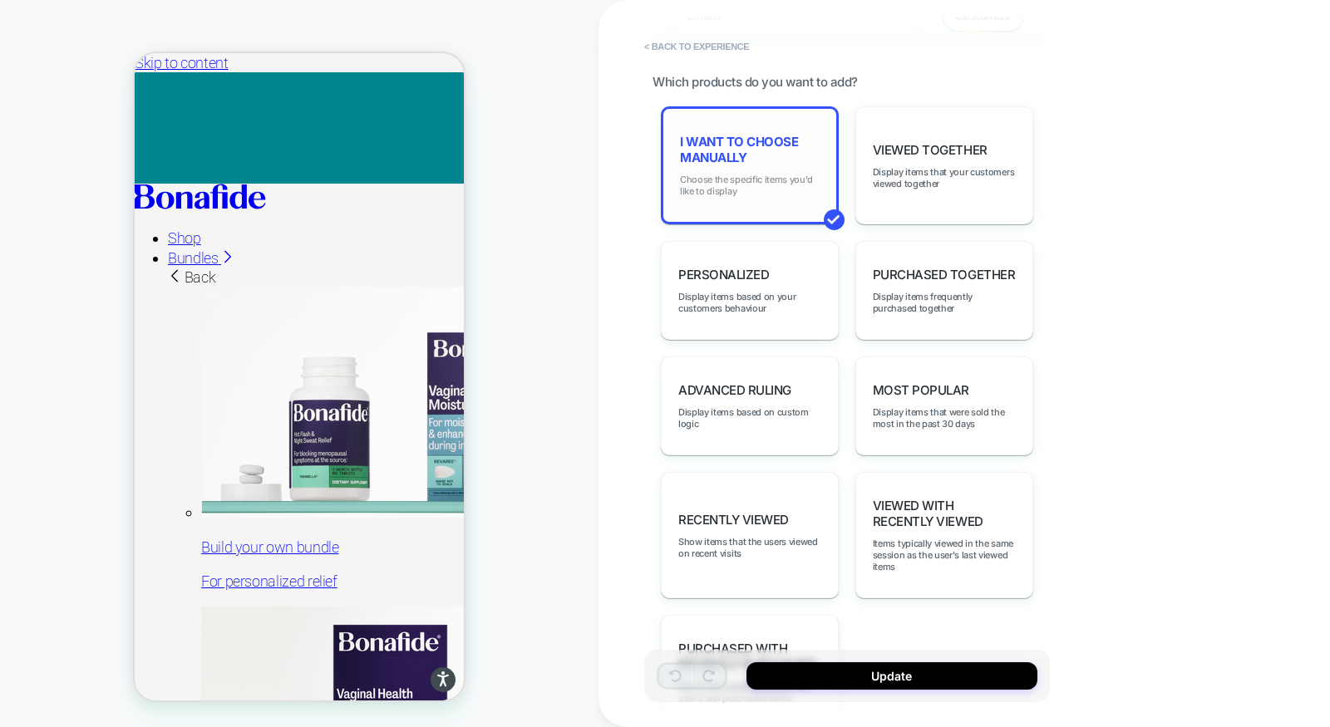
scroll to position [757, 0]
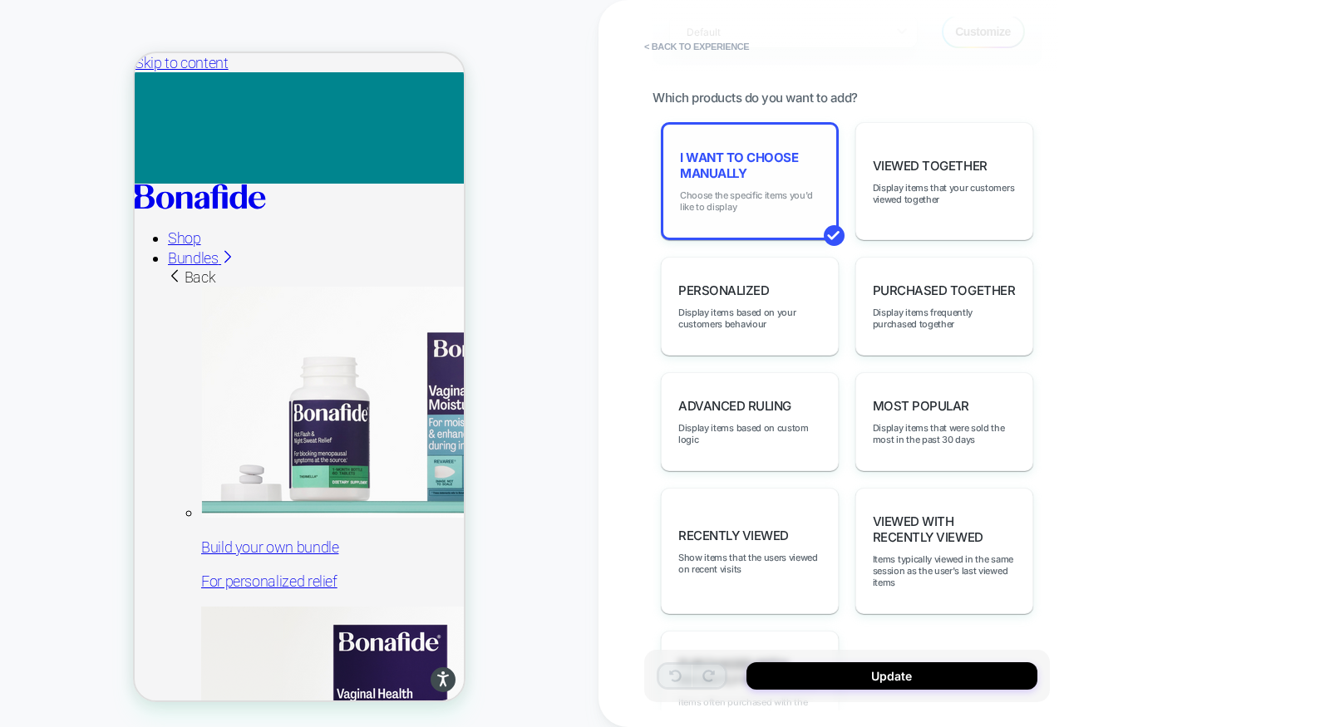
click at [729, 190] on span "Choose the specific items you'd like to display" at bounding box center [750, 201] width 140 height 23
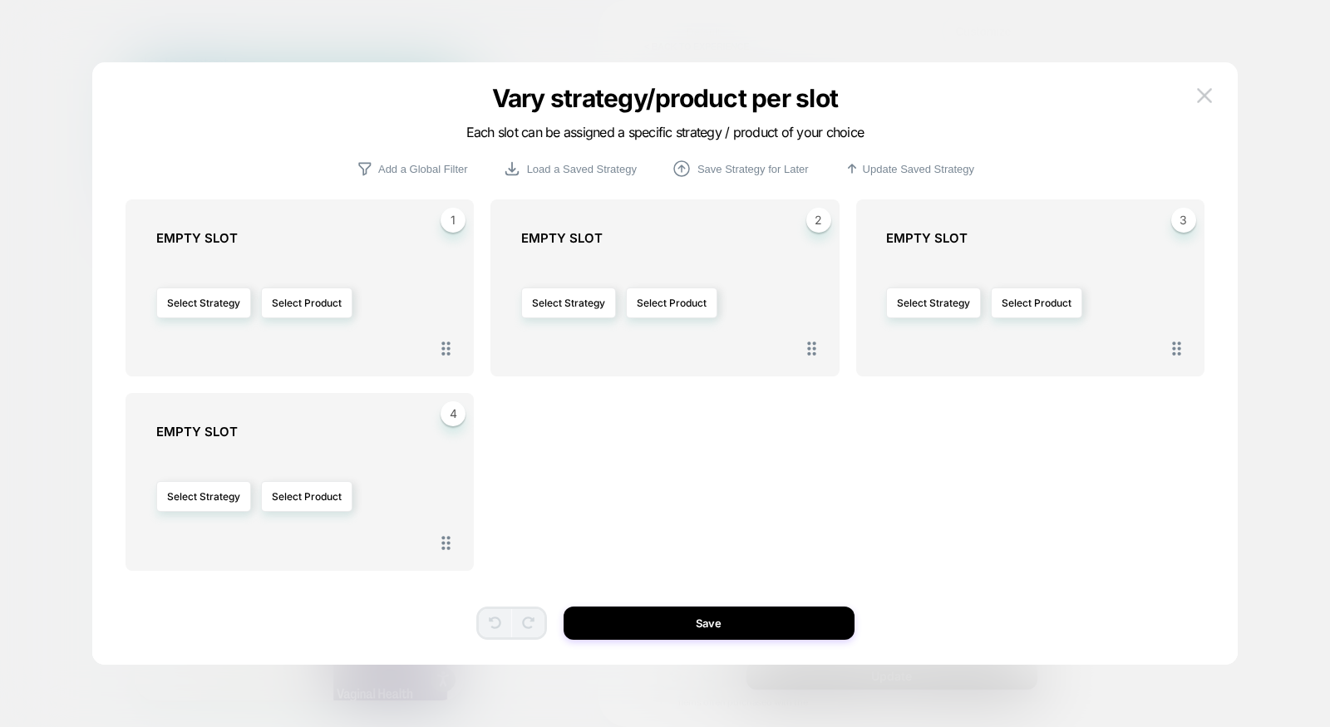
click at [1188, 86] on div "1 EMPTY SLOT Select Strategy Select Product 2 EMPTY SLOT Select Strategy Select…" at bounding box center [665, 372] width 1096 height 586
click at [1210, 105] on button at bounding box center [1204, 95] width 25 height 25
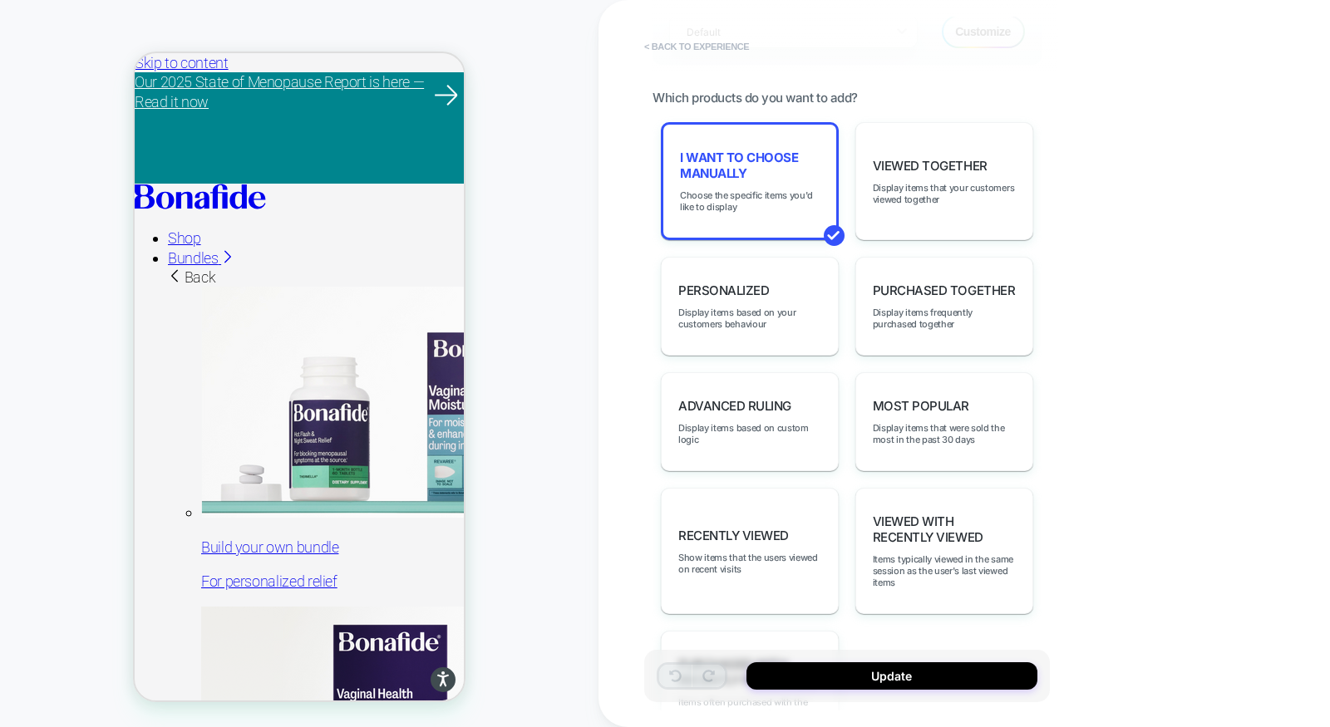
click at [697, 41] on button "< Back to experience" at bounding box center [696, 46] width 121 height 27
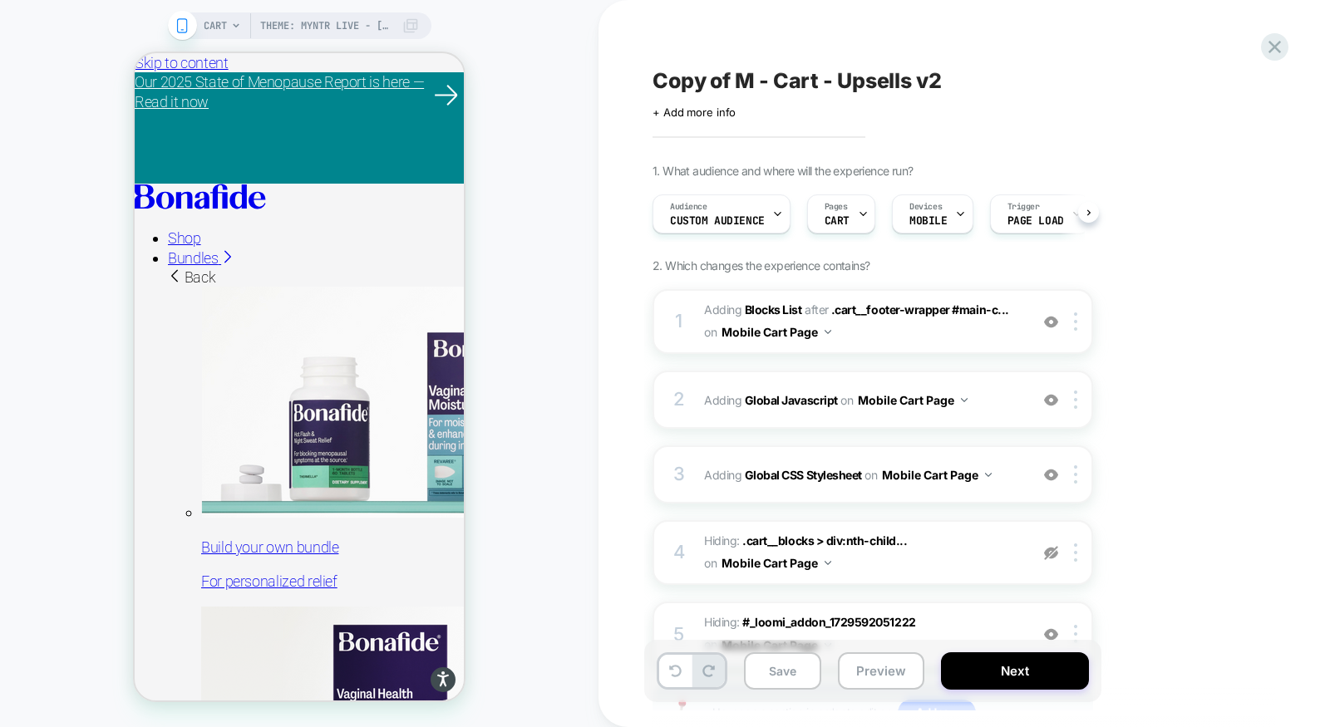
scroll to position [0, 1]
click at [860, 412] on div "2 Adding Global Javascript on Mobile Cart Page Add Before Add After Copy to Des…" at bounding box center [873, 400] width 441 height 58
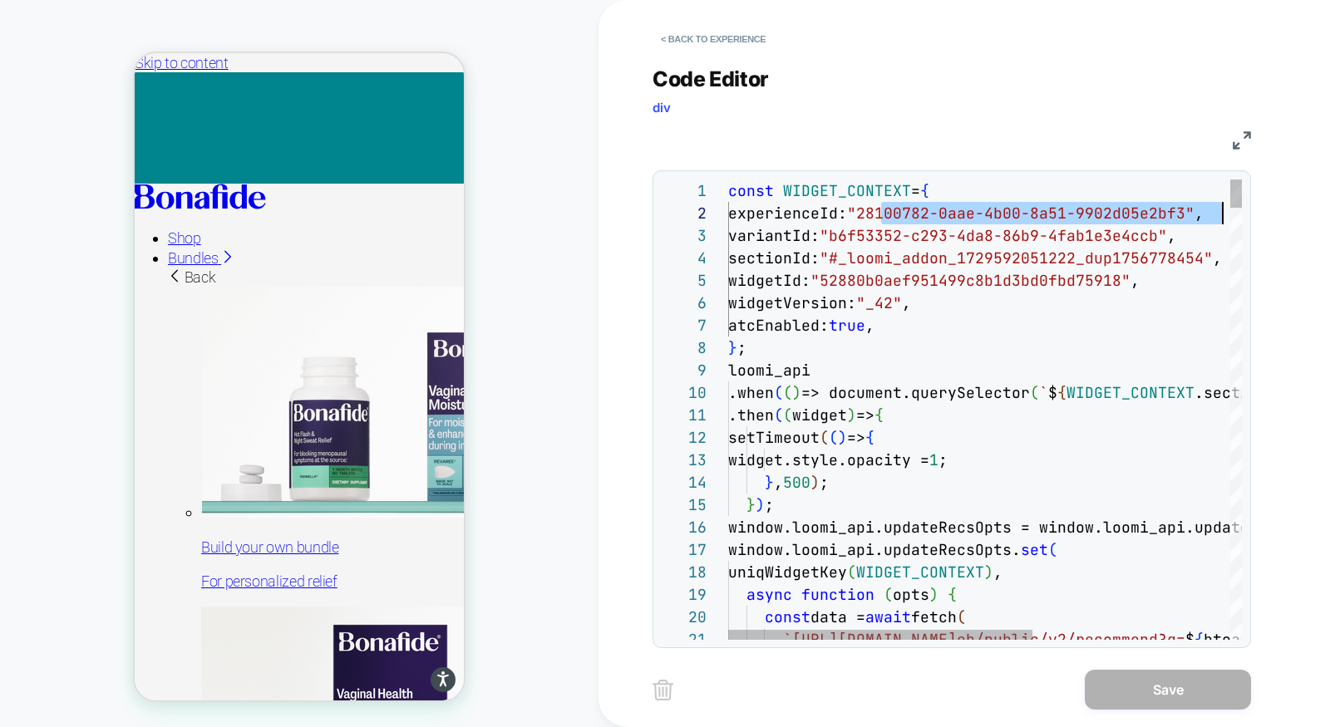
scroll to position [22, 476]
drag, startPoint x: 880, startPoint y: 204, endPoint x: 1199, endPoint y: 221, distance: 319.7
type textarea "**********"
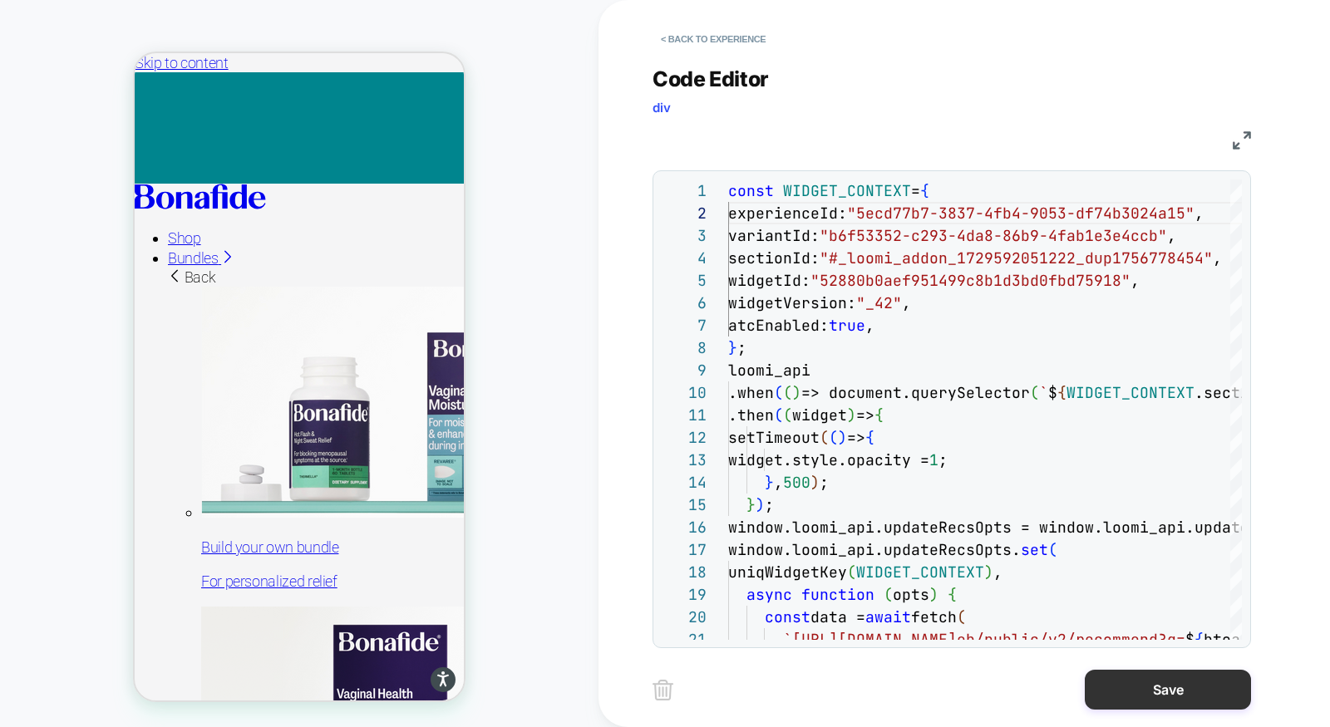
click at [1170, 697] on button "Save" at bounding box center [1168, 690] width 166 height 40
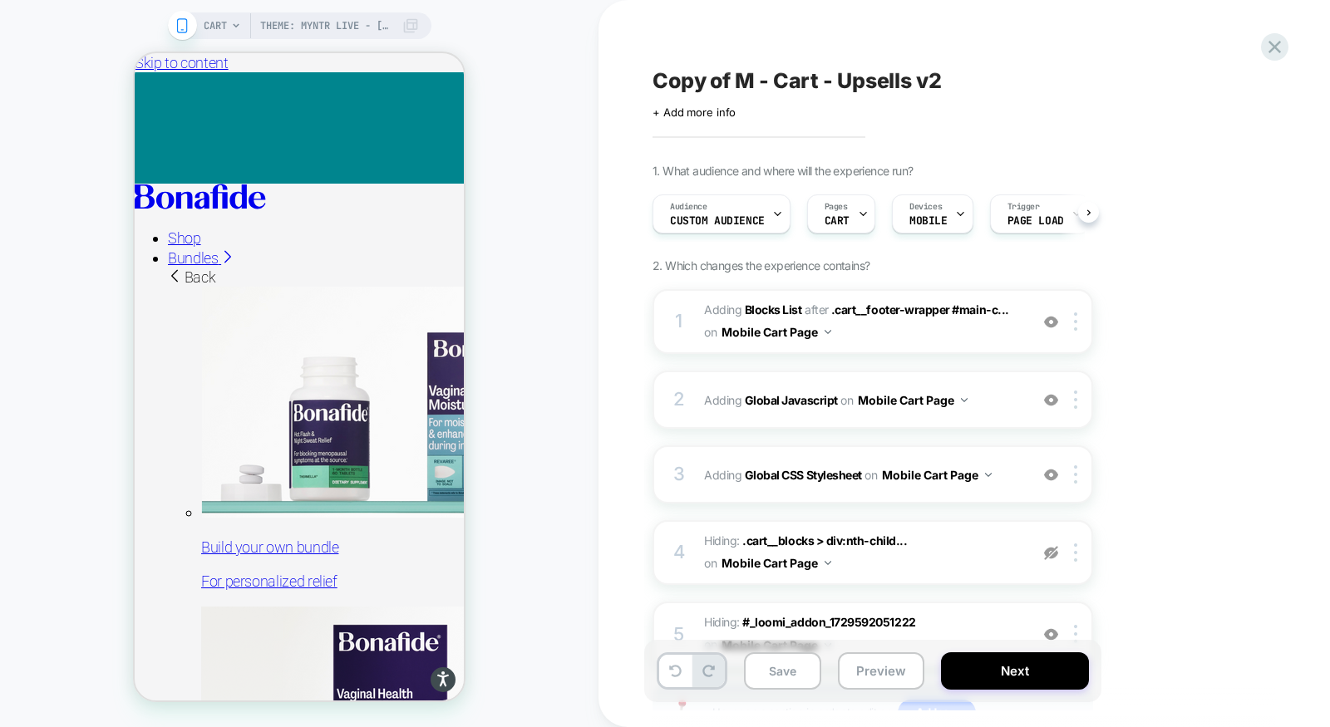
scroll to position [0, 1]
click at [882, 326] on span "#_loomi_addon_1729592051222_dup1756778454 Adding Blocks List AFTER .cart__foote…" at bounding box center [862, 321] width 317 height 45
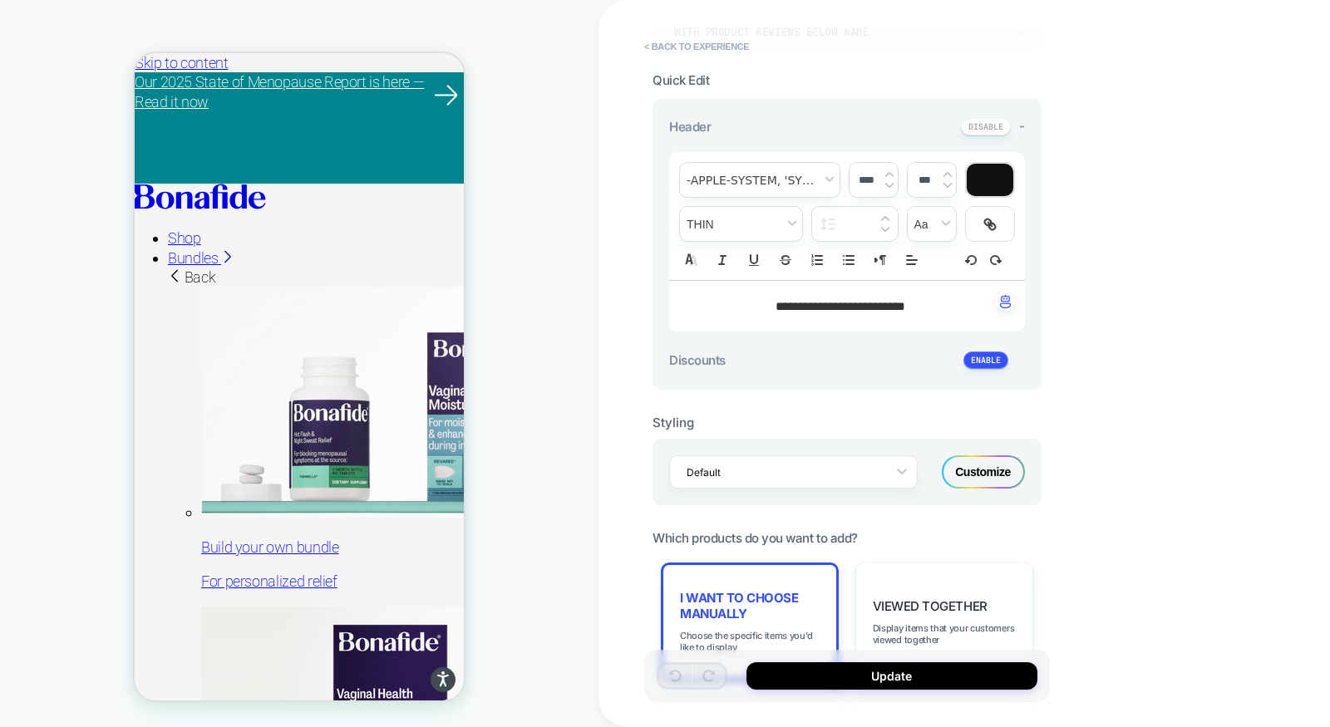
scroll to position [500, 0]
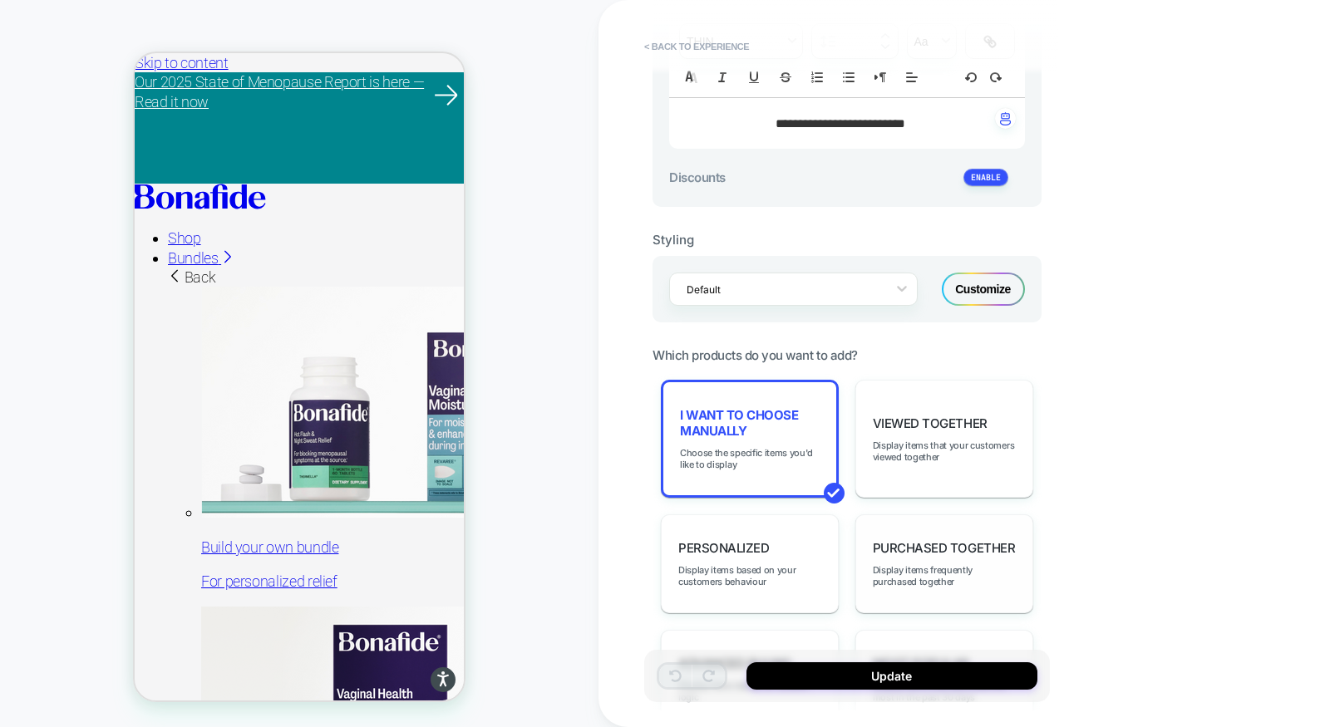
click at [929, 553] on div "Purchased Together Display items frequently purchased together" at bounding box center [944, 564] width 178 height 99
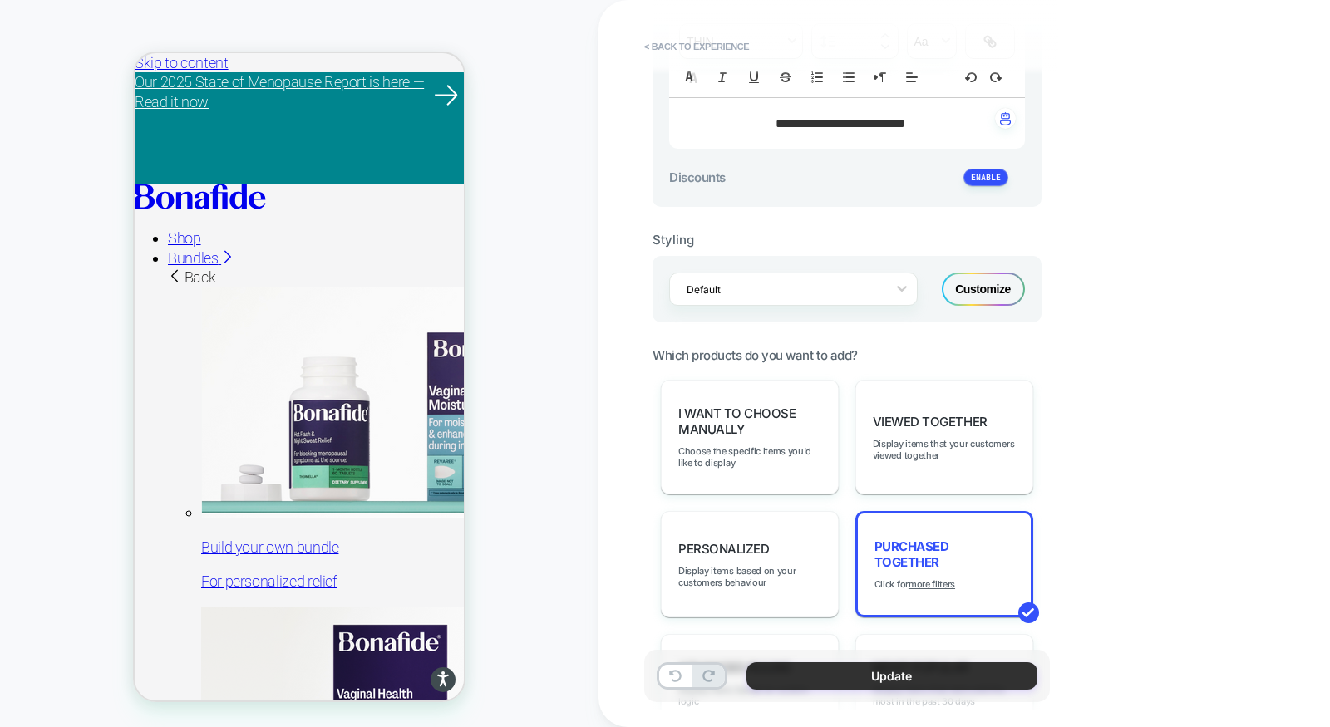
click at [873, 677] on button "Update" at bounding box center [892, 676] width 291 height 27
type textarea "*"
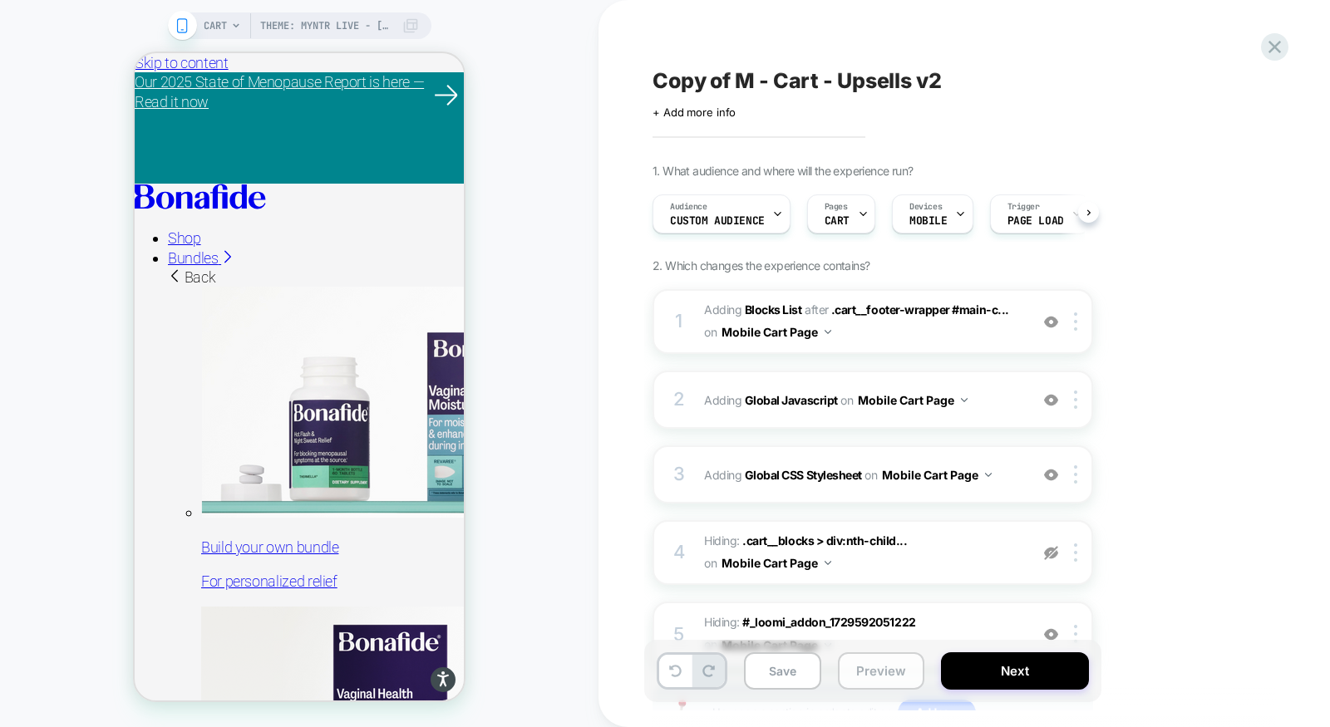
click at [889, 674] on button "Preview" at bounding box center [881, 671] width 86 height 37
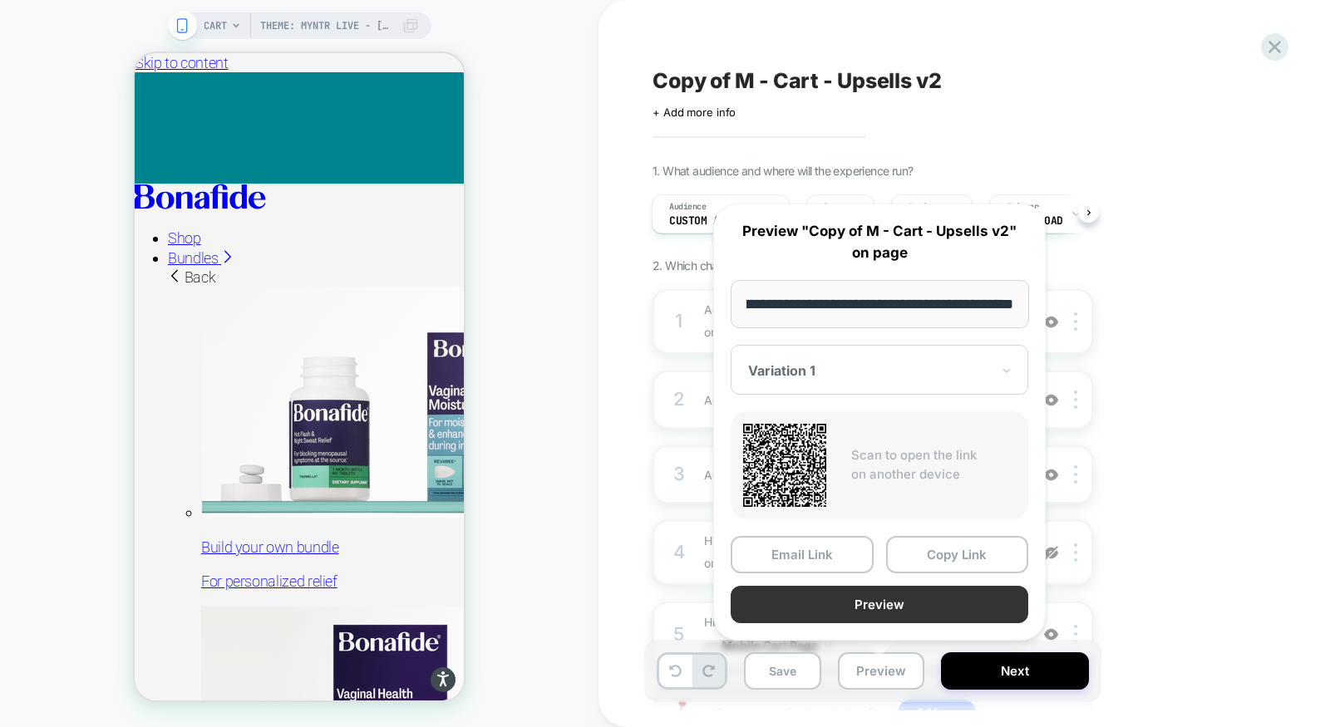
scroll to position [0, 0]
click at [880, 615] on button "Preview" at bounding box center [880, 604] width 298 height 37
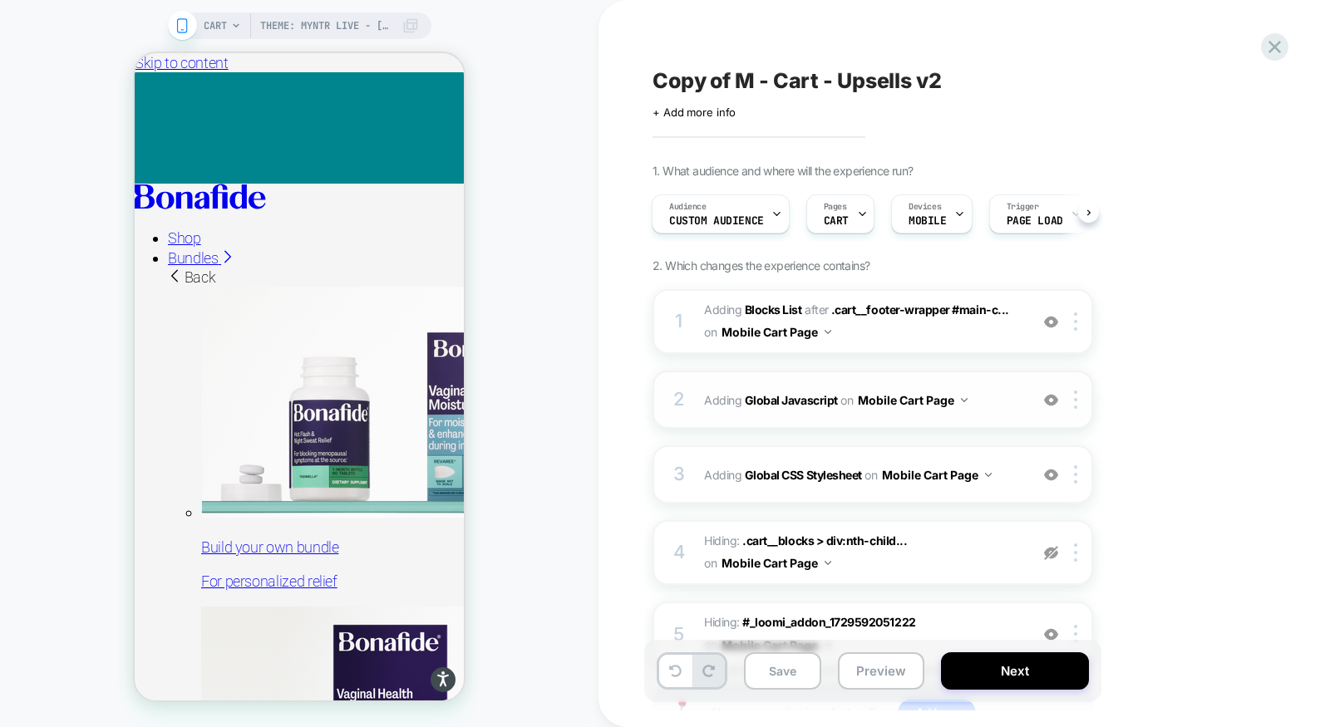
click at [843, 417] on div "2 Adding Global Javascript on Mobile Cart Page Add Before Add After Copy to Des…" at bounding box center [873, 400] width 441 height 58
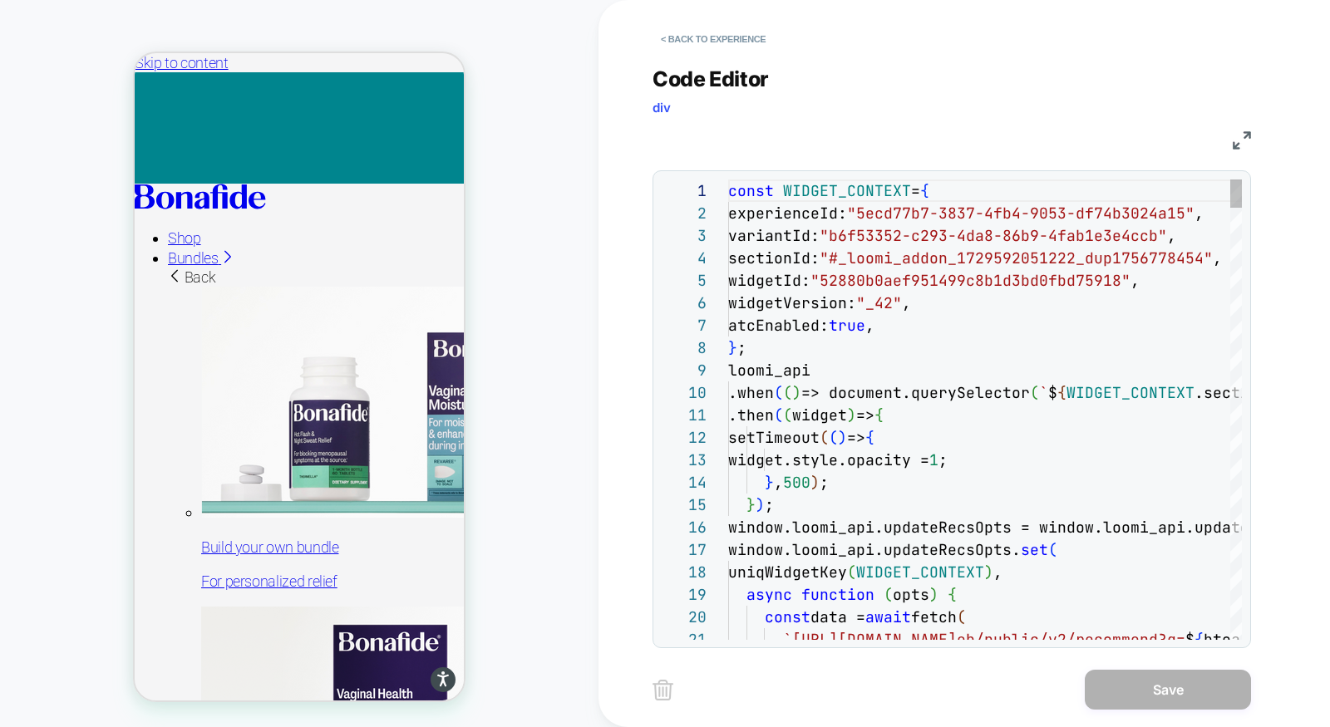
scroll to position [224, 0]
click at [714, 42] on button "< Back to experience" at bounding box center [713, 39] width 121 height 27
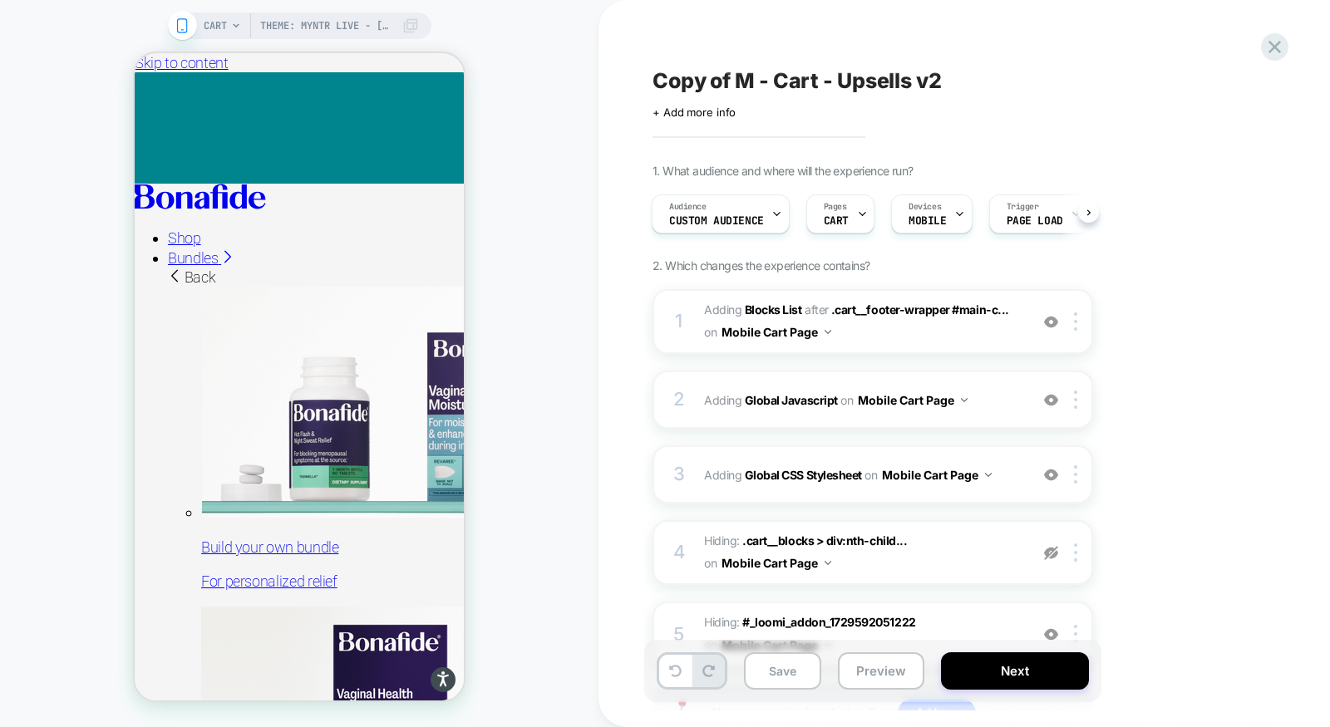
scroll to position [136, 0]
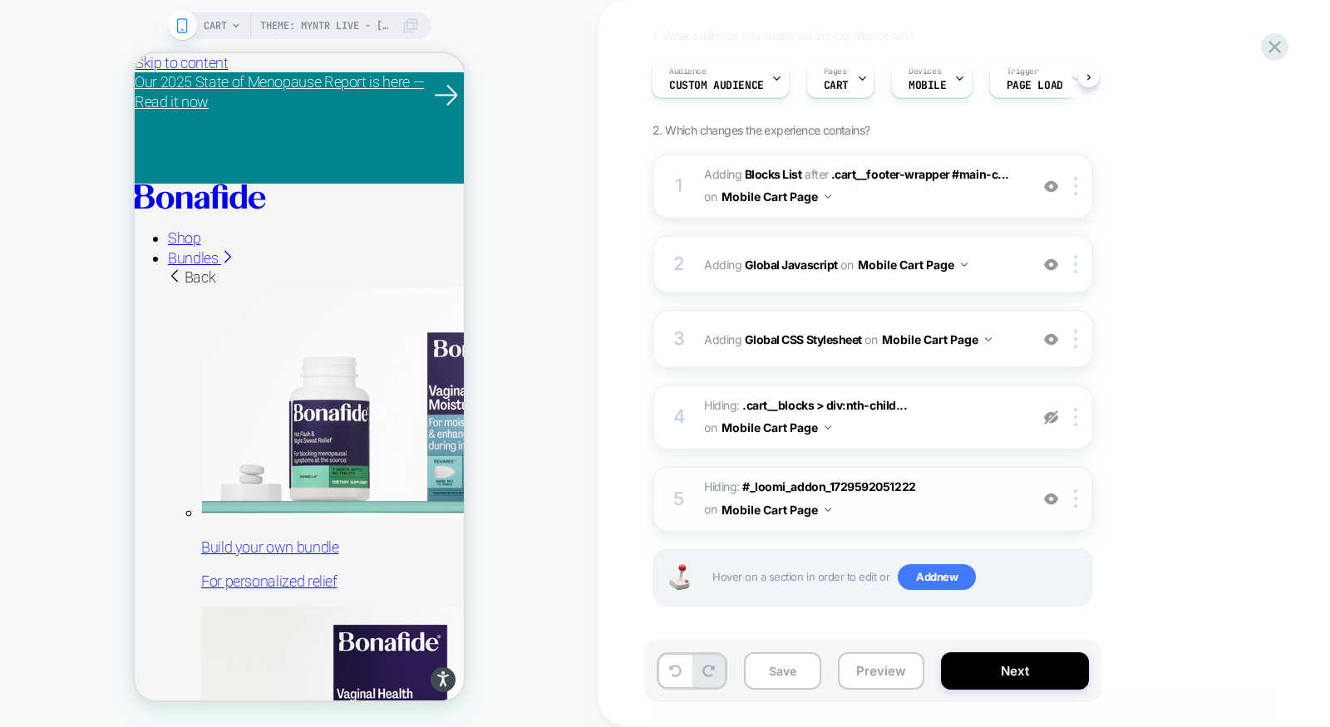
click at [1050, 492] on img at bounding box center [1051, 499] width 14 height 14
click at [860, 667] on button "Preview" at bounding box center [881, 671] width 86 height 37
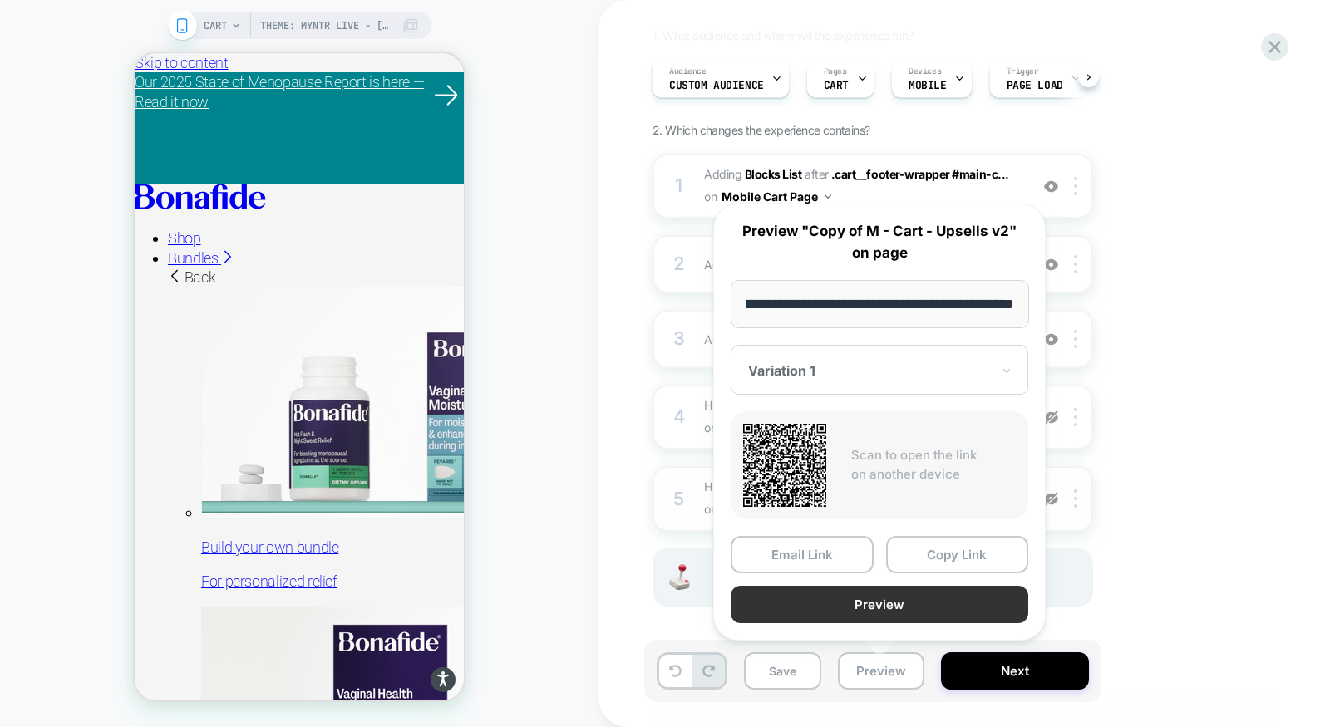
scroll to position [0, 0]
click at [874, 601] on button "Preview" at bounding box center [880, 604] width 298 height 37
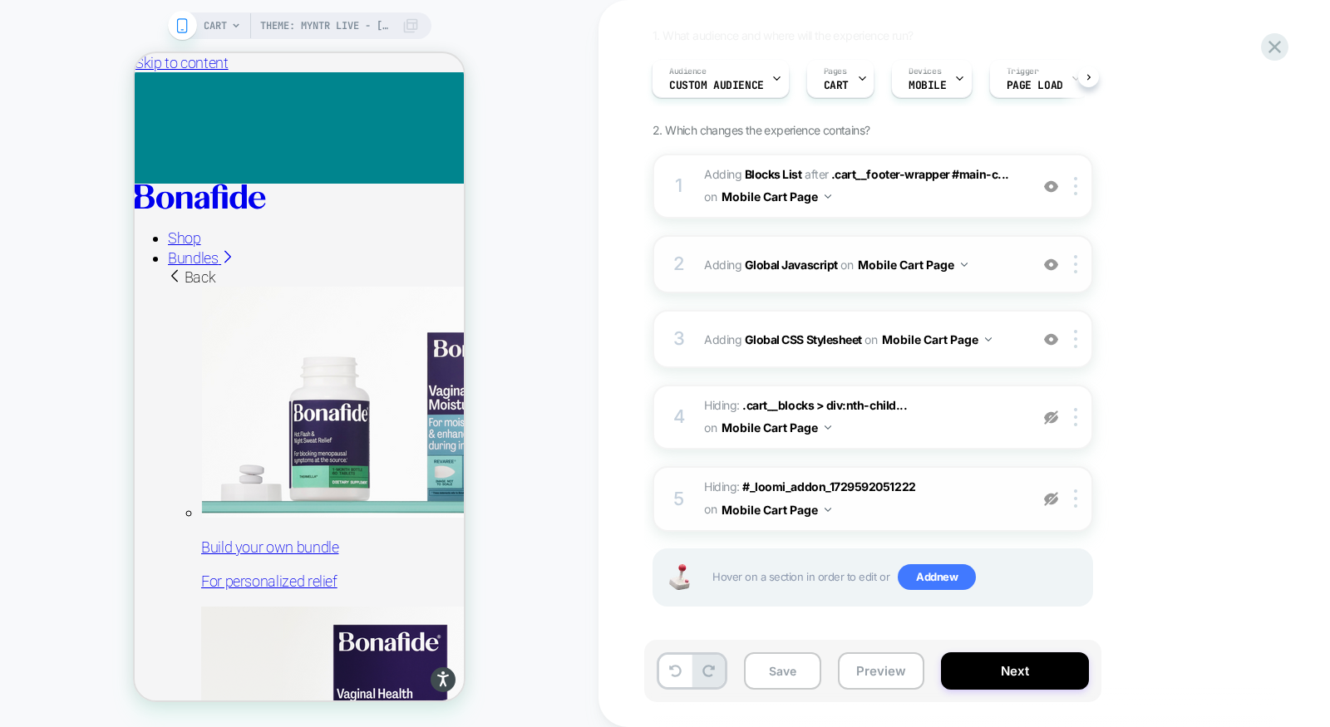
click at [943, 283] on div "2 Adding Global Javascript on Mobile Cart Page Add Before Add After Copy to Des…" at bounding box center [873, 264] width 441 height 58
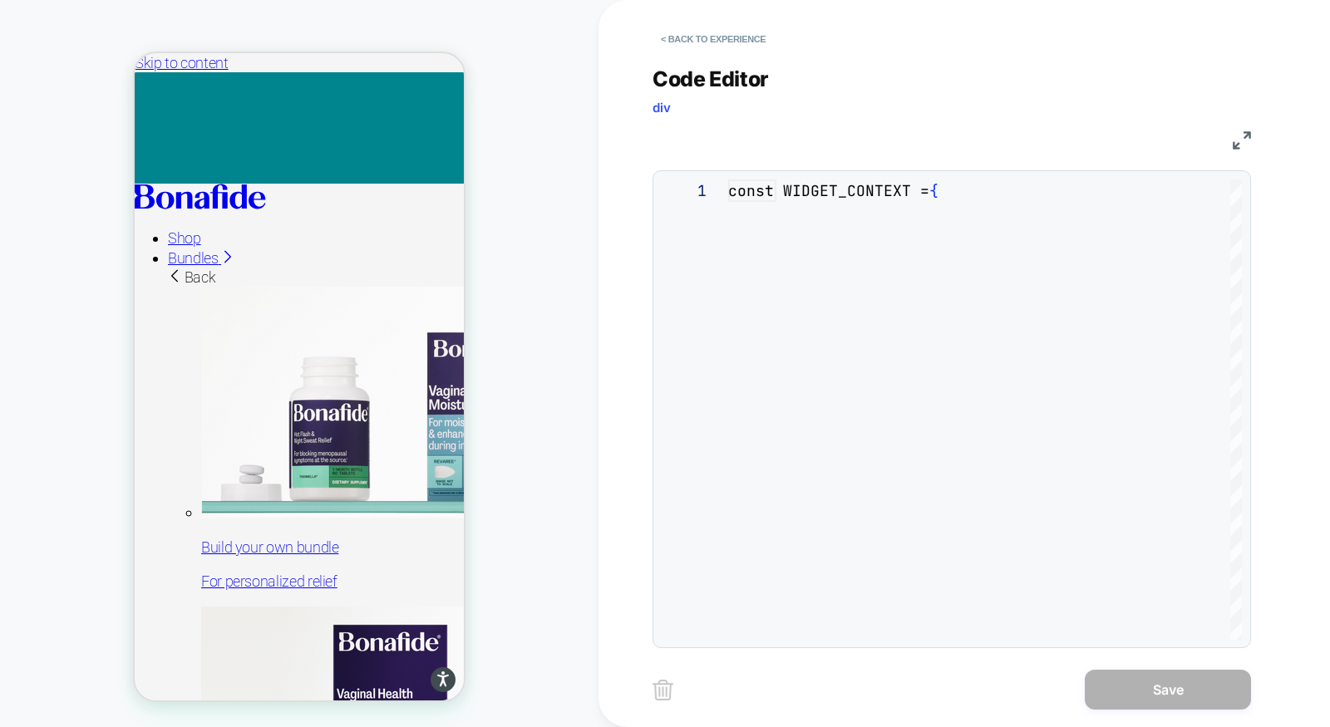
scroll to position [224, 0]
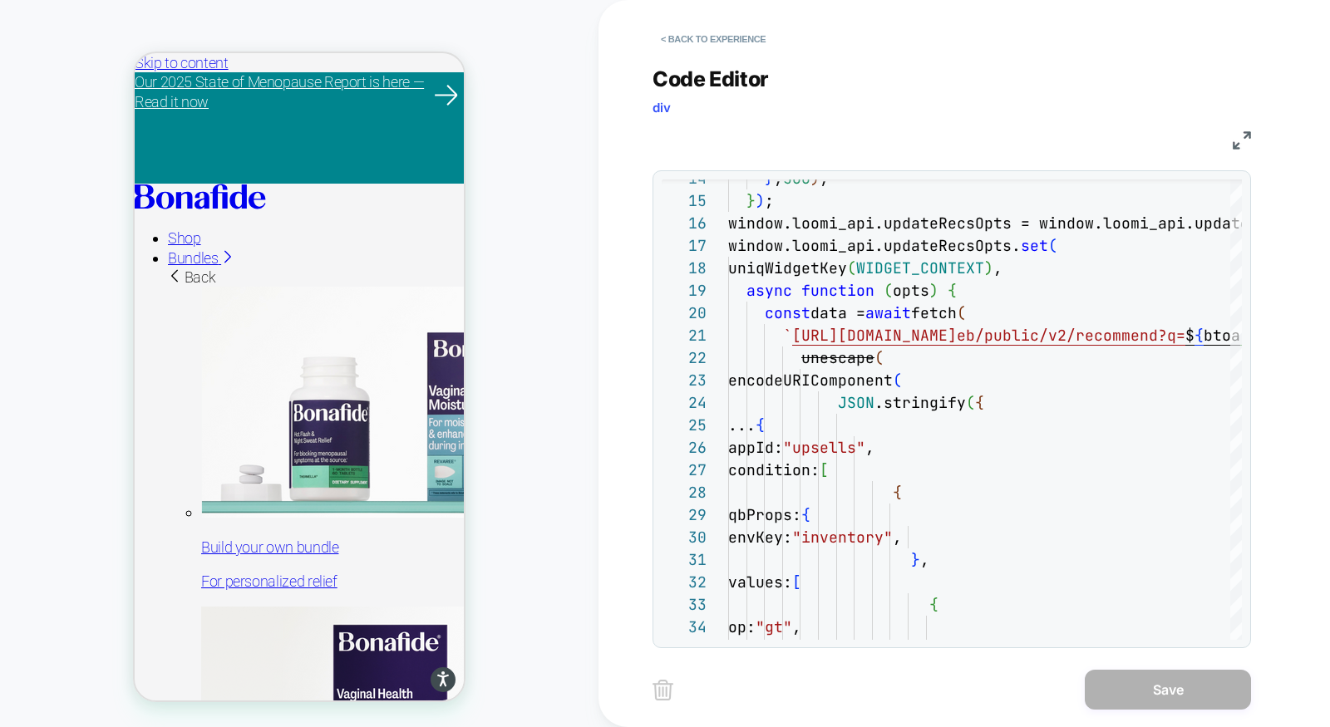
click at [1241, 131] on img at bounding box center [1242, 140] width 18 height 18
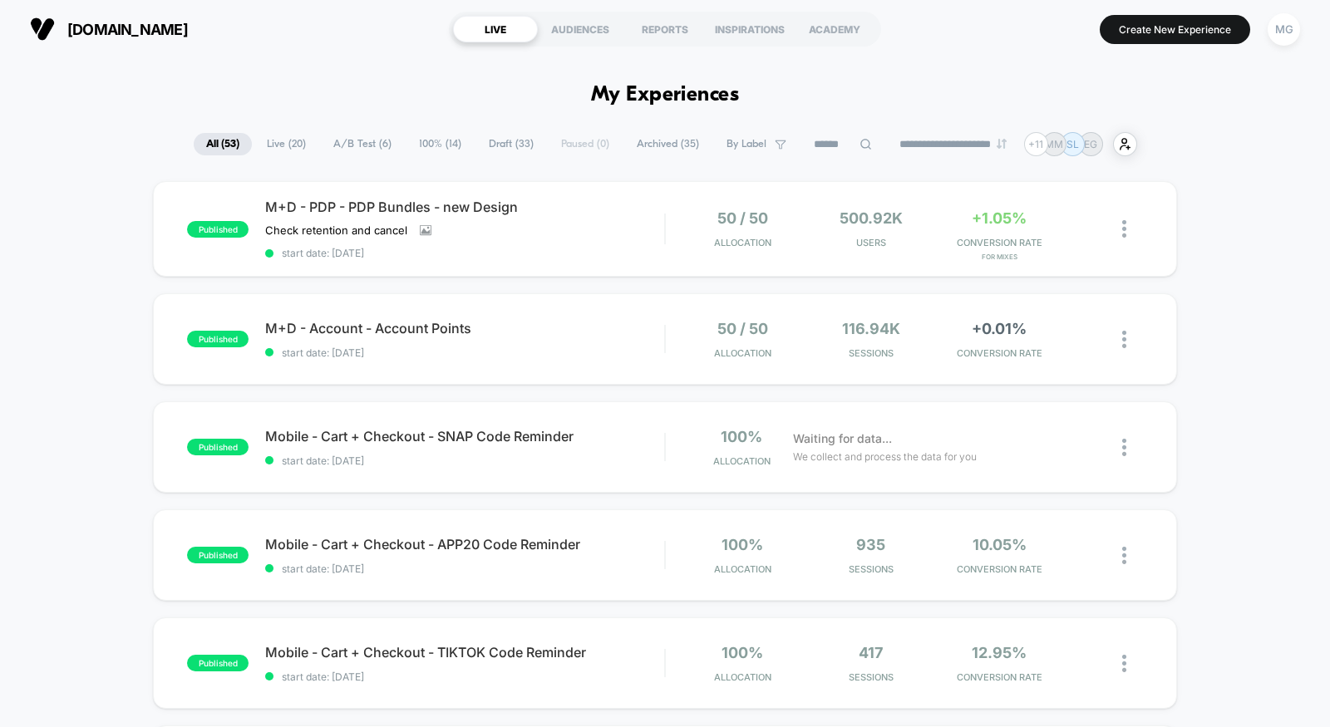
click at [495, 143] on span "Draft ( 33 )" at bounding box center [511, 144] width 70 height 22
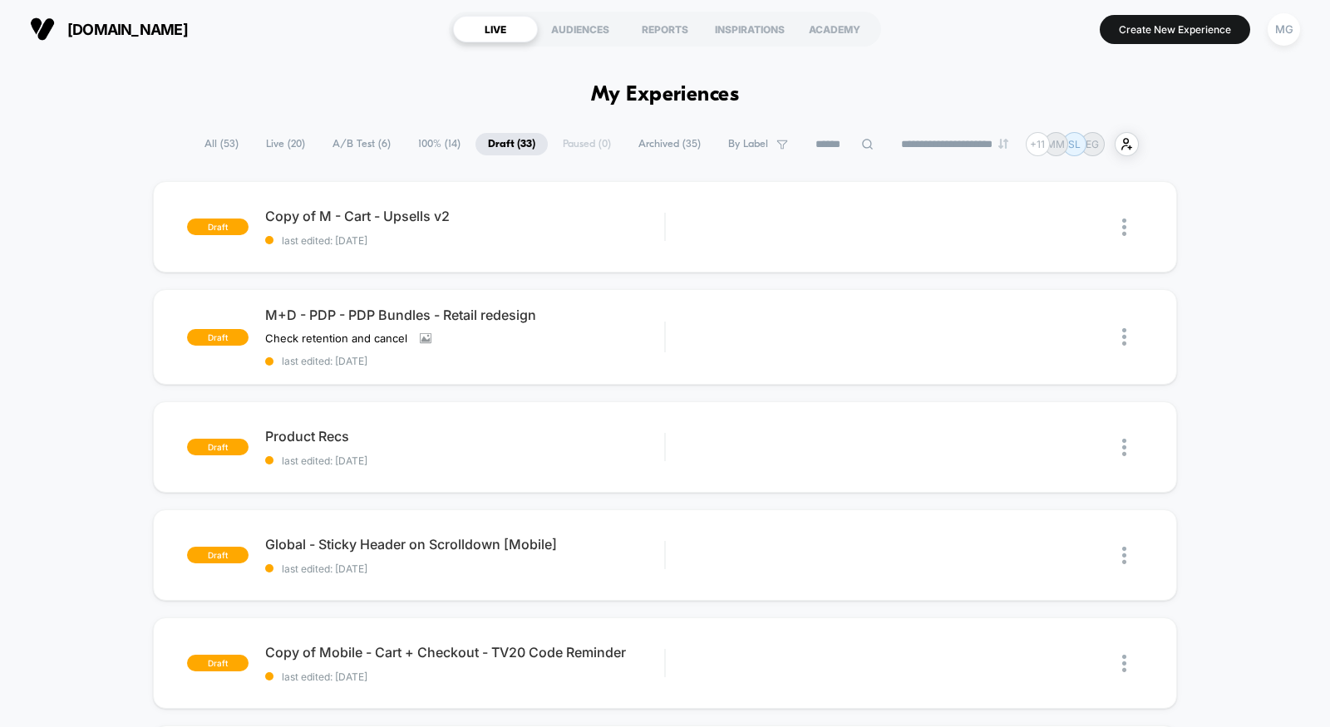
click at [438, 145] on span "100% ( 14 )" at bounding box center [439, 144] width 67 height 22
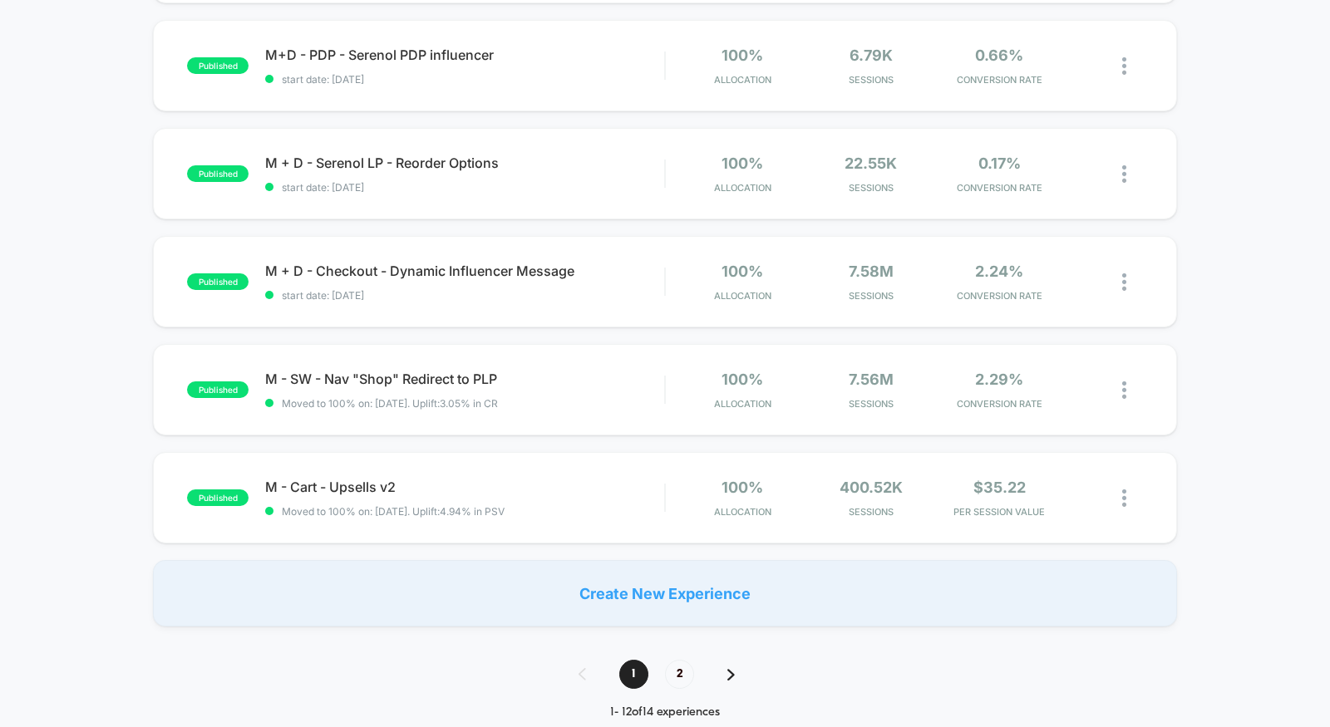
scroll to position [940, 0]
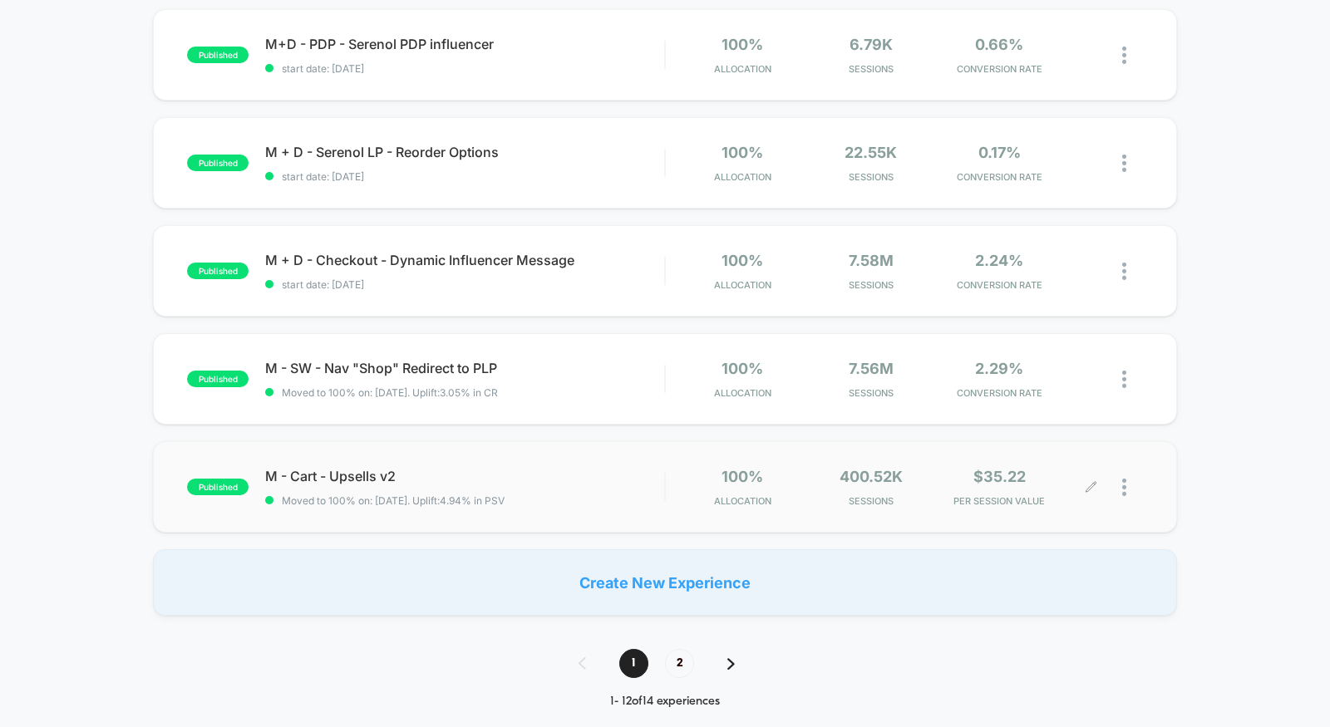
click at [1085, 489] on icon at bounding box center [1091, 487] width 12 height 12
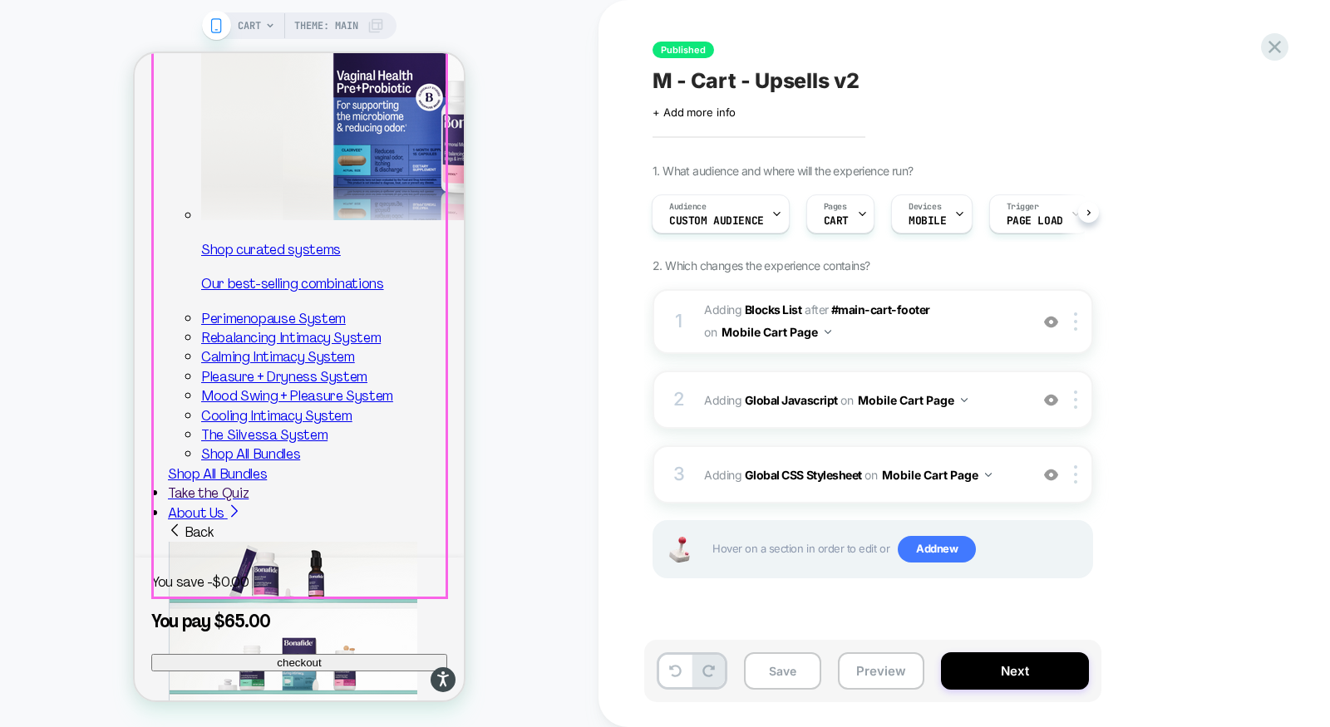
scroll to position [615, 0]
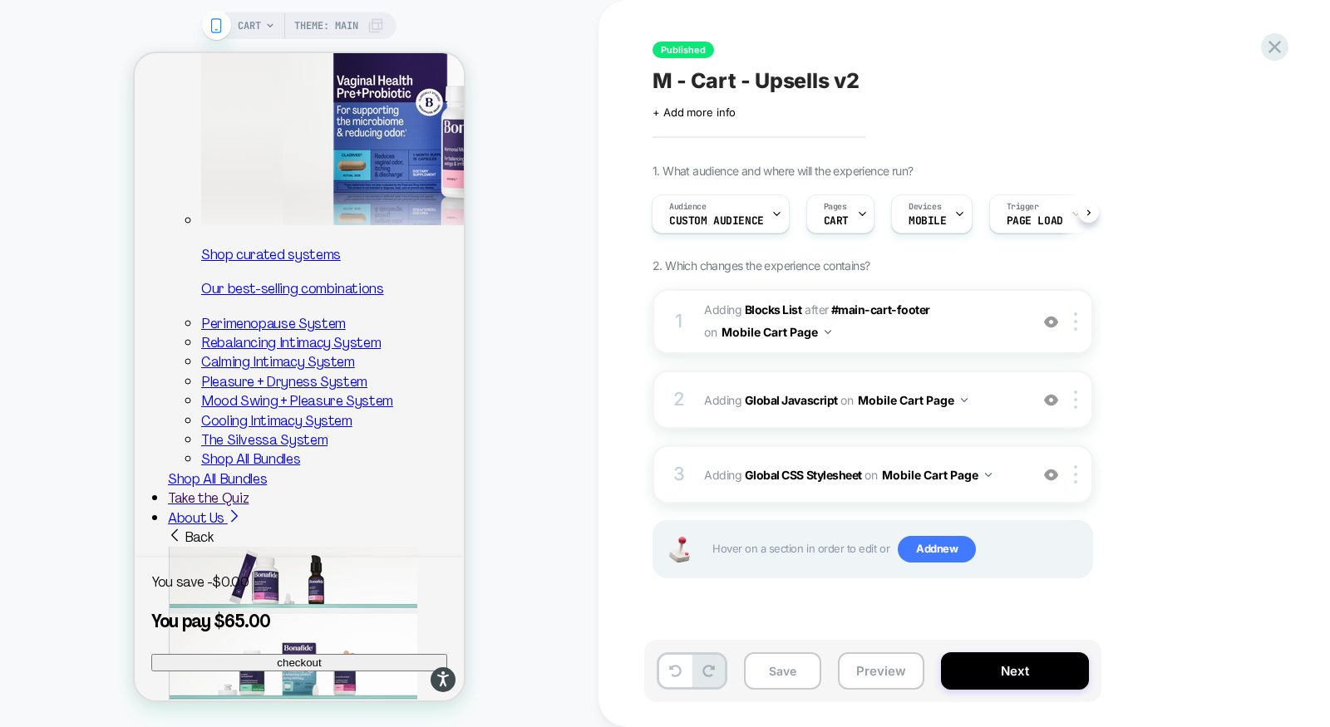
click at [345, 23] on span "Theme: MAIN" at bounding box center [326, 25] width 64 height 27
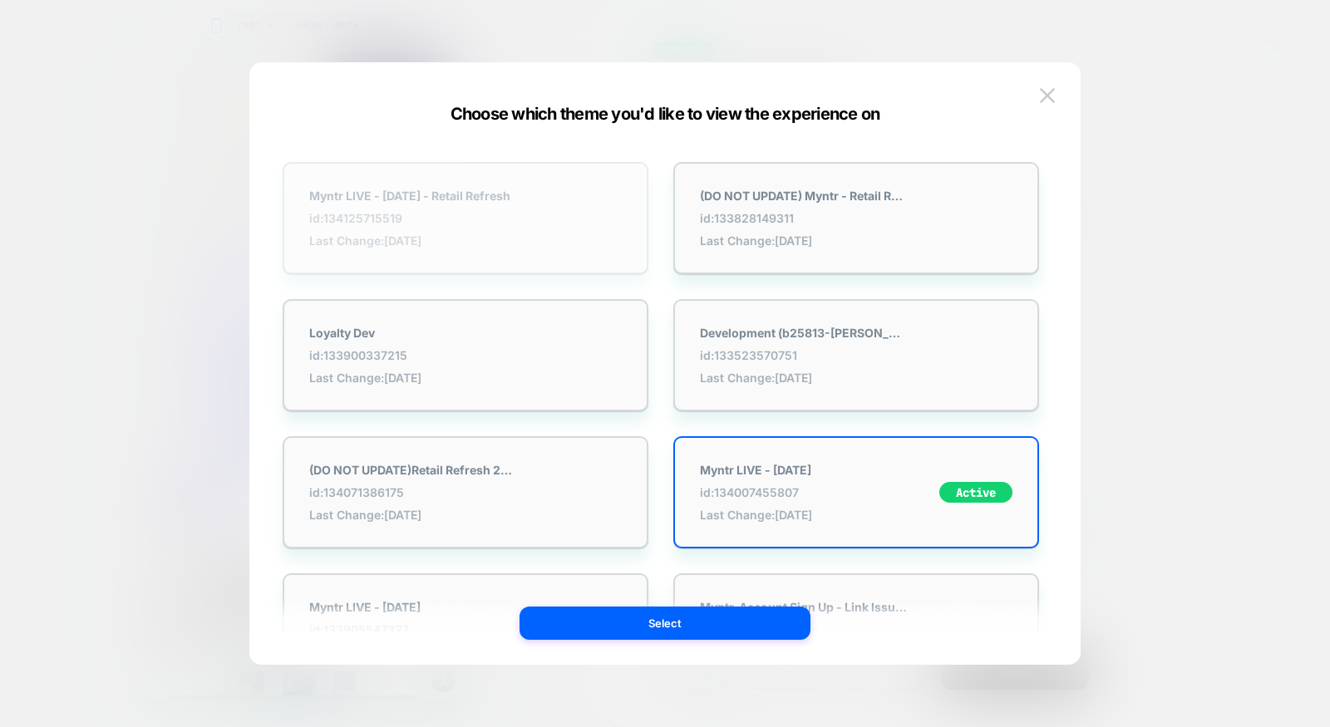
click at [483, 191] on strong "Myntr LIVE - [DATE] - Retail Refresh" at bounding box center [409, 196] width 201 height 14
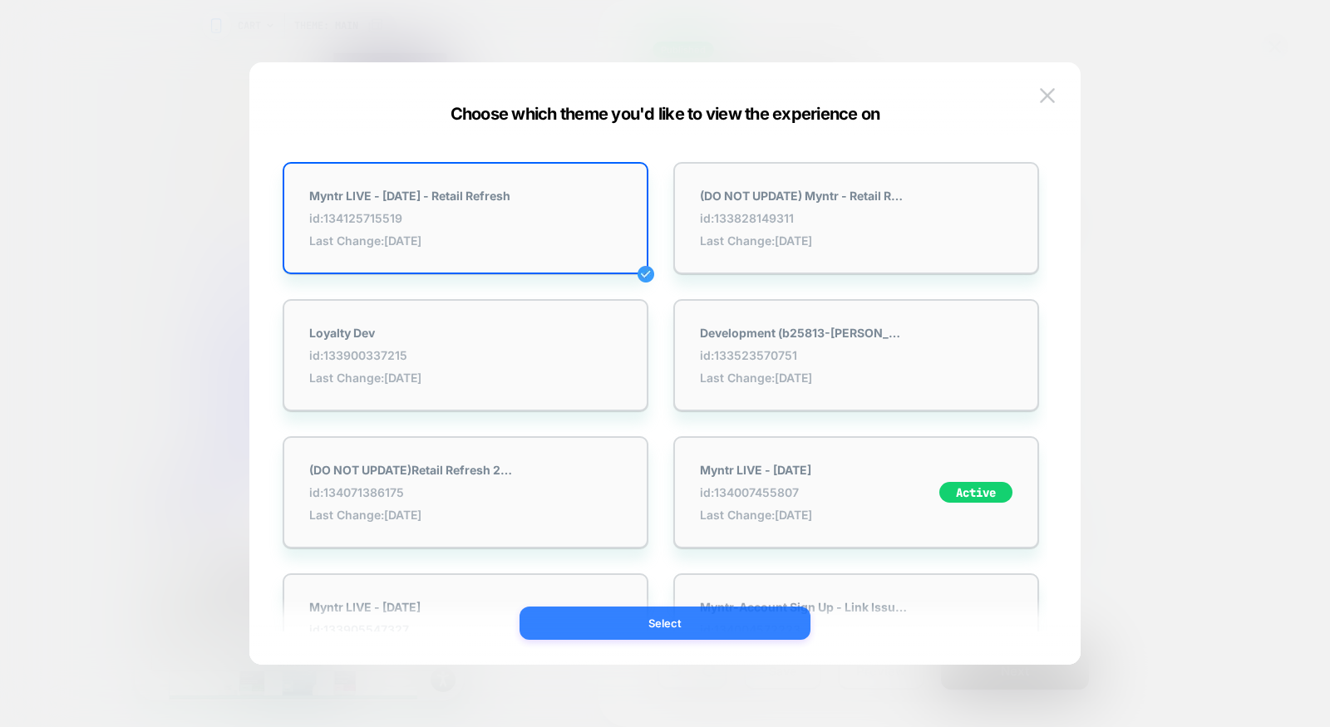
click at [599, 633] on button "Select" at bounding box center [665, 623] width 291 height 33
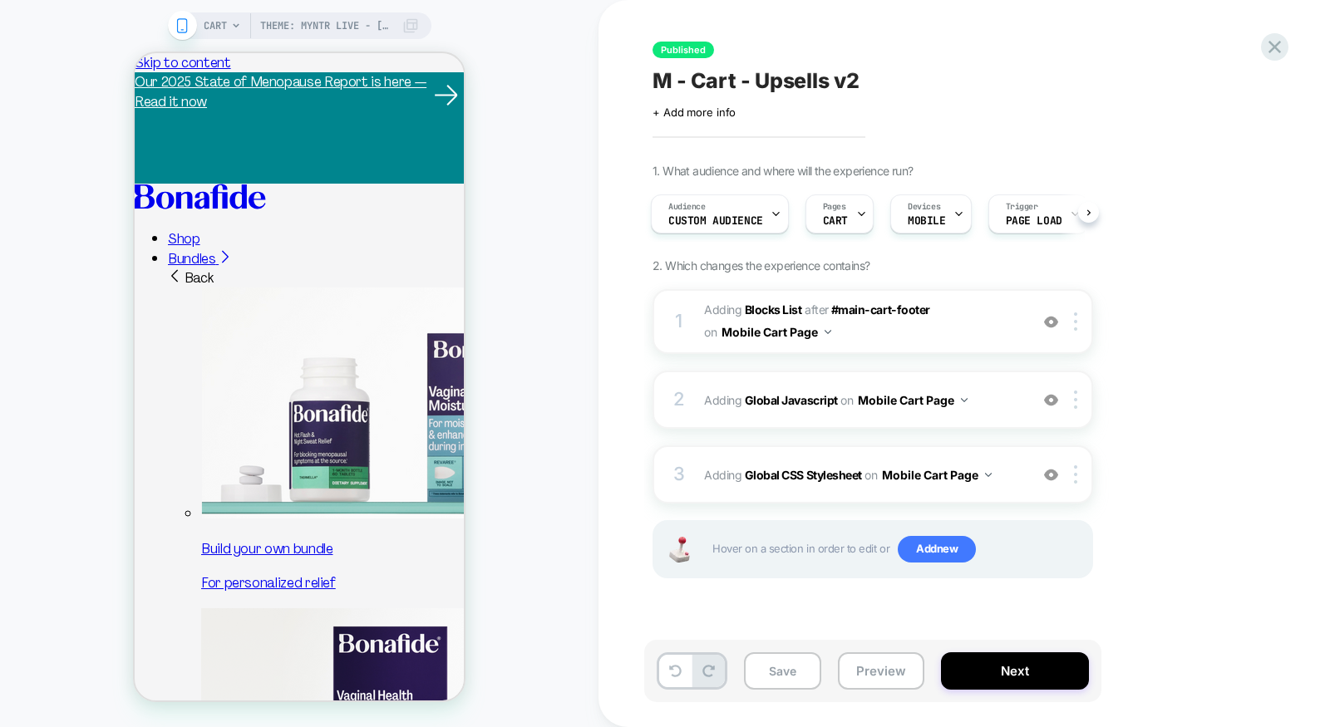
scroll to position [0, 0]
click at [887, 340] on span "#_loomi_addon_1729592051222 Adding Blocks List AFTER #main-cart-footer #main-ca…" at bounding box center [862, 321] width 317 height 45
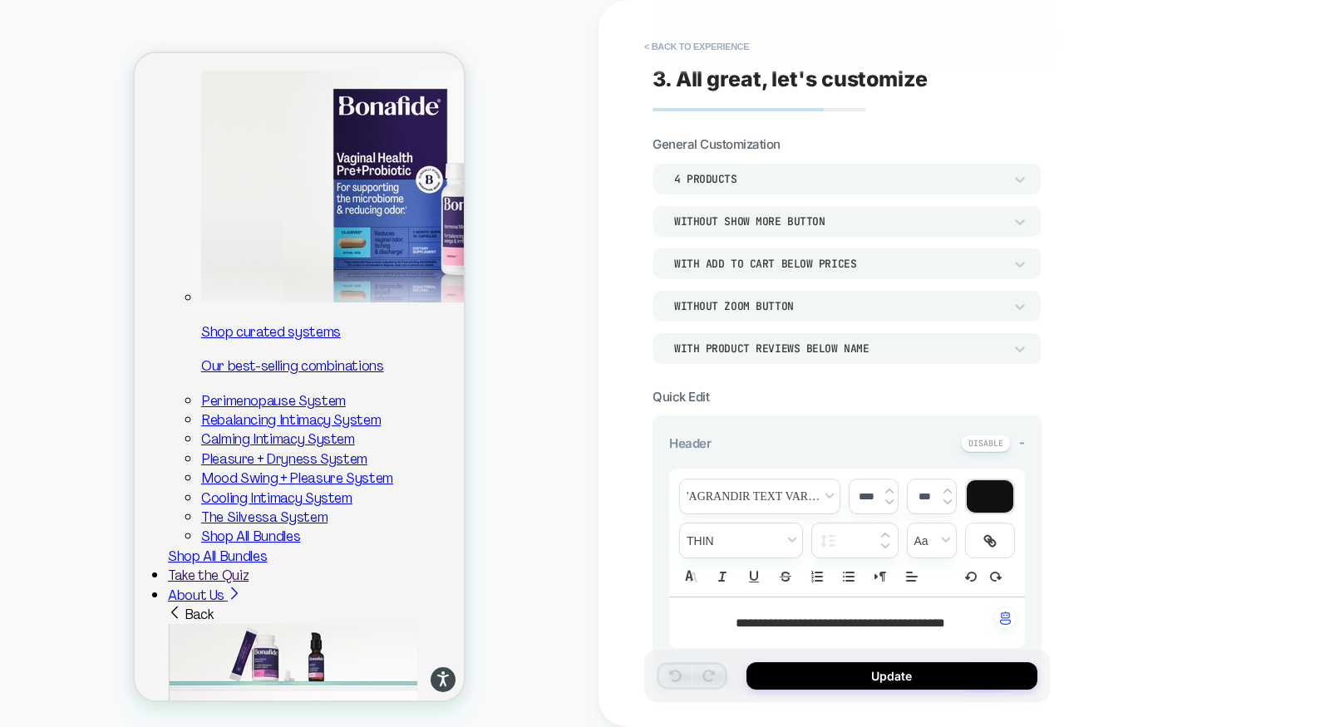
type textarea "*"
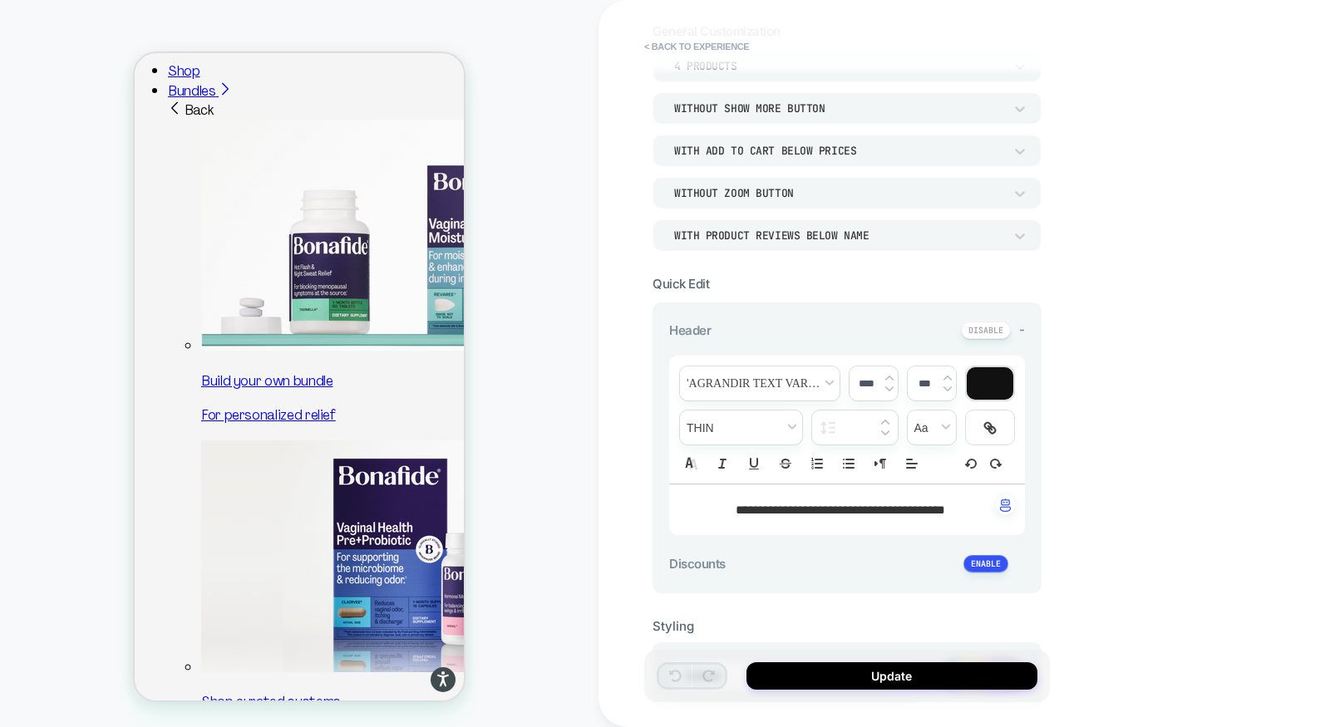
scroll to position [106, 0]
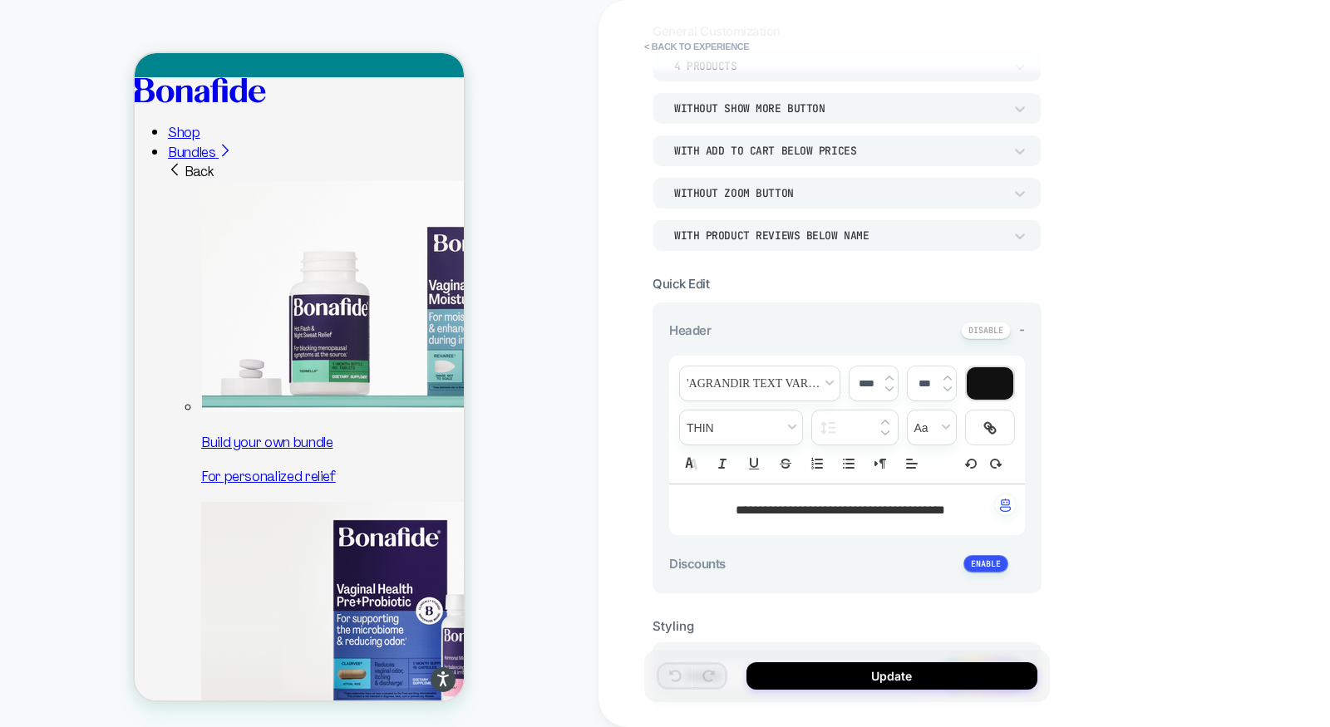
click at [816, 515] on div "**********" at bounding box center [847, 510] width 356 height 51
type input "****"
click at [816, 515] on div "**********" at bounding box center [847, 510] width 356 height 51
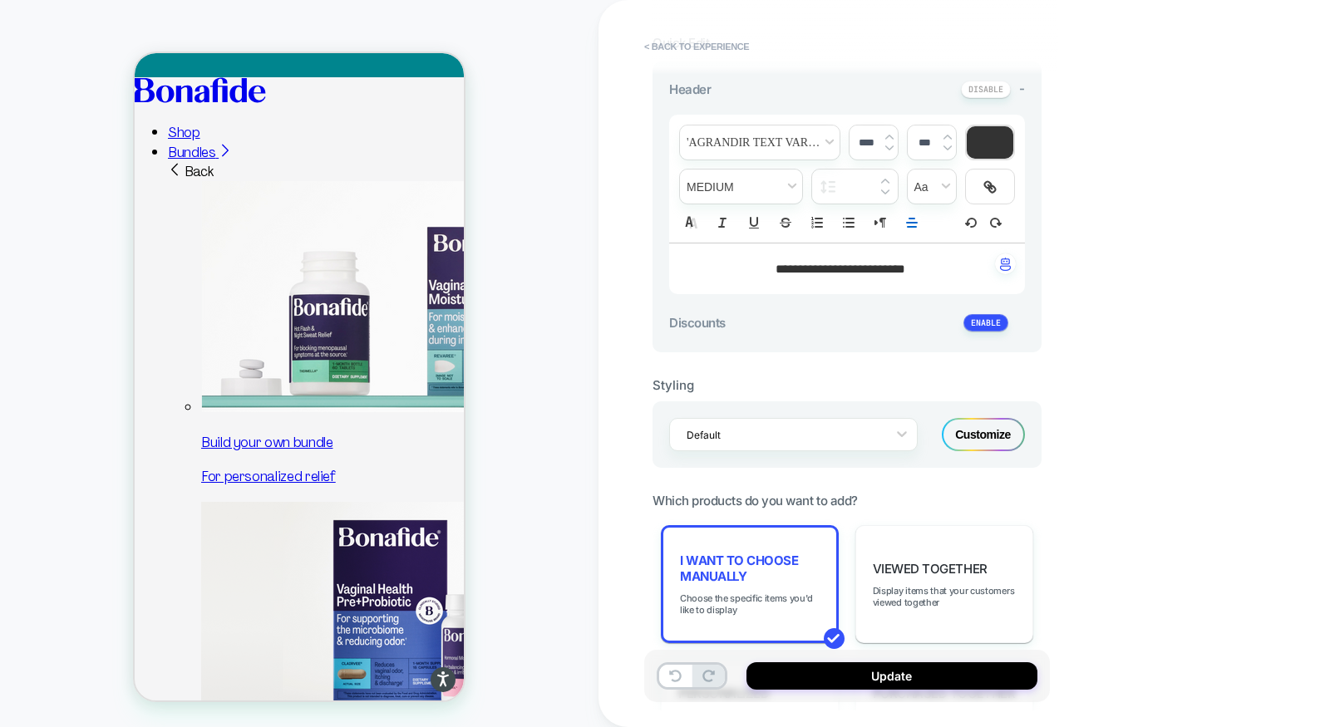
scroll to position [479, 0]
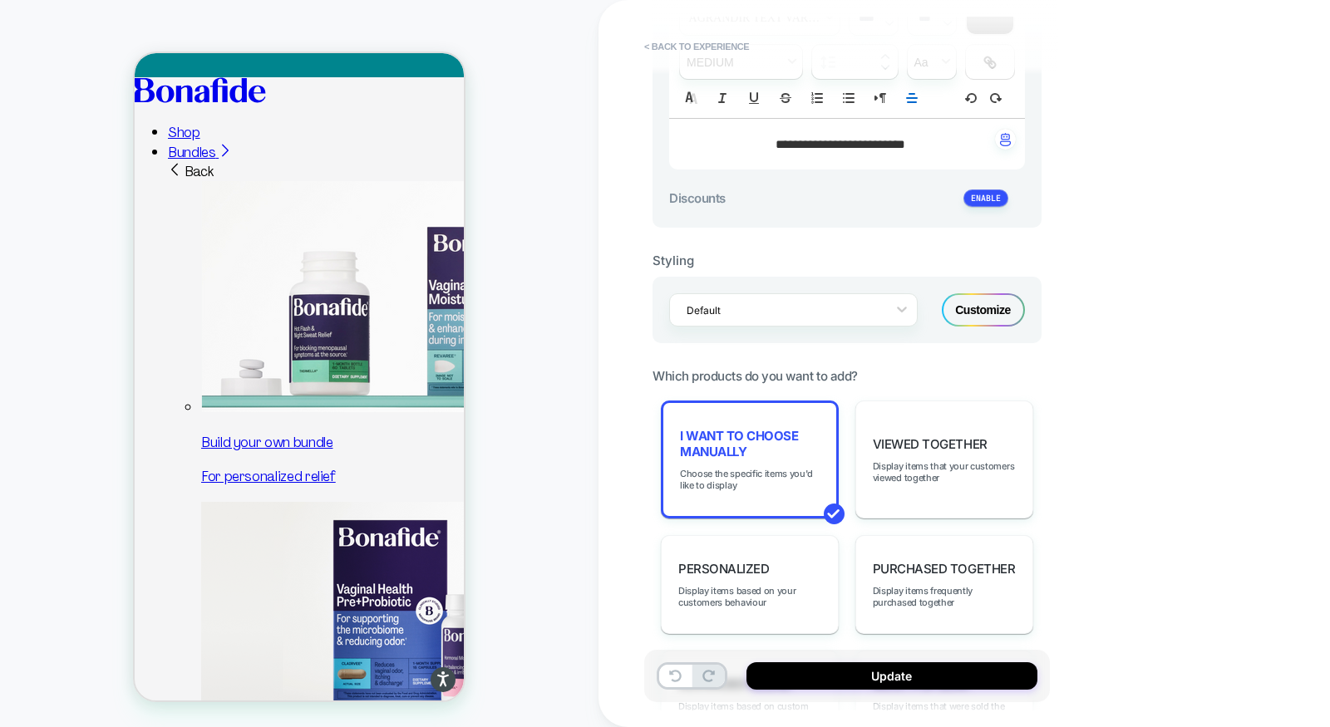
click at [892, 149] on div "**********" at bounding box center [847, 144] width 356 height 51
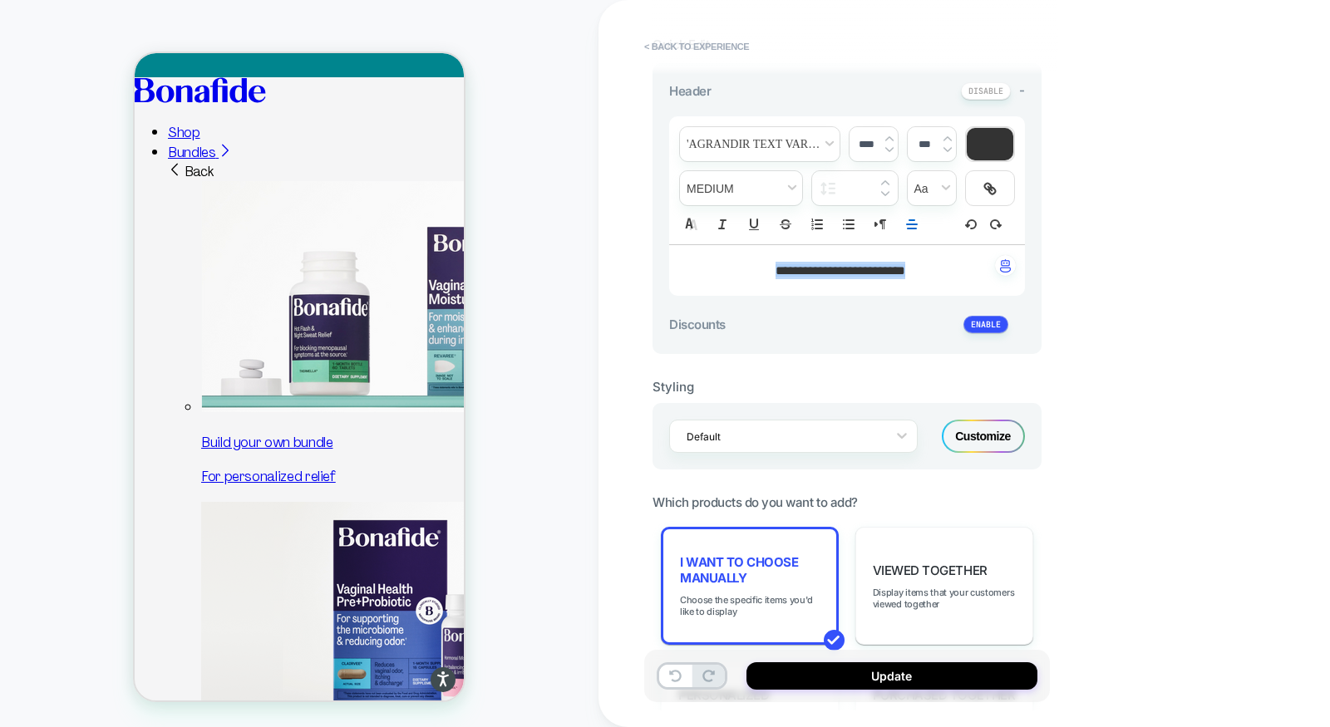
scroll to position [275, 0]
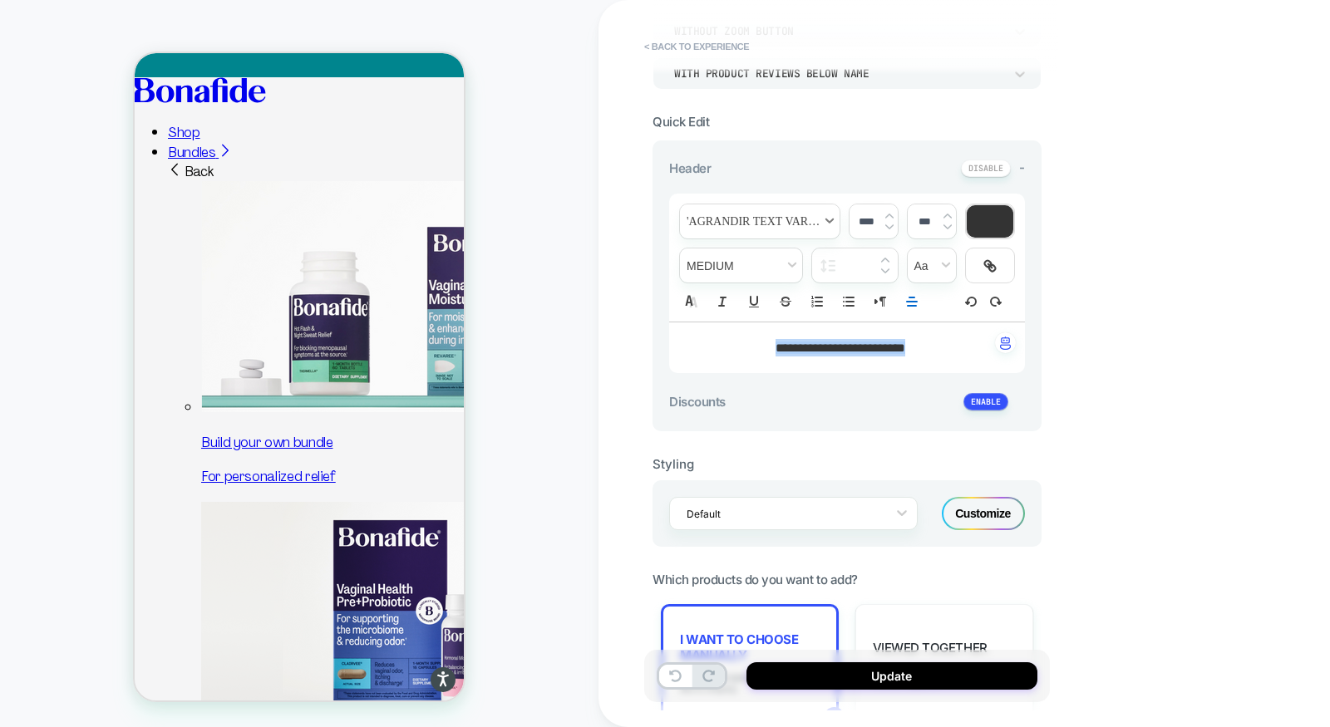
click at [774, 223] on span "font" at bounding box center [760, 221] width 160 height 34
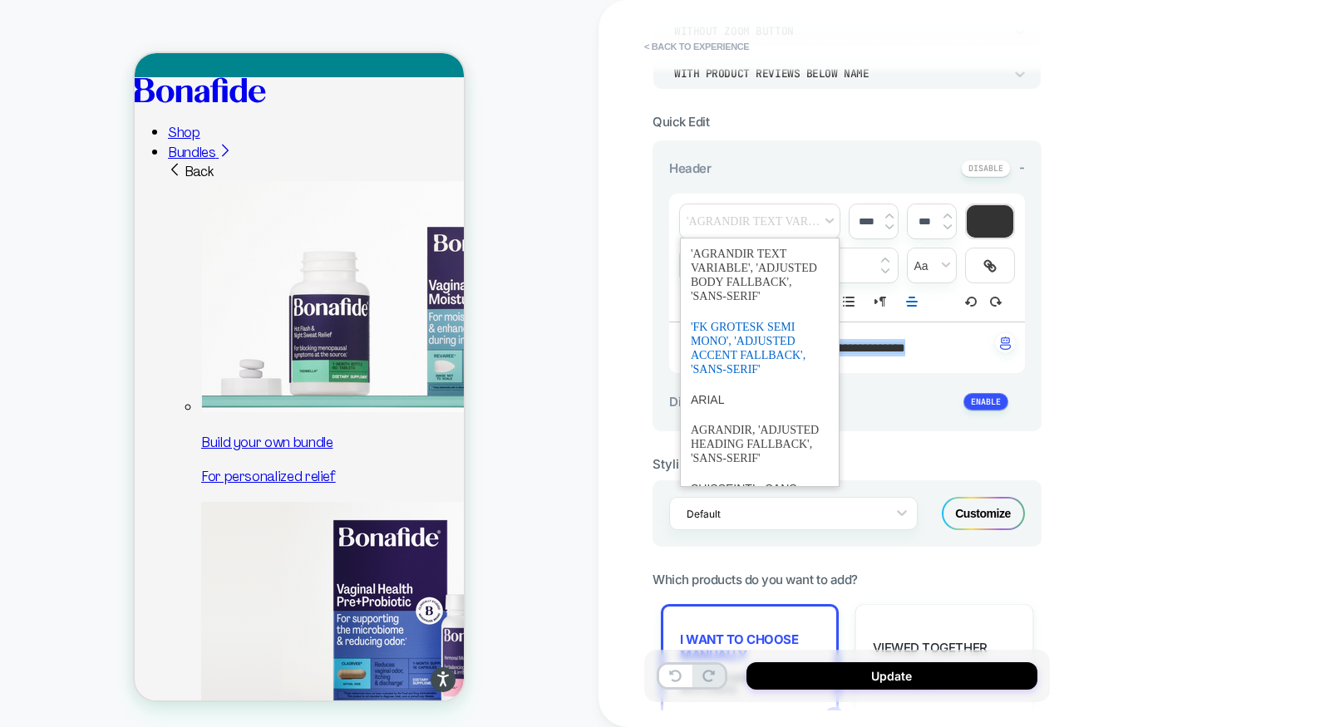
click at [732, 356] on span "font" at bounding box center [760, 348] width 138 height 73
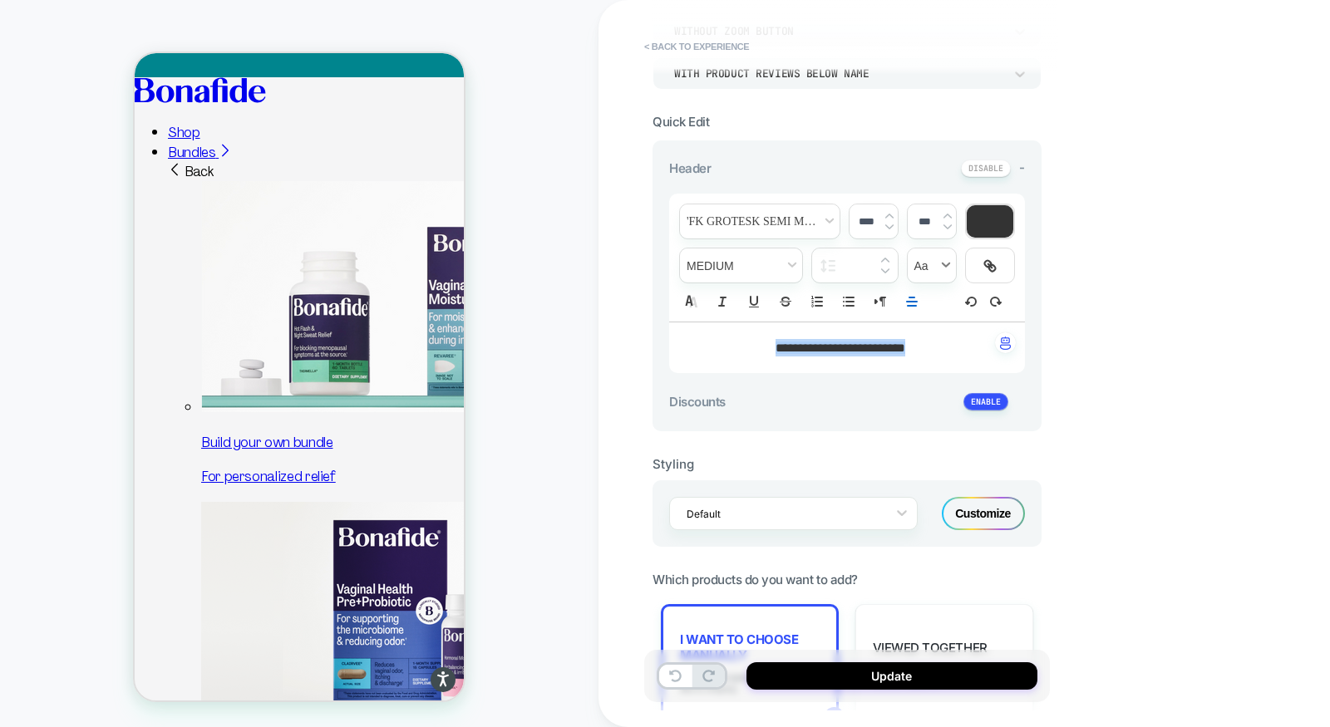
click at [915, 273] on span "transform" at bounding box center [932, 266] width 48 height 34
click at [925, 326] on span "transform" at bounding box center [932, 328] width 27 height 30
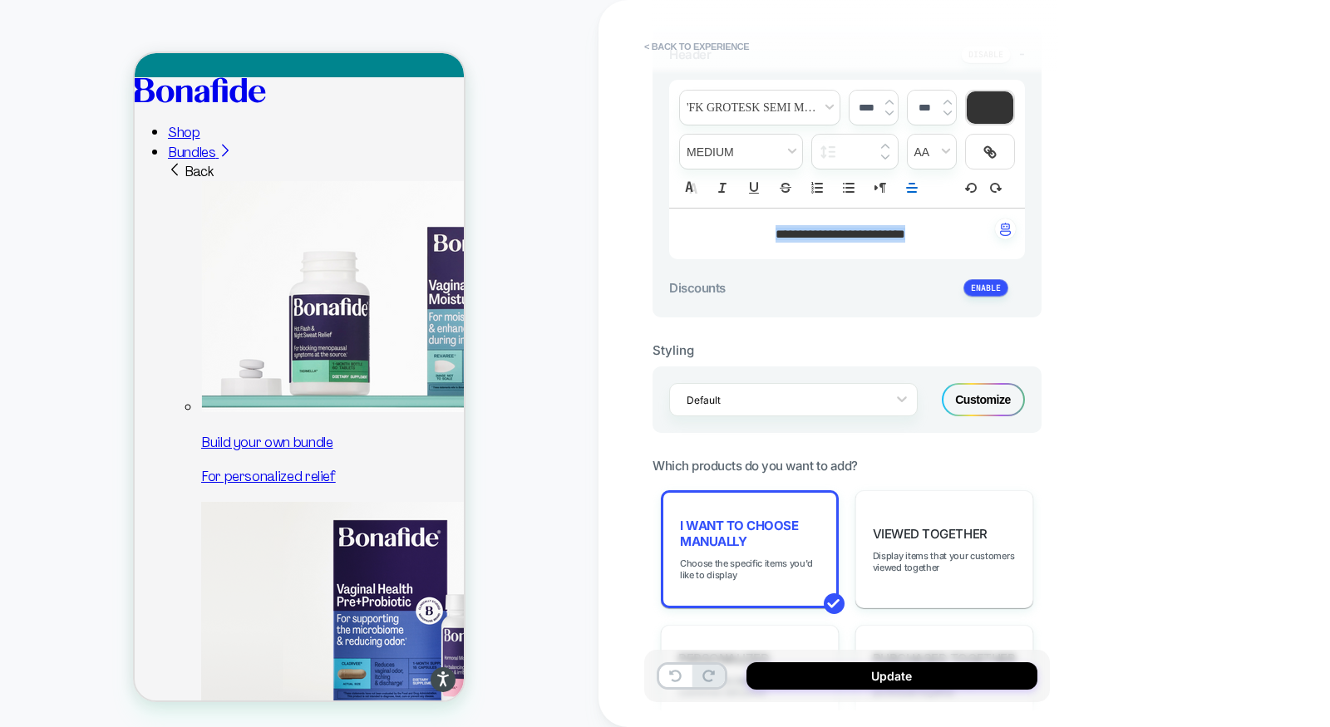
scroll to position [391, 0]
click at [977, 395] on div "Customize" at bounding box center [983, 398] width 83 height 33
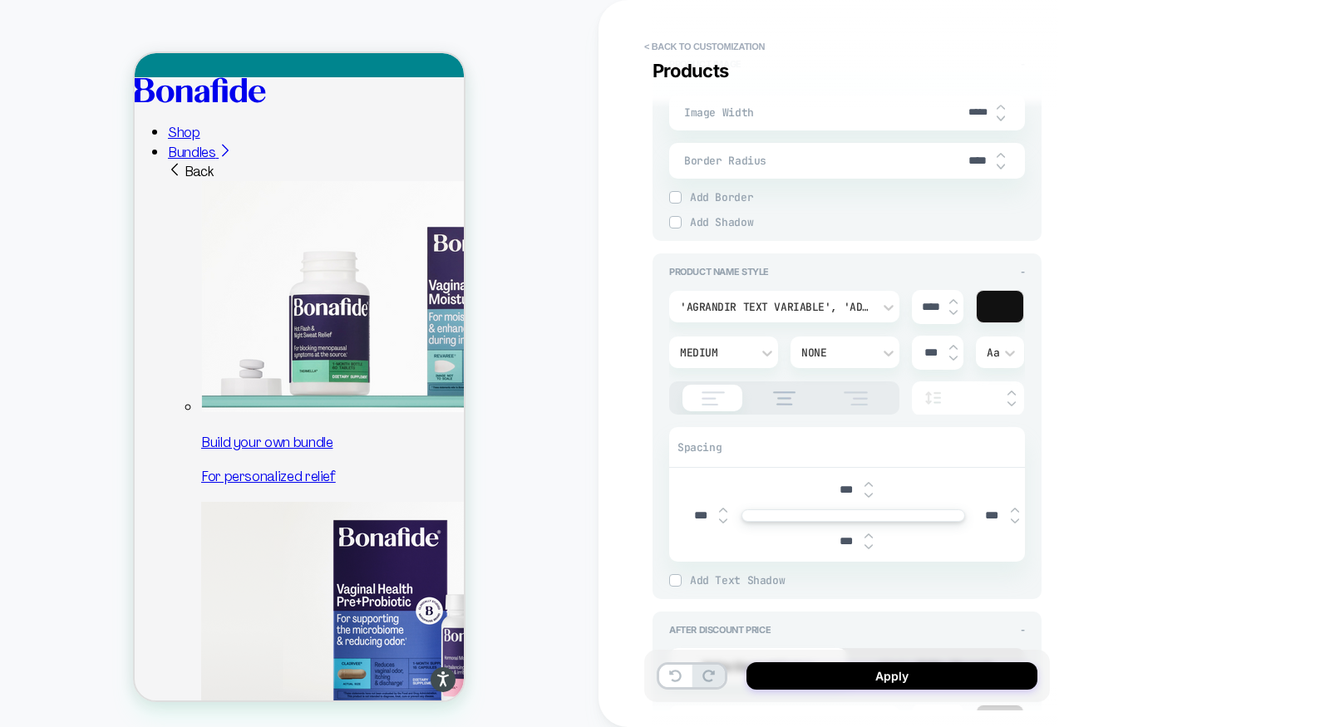
scroll to position [875, 0]
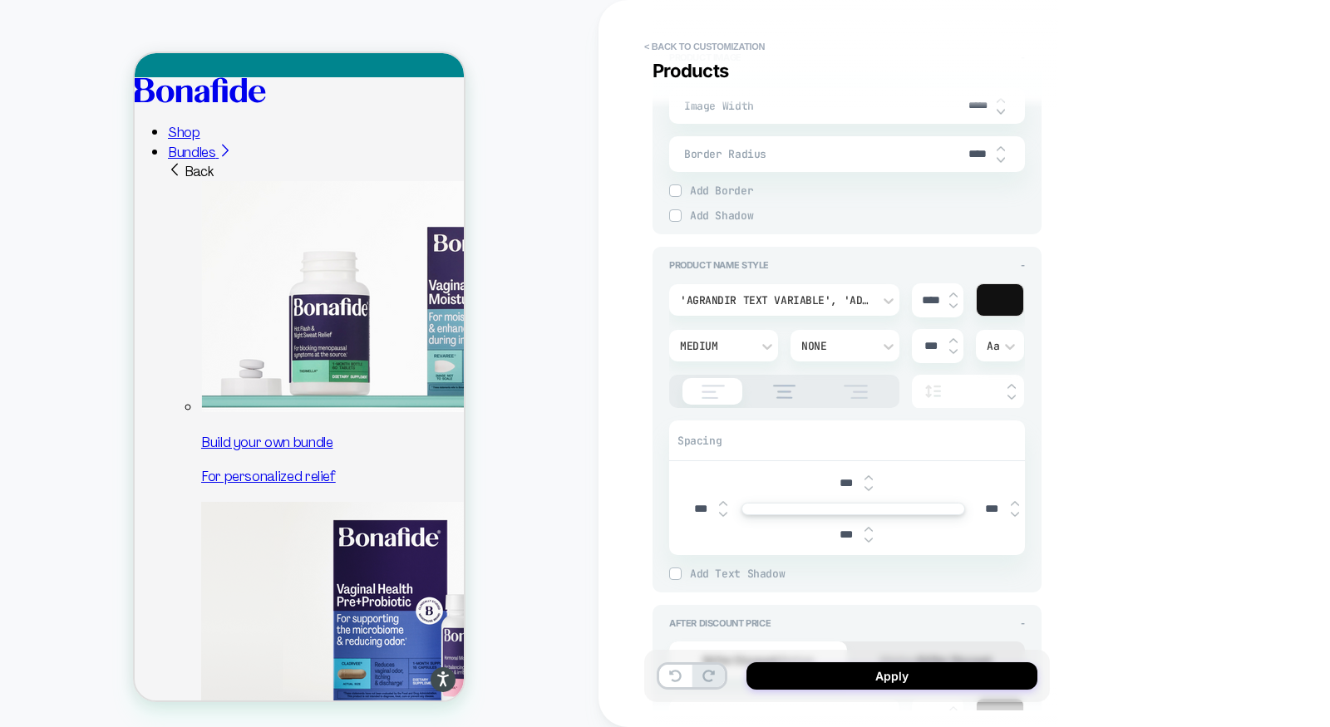
click at [859, 299] on div "'Agrandir Text Variable', 'Adjusted Body Fallback', 'sans-serif'" at bounding box center [776, 300] width 192 height 14
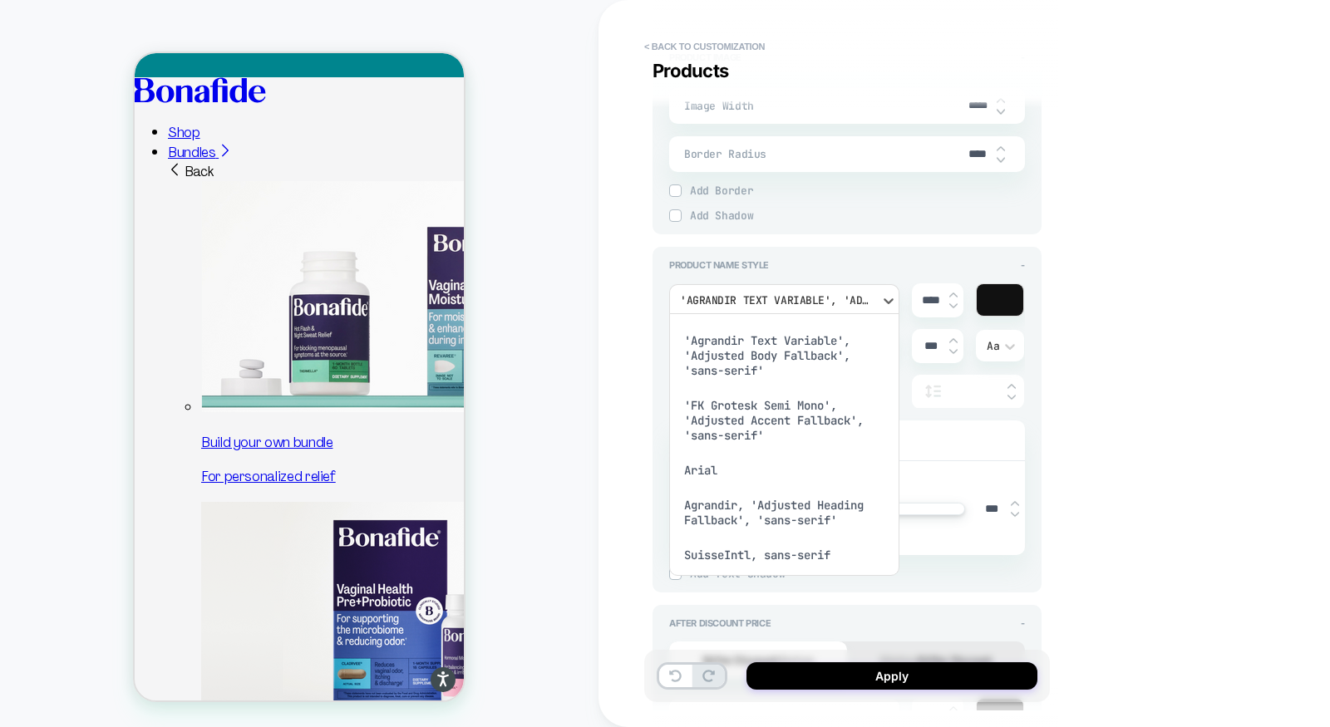
click at [785, 361] on div "'Agrandir Text Variable', 'Adjusted Body Fallback', 'sans-serif'" at bounding box center [784, 355] width 217 height 65
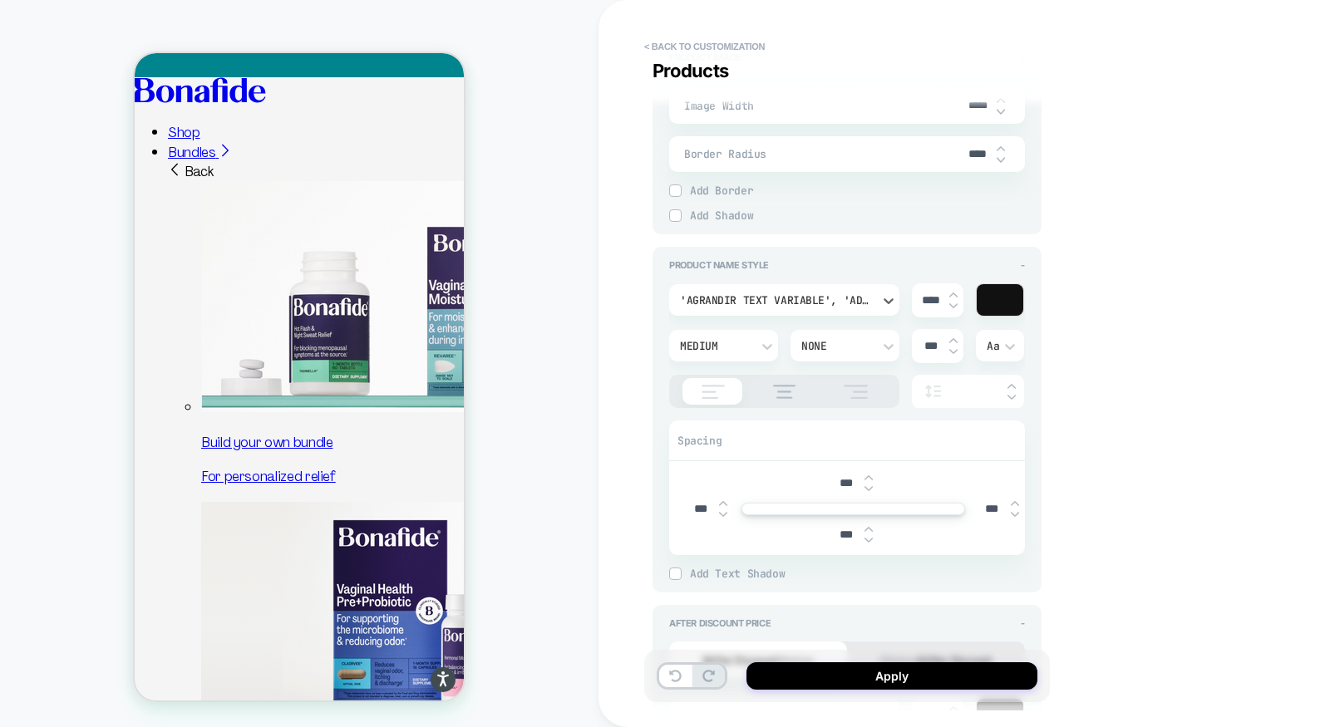
click at [780, 287] on div "'Agrandir Text Variable', 'Adjusted Body Fallback', 'sans-serif'" at bounding box center [784, 300] width 230 height 32
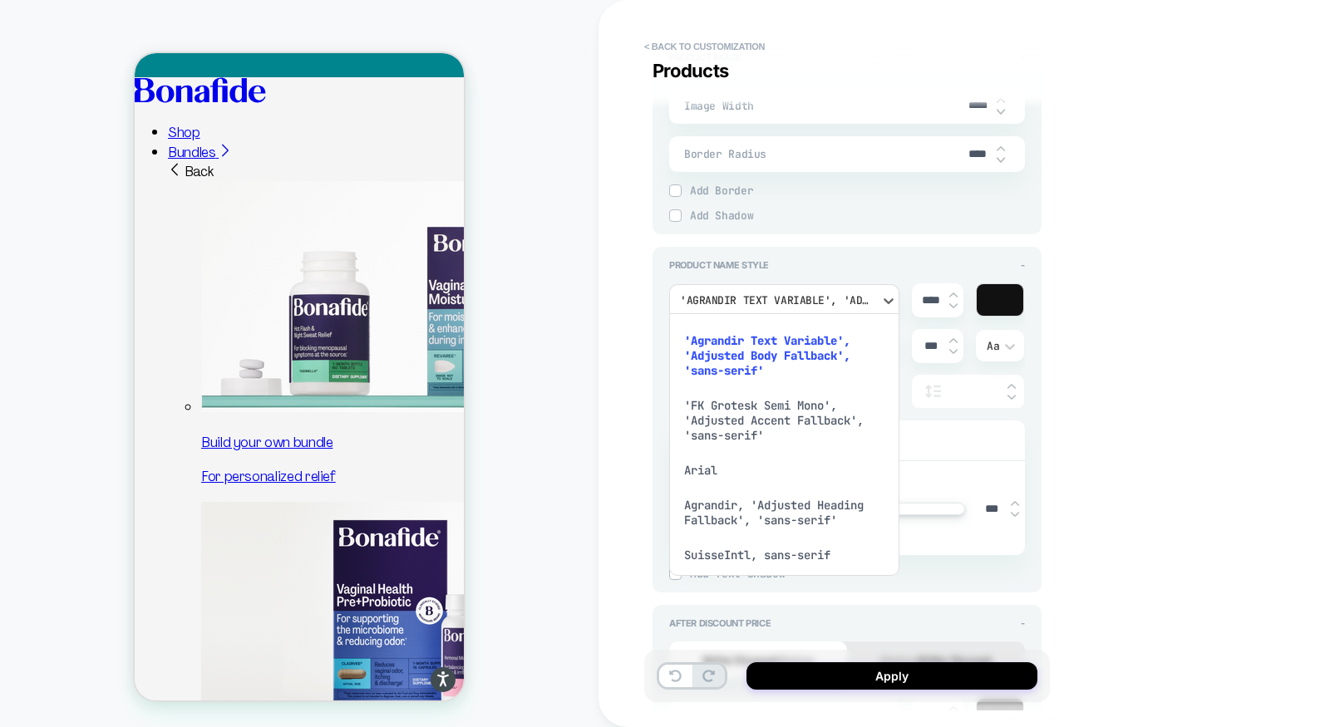
click at [735, 432] on div "'FK Grotesk Semi Mono', 'Adjusted Accent Fallback', 'sans-serif'" at bounding box center [784, 420] width 217 height 65
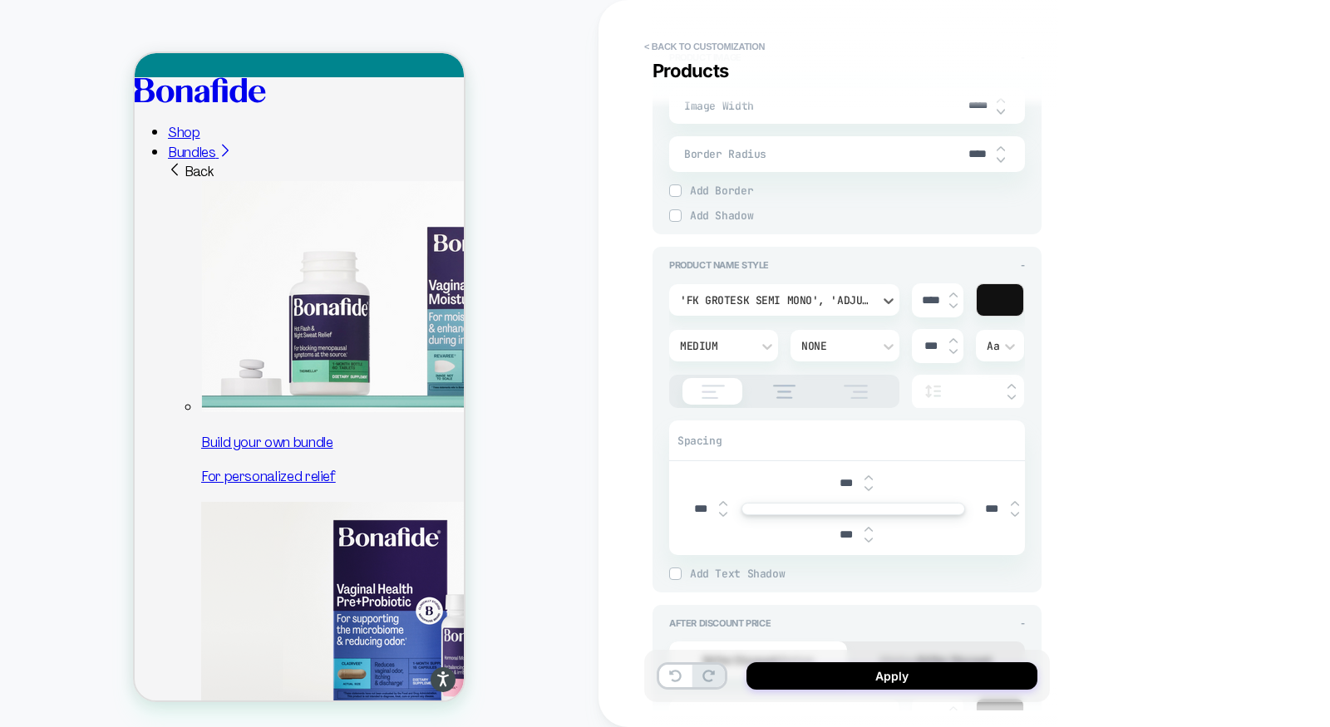
click at [789, 284] on div "'FK Grotesk Semi Mono', 'Adjusted Accent Fallback', 'sans-serif'" at bounding box center [784, 300] width 230 height 32
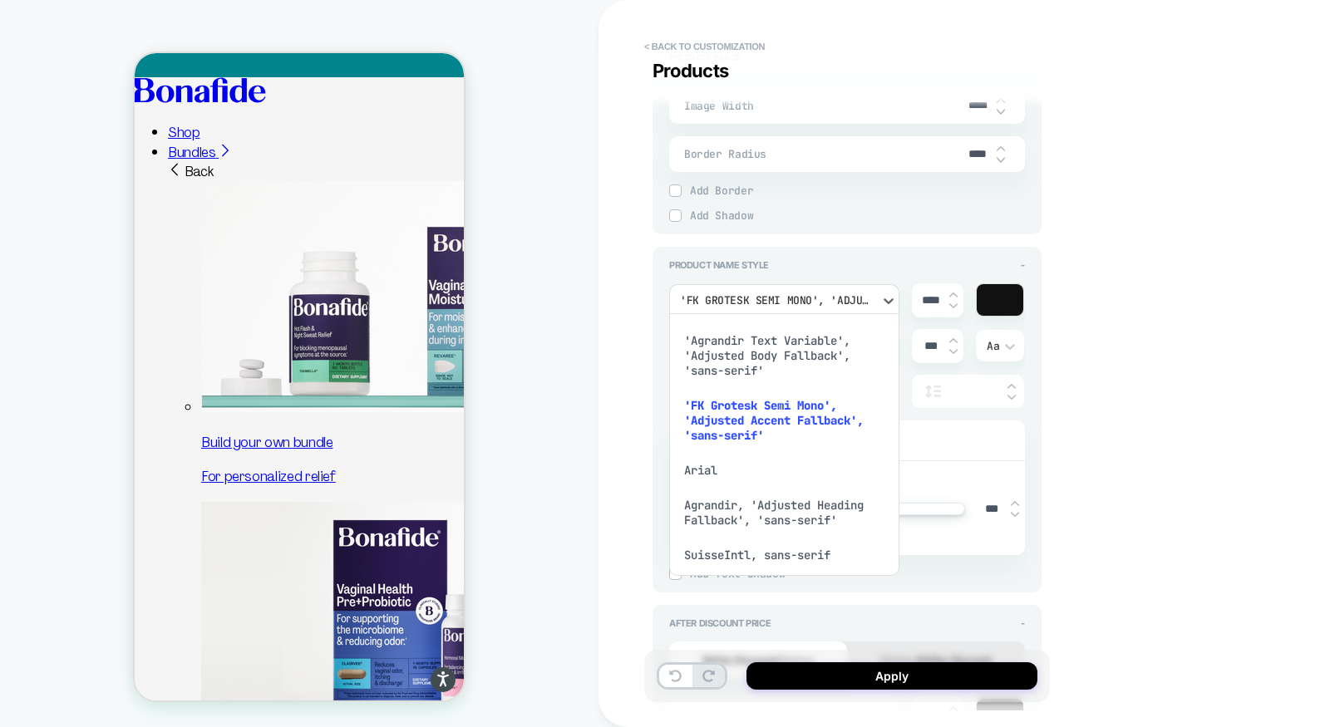
click at [756, 357] on div "'Agrandir Text Variable', 'Adjusted Body Fallback', 'sans-serif'" at bounding box center [784, 355] width 217 height 65
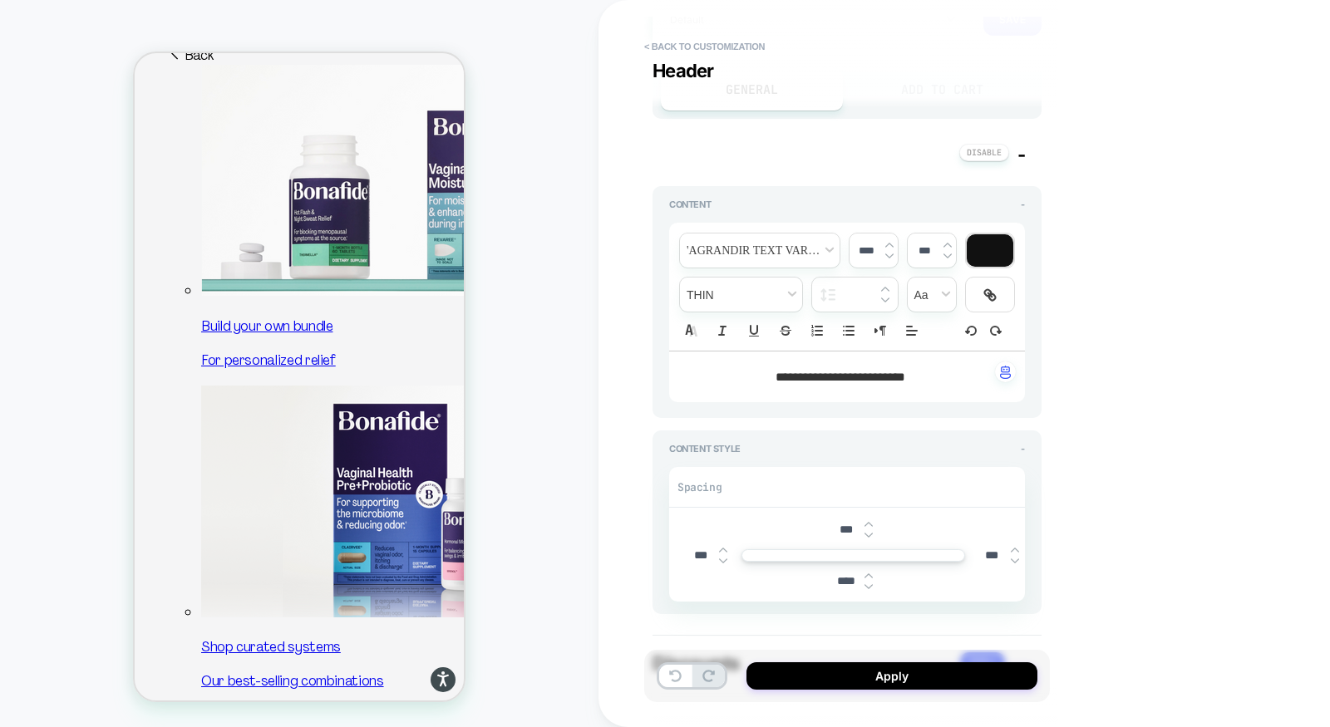
scroll to position [0, 0]
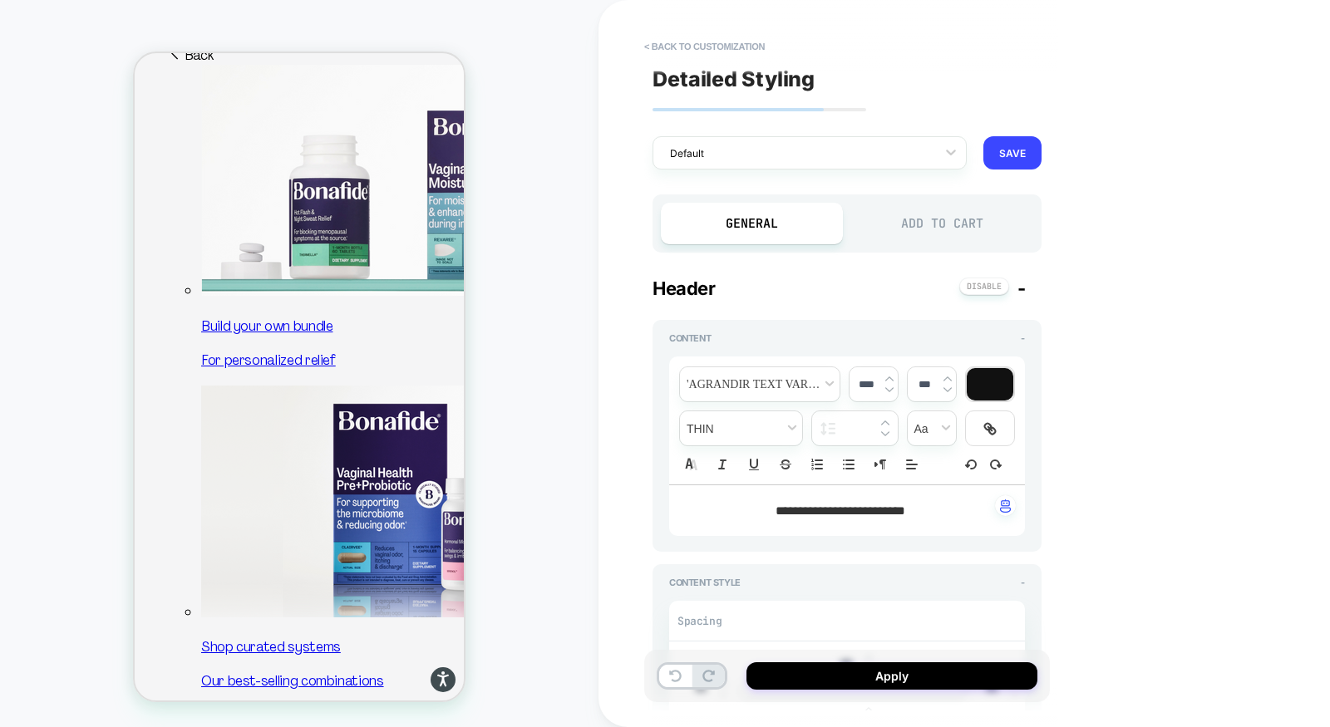
click at [919, 217] on div "Add to Cart" at bounding box center [942, 224] width 182 height 42
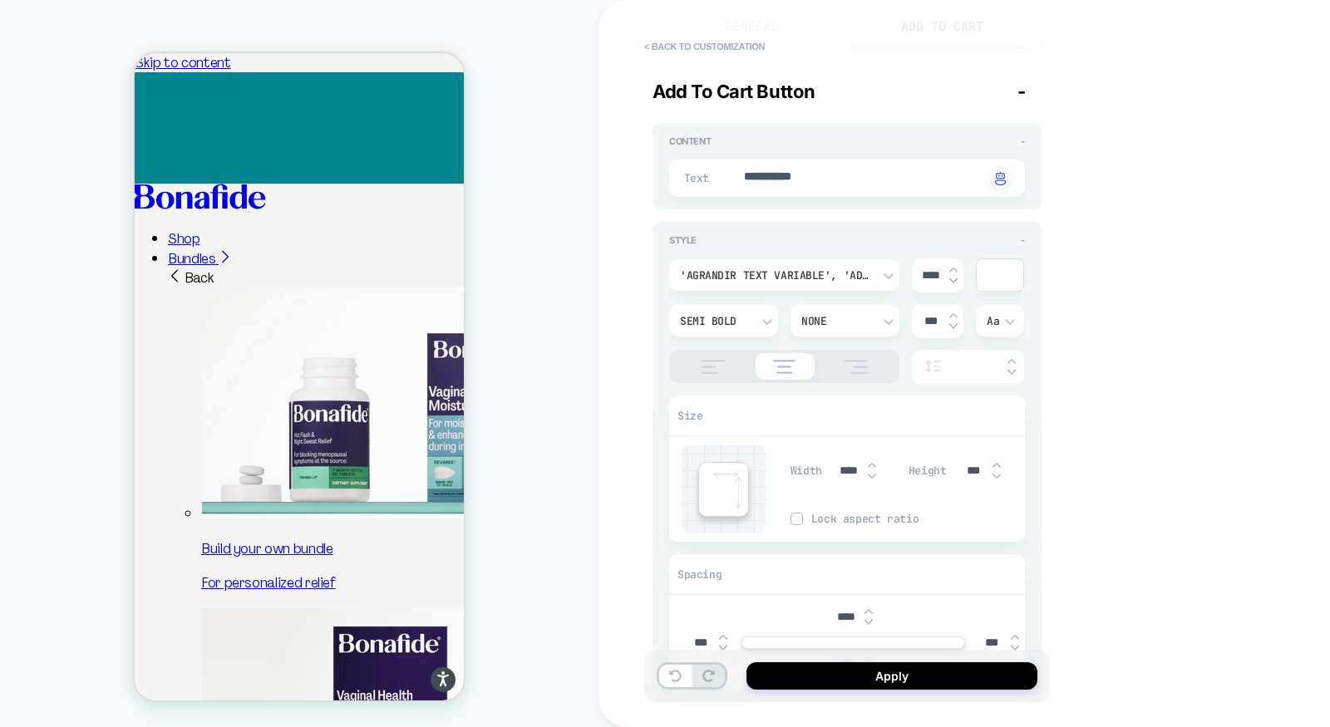
type textarea "*"
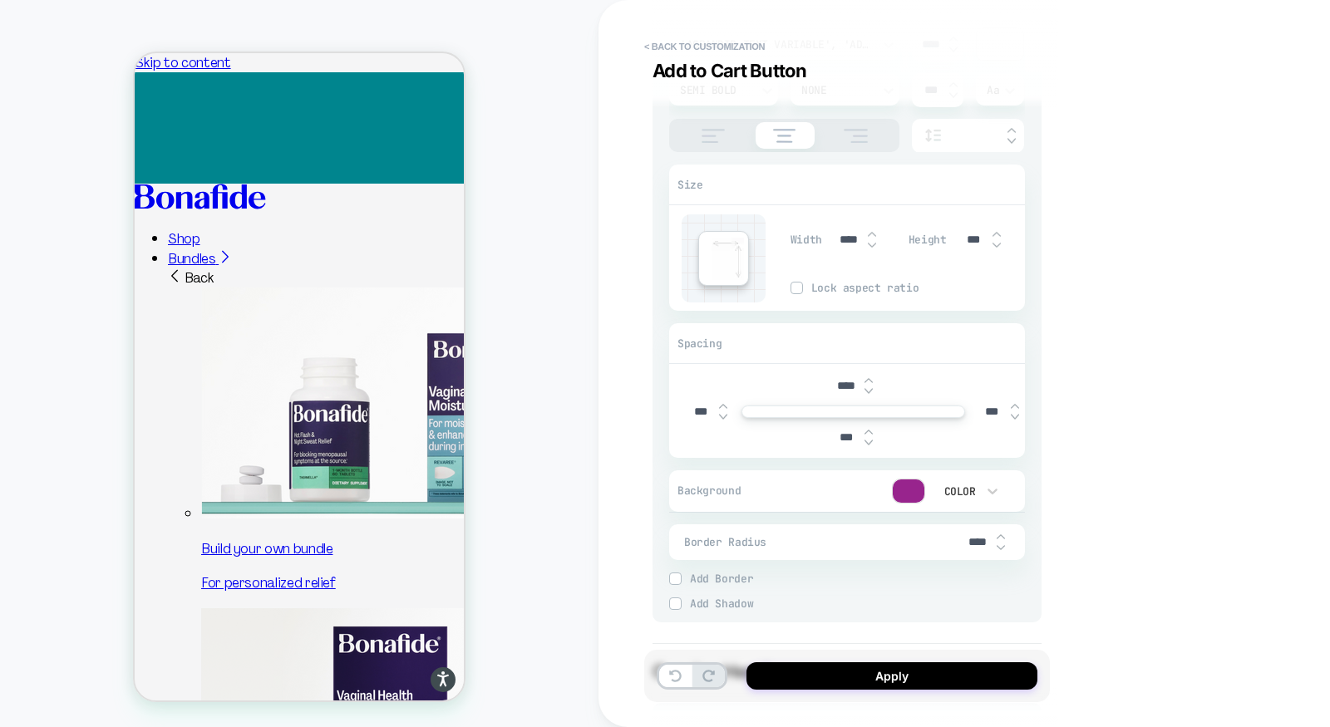
scroll to position [430, 0]
click at [919, 485] on div at bounding box center [909, 489] width 32 height 23
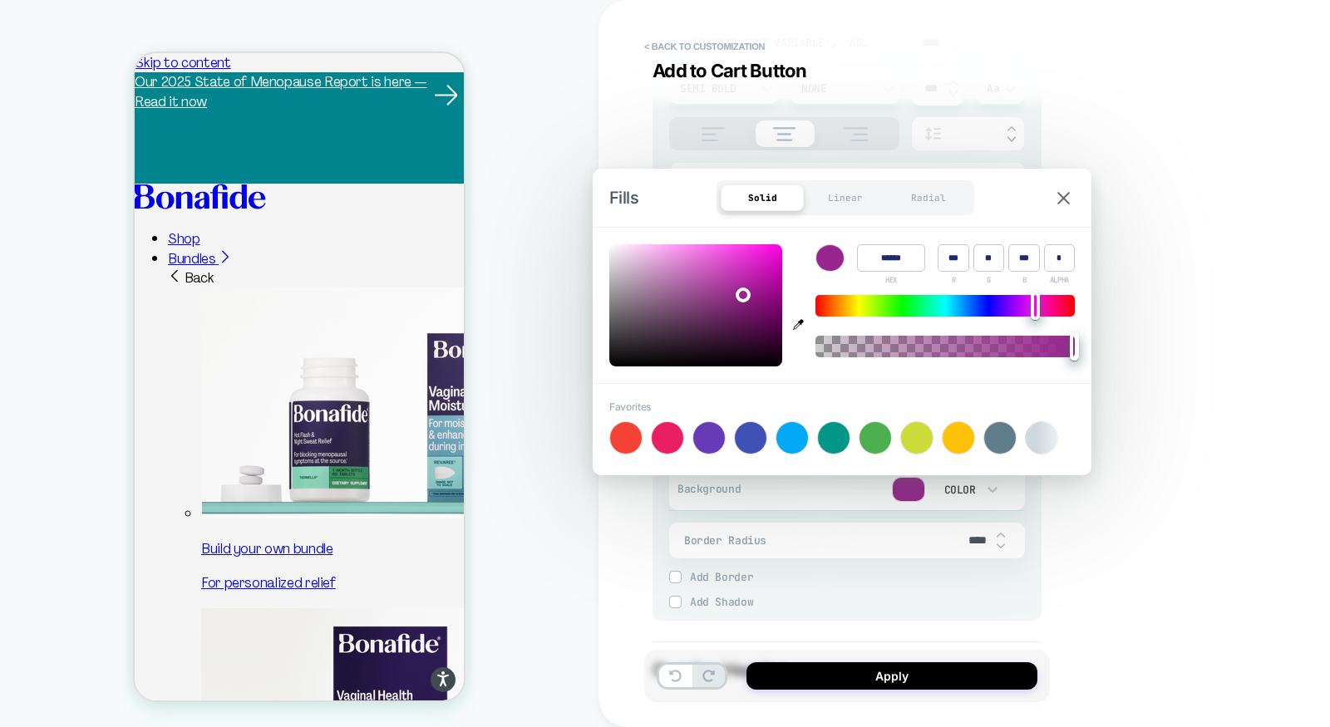
scroll to position [0, 91]
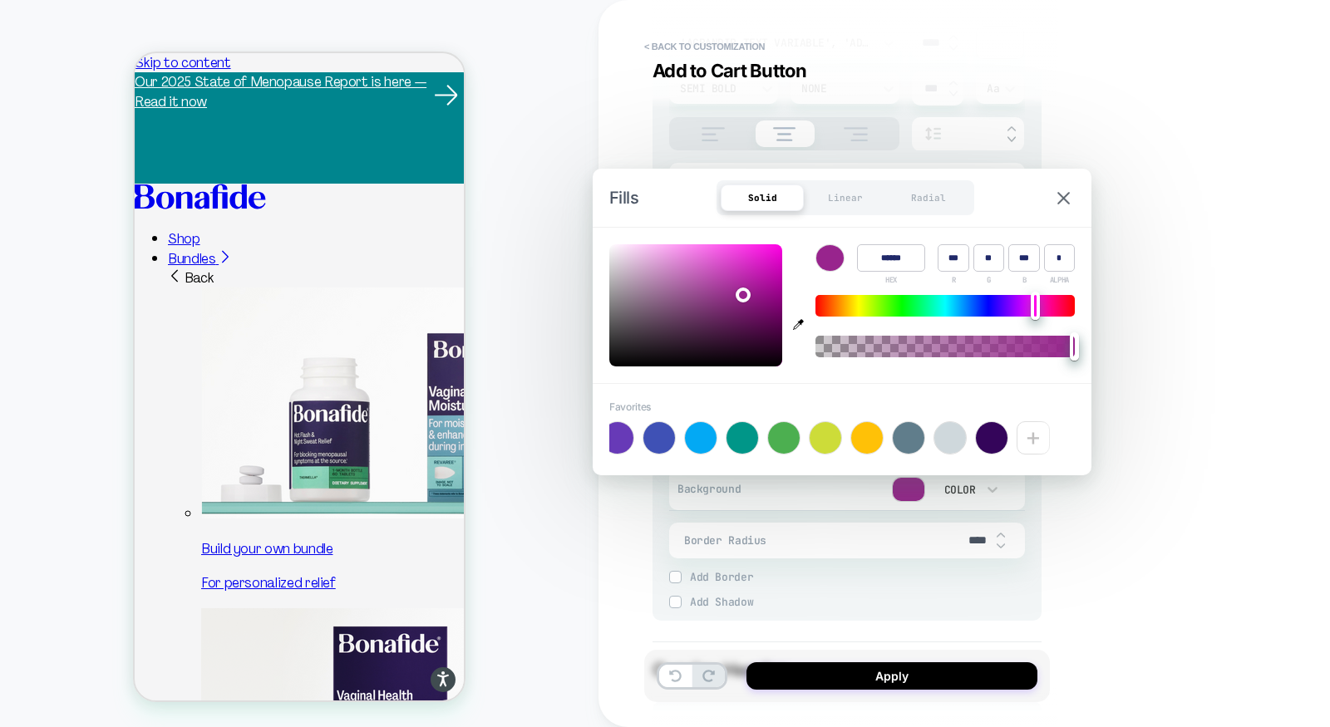
click at [993, 431] on div at bounding box center [992, 438] width 32 height 32
type input "******"
type input "**"
type input "*"
type input "**"
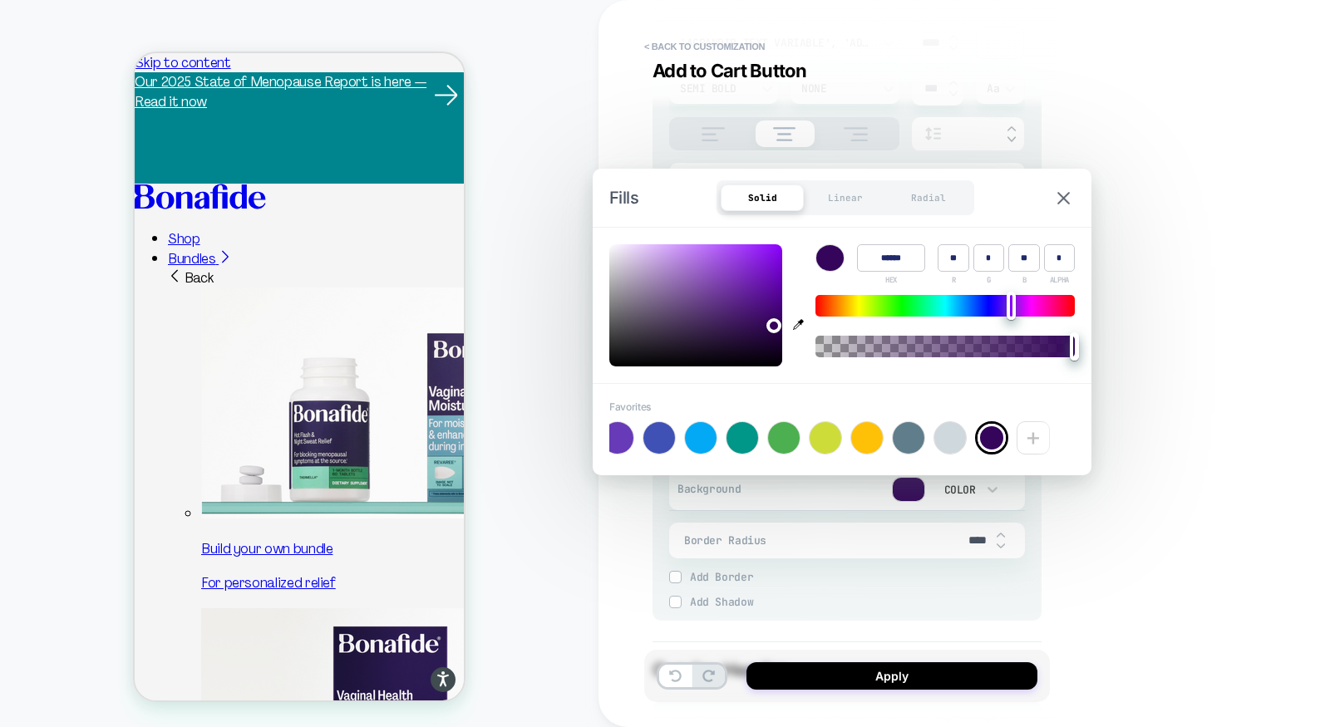
click at [1146, 523] on div "**********" at bounding box center [965, 363] width 732 height 727
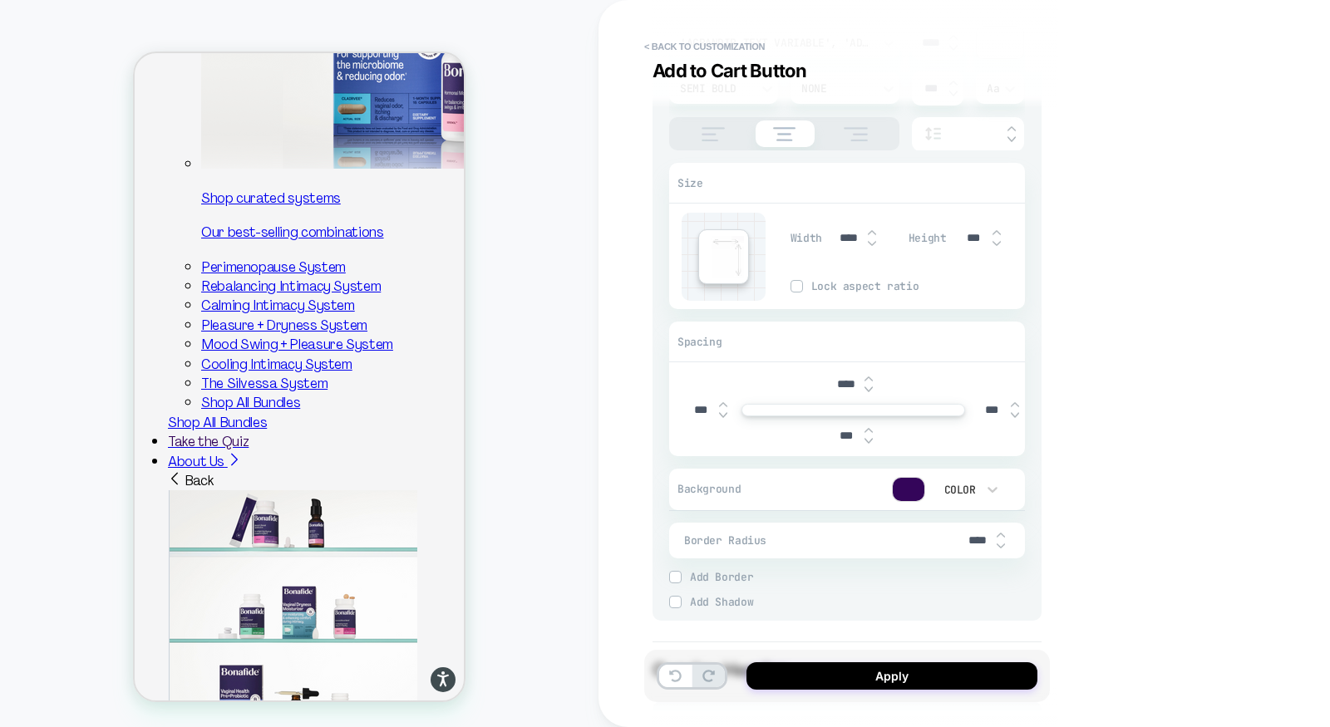
scroll to position [668, 0]
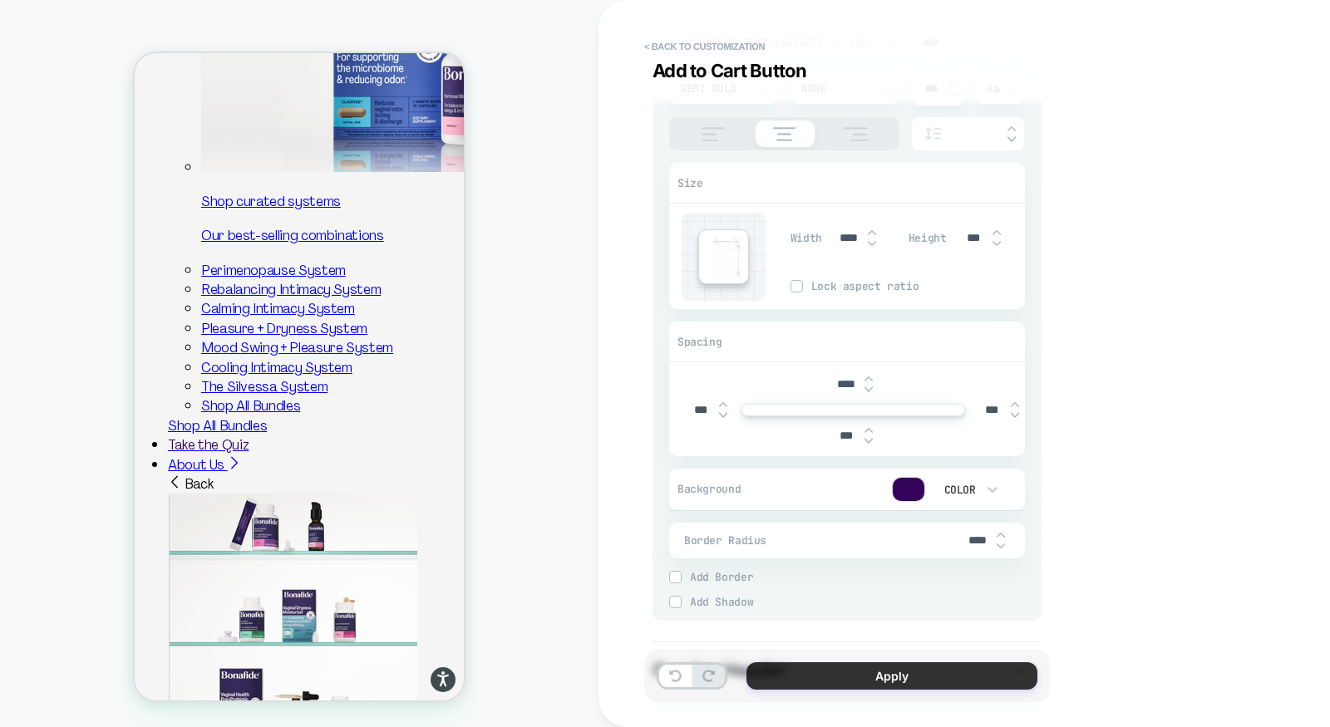
click at [813, 680] on button "Apply" at bounding box center [892, 676] width 291 height 27
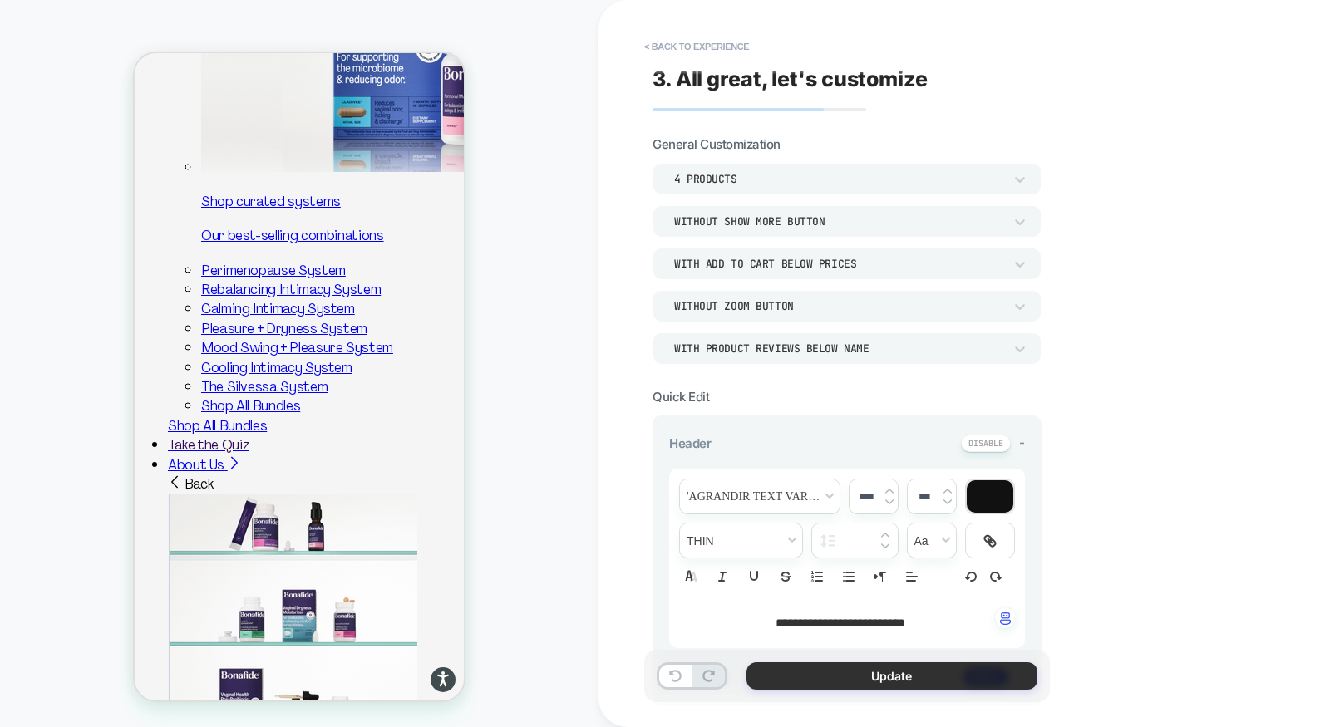
click at [875, 678] on button "Update" at bounding box center [892, 676] width 291 height 27
type textarea "*"
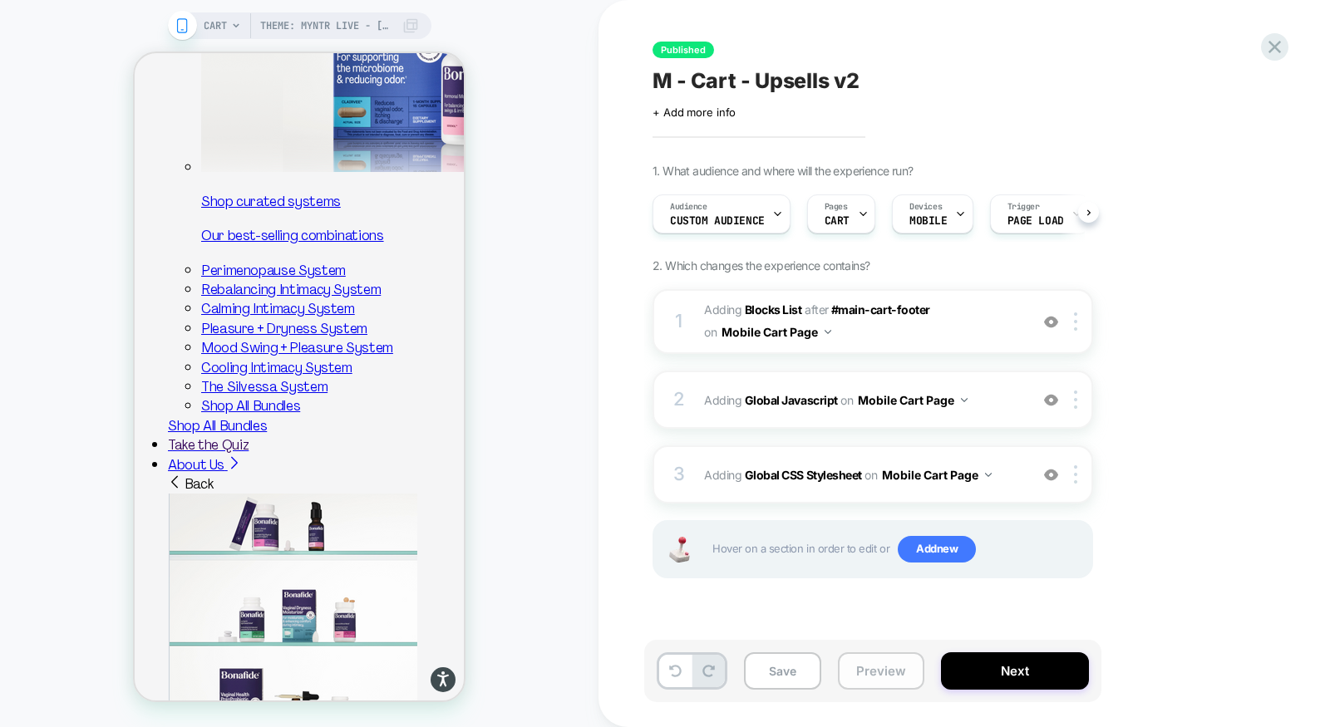
scroll to position [0, 1]
click at [871, 670] on button "Preview" at bounding box center [881, 671] width 86 height 37
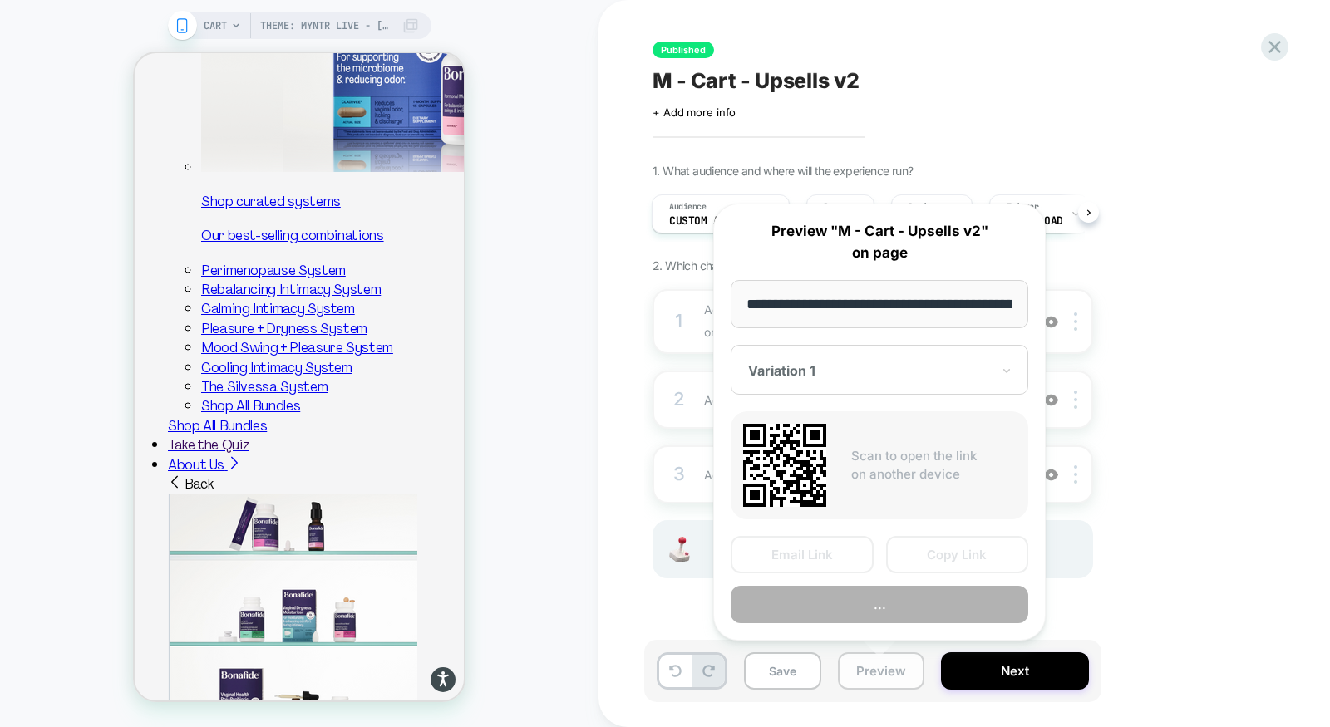
scroll to position [0, 166]
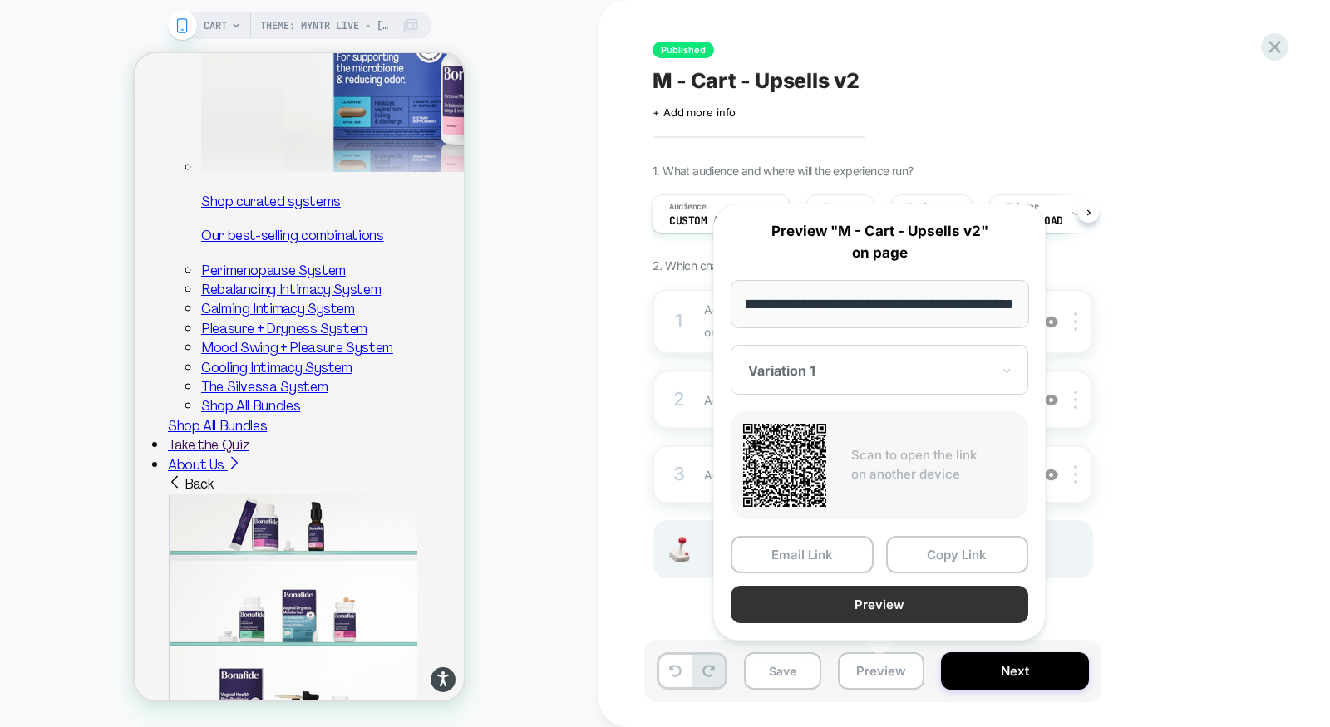
click at [902, 606] on button "Preview" at bounding box center [880, 604] width 298 height 37
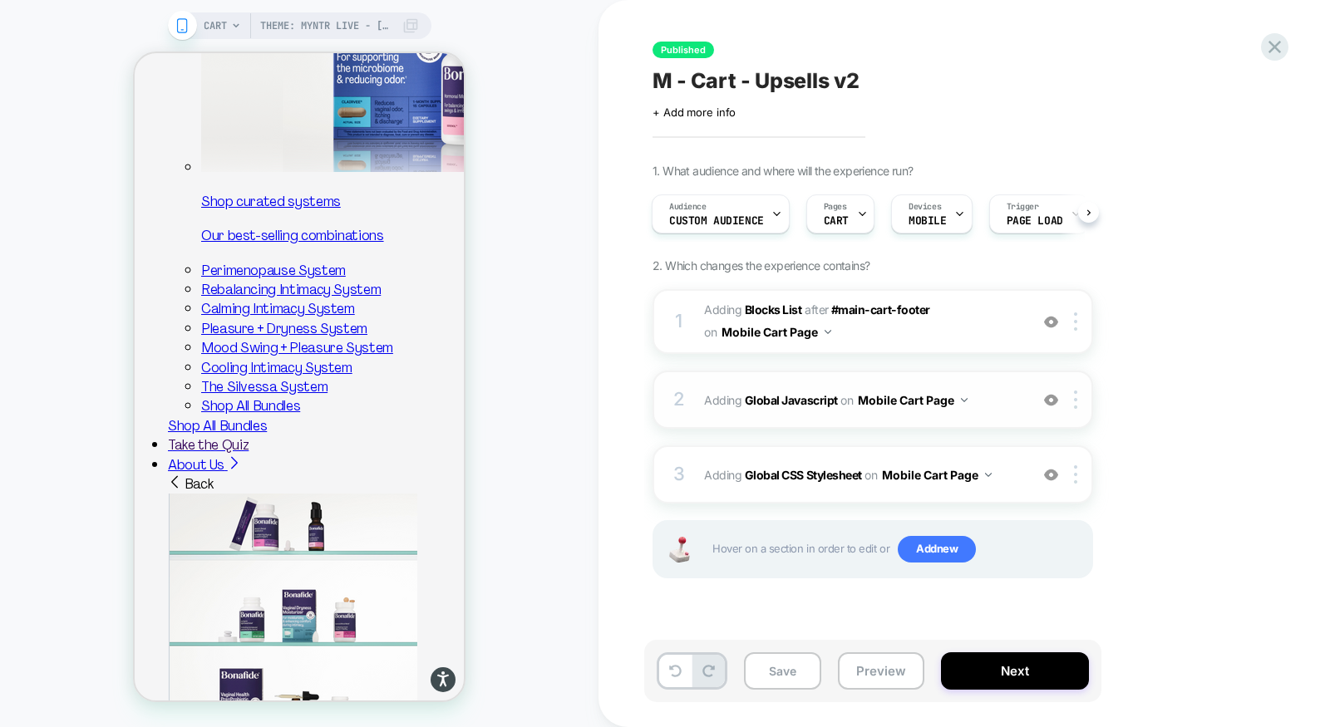
click at [879, 419] on div "2 Adding Global Javascript on Mobile Cart Page Add Before Add After Copy to Des…" at bounding box center [873, 400] width 441 height 58
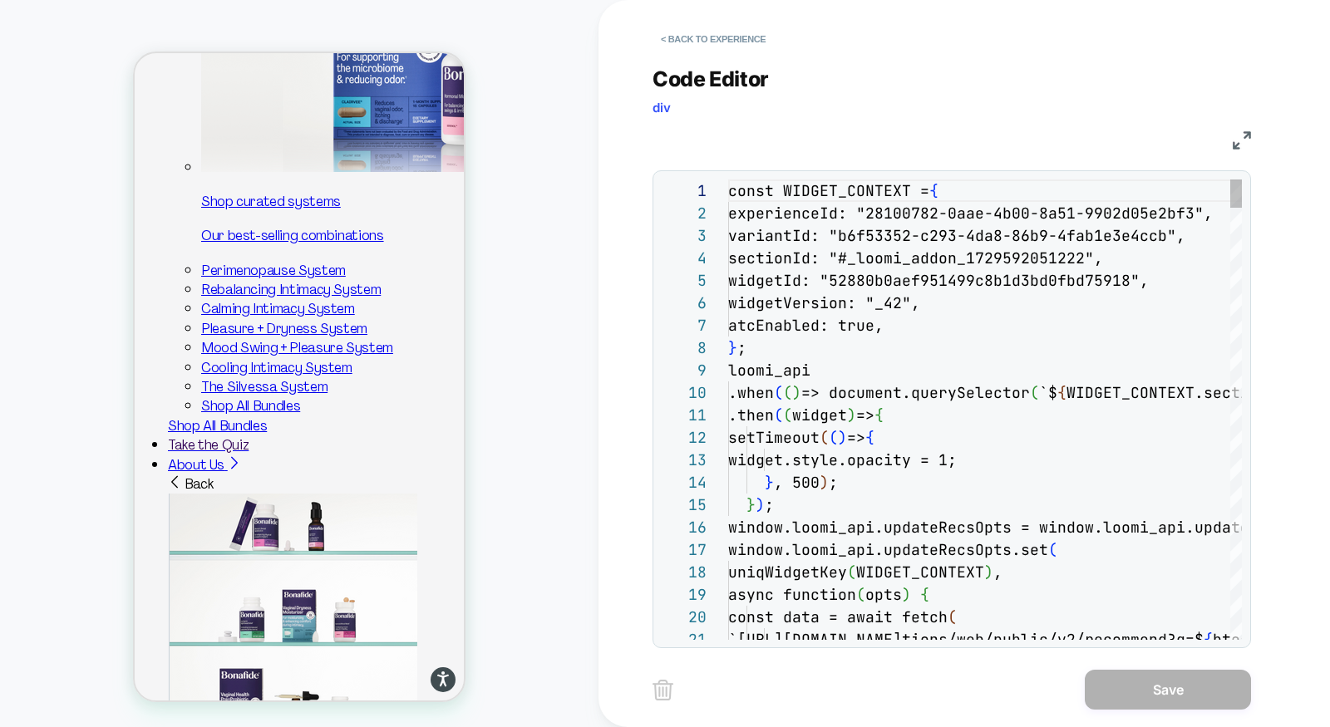
scroll to position [224, 0]
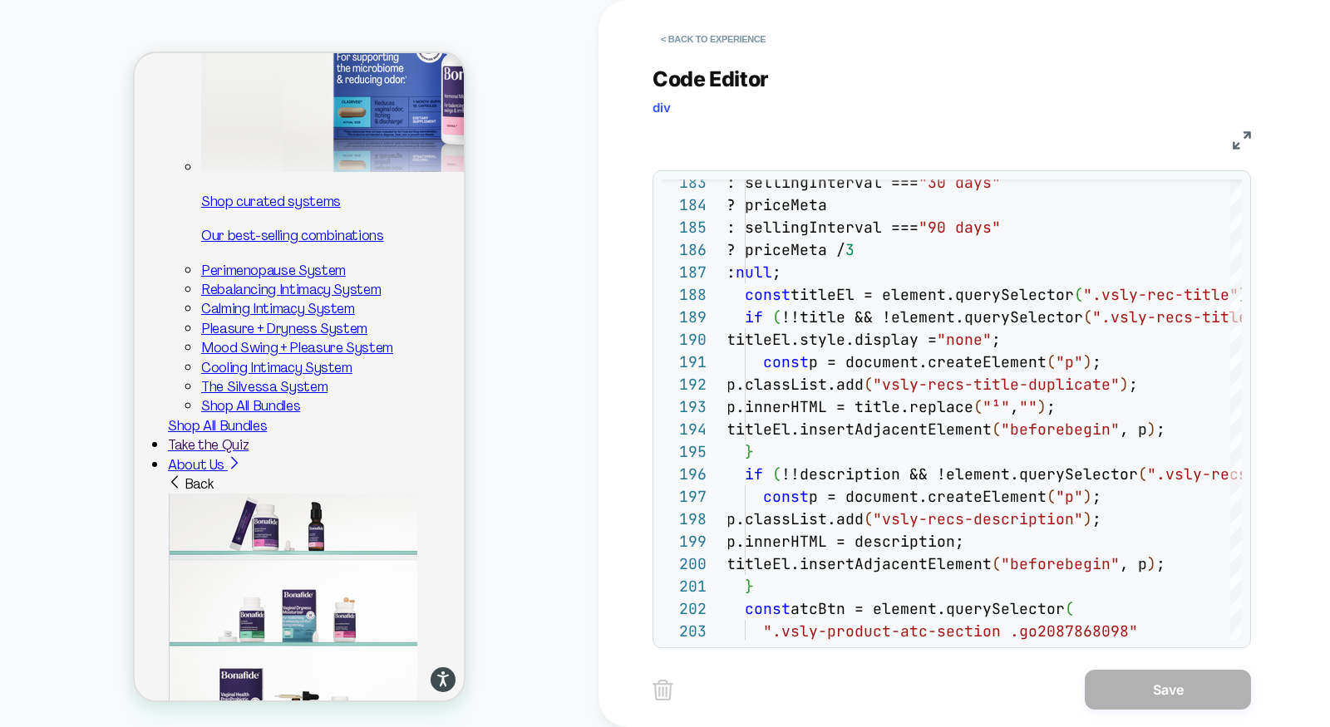
click at [1232, 141] on div "JS" at bounding box center [952, 138] width 599 height 28
click at [1237, 139] on img at bounding box center [1242, 140] width 18 height 18
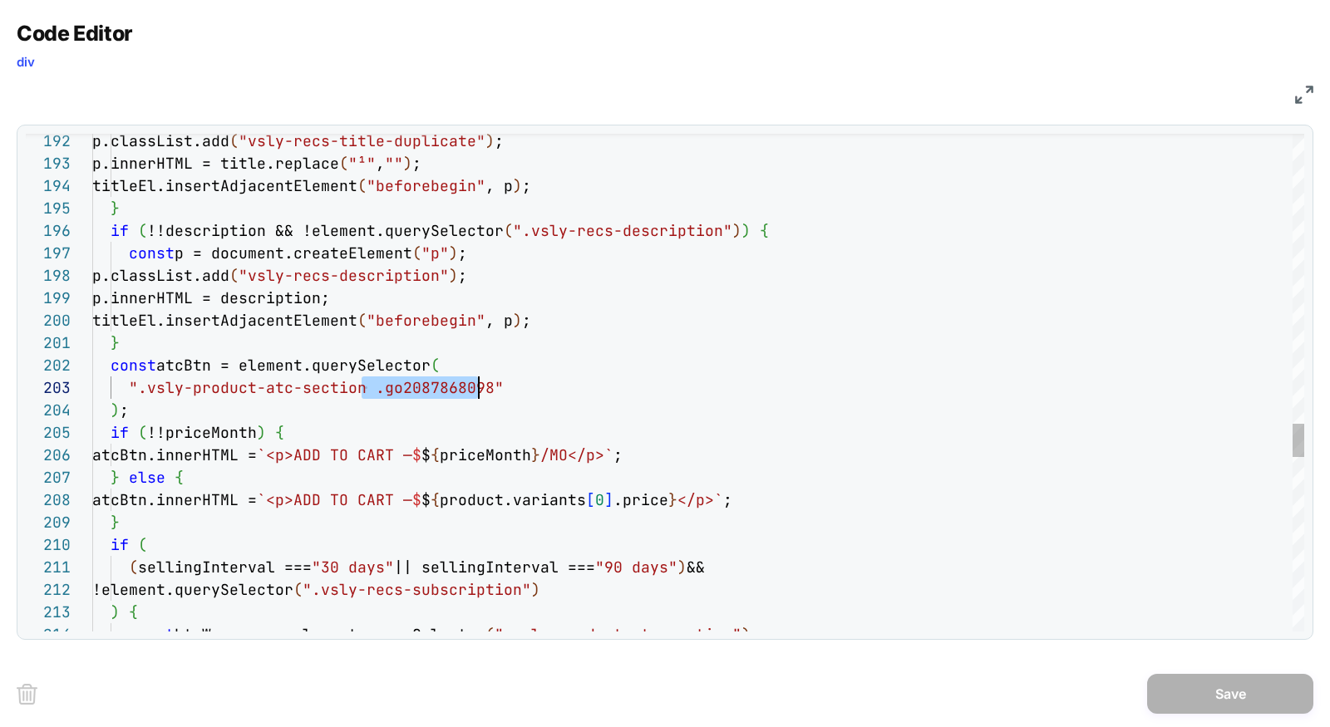
scroll to position [44, 395]
drag, startPoint x: 366, startPoint y: 390, endPoint x: 485, endPoint y: 391, distance: 119.7
drag, startPoint x: 381, startPoint y: 387, endPoint x: 489, endPoint y: 389, distance: 108.1
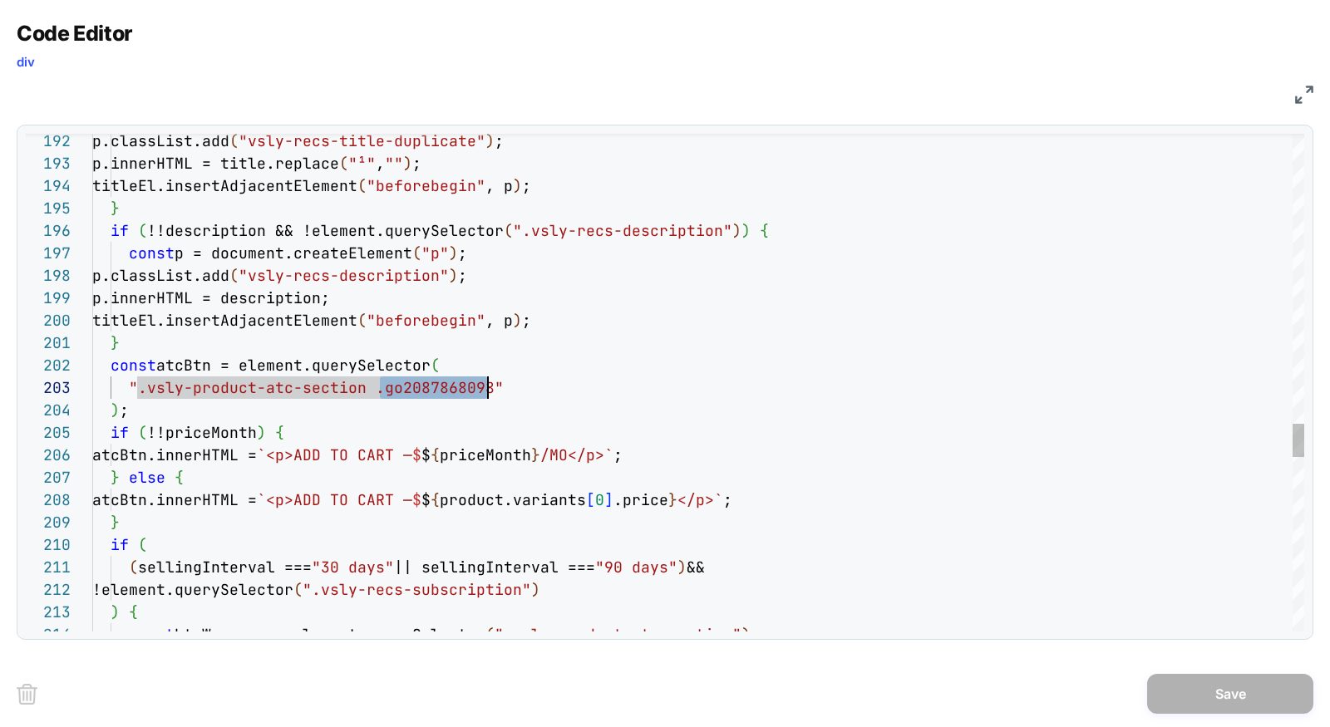
type textarea "**********"
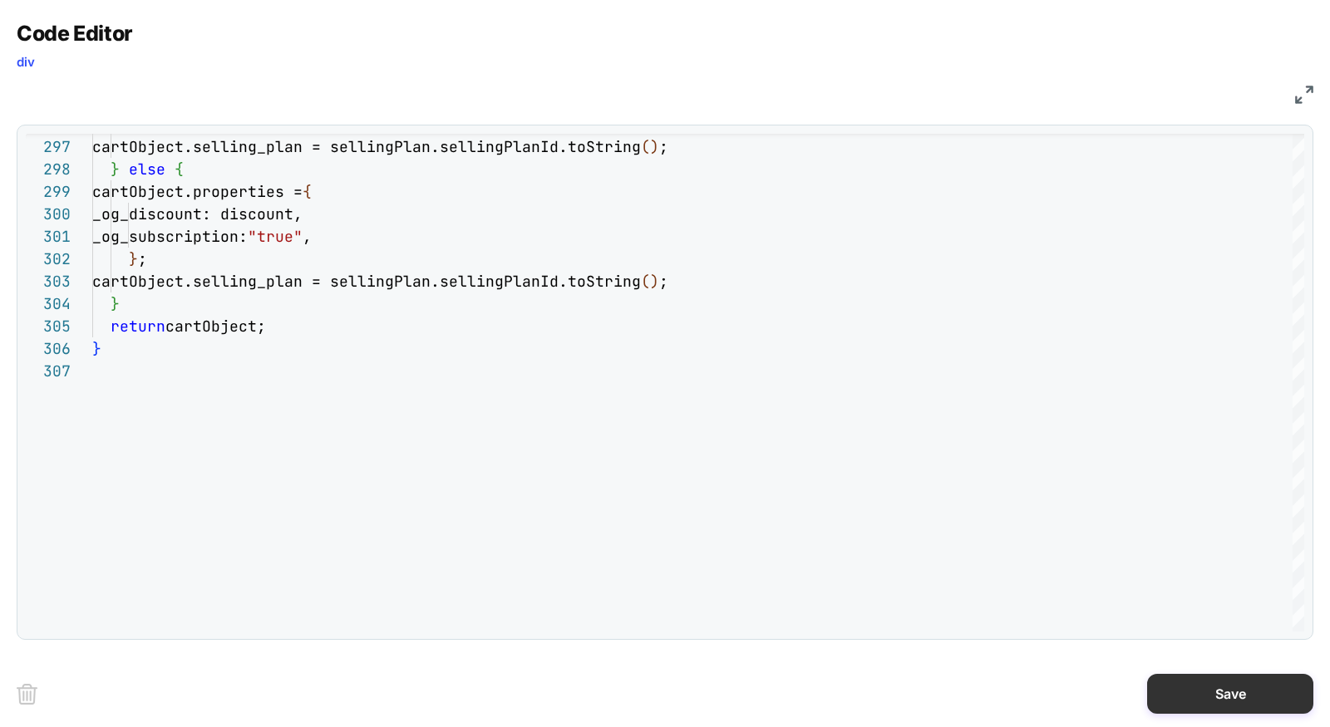
click at [1230, 687] on button "Save" at bounding box center [1230, 694] width 166 height 40
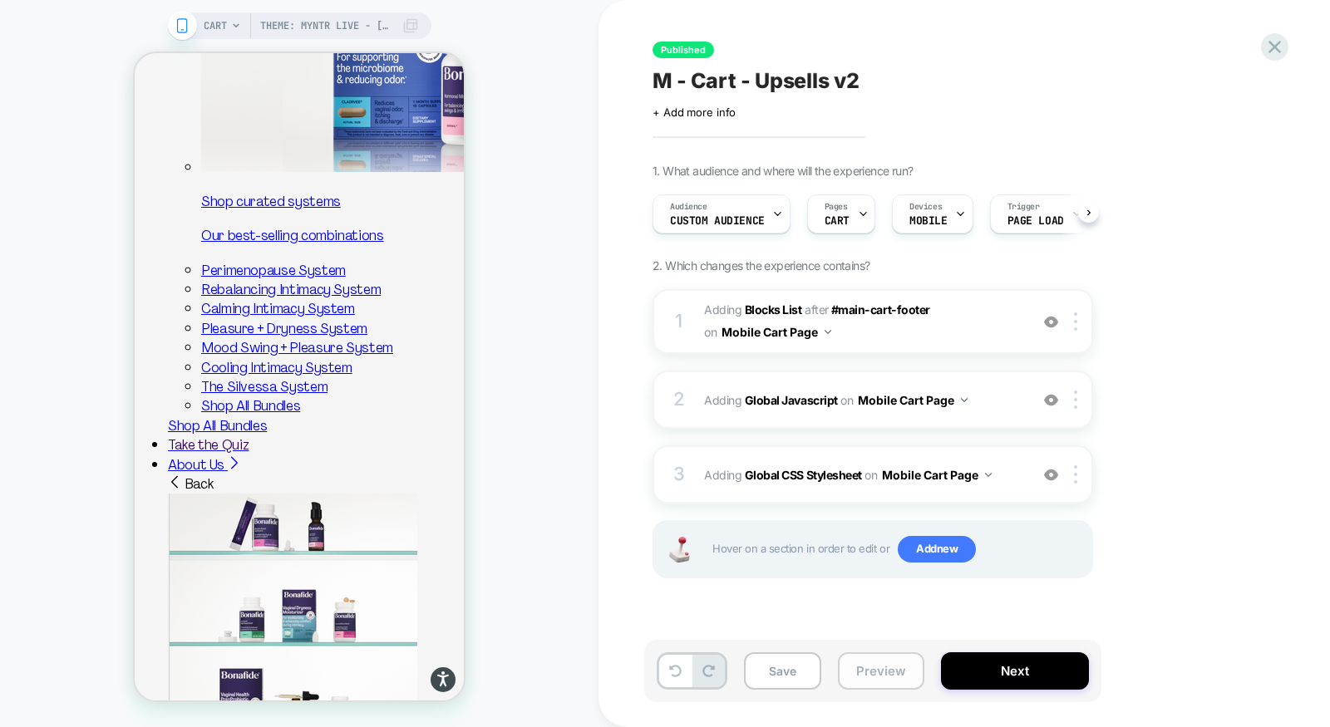
scroll to position [0, 1]
click at [899, 674] on button "Preview" at bounding box center [881, 671] width 86 height 37
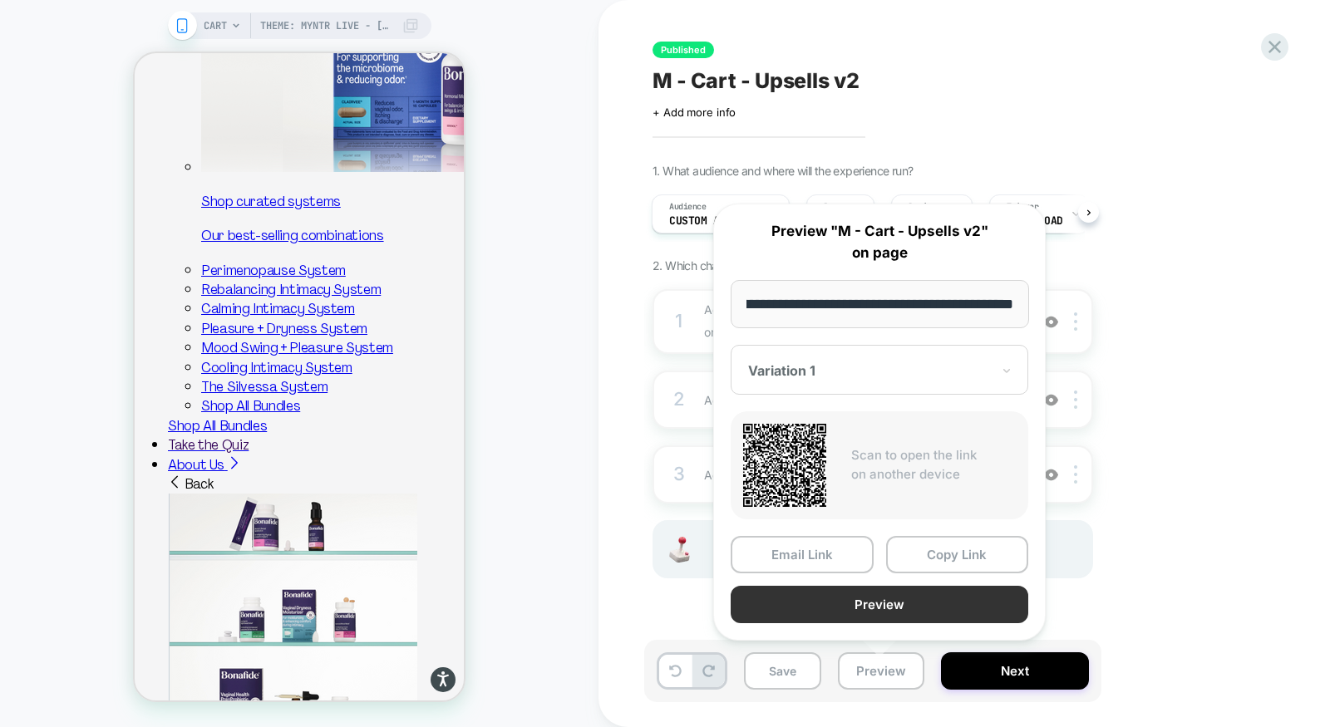
scroll to position [0, 0]
click at [884, 606] on button "Preview" at bounding box center [880, 604] width 298 height 37
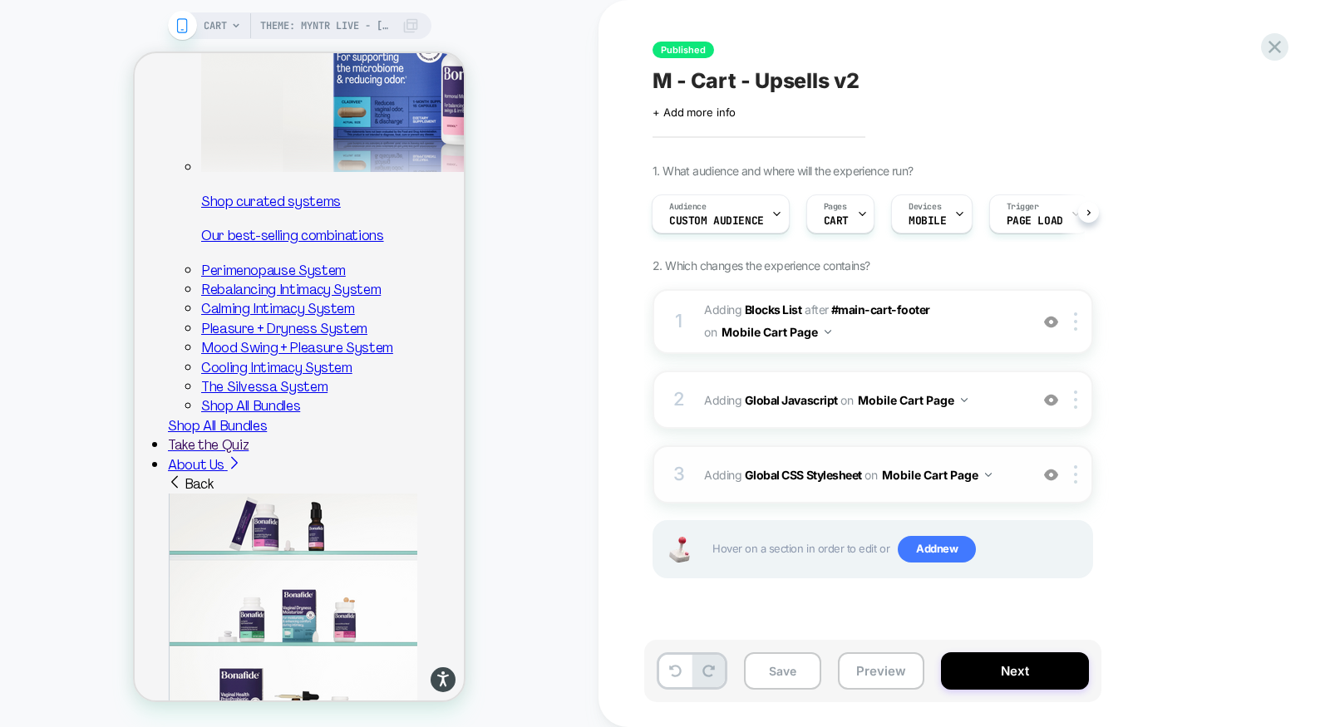
click at [867, 457] on div "3 Adding Global CSS Stylesheet on Mobile Cart Page Add Before Add After Copy to…" at bounding box center [873, 475] width 441 height 58
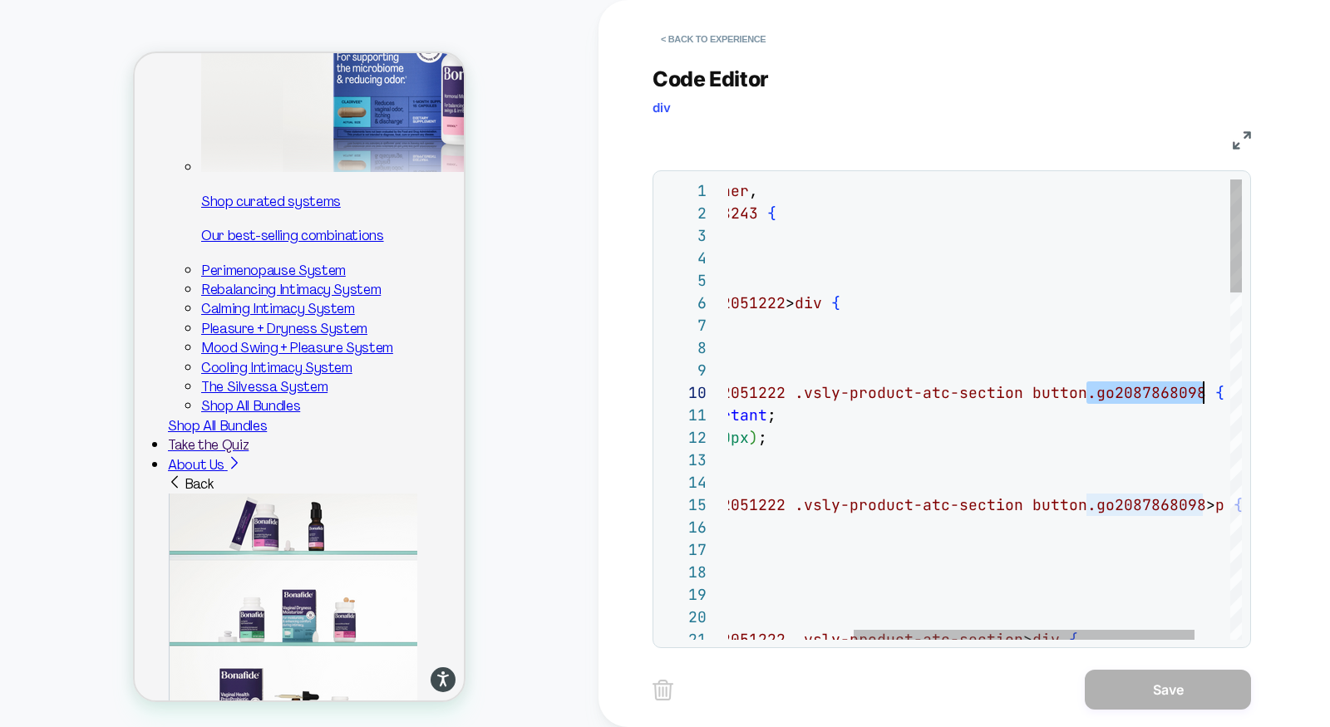
scroll to position [201, 654]
drag, startPoint x: 1087, startPoint y: 392, endPoint x: 1190, endPoint y: 392, distance: 103.9
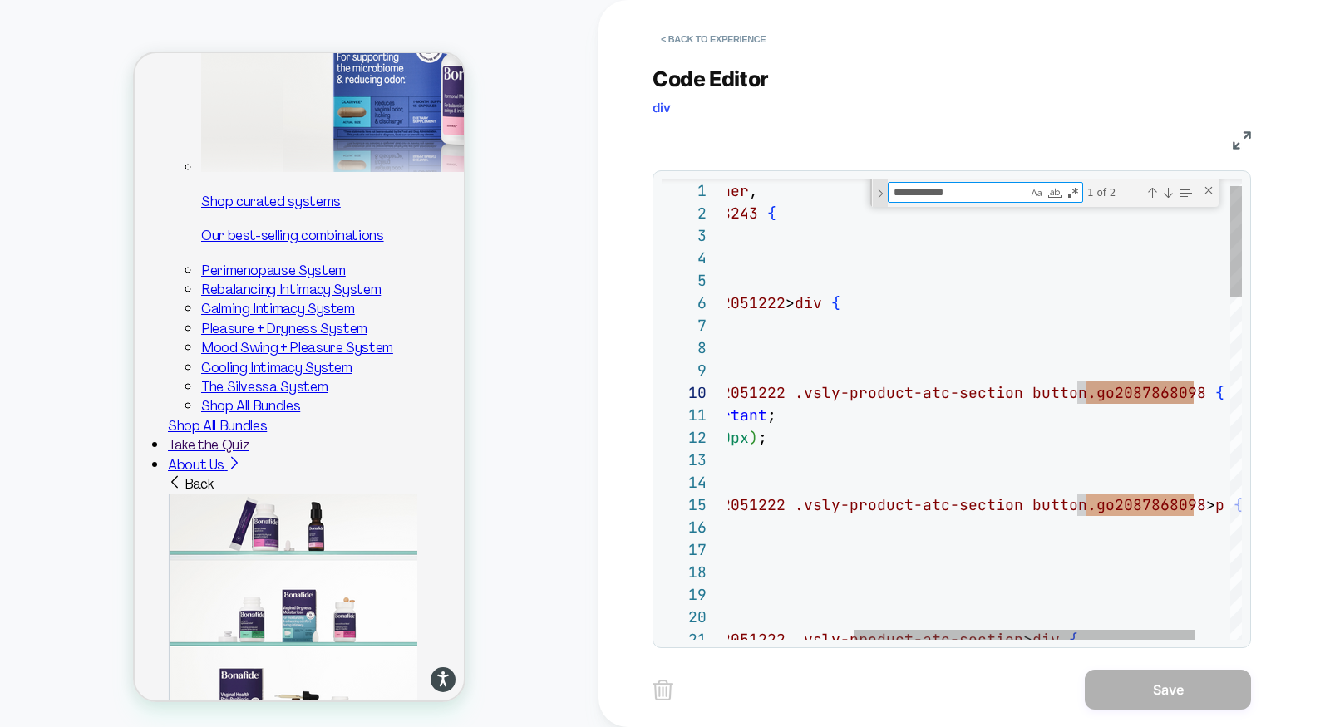
click at [881, 194] on div "Toggle Replace" at bounding box center [880, 193] width 15 height 27
click at [916, 220] on textarea "Replace" at bounding box center [976, 215] width 175 height 19
paste textarea "**********"
type textarea "**********"
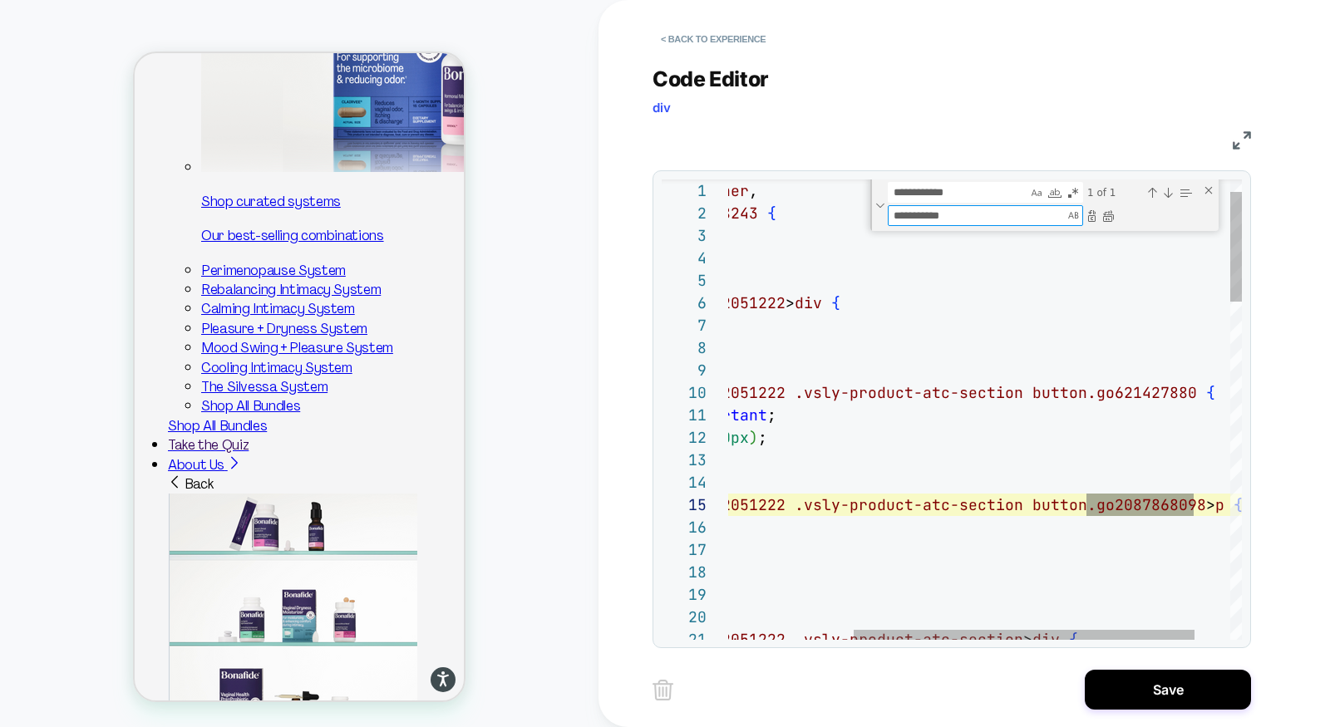
type textarea "**********"
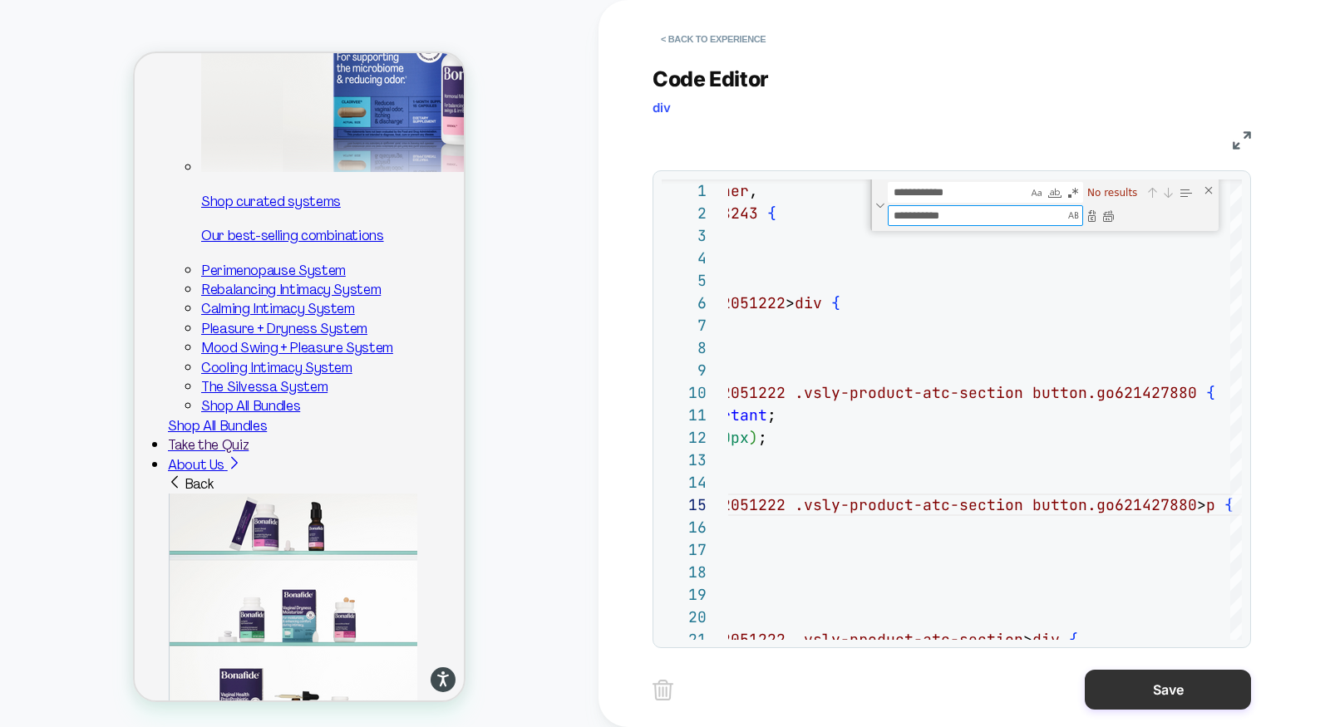
type textarea "**********"
click at [1161, 707] on button "Save" at bounding box center [1168, 690] width 166 height 40
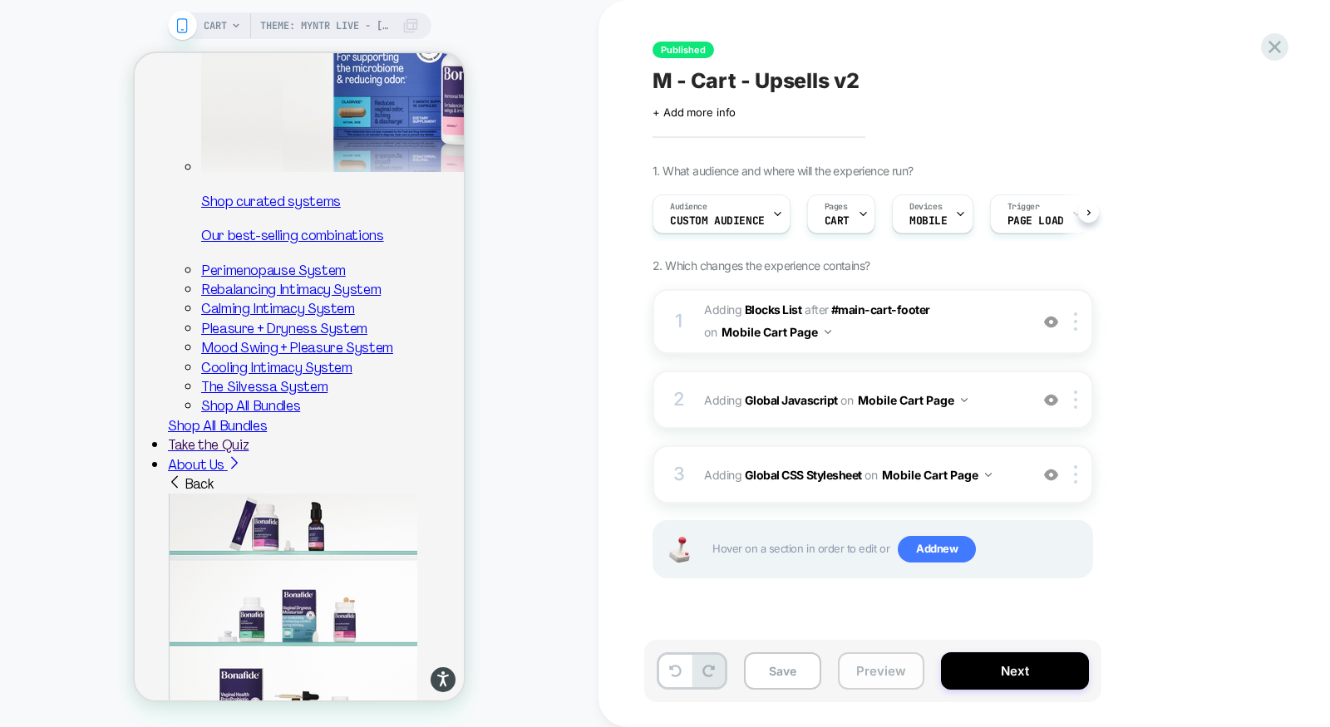
scroll to position [0, 1]
click at [902, 667] on button "Preview" at bounding box center [881, 671] width 86 height 37
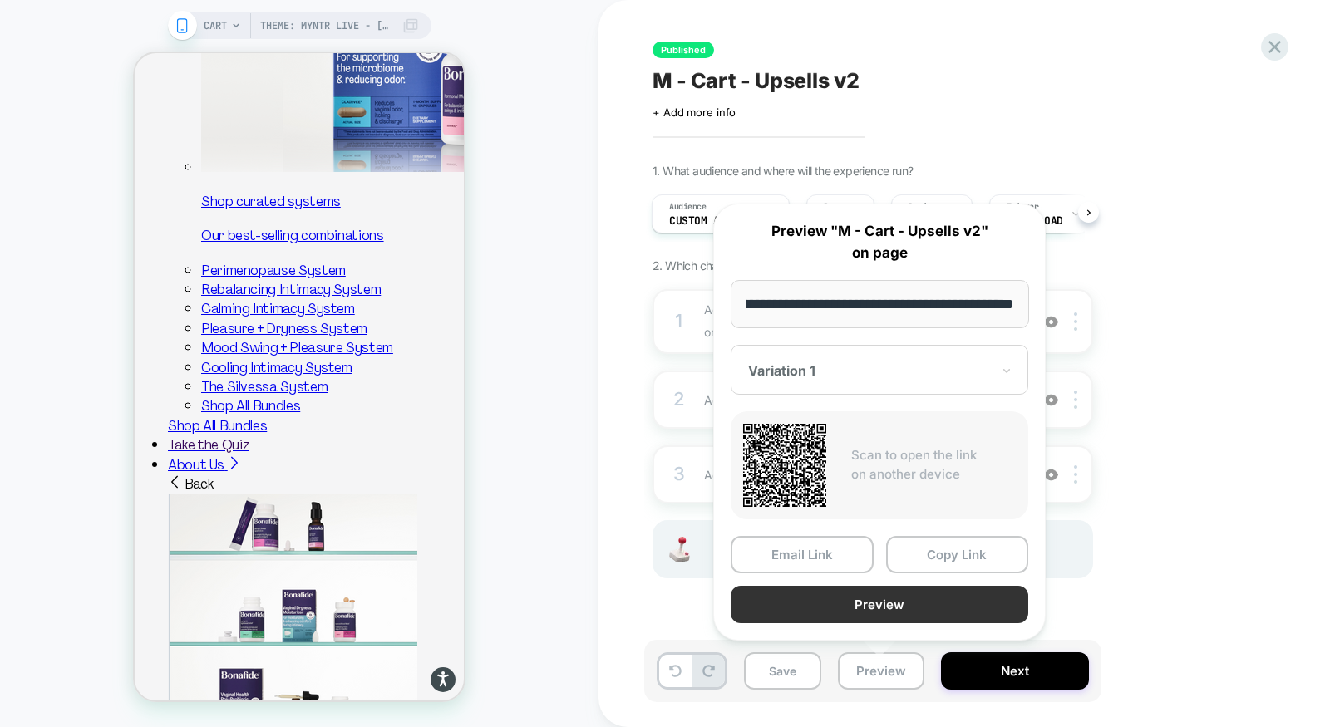
scroll to position [0, 0]
click at [901, 609] on button "Preview" at bounding box center [880, 604] width 298 height 37
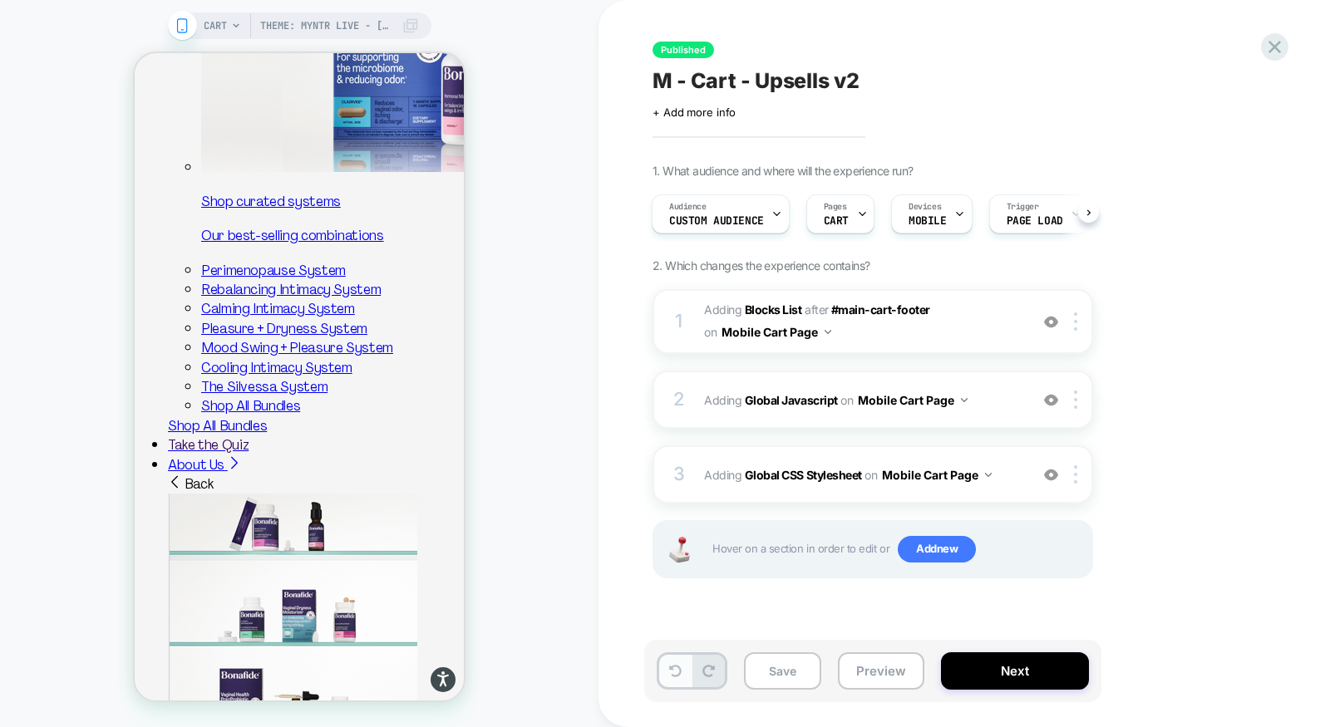
click at [670, 682] on button at bounding box center [675, 671] width 32 height 32
click at [877, 408] on button "Mobile Cart Page" at bounding box center [913, 400] width 110 height 24
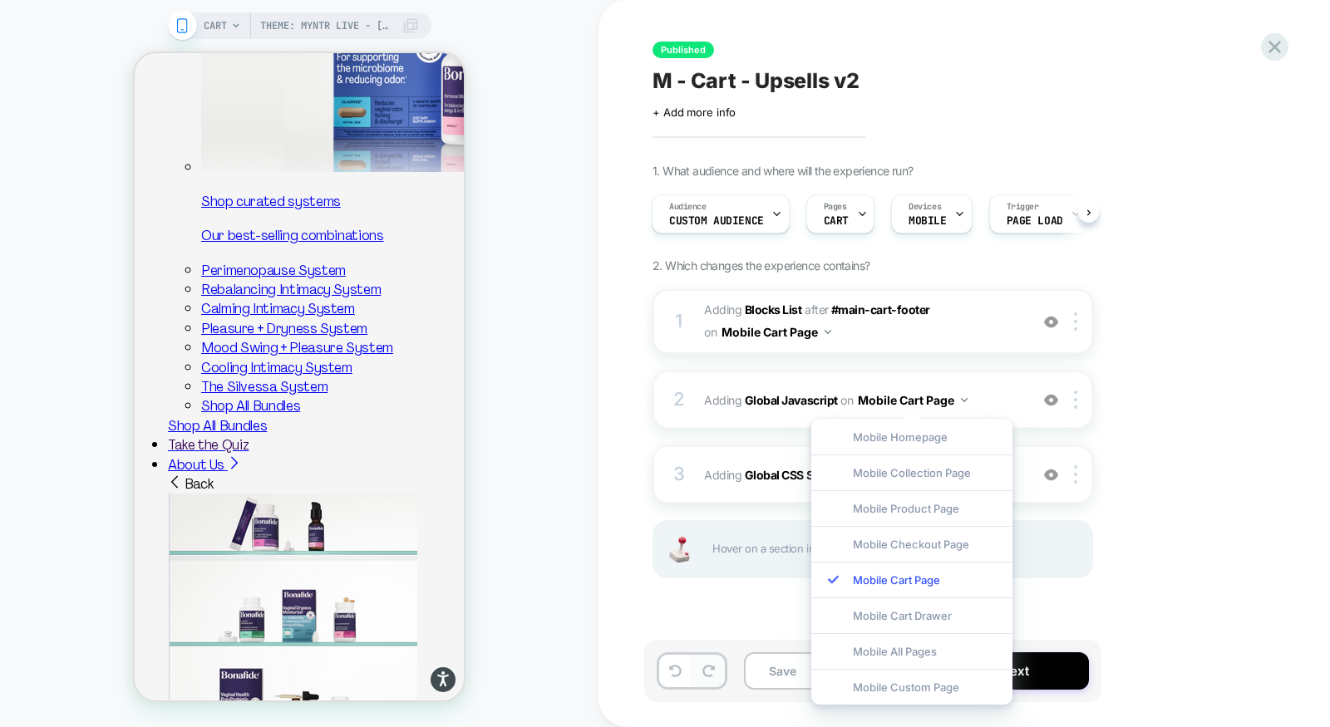
click at [709, 679] on button at bounding box center [708, 671] width 32 height 32
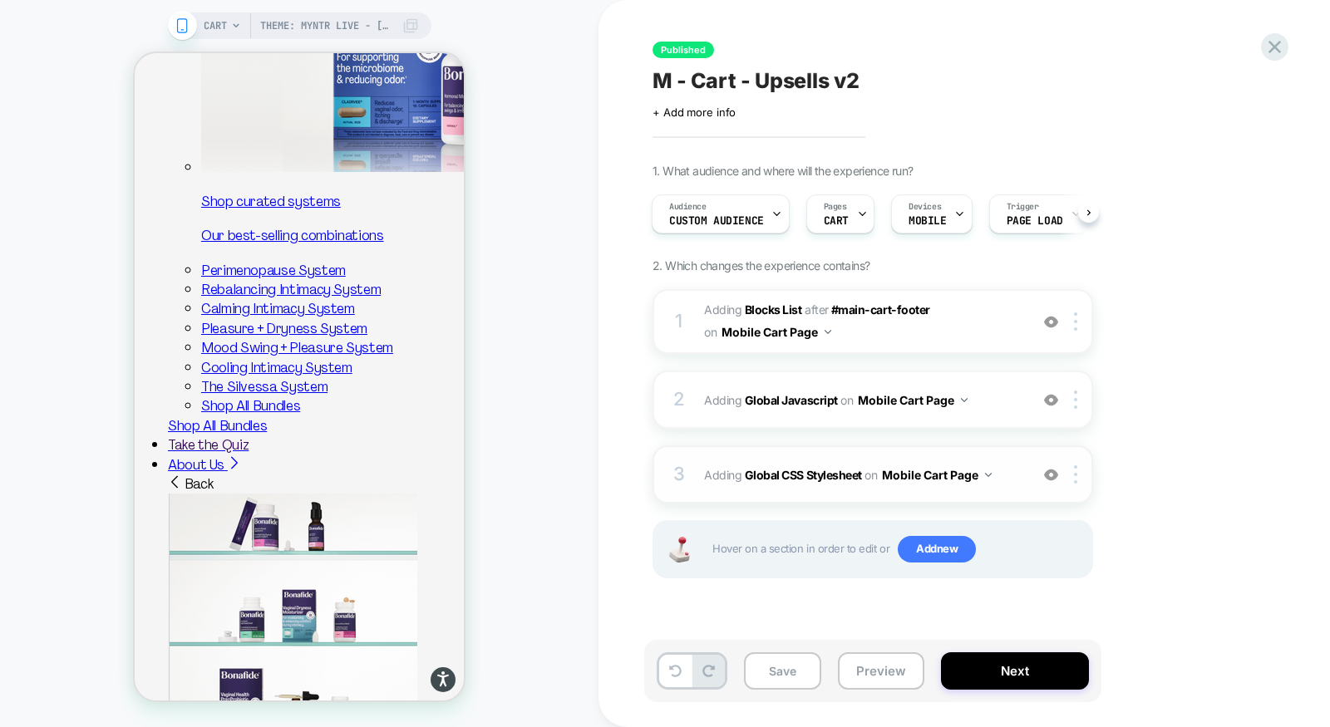
click at [730, 495] on div "3 Adding Global CSS Stylesheet on Mobile Cart Page Add Before Add After Copy to…" at bounding box center [873, 475] width 441 height 58
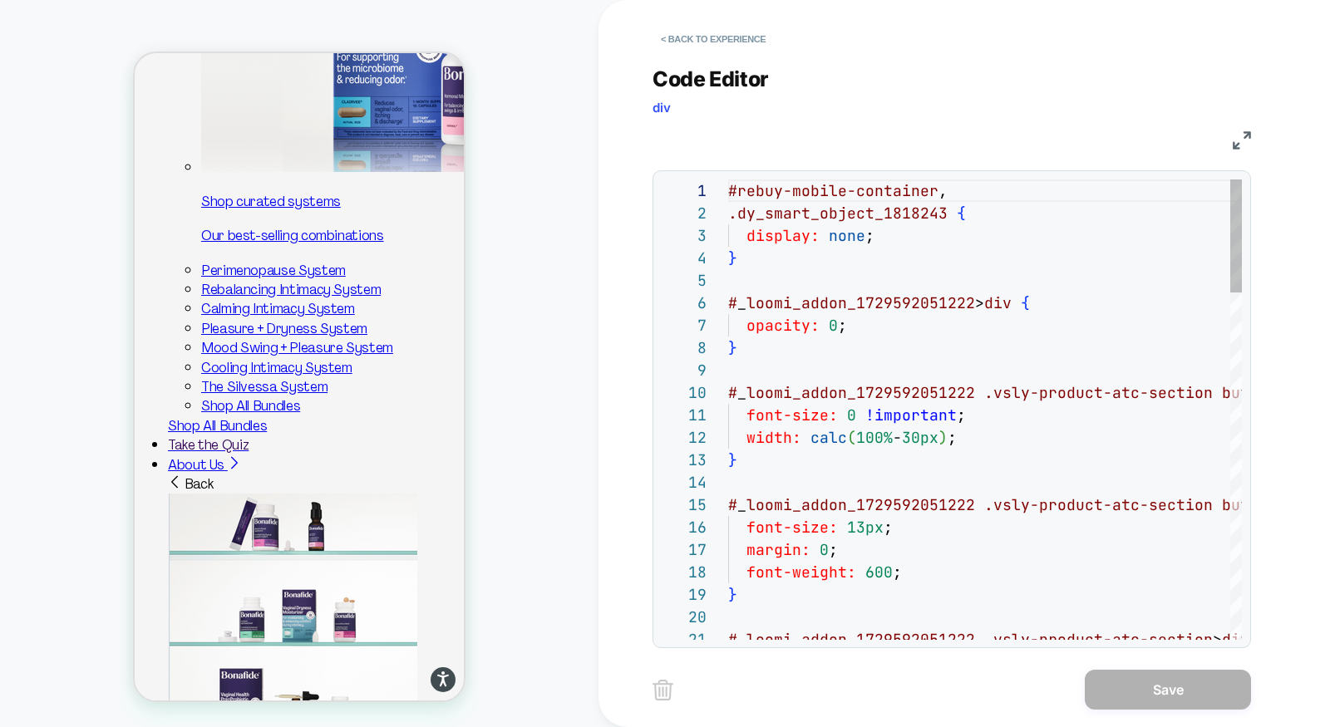
scroll to position [224, 0]
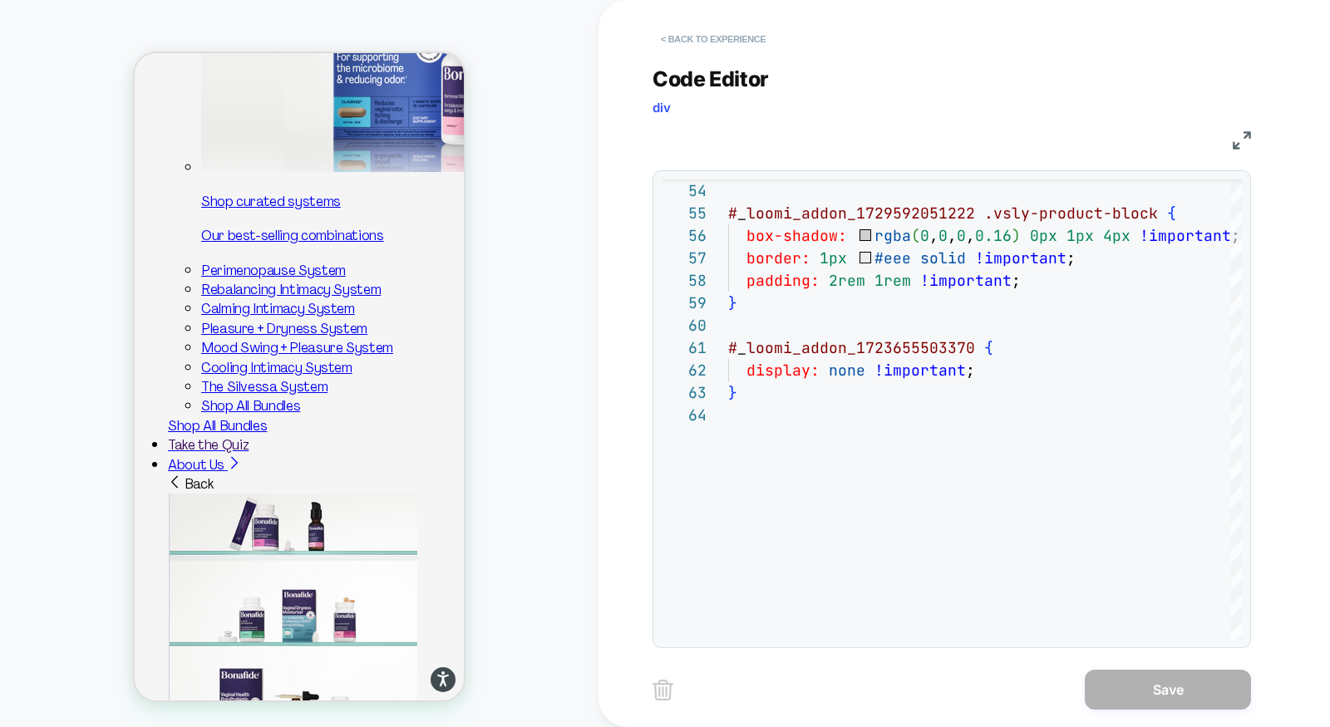
click at [720, 42] on button "< Back to experience" at bounding box center [713, 39] width 121 height 27
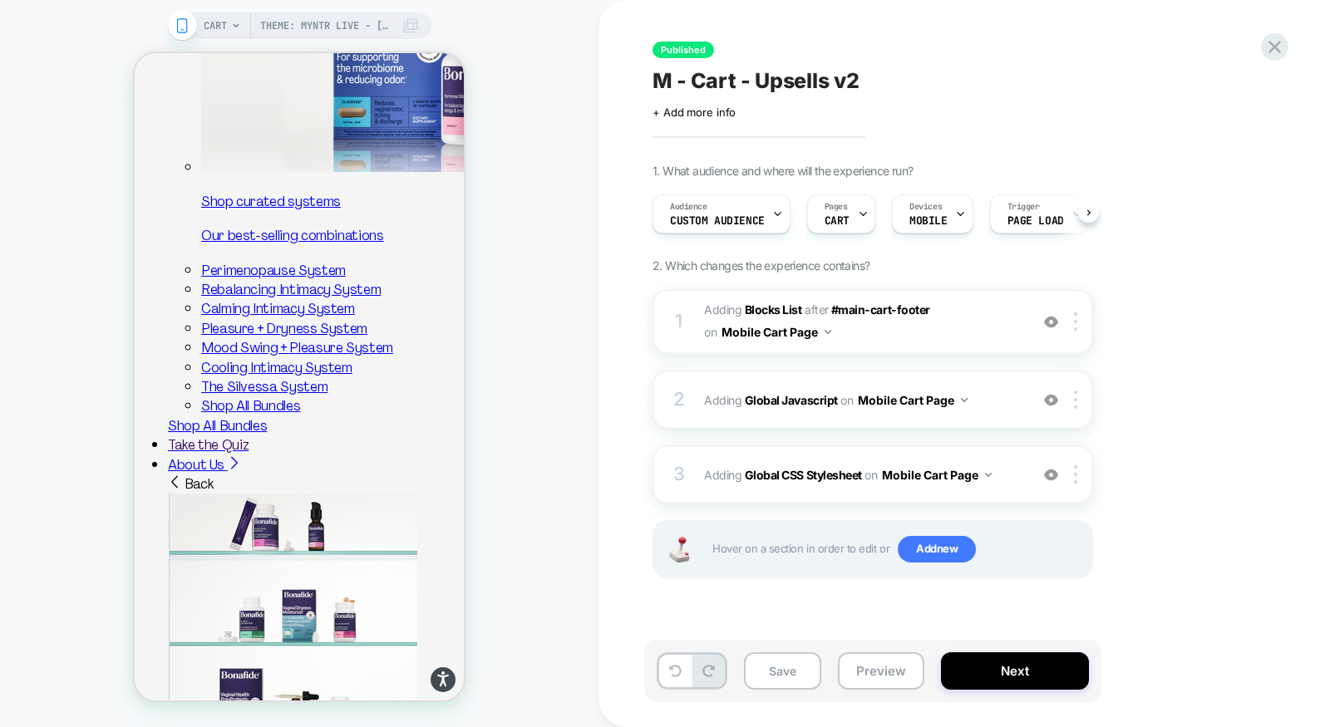
scroll to position [0, 1]
click at [865, 684] on button "Preview" at bounding box center [881, 671] width 86 height 37
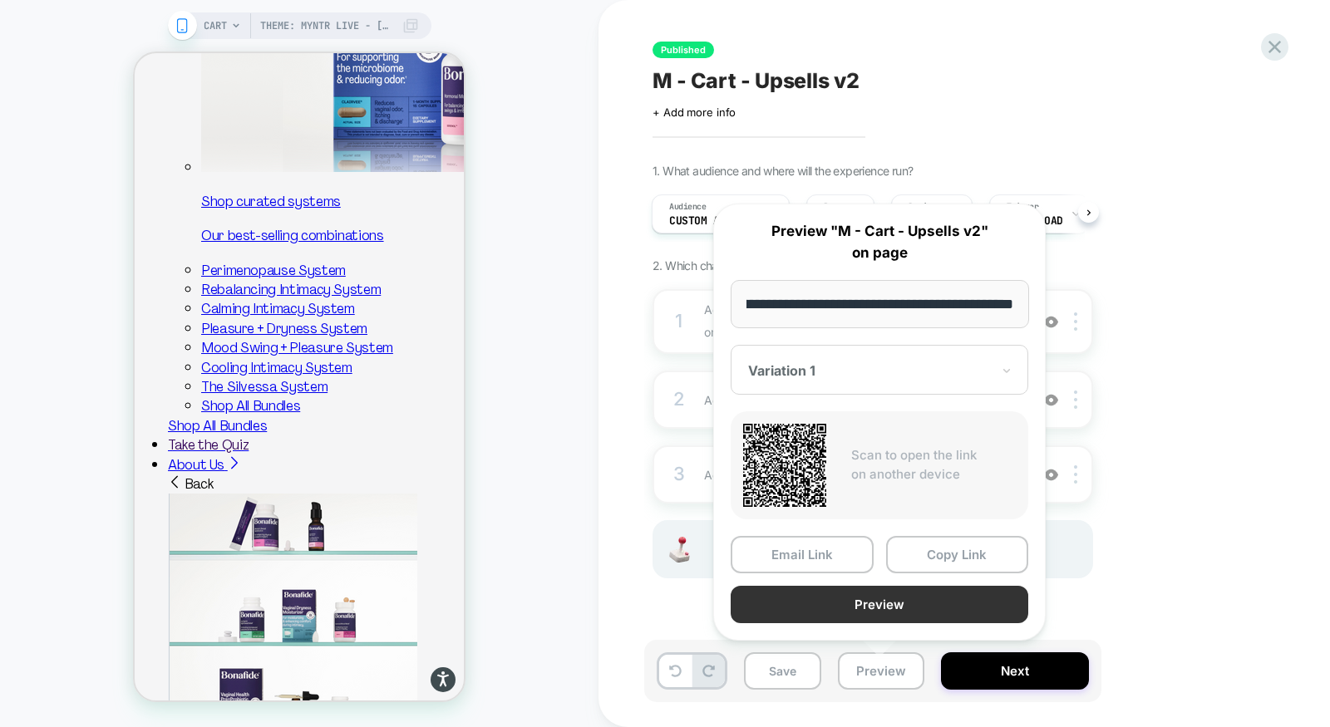
scroll to position [0, 0]
click at [875, 611] on button "Preview" at bounding box center [880, 604] width 298 height 37
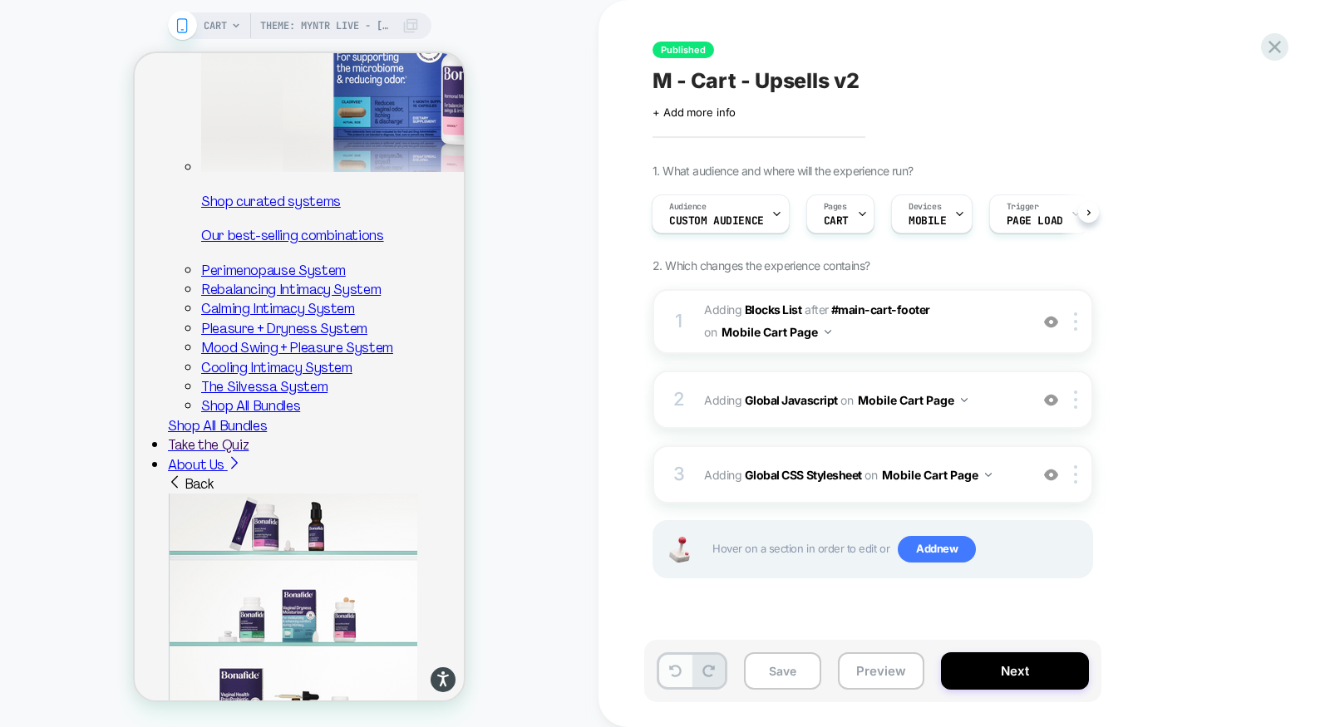
click at [663, 679] on button at bounding box center [675, 671] width 32 height 32
click at [872, 452] on div "3 Adding Global CSS Stylesheet on Mobile Cart Page Add Before Add After Copy to…" at bounding box center [873, 475] width 441 height 58
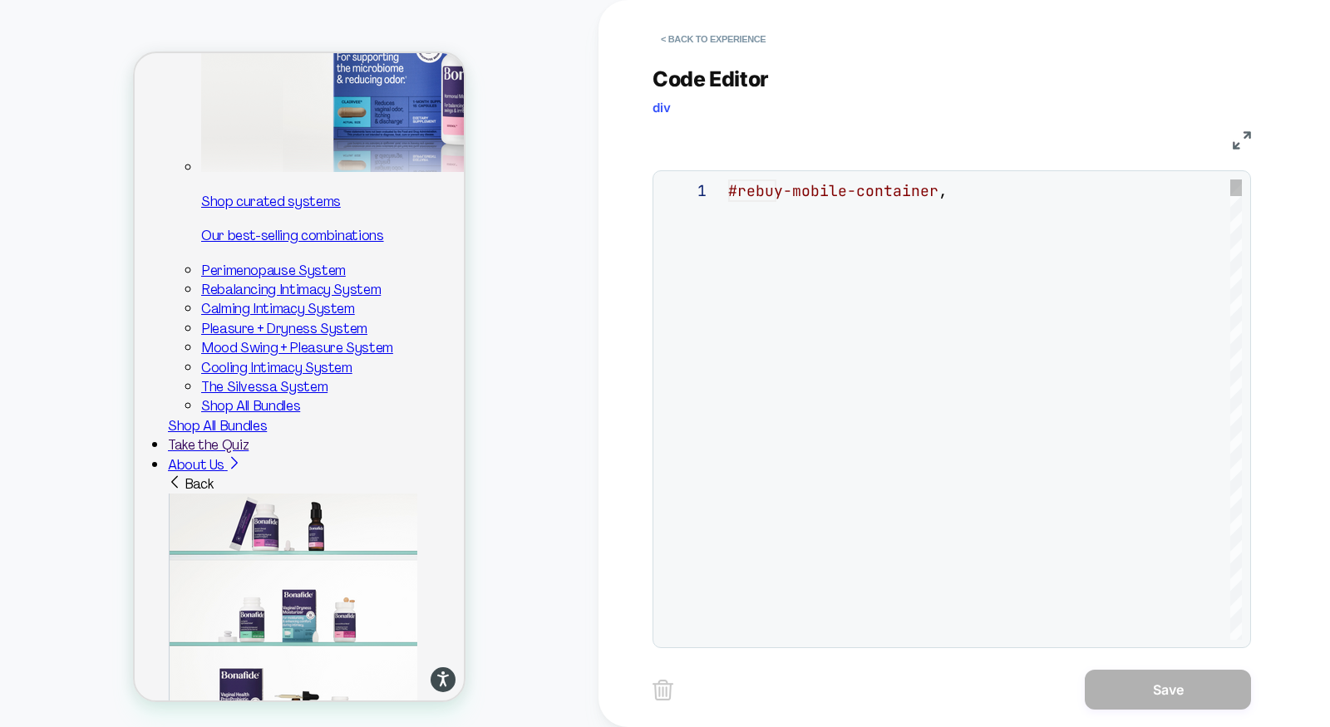
scroll to position [224, 0]
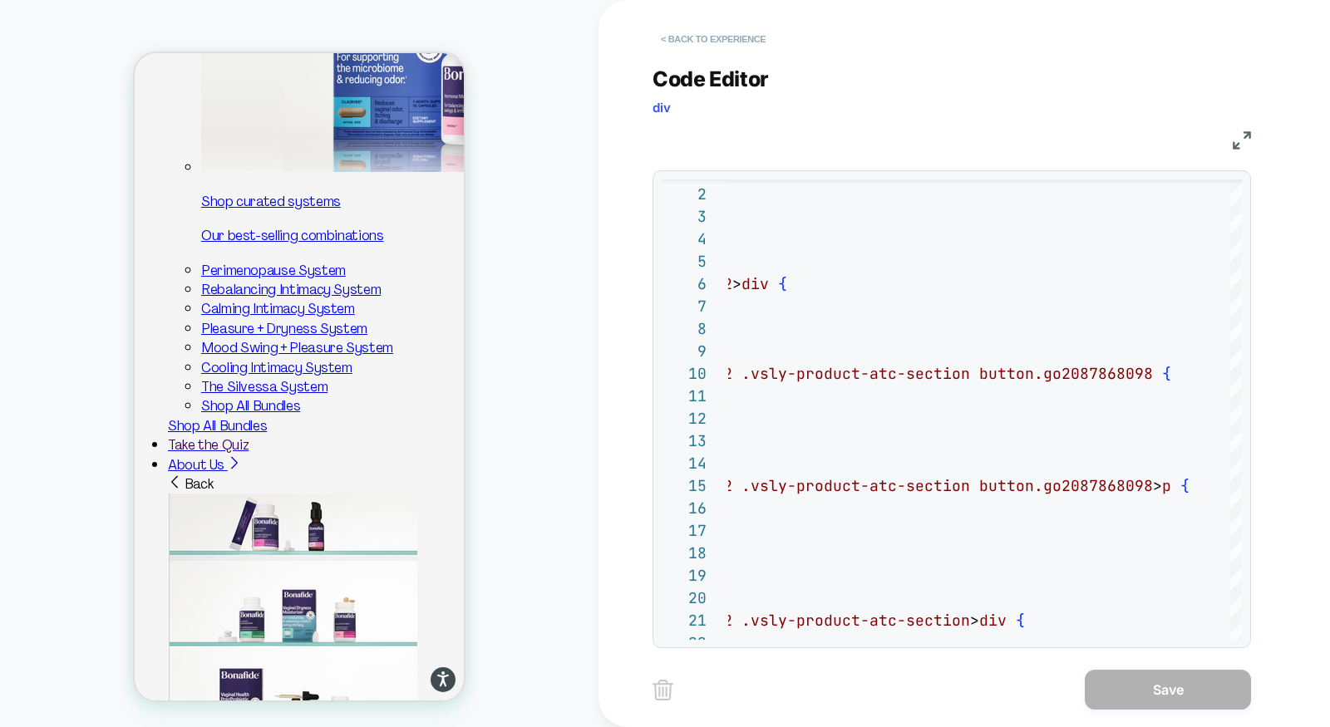
click at [745, 41] on button "< Back to experience" at bounding box center [713, 39] width 121 height 27
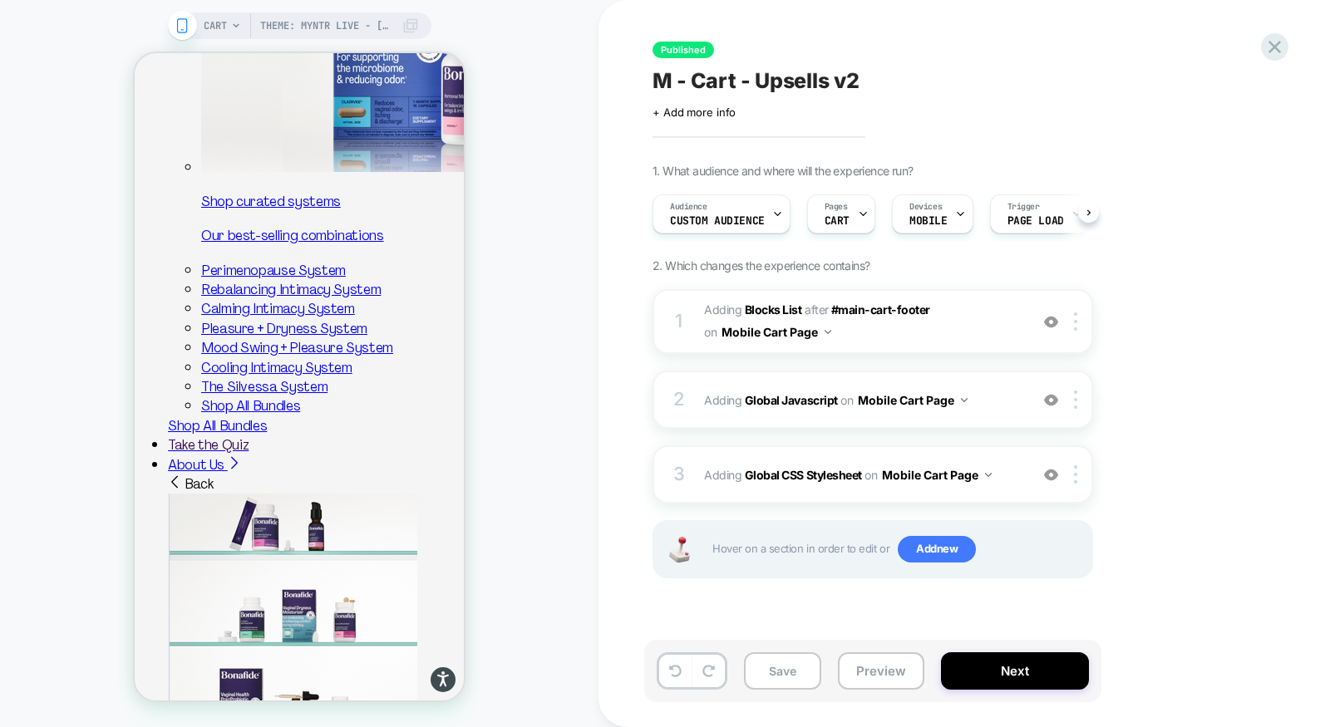
scroll to position [0, 1]
click at [863, 672] on button "Preview" at bounding box center [881, 671] width 86 height 37
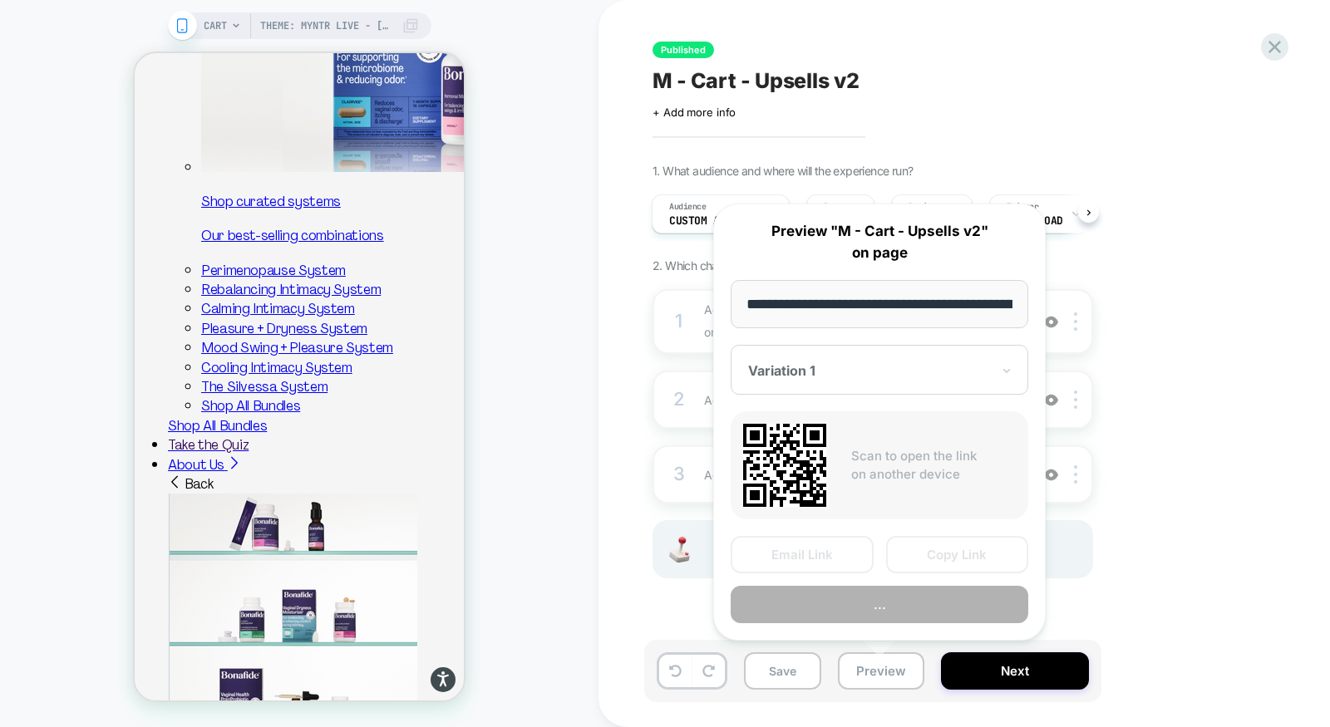
scroll to position [0, 166]
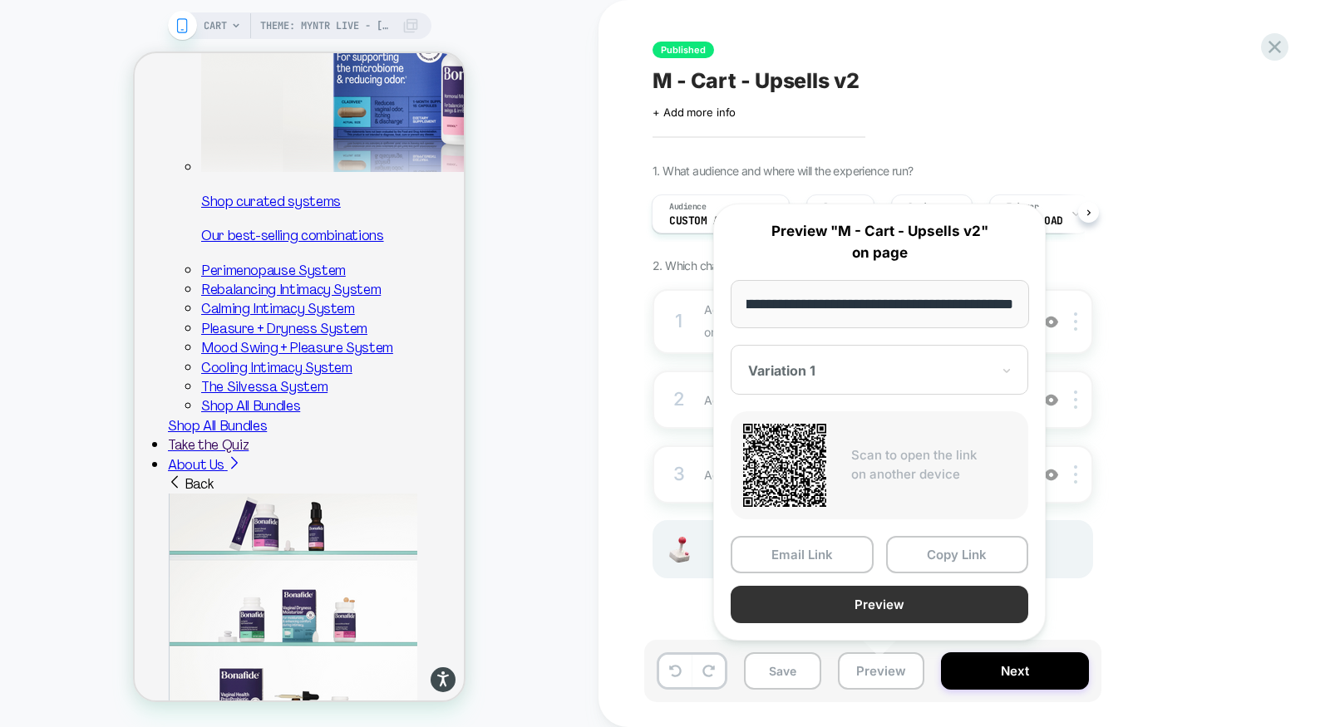
click at [882, 606] on button "Preview" at bounding box center [880, 604] width 298 height 37
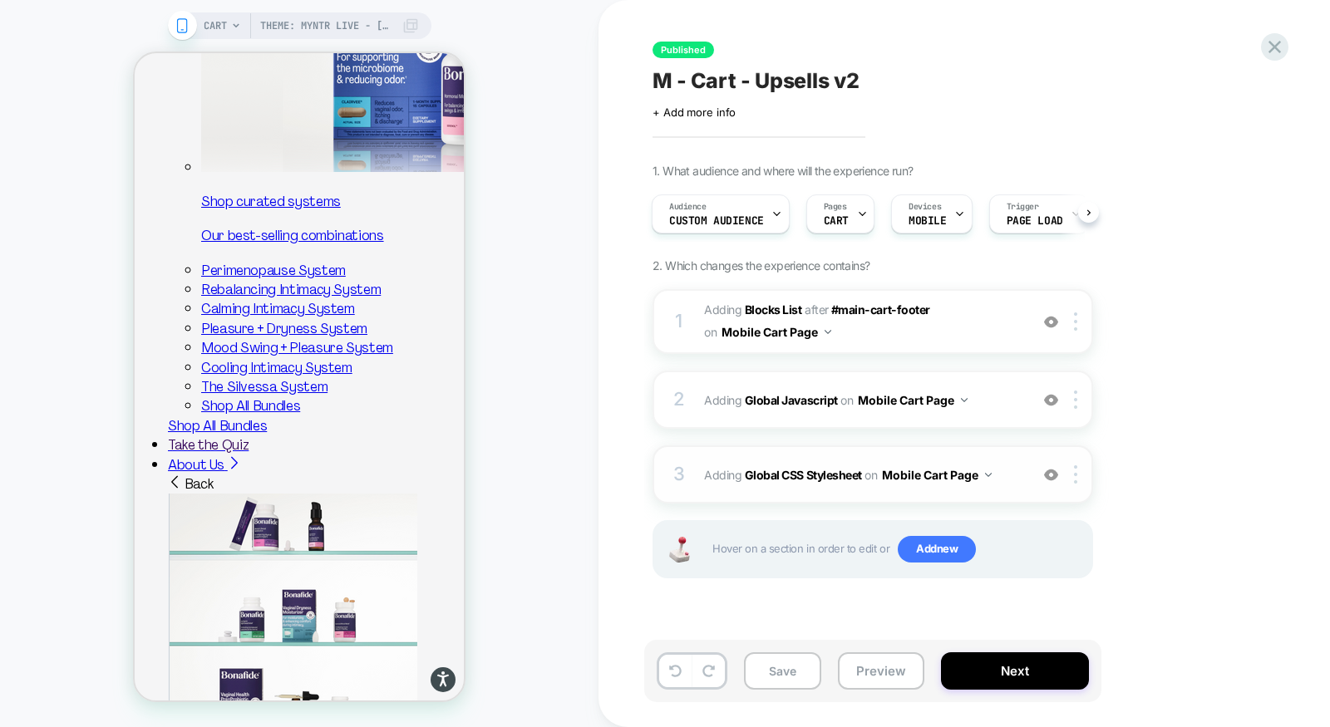
click at [868, 446] on div "3 Adding Global CSS Stylesheet on Mobile Cart Page Add Before Add After Copy to…" at bounding box center [873, 475] width 441 height 58
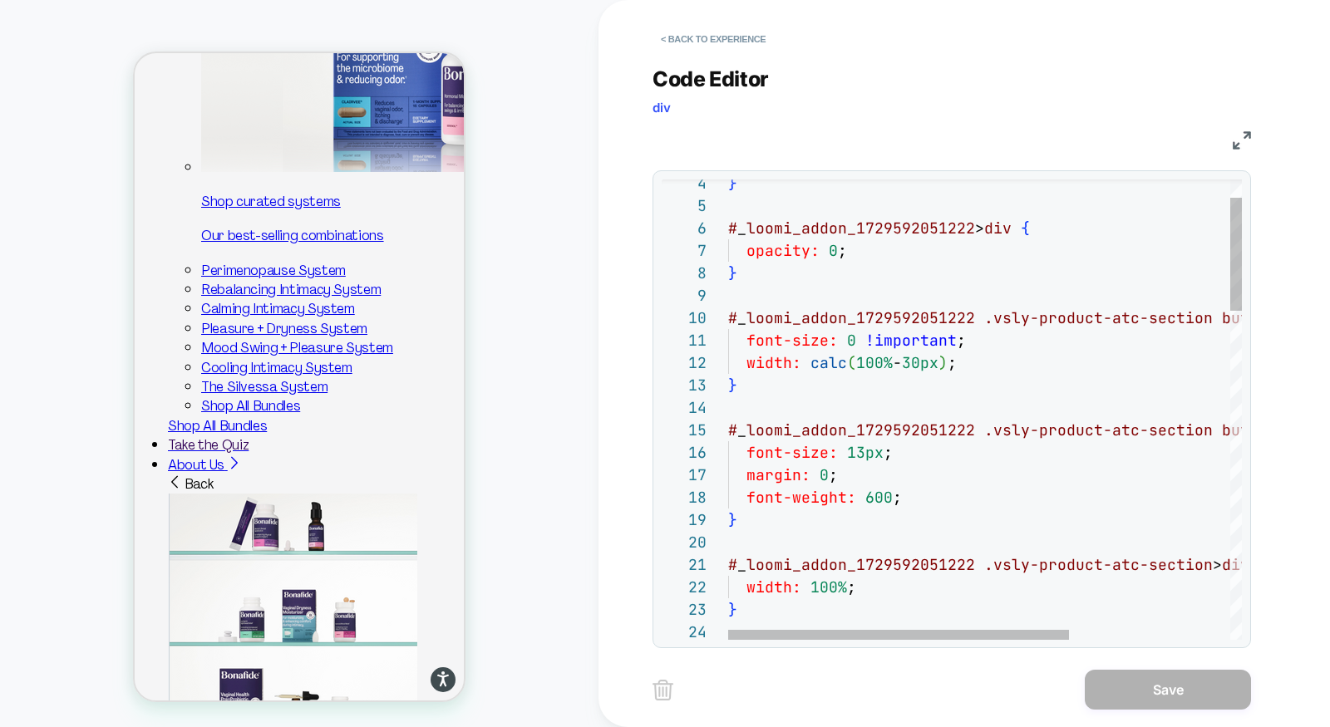
scroll to position [156, 170]
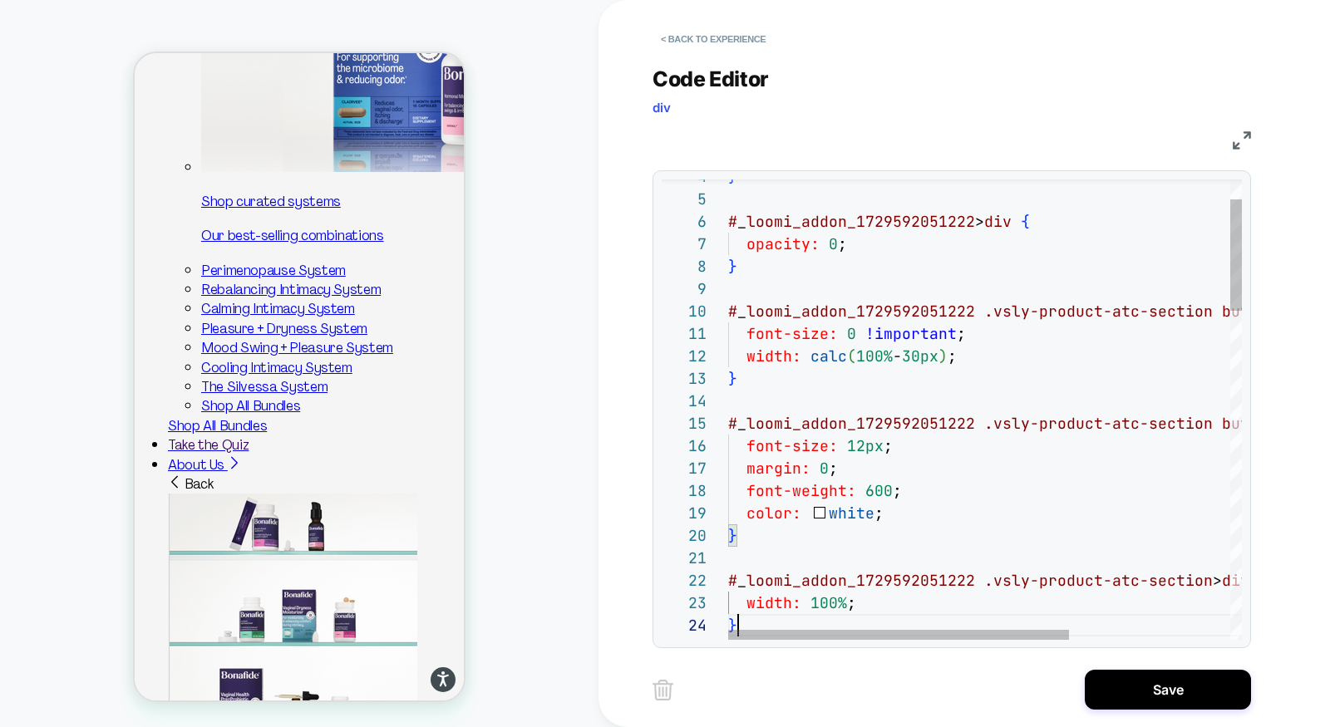
scroll to position [67, 9]
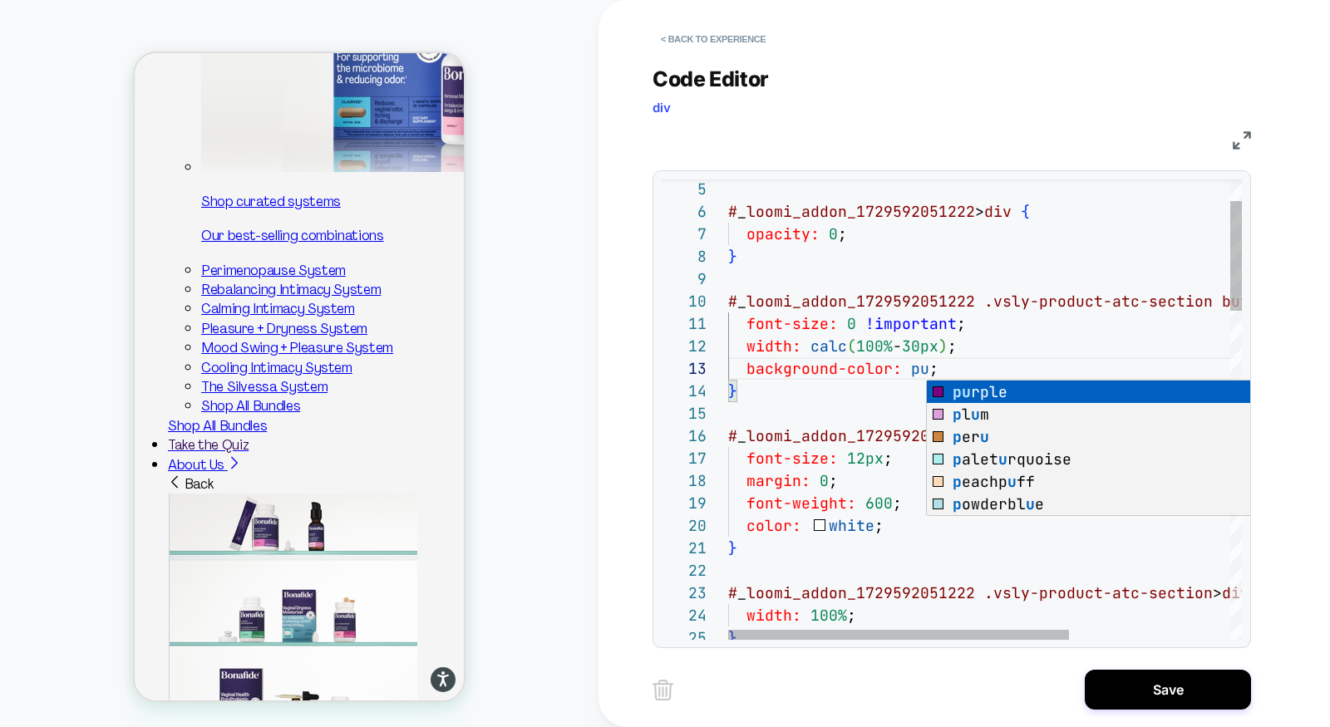
scroll to position [44, 234]
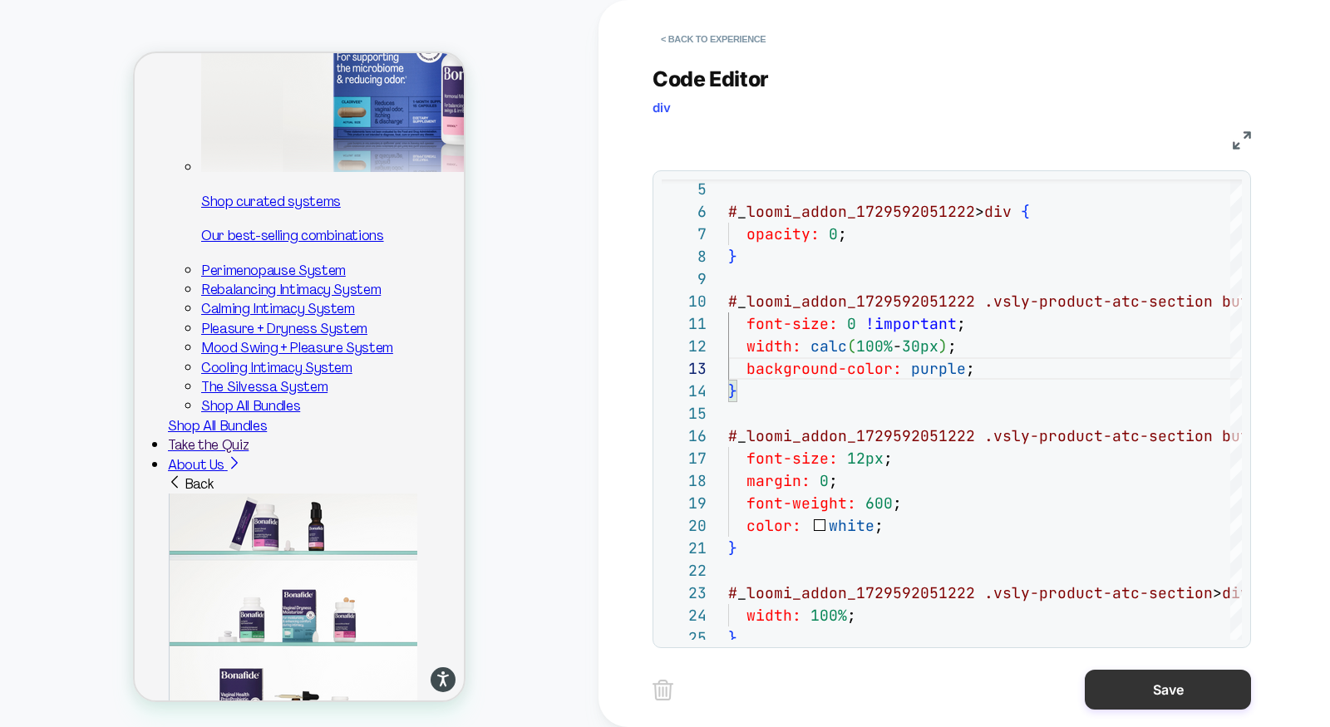
type textarea "**********"
click at [1165, 686] on button "Save" at bounding box center [1168, 690] width 166 height 40
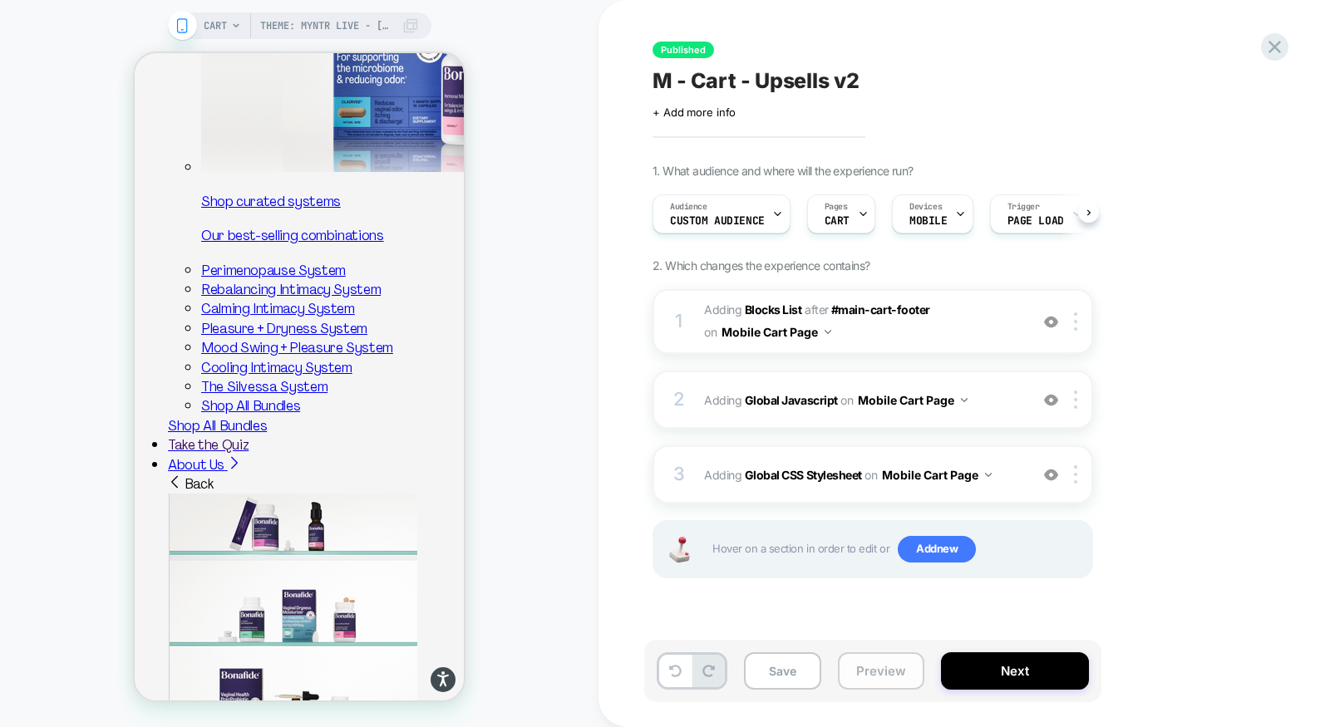
scroll to position [0, 1]
click at [882, 673] on button "Preview" at bounding box center [881, 671] width 86 height 37
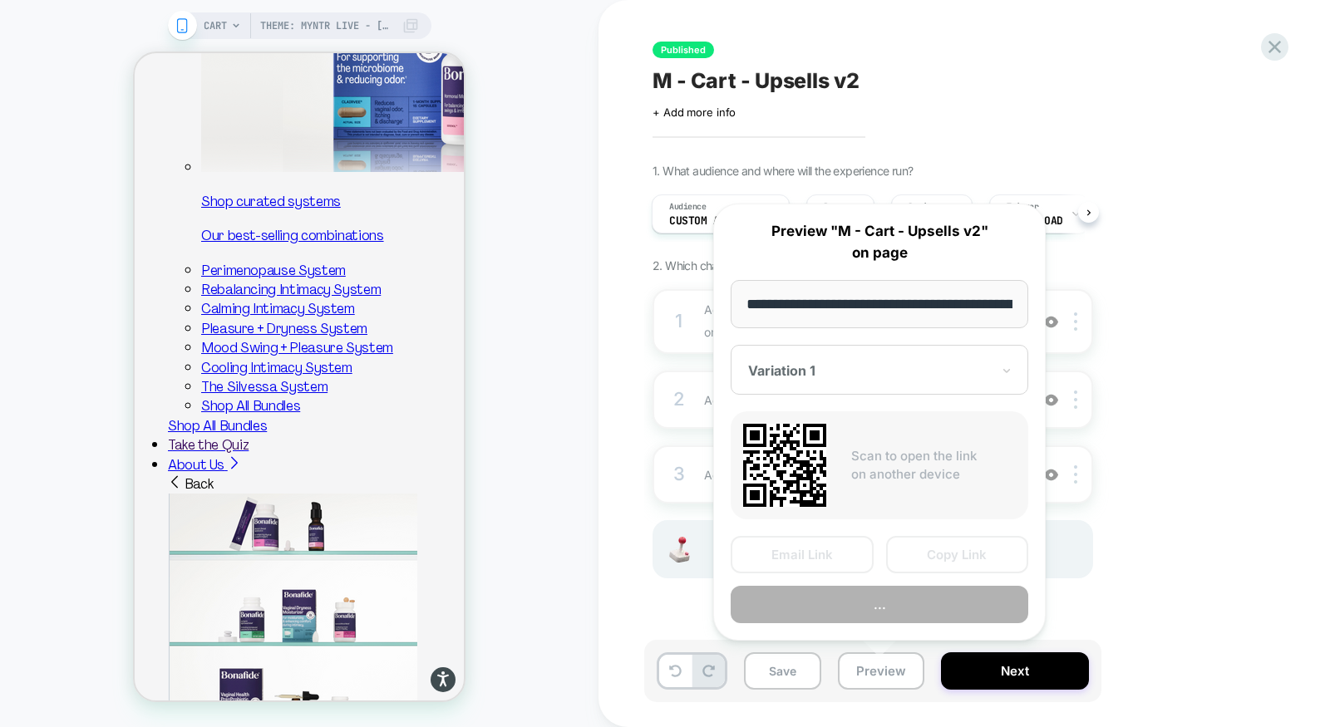
scroll to position [0, 166]
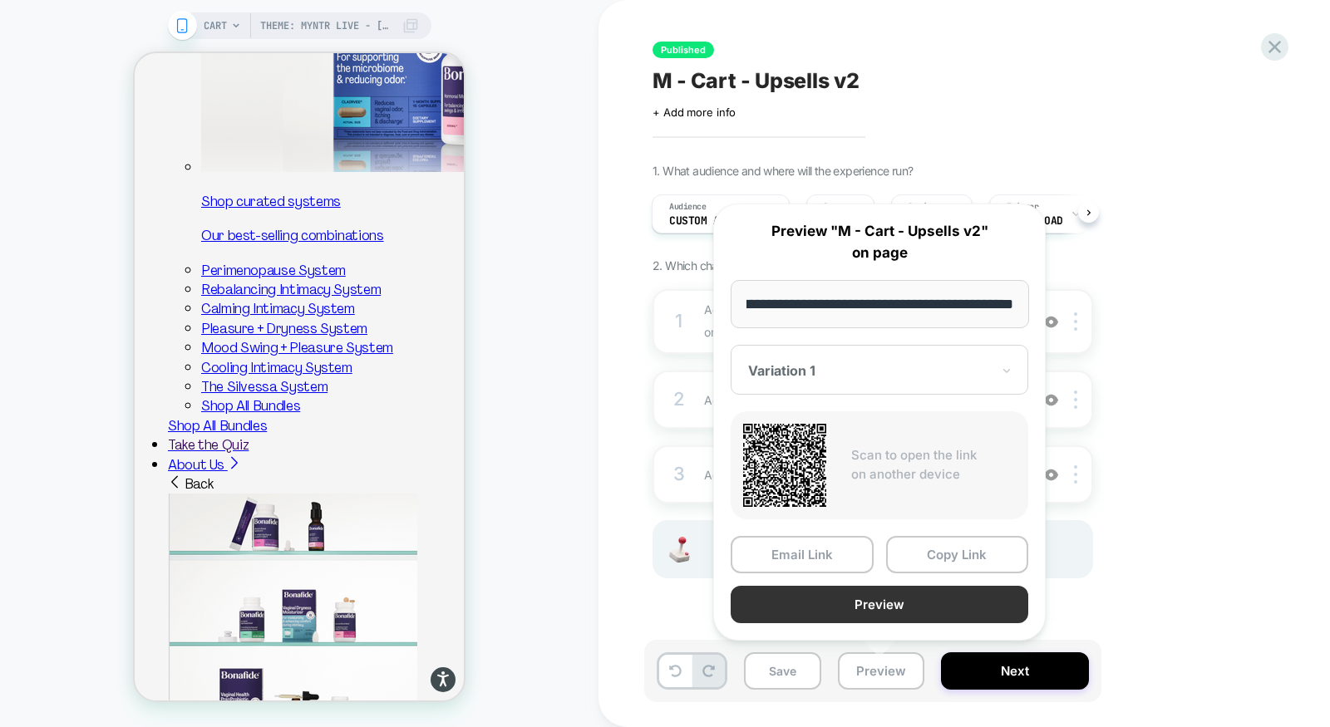
click at [878, 609] on button "Preview" at bounding box center [880, 604] width 298 height 37
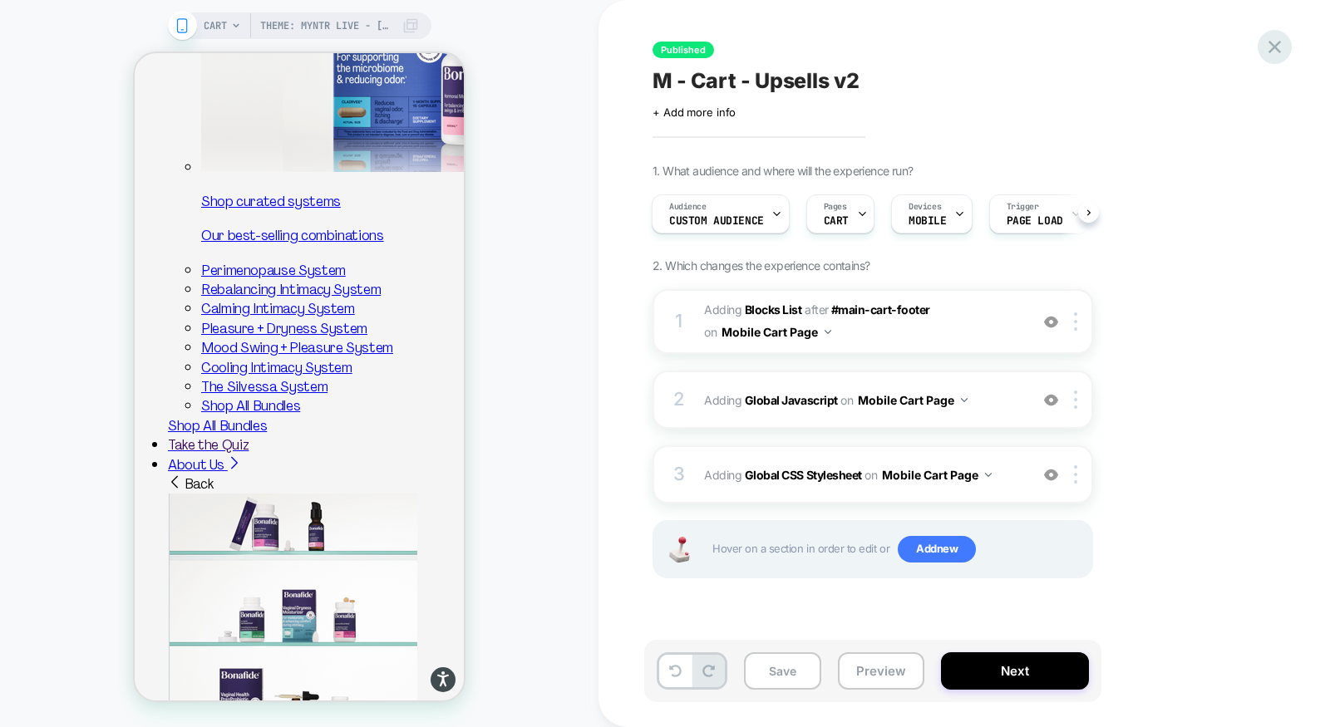
click at [1274, 56] on icon at bounding box center [1275, 47] width 22 height 22
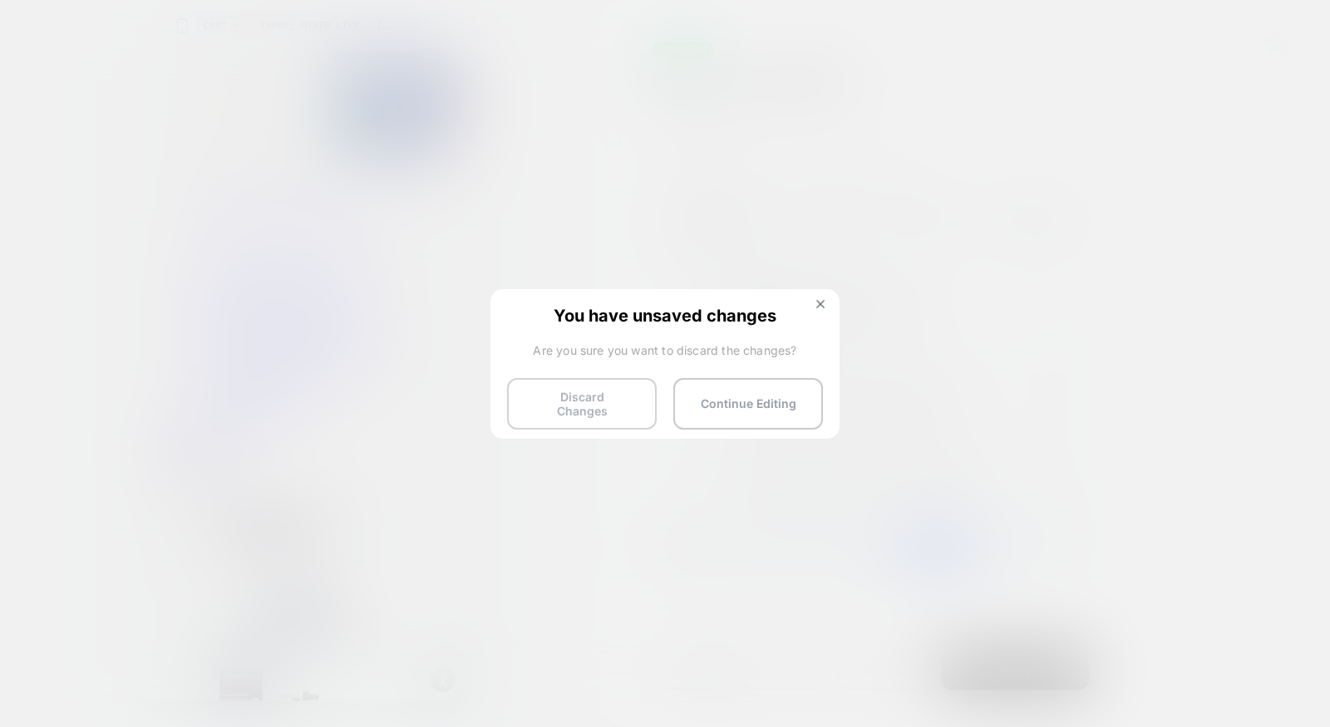
click at [549, 399] on button "Discard Changes" at bounding box center [582, 404] width 150 height 52
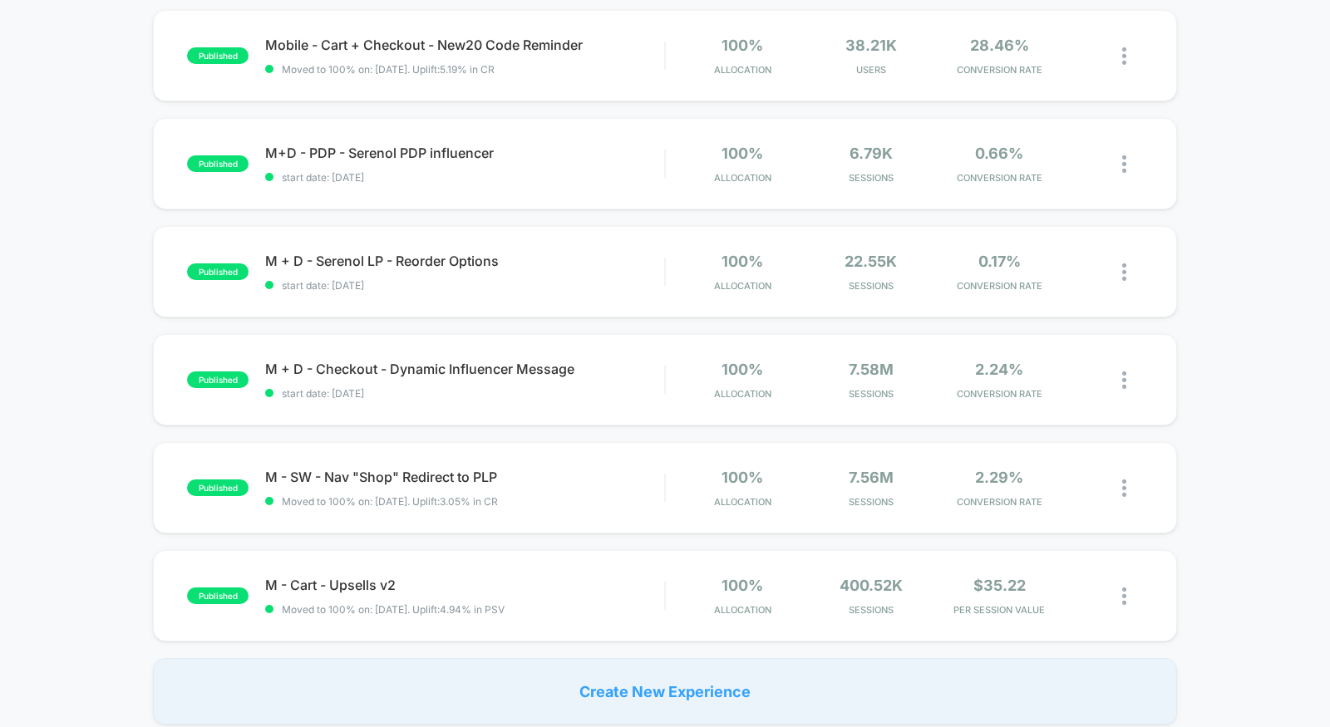
scroll to position [829, 0]
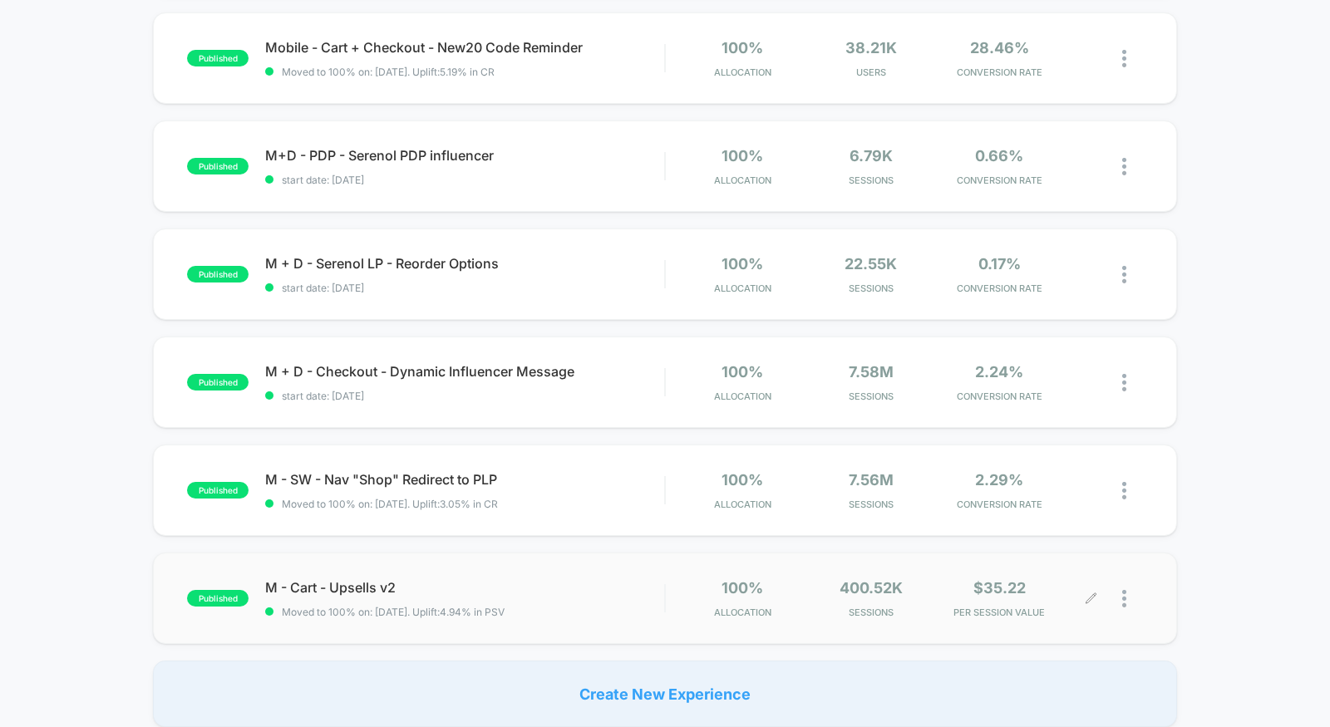
click at [1090, 594] on icon at bounding box center [1092, 599] width 10 height 10
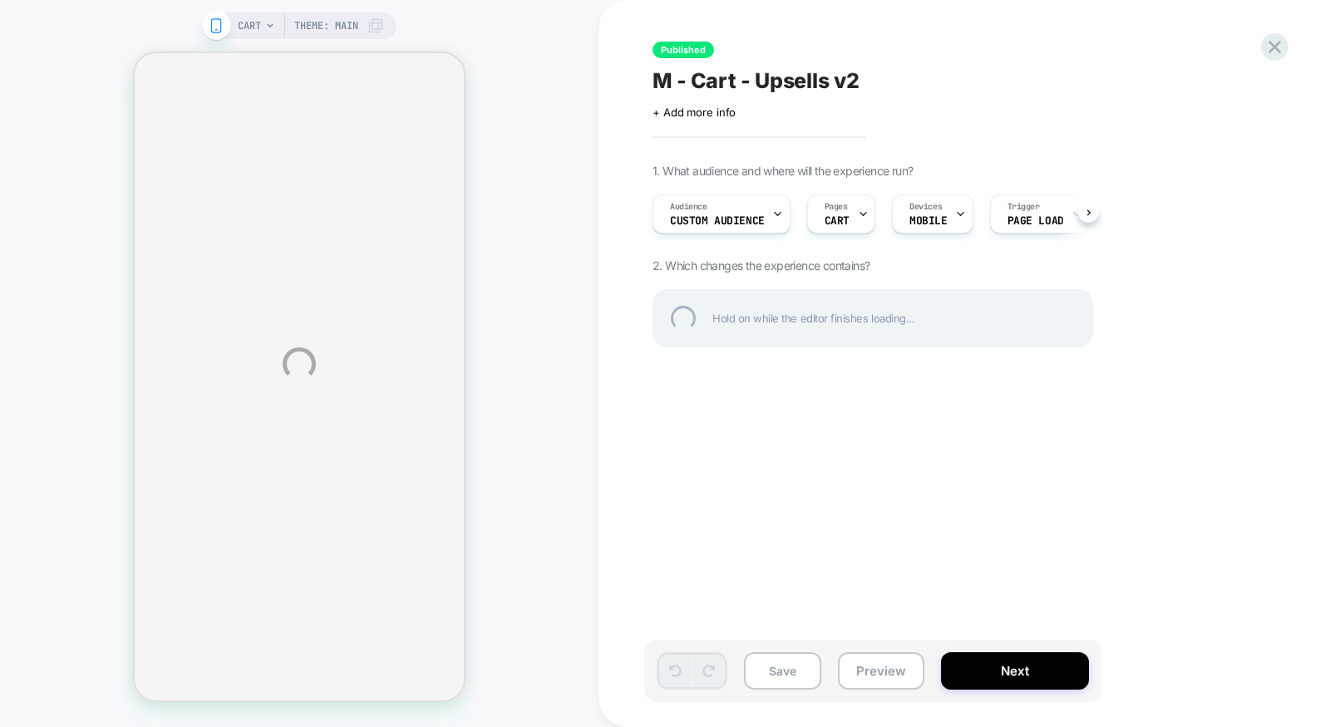
click at [320, 22] on div "CART Theme: MAIN Published M - Cart - Upsells v2 Click to edit experience detai…" at bounding box center [665, 363] width 1330 height 727
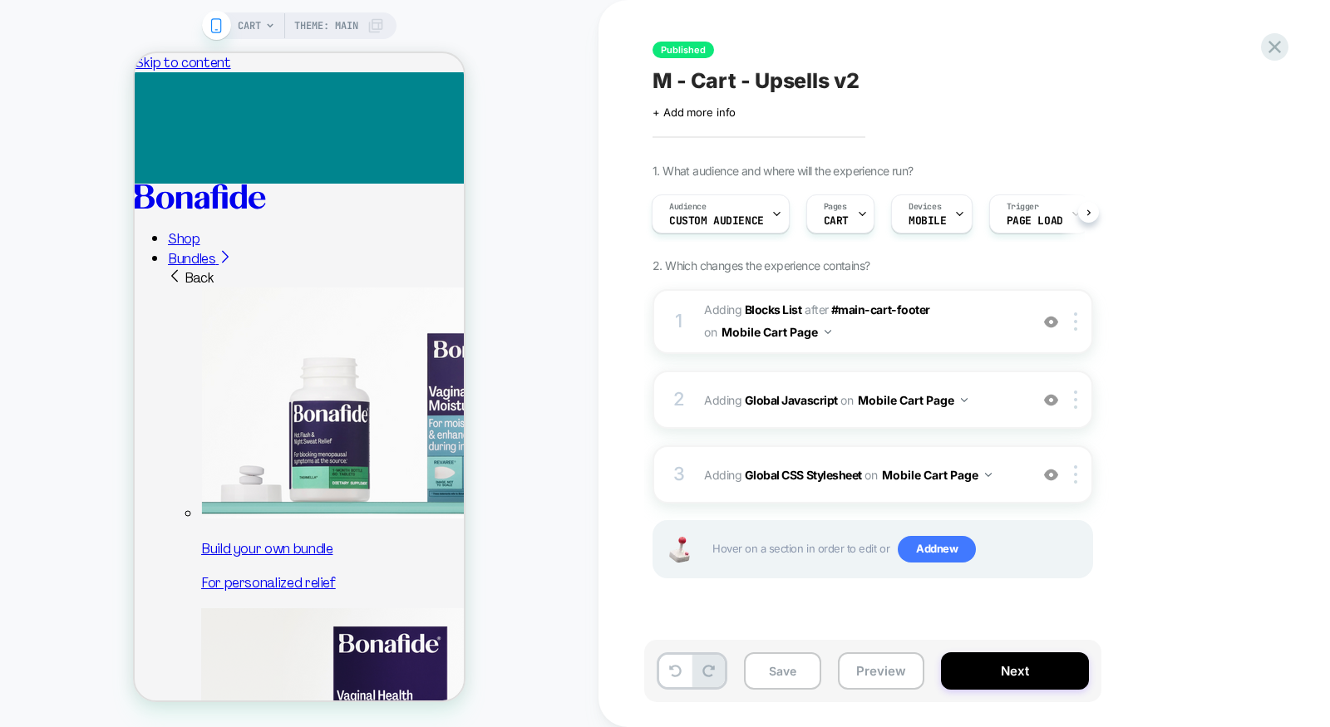
click at [327, 27] on span "Theme: MAIN" at bounding box center [326, 25] width 64 height 27
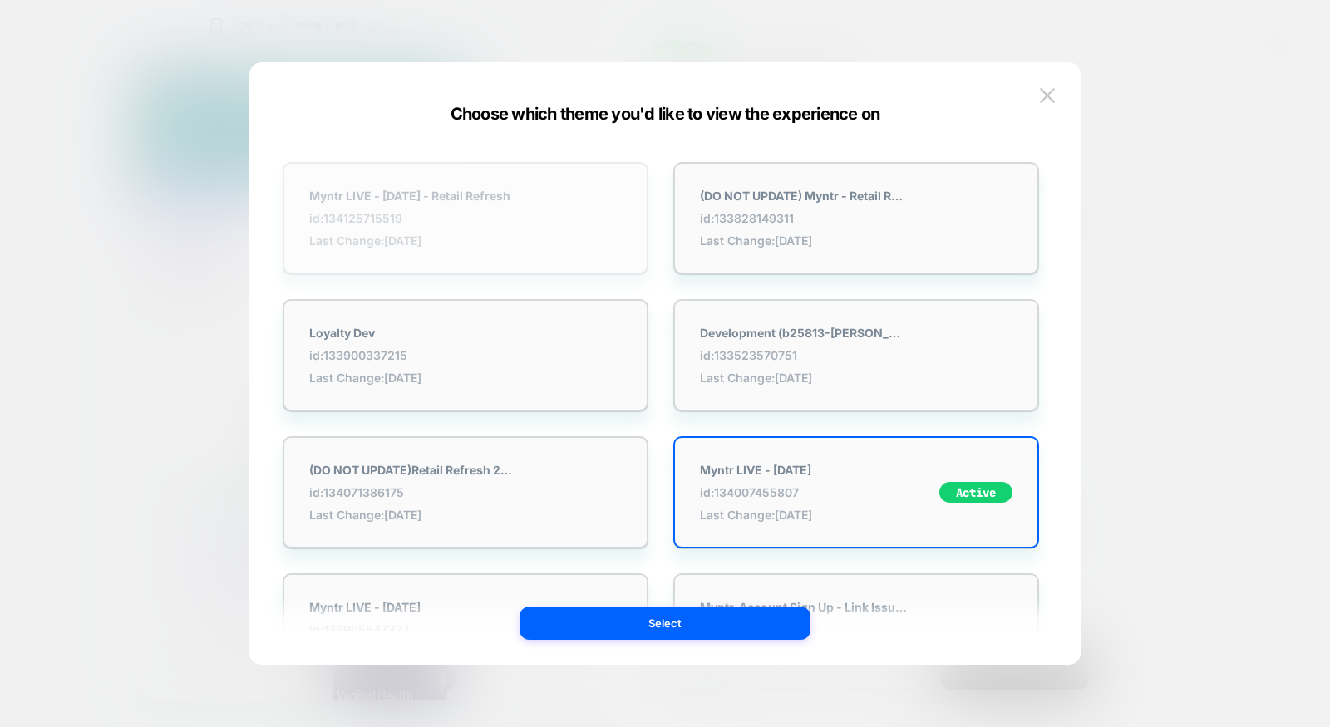
click at [448, 214] on span "id: 134125715519" at bounding box center [409, 218] width 201 height 14
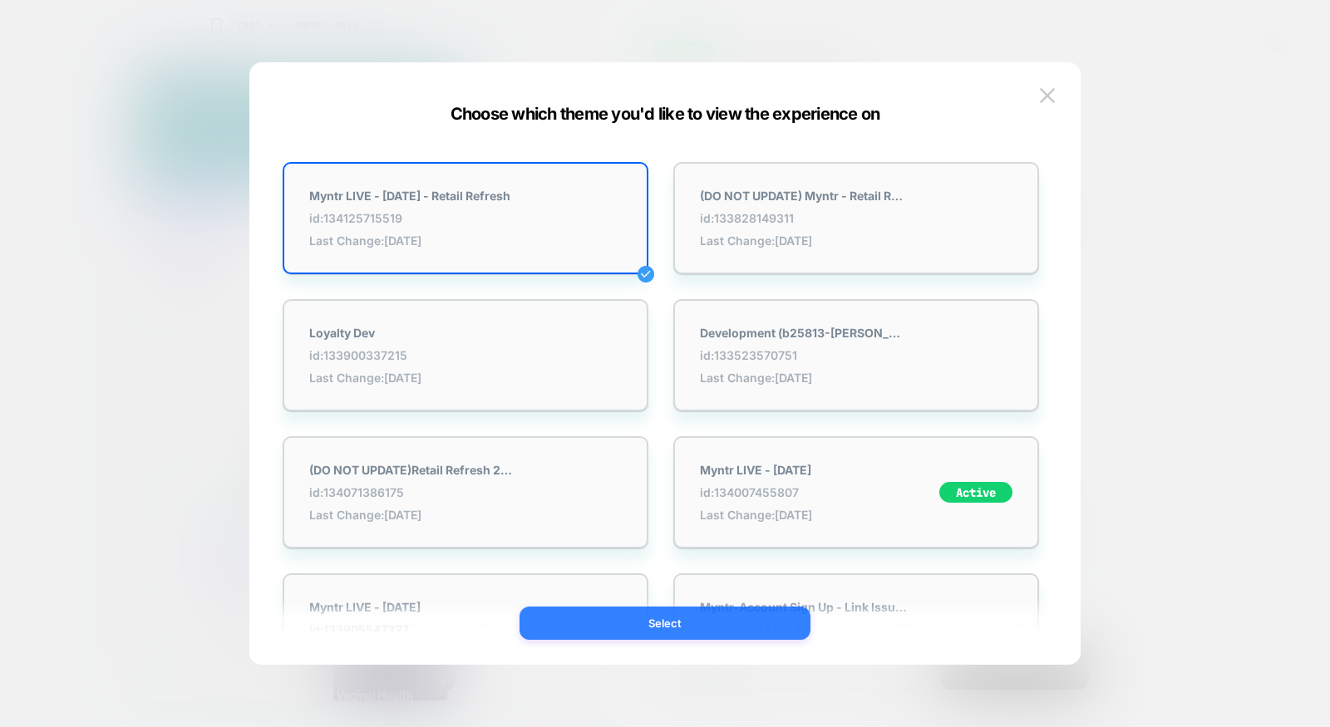
click at [605, 622] on button "Select" at bounding box center [665, 623] width 291 height 33
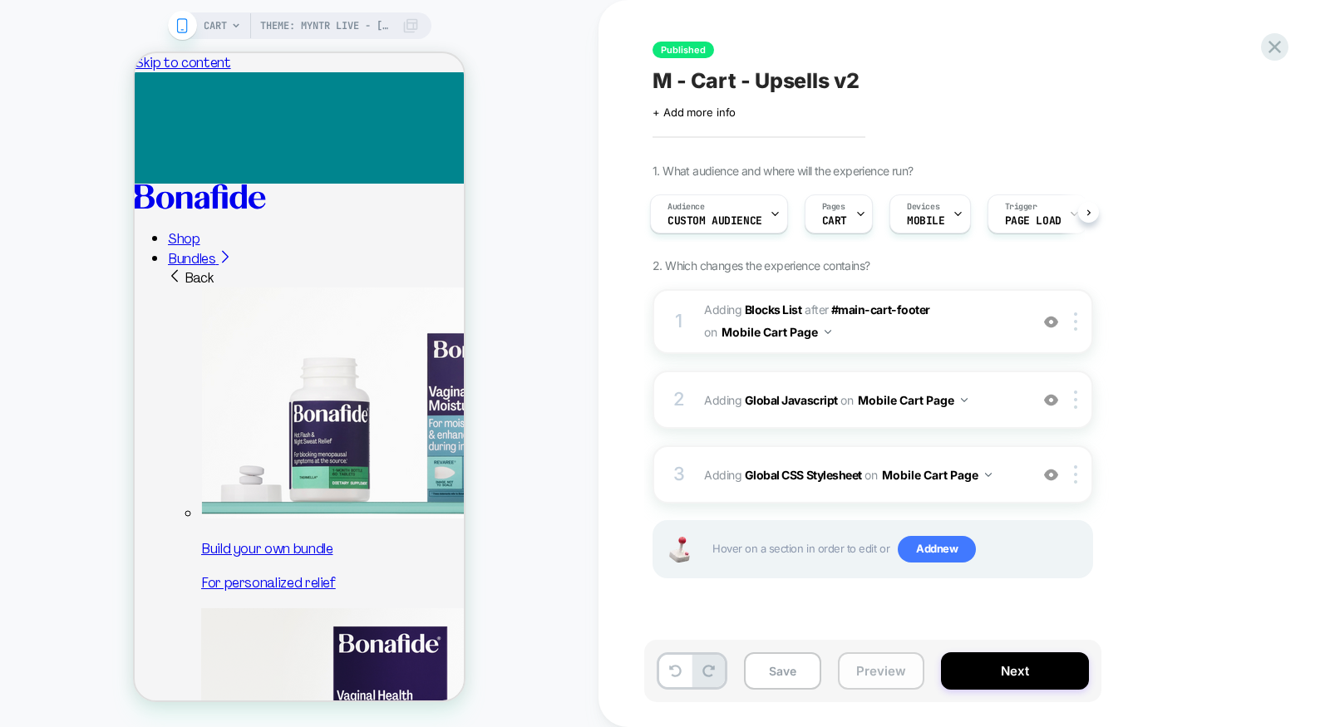
click at [904, 683] on button "Preview" at bounding box center [881, 671] width 86 height 37
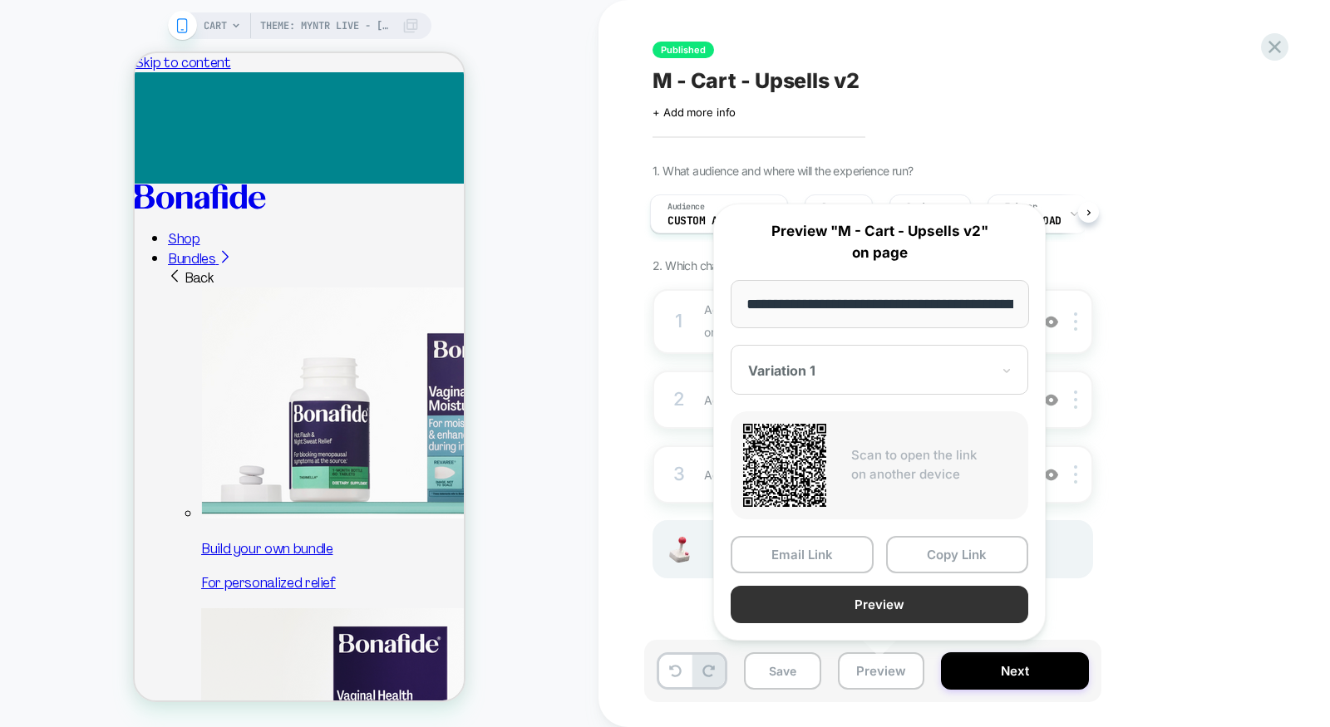
click at [901, 599] on button "Preview" at bounding box center [880, 604] width 298 height 37
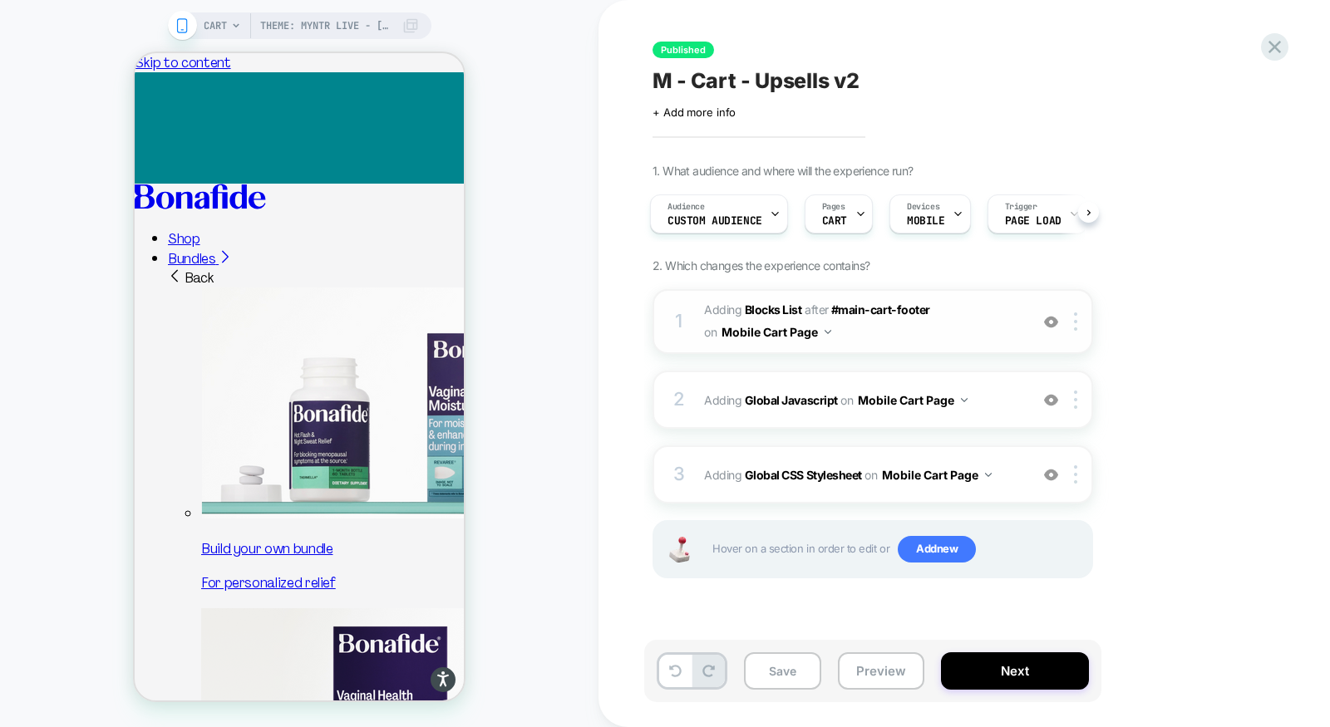
click at [948, 328] on span "#_loomi_addon_1729592051222 Adding Blocks List AFTER #main-cart-footer #main-ca…" at bounding box center [862, 321] width 317 height 45
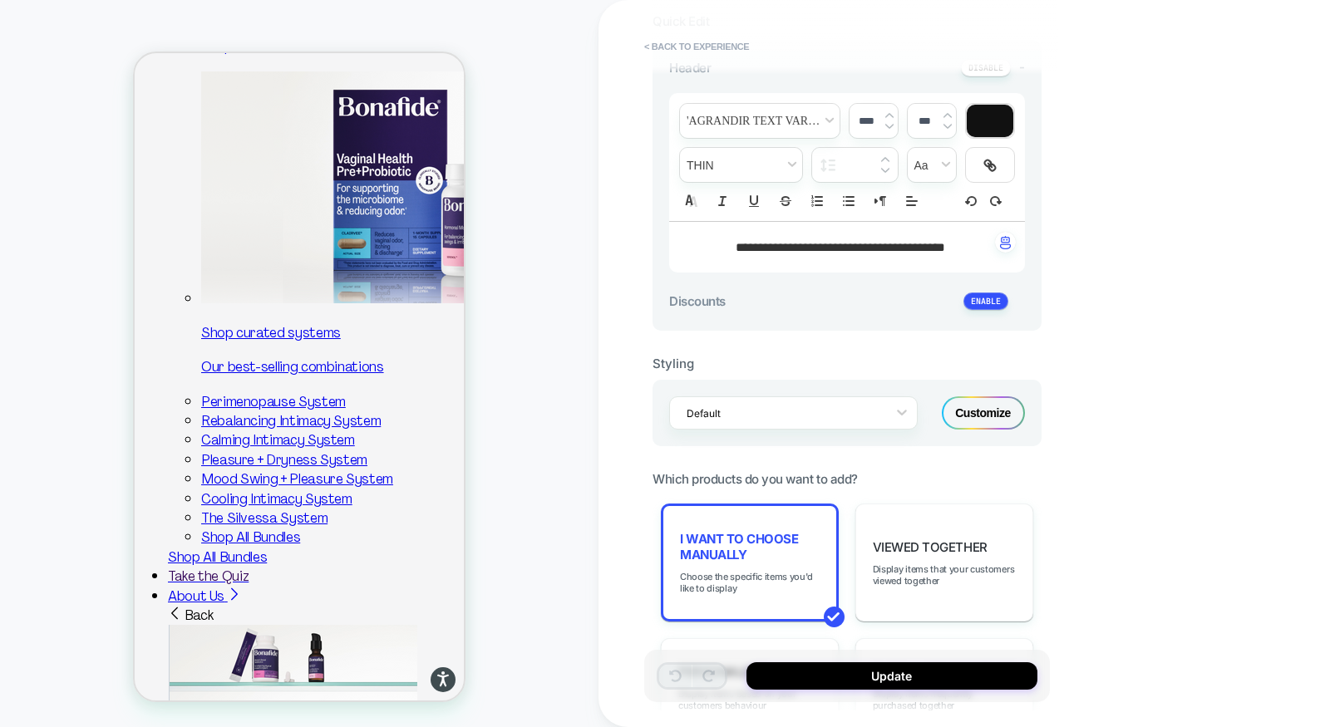
scroll to position [536, 0]
click at [975, 410] on div "Customize" at bounding box center [983, 413] width 83 height 33
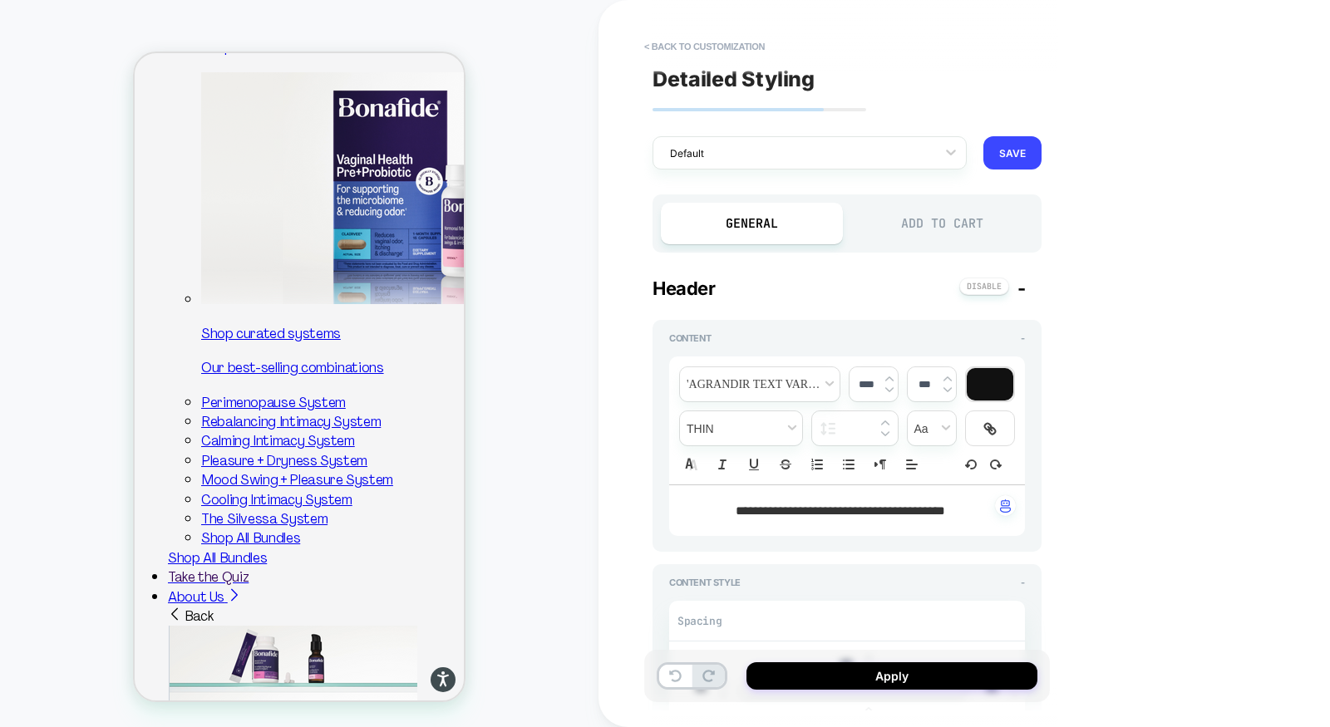
click at [923, 221] on div "Add to Cart" at bounding box center [942, 224] width 182 height 42
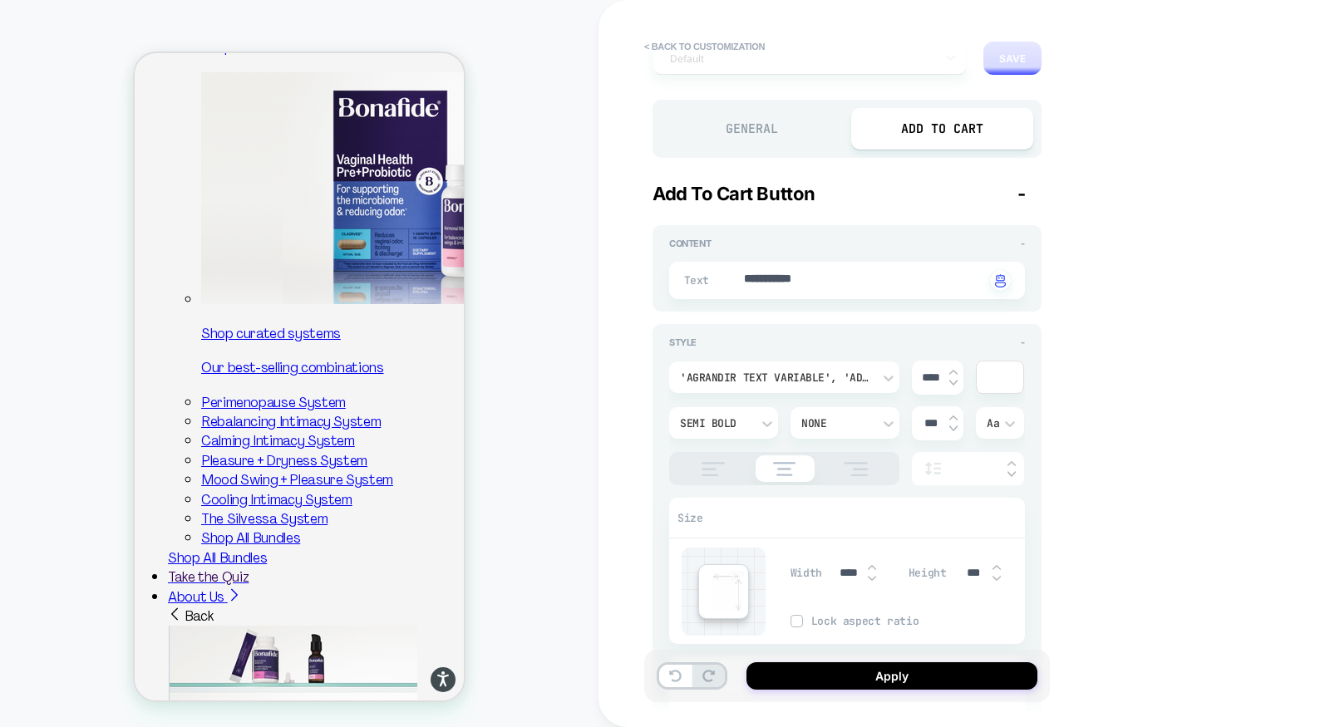
type textarea "*"
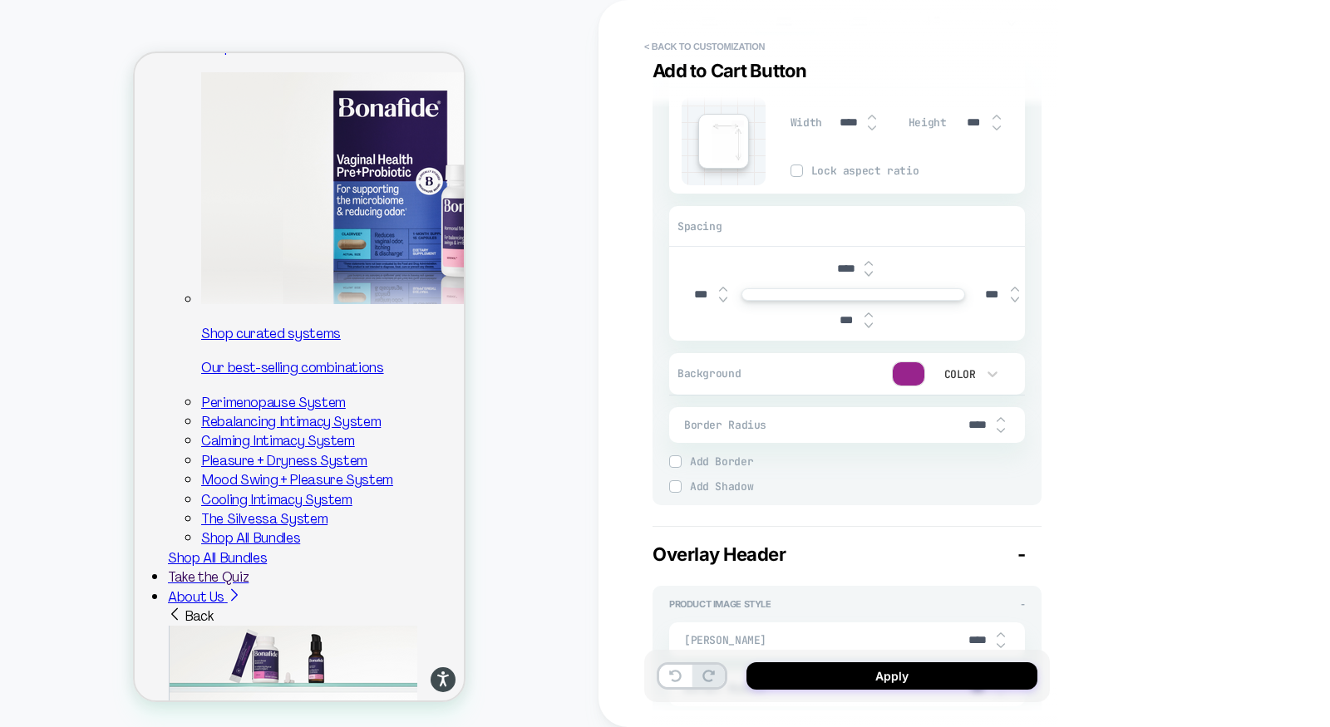
scroll to position [588, 0]
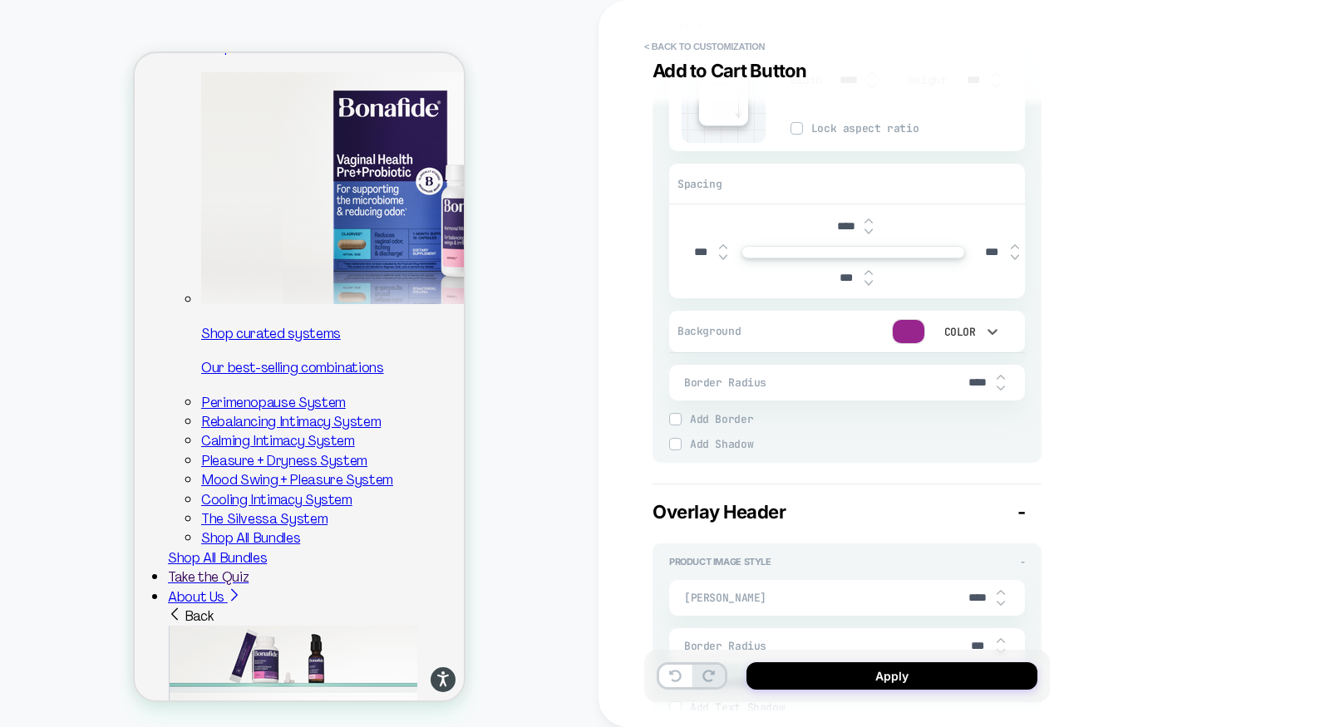
click at [986, 321] on div at bounding box center [992, 331] width 17 height 27
click at [914, 328] on div at bounding box center [665, 363] width 1330 height 727
click at [911, 330] on div at bounding box center [909, 331] width 32 height 23
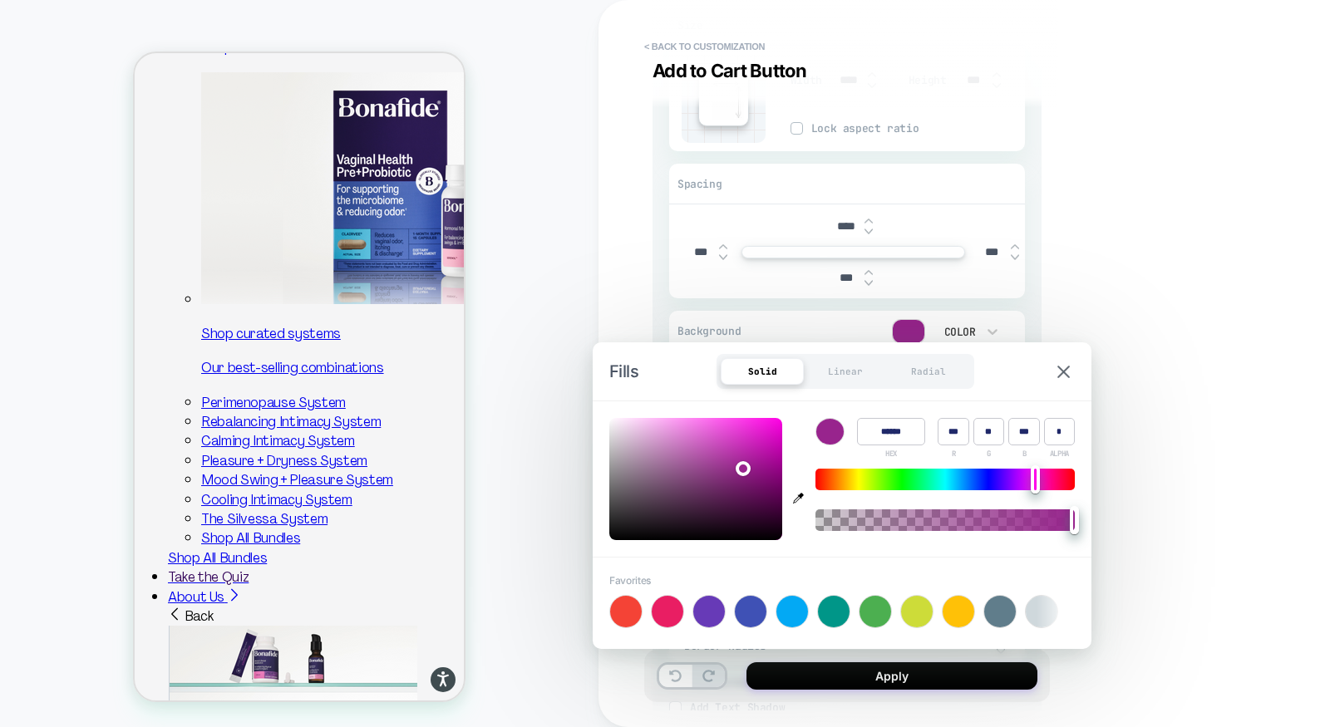
scroll to position [0, 91]
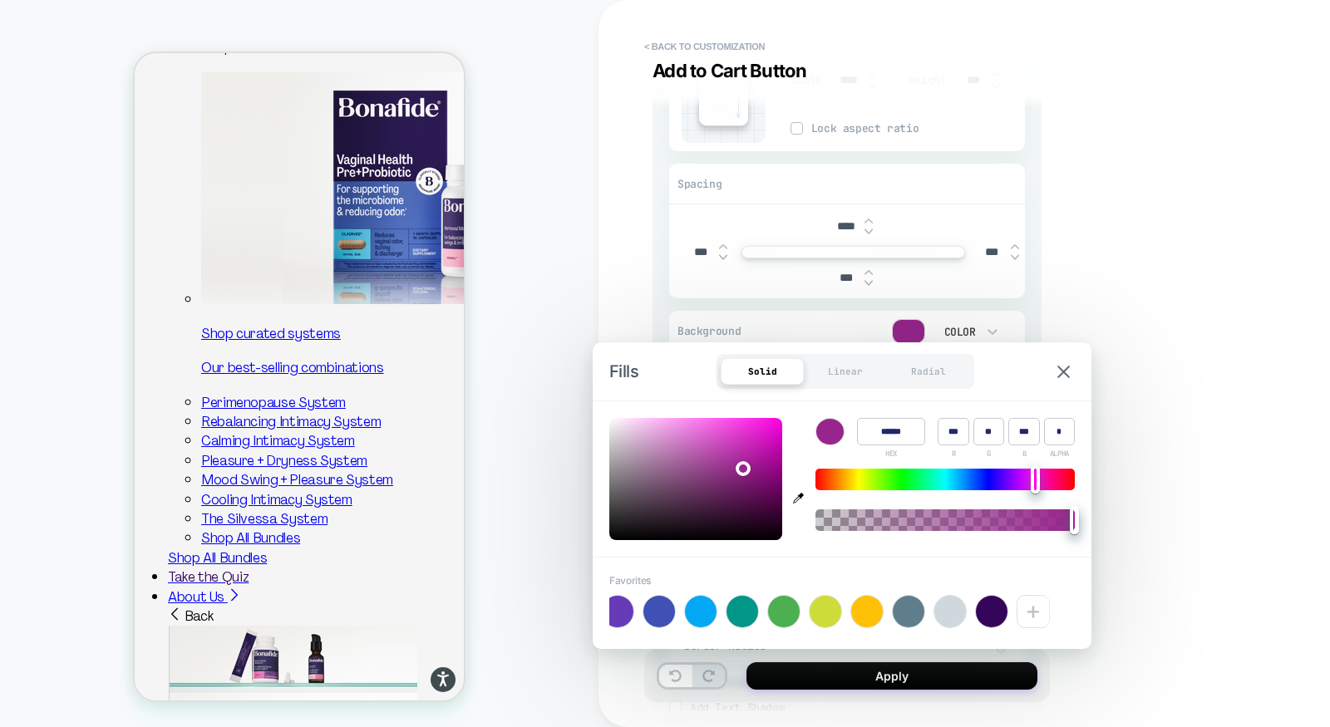
click at [972, 607] on div "+" at bounding box center [833, 611] width 449 height 33
click at [989, 609] on div at bounding box center [992, 612] width 32 height 32
type input "******"
type input "**"
type input "*"
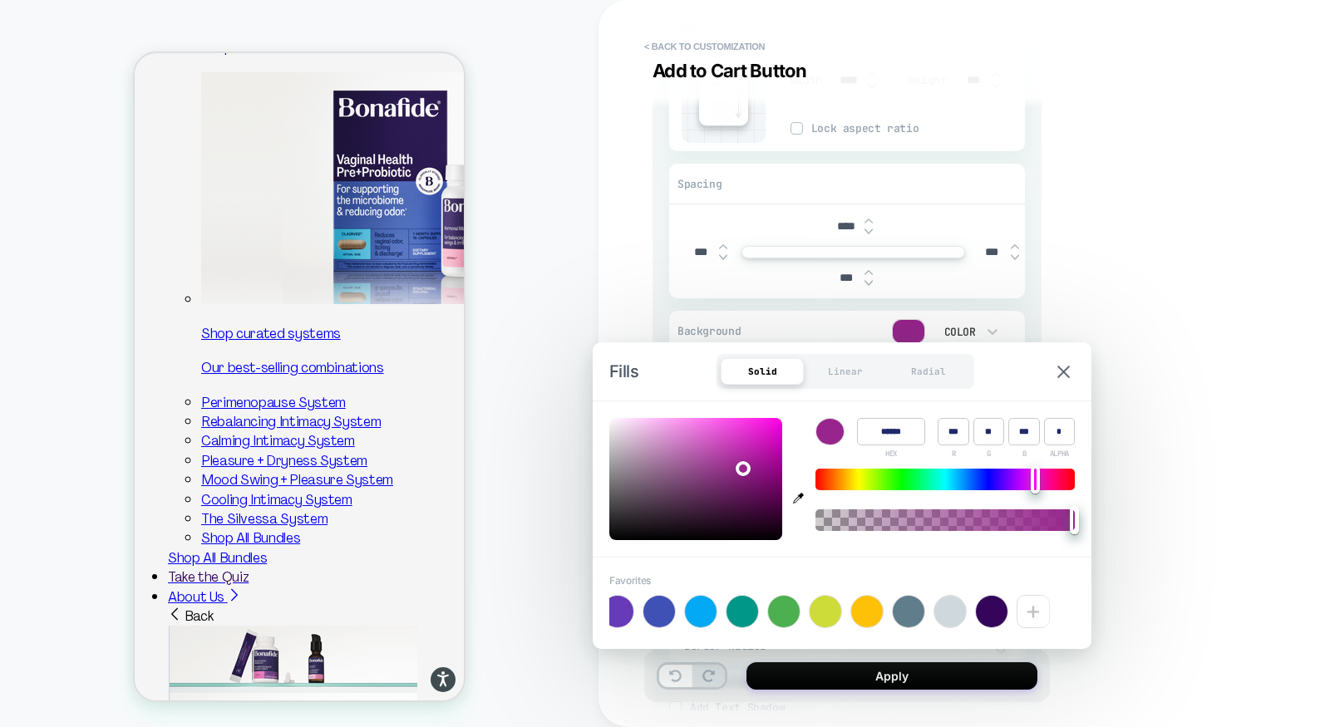
type input "**"
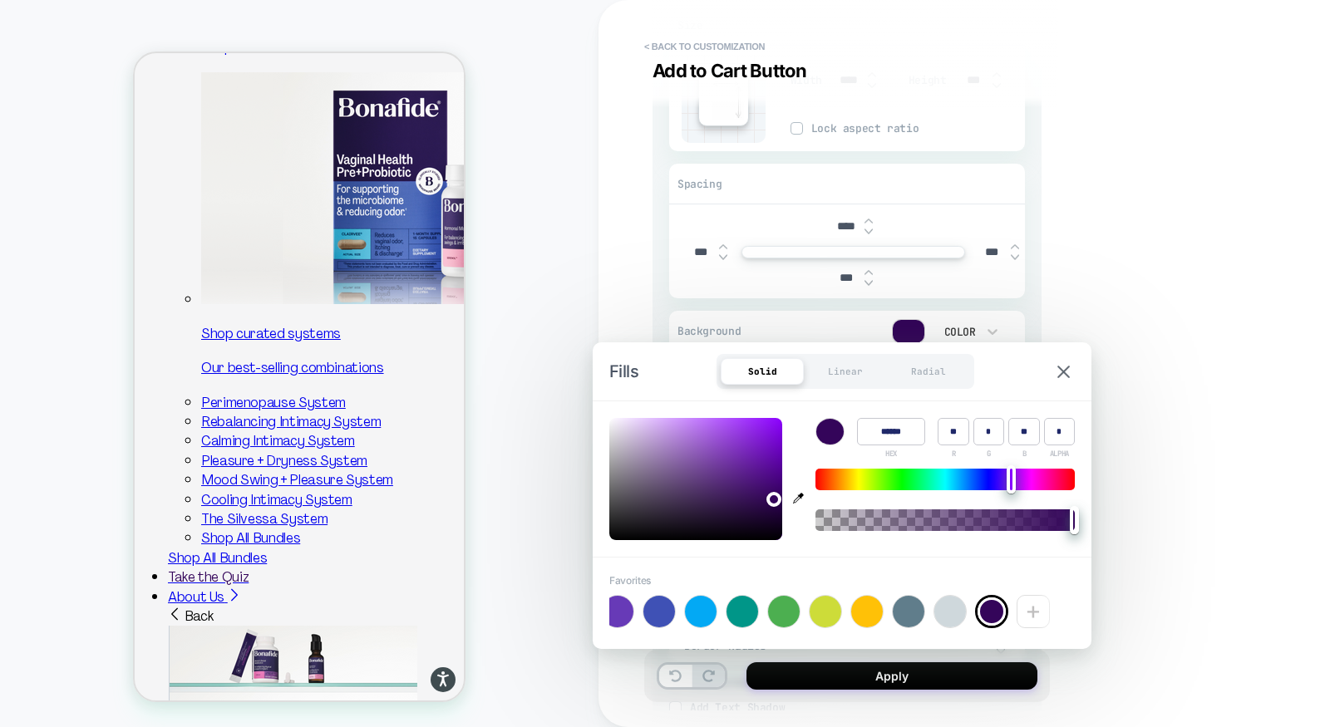
click at [1184, 656] on div "**********" at bounding box center [965, 363] width 732 height 727
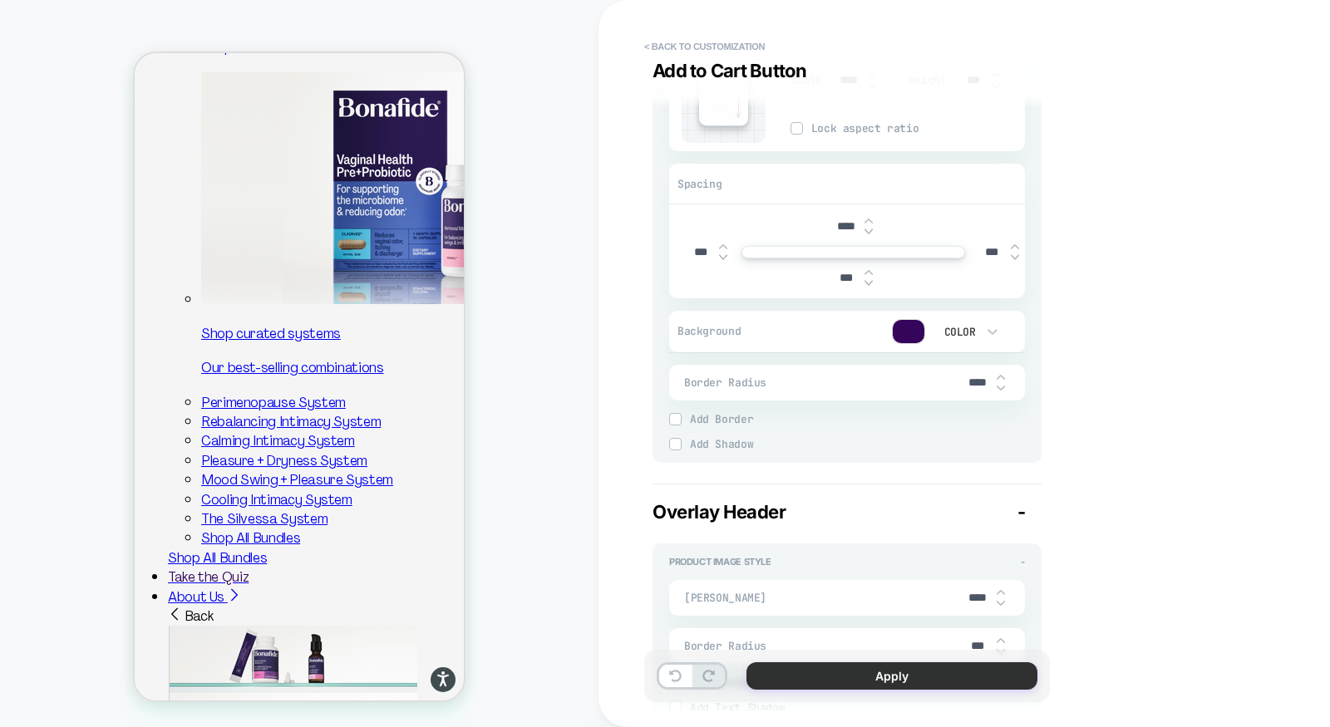
click at [949, 669] on button "Apply" at bounding box center [892, 676] width 291 height 27
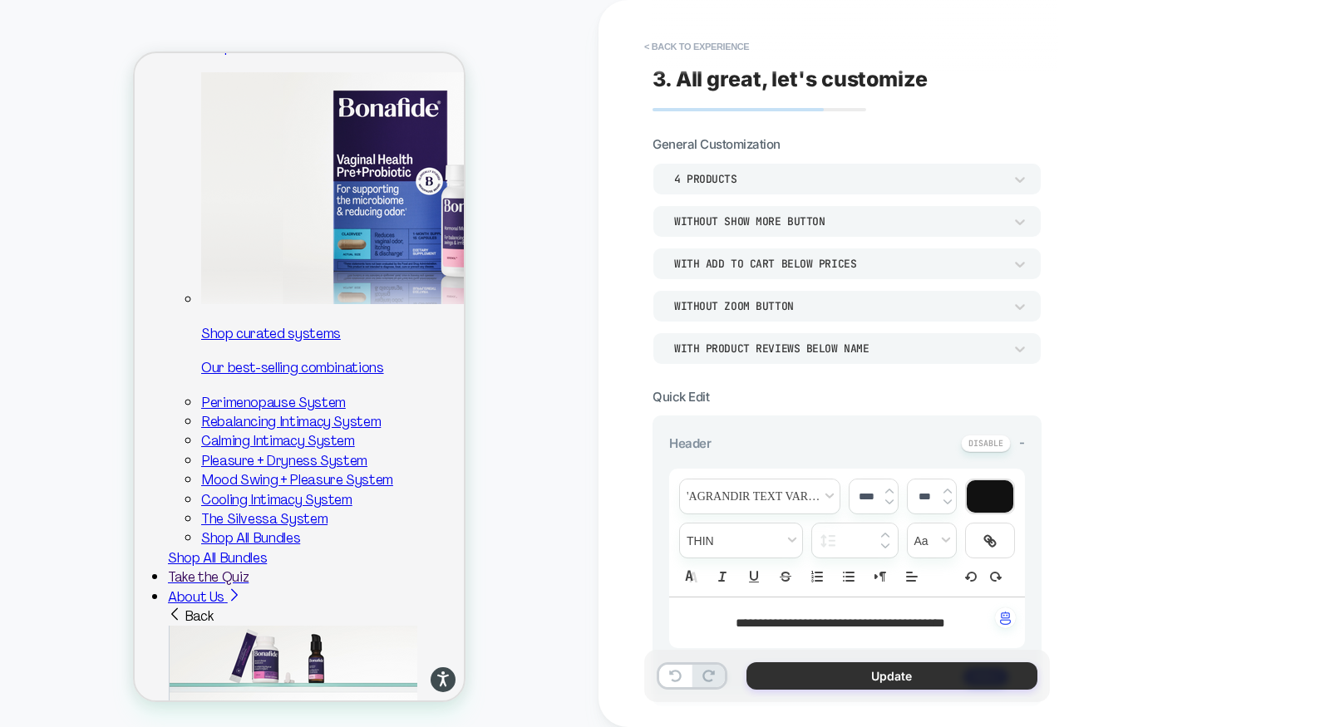
click at [876, 677] on button "Update" at bounding box center [892, 676] width 291 height 27
type textarea "*"
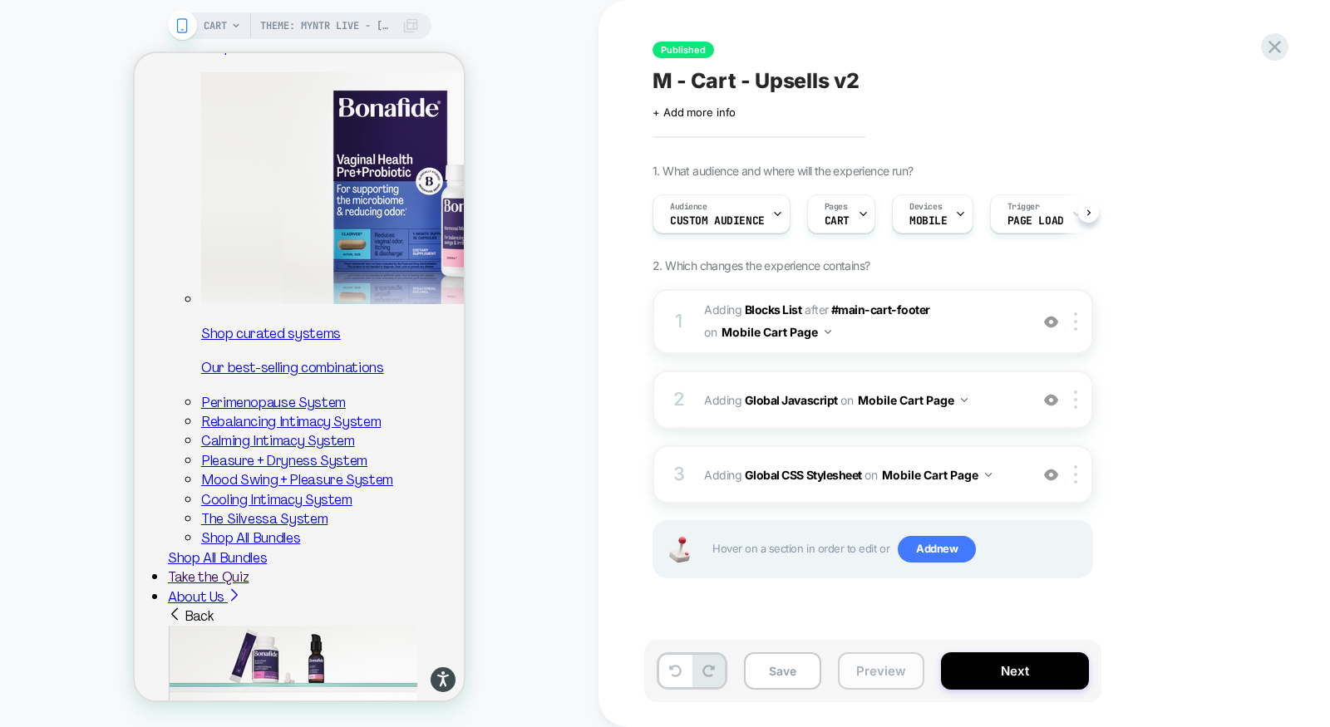
scroll to position [0, 1]
click at [885, 676] on button "Preview" at bounding box center [881, 671] width 86 height 37
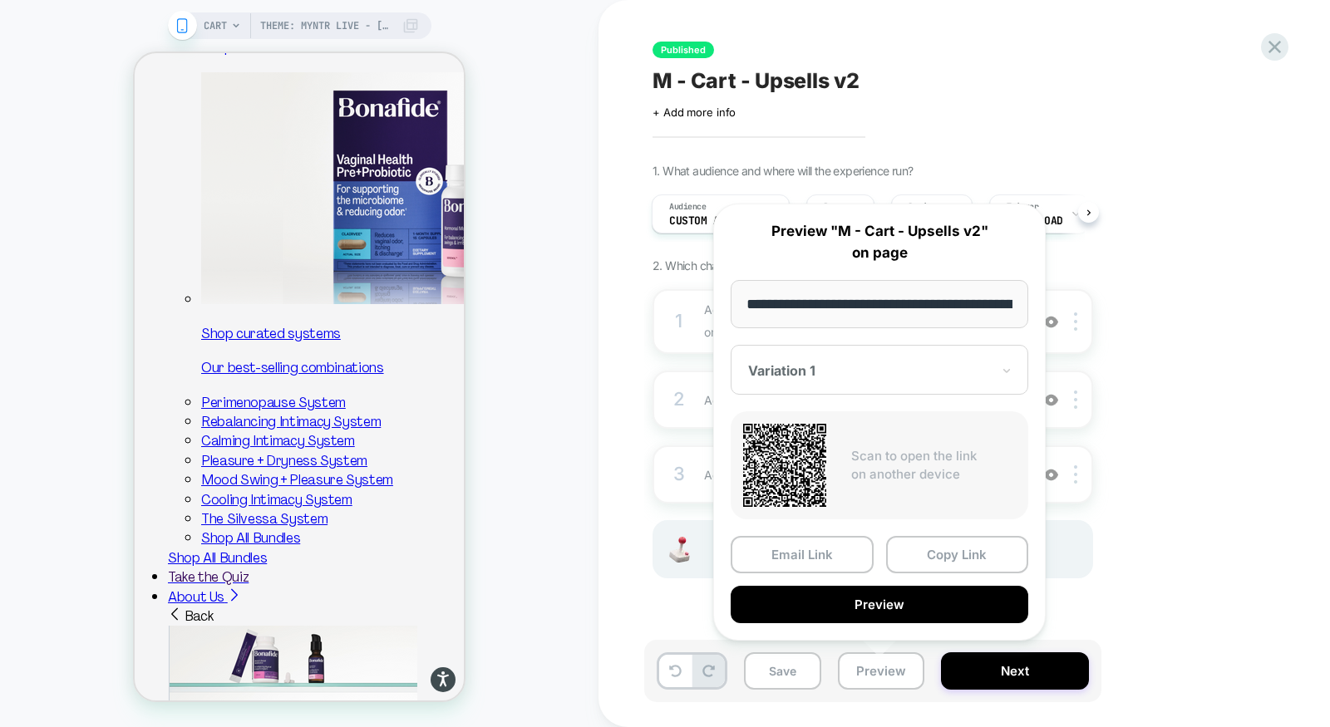
scroll to position [0, 166]
click at [983, 547] on button "Copy Link" at bounding box center [957, 554] width 143 height 37
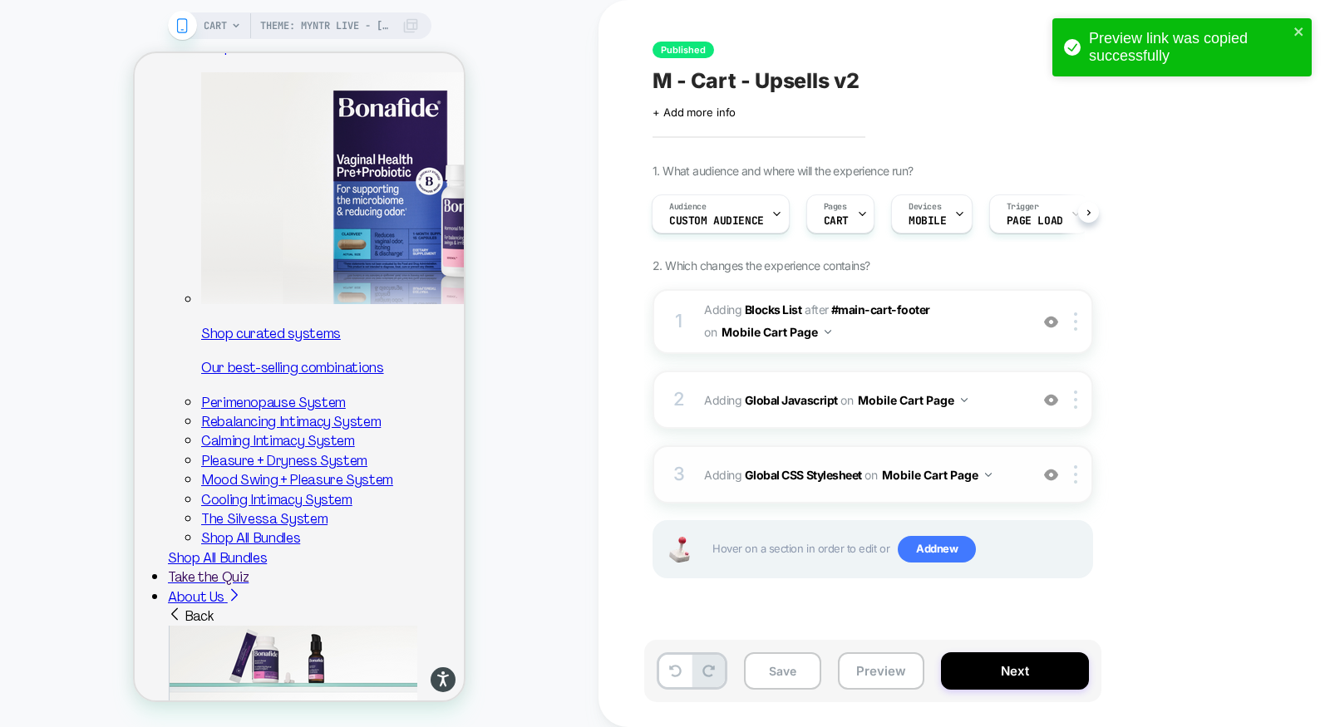
click at [921, 455] on div "3 Adding Global CSS Stylesheet on Mobile Cart Page Add Before Add After Copy to…" at bounding box center [873, 475] width 441 height 58
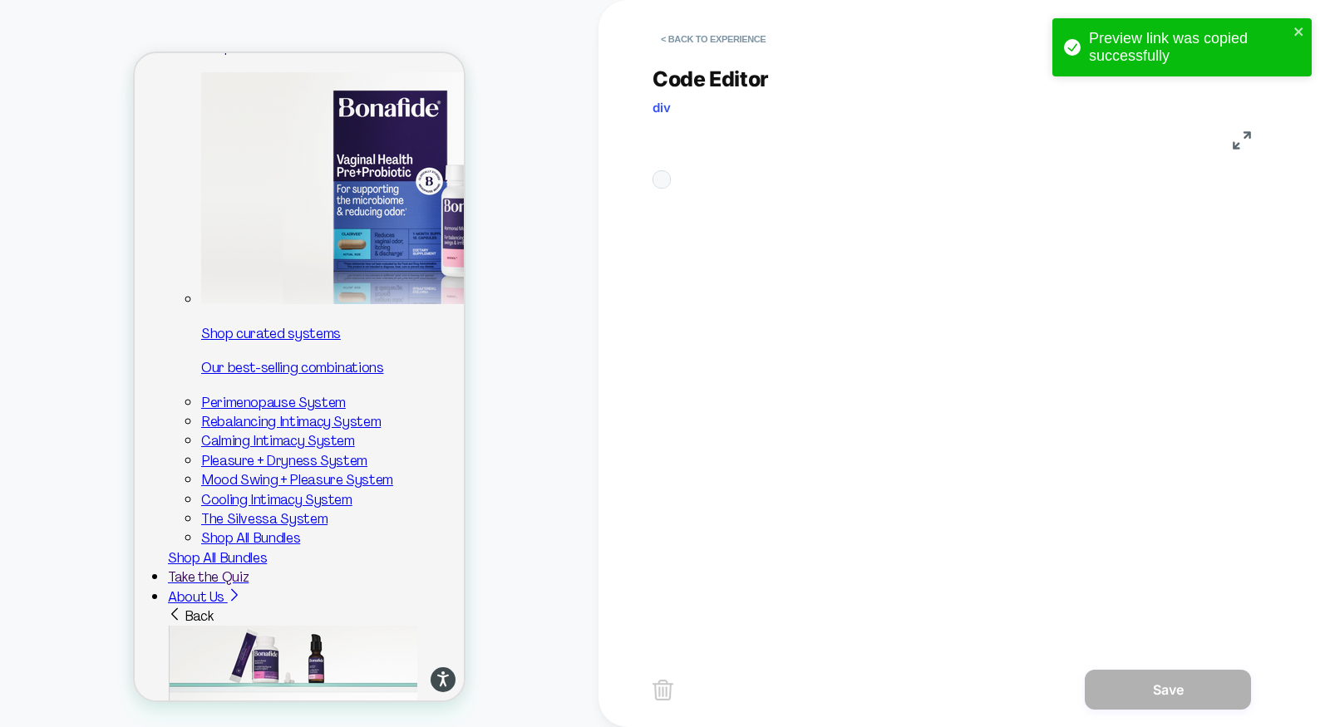
scroll to position [224, 0]
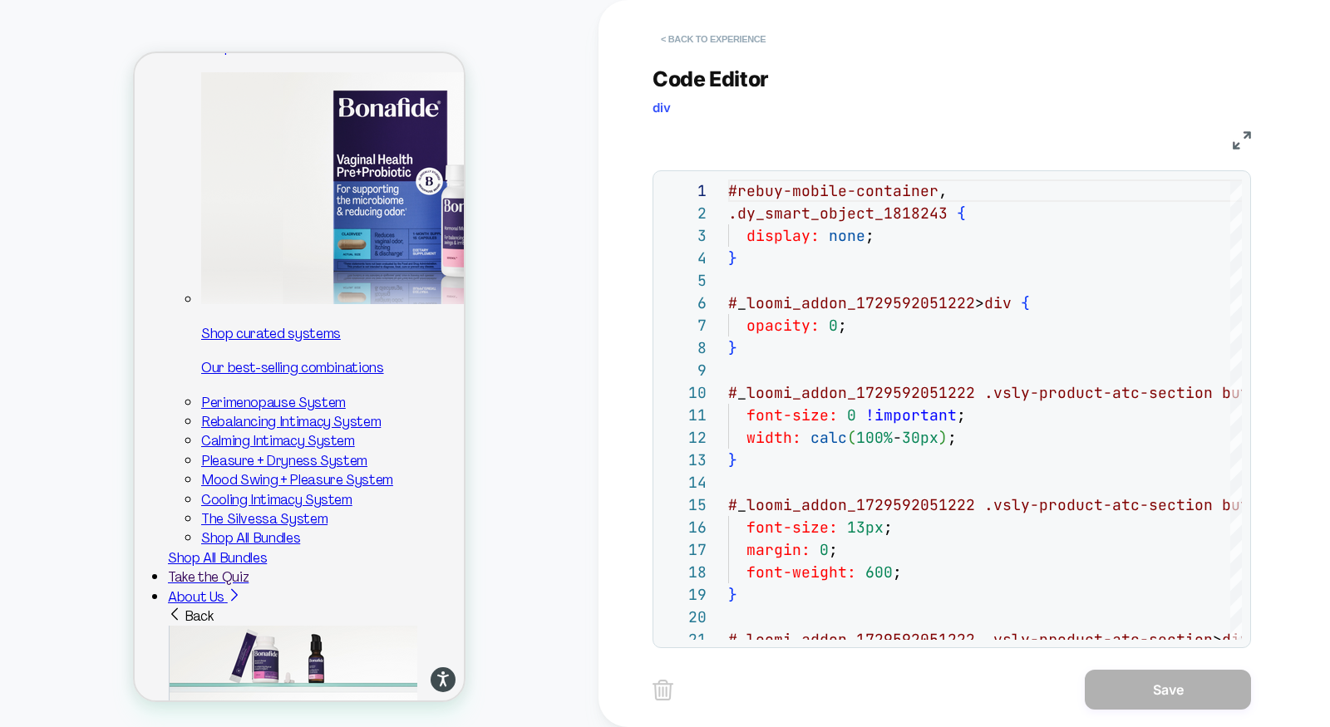
click at [760, 39] on button "< Back to experience" at bounding box center [713, 39] width 121 height 27
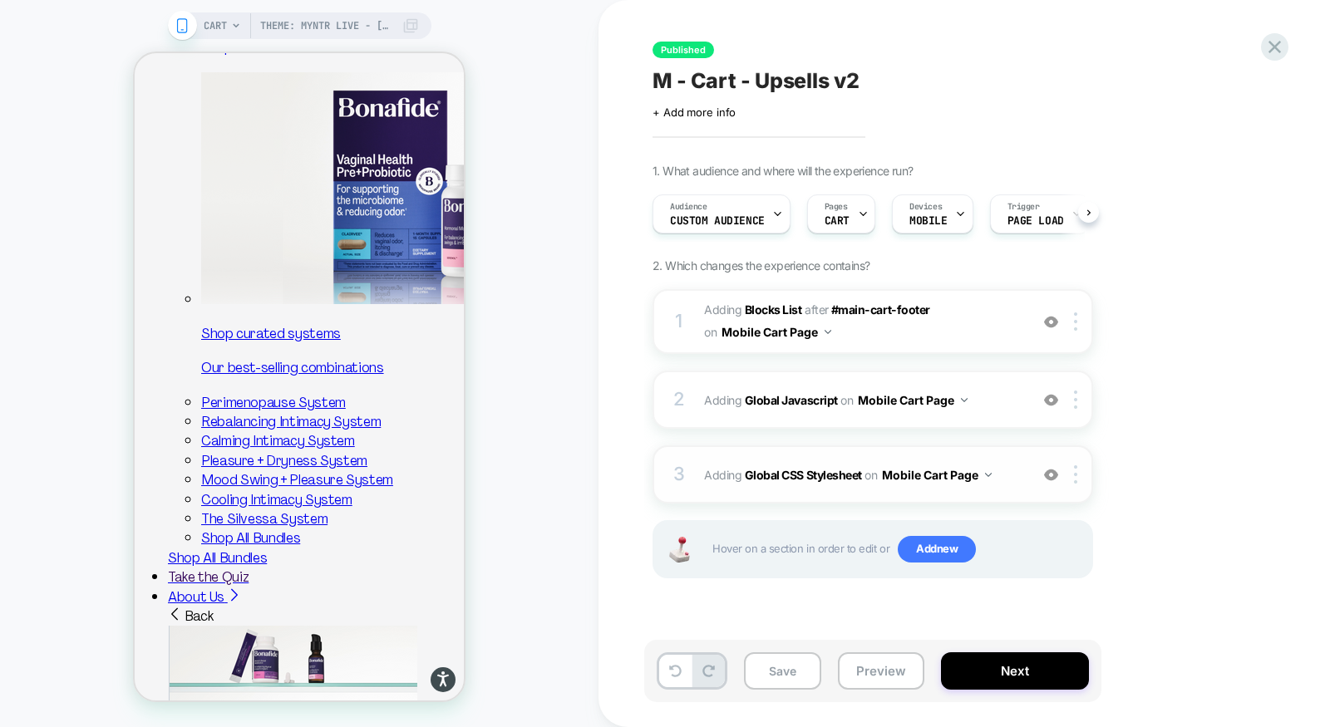
scroll to position [0, 1]
click at [855, 412] on div "2 Adding Global Javascript on Mobile Cart Page Add Before Add After Copy to Des…" at bounding box center [873, 400] width 441 height 58
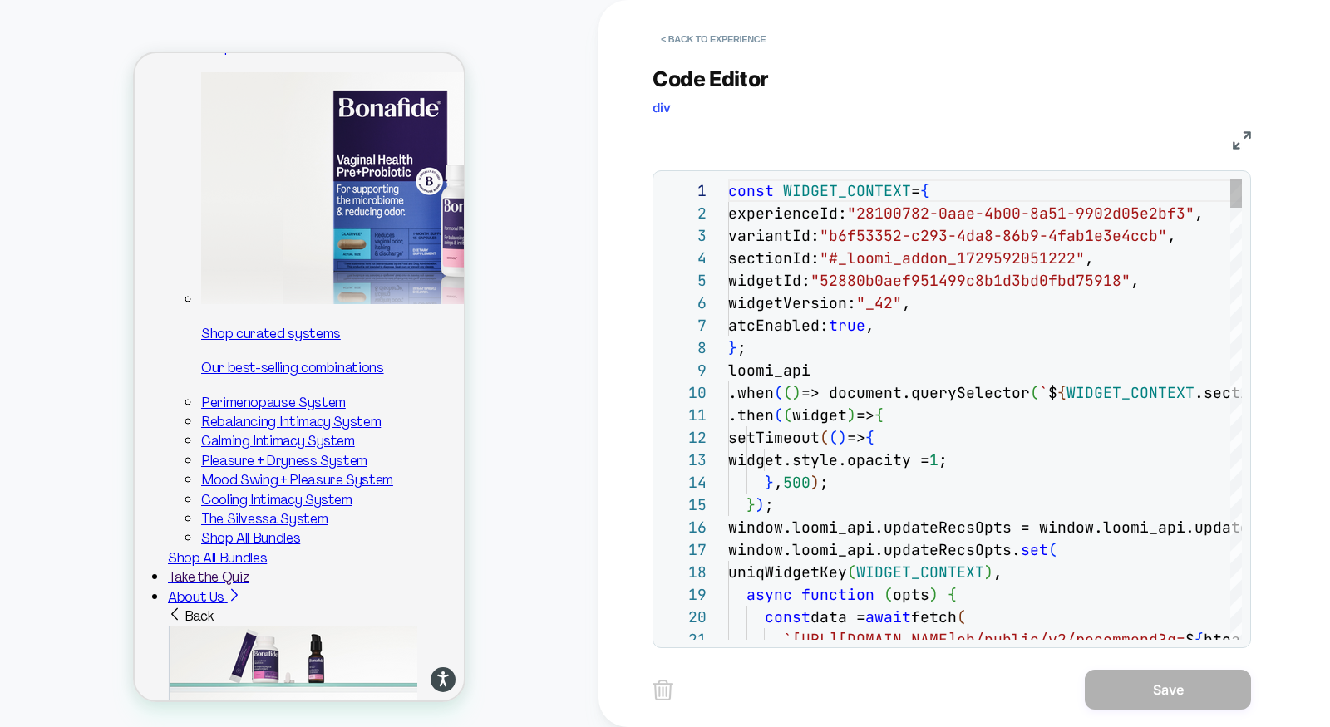
scroll to position [224, 0]
click at [1240, 129] on div "JS" at bounding box center [952, 138] width 599 height 28
click at [1241, 134] on img at bounding box center [1242, 140] width 18 height 18
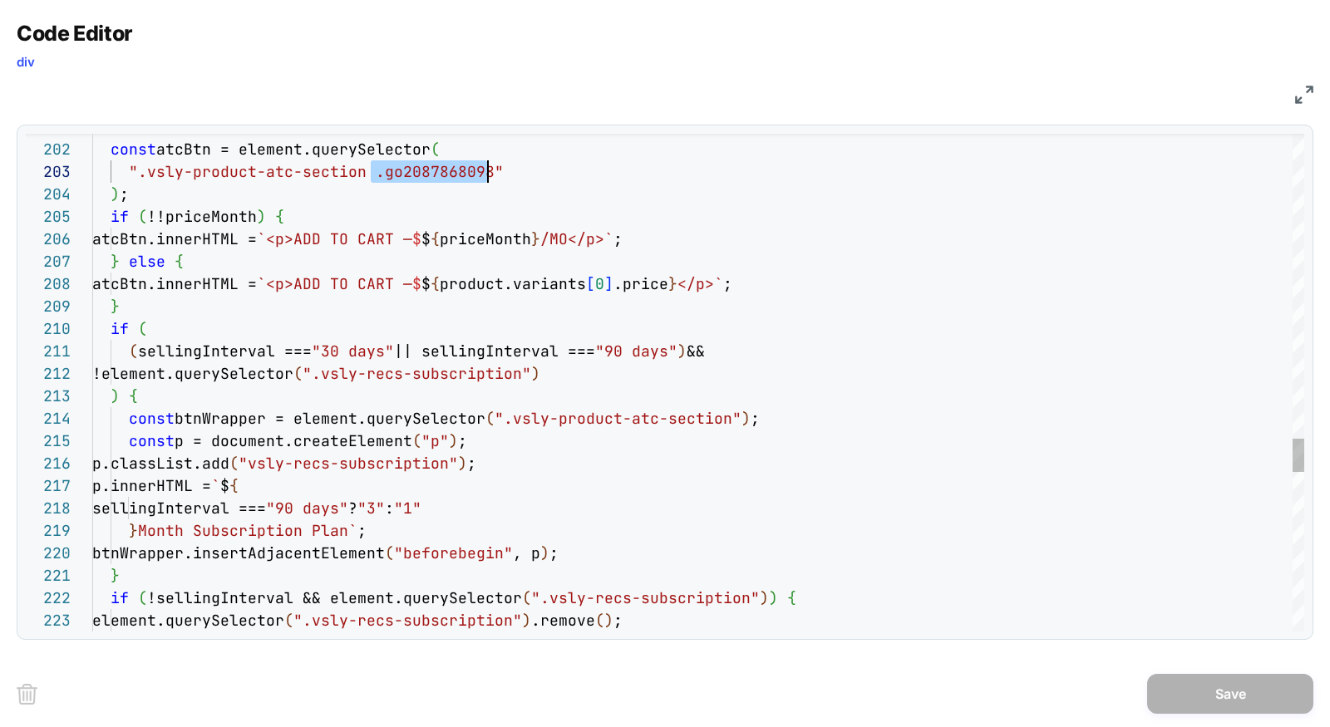
scroll to position [44, 395]
drag, startPoint x: 373, startPoint y: 172, endPoint x: 483, endPoint y: 175, distance: 109.8
type textarea "**********"
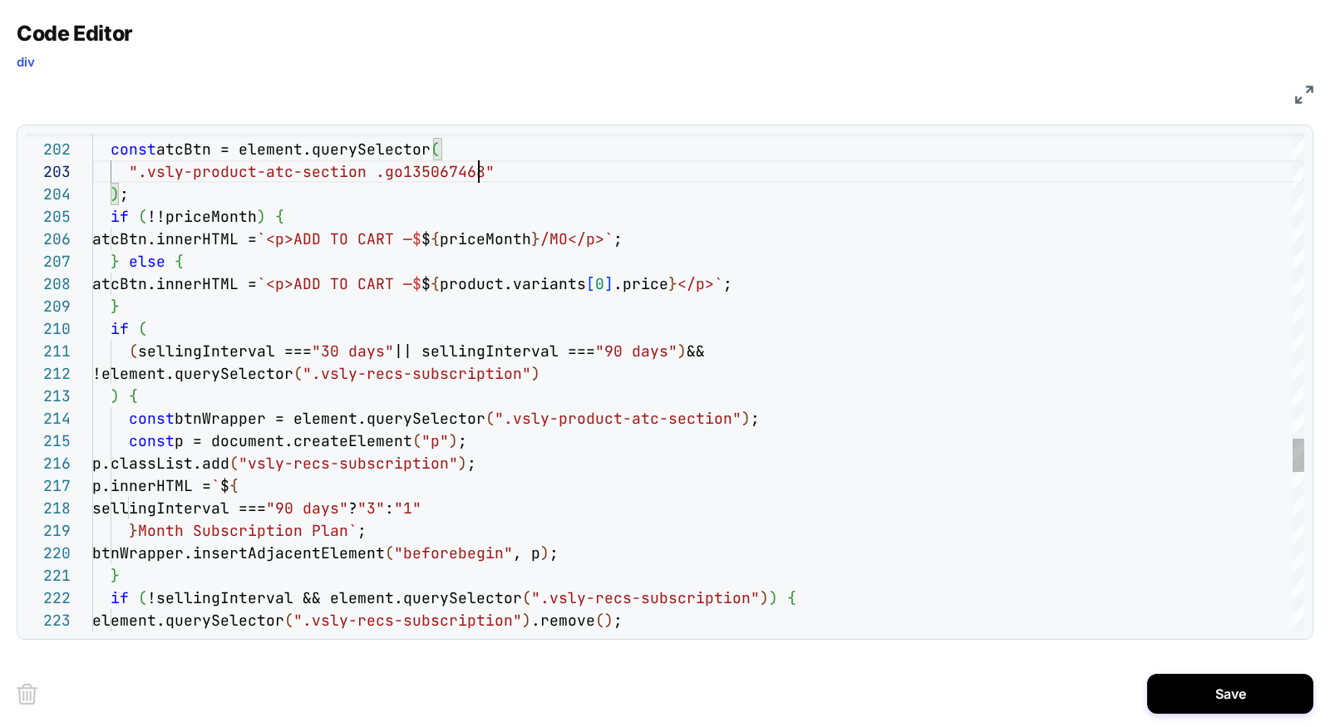
scroll to position [44, 385]
click at [1183, 697] on button "Save" at bounding box center [1230, 694] width 166 height 40
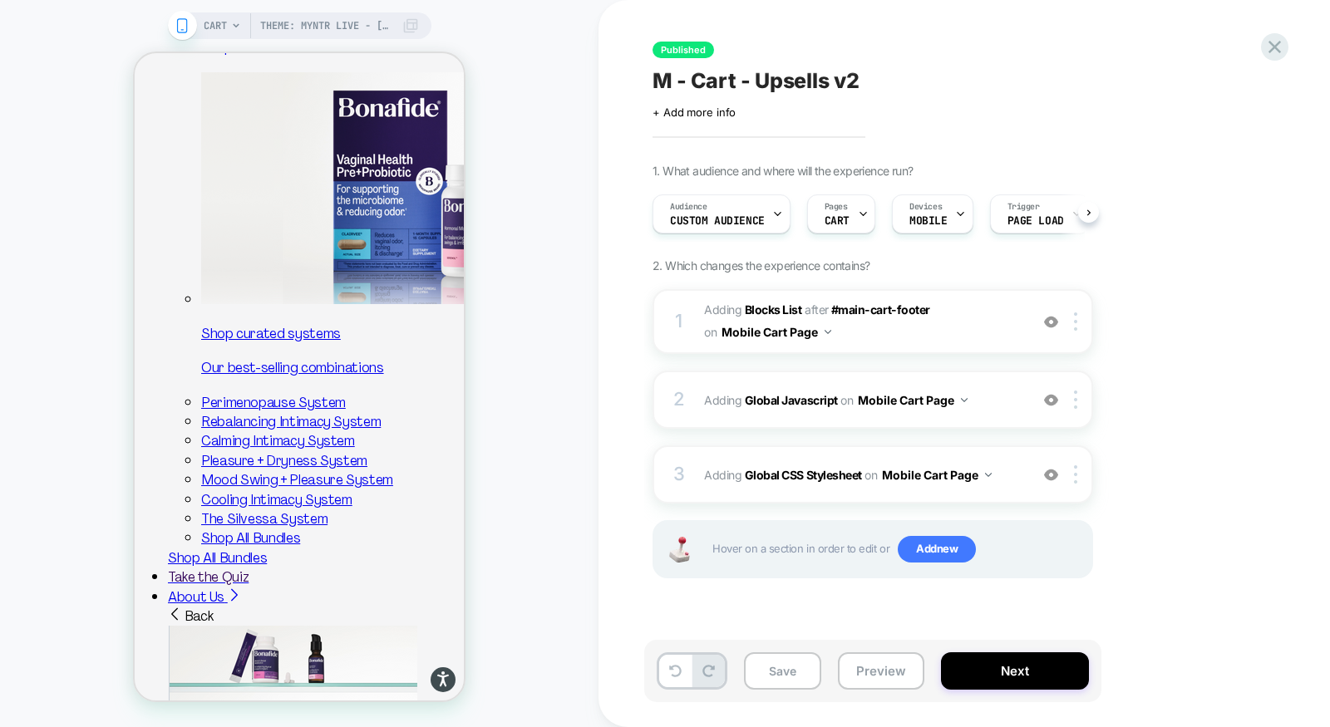
scroll to position [0, 1]
click at [983, 460] on div "3 Adding Global CSS Stylesheet on Mobile Cart Page Add Before Add After Copy to…" at bounding box center [873, 475] width 441 height 58
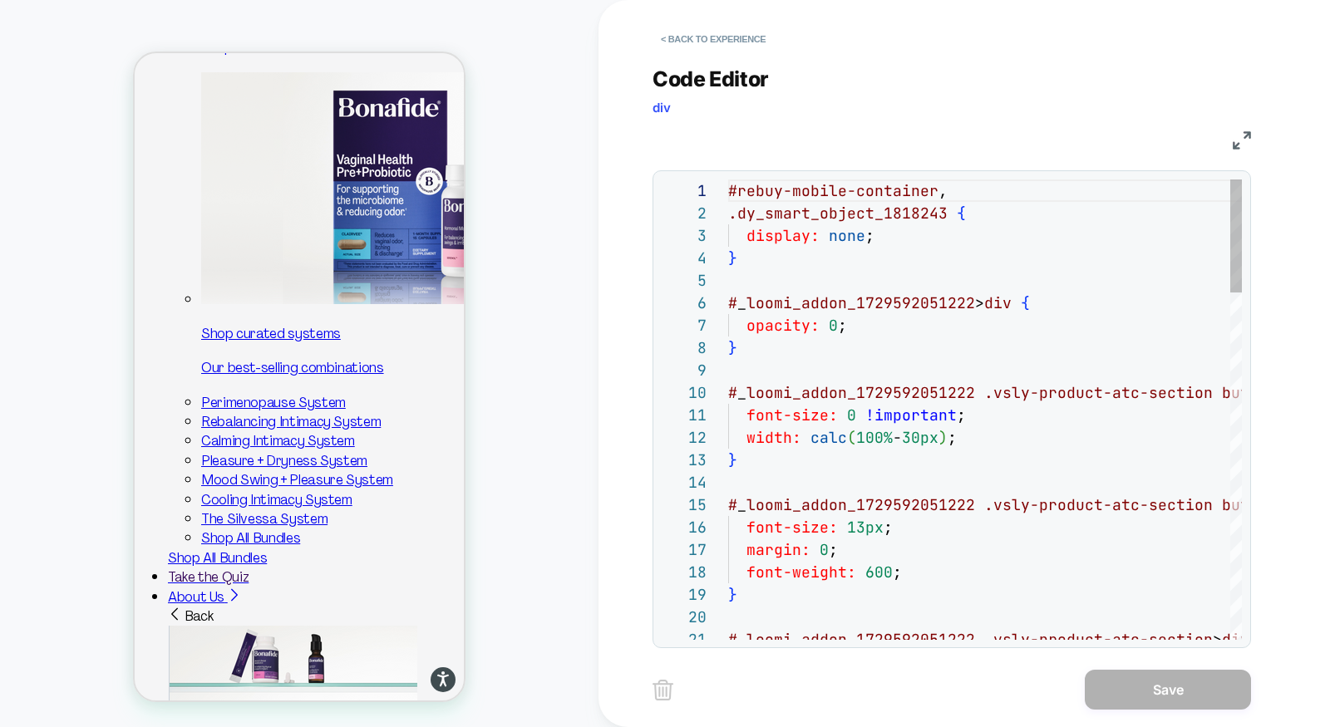
scroll to position [224, 0]
click at [1244, 138] on img at bounding box center [1242, 140] width 18 height 18
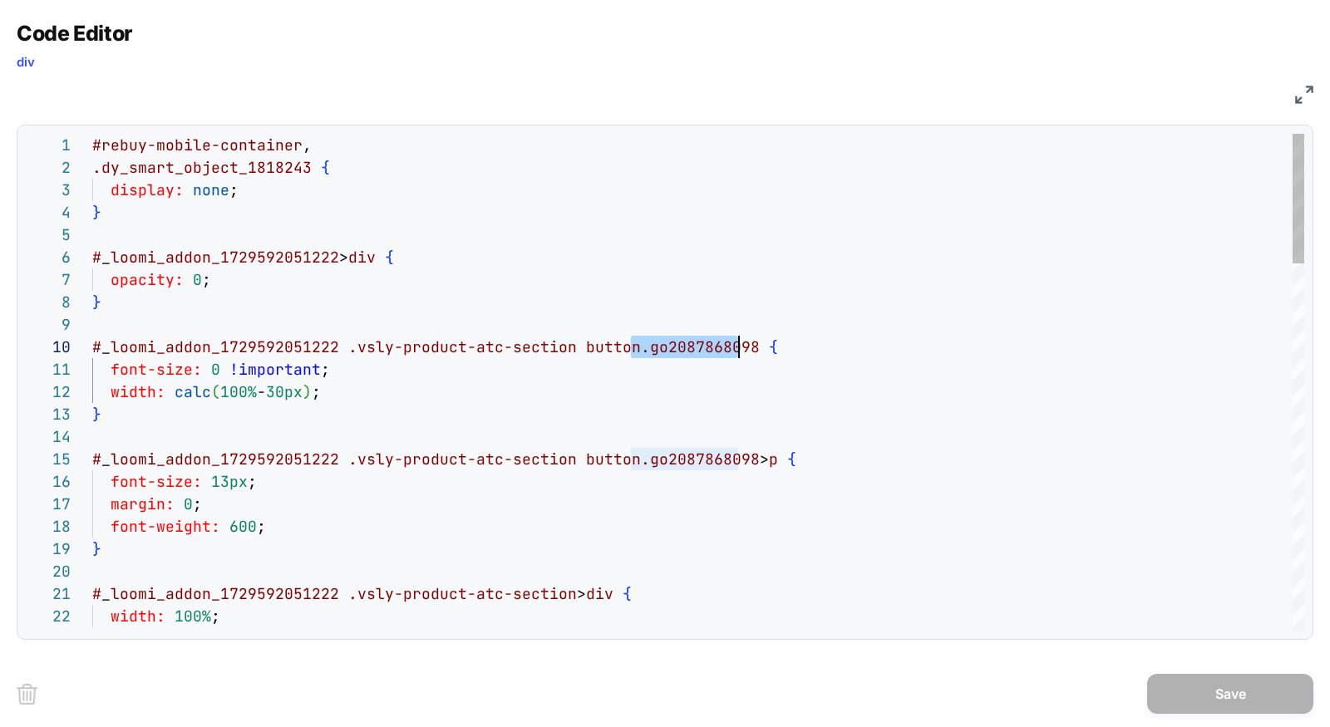
scroll to position [201, 654]
drag, startPoint x: 633, startPoint y: 344, endPoint x: 749, endPoint y: 344, distance: 116.4
click at [749, 344] on span "# _ loomi_addon_1729592051222 .vsly-product-atc-section button.go2087868098 {" at bounding box center [435, 347] width 686 height 19
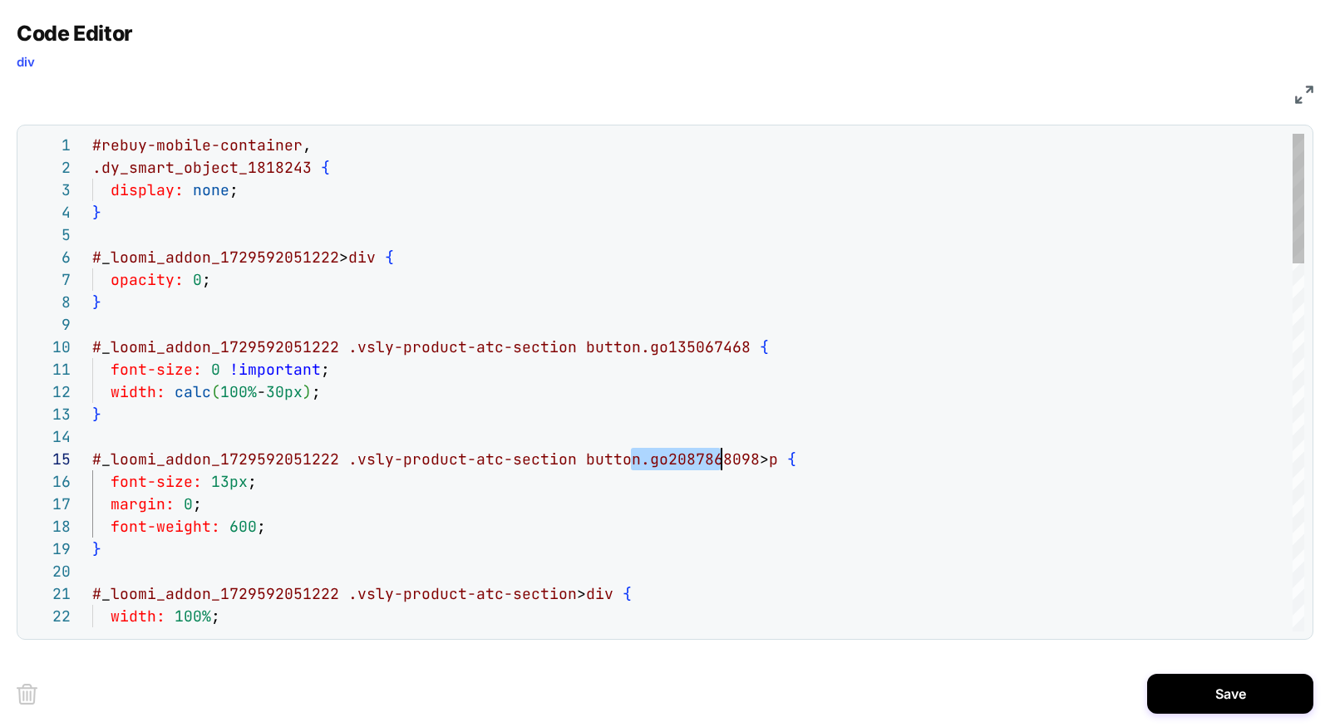
scroll to position [89, 654]
drag, startPoint x: 633, startPoint y: 458, endPoint x: 745, endPoint y: 460, distance: 111.4
type textarea "**********"
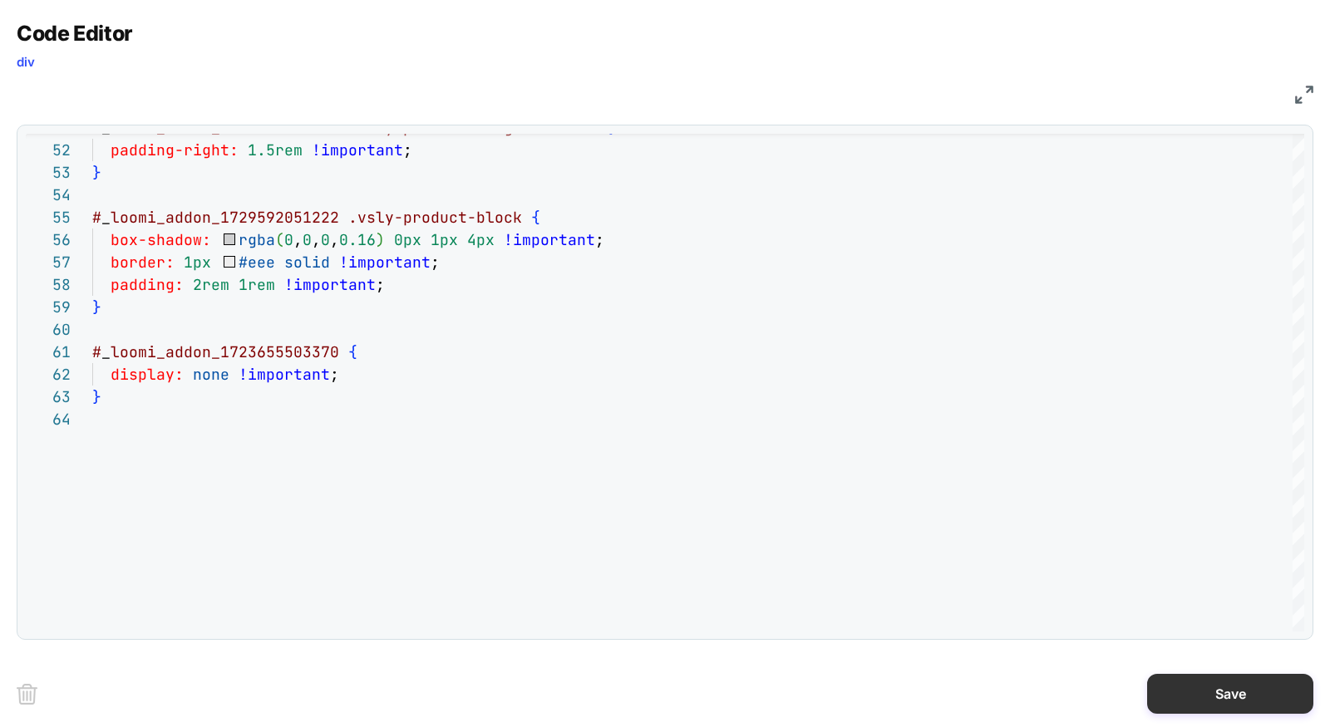
click at [1194, 678] on button "Save" at bounding box center [1230, 694] width 166 height 40
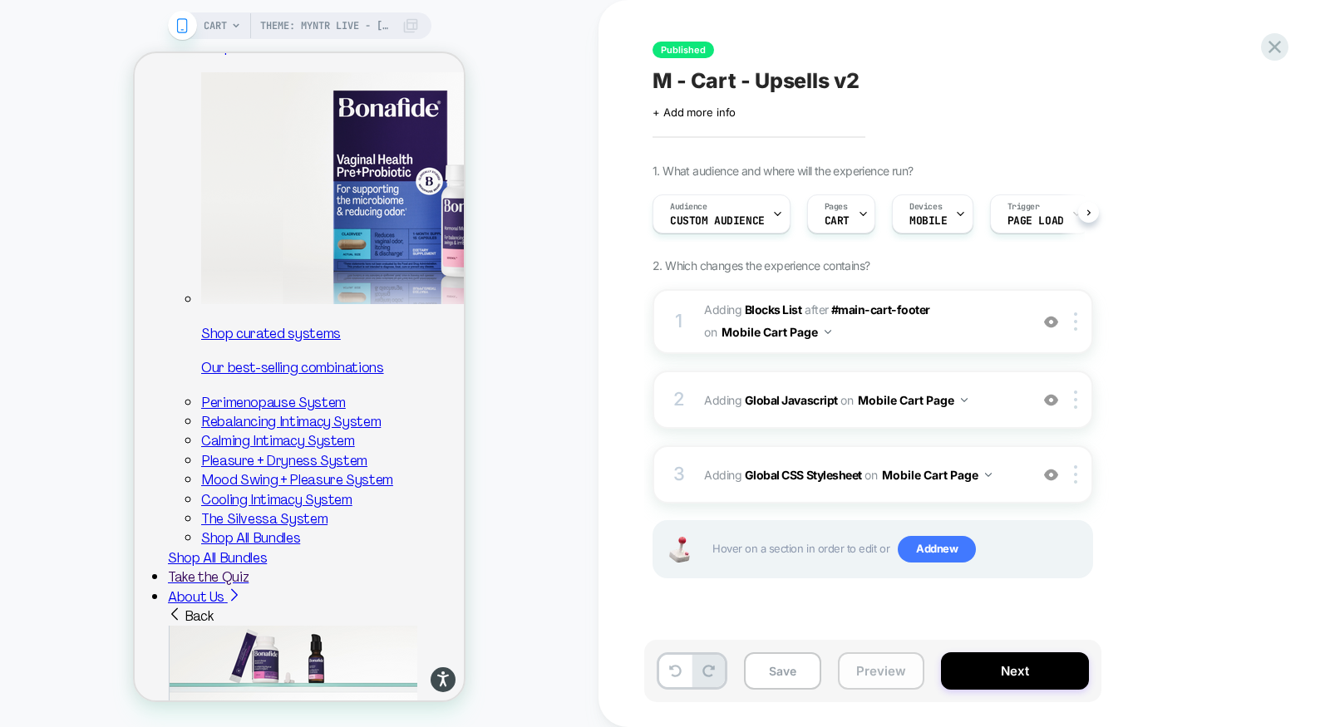
scroll to position [0, 1]
click at [884, 674] on button "Preview" at bounding box center [881, 671] width 86 height 37
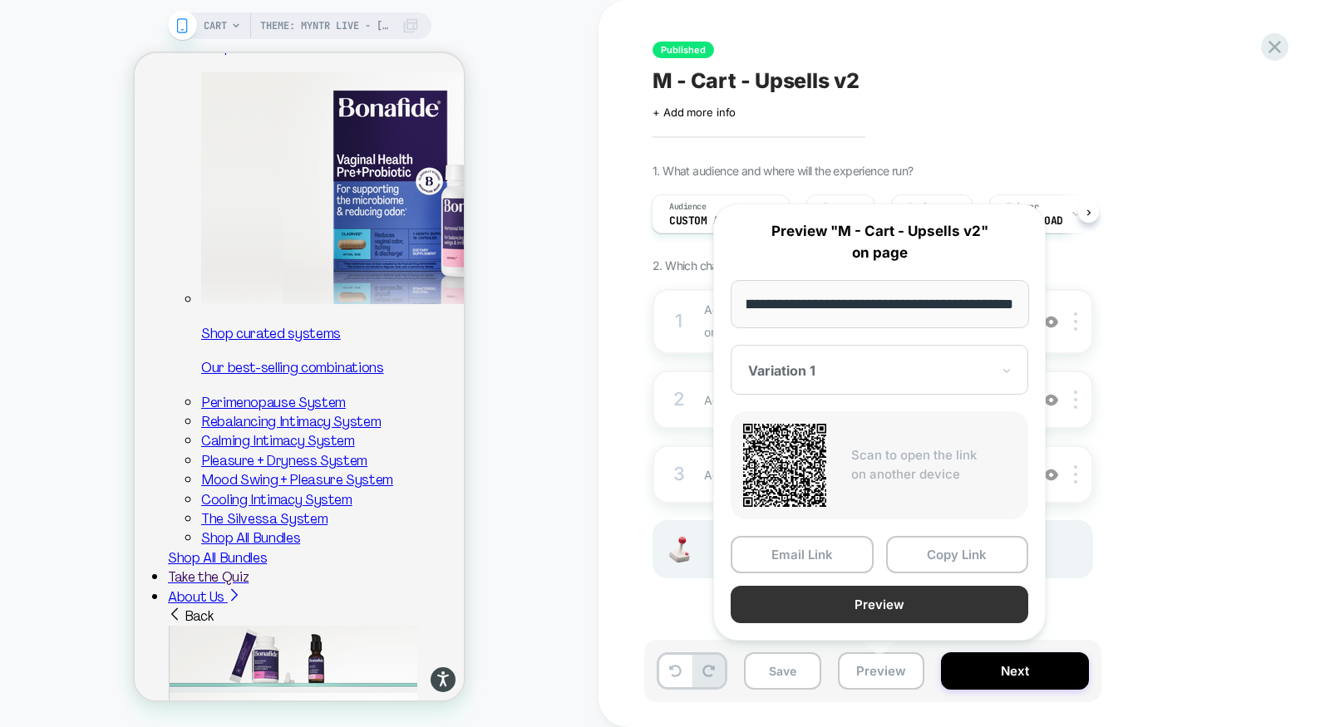
scroll to position [0, 0]
click at [893, 597] on button "Preview" at bounding box center [880, 604] width 298 height 37
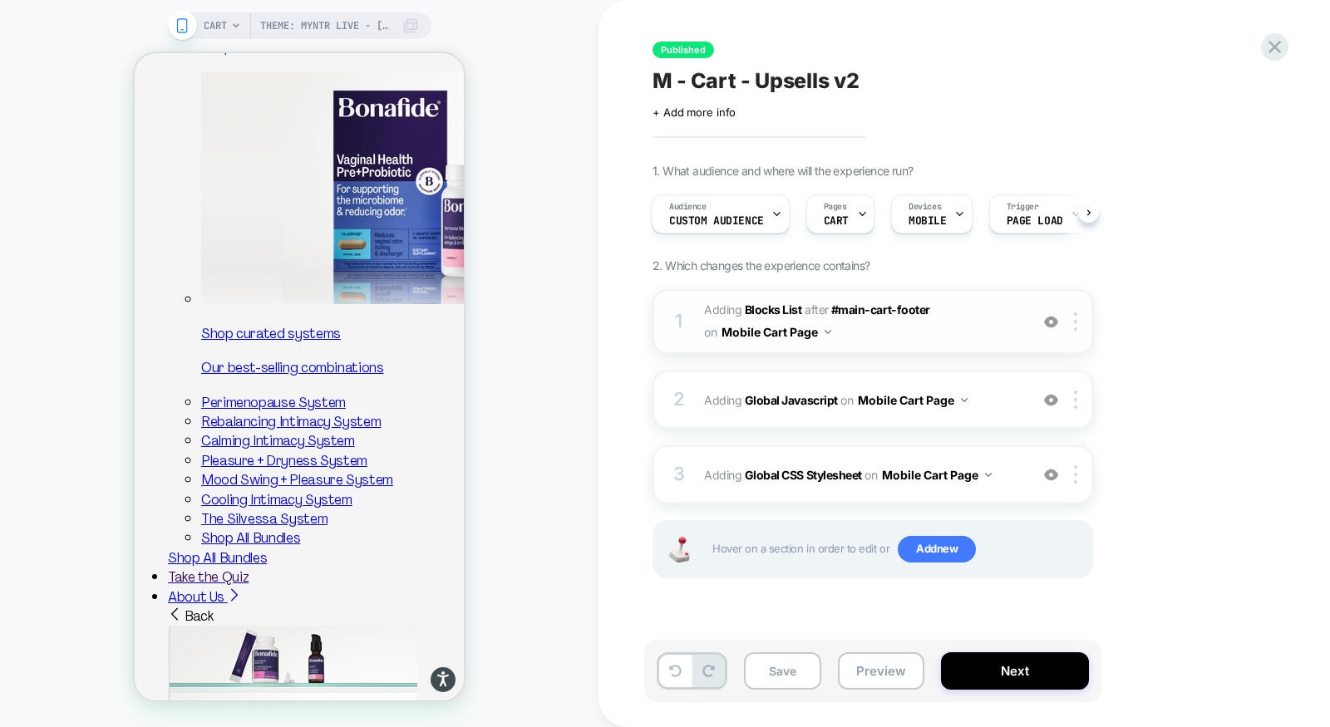
click at [957, 339] on span "#_loomi_addon_1729592051222 Adding Blocks List AFTER #main-cart-footer #main-ca…" at bounding box center [862, 321] width 317 height 45
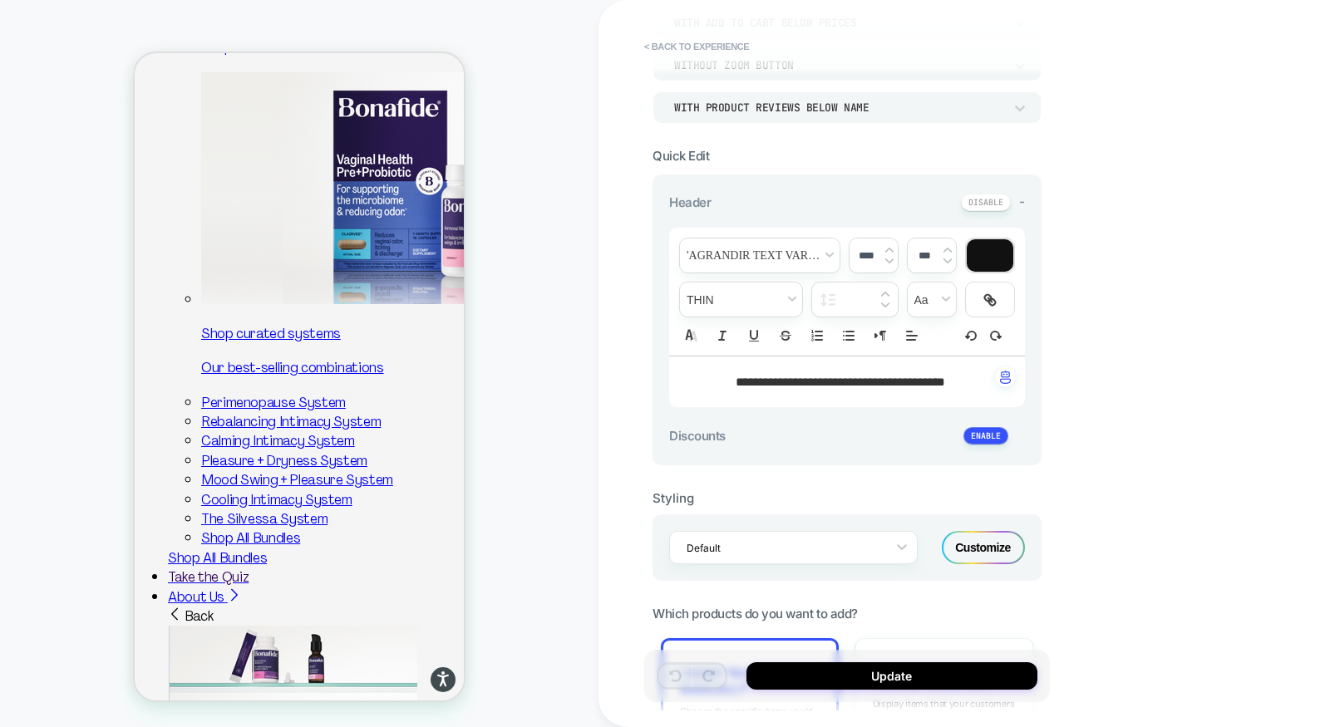
scroll to position [386, 0]
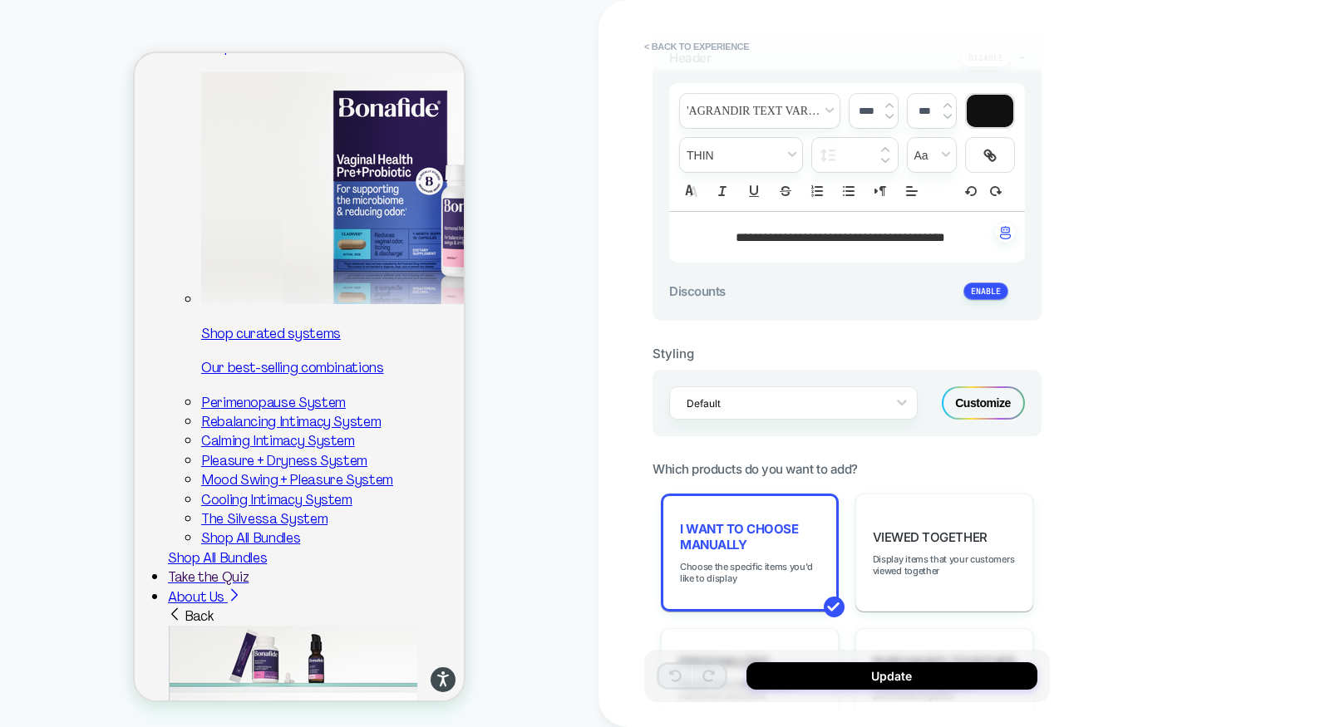
click at [983, 396] on div "Customize" at bounding box center [983, 403] width 83 height 33
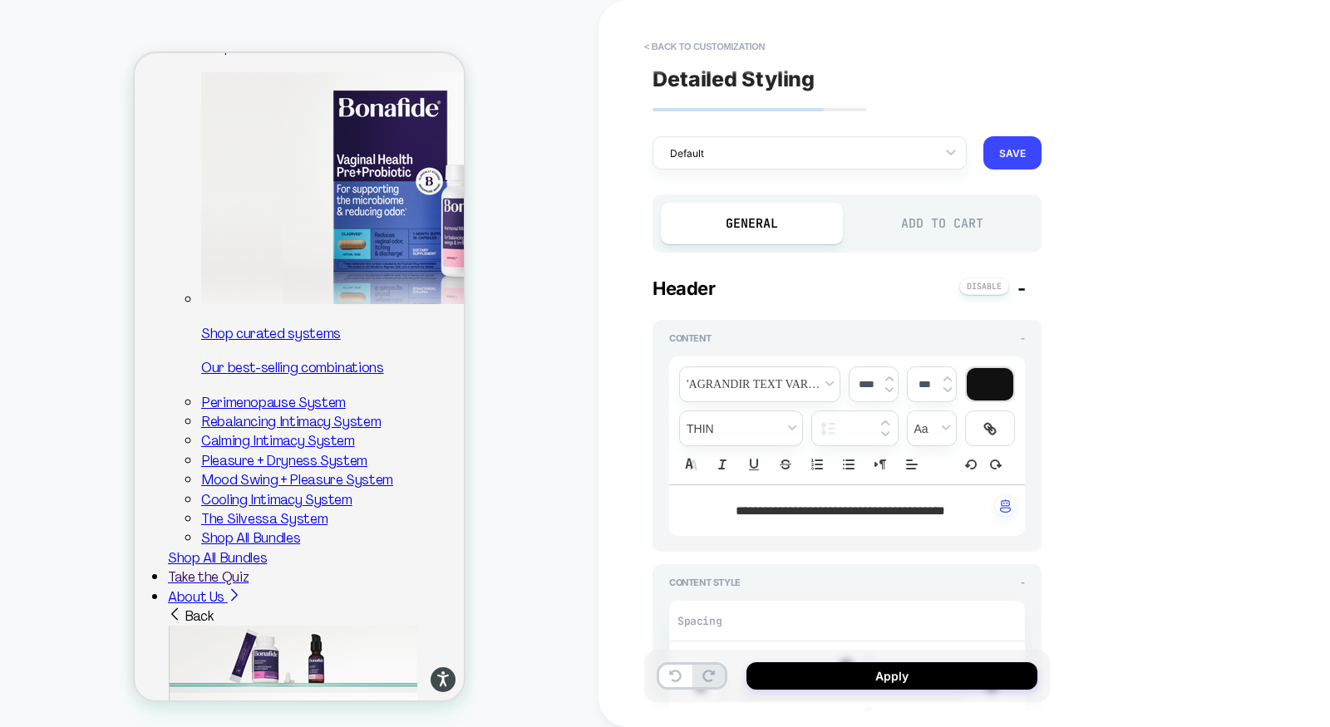
click at [915, 231] on div "Add to Cart" at bounding box center [942, 224] width 182 height 42
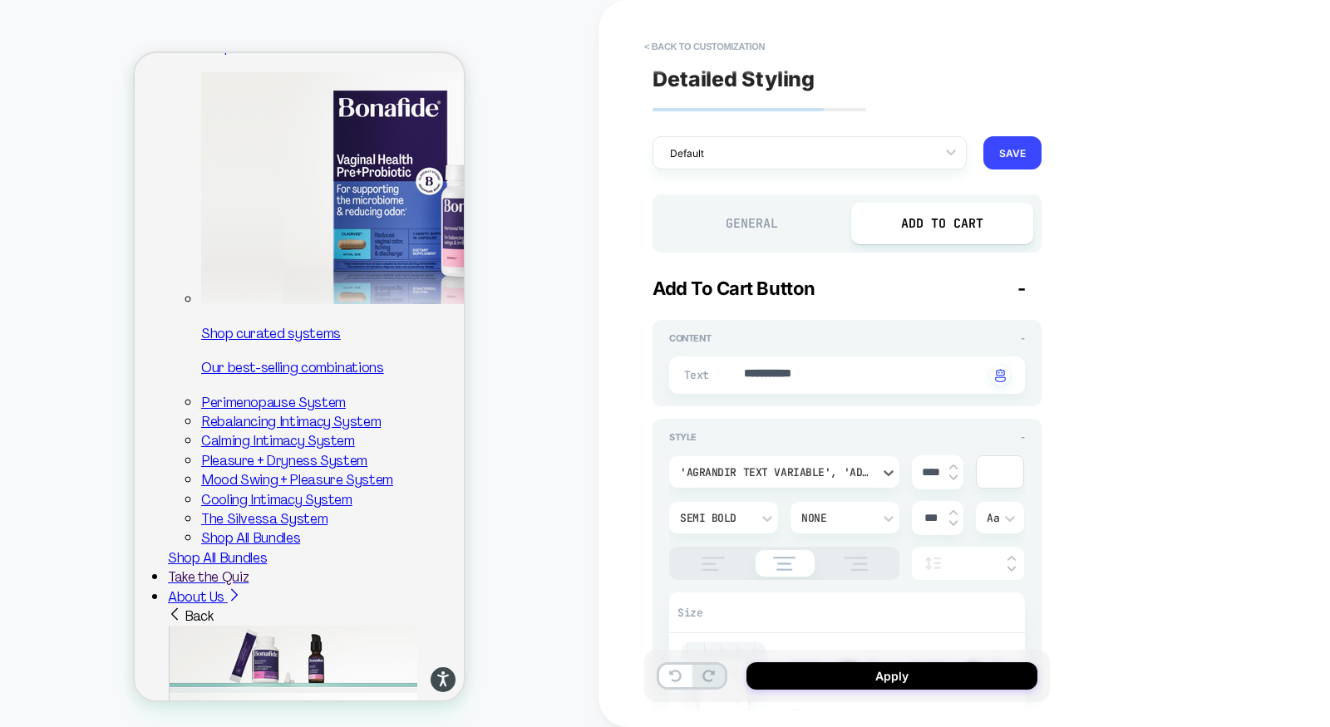
click at [816, 476] on div "'Agrandir Text Variable', 'Adjusted Body Fallback', 'sans-serif'" at bounding box center [776, 473] width 192 height 14
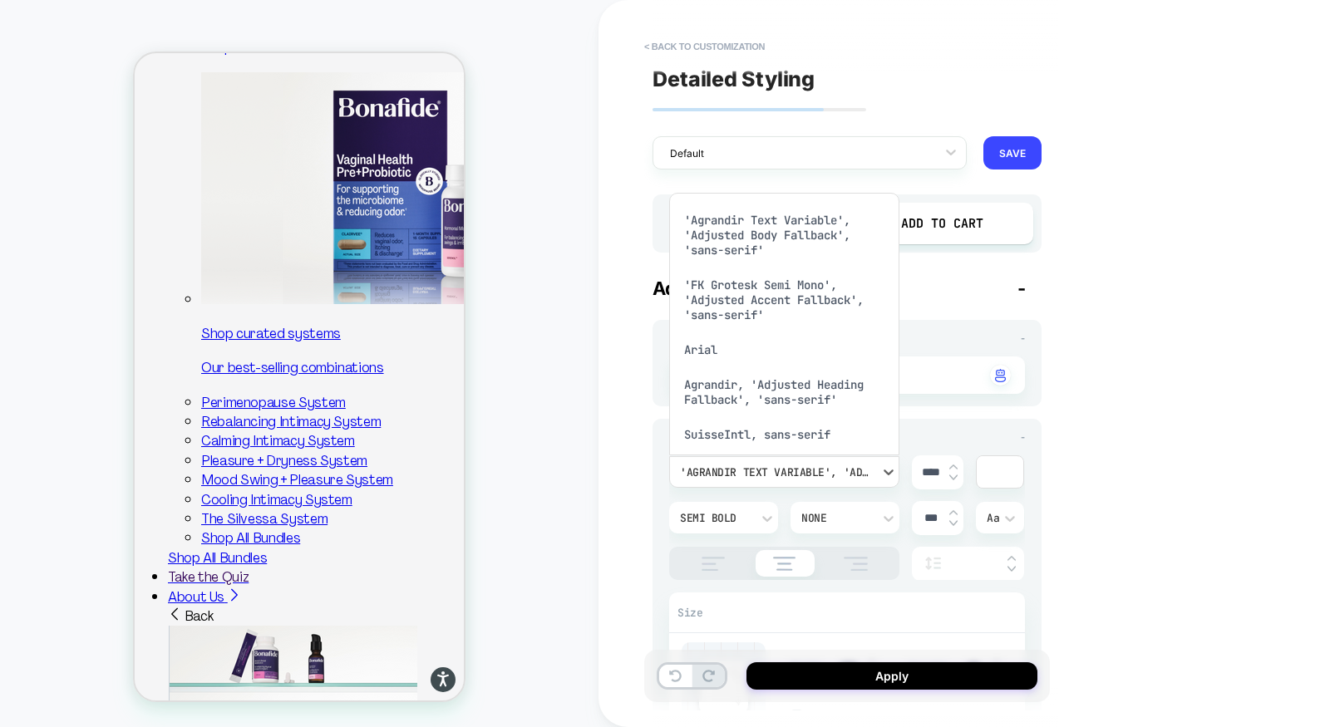
scroll to position [22, 0]
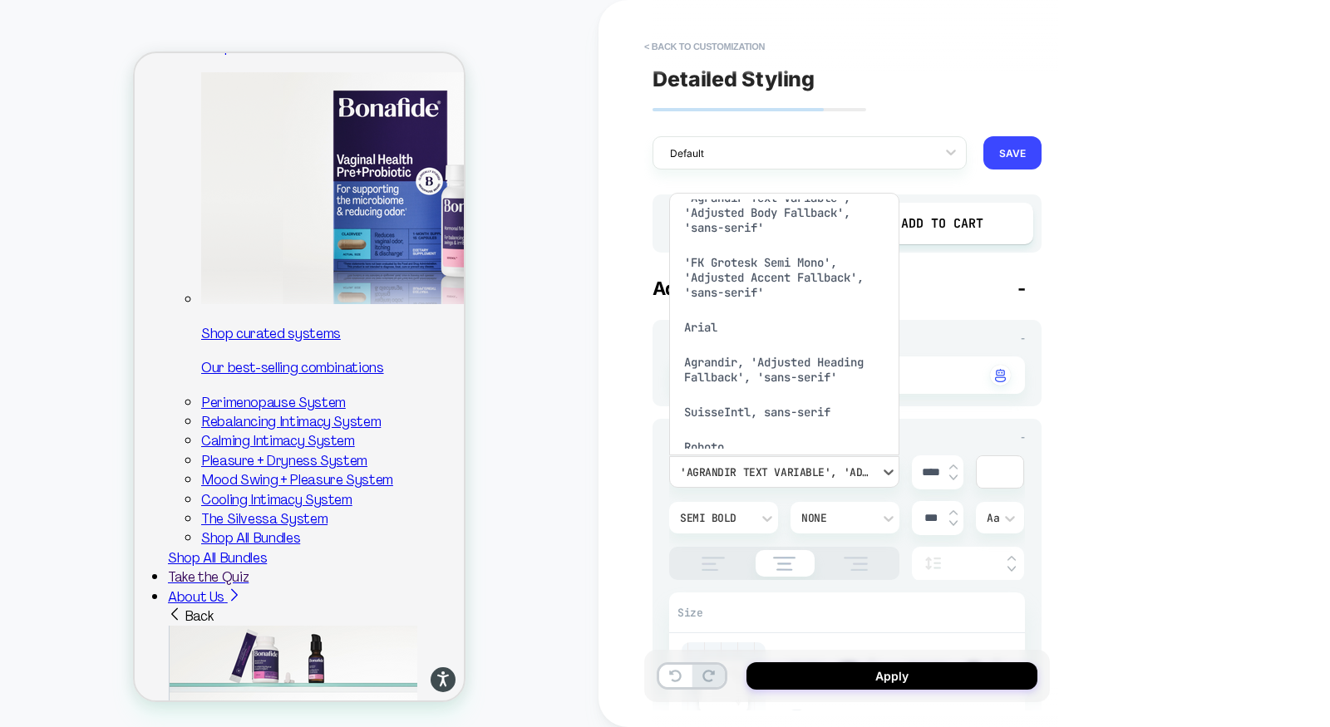
click at [788, 275] on div "'FK Grotesk Semi Mono', 'Adjusted Accent Fallback', 'sans-serif'" at bounding box center [784, 277] width 217 height 65
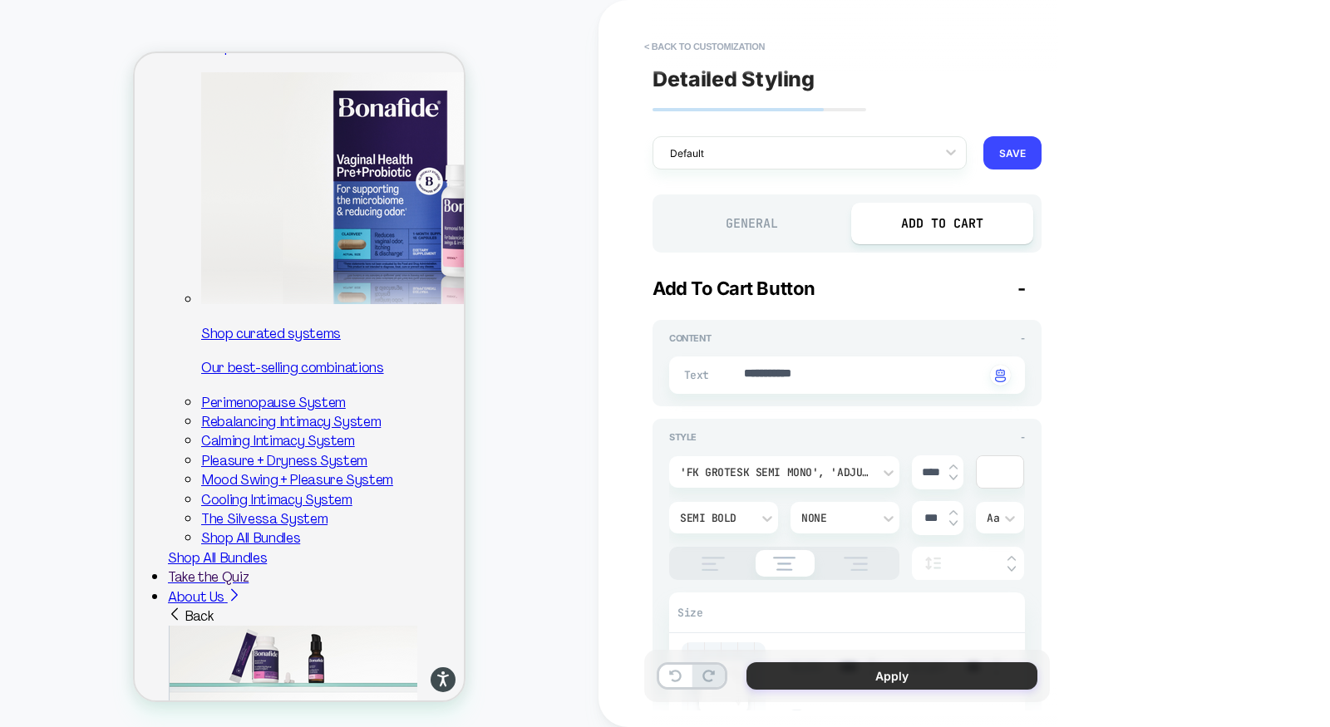
click at [870, 682] on button "Apply" at bounding box center [892, 676] width 291 height 27
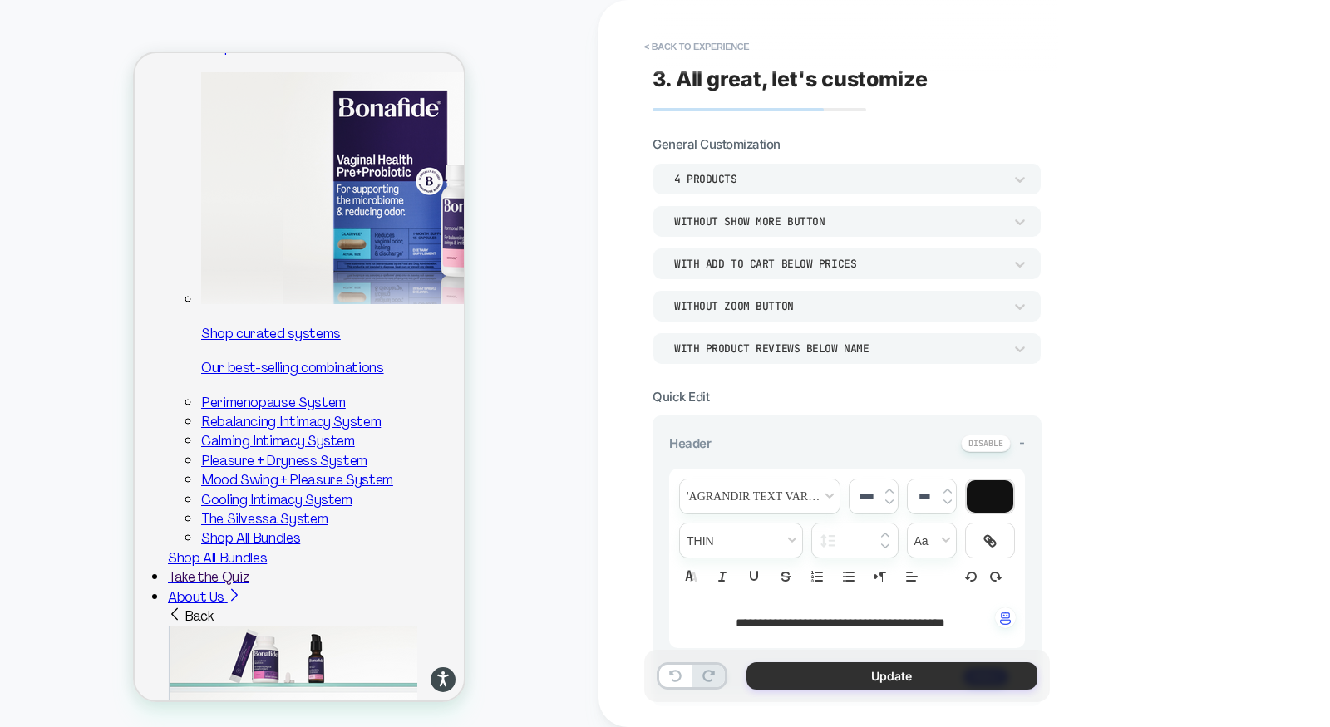
click at [905, 673] on button "Update" at bounding box center [892, 676] width 291 height 27
type textarea "*"
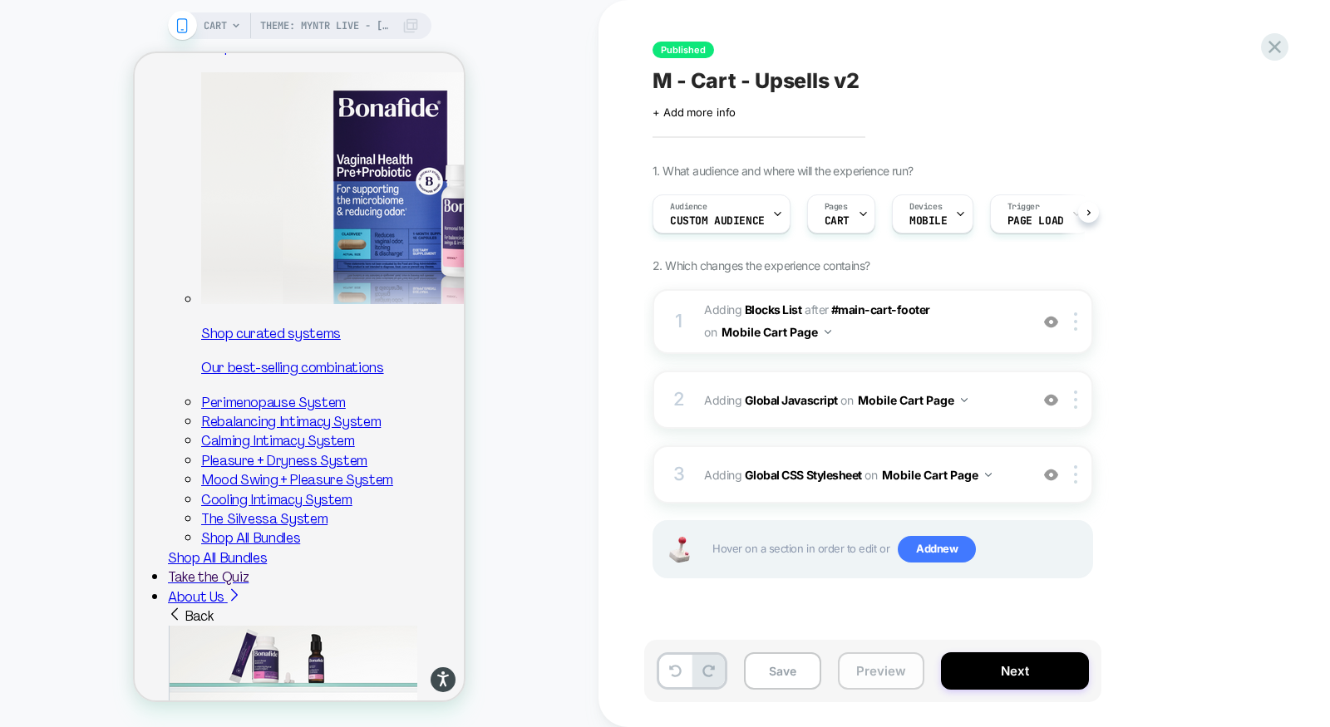
scroll to position [0, 1]
click at [891, 673] on button "Preview" at bounding box center [881, 671] width 86 height 37
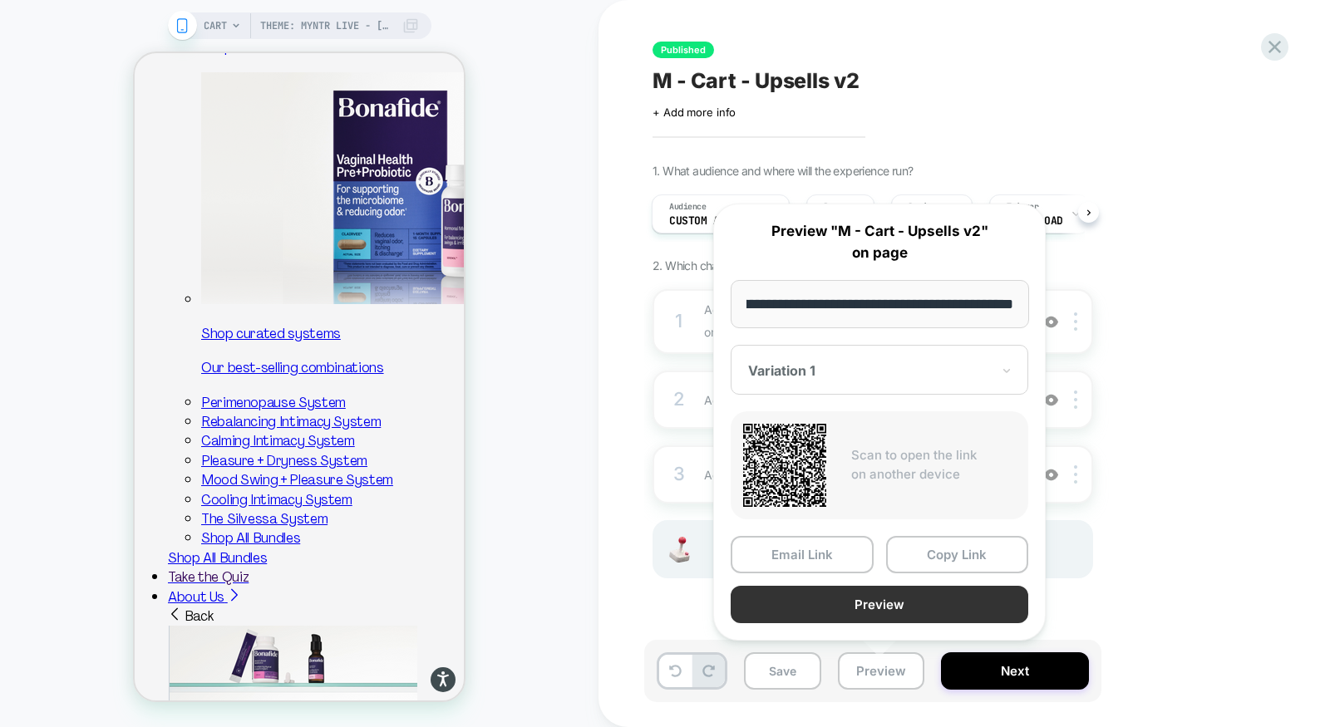
scroll to position [0, 0]
click at [907, 602] on button "Preview" at bounding box center [880, 604] width 298 height 37
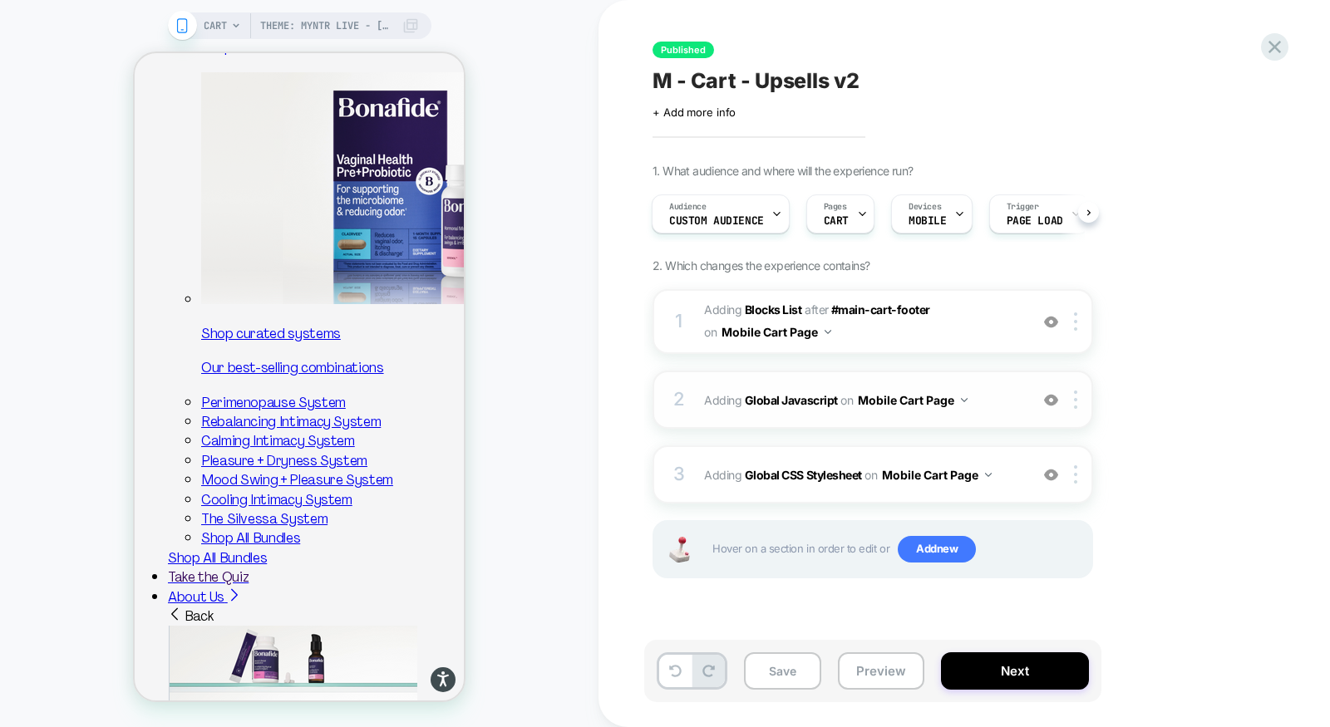
click at [894, 418] on div "2 Adding Global Javascript on Mobile Cart Page Add Before Add After Copy to Des…" at bounding box center [873, 400] width 441 height 58
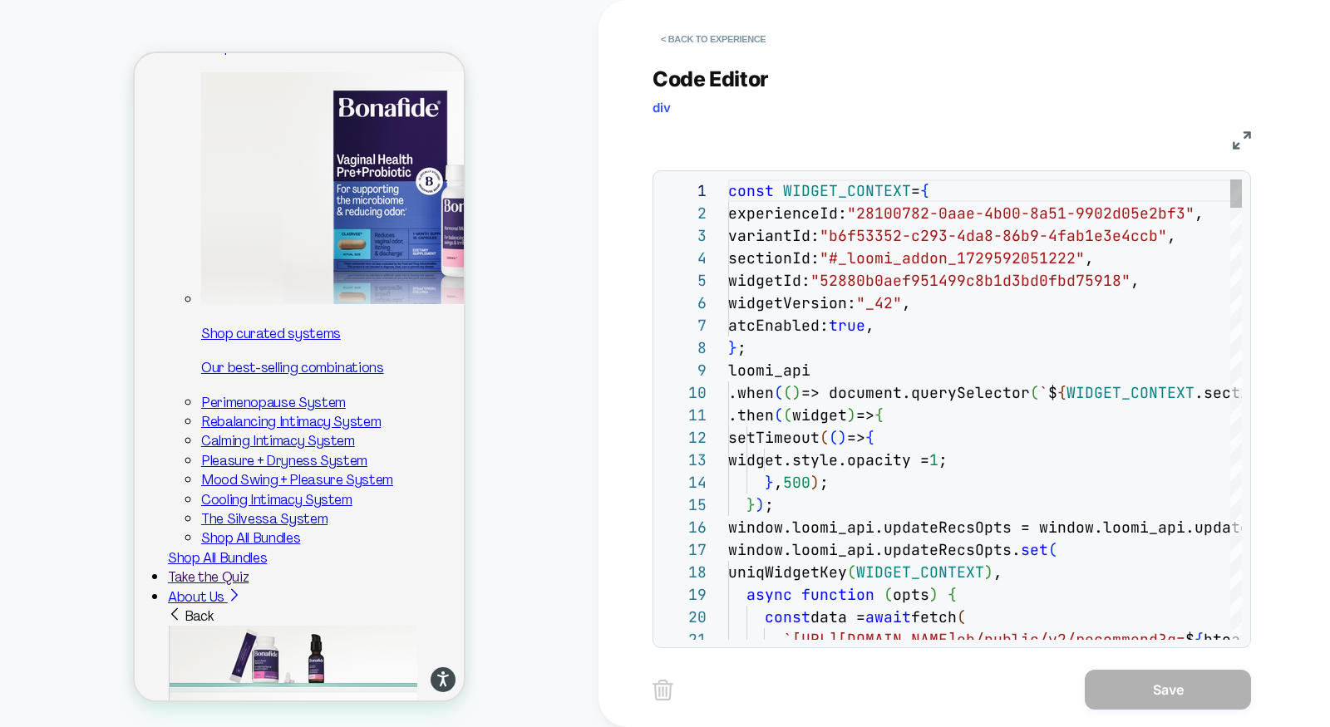
scroll to position [224, 0]
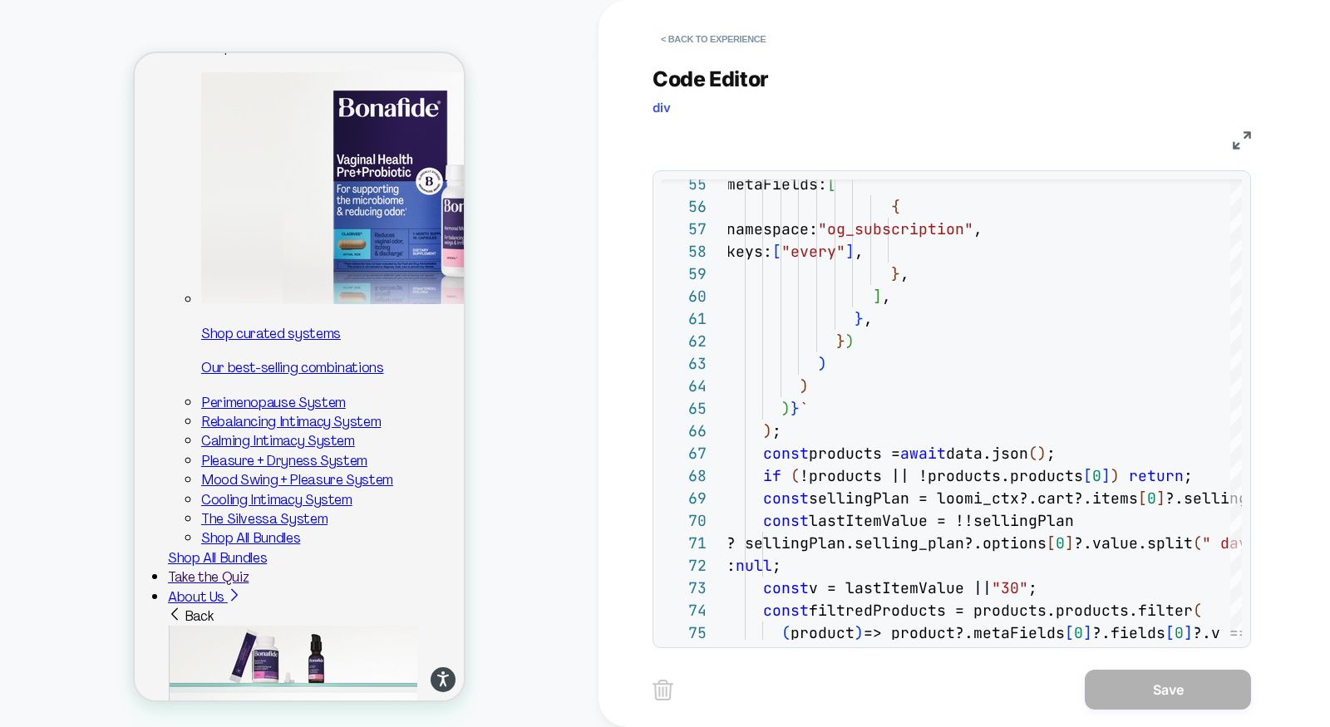
click at [1236, 138] on img at bounding box center [1242, 140] width 18 height 18
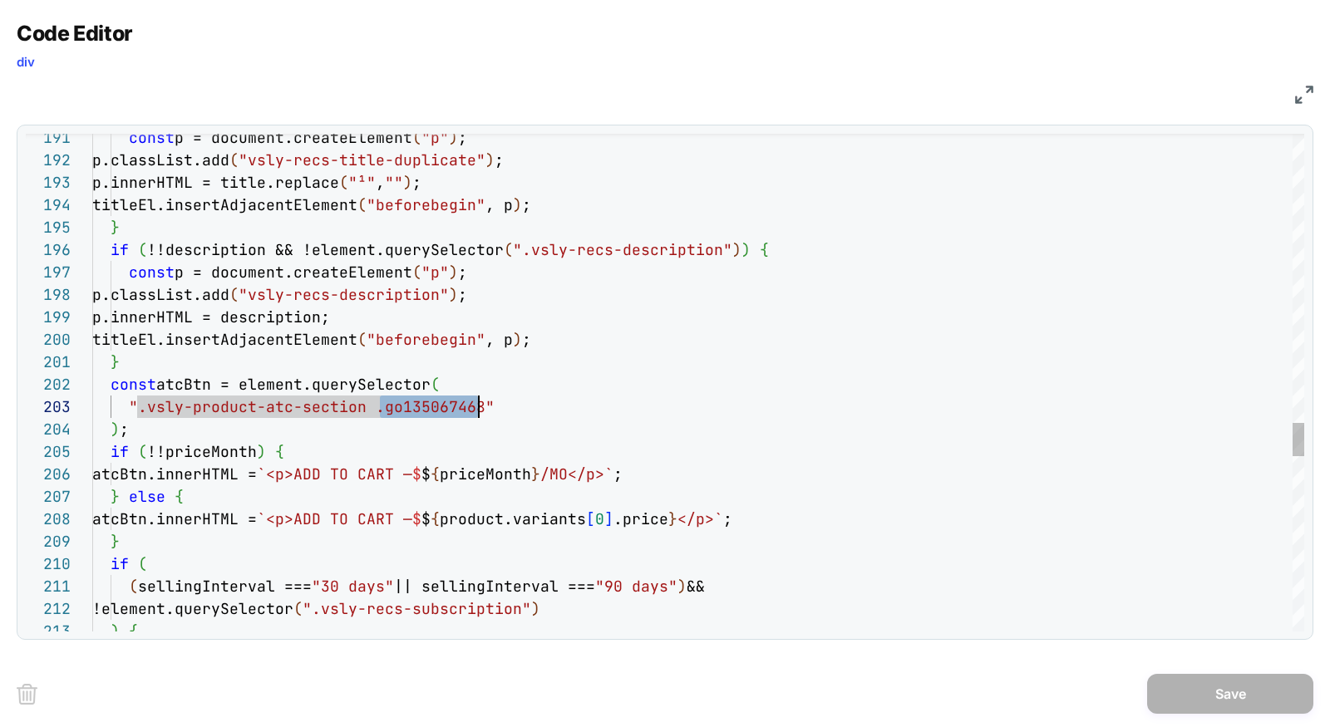
scroll to position [44, 404]
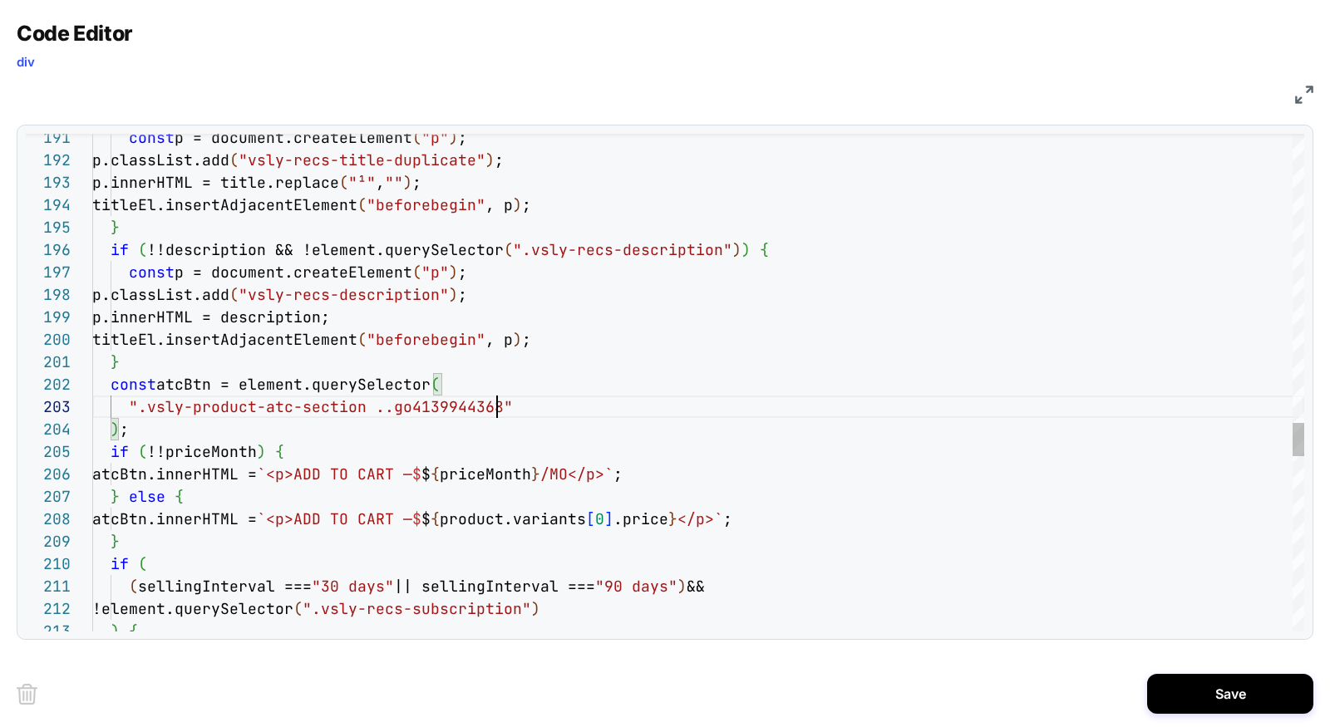
type textarea "**********"
click at [1172, 687] on button "Save" at bounding box center [1230, 694] width 166 height 40
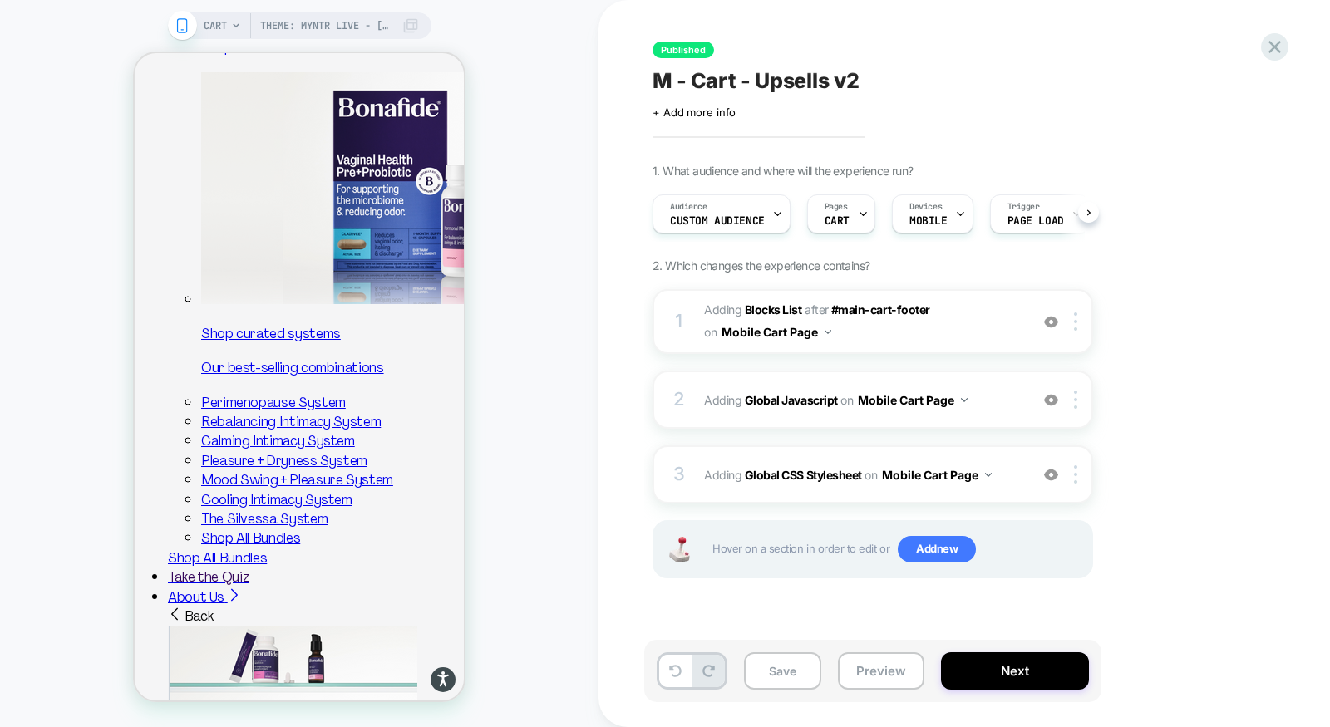
scroll to position [0, 1]
click at [898, 460] on div "3 Adding Global CSS Stylesheet on Mobile Cart Page Add Before Add After Copy to…" at bounding box center [873, 475] width 441 height 58
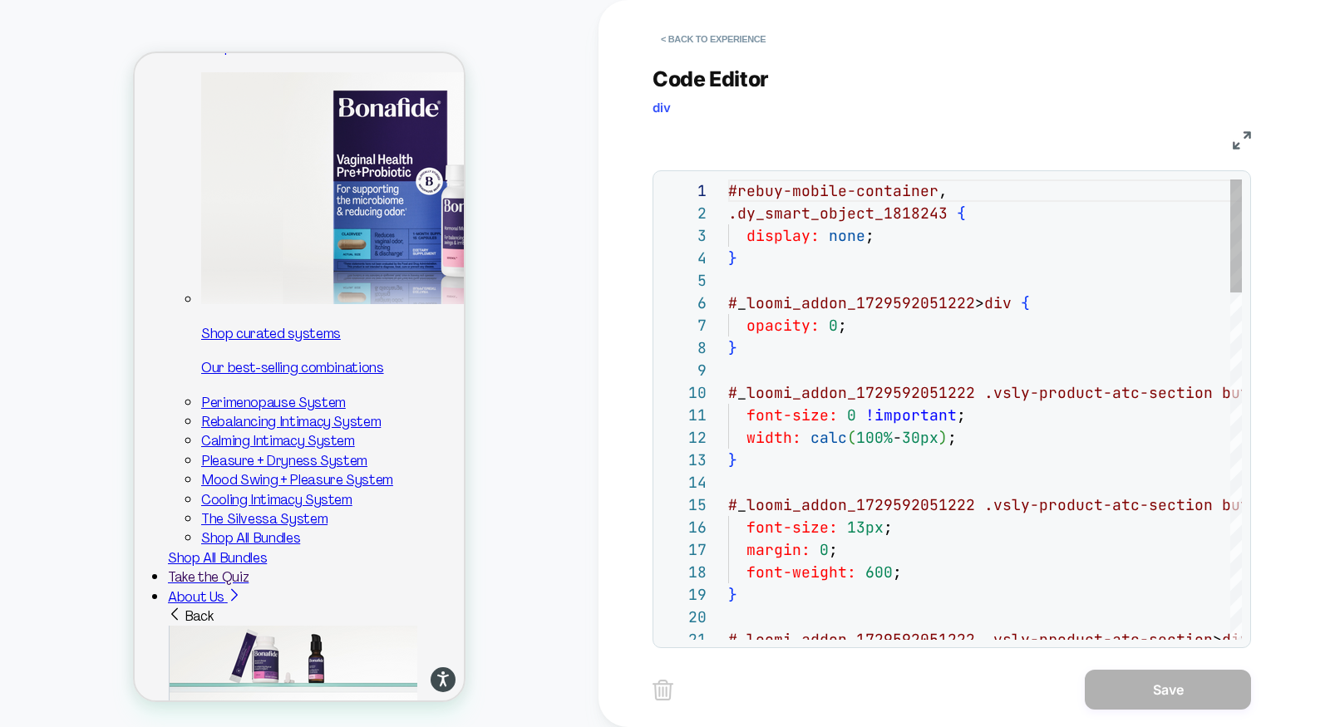
scroll to position [224, 0]
click at [1244, 134] on img at bounding box center [1242, 140] width 18 height 18
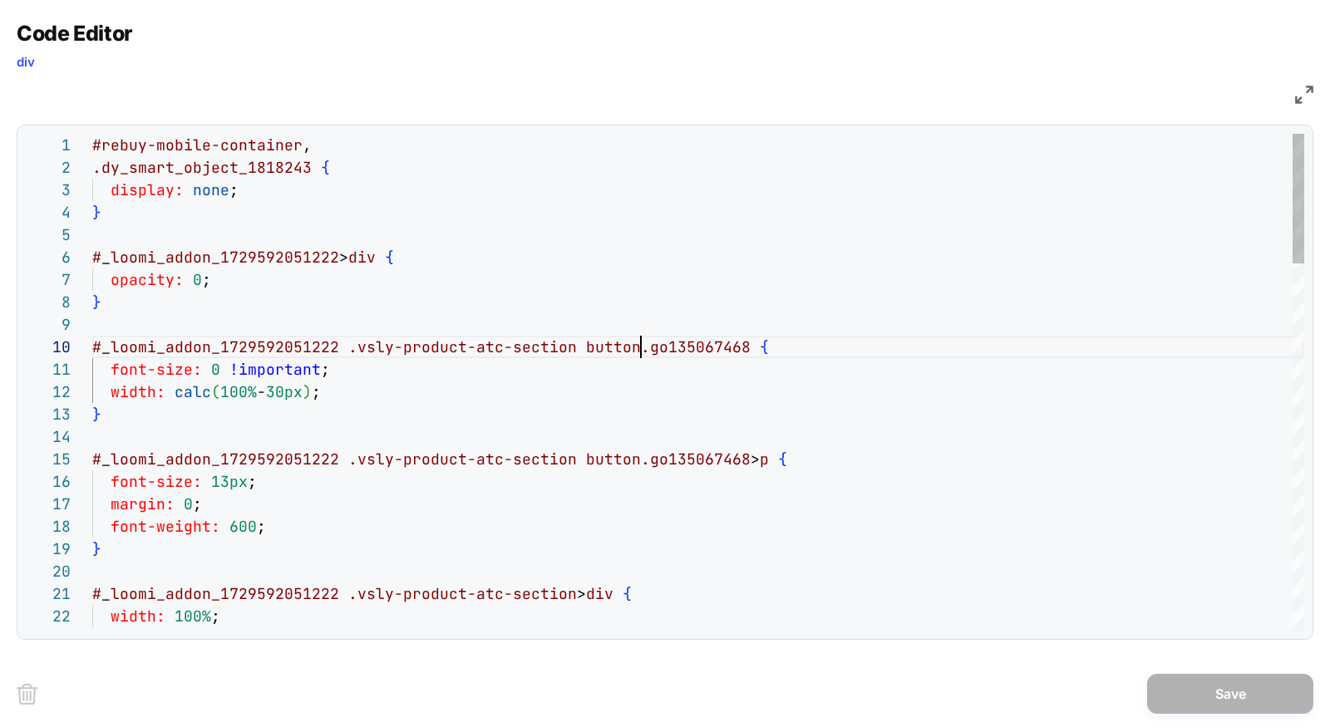
drag, startPoint x: 632, startPoint y: 343, endPoint x: 736, endPoint y: 343, distance: 103.9
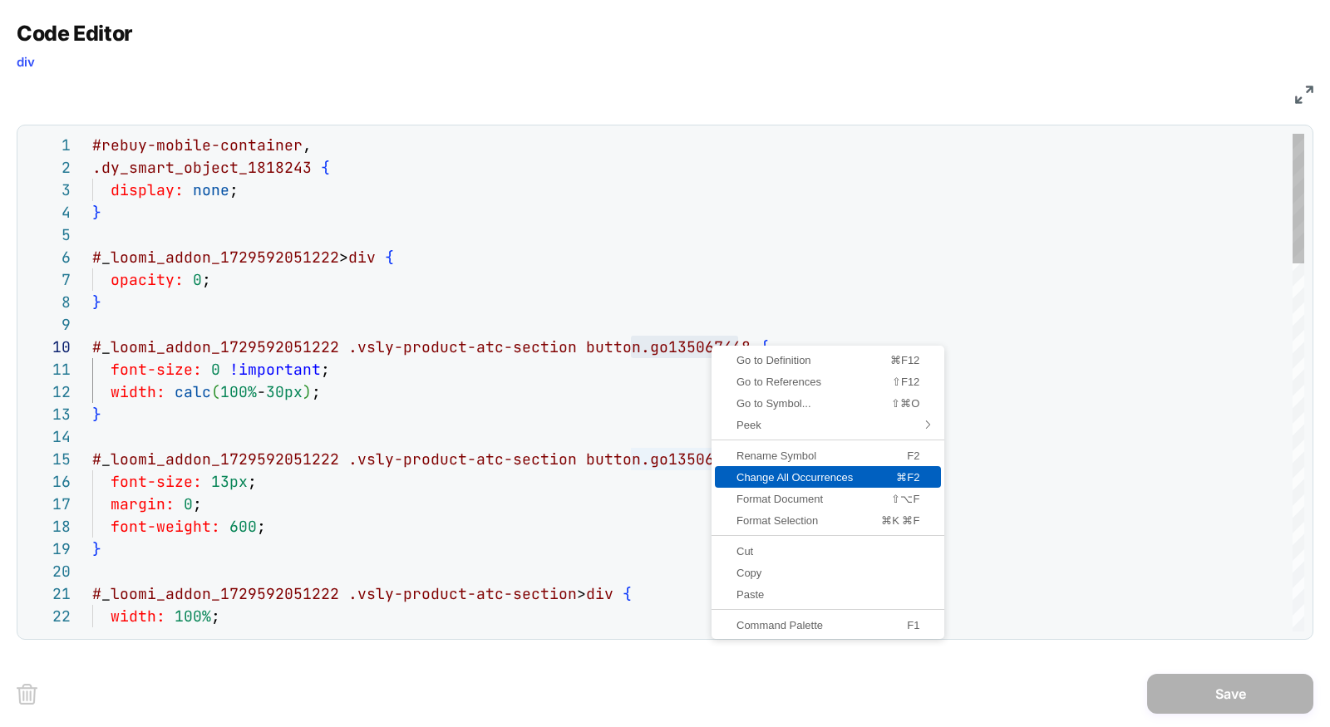
click at [835, 481] on span "Change All Occurrences" at bounding box center [795, 477] width 160 height 11
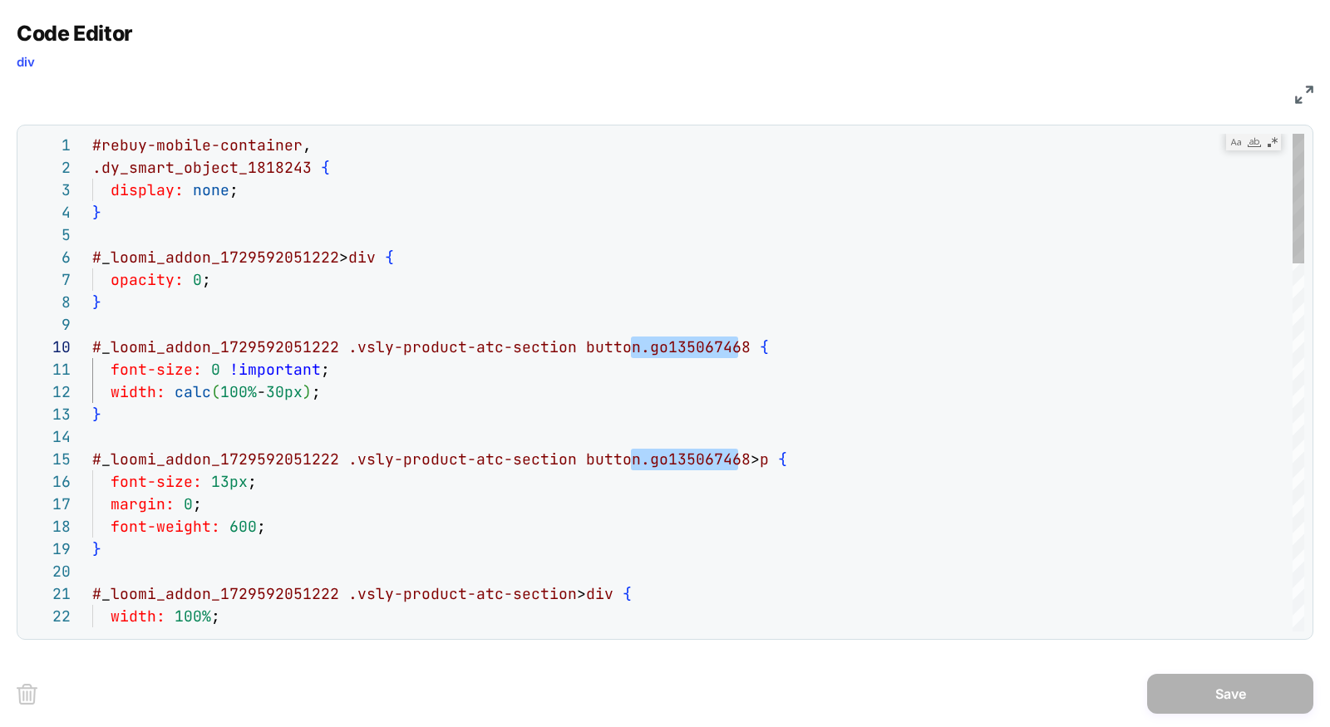
type textarea "**********"
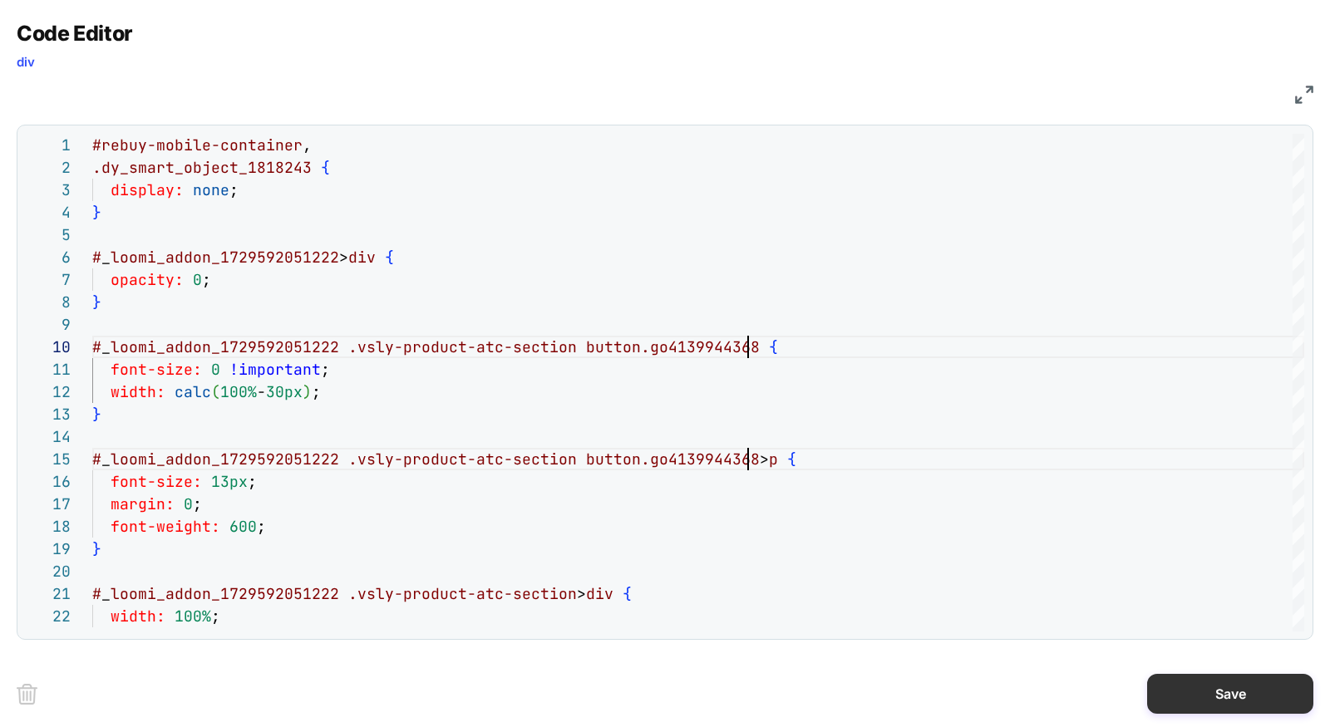
click at [1194, 678] on button "Save" at bounding box center [1230, 694] width 166 height 40
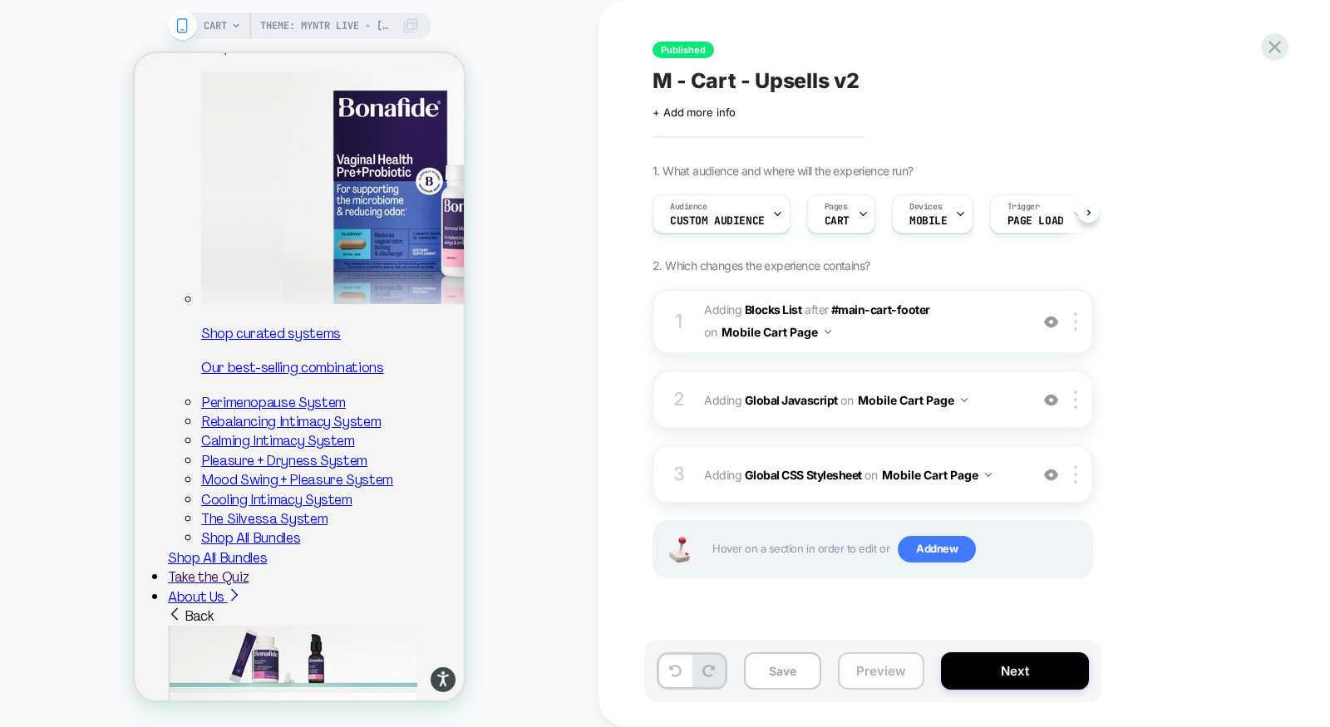
scroll to position [0, 1]
click at [892, 663] on button "Preview" at bounding box center [881, 671] width 86 height 37
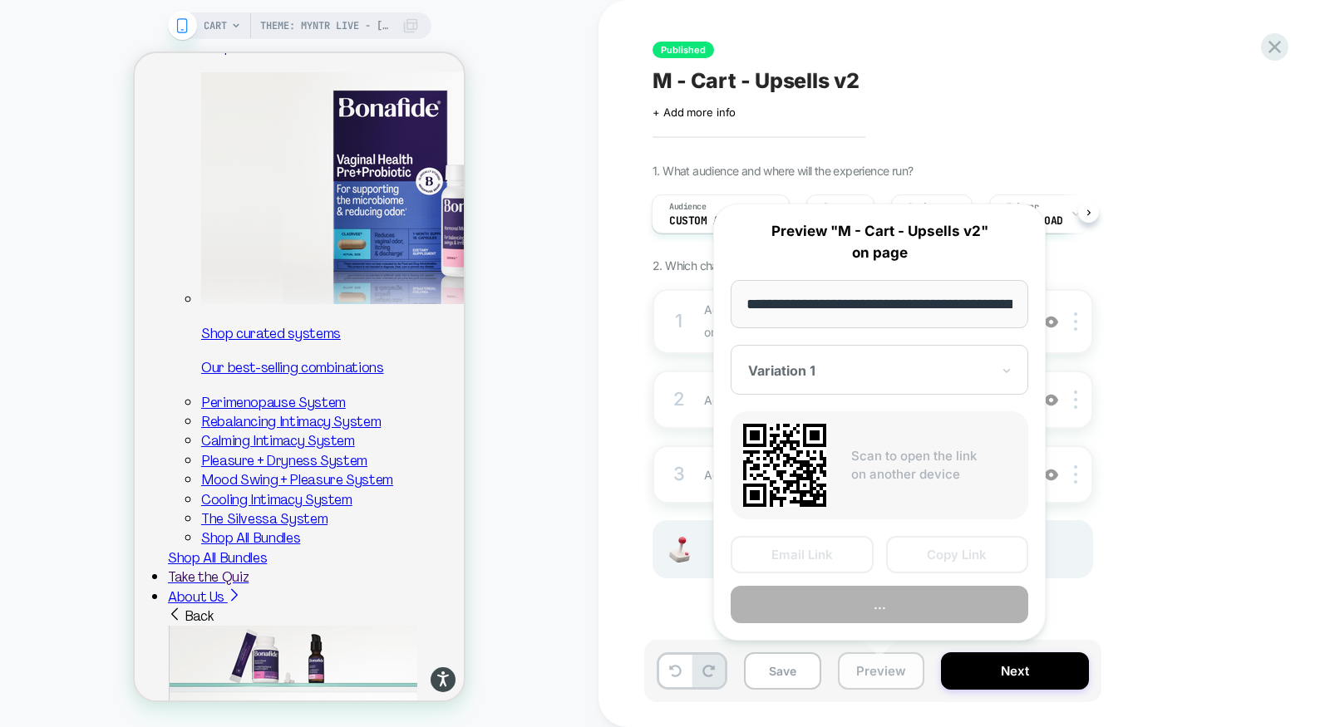
scroll to position [0, 166]
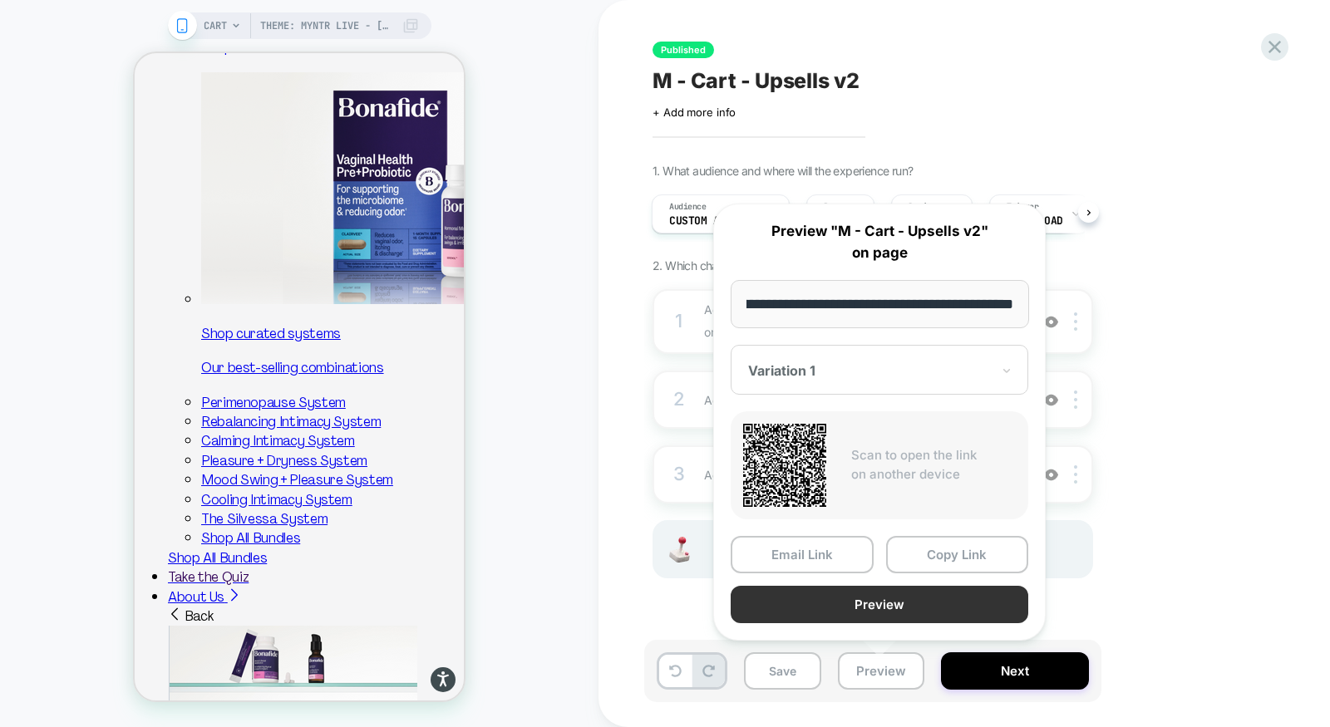
click at [893, 599] on button "Preview" at bounding box center [880, 604] width 298 height 37
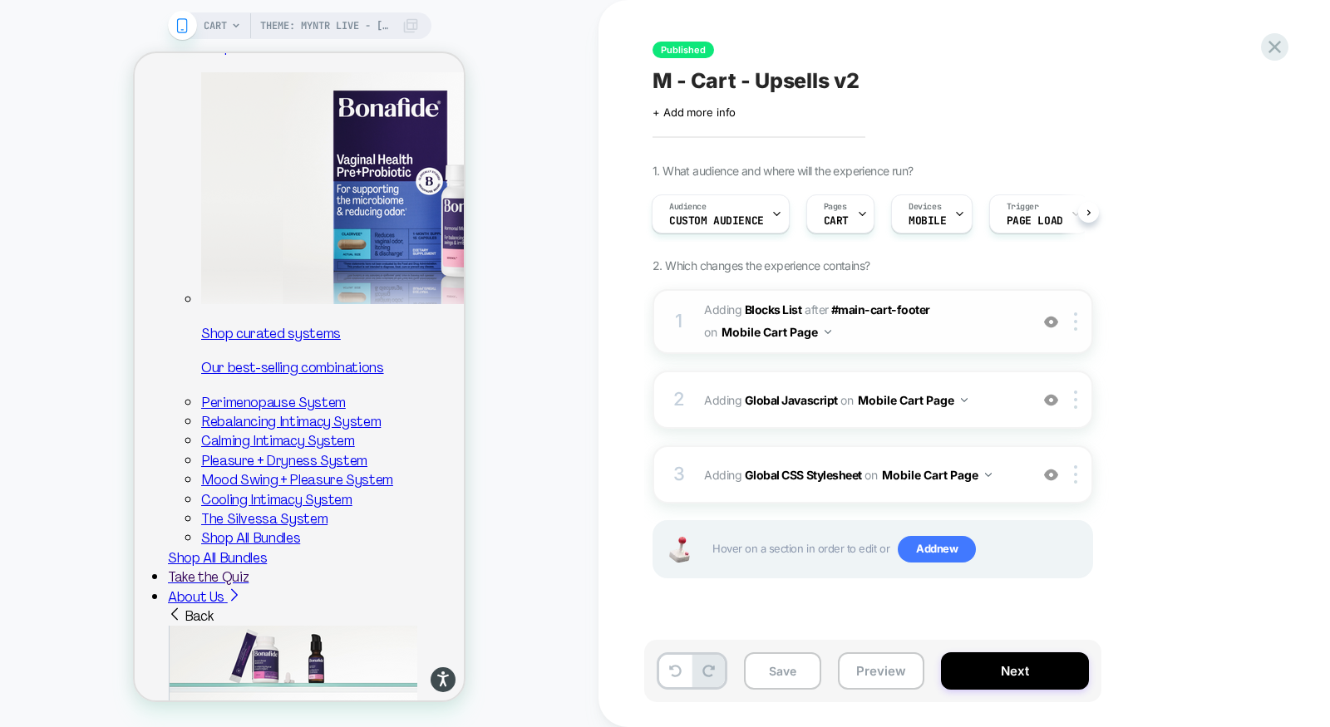
click at [929, 338] on span "#_loomi_addon_1729592051222 Adding Blocks List AFTER #main-cart-footer #main-ca…" at bounding box center [862, 321] width 317 height 45
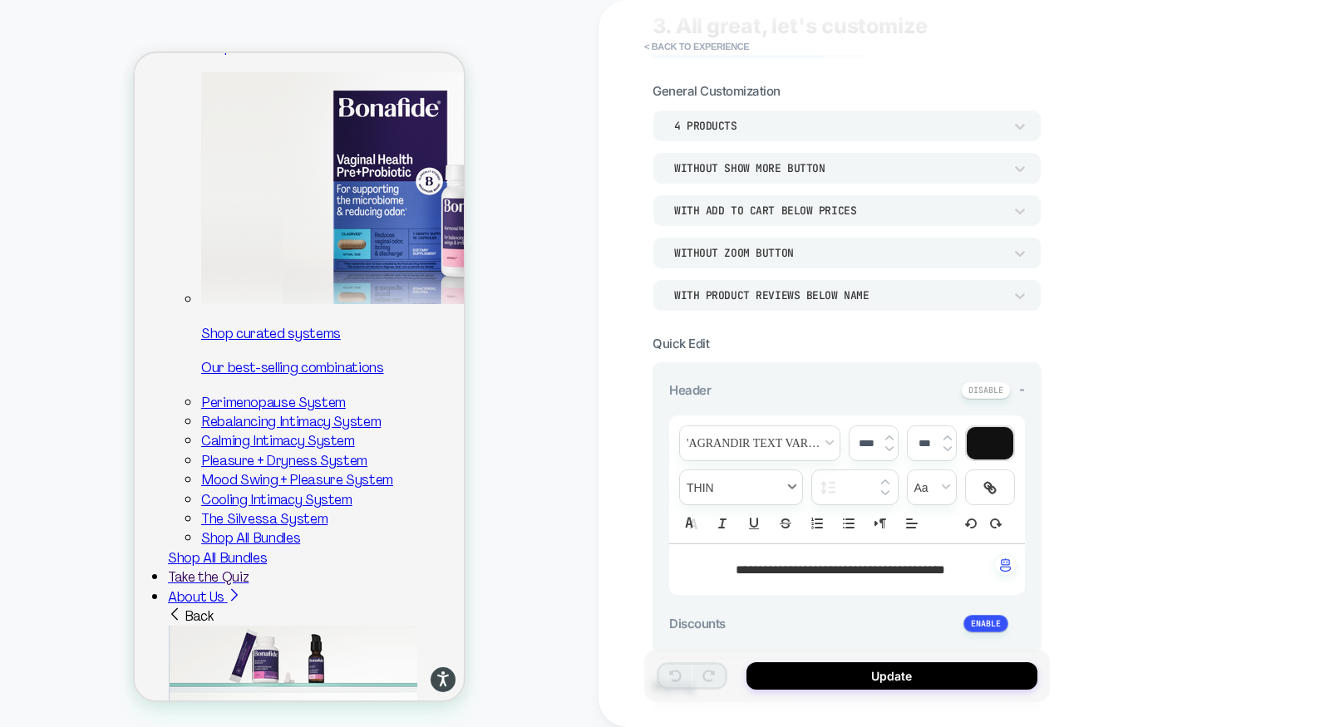
type textarea "*"
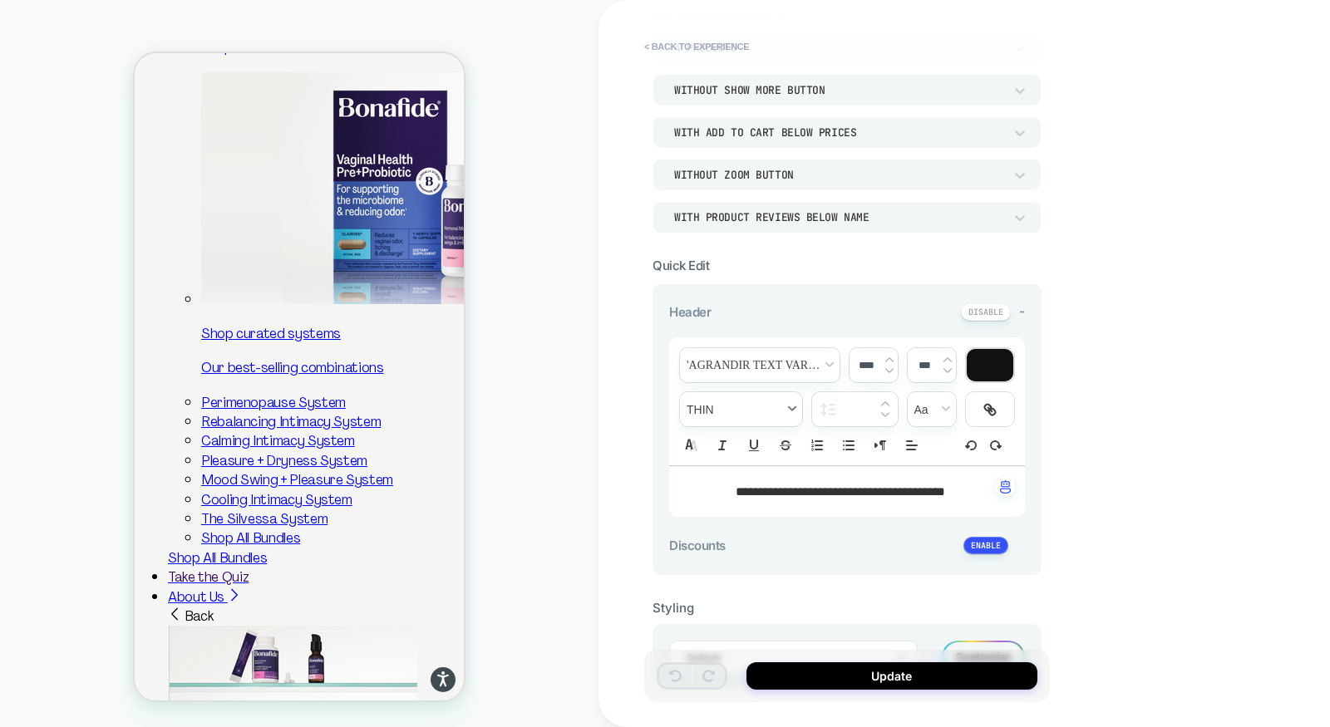
scroll to position [143, 0]
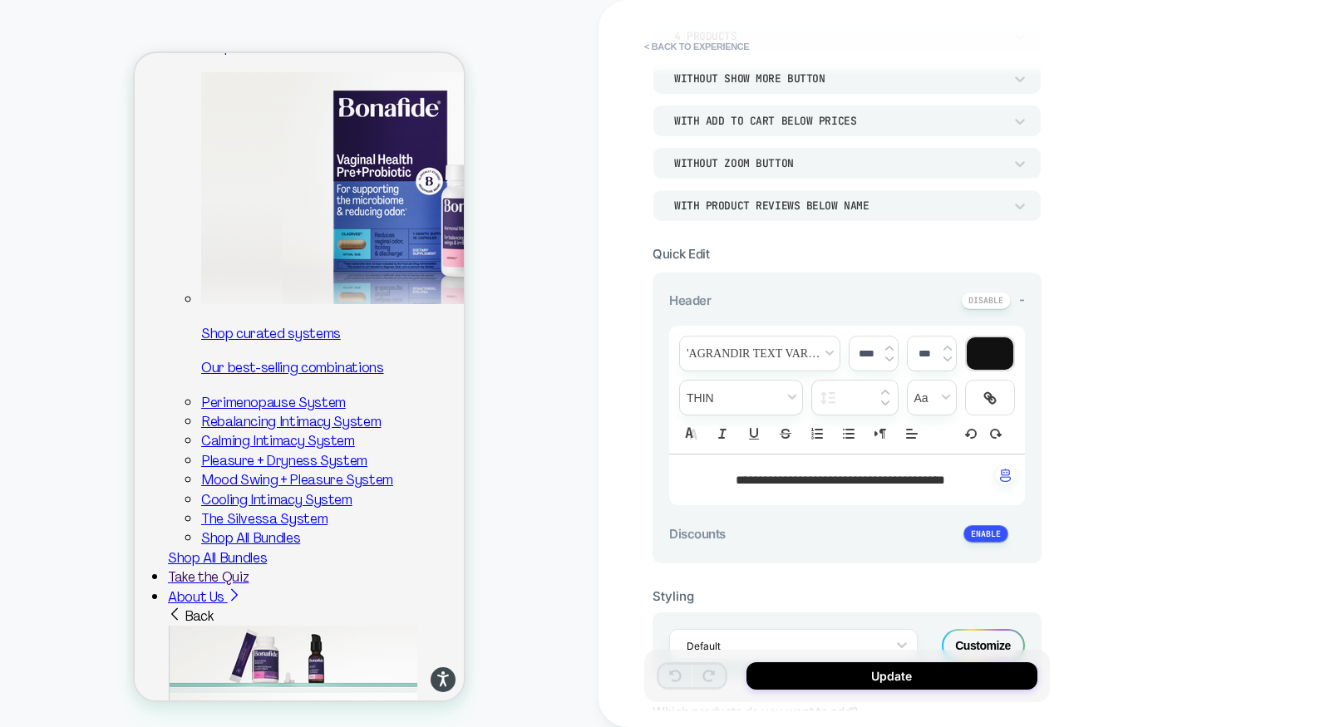
click at [801, 478] on span "**********" at bounding box center [840, 480] width 209 height 12
type input "****"
click at [801, 478] on span "**********" at bounding box center [840, 480] width 209 height 12
click at [801, 478] on span "**********" at bounding box center [768, 480] width 65 height 12
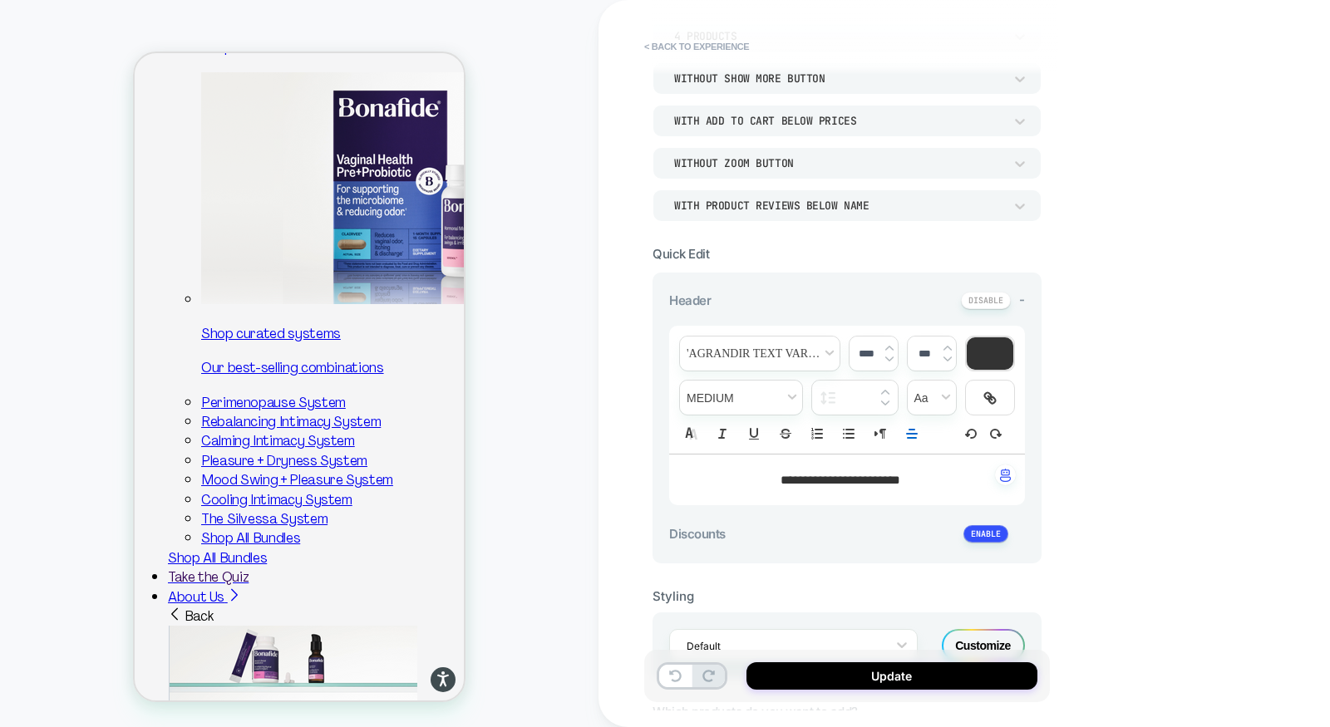
click at [805, 476] on span "**********" at bounding box center [841, 480] width 120 height 12
click at [771, 359] on span "font" at bounding box center [760, 354] width 160 height 34
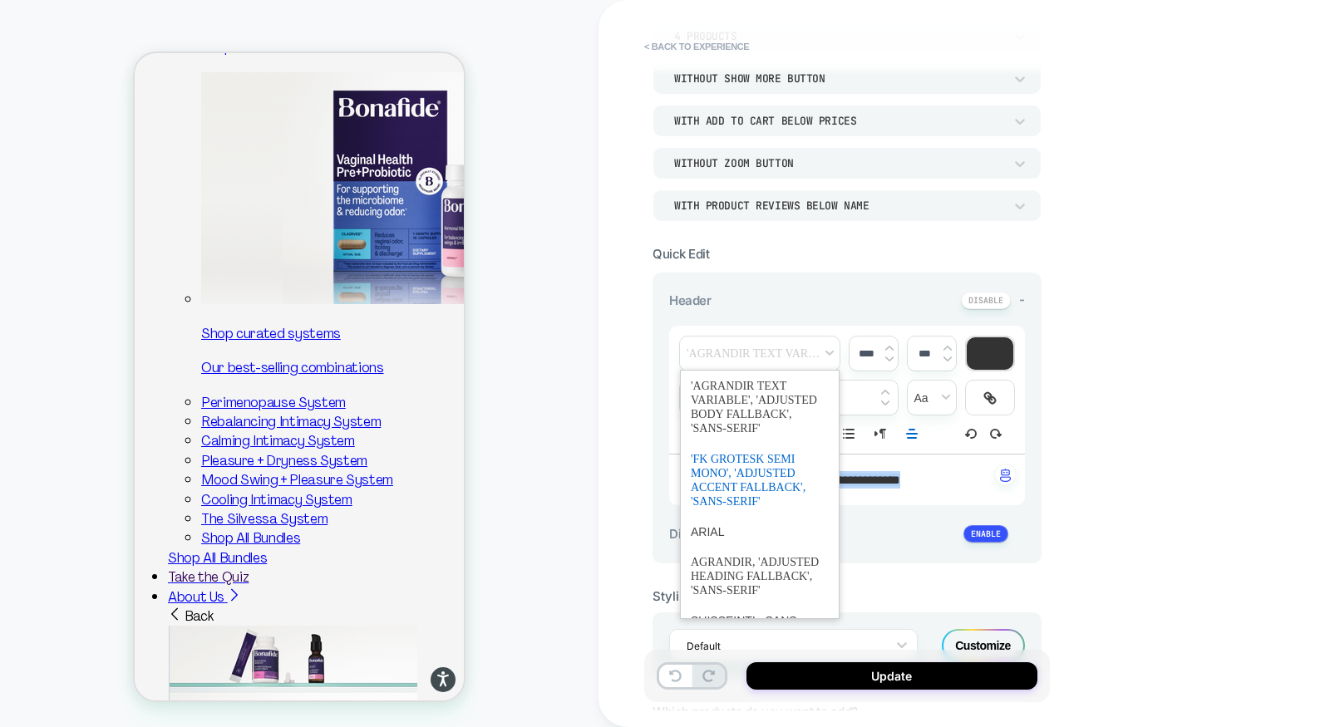
click at [738, 476] on span "font" at bounding box center [760, 480] width 138 height 73
type textarea "*"
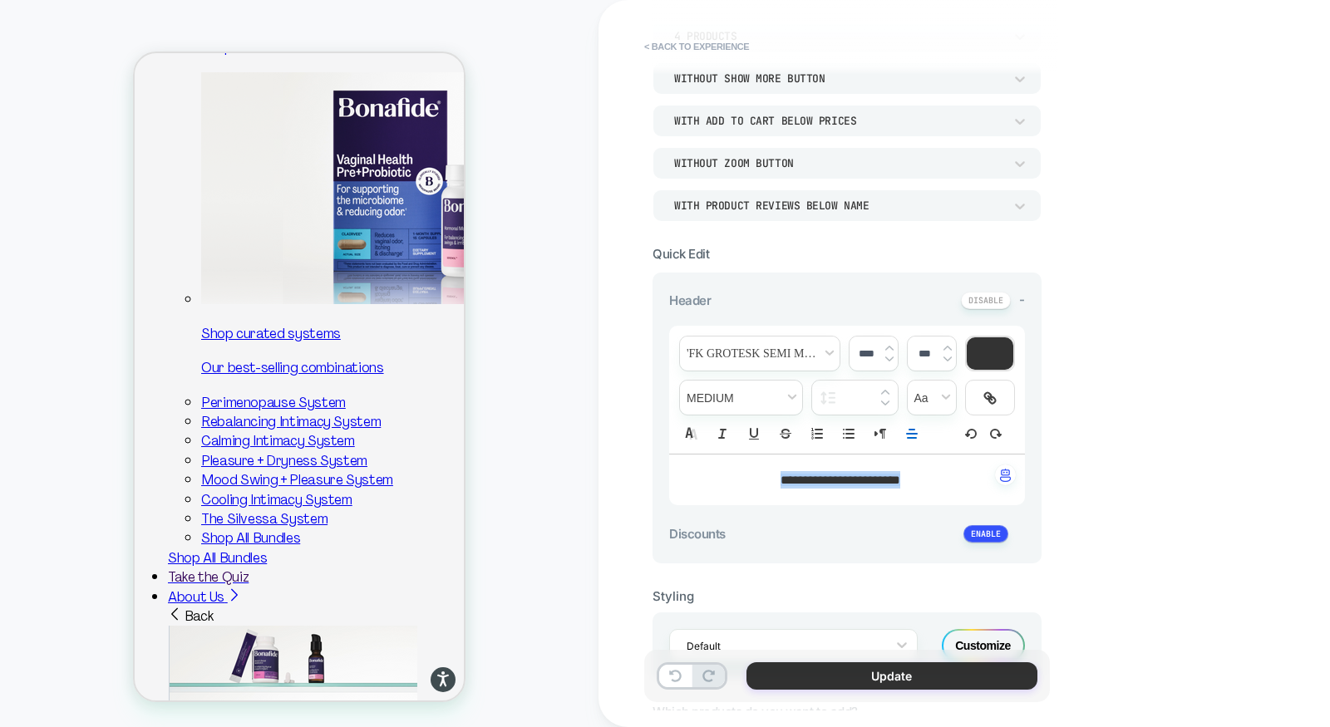
click at [880, 682] on button "Update" at bounding box center [892, 676] width 291 height 27
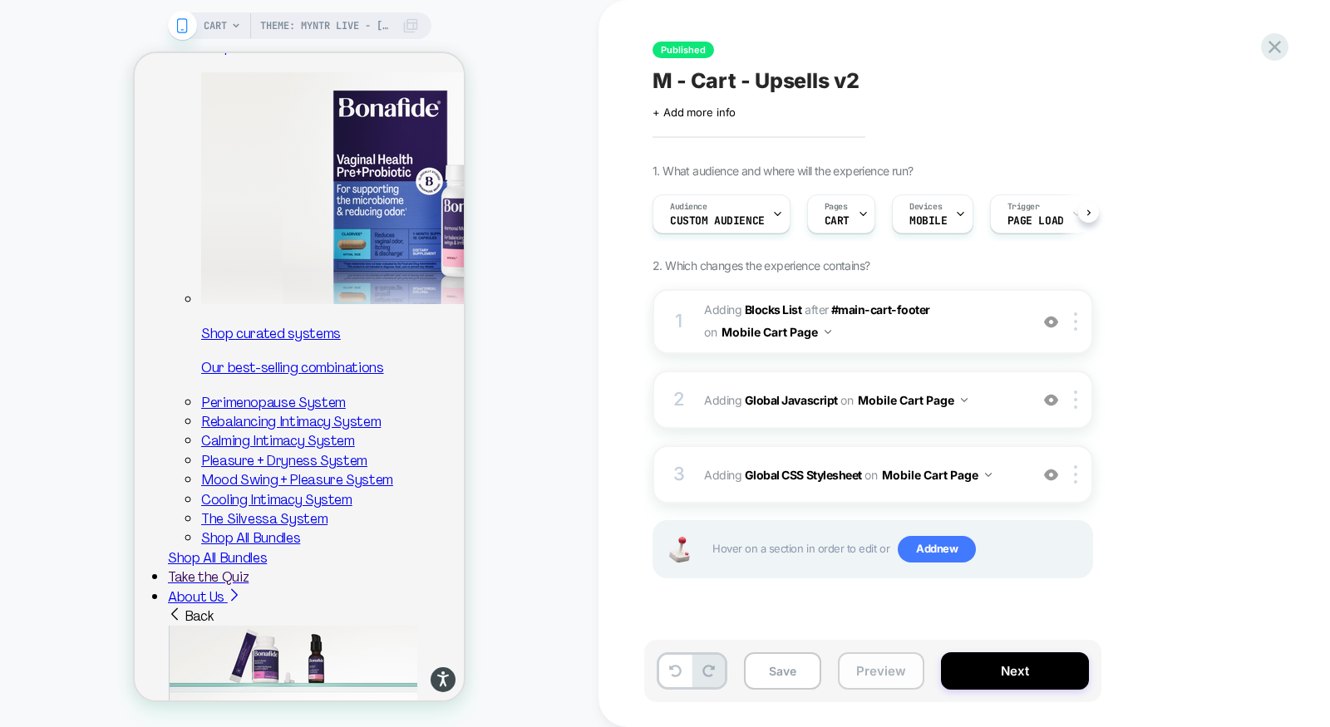
click at [884, 665] on button "Preview" at bounding box center [881, 671] width 86 height 37
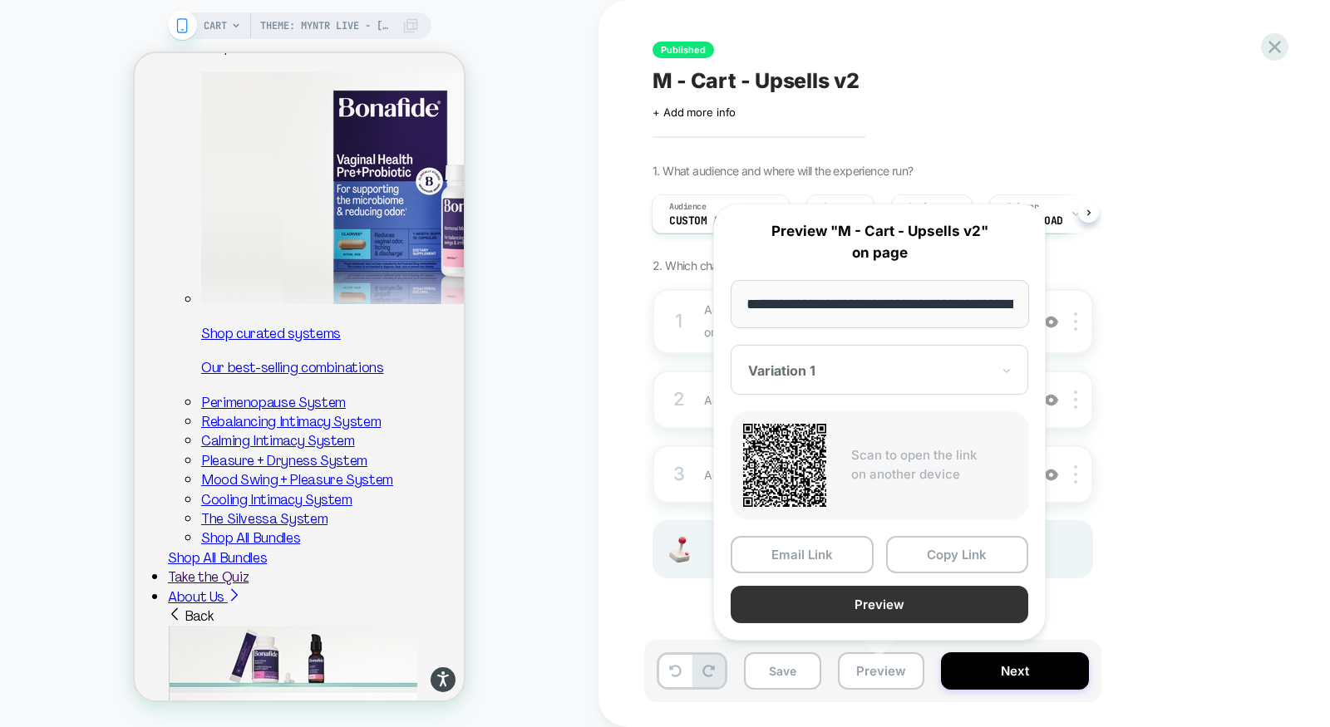
click at [901, 596] on button "Preview" at bounding box center [880, 604] width 298 height 37
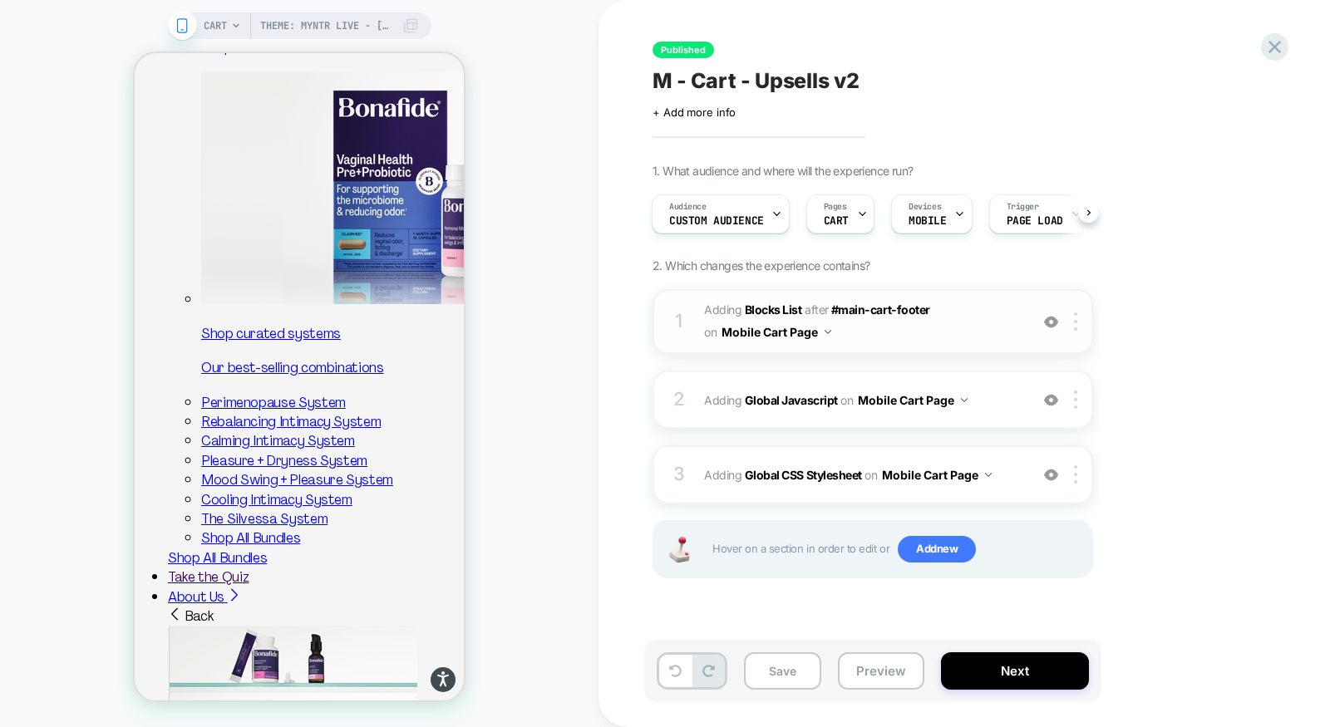
click at [906, 339] on span "#_loomi_addon_1729592051222 Adding Blocks List AFTER #main-cart-footer #main-ca…" at bounding box center [862, 321] width 317 height 45
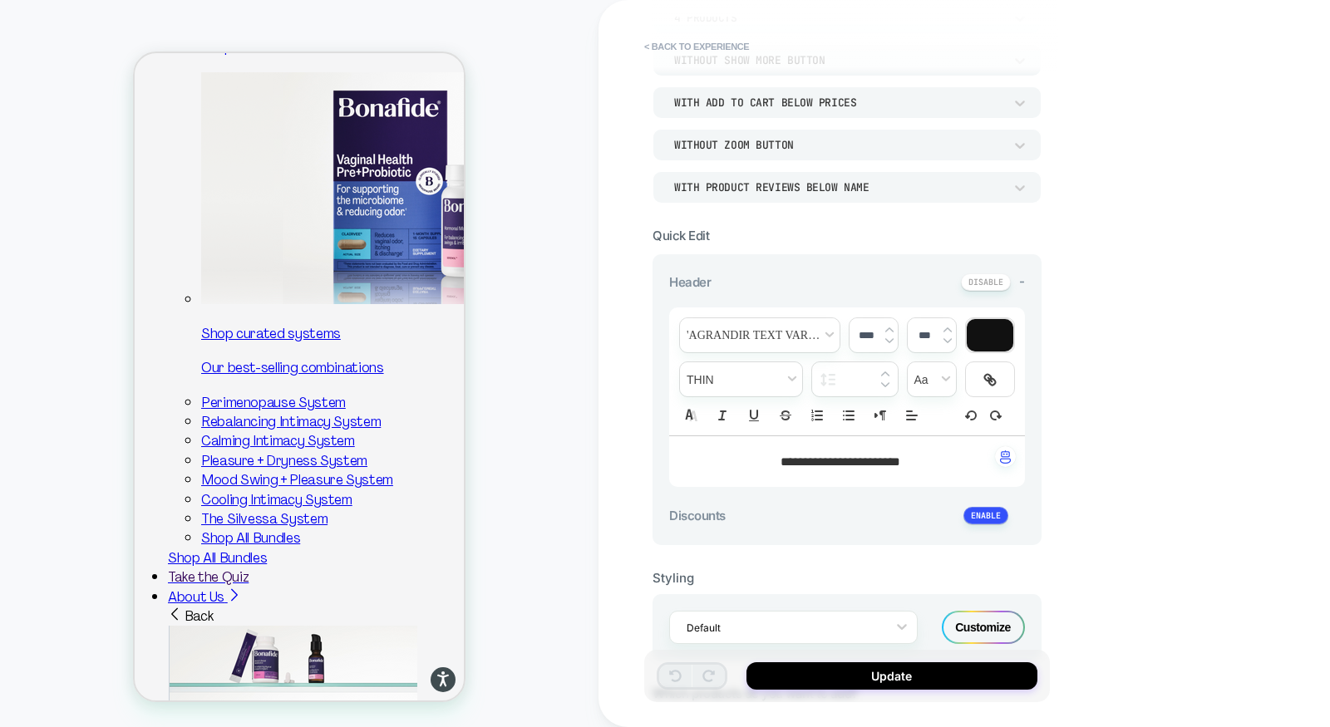
scroll to position [204, 0]
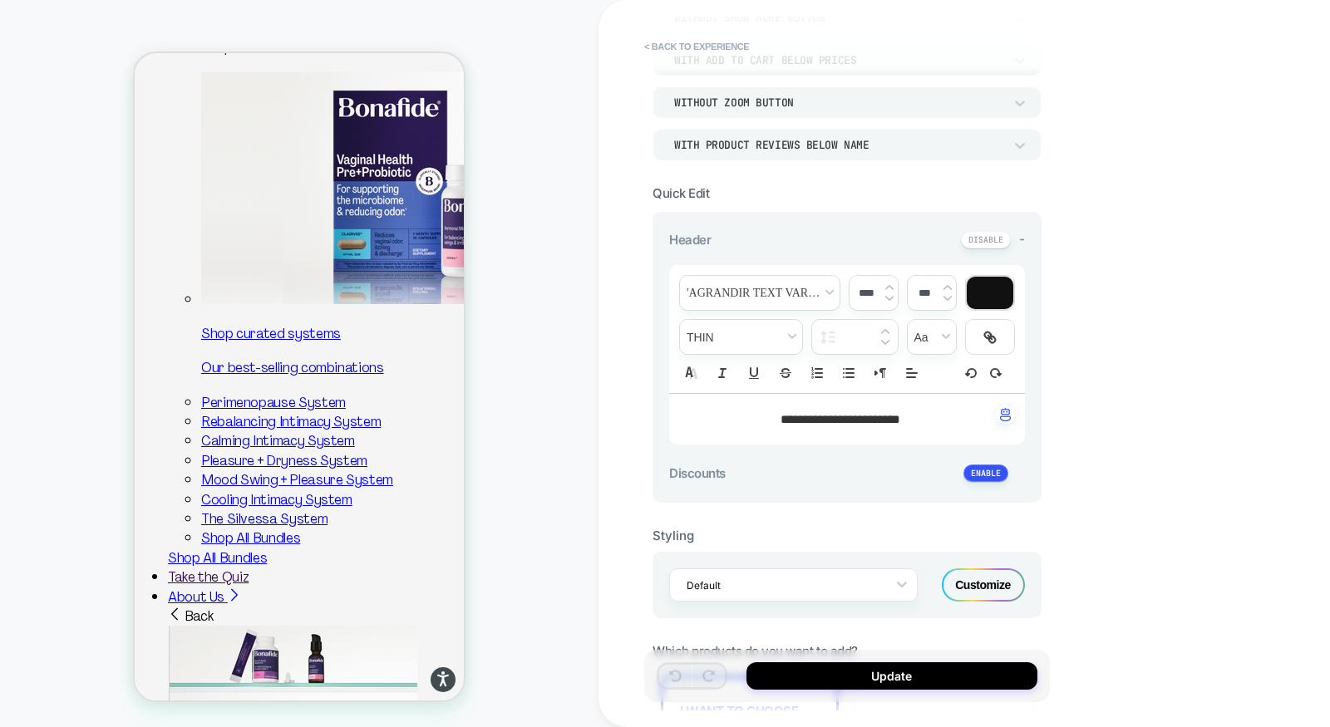
click at [832, 415] on span "**********" at bounding box center [841, 419] width 120 height 12
type textarea "*"
type input "****"
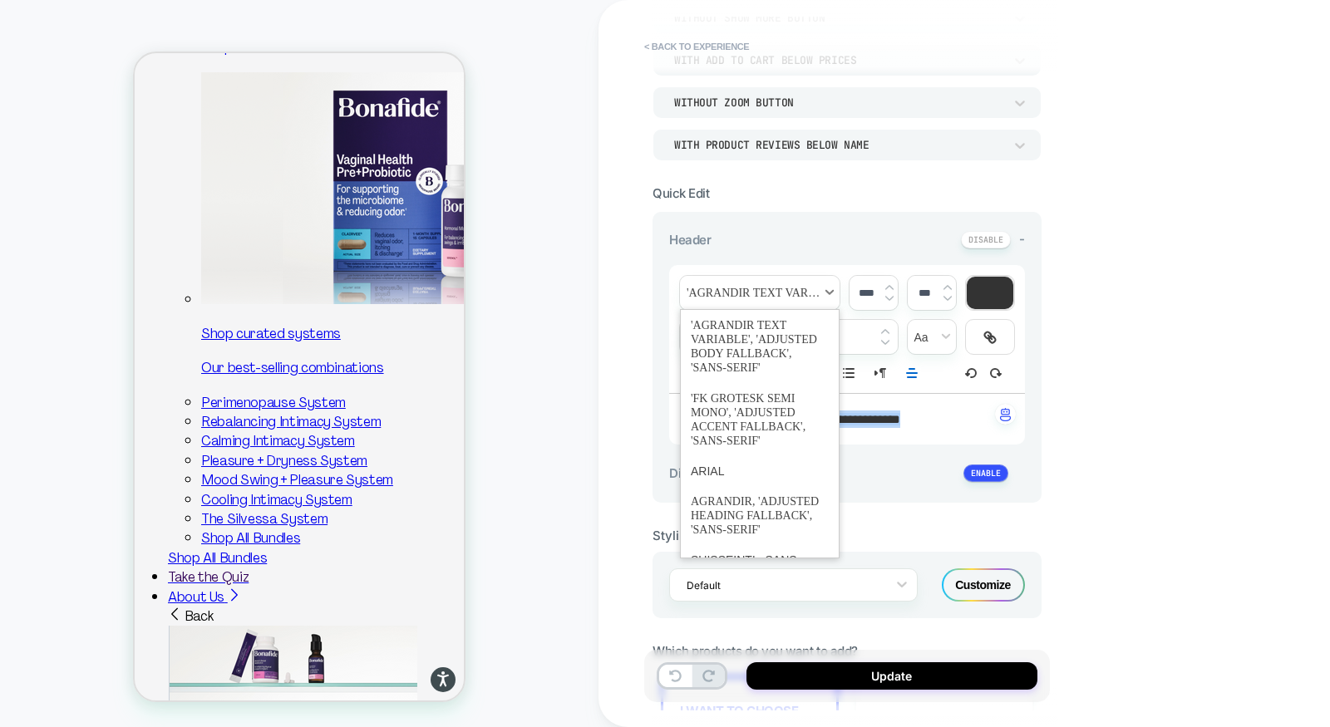
click at [764, 295] on span "font" at bounding box center [760, 293] width 160 height 34
click at [726, 517] on span "font" at bounding box center [760, 515] width 138 height 59
type textarea "*"
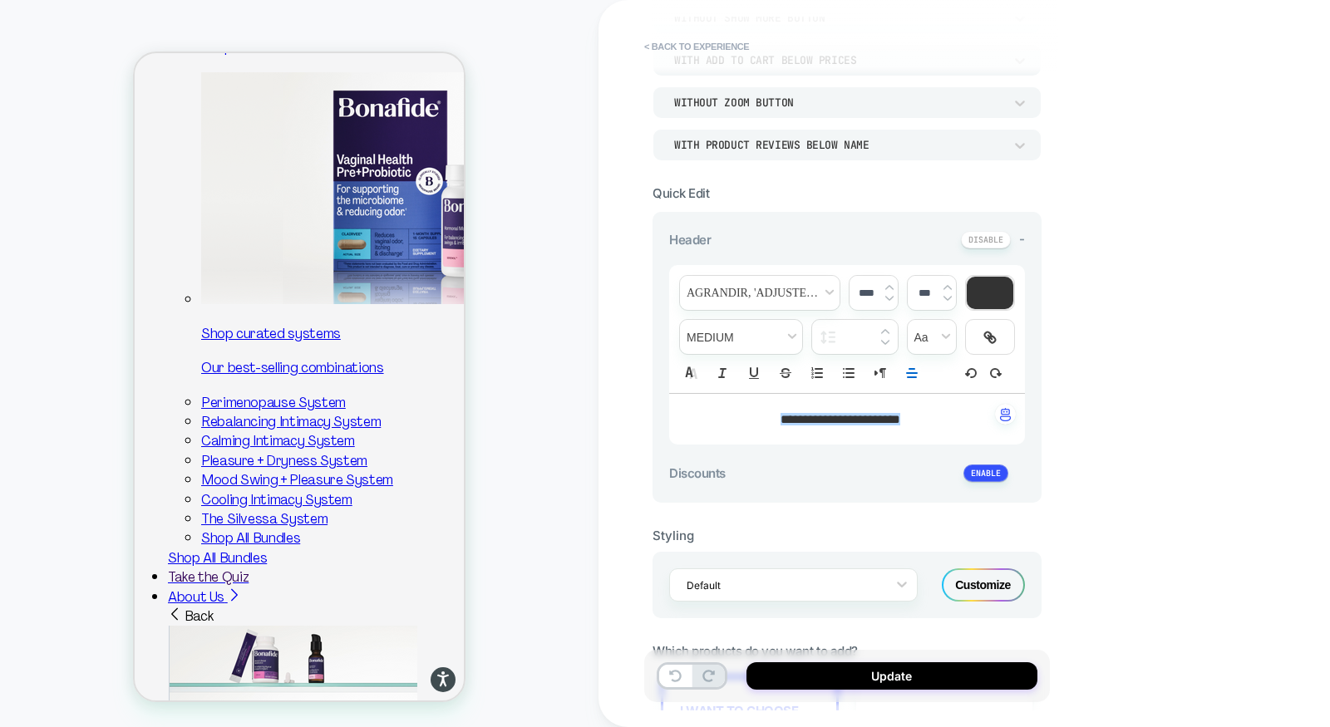
click at [861, 291] on input "****" at bounding box center [867, 293] width 34 height 12
type input "****"
type textarea "*"
type input "****"
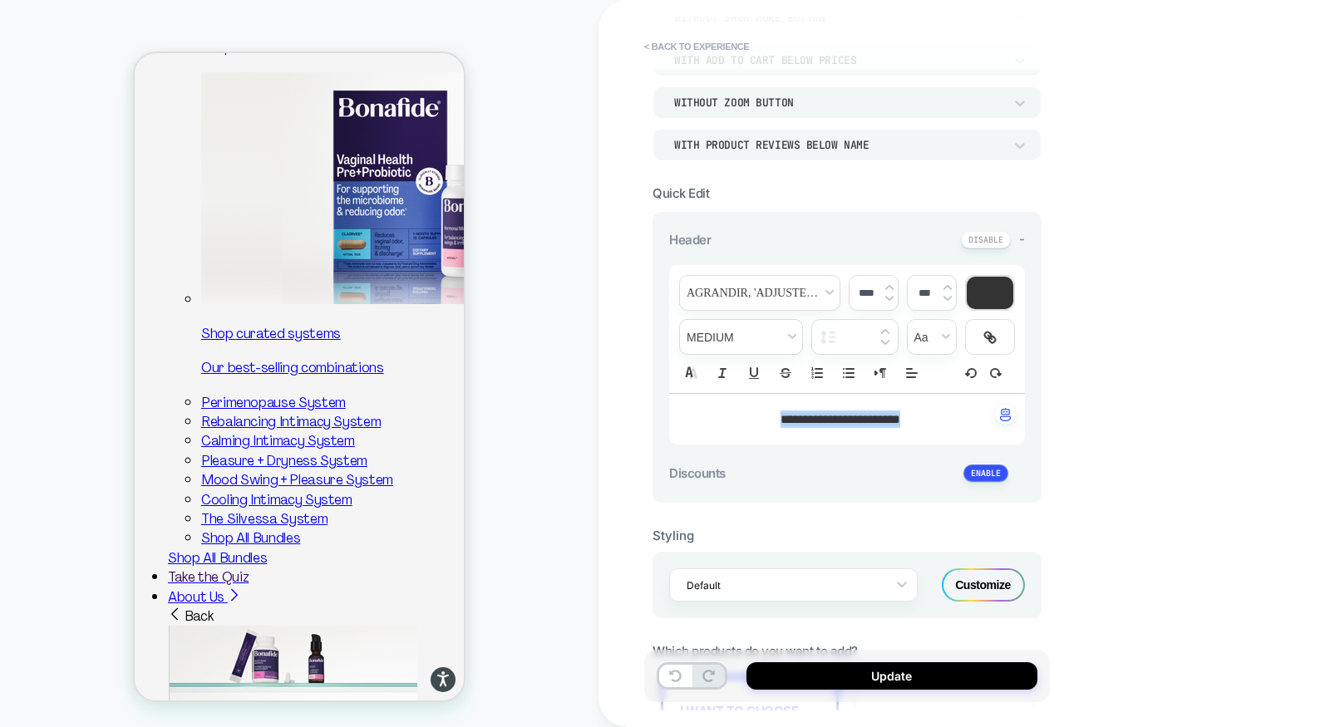
type textarea "*"
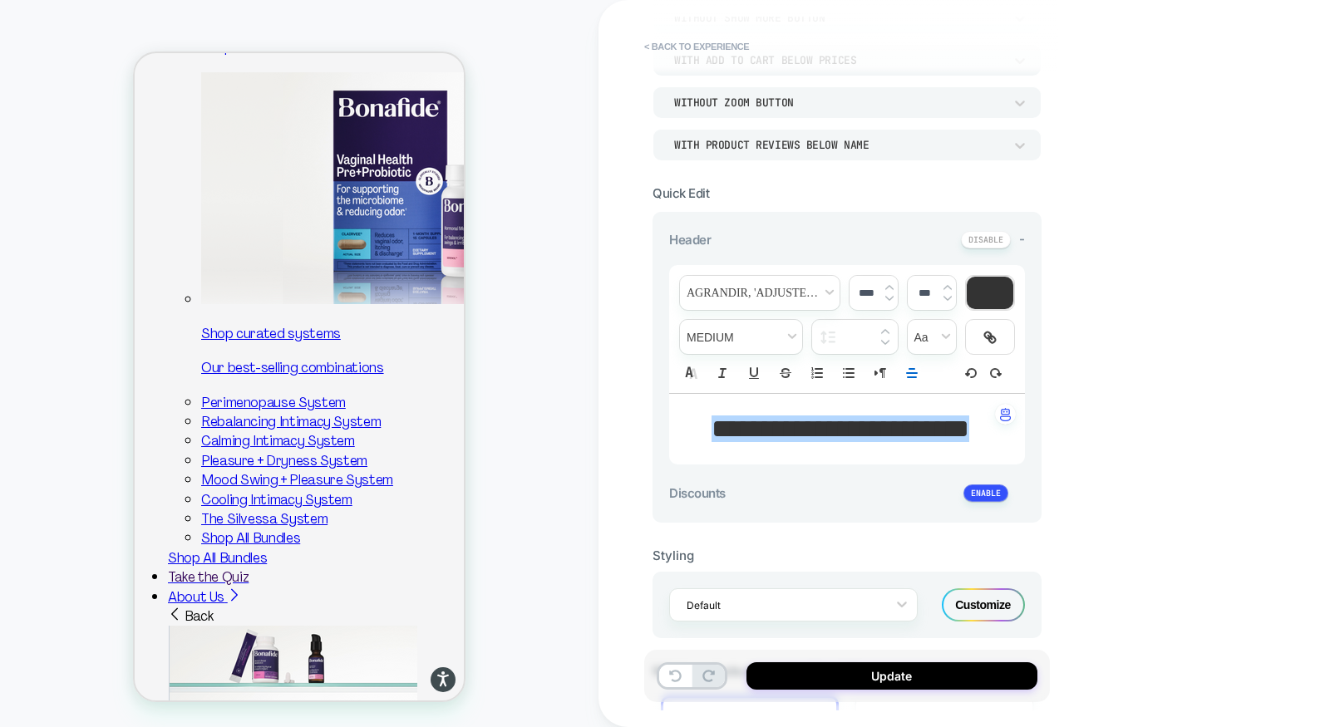
click at [853, 292] on input "****" at bounding box center [867, 293] width 34 height 12
type input "****"
type textarea "*"
type input "****"
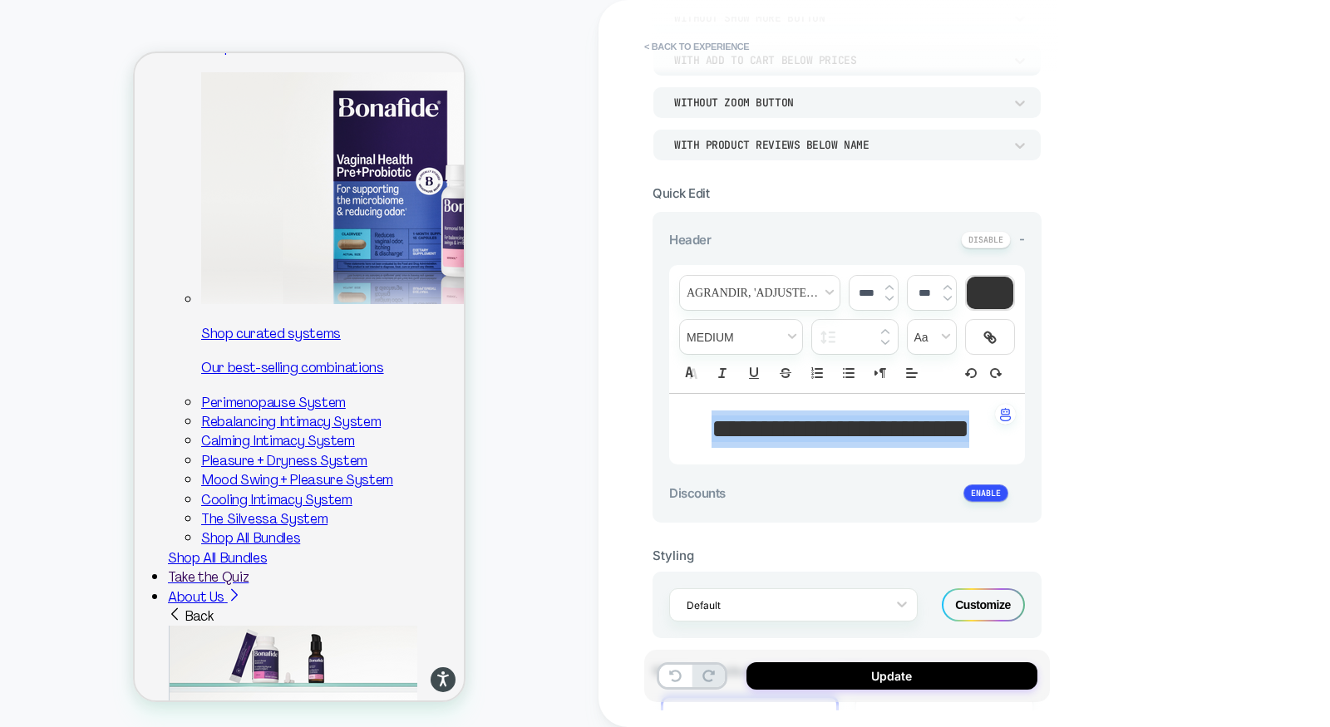
type textarea "*"
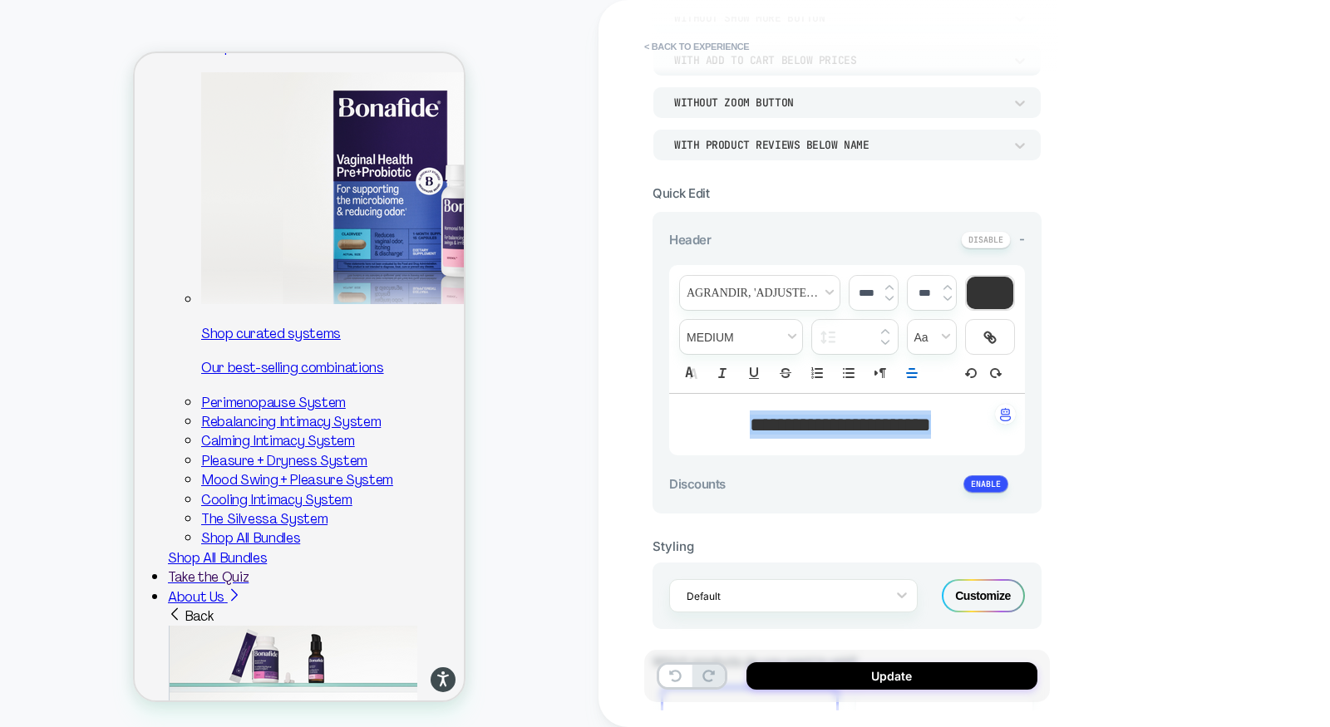
click at [973, 298] on div at bounding box center [990, 293] width 47 height 32
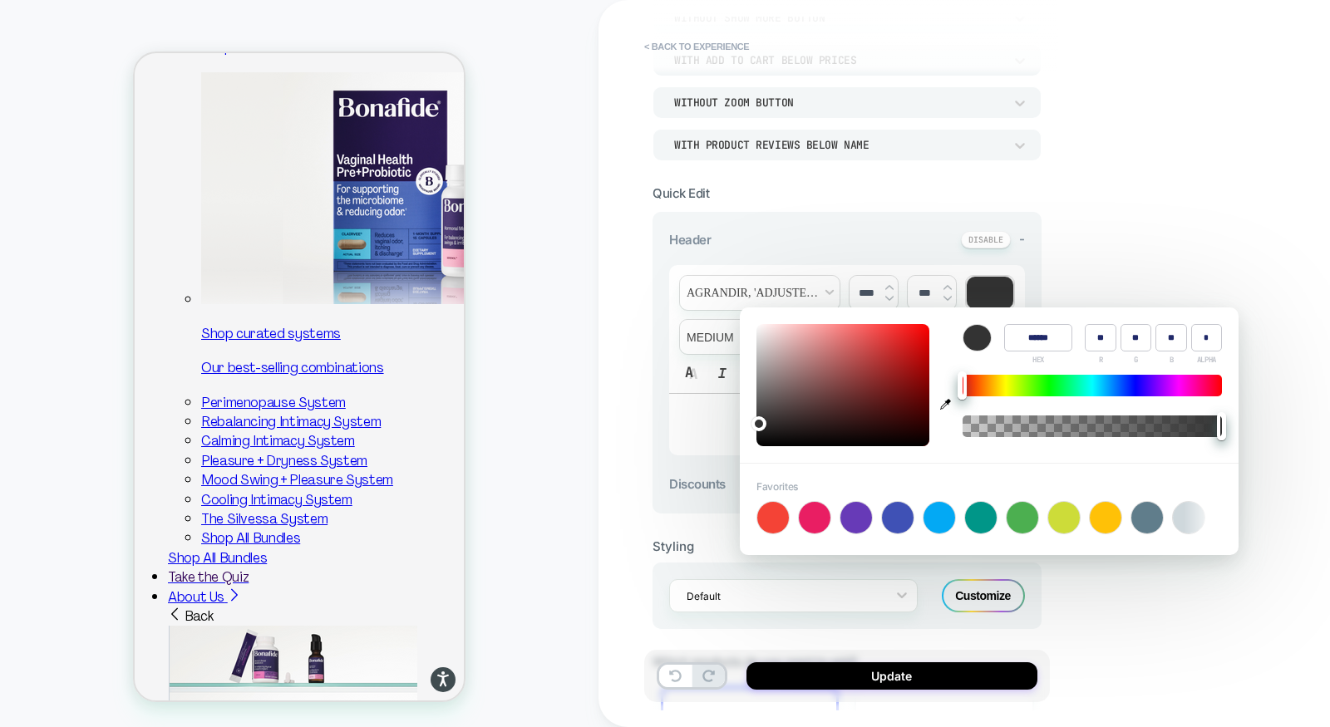
scroll to position [0, 91]
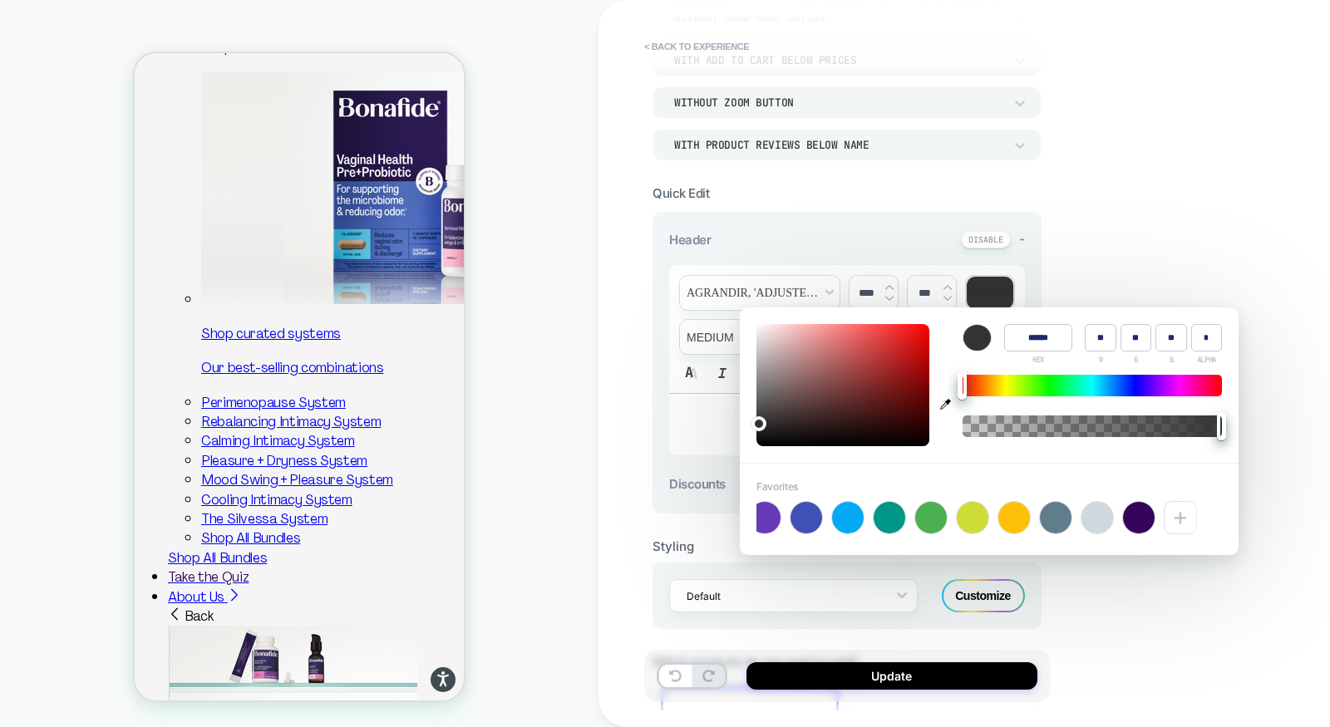
click at [1136, 522] on div at bounding box center [1139, 518] width 32 height 32
type input "******"
type input "**"
type input "*"
type input "**"
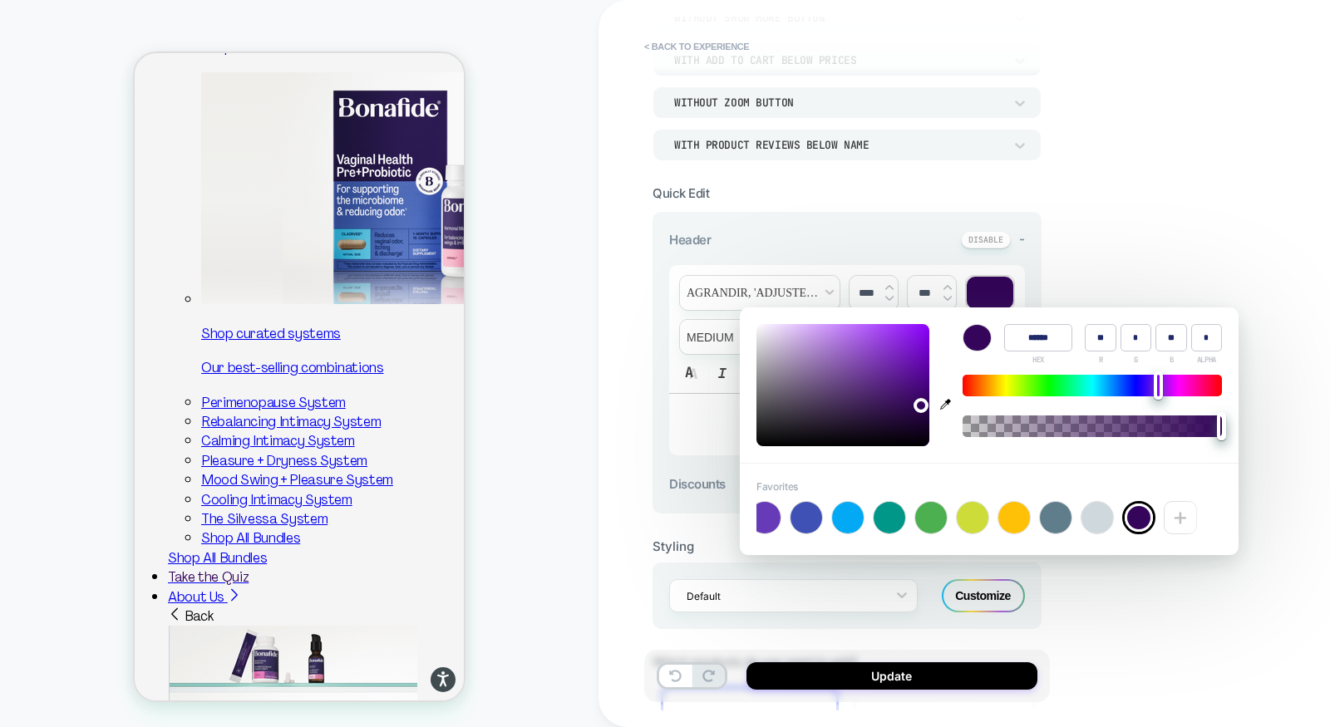
type textarea "*"
click at [1035, 335] on input "******" at bounding box center [1038, 337] width 68 height 27
paste input
type input "******"
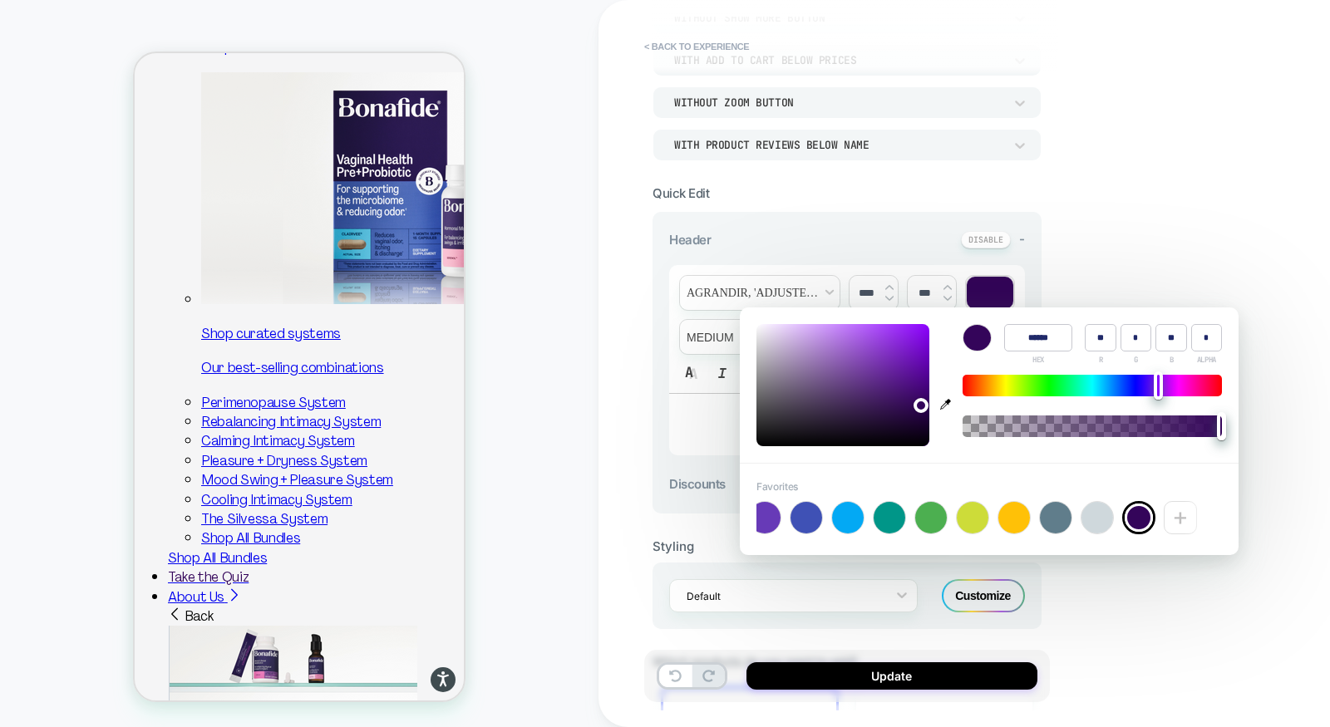
type input "**"
type input "*"
type input "**"
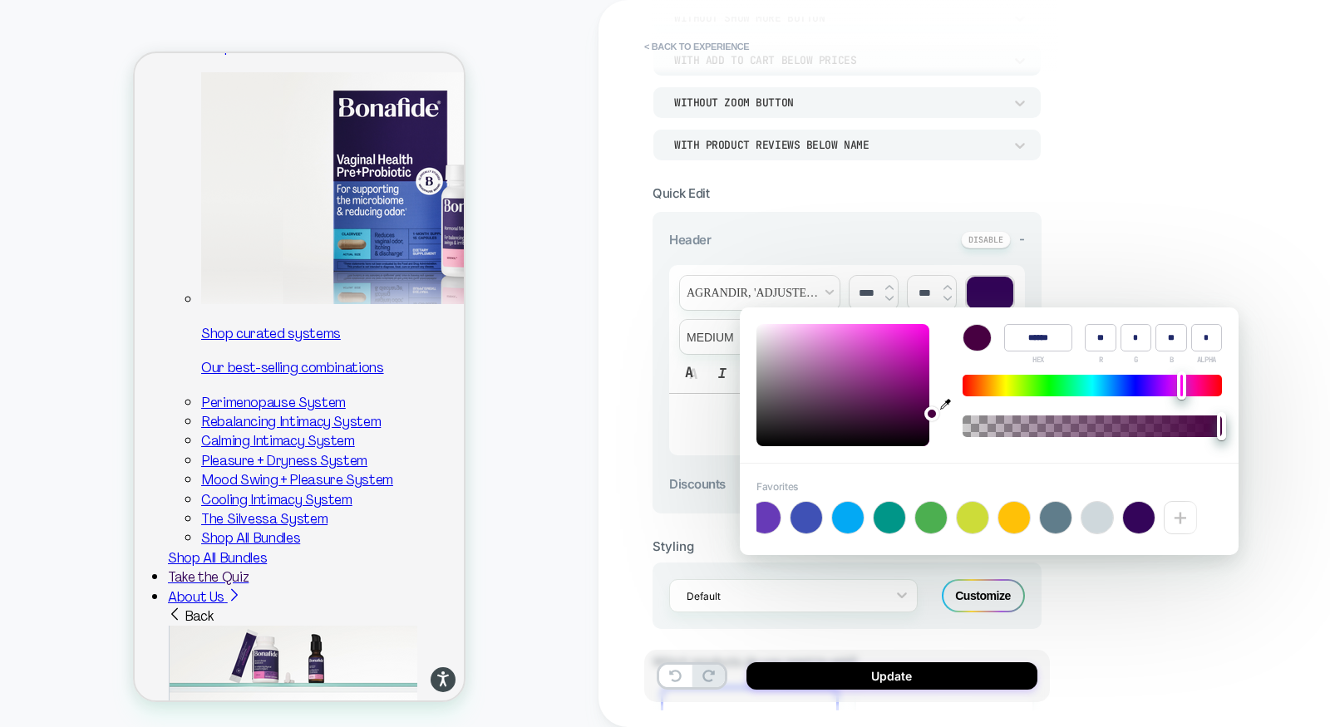
type input "******"
click at [1180, 518] on div "+" at bounding box center [1180, 517] width 33 height 33
click at [1177, 623] on div "**********" at bounding box center [965, 363] width 732 height 727
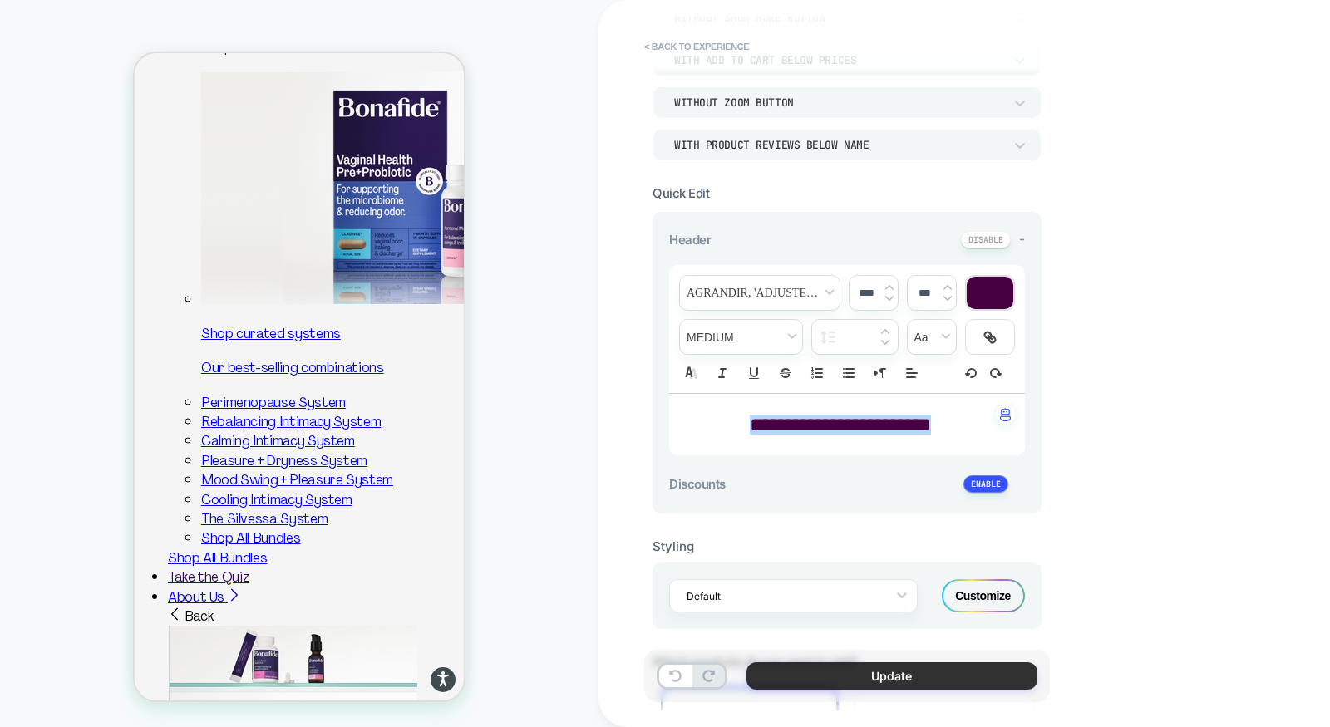
click at [887, 689] on button "Update" at bounding box center [892, 676] width 291 height 27
type textarea "*"
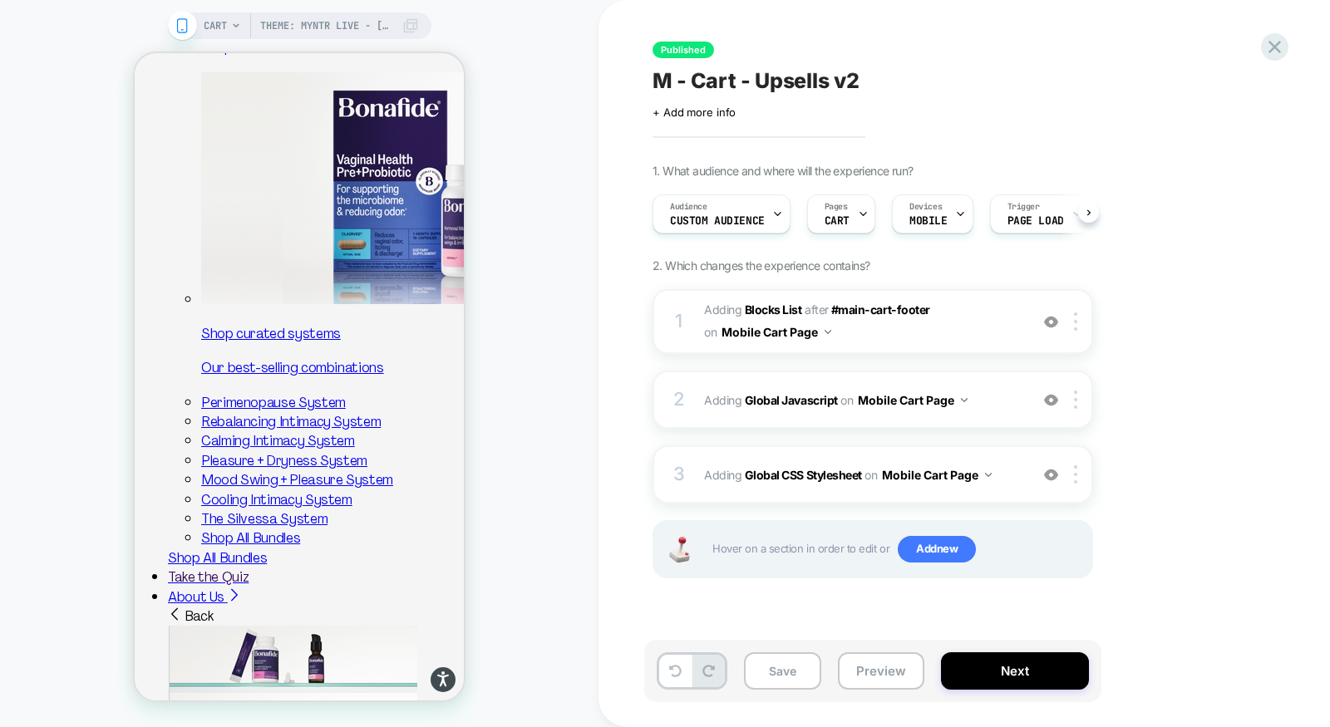
scroll to position [0, 1]
click at [793, 673] on button "Save" at bounding box center [782, 671] width 77 height 37
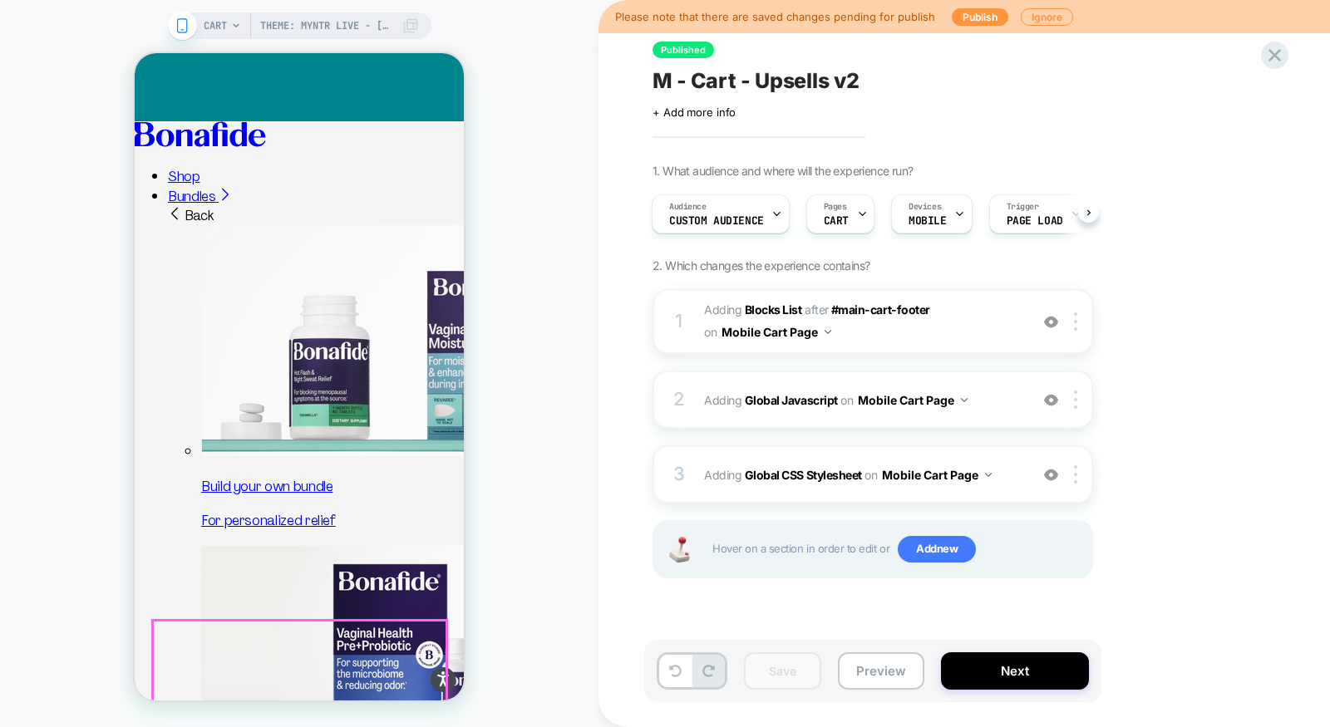
scroll to position [47, 0]
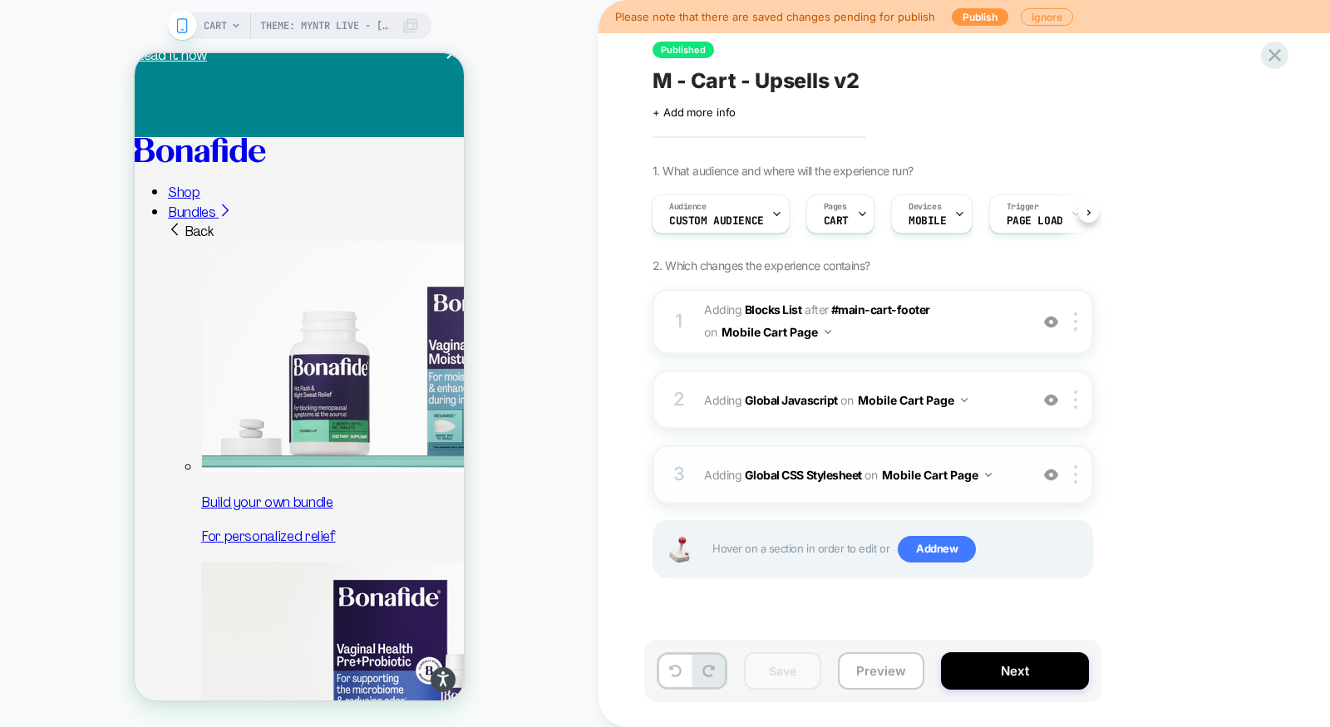
click at [897, 486] on div "3 Adding Global CSS Stylesheet on Mobile Cart Page Add Before Add After Copy to…" at bounding box center [873, 475] width 441 height 58
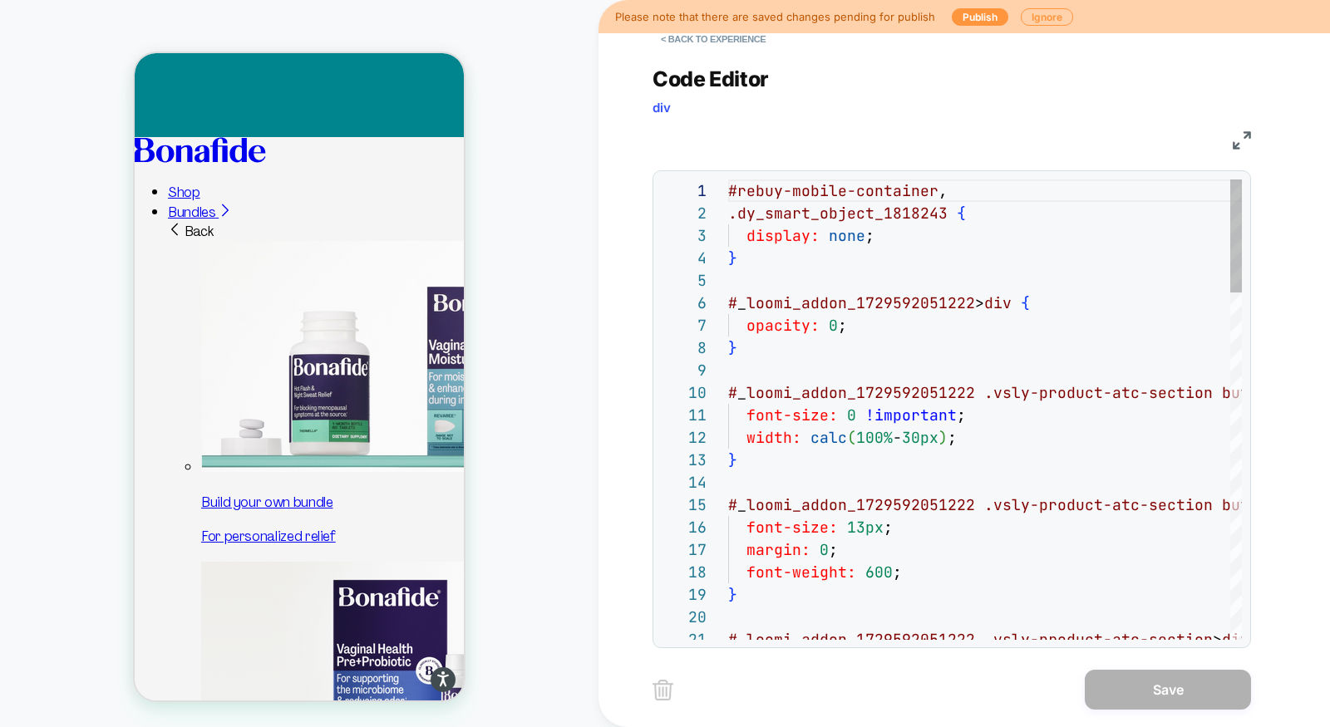
scroll to position [224, 0]
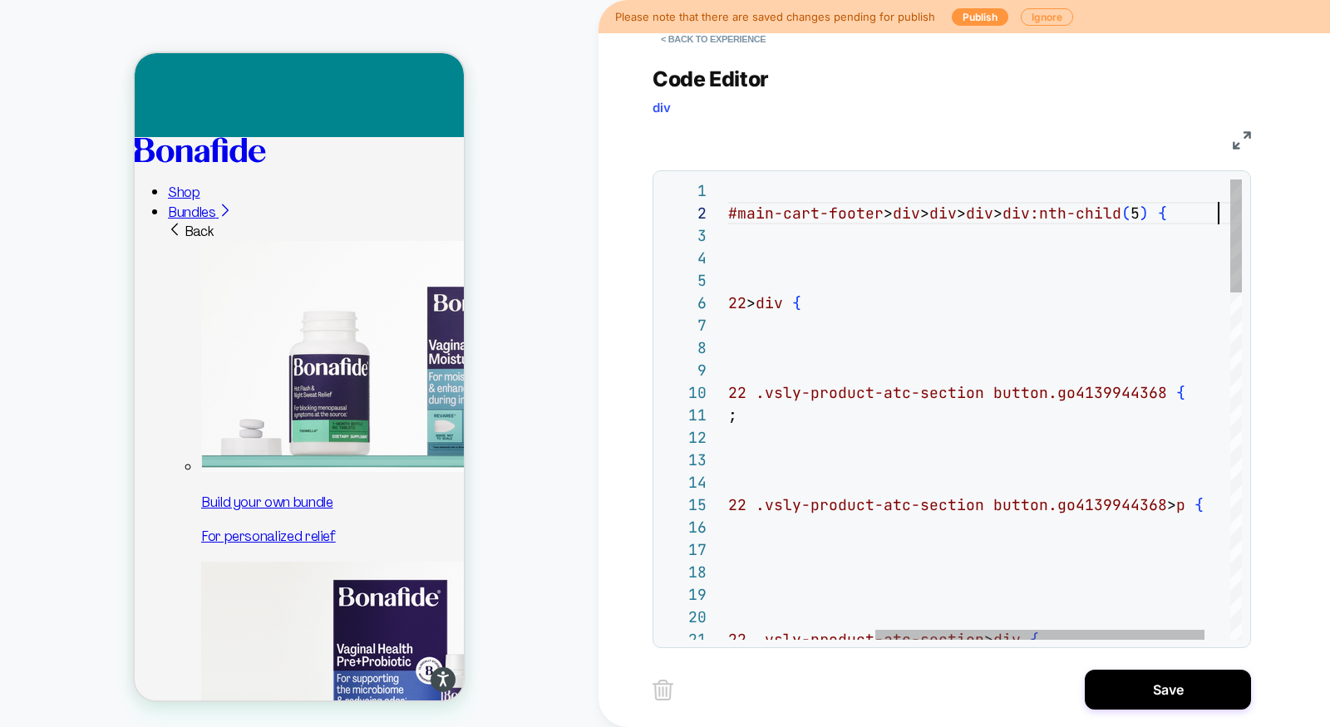
scroll to position [22, 717]
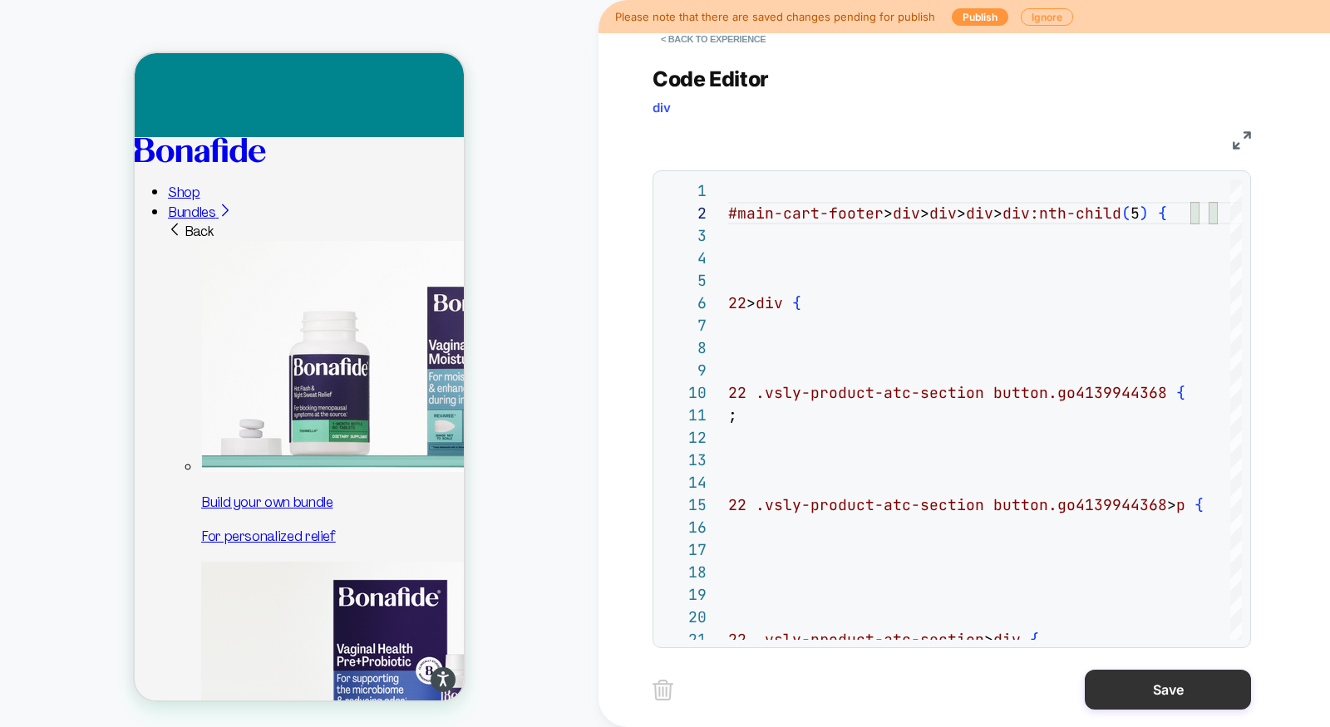
type textarea "**********"
click at [1168, 694] on button "Save" at bounding box center [1168, 690] width 166 height 40
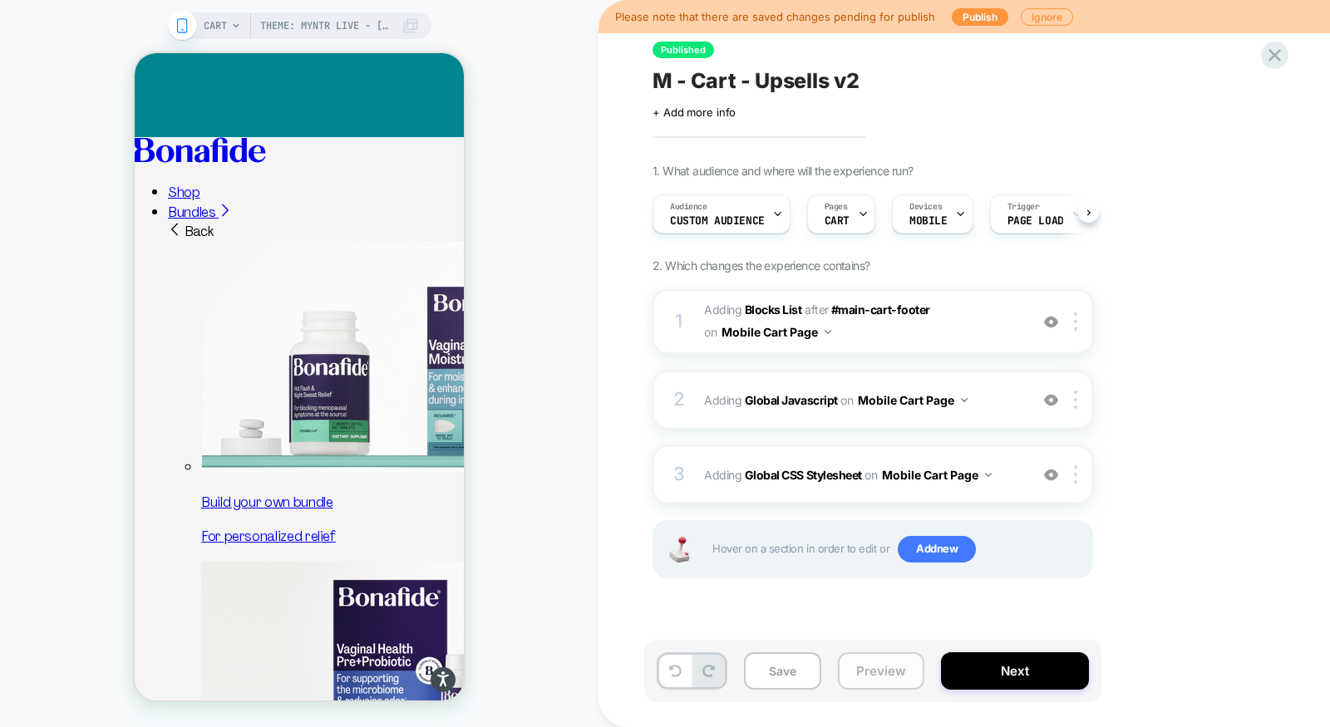
scroll to position [0, 1]
click at [785, 673] on button "Save" at bounding box center [782, 671] width 77 height 37
click at [886, 673] on button "Preview" at bounding box center [881, 671] width 86 height 37
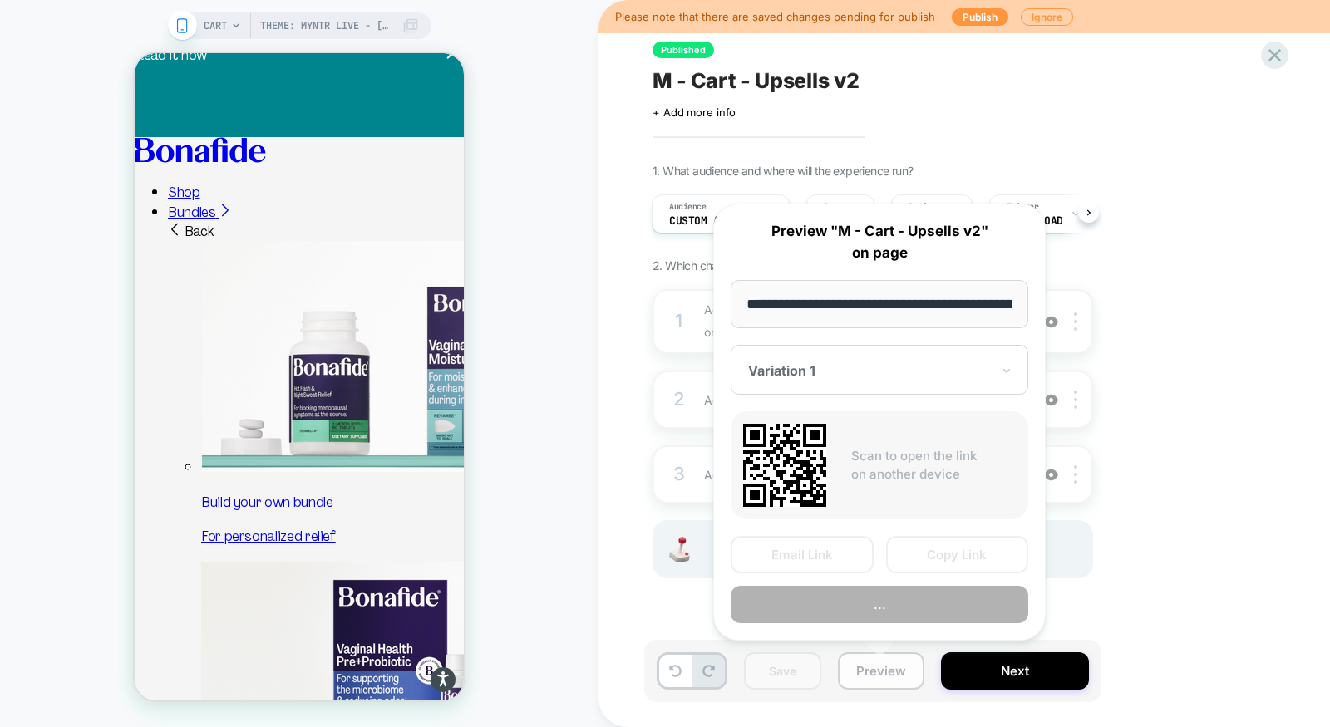
scroll to position [0, 166]
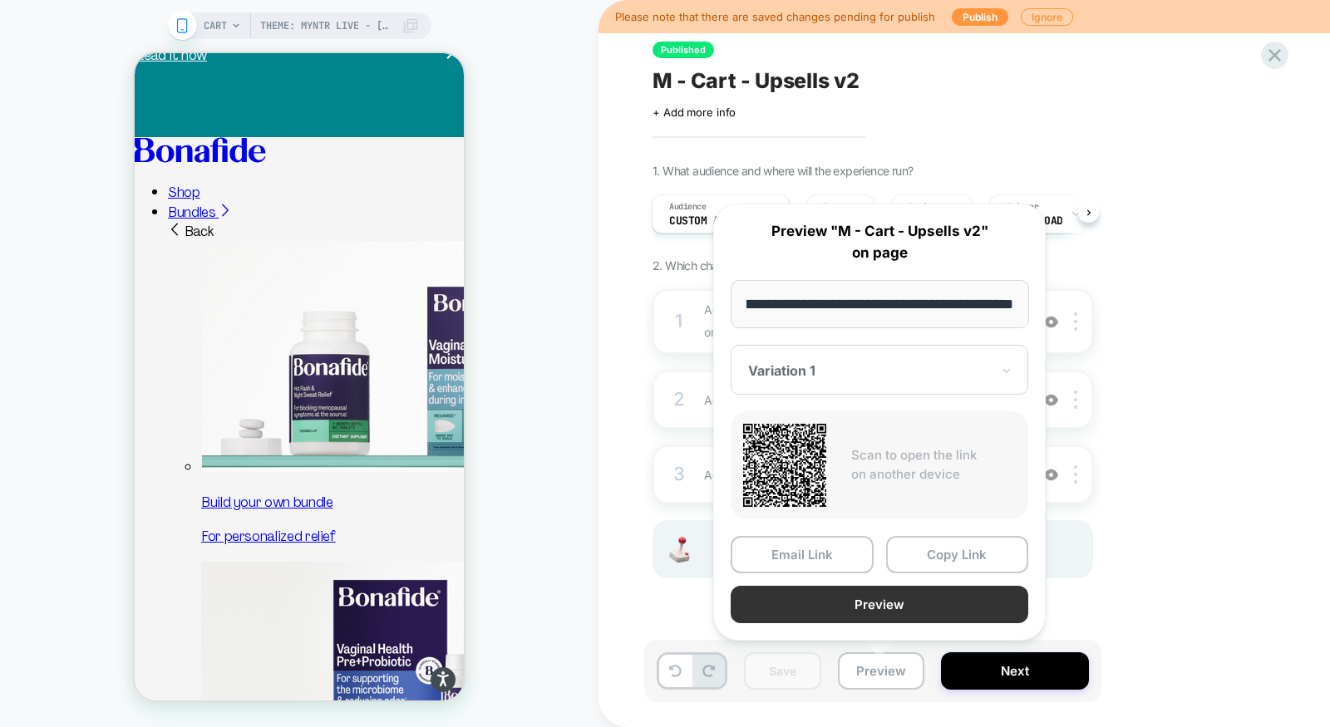
click at [870, 611] on button "Preview" at bounding box center [880, 604] width 298 height 37
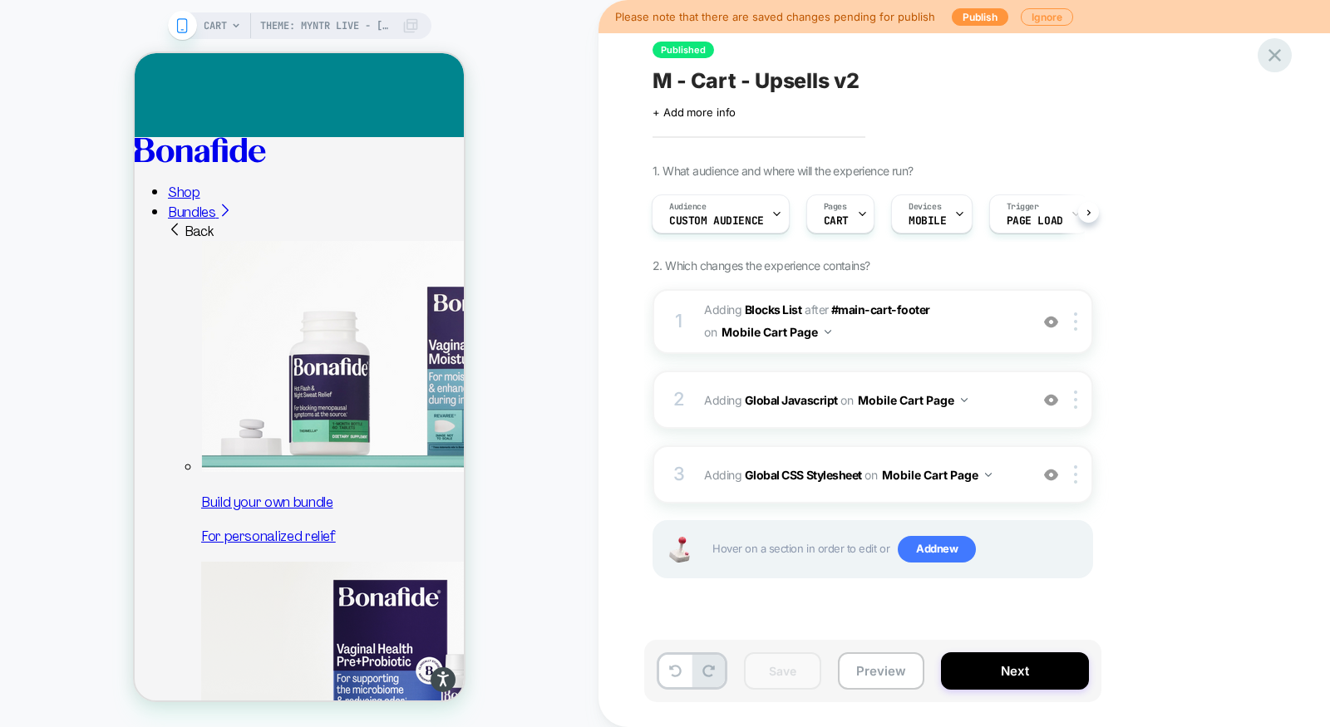
click at [1265, 55] on icon at bounding box center [1275, 55] width 22 height 22
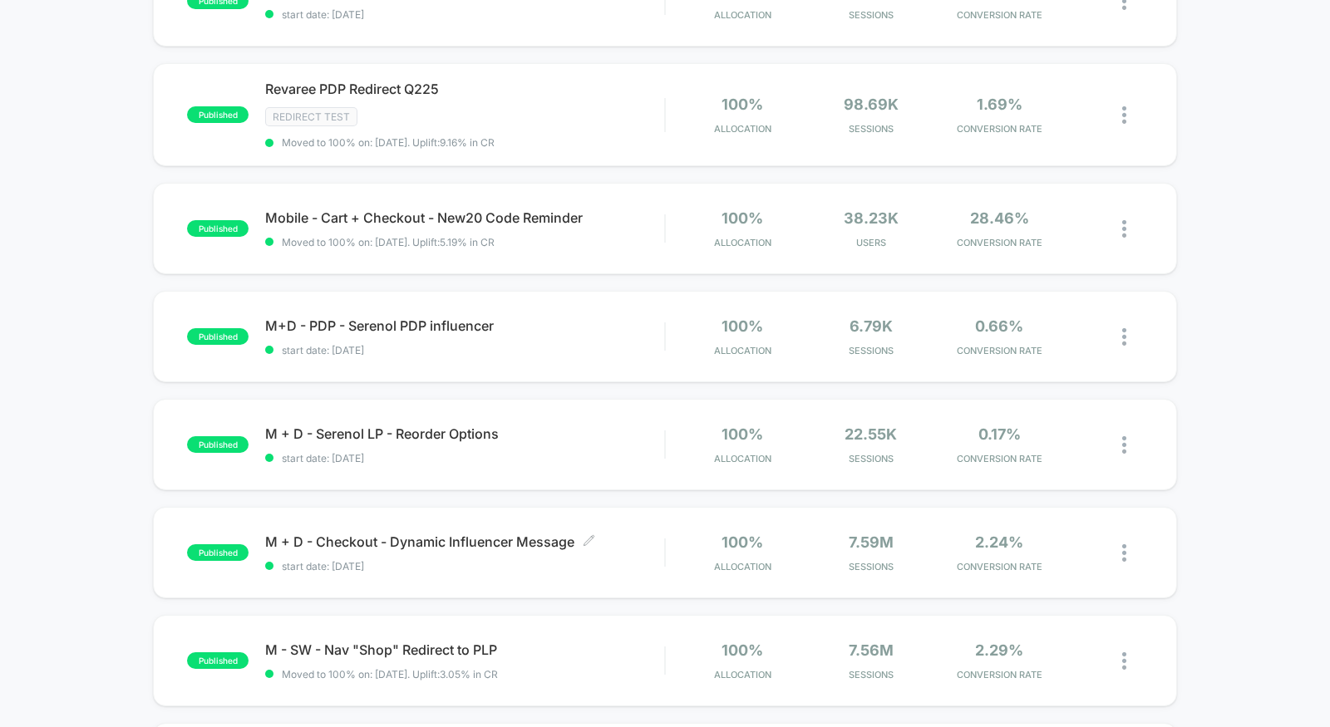
scroll to position [887, 0]
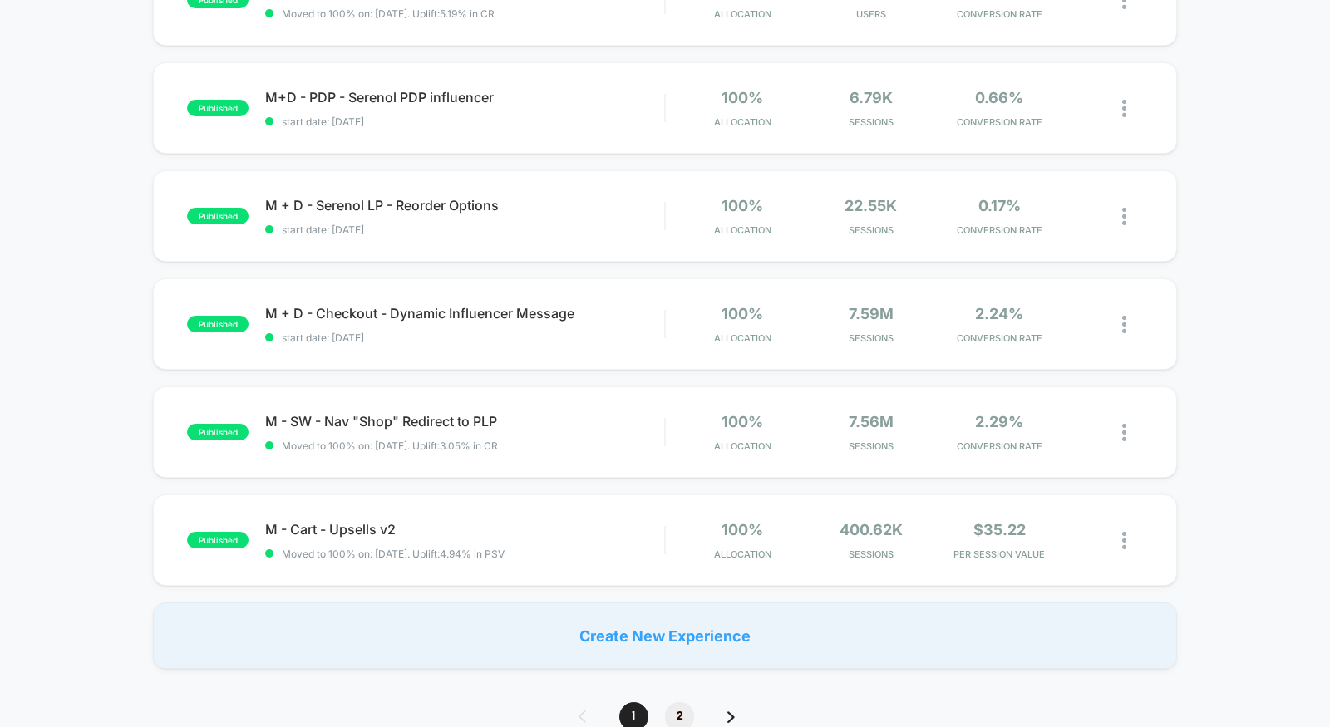
click at [670, 711] on span "2" at bounding box center [679, 716] width 29 height 29
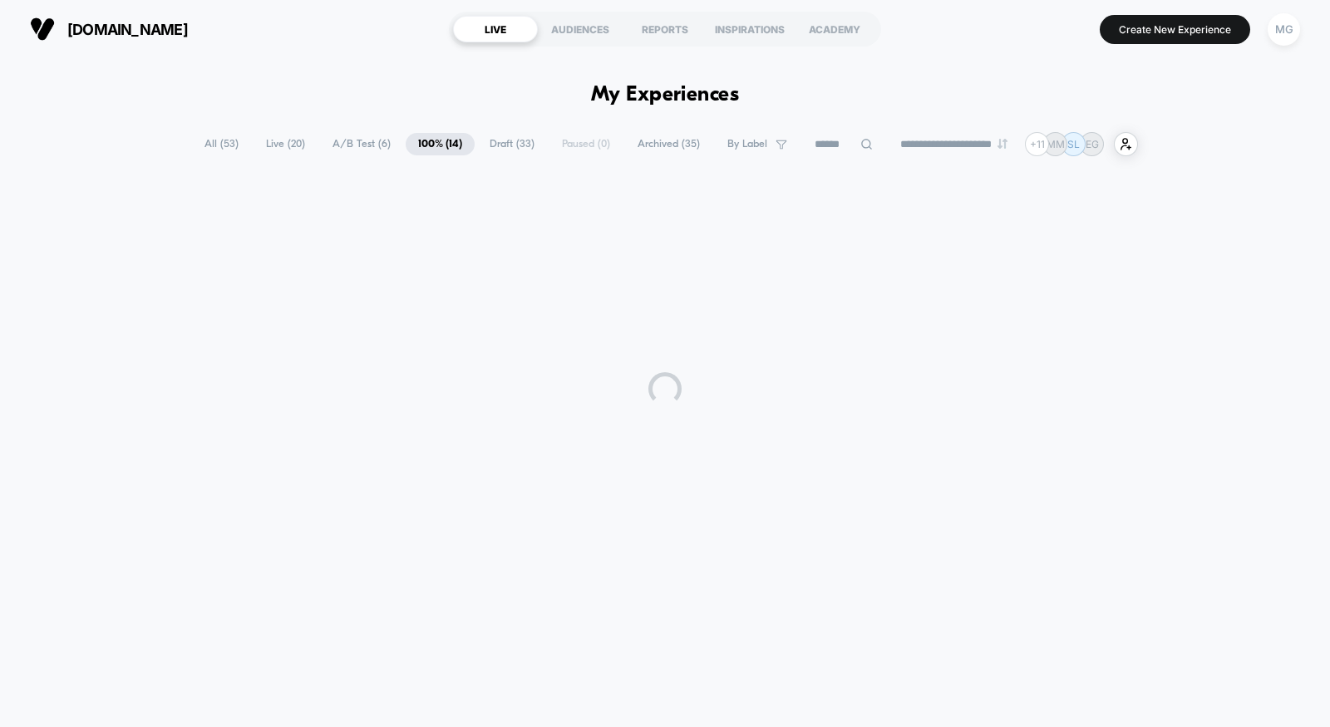
scroll to position [0, 0]
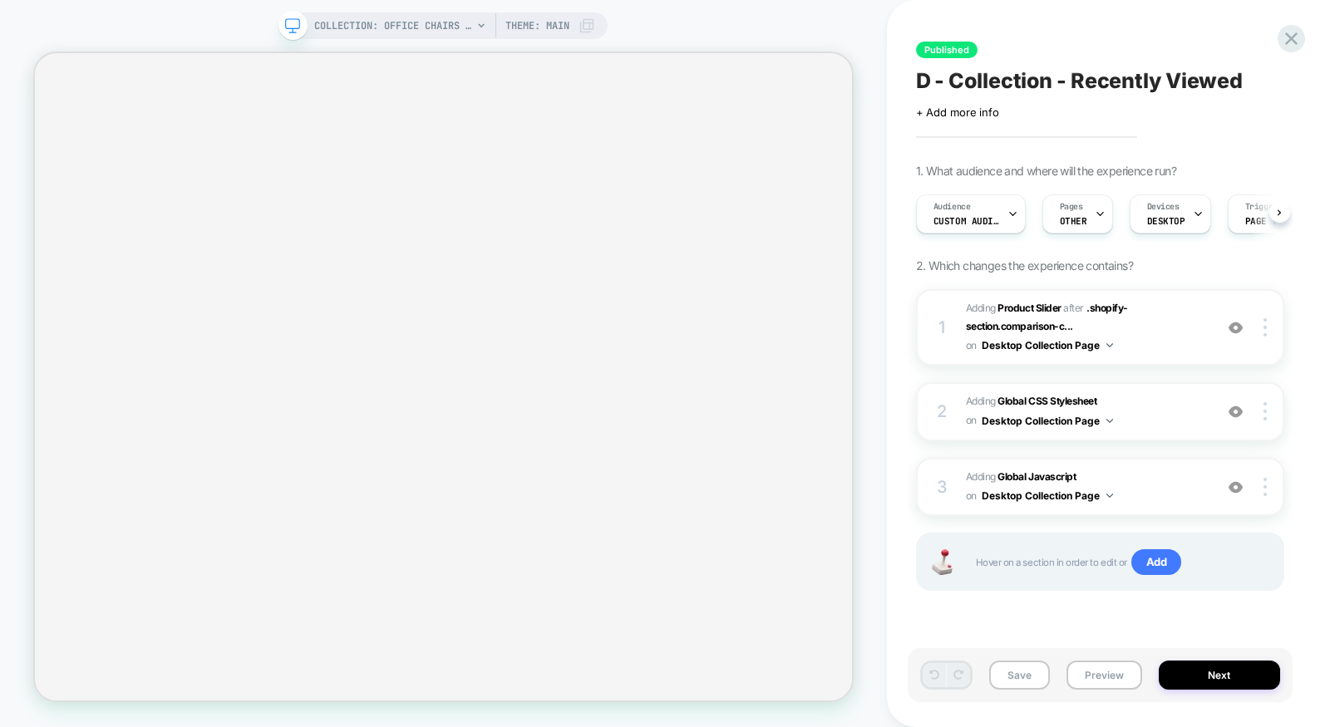
scroll to position [0, 1]
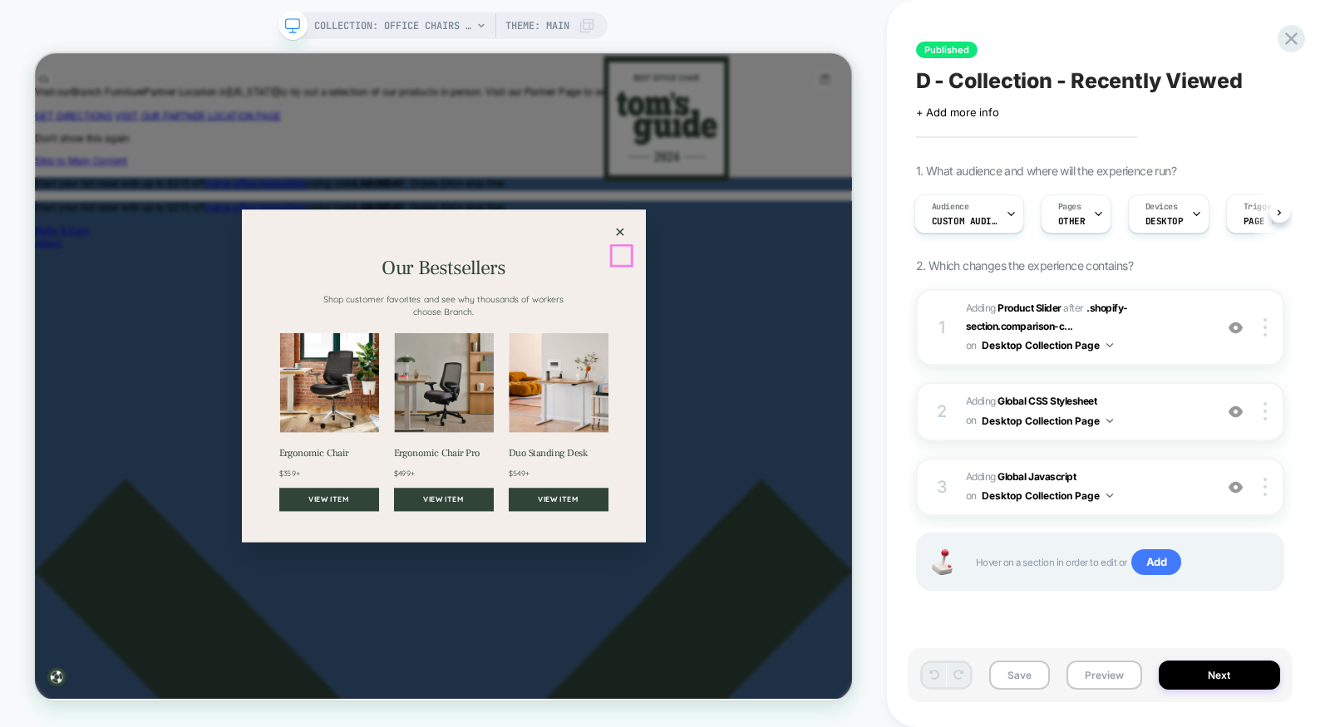
click at [816, 305] on button "×" at bounding box center [815, 291] width 27 height 27
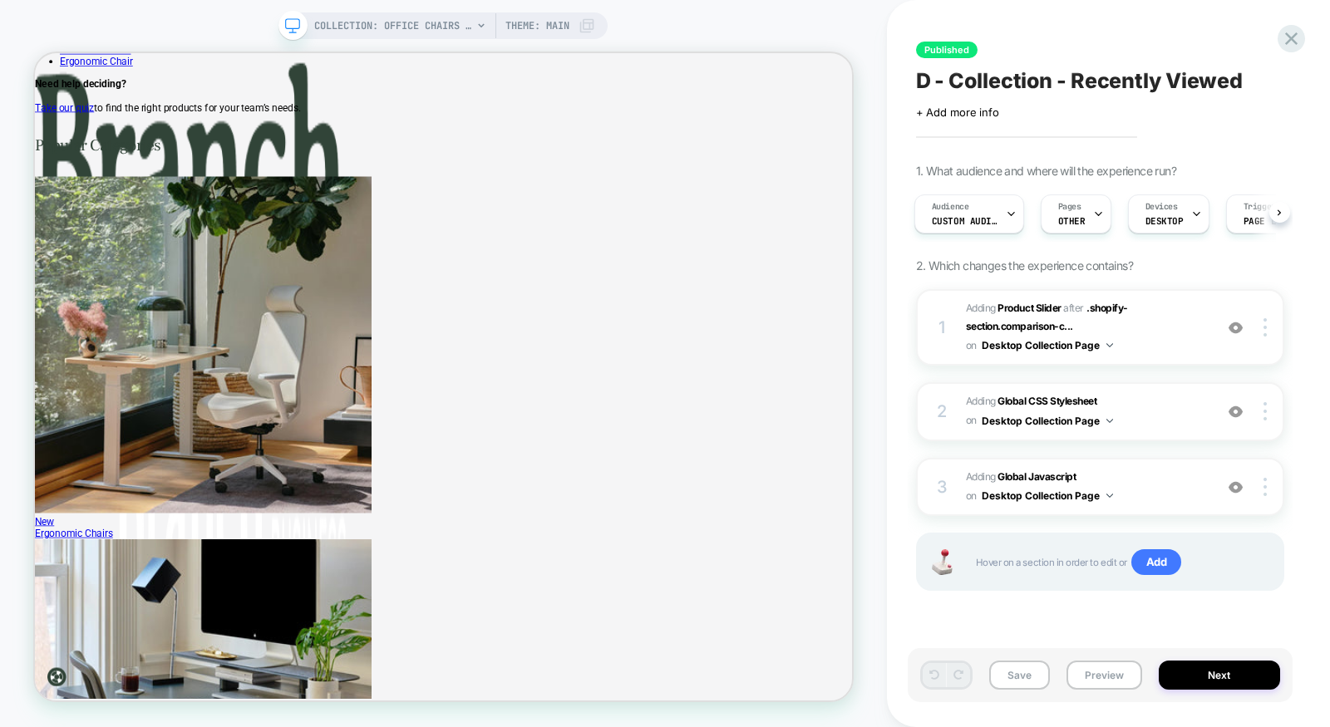
scroll to position [3225, 0]
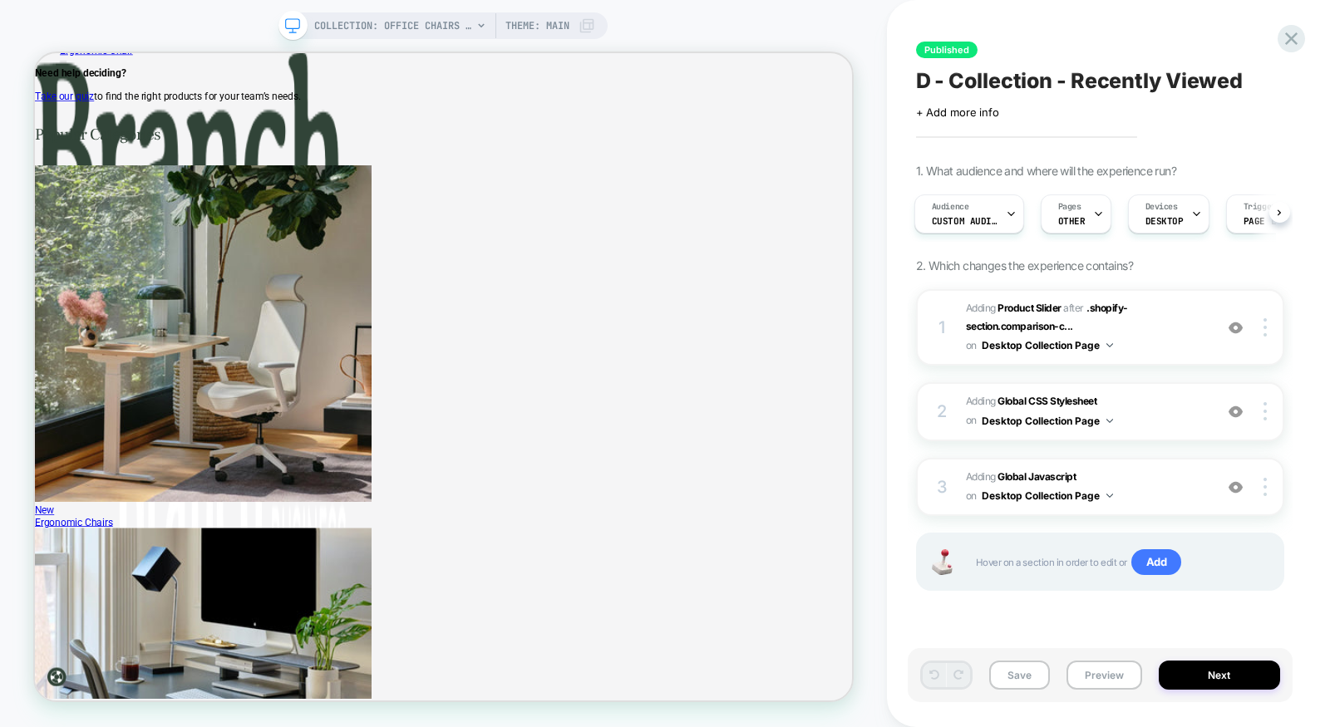
scroll to position [0, 248]
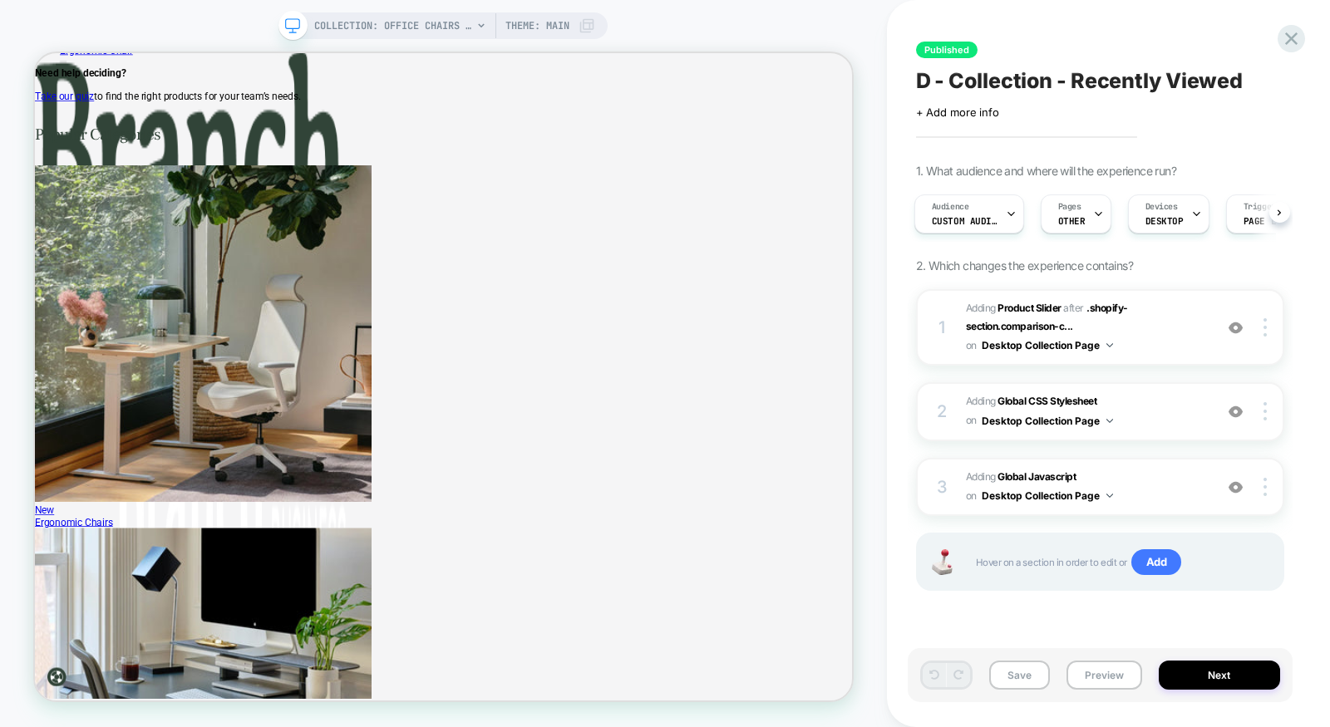
scroll to position [0, 0]
click at [1295, 39] on icon at bounding box center [1291, 38] width 22 height 22
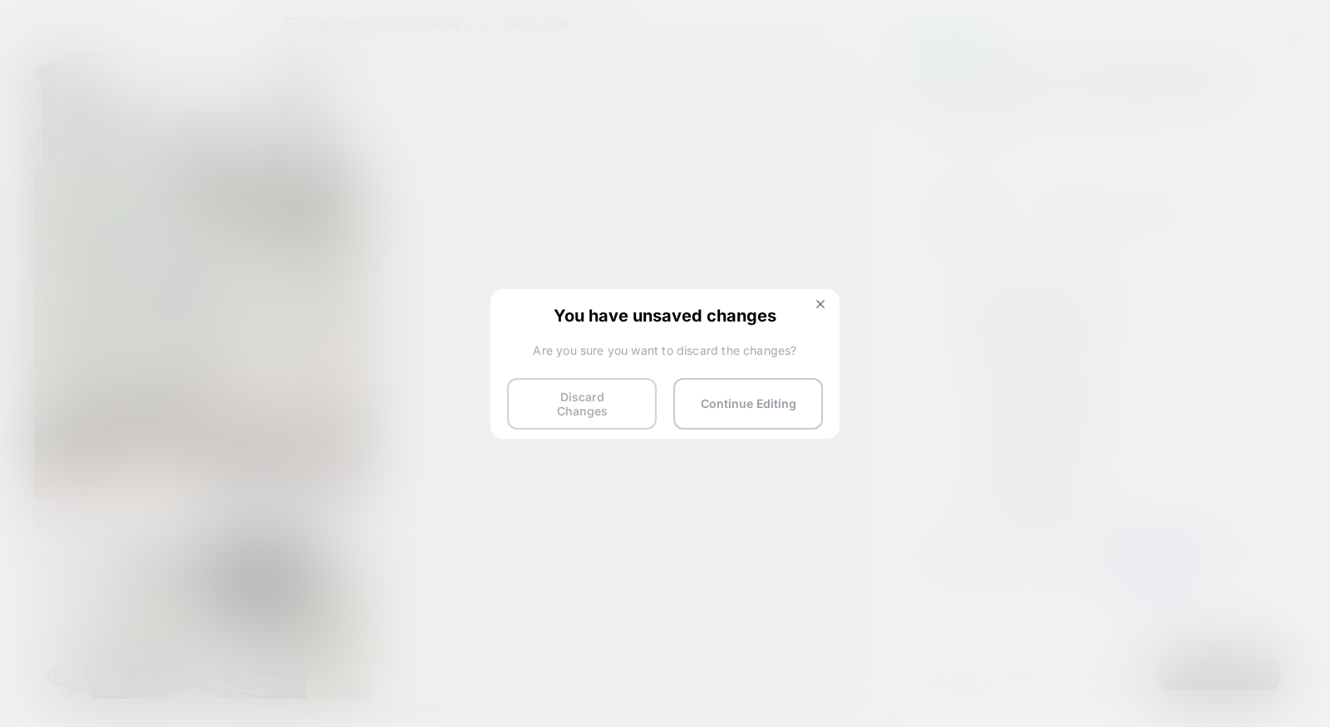
click at [596, 400] on button "Discard Changes" at bounding box center [582, 404] width 150 height 52
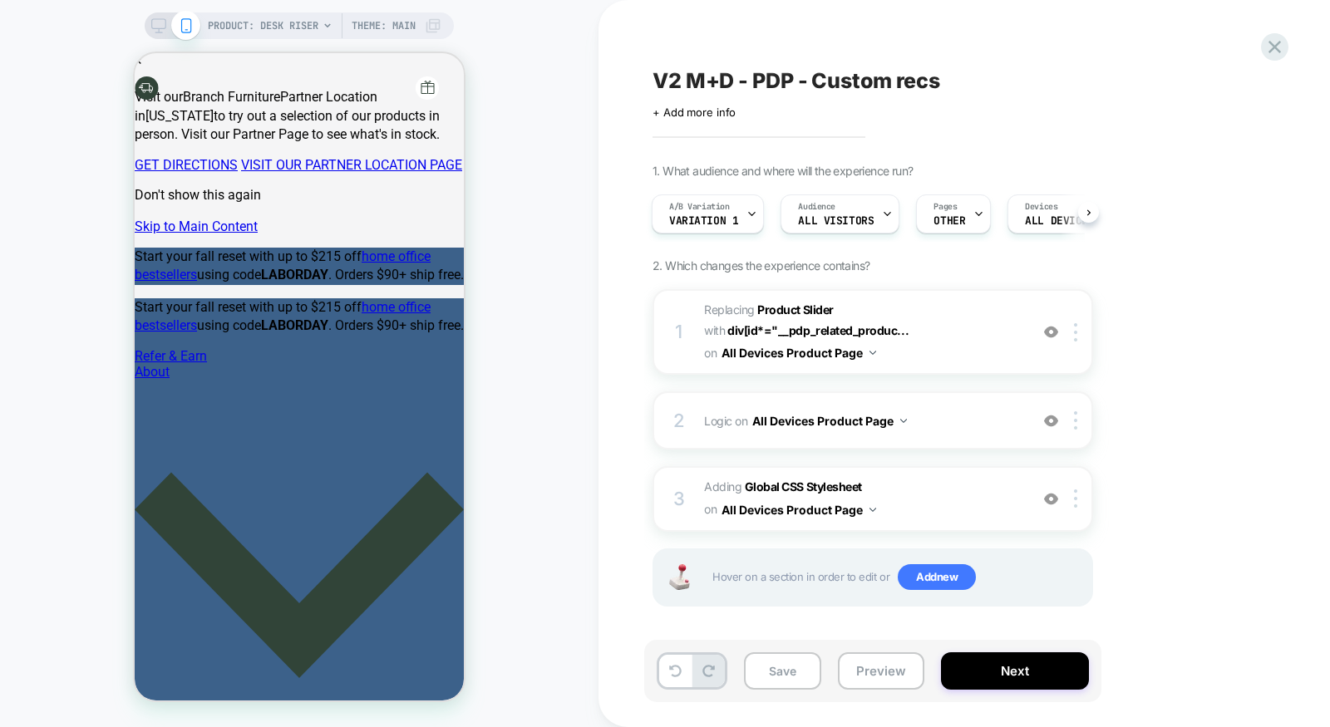
scroll to position [0, 2]
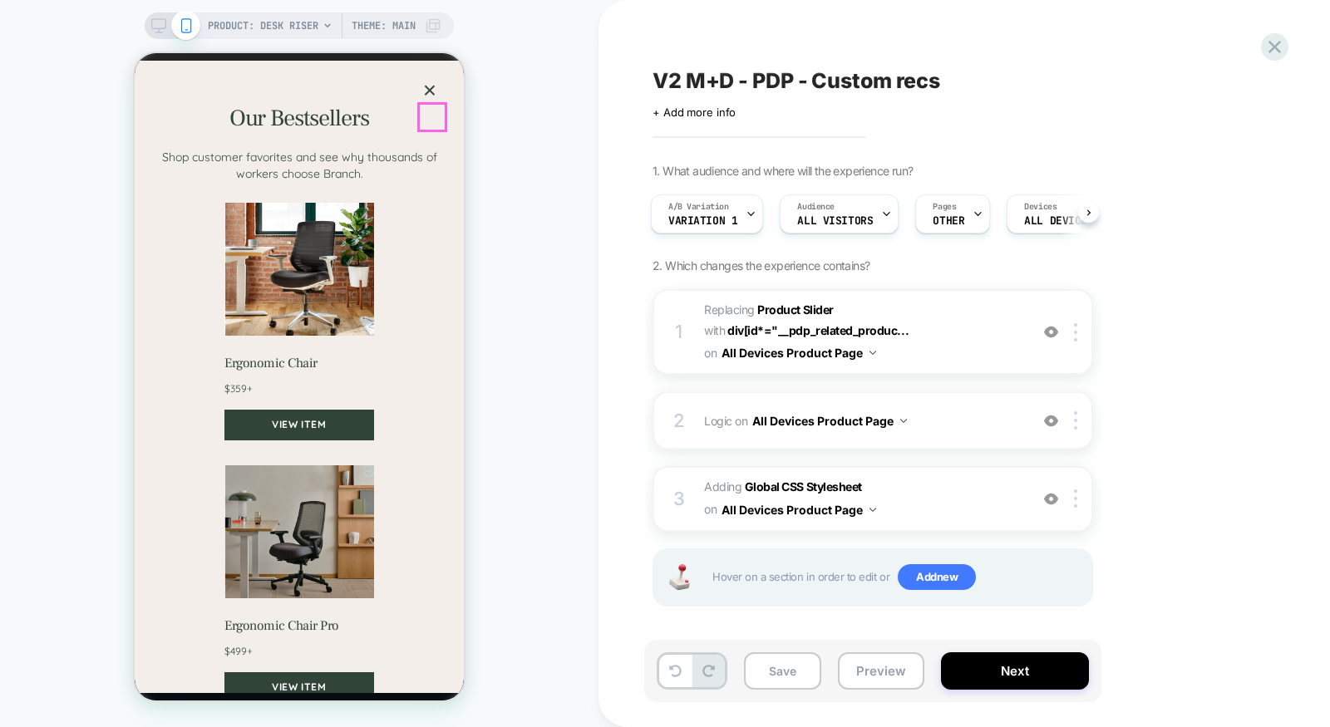
click at [431, 104] on button "×" at bounding box center [429, 90] width 27 height 27
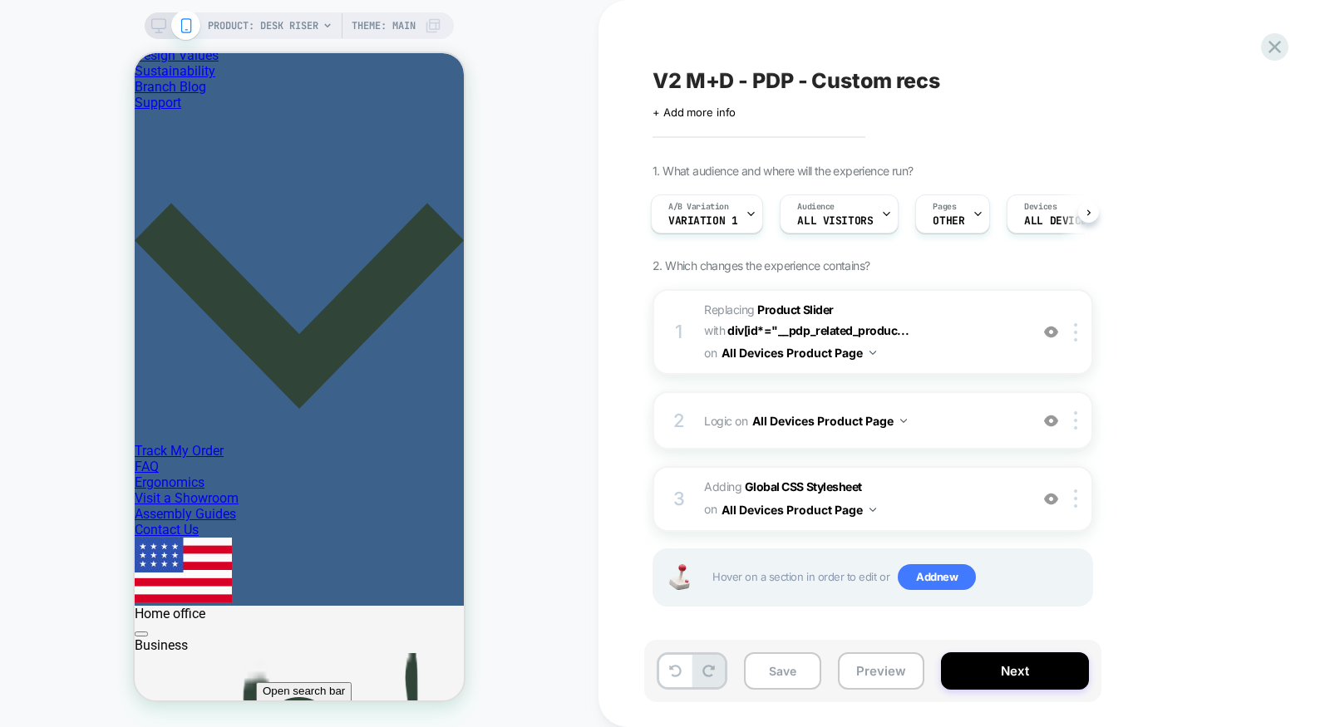
scroll to position [0, 0]
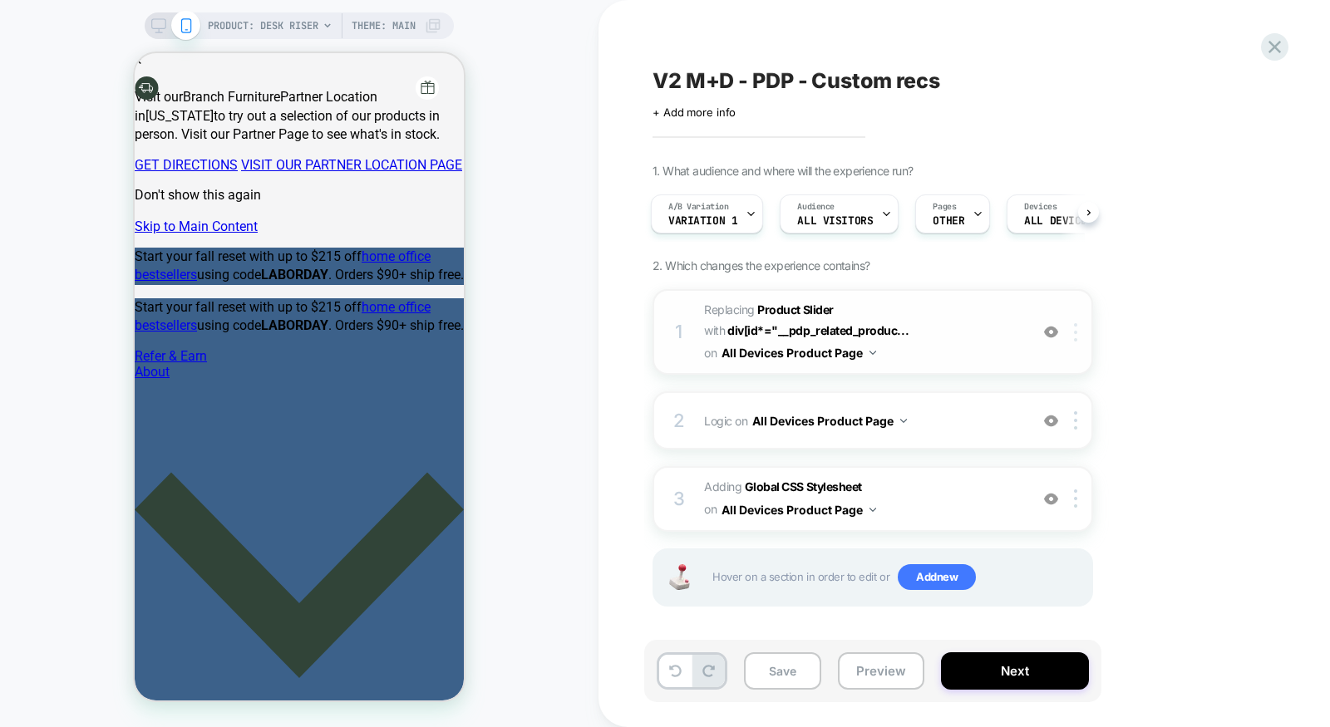
click at [1074, 332] on img at bounding box center [1075, 332] width 3 height 18
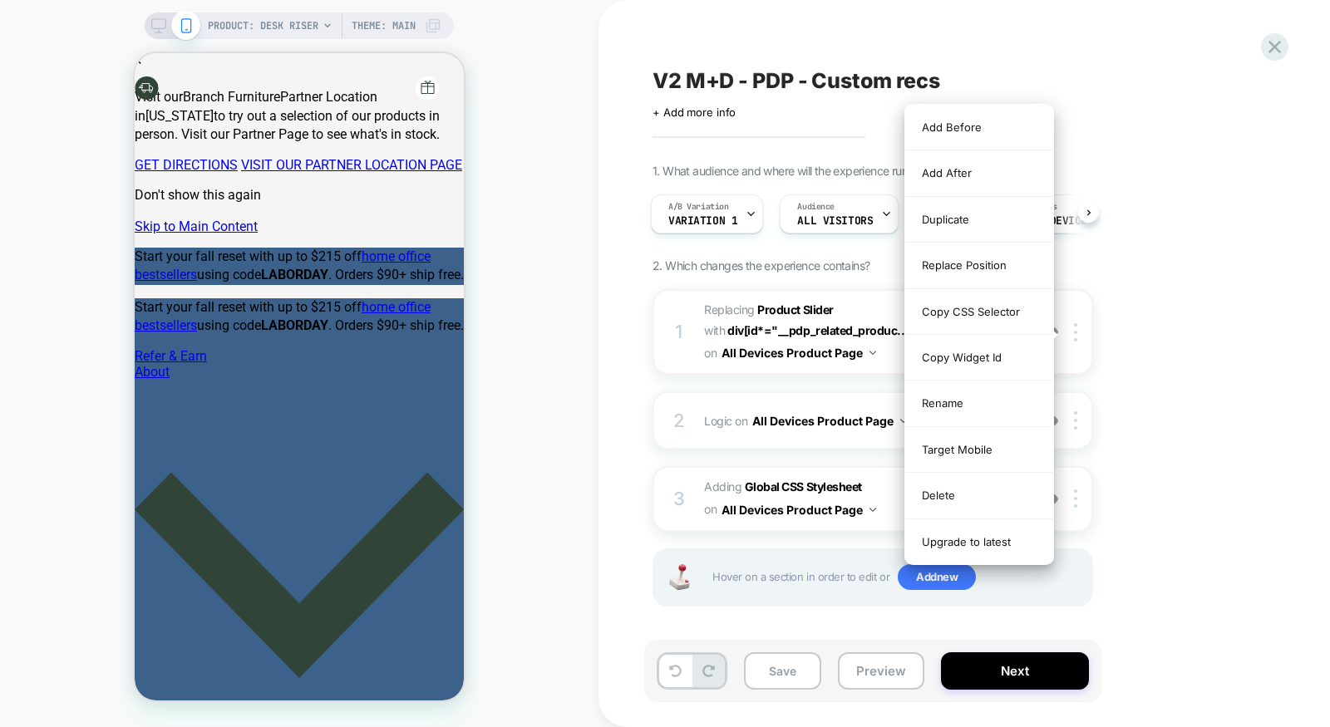
click at [1160, 313] on div "1. What audience and where will the experience run? A/B Variation Variation 1 A…" at bounding box center [956, 406] width 607 height 485
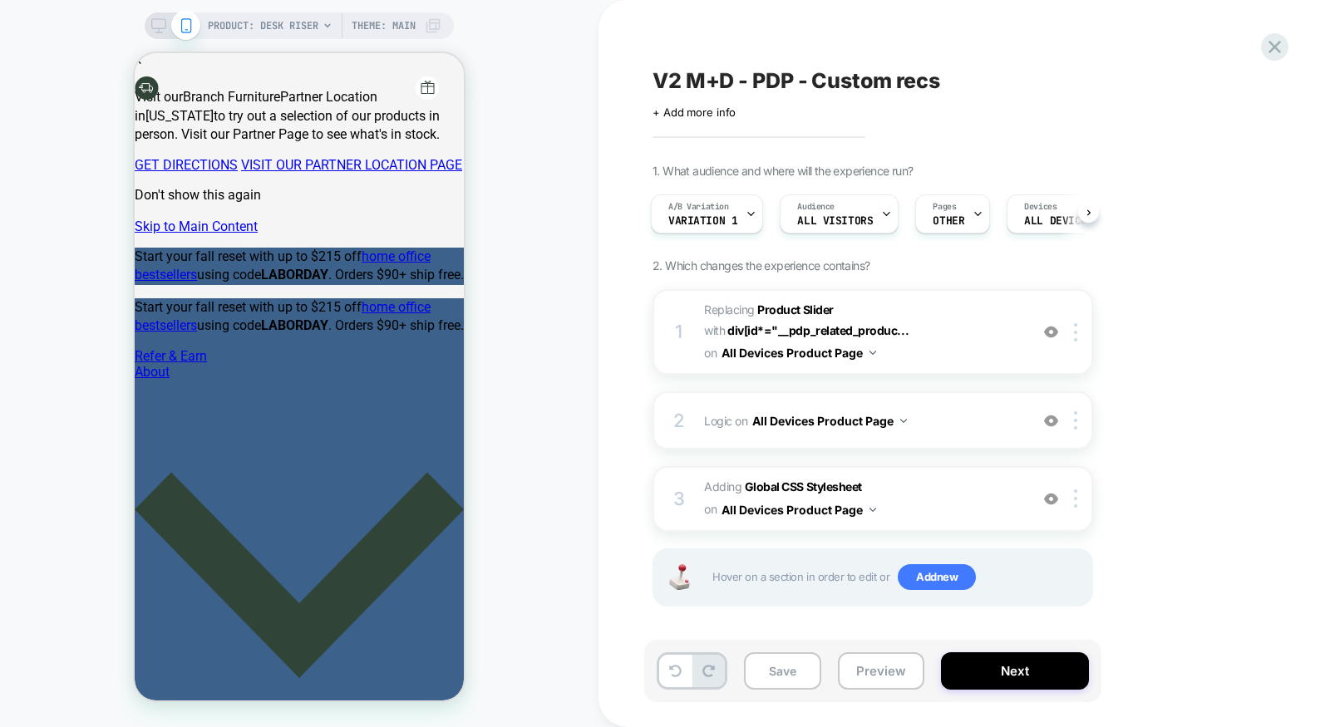
click at [701, 194] on div "A/B Variation Variation 1 Audience All Visitors Pages OTHER Devices ALL DEVICES…" at bounding box center [864, 214] width 441 height 56
click at [702, 213] on div "A/B Variation Variation 1" at bounding box center [703, 213] width 102 height 37
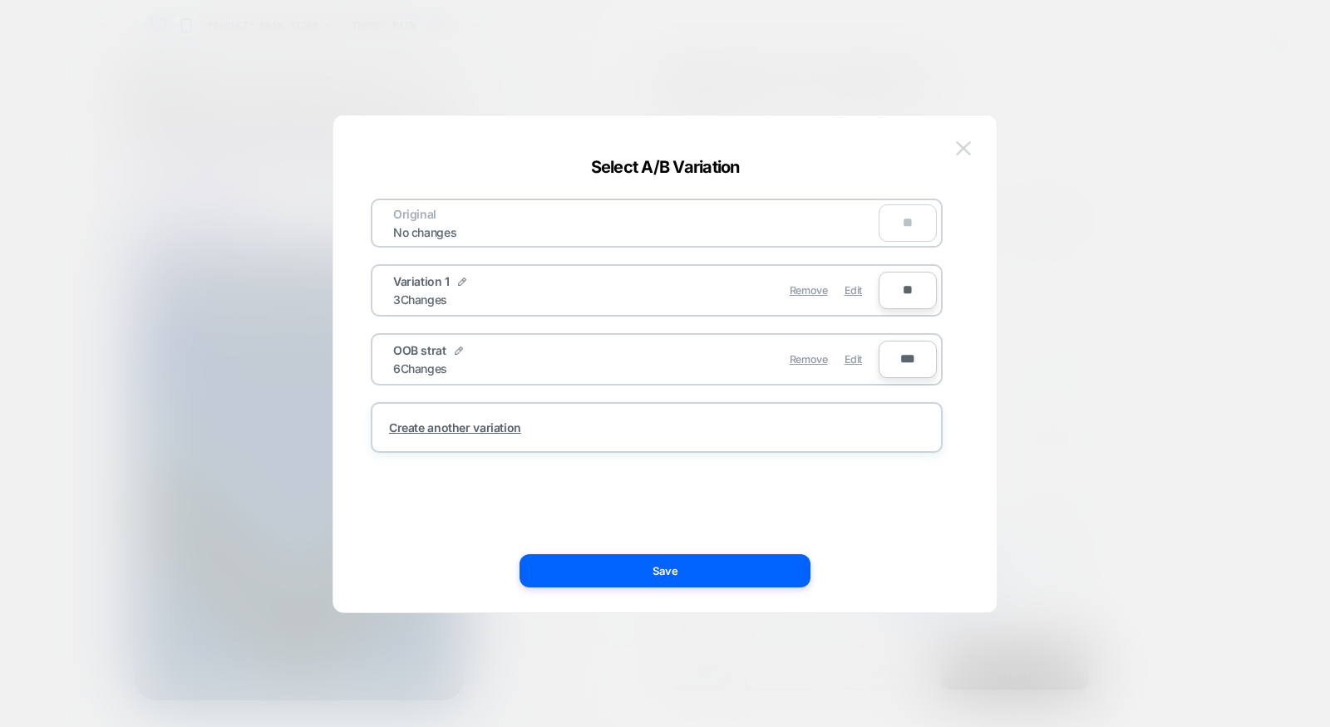
click at [964, 148] on img at bounding box center [963, 148] width 15 height 14
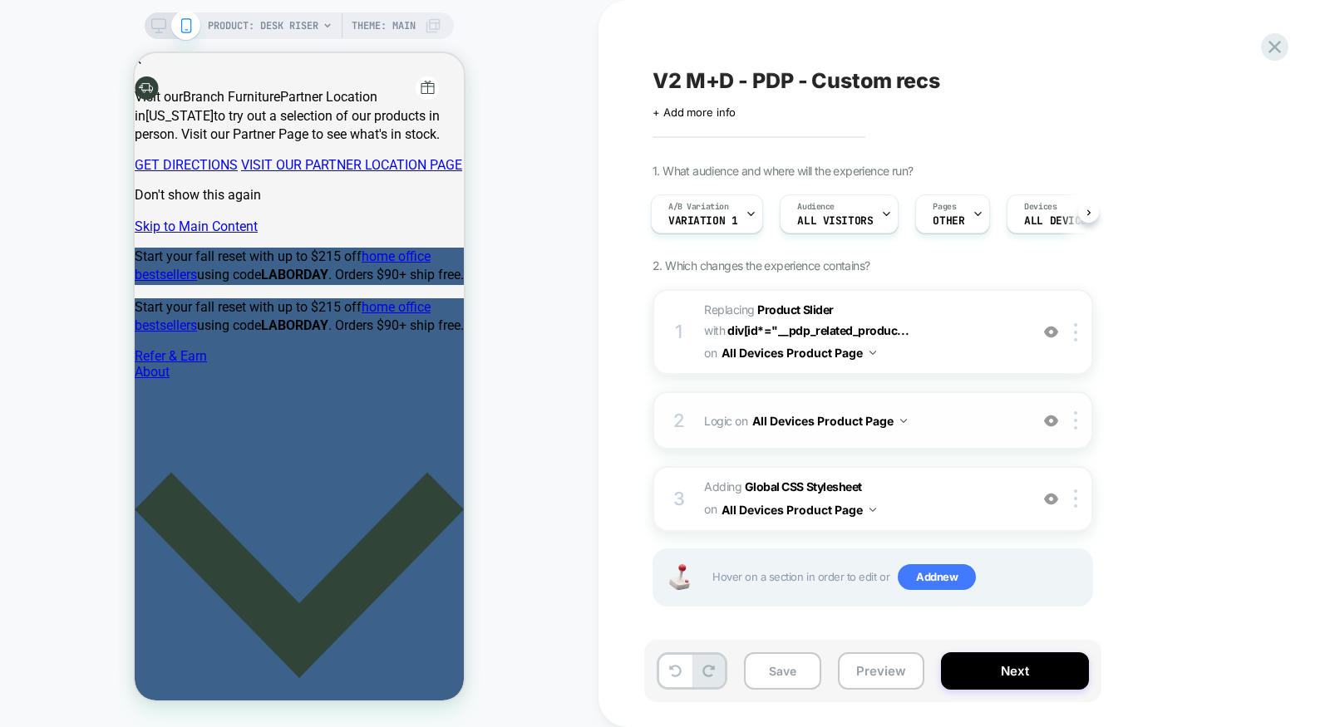
click at [969, 421] on span "Logic Adding Code Block BEFORE div[id*="__pdp_related_products"] on All Devices…" at bounding box center [862, 421] width 317 height 24
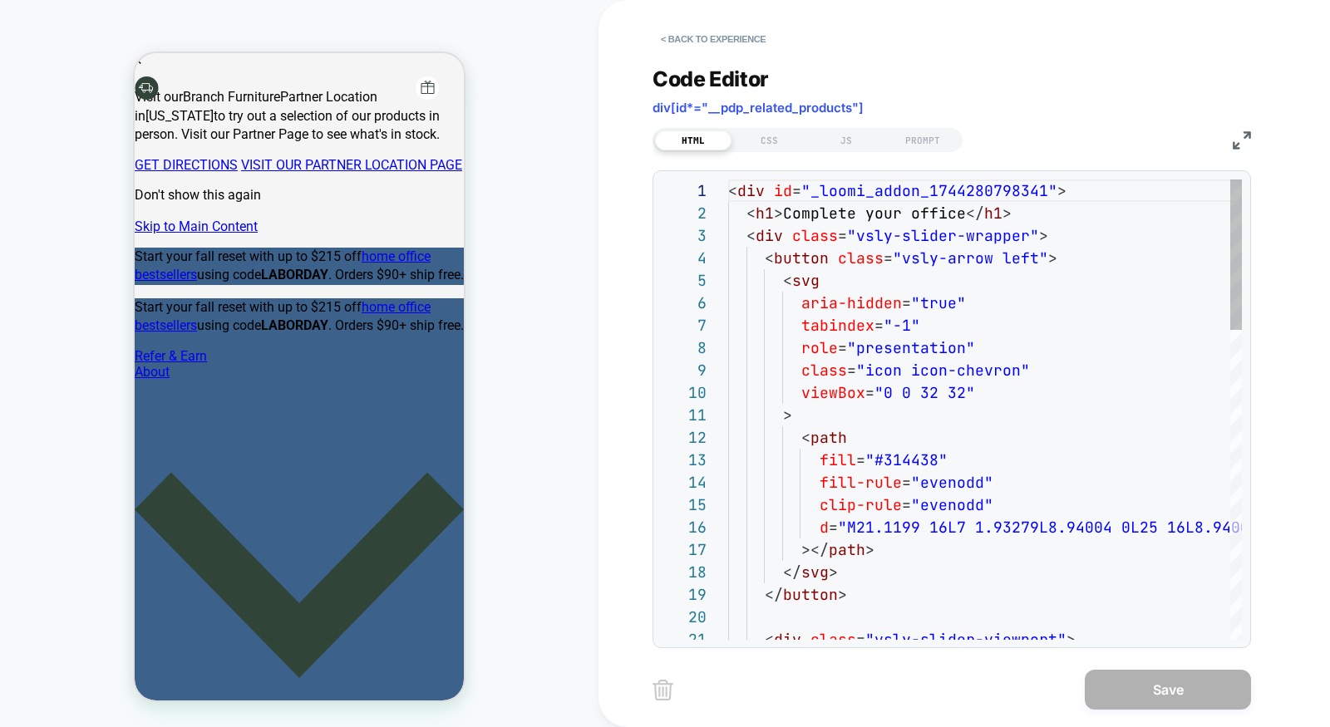
scroll to position [224, 0]
click at [783, 150] on div "HTML CSS JS PROMPT" at bounding box center [808, 140] width 310 height 24
click at [771, 140] on div "CSS" at bounding box center [770, 141] width 76 height 20
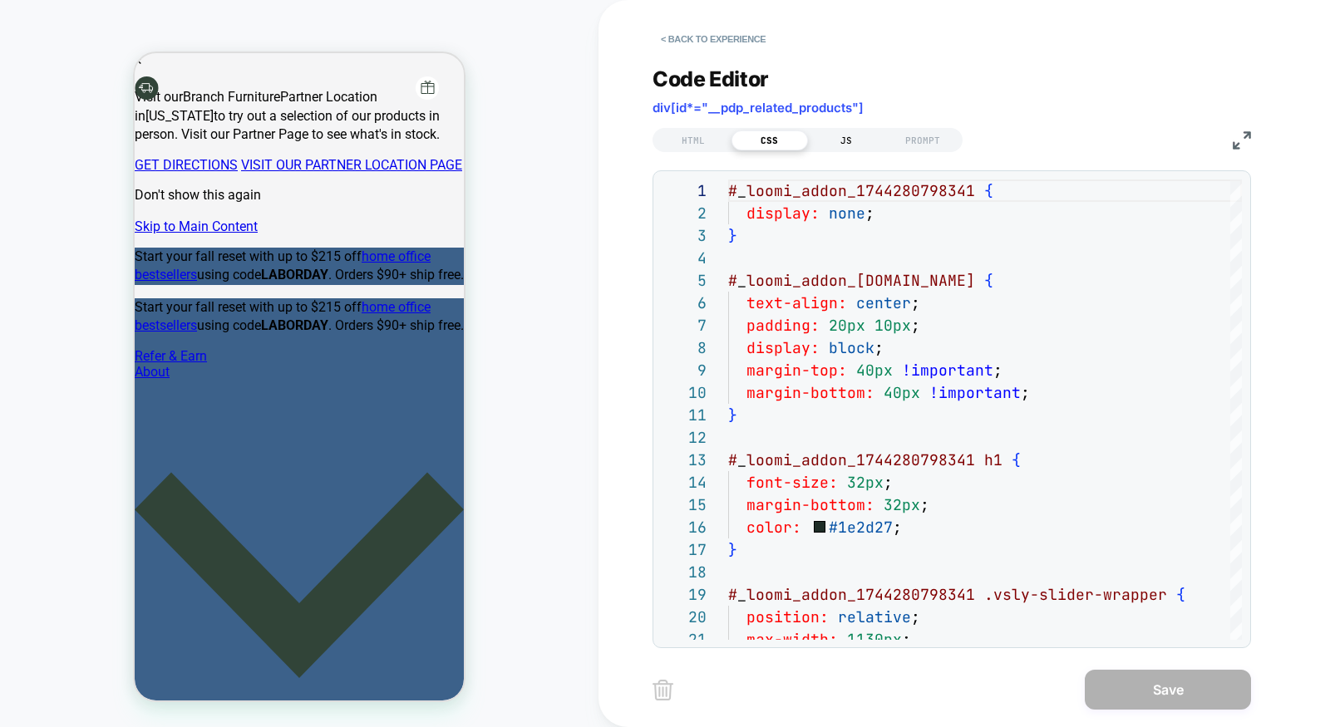
click at [843, 139] on div "JS" at bounding box center [846, 141] width 76 height 20
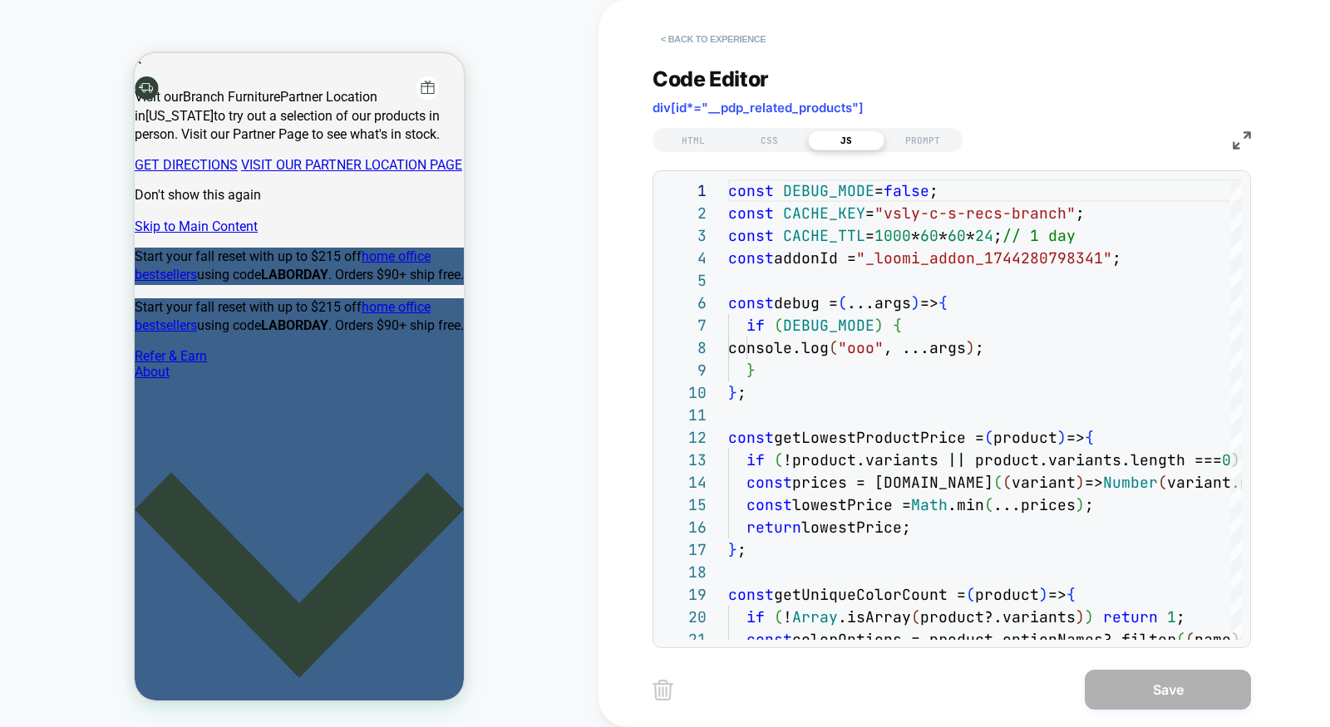
click at [733, 42] on button "< Back to experience" at bounding box center [713, 39] width 121 height 27
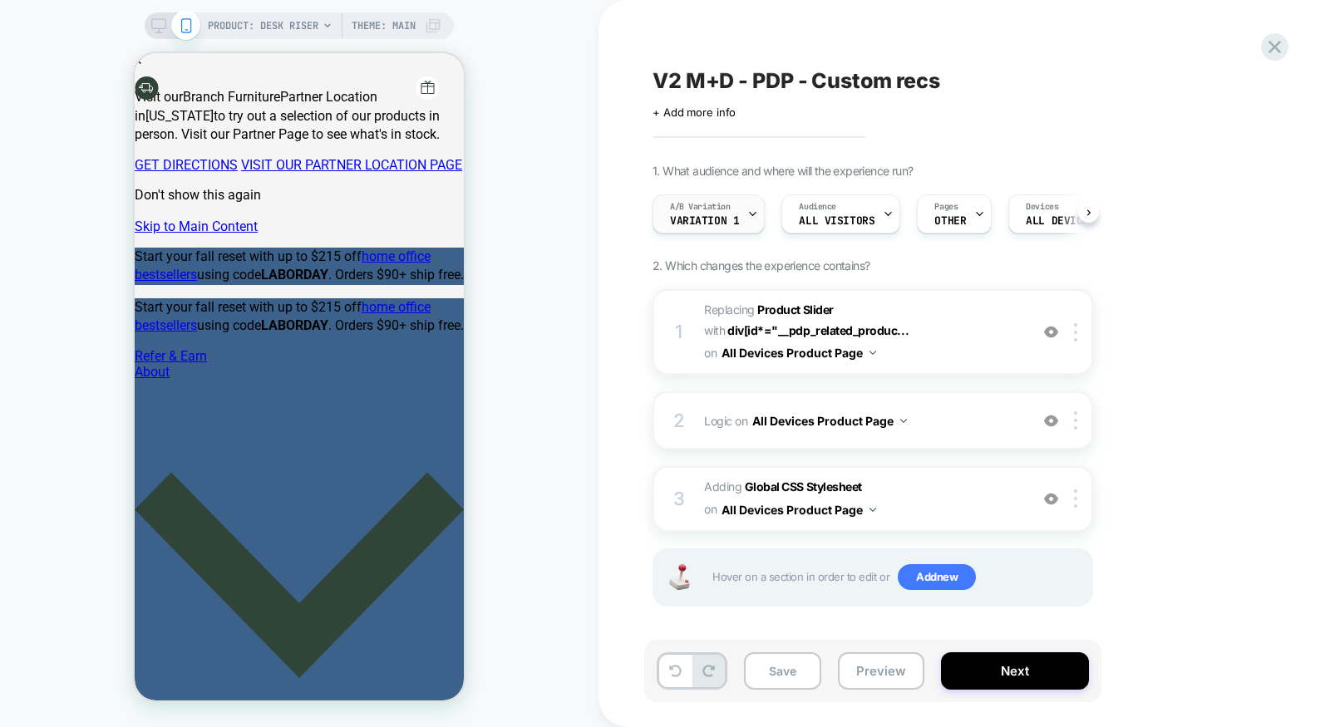
scroll to position [0, 1]
click at [731, 213] on div "A/B Variation Variation 1" at bounding box center [704, 213] width 102 height 37
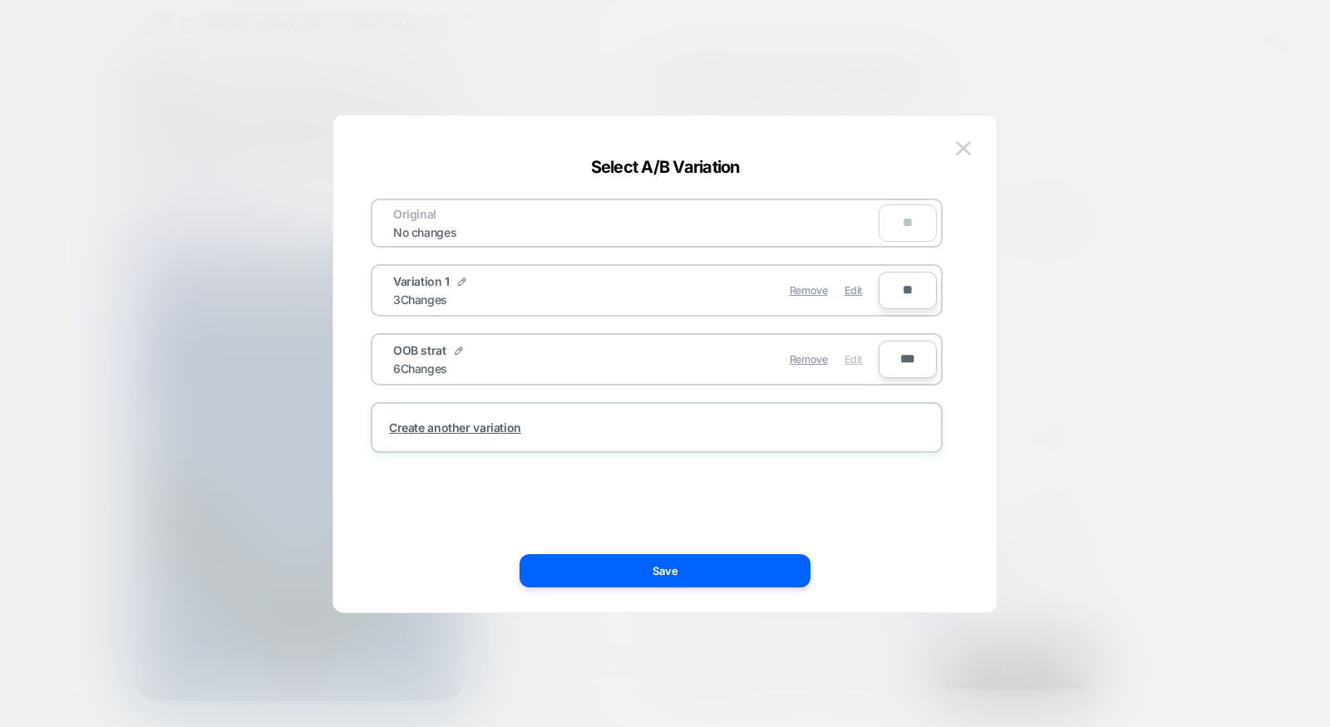
click at [851, 359] on span "Edit" at bounding box center [853, 359] width 17 height 12
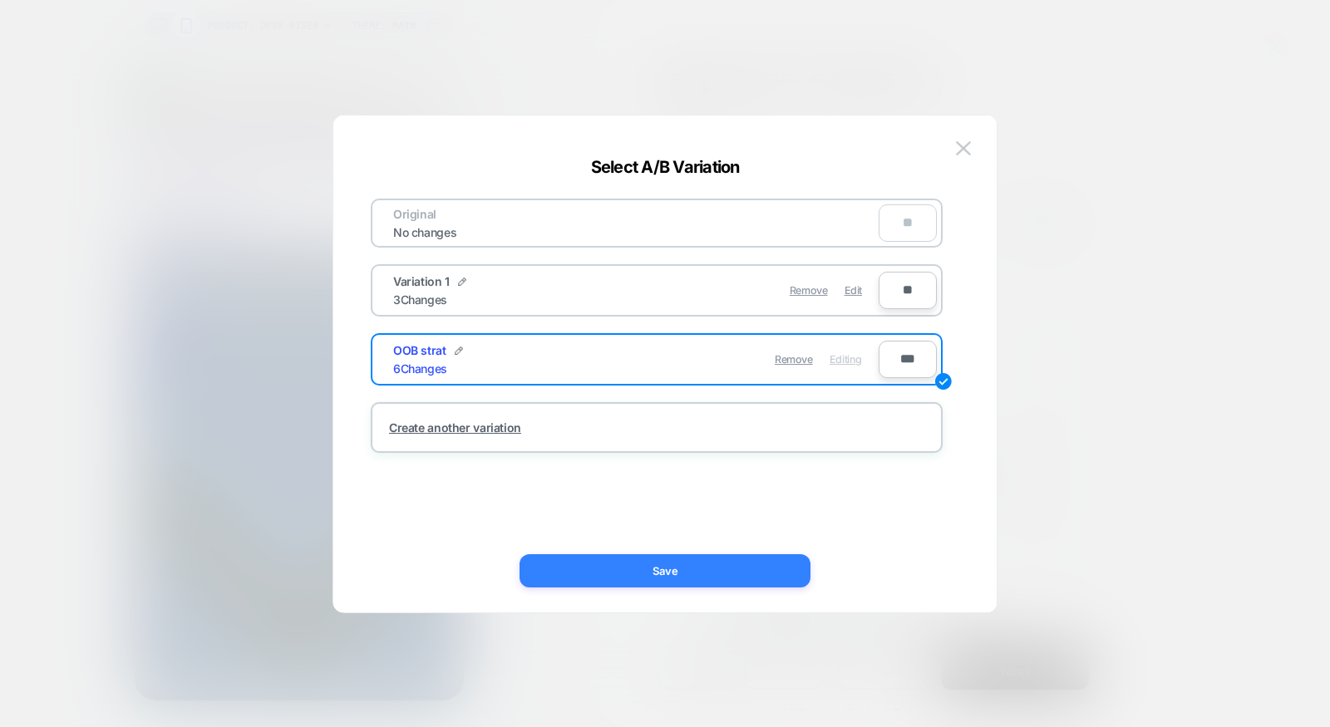
click at [725, 578] on button "Save" at bounding box center [665, 570] width 291 height 33
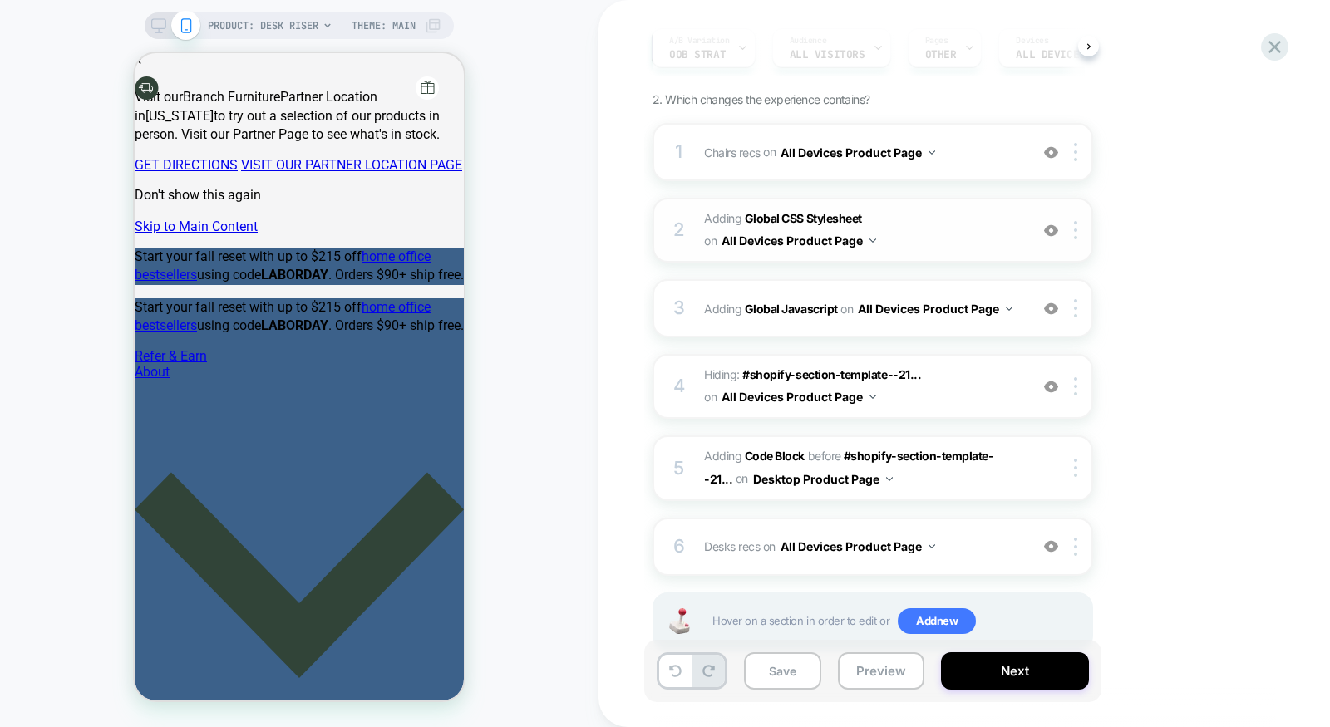
scroll to position [210, 0]
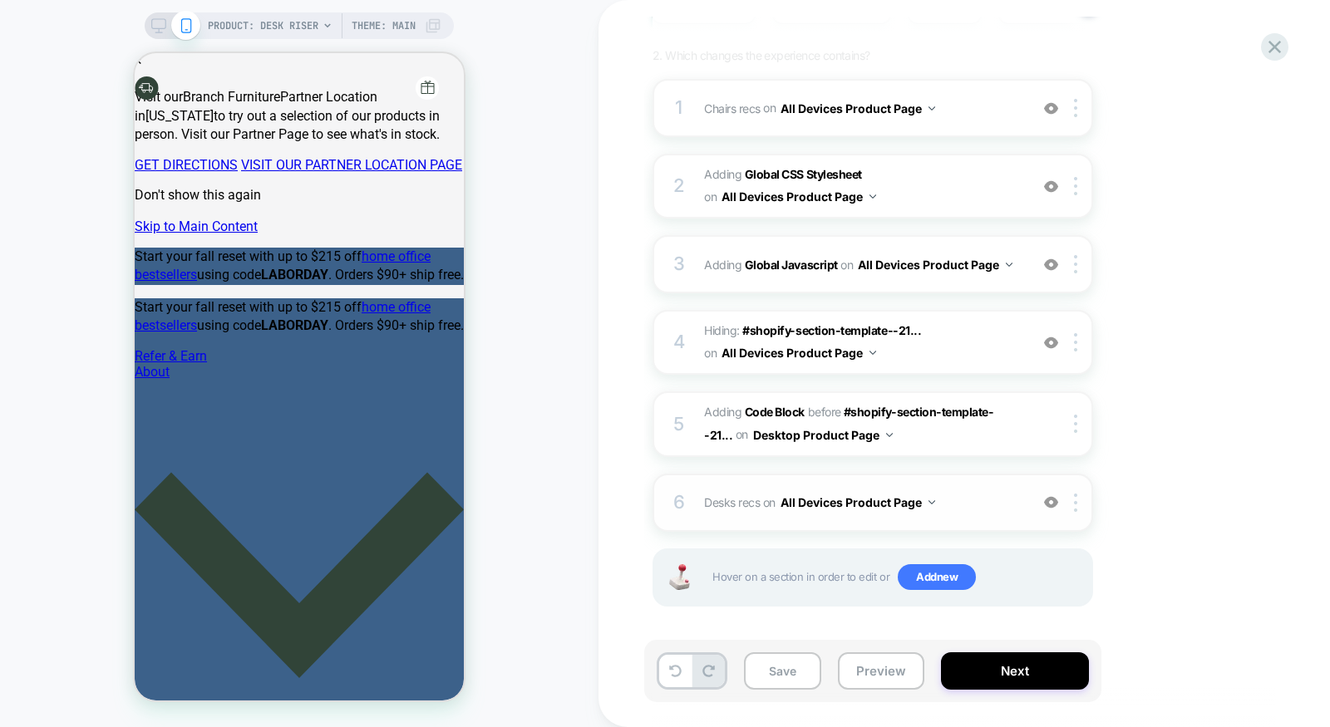
click at [973, 498] on span "Desks recs Adding Product Slider AFTER div[id*="__pdp_related_products"] on All…" at bounding box center [862, 502] width 317 height 24
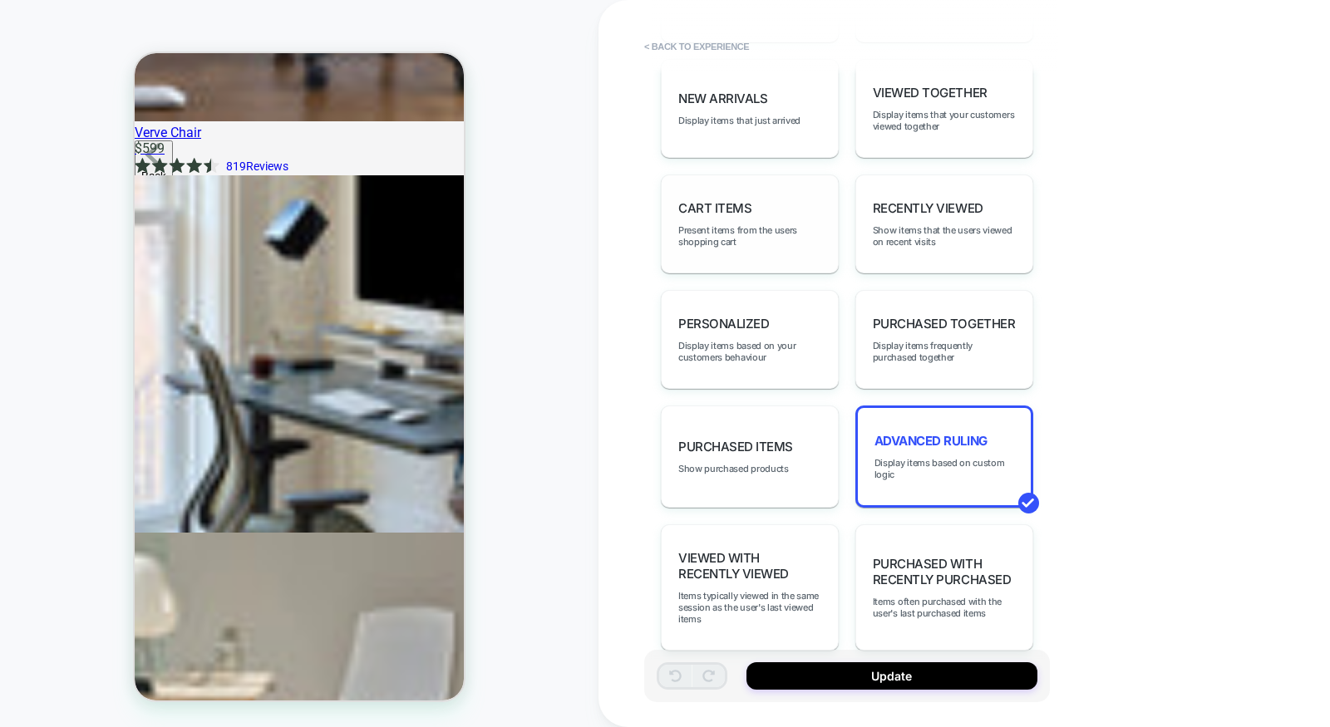
scroll to position [992, 0]
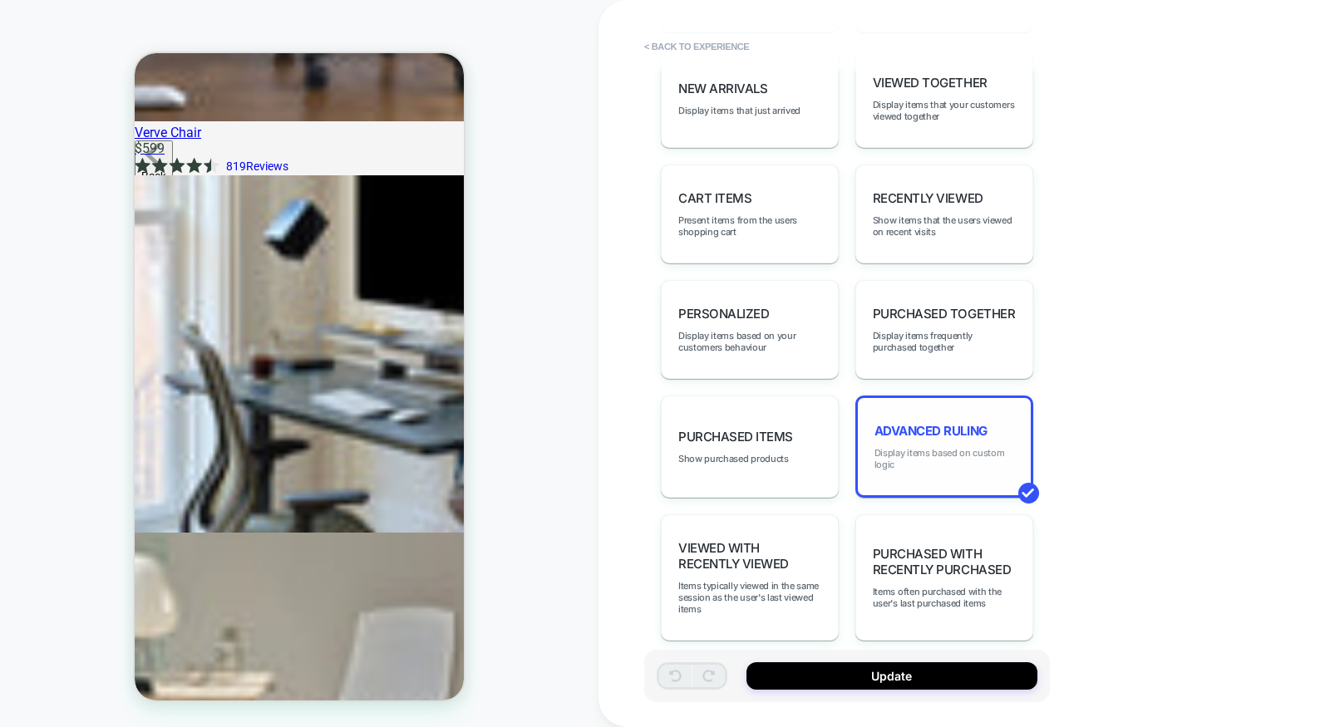
click at [943, 451] on span "Display items based on custom logic" at bounding box center [945, 458] width 140 height 23
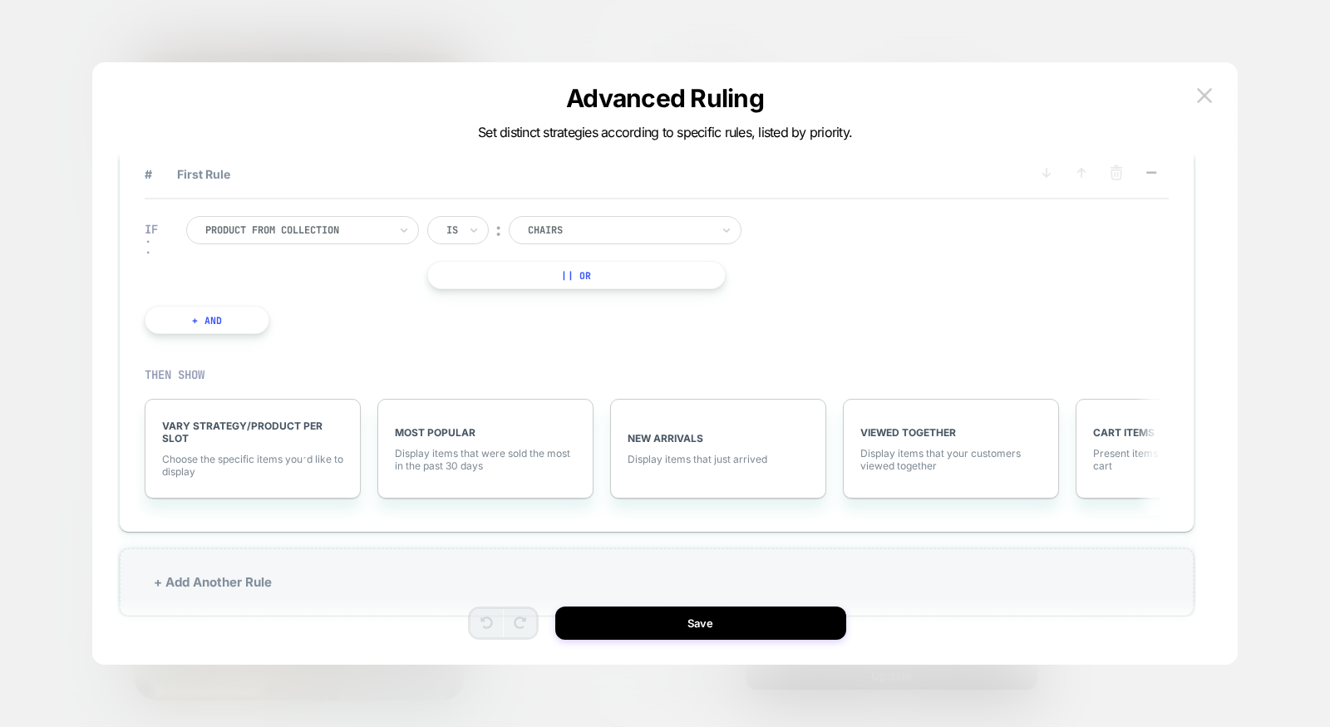
scroll to position [0, 0]
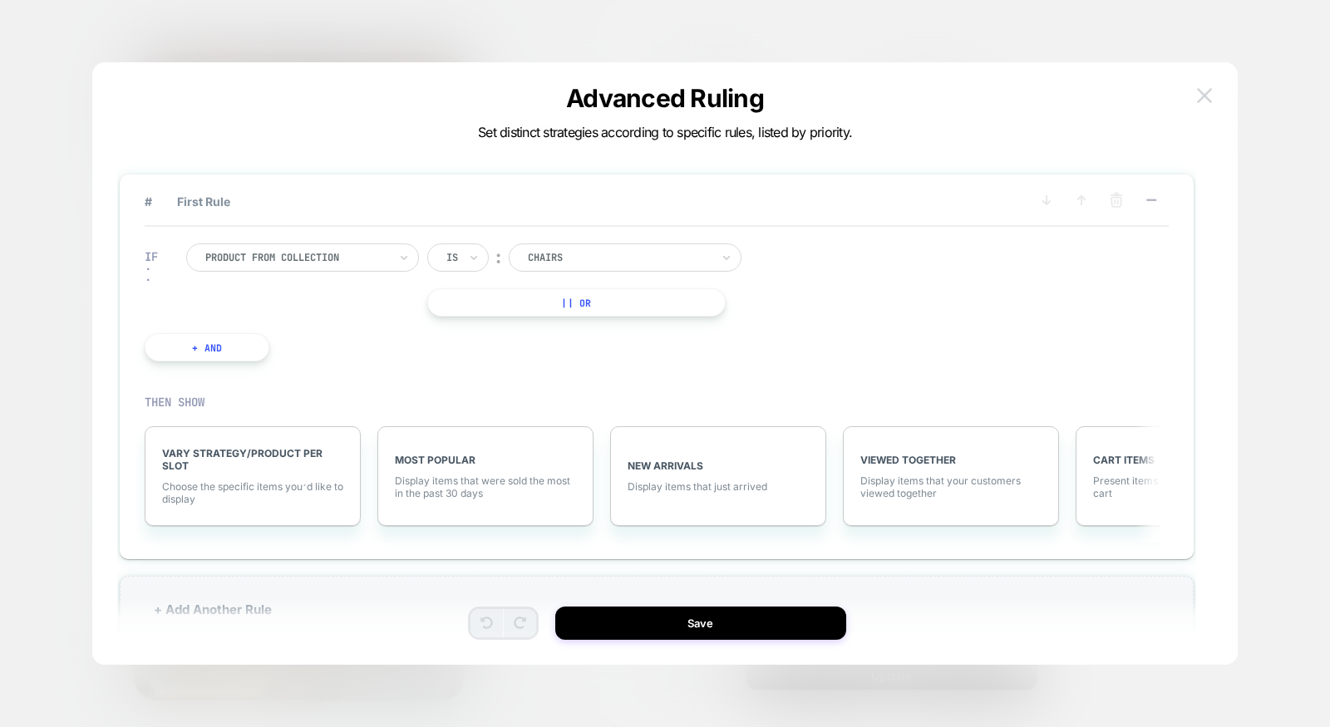
click at [1211, 91] on button at bounding box center [1204, 95] width 25 height 25
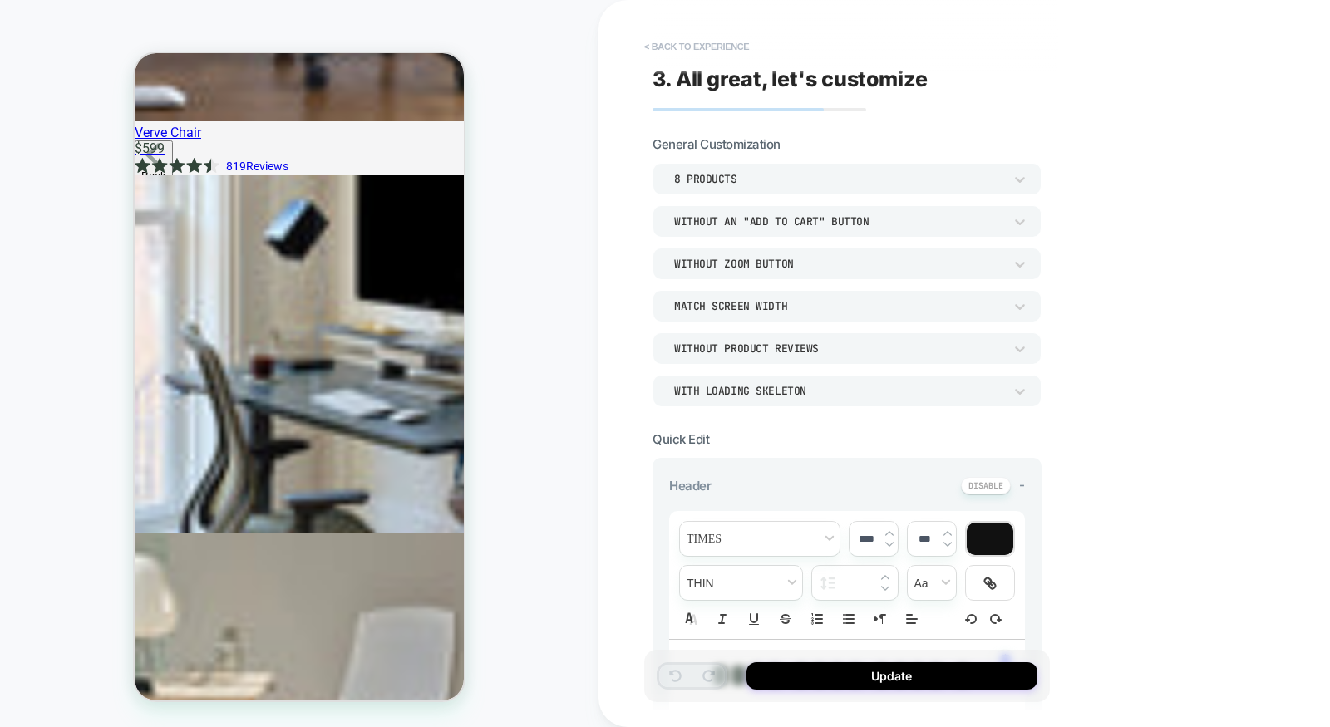
click at [726, 47] on button "< Back to experience" at bounding box center [696, 46] width 121 height 27
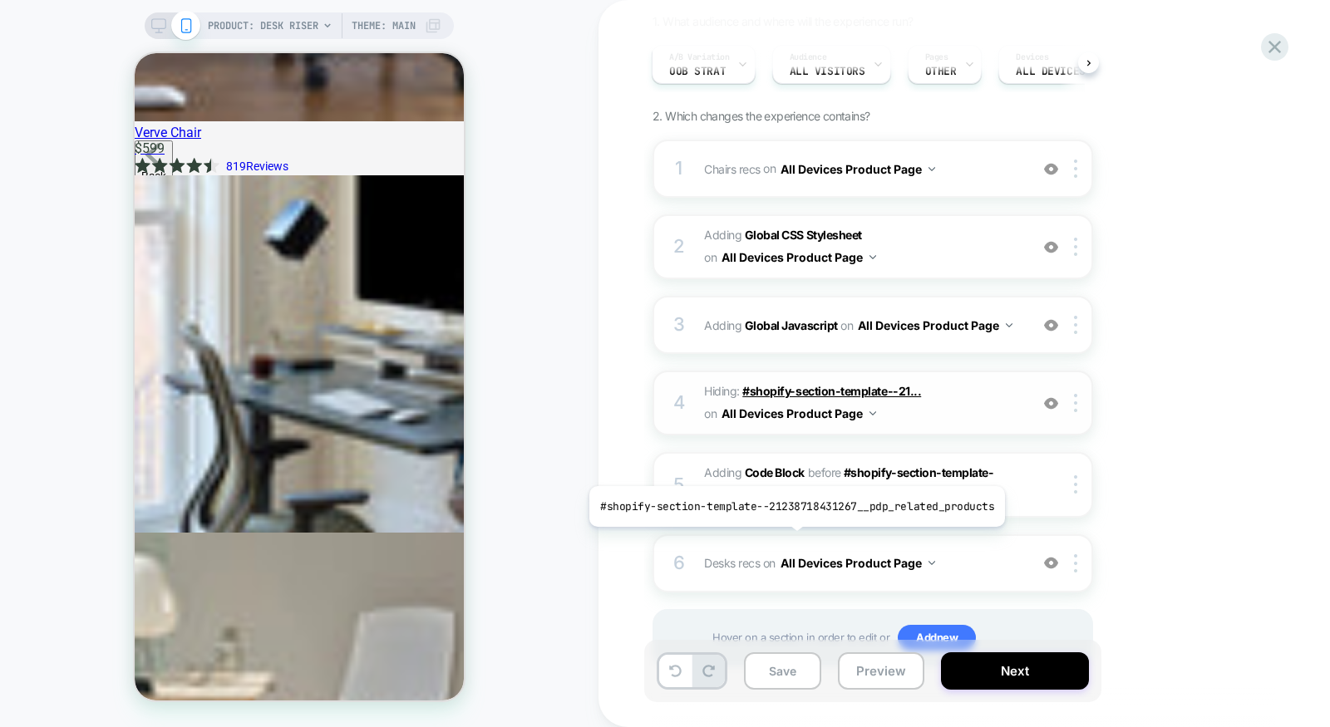
scroll to position [210, 0]
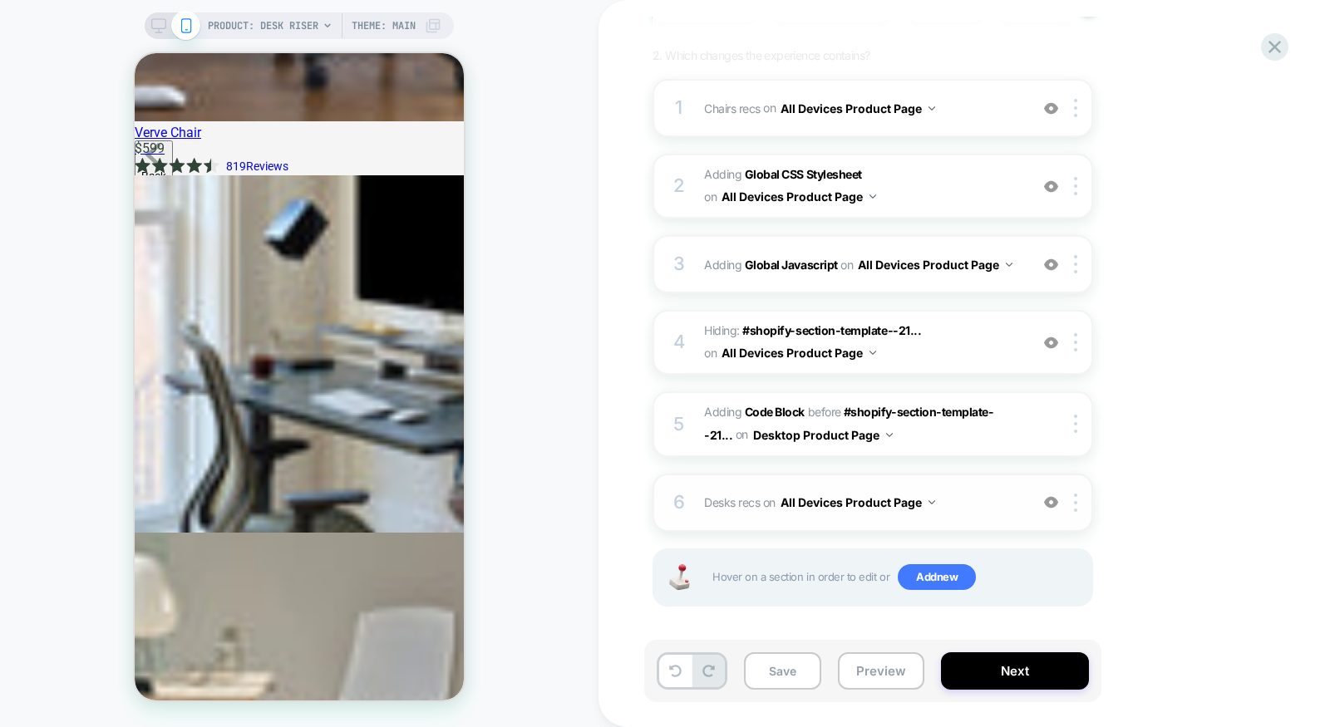
click at [988, 513] on div "6 Desks recs Adding Product Slider AFTER div[id*="__pdp_related_products"] on A…" at bounding box center [873, 503] width 441 height 58
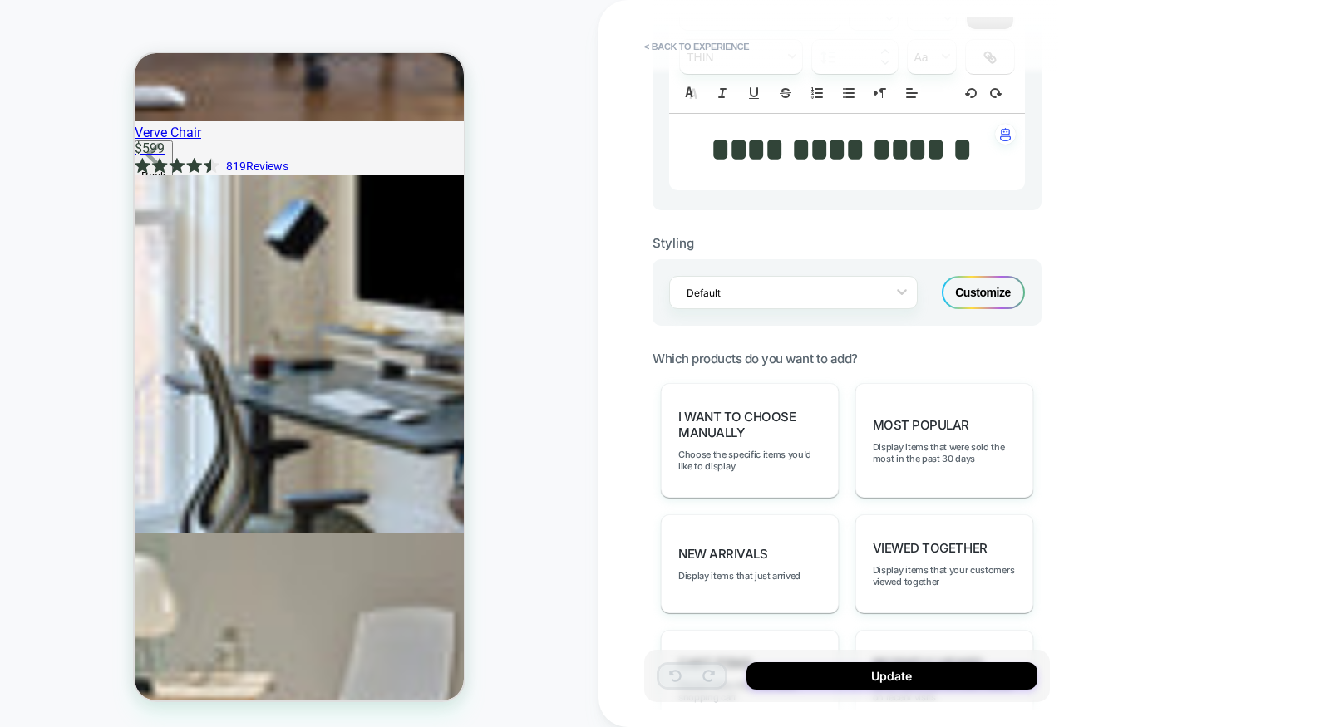
scroll to position [992, 0]
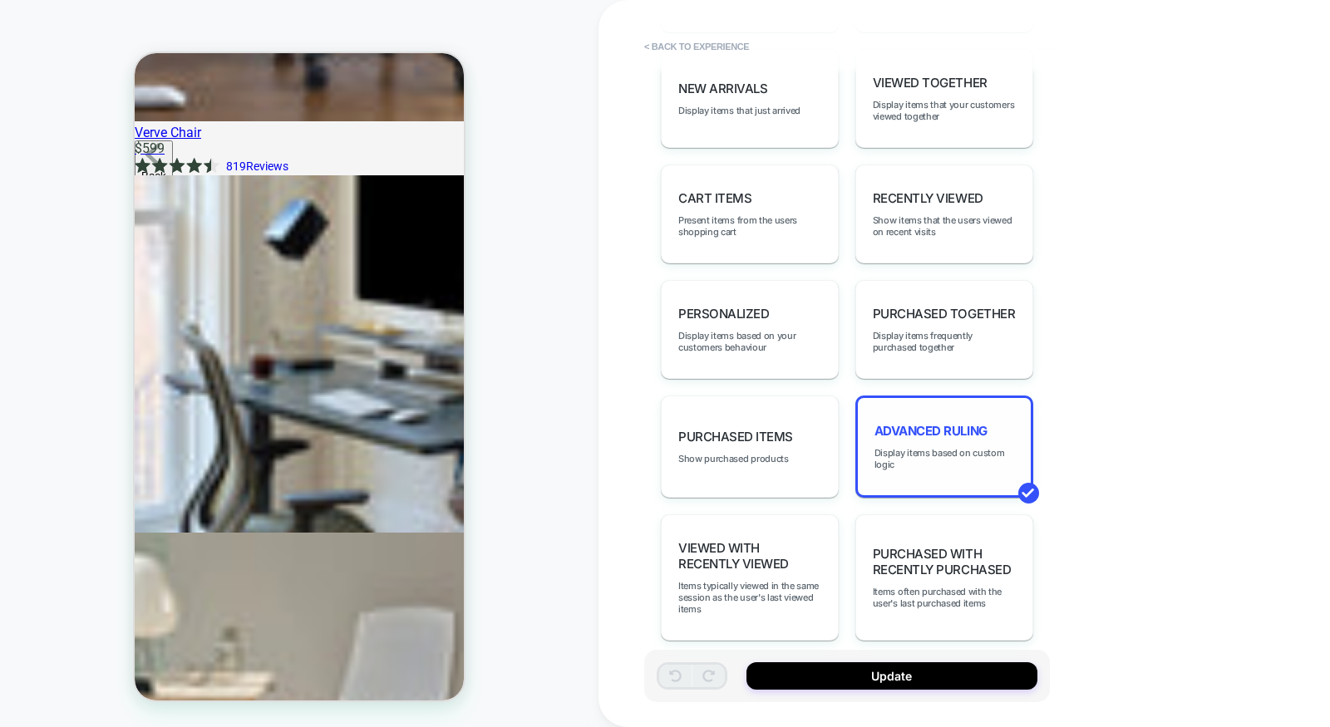
click at [961, 429] on div "Advanced Ruling Display items based on custom logic" at bounding box center [944, 447] width 178 height 102
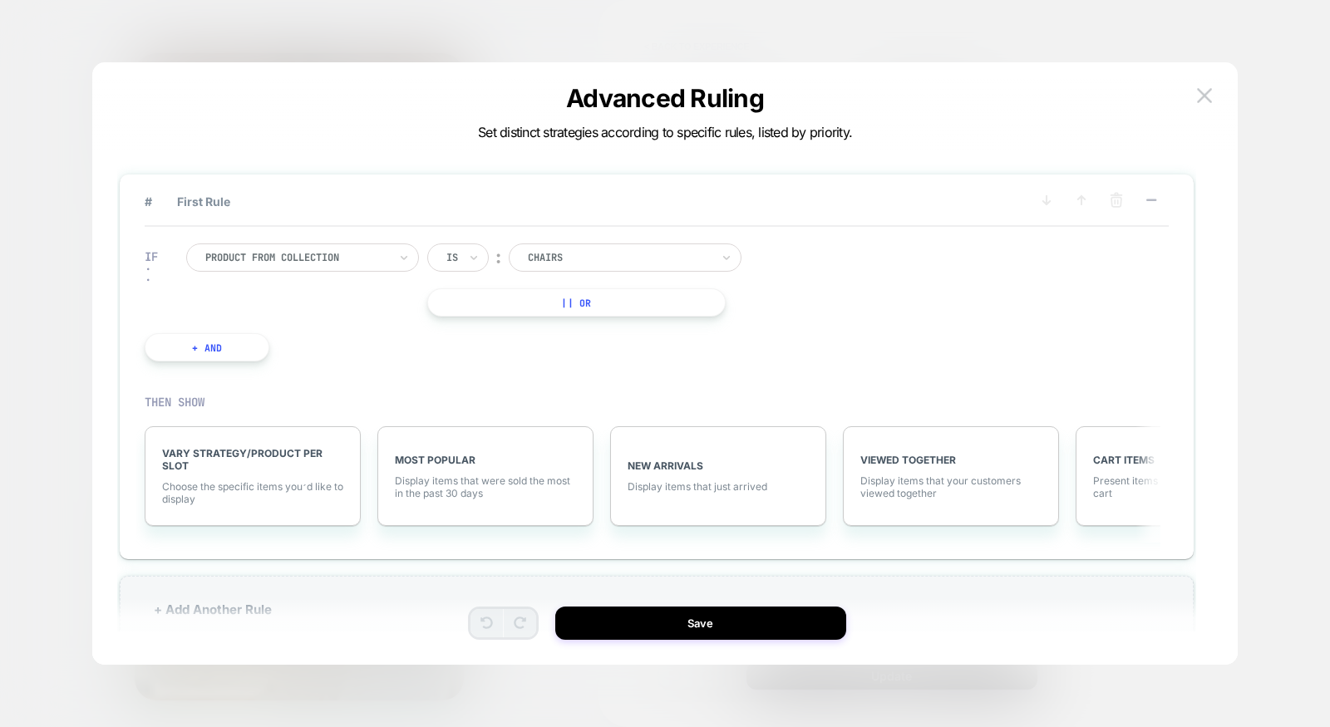
click at [658, 262] on div at bounding box center [619, 257] width 183 height 15
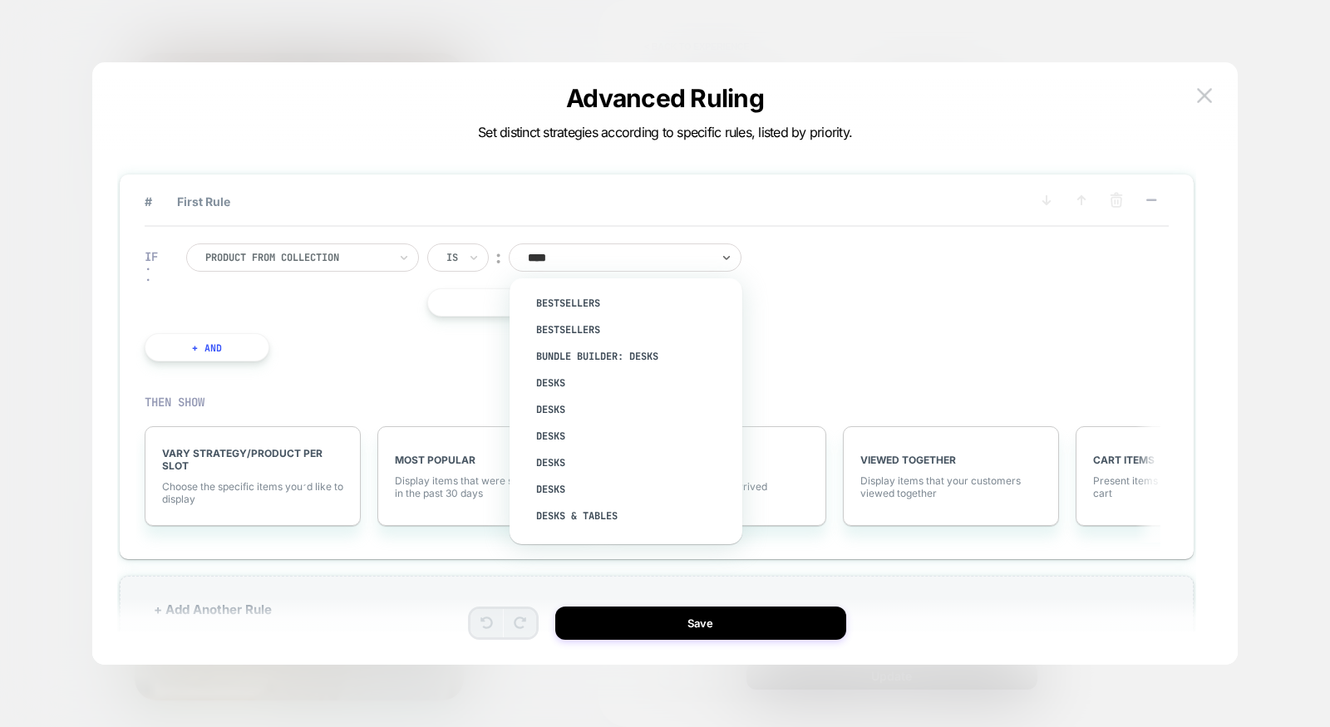
type input "*****"
click at [600, 392] on div "Desks" at bounding box center [634, 383] width 216 height 27
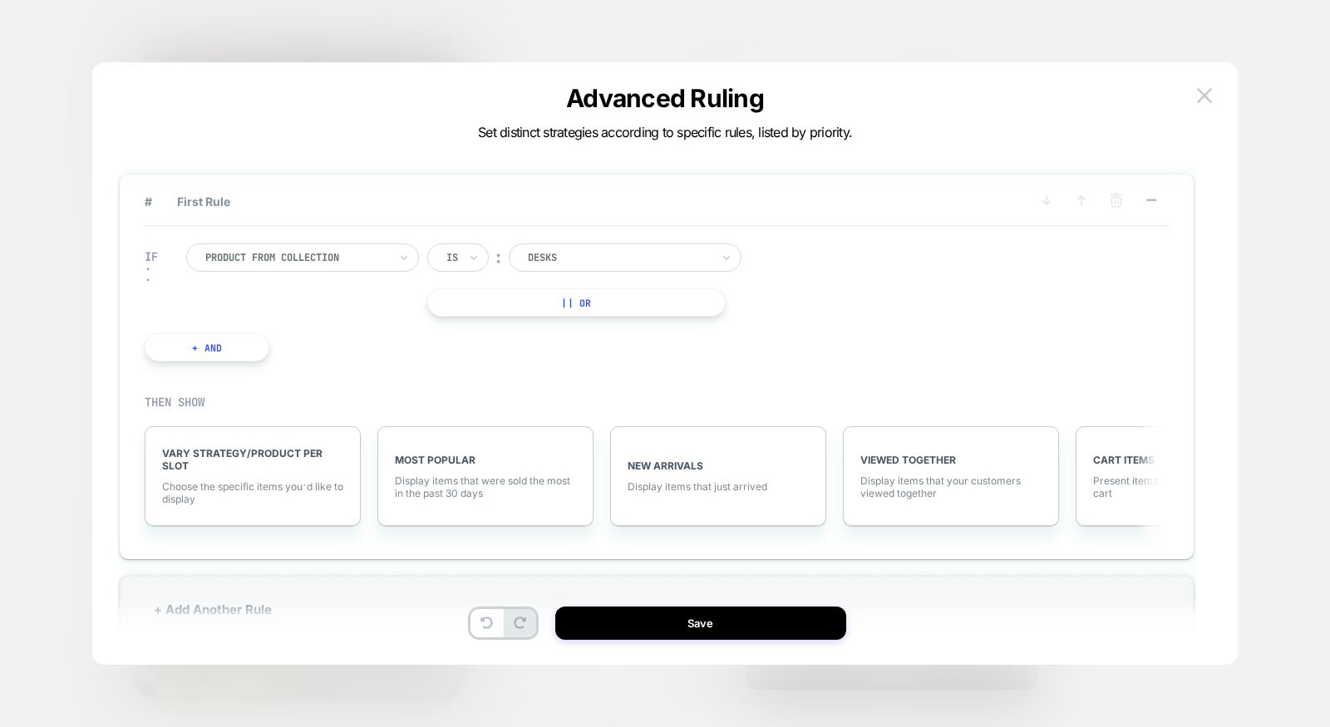
click at [634, 644] on div "# First Rule IF Product from collection Is ︰ Desks || Or + And . . . THEN SHOW …" at bounding box center [665, 372] width 1096 height 586
click at [637, 628] on button "Save" at bounding box center [700, 623] width 291 height 33
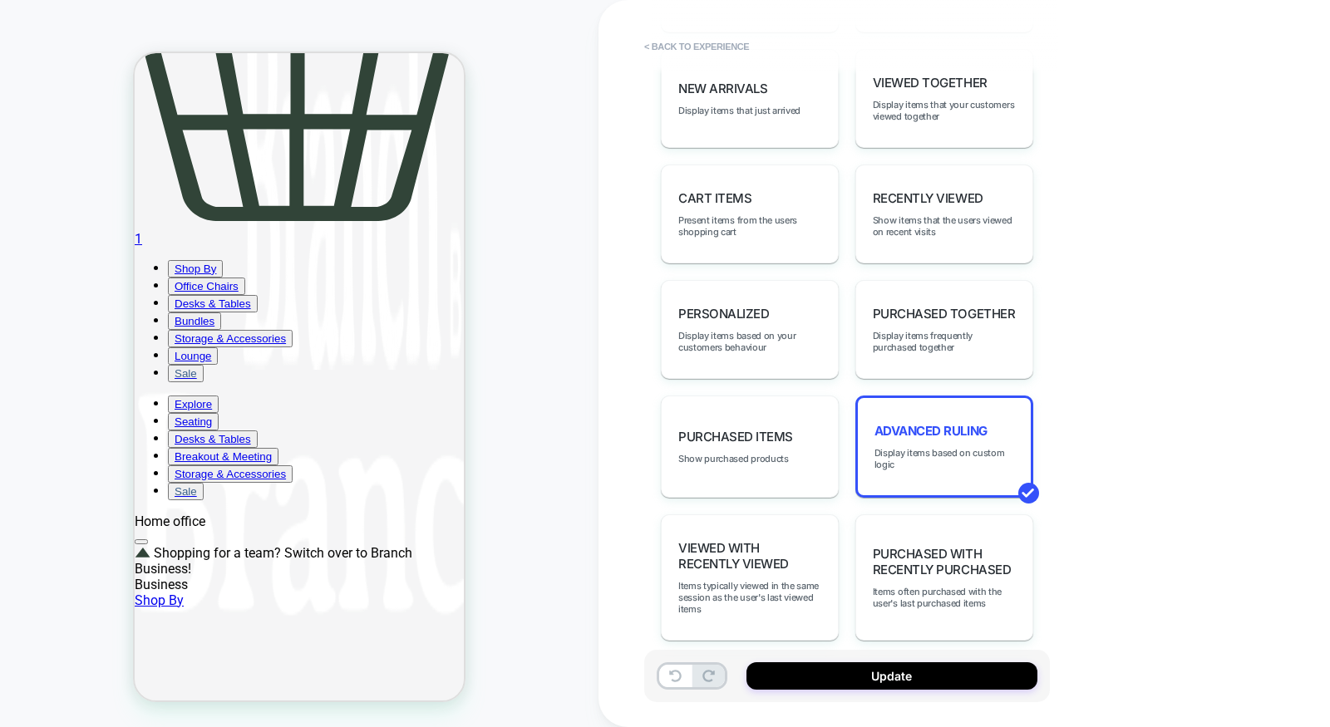
scroll to position [1983, 0]
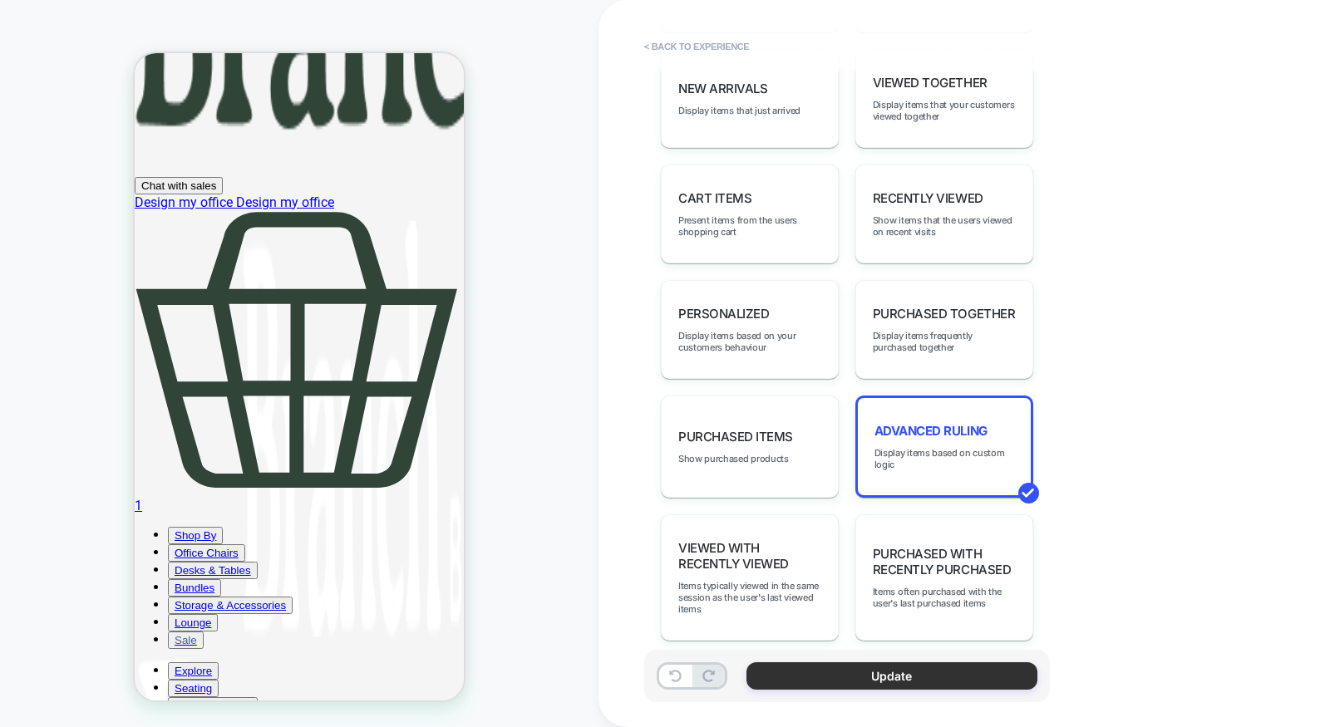
click at [962, 673] on button "Update" at bounding box center [892, 676] width 291 height 27
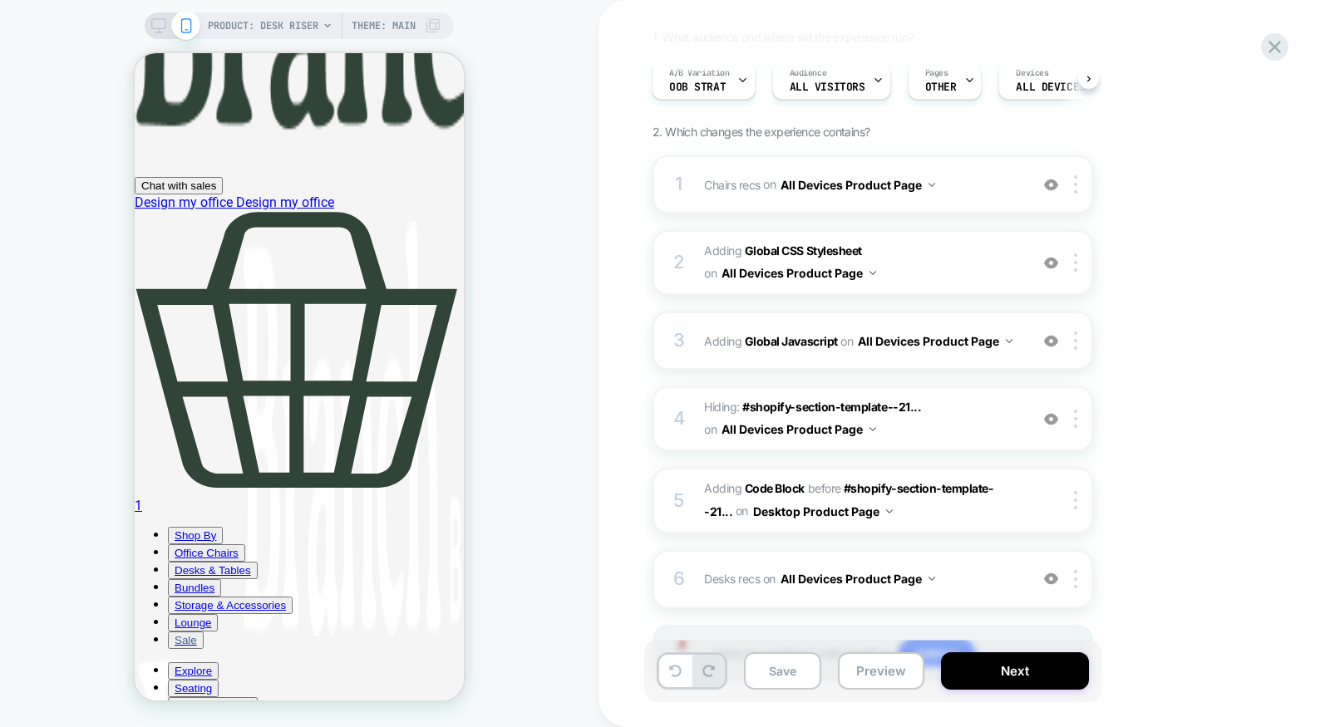
scroll to position [140, 0]
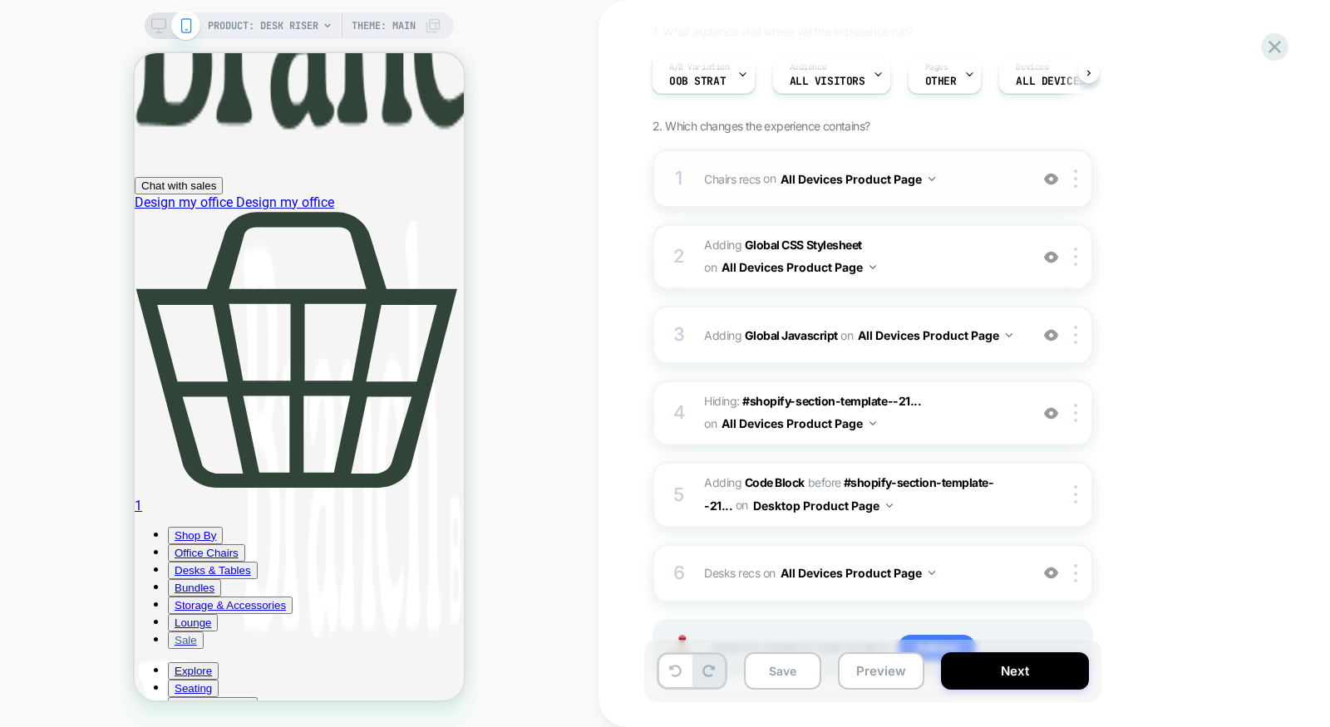
click at [973, 180] on span "Chairs recs Adding Product Slider BEFORE div[id*="__pdp_related_products"] on A…" at bounding box center [862, 179] width 317 height 24
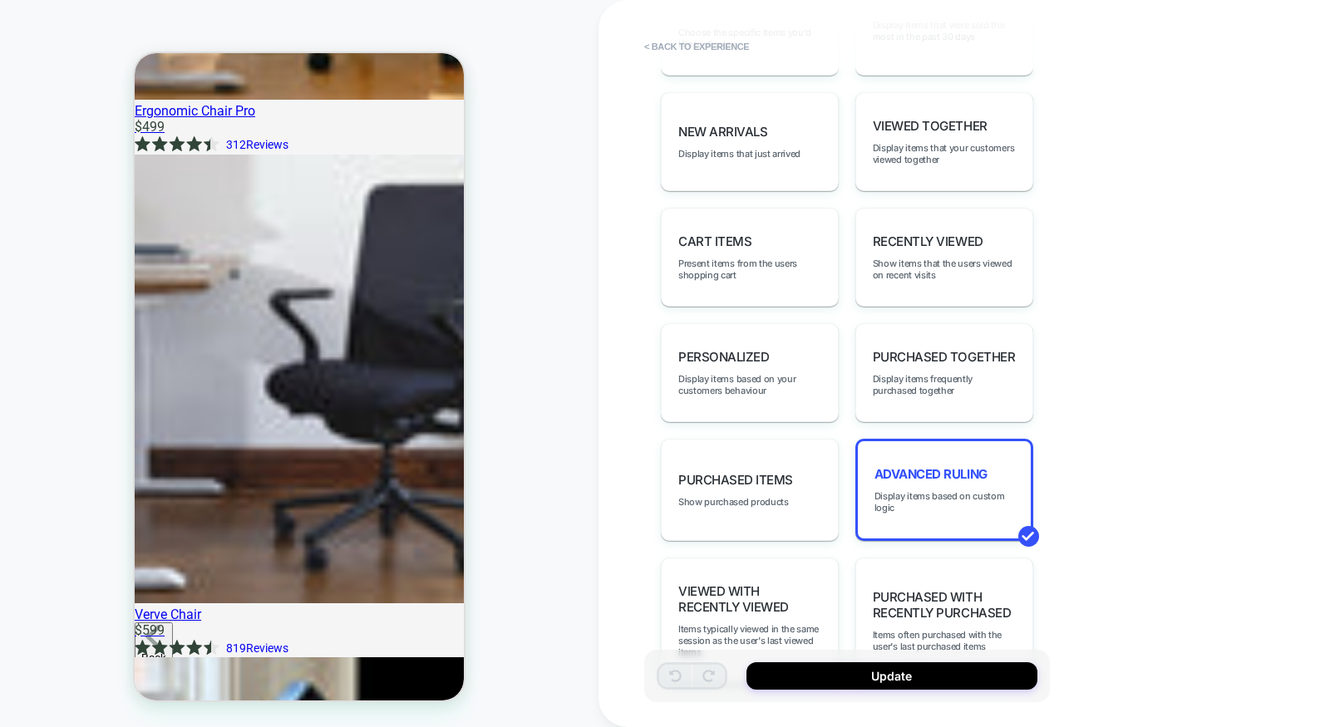
scroll to position [4123, 0]
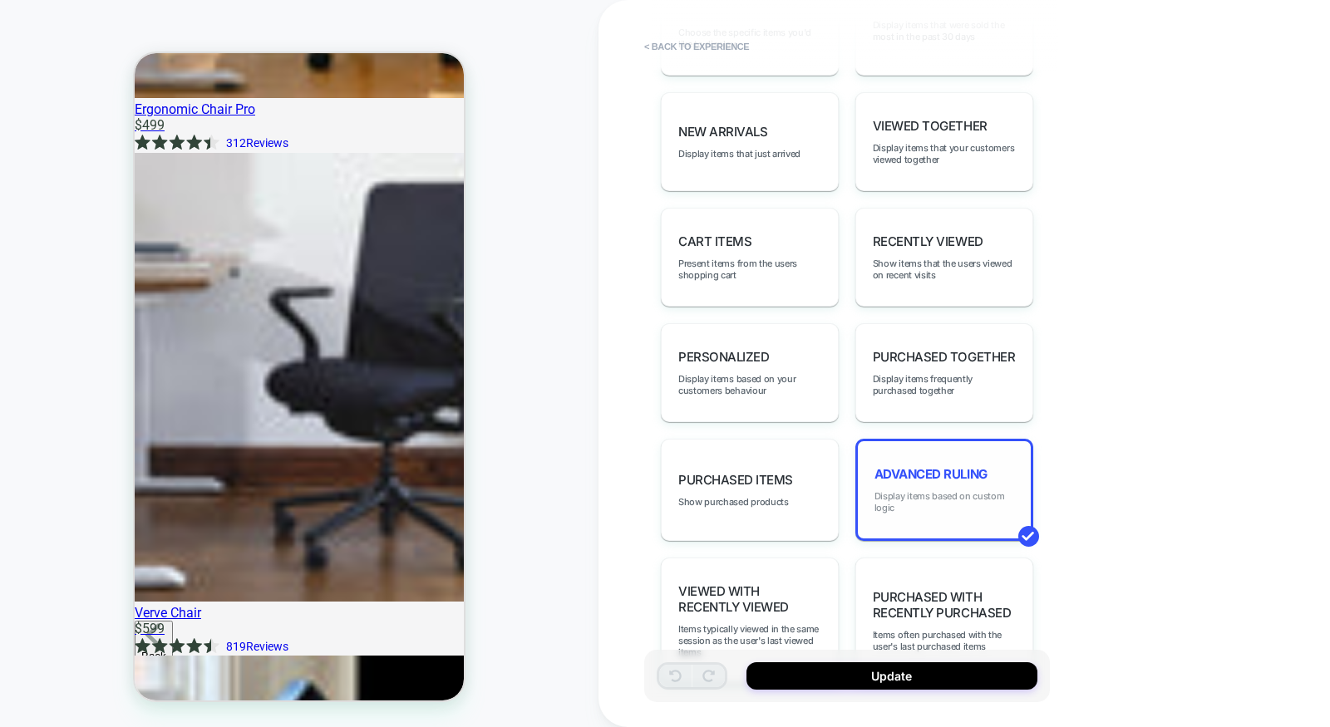
click at [939, 490] on span "Display items based on custom logic" at bounding box center [945, 501] width 140 height 23
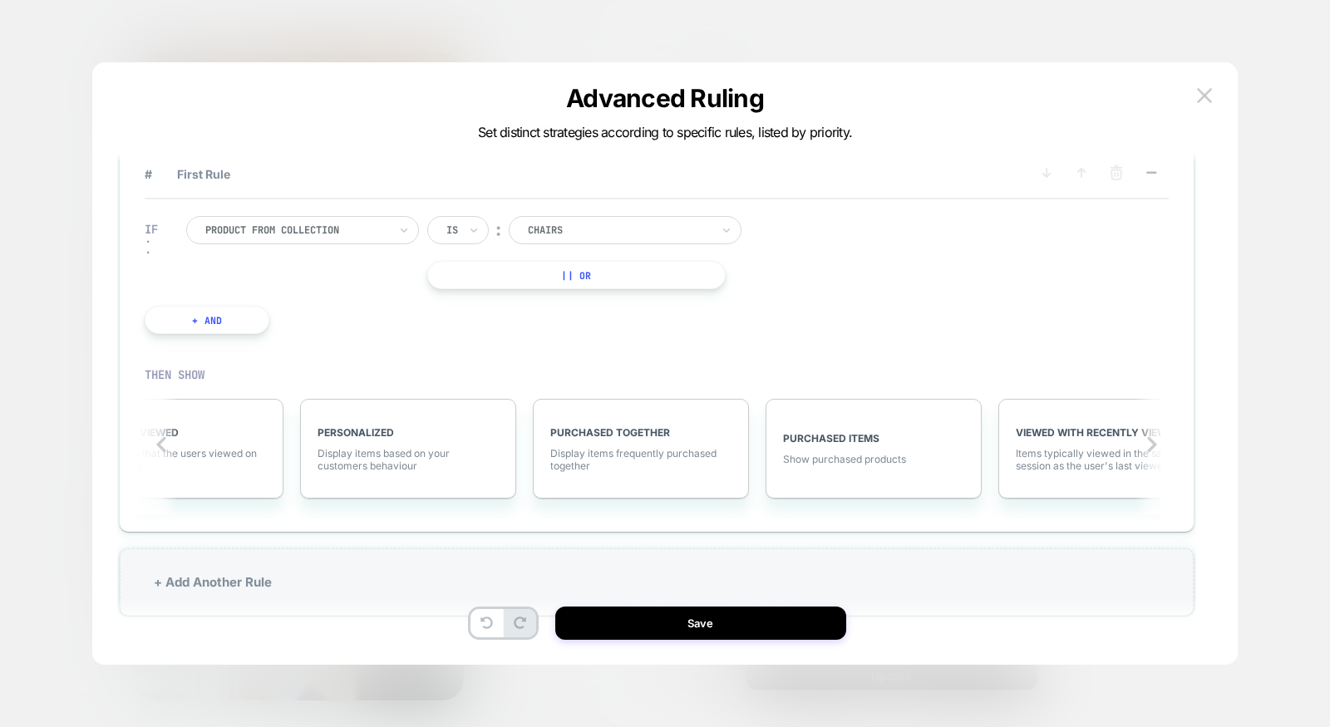
scroll to position [0, 1569]
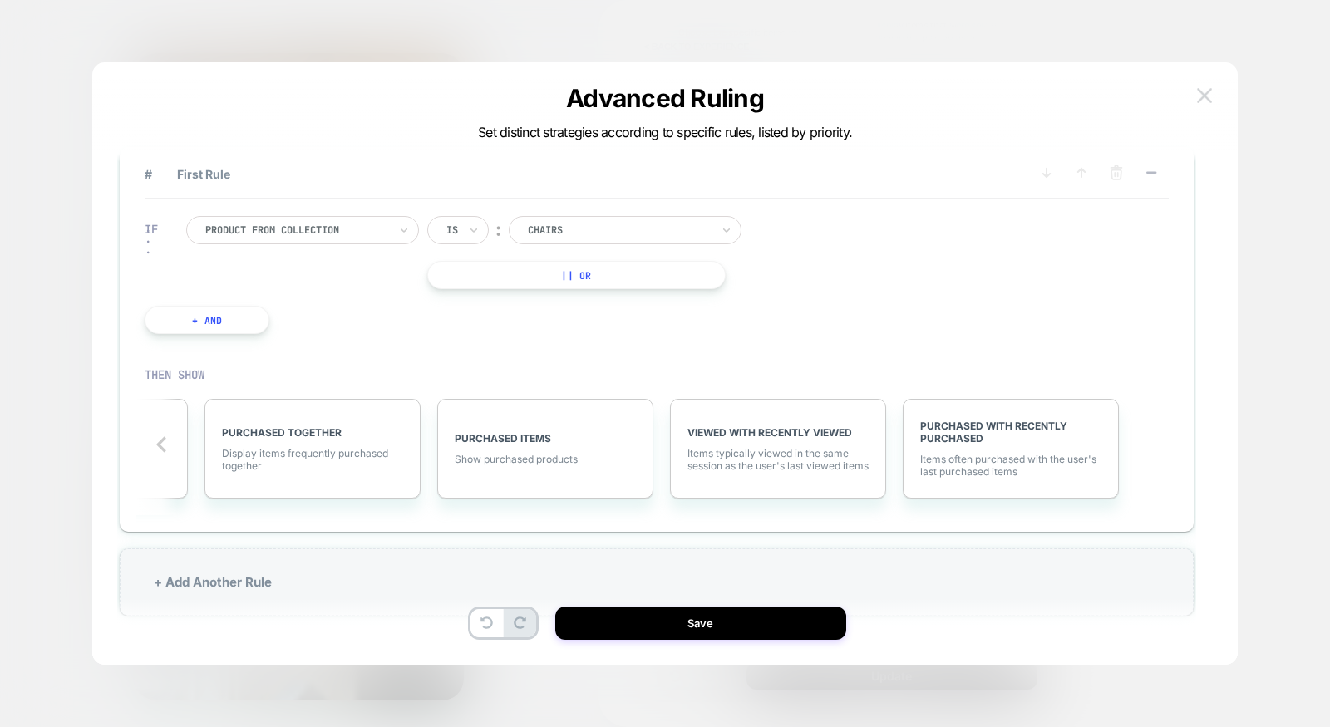
click at [1206, 94] on img at bounding box center [1204, 95] width 15 height 14
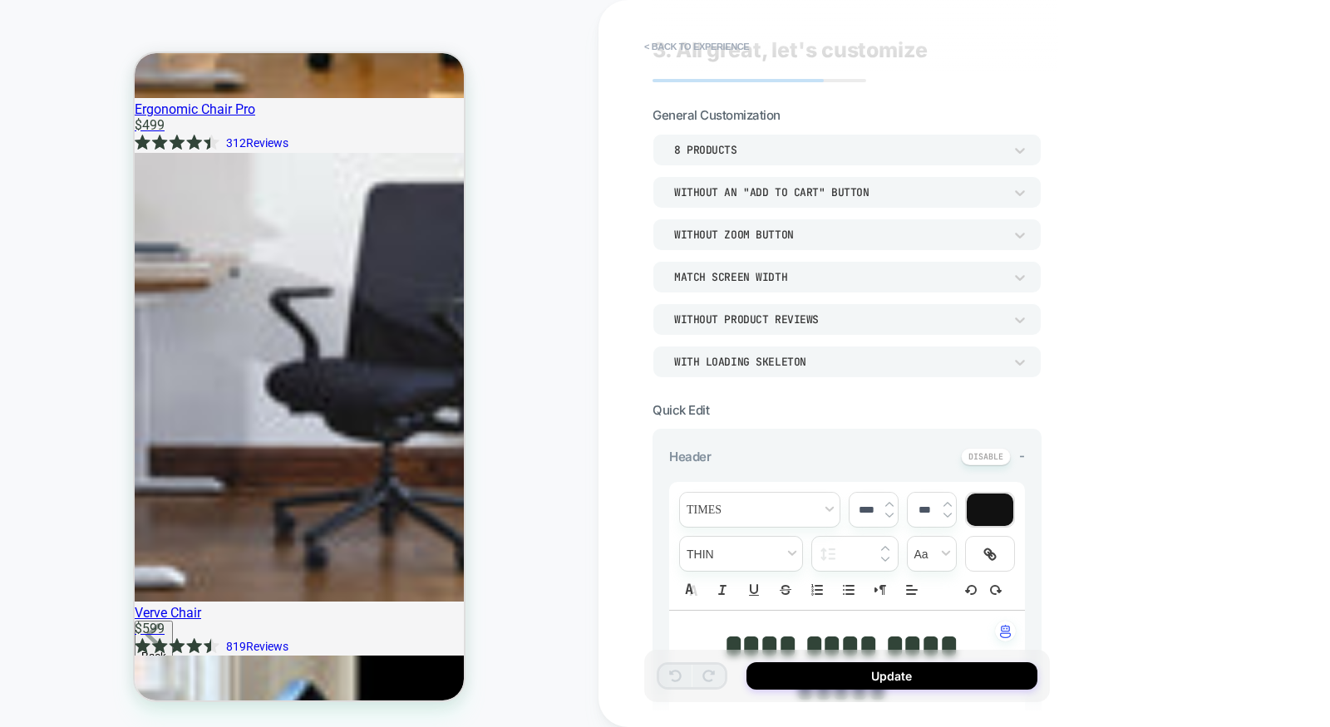
scroll to position [0, 0]
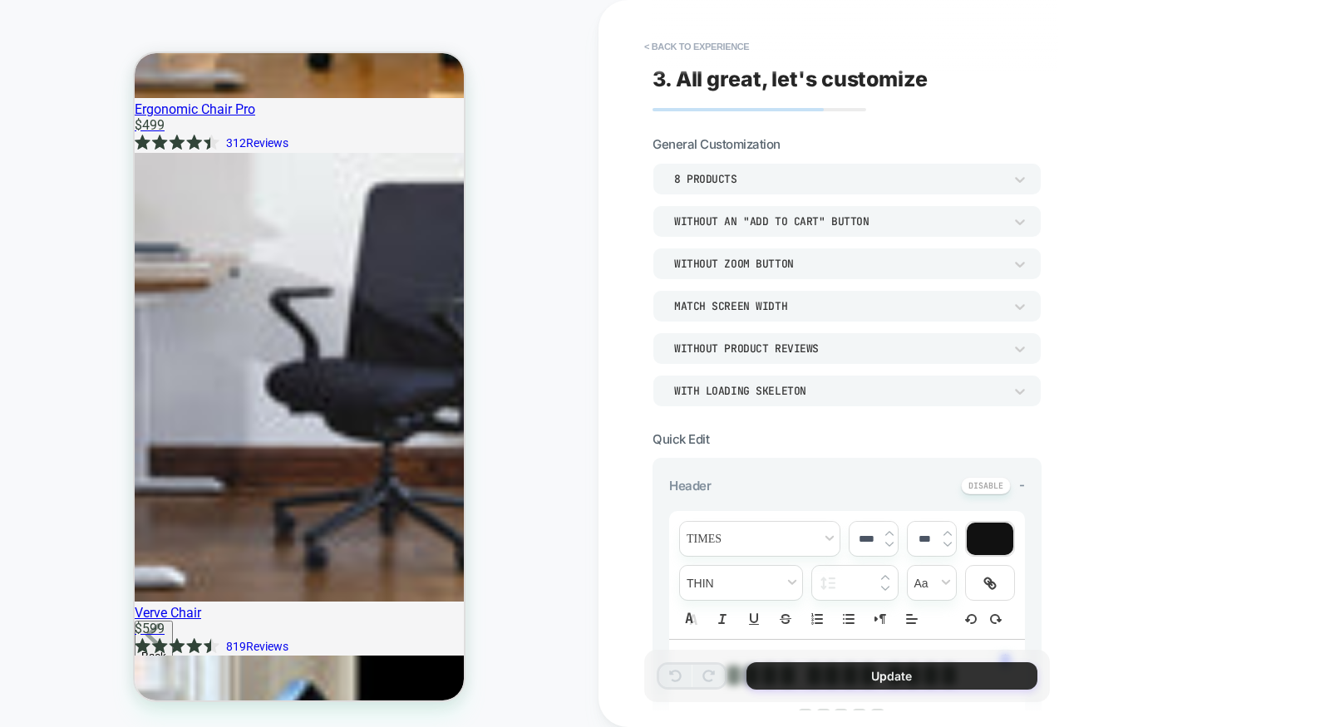
click at [791, 677] on button "Update" at bounding box center [892, 676] width 291 height 27
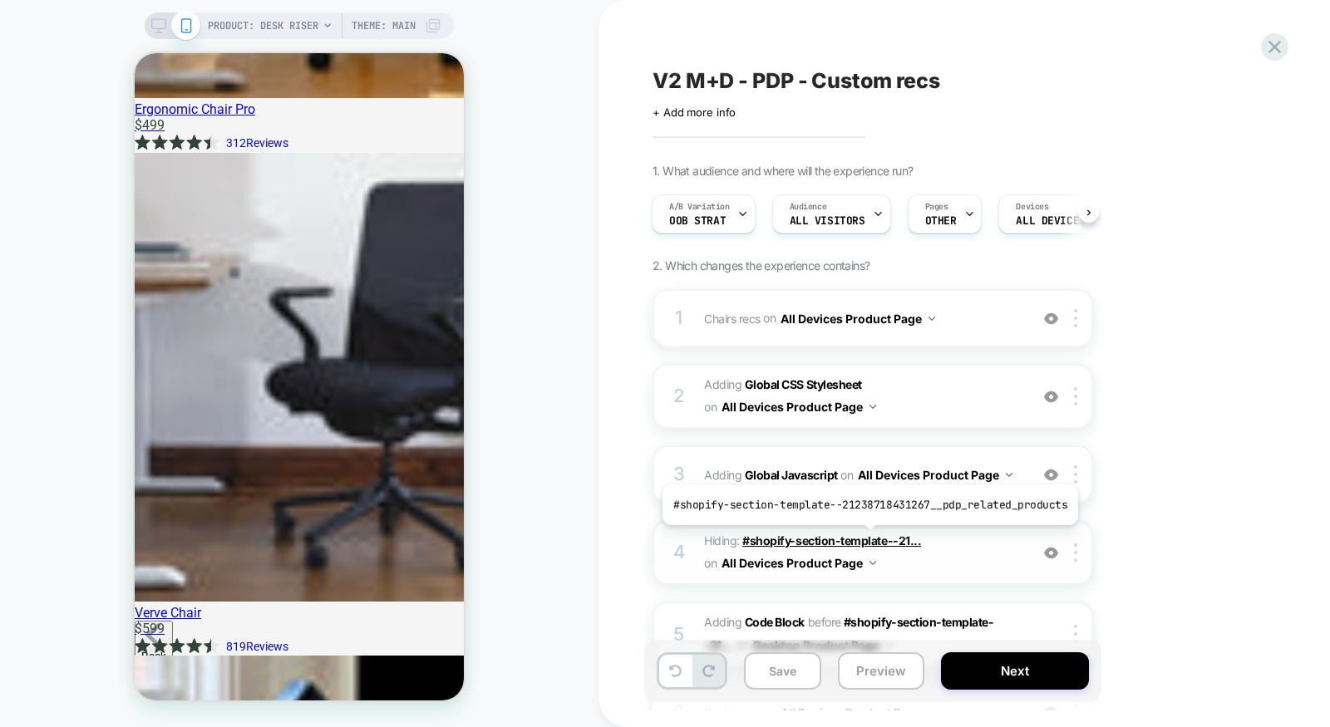
scroll to position [210, 0]
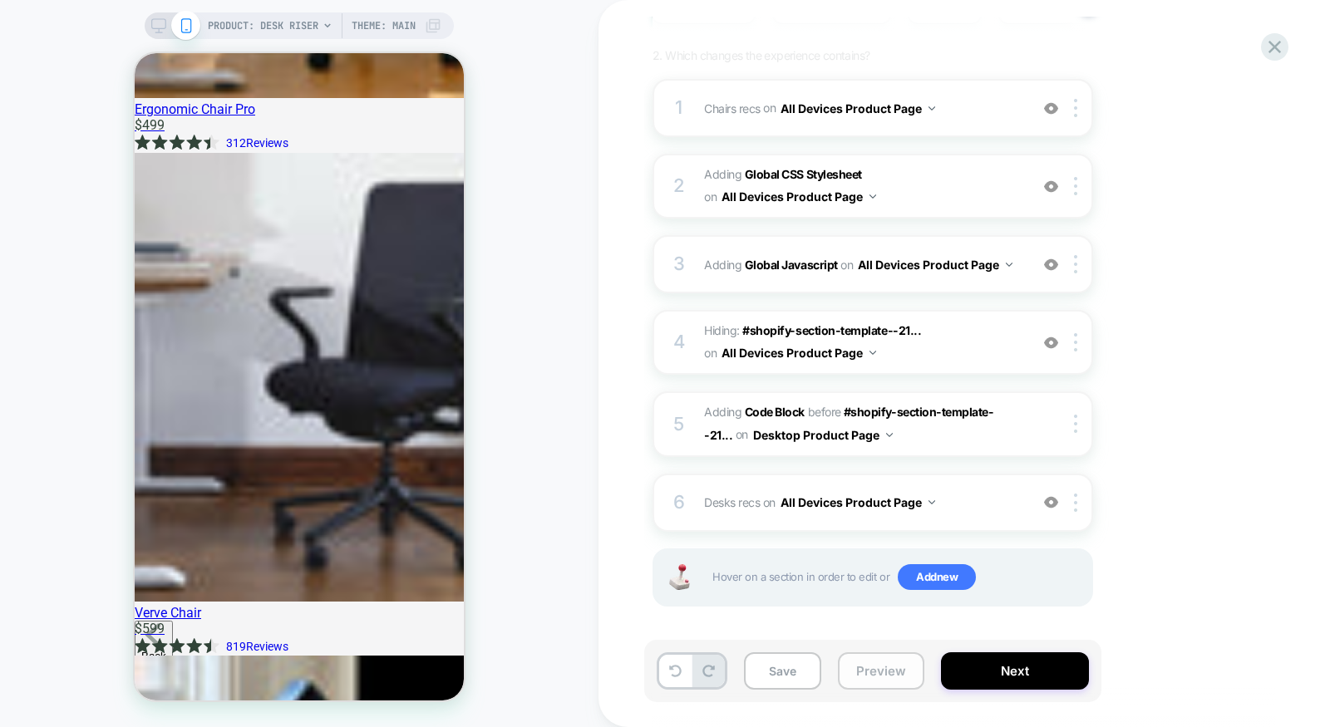
click at [867, 672] on button "Preview" at bounding box center [881, 671] width 86 height 37
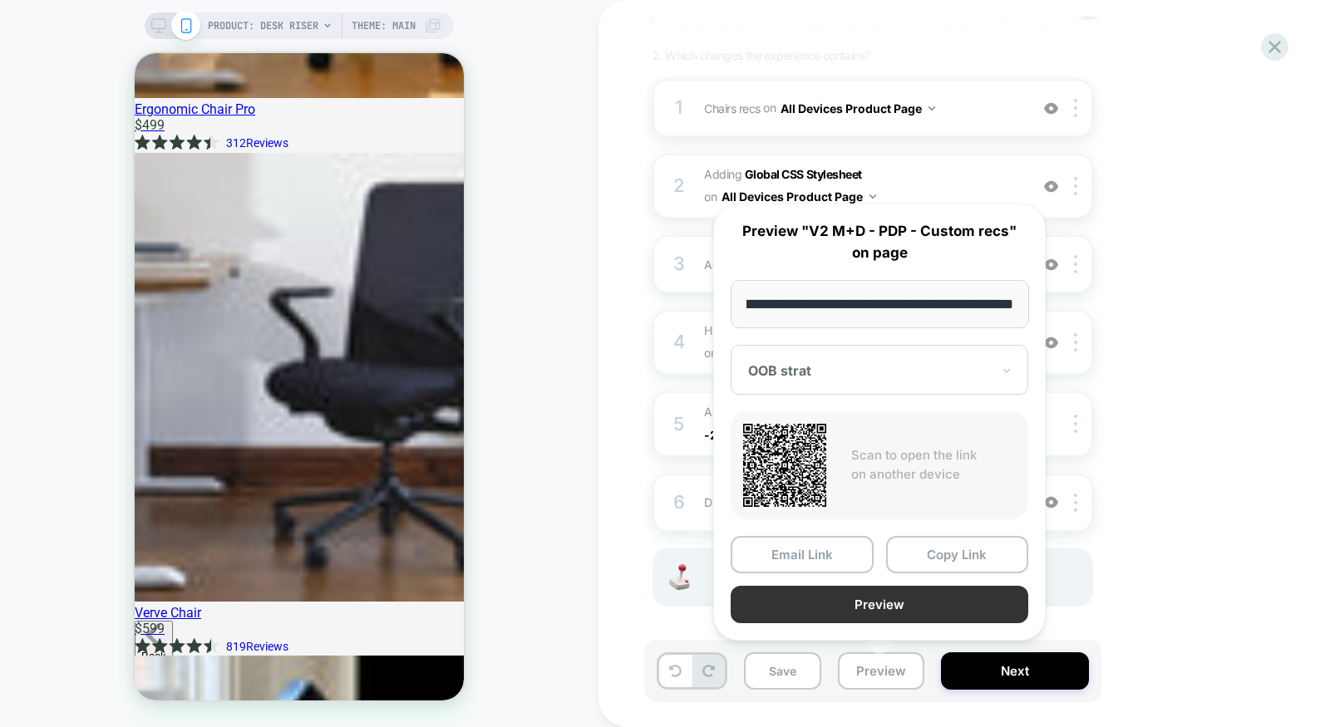
scroll to position [0, 0]
click at [883, 613] on button "Preview" at bounding box center [880, 604] width 298 height 37
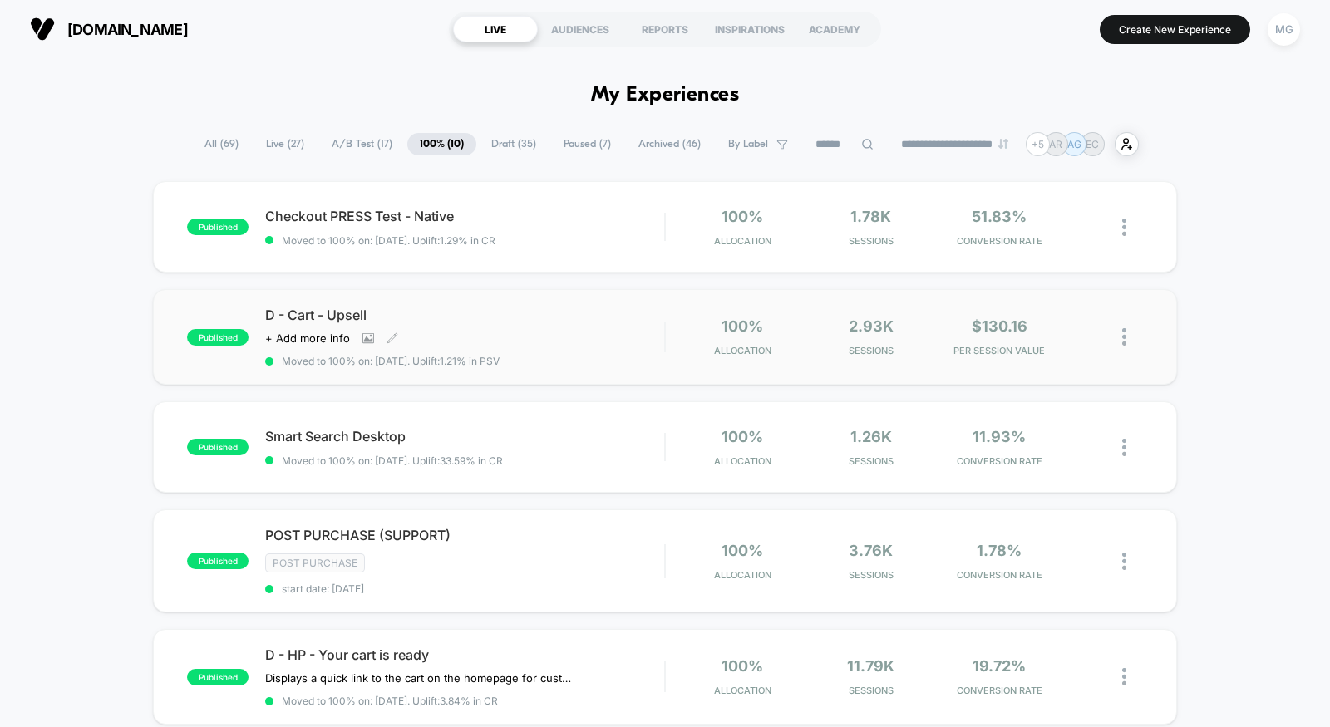
click at [579, 360] on span "Moved to 100% on: [DATE] . Uplift: 1.21% in PSV" at bounding box center [464, 361] width 399 height 12
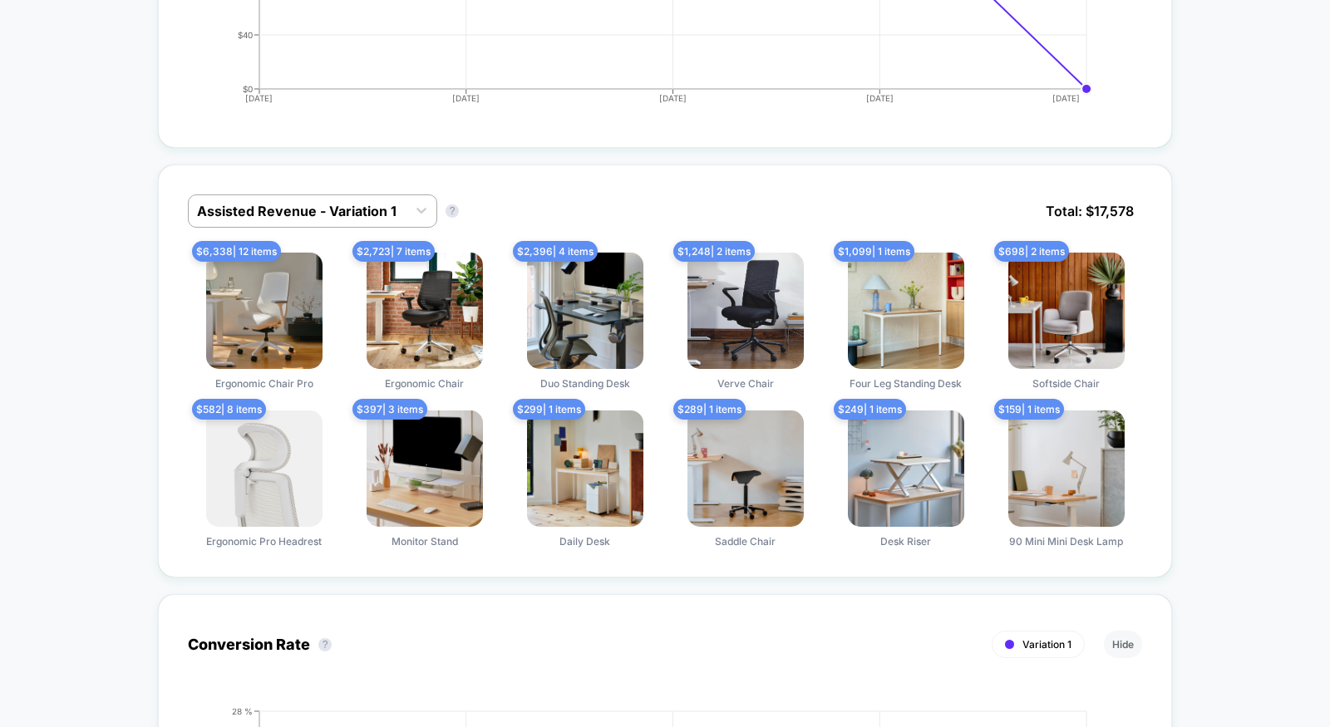
scroll to position [1116, 0]
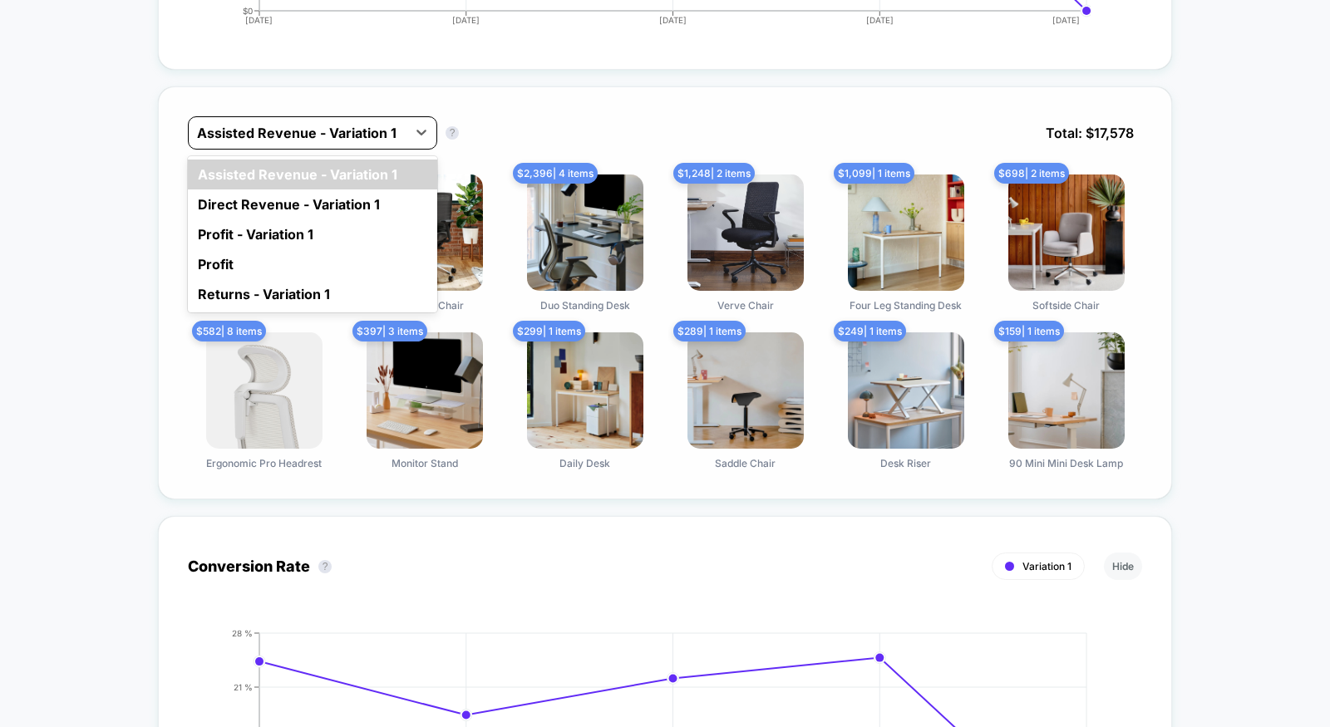
click at [330, 123] on div at bounding box center [297, 133] width 201 height 20
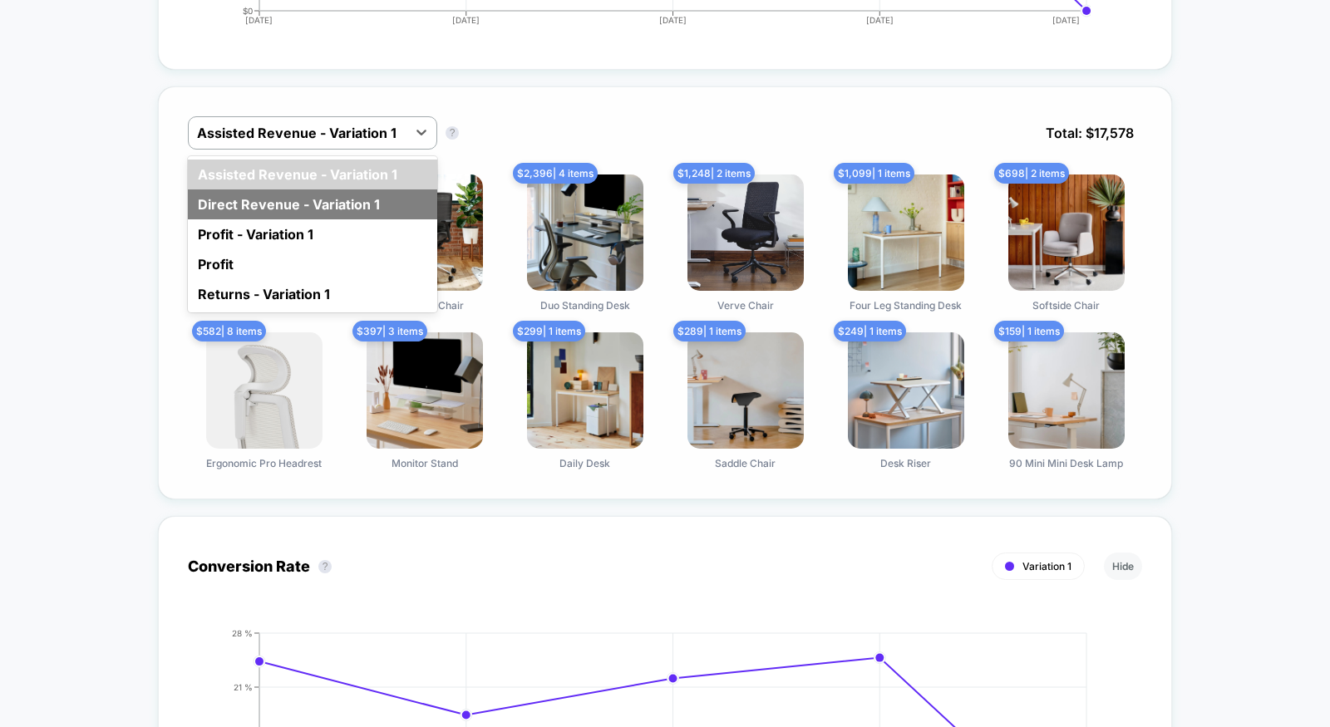
click at [327, 201] on div "Direct Revenue - Variation 1" at bounding box center [312, 205] width 249 height 30
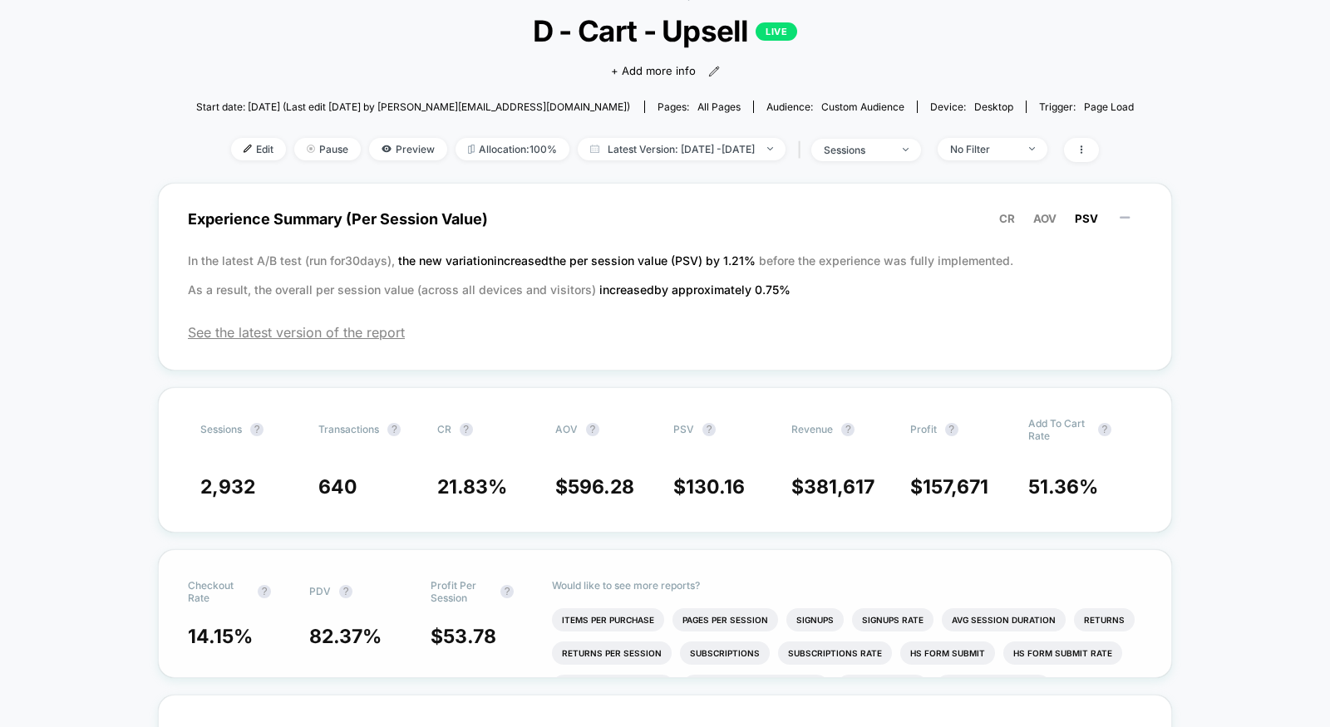
scroll to position [0, 0]
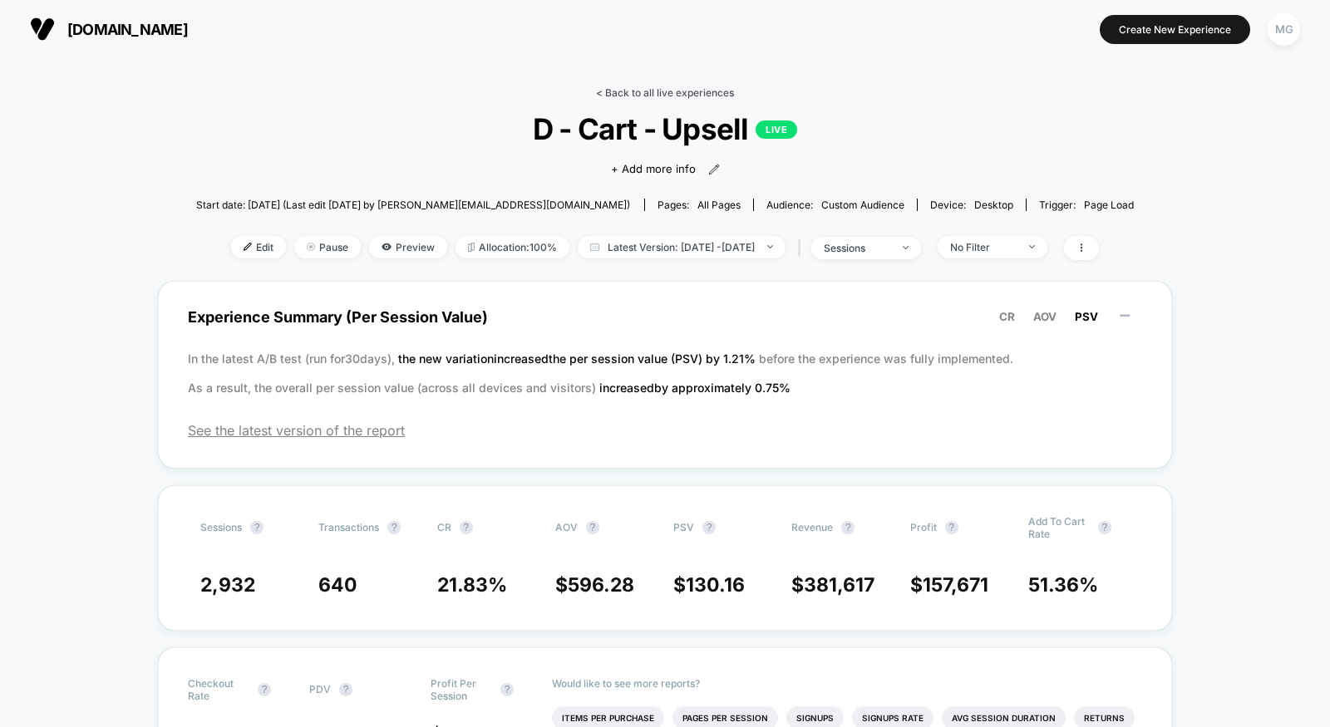
click at [670, 92] on link "< Back to all live experiences" at bounding box center [665, 92] width 138 height 12
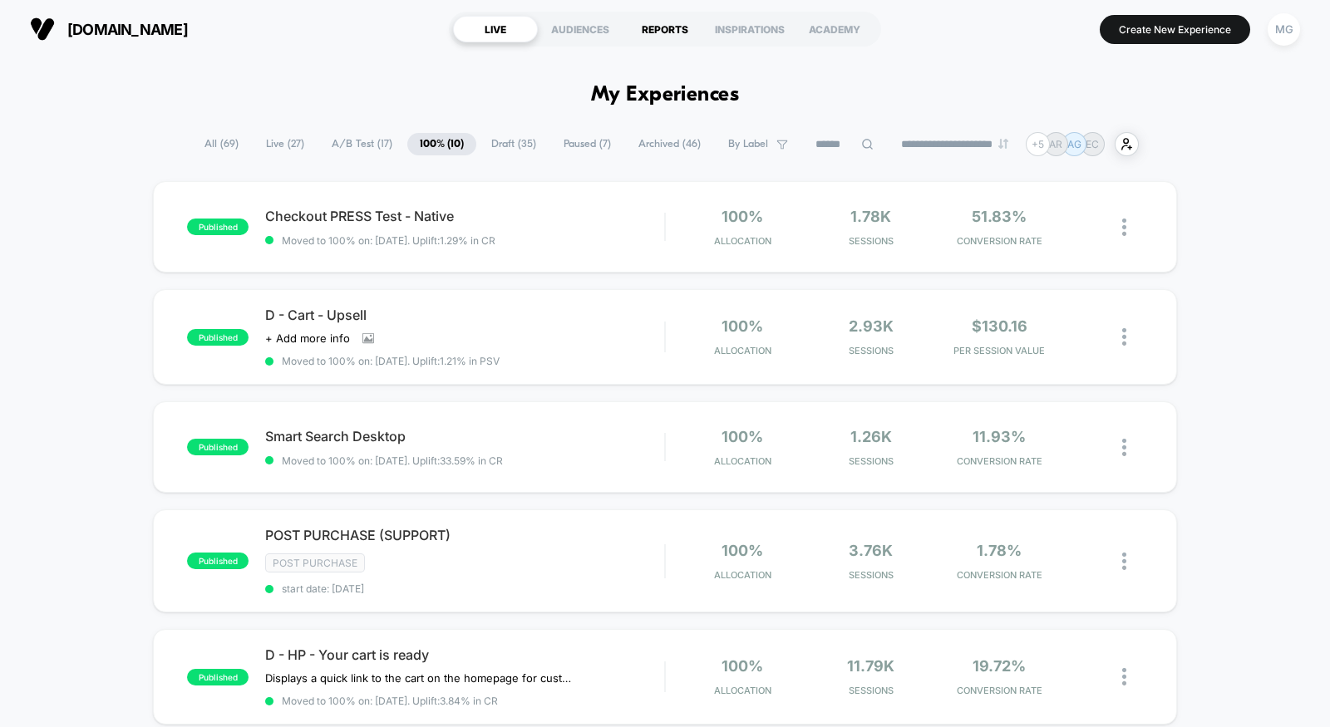
click at [686, 32] on div "REPORTS" at bounding box center [665, 29] width 85 height 27
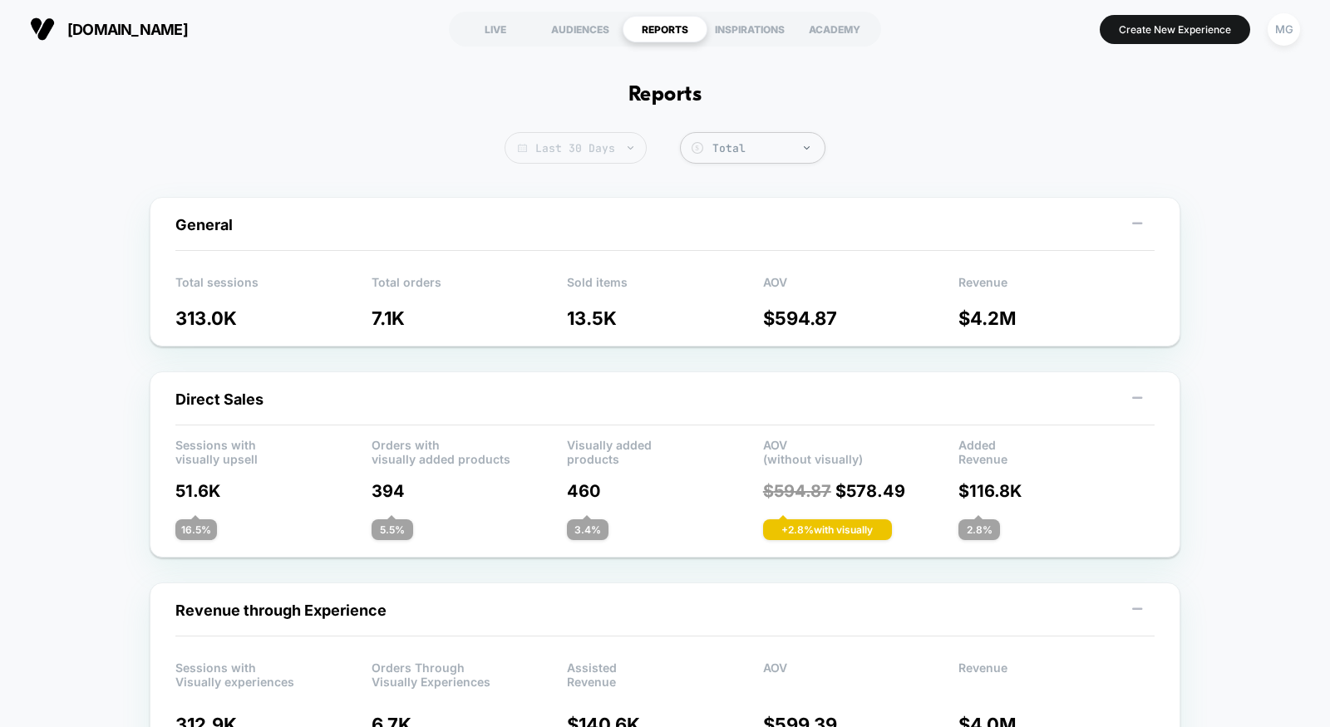
click at [610, 154] on span "Last 30 Days" at bounding box center [576, 148] width 142 height 32
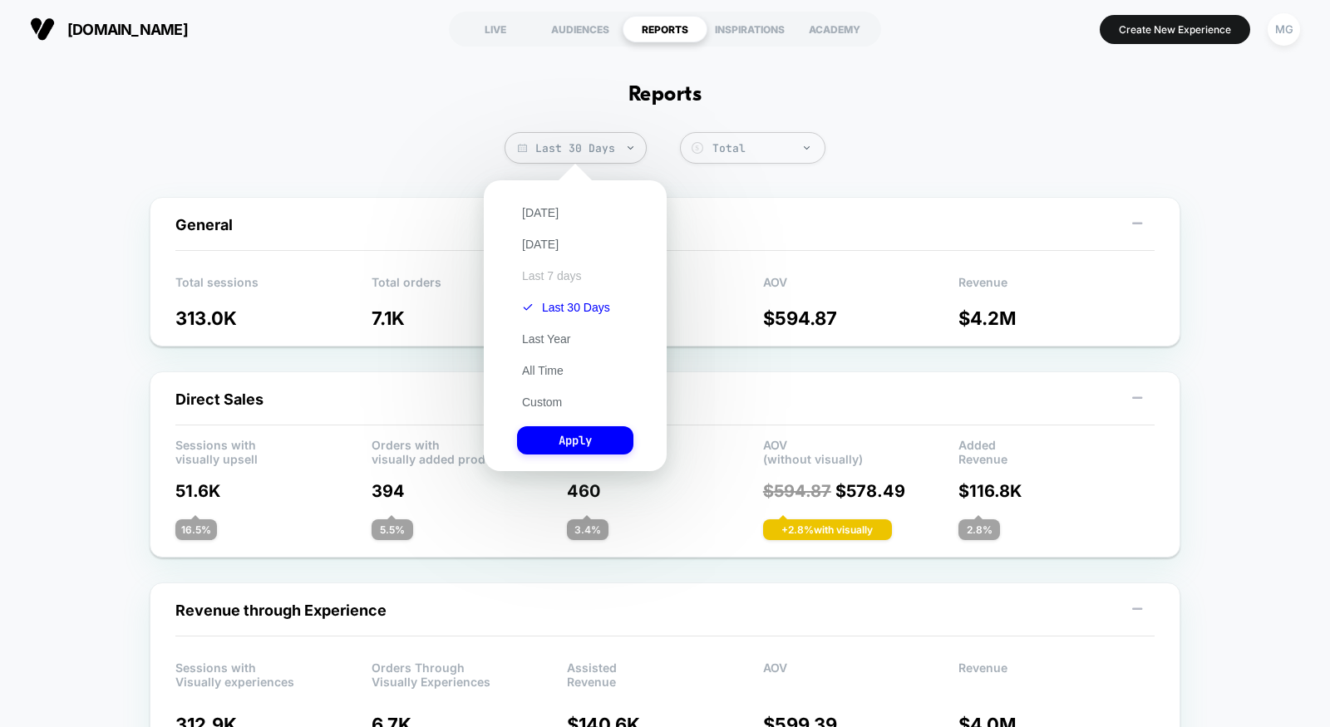
click at [540, 278] on button "Last 7 days" at bounding box center [552, 276] width 70 height 15
click at [538, 446] on button "Apply" at bounding box center [575, 440] width 116 height 28
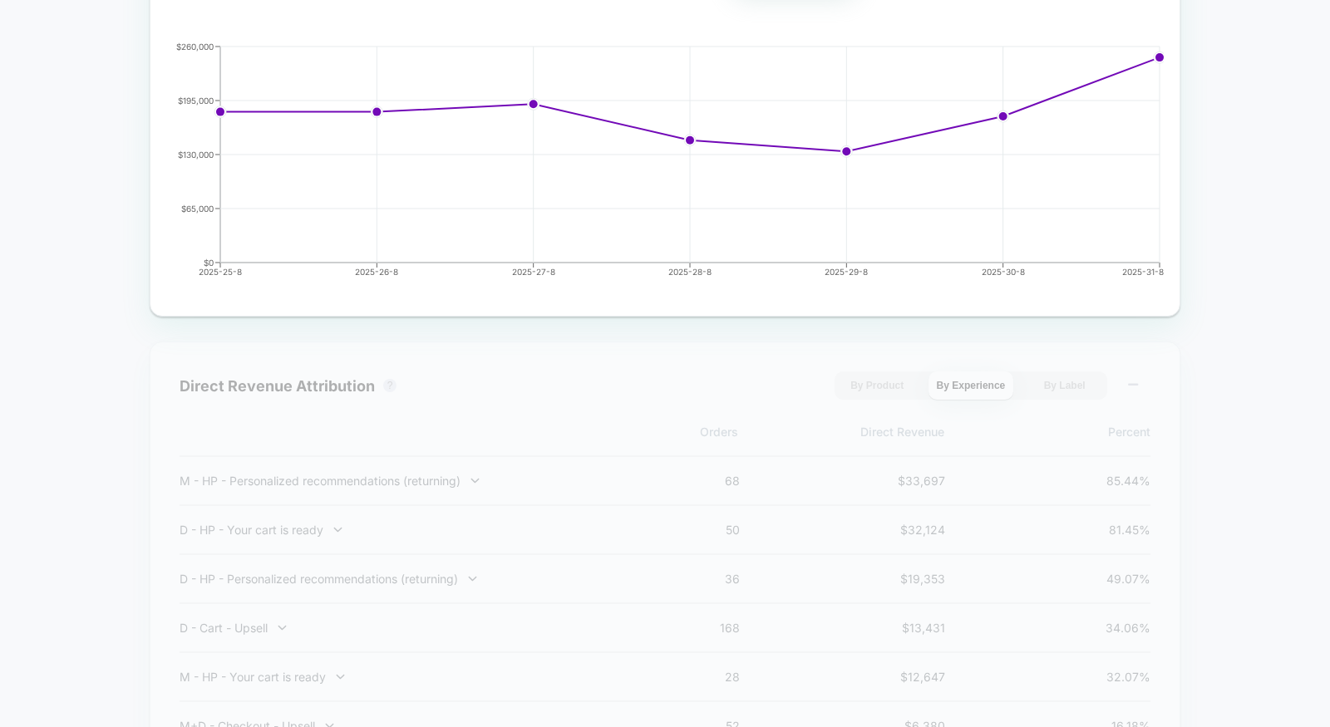
scroll to position [1065, 0]
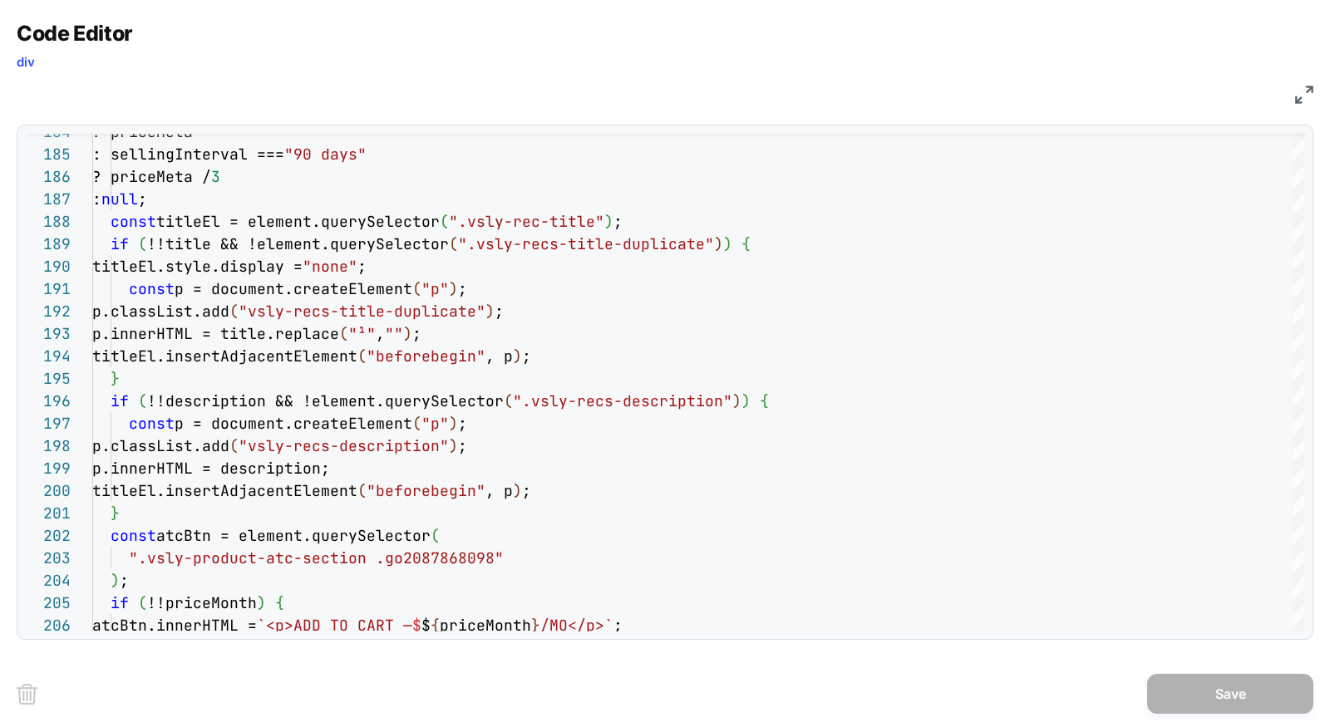
click at [1303, 94] on img at bounding box center [1304, 95] width 18 height 18
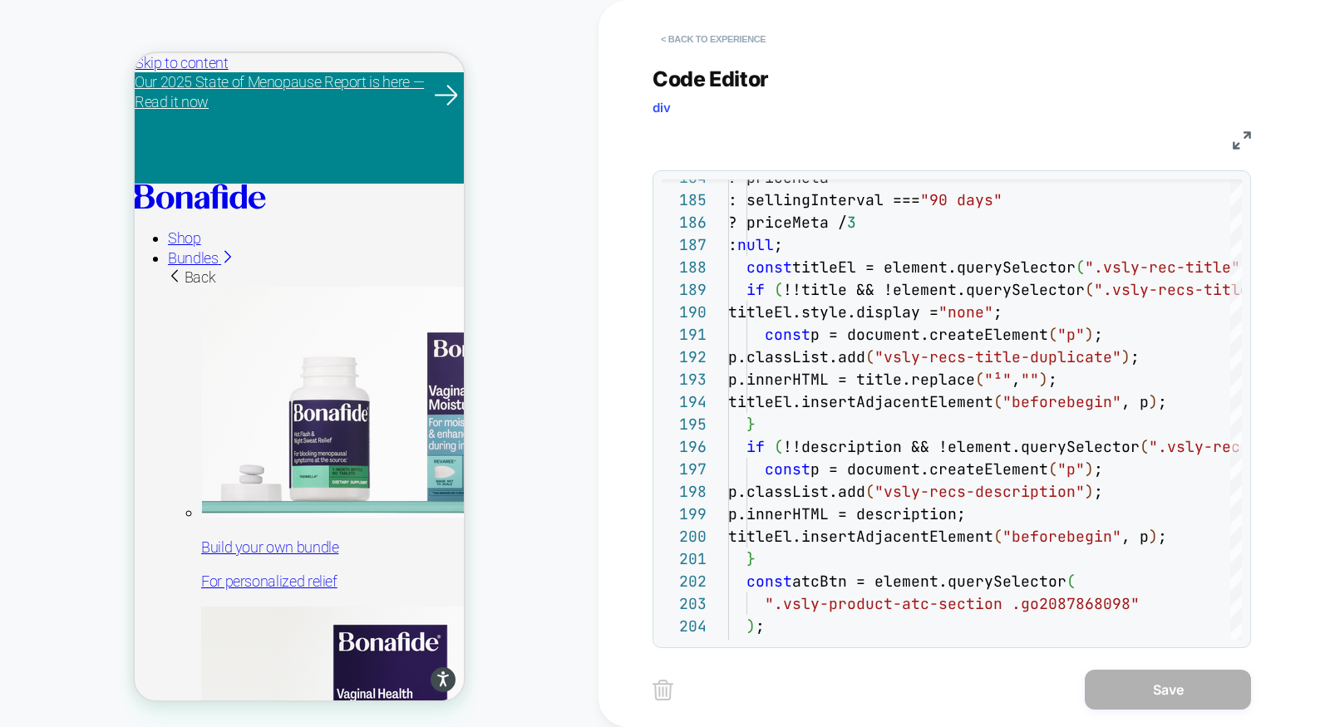
click at [702, 36] on button "< Back to experience" at bounding box center [713, 39] width 121 height 27
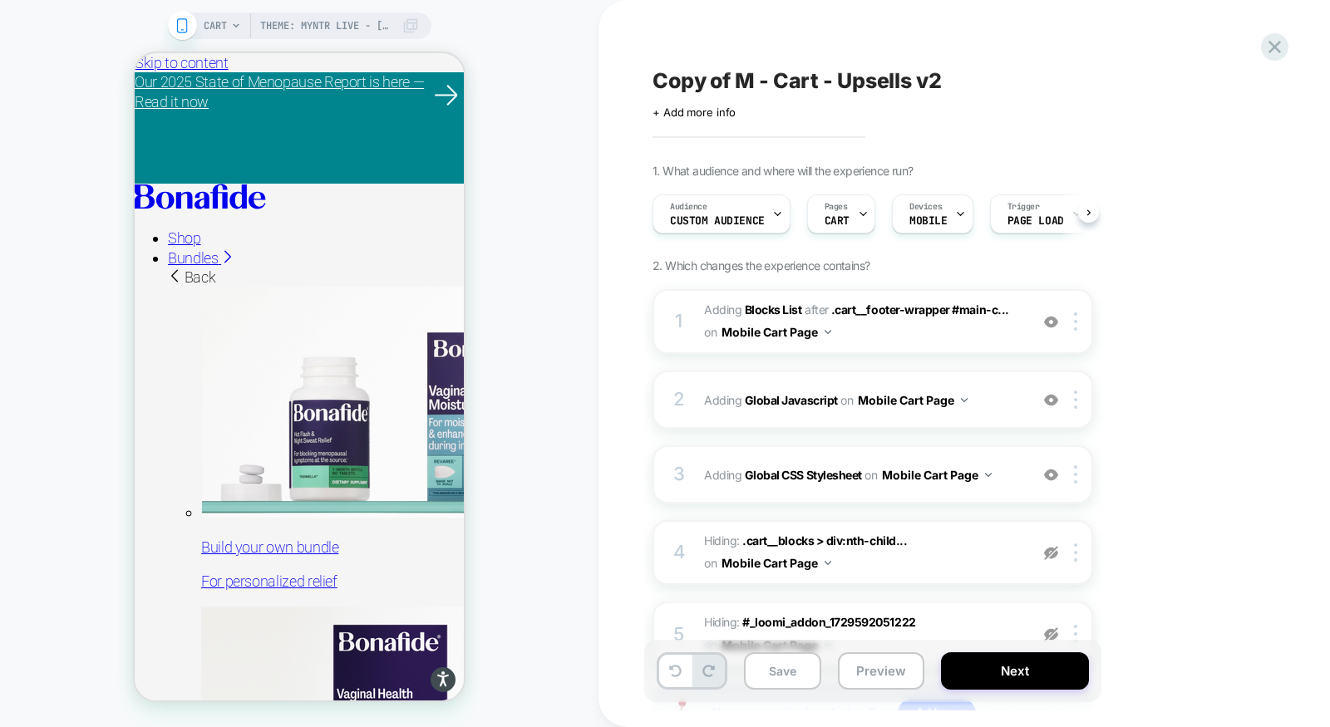
scroll to position [0, 1]
click at [1280, 38] on icon at bounding box center [1275, 47] width 22 height 22
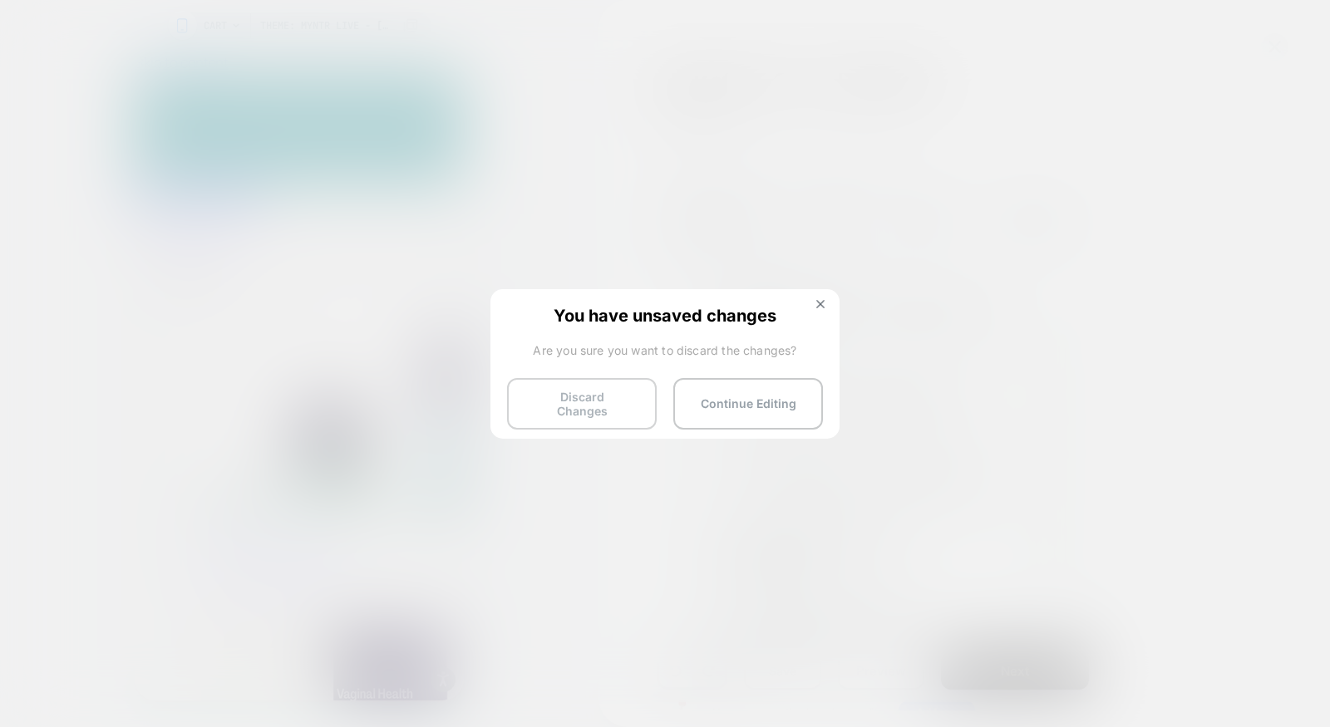
click at [554, 387] on button "Discard Changes" at bounding box center [582, 404] width 150 height 52
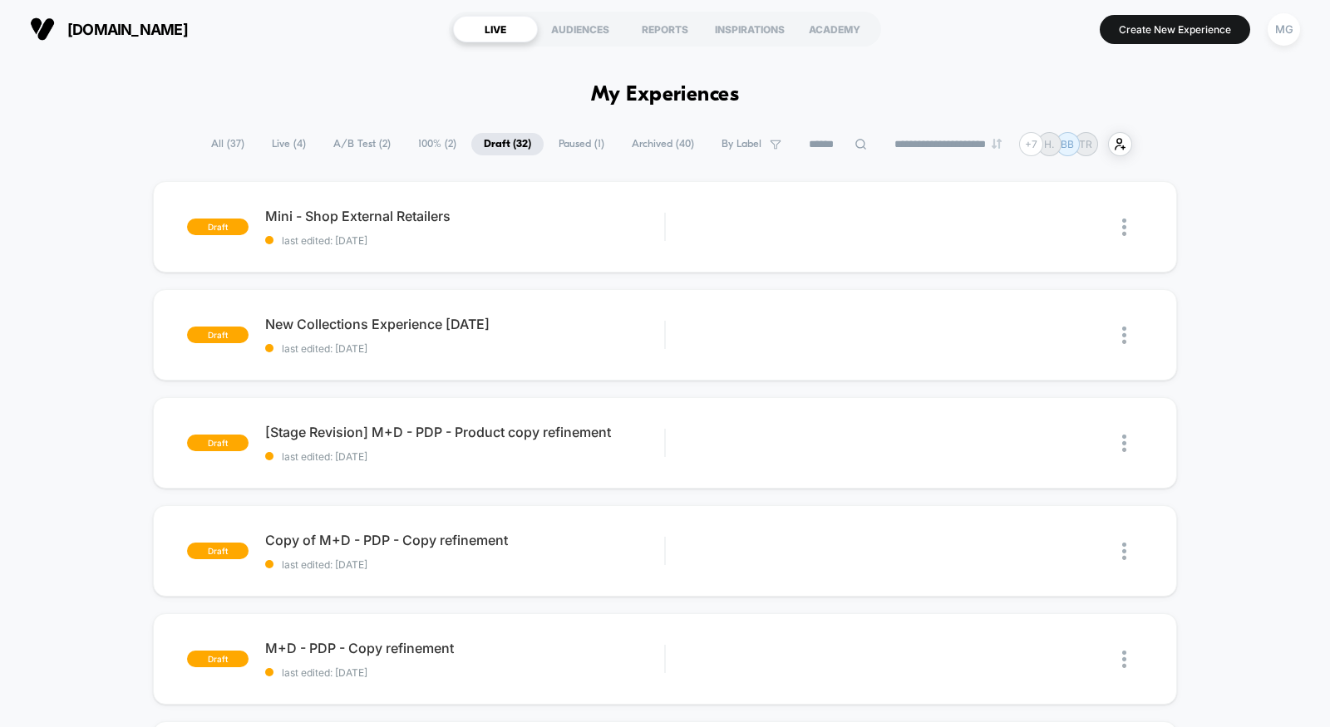
click at [339, 147] on span "A/B Test ( 2 )" at bounding box center [362, 144] width 82 height 22
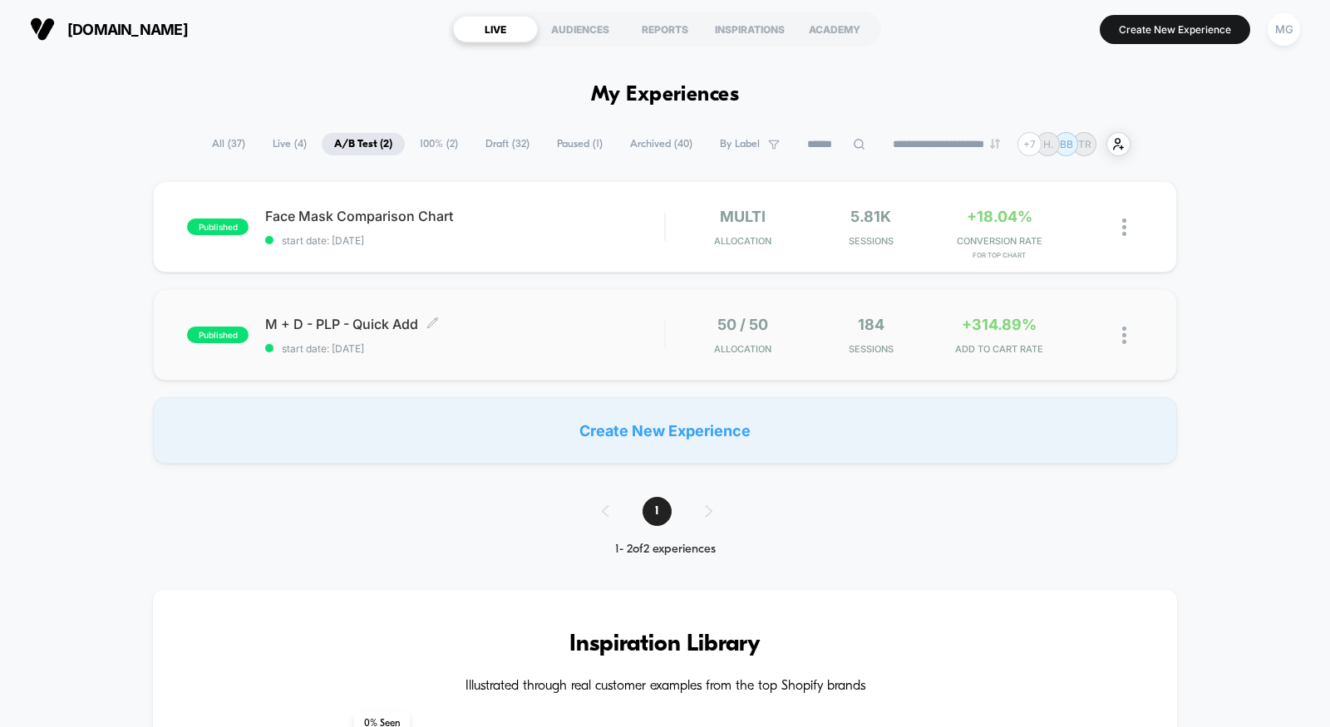
click at [565, 333] on div "M + D - PLP - Quick Add Click to edit experience details Click to edit experien…" at bounding box center [464, 335] width 399 height 39
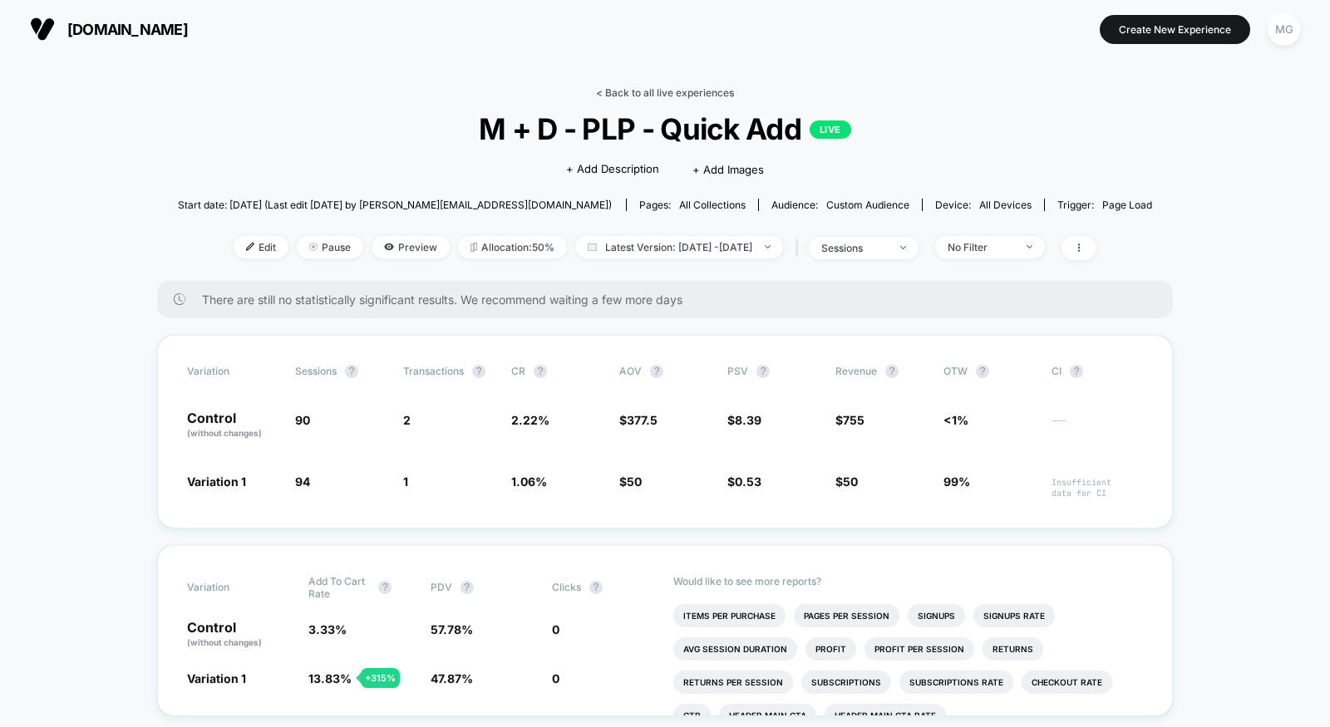
click at [653, 92] on link "< Back to all live experiences" at bounding box center [665, 92] width 138 height 12
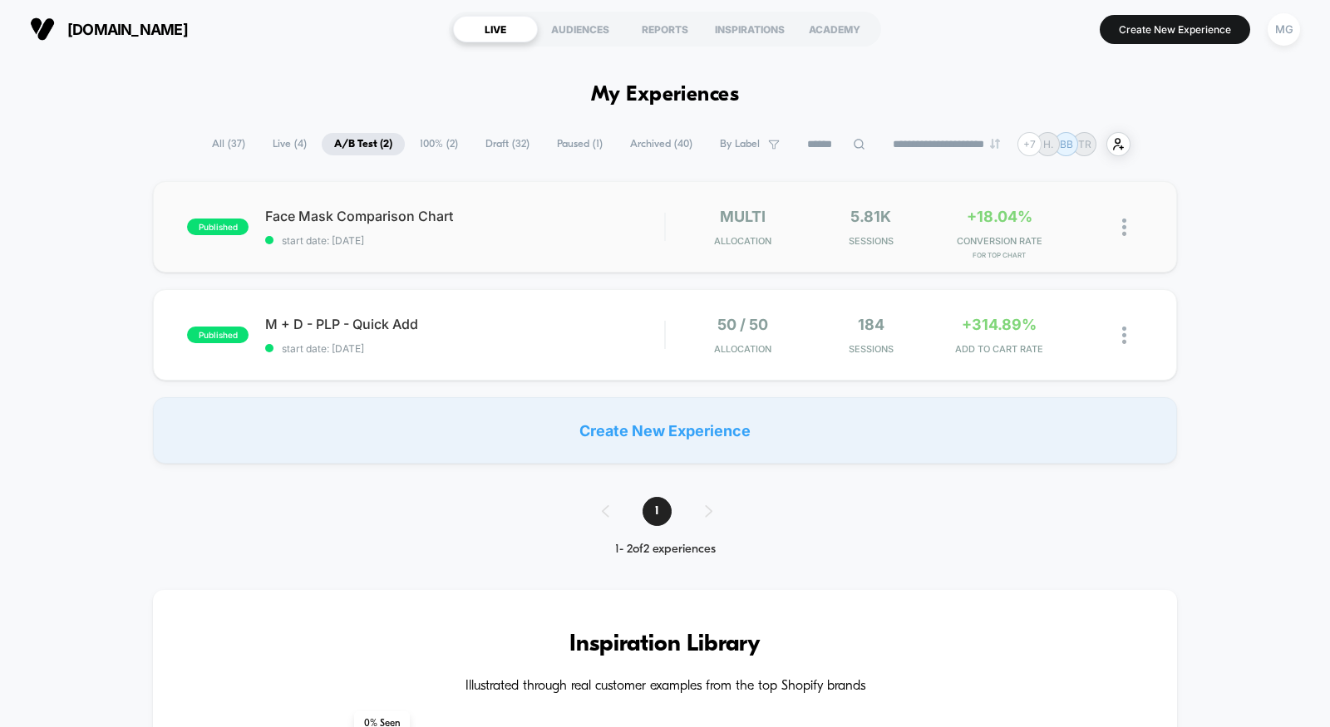
click at [589, 249] on div "published Face Mask Comparison Chart start date: [DATE] multi Allocation 5.81k …" at bounding box center [665, 226] width 1024 height 91
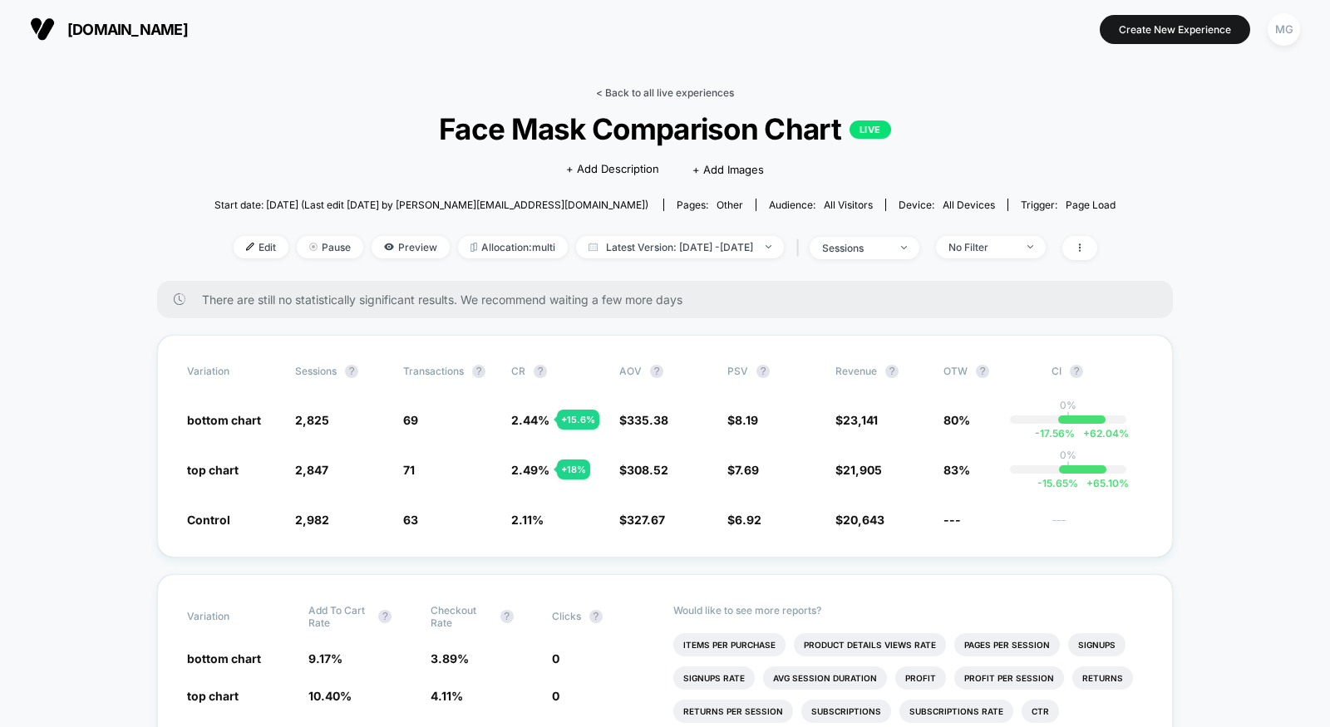
click at [669, 92] on link "< Back to all live experiences" at bounding box center [665, 92] width 138 height 12
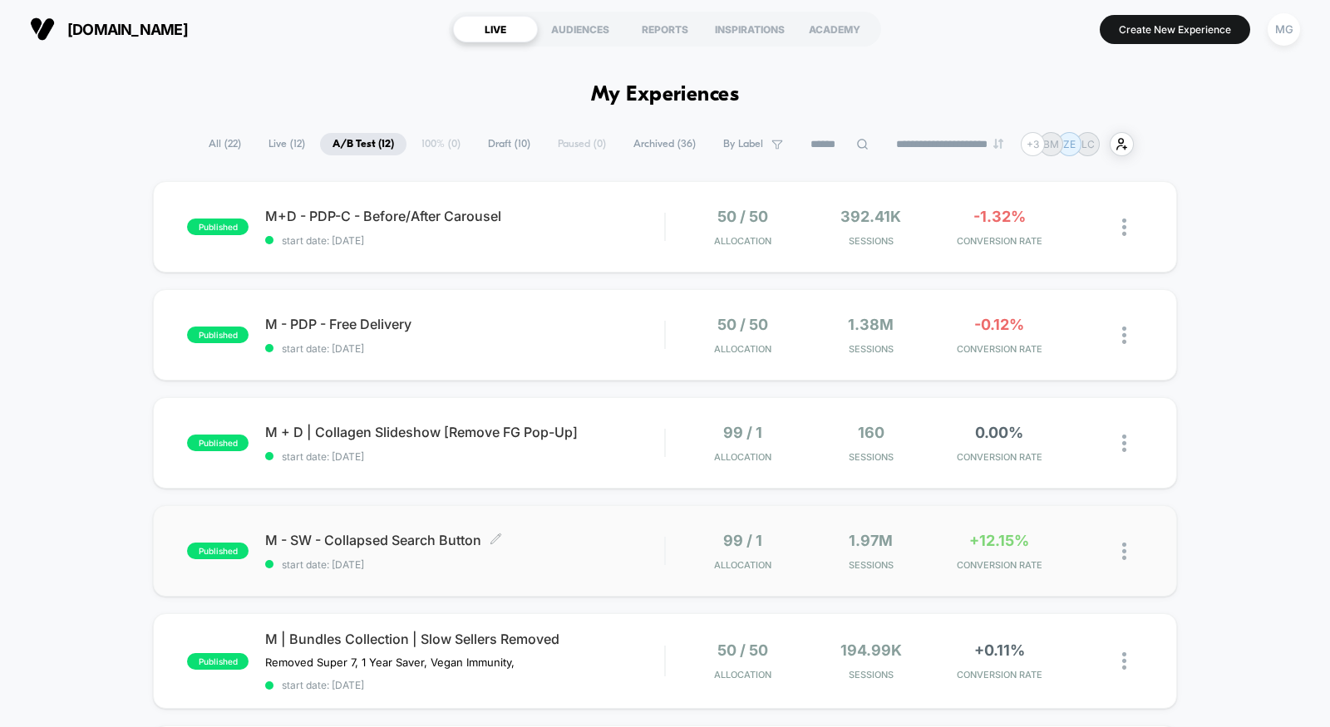
click at [551, 560] on span "start date: [DATE]" at bounding box center [464, 565] width 399 height 12
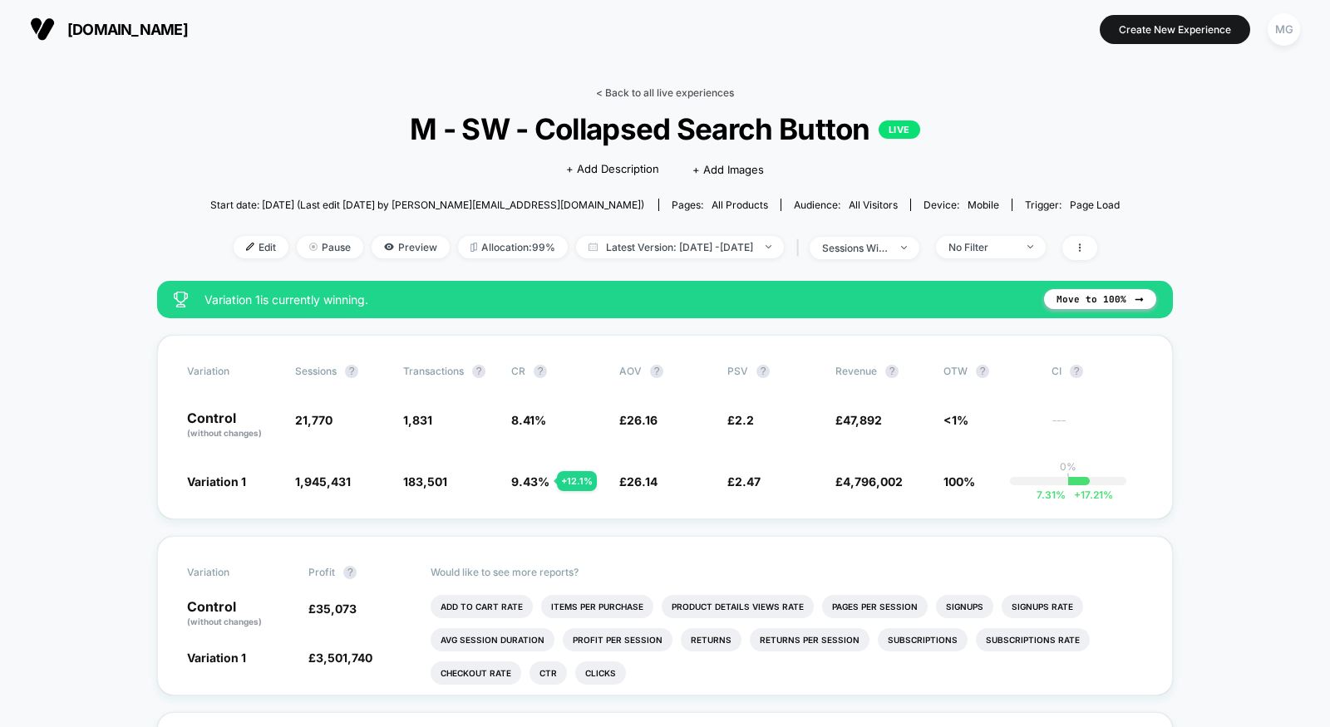
click at [643, 91] on link "< Back to all live experiences" at bounding box center [665, 92] width 138 height 12
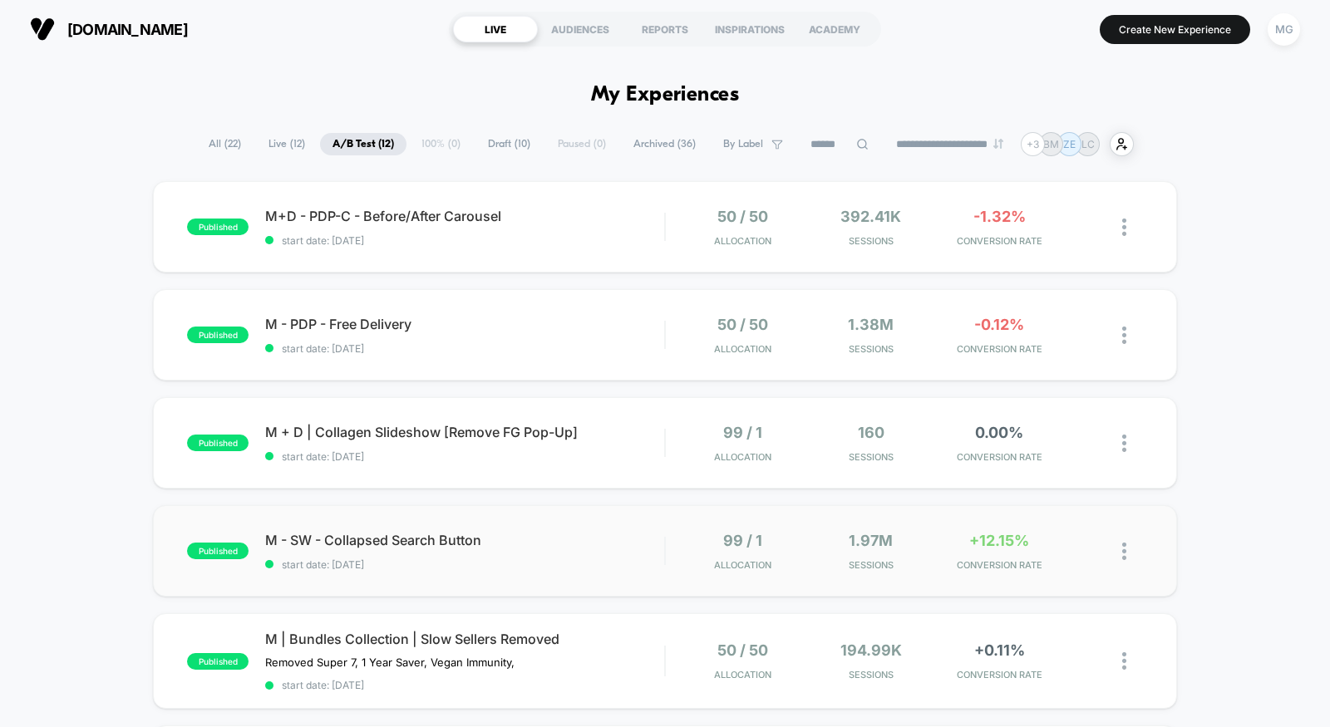
click at [598, 520] on div "published M - SW - Collapsed Search Button start date: [DATE] 99 / 1 Allocation…" at bounding box center [665, 550] width 1024 height 91
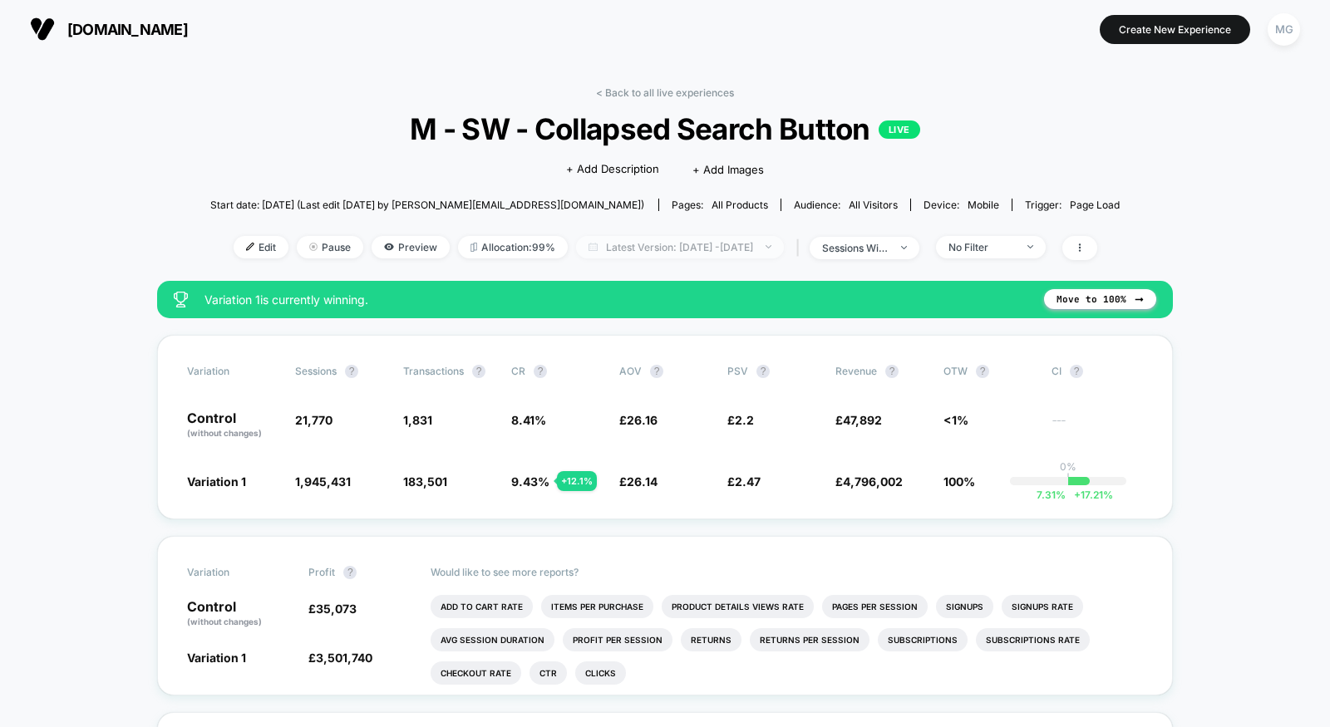
click at [696, 248] on span "Latest Version: [DATE] - [DATE]" at bounding box center [680, 247] width 208 height 22
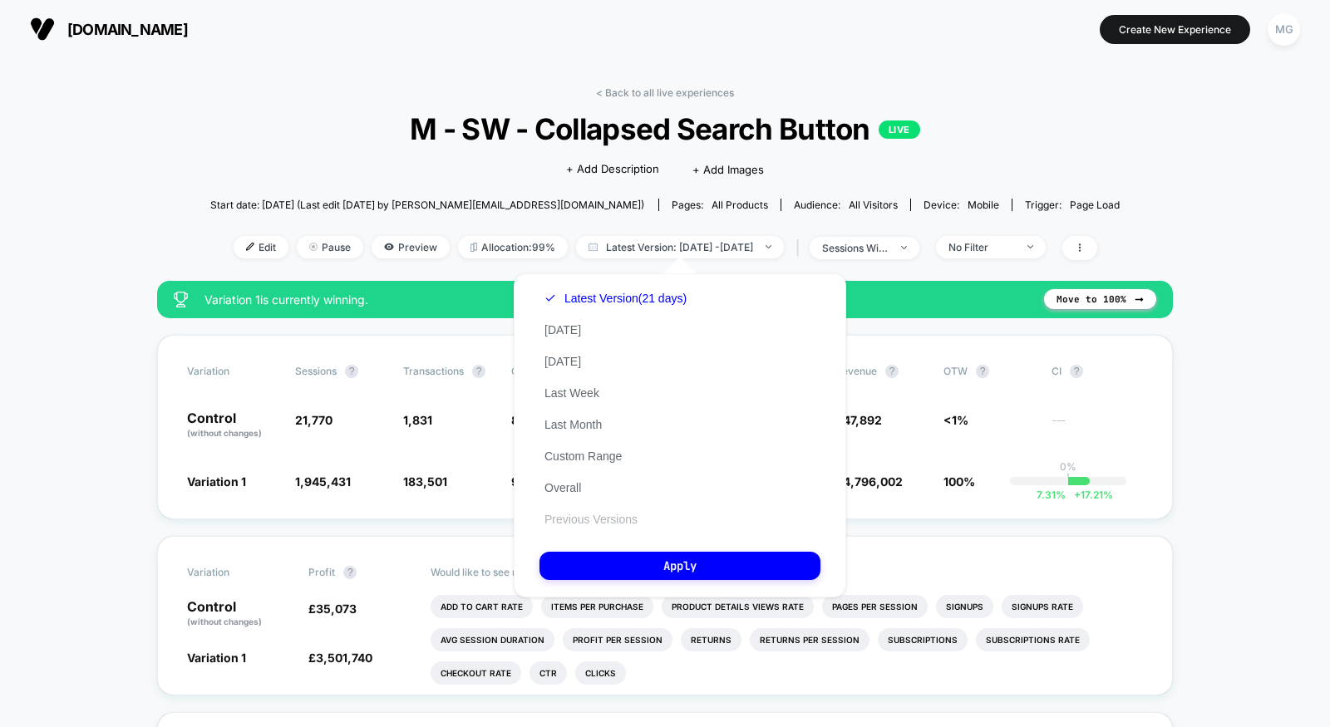
click at [593, 525] on button "Previous Versions" at bounding box center [591, 519] width 103 height 15
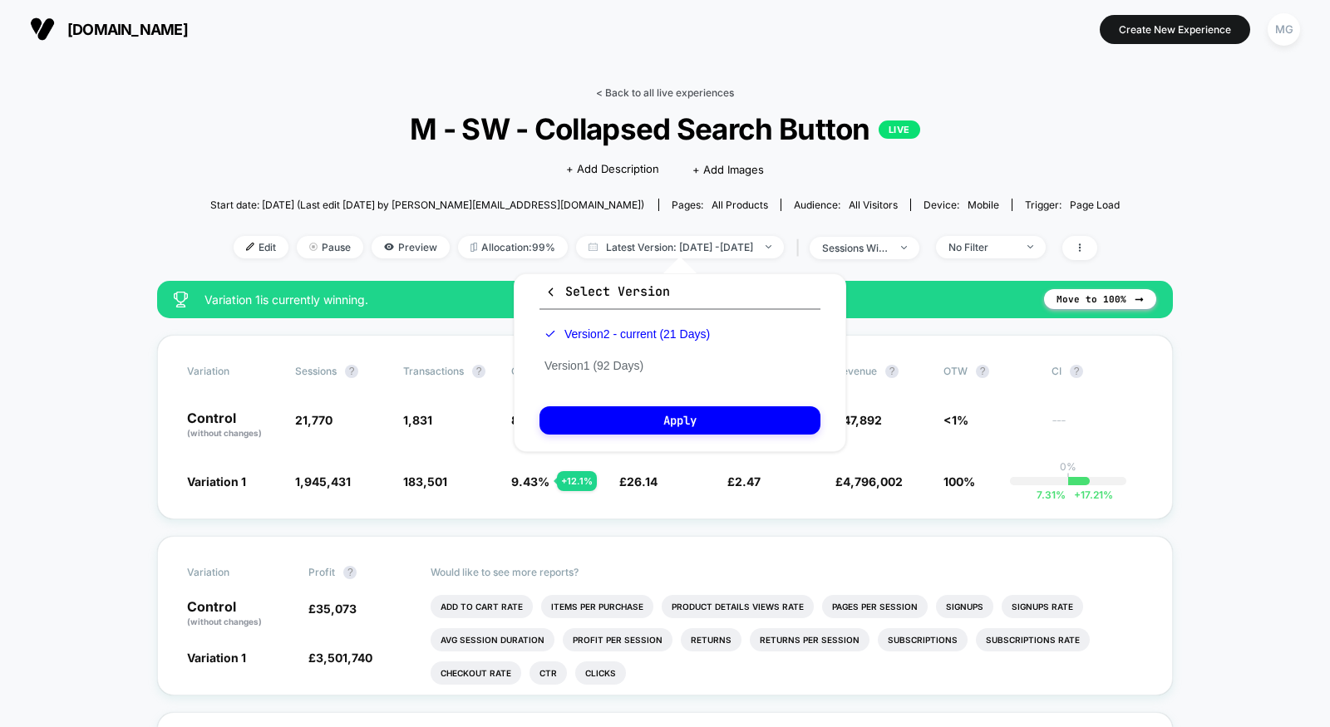
click at [643, 91] on link "< Back to all live experiences" at bounding box center [665, 92] width 138 height 12
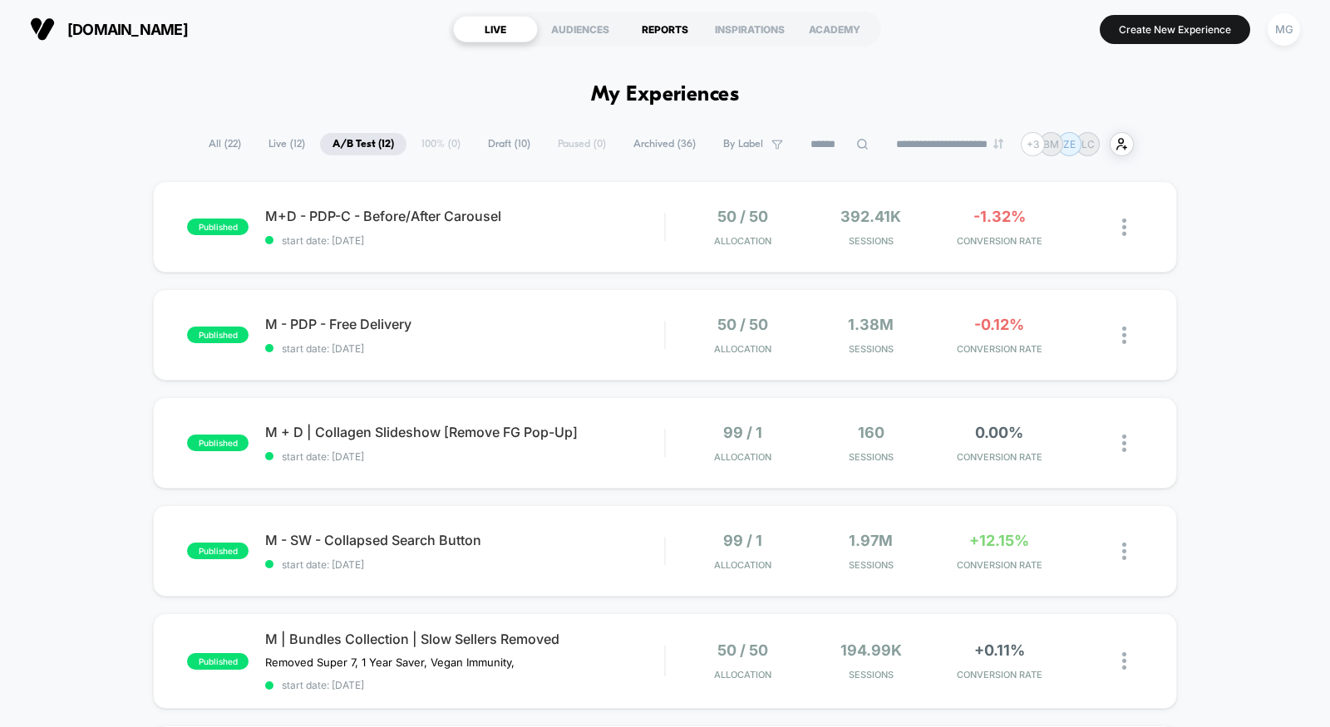
click at [648, 32] on div "REPORTS" at bounding box center [665, 29] width 85 height 27
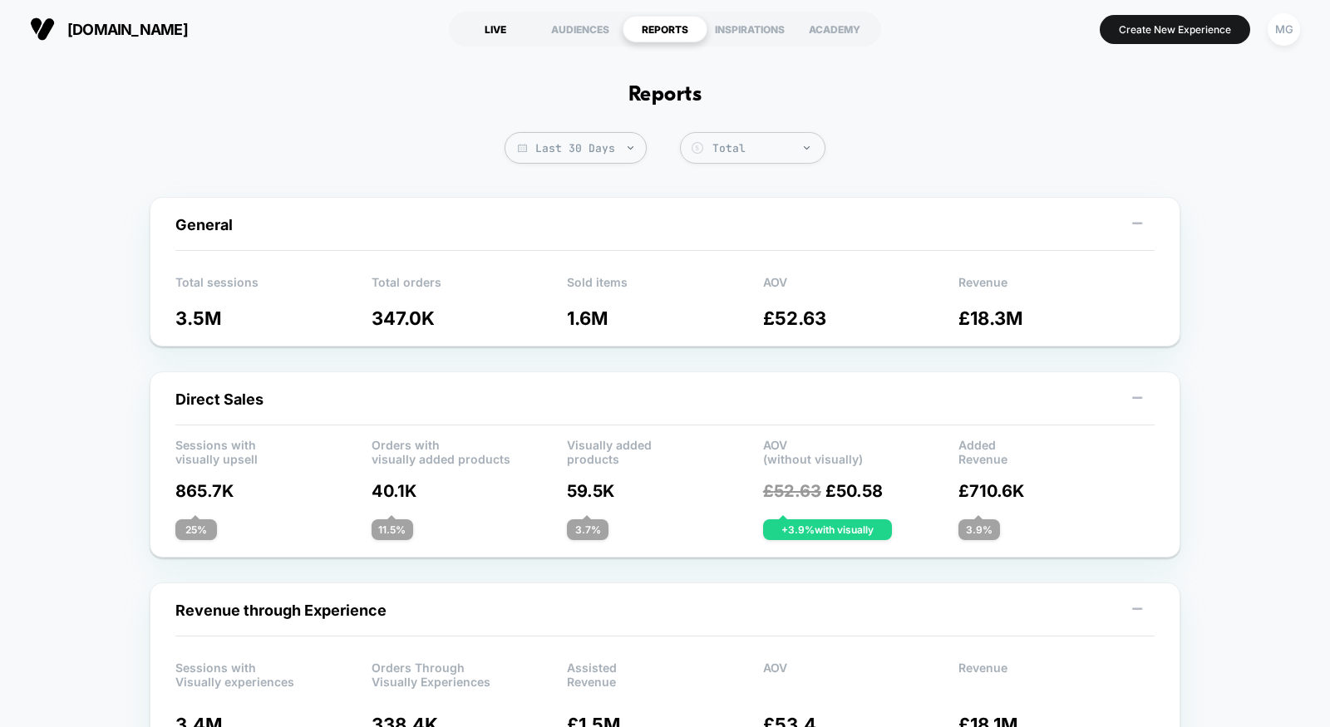
click at [492, 32] on div "LIVE" at bounding box center [495, 29] width 85 height 27
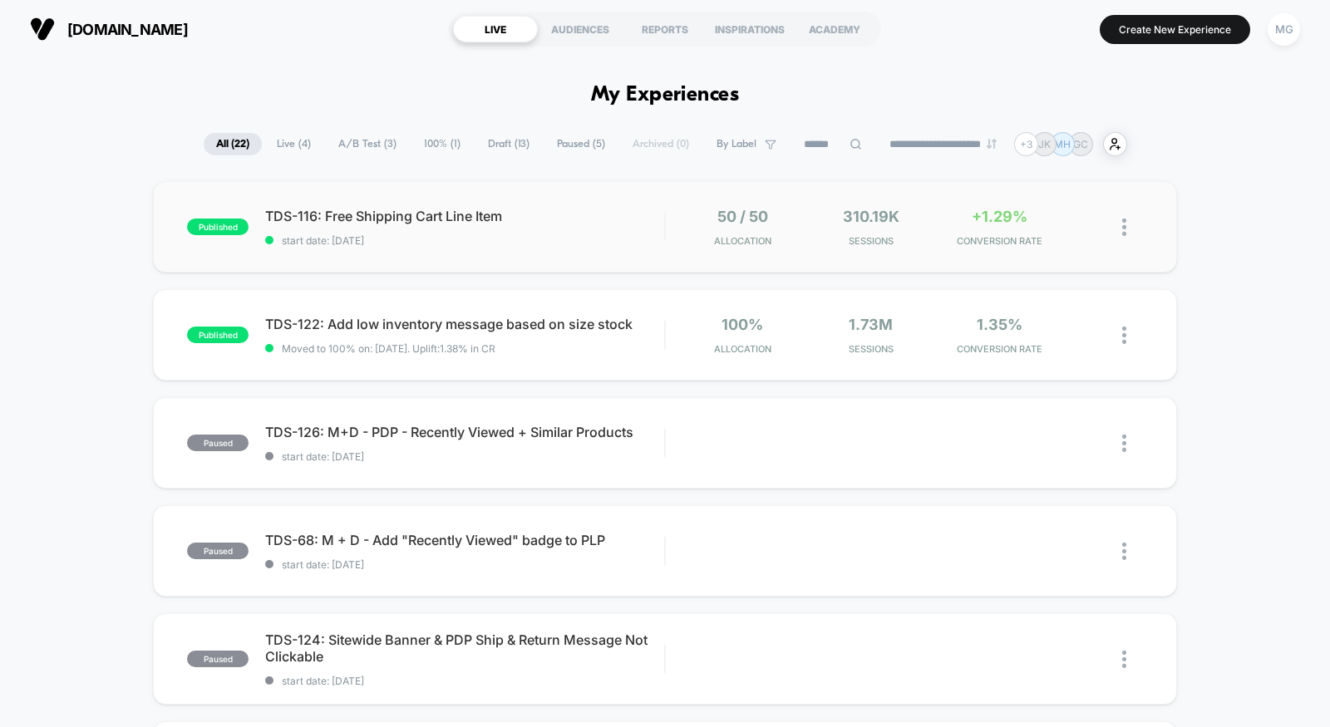
click at [490, 258] on div "published TDS-116: Free Shipping Cart Line Item start date: [DATE] 50 / 50 Allo…" at bounding box center [665, 226] width 1024 height 91
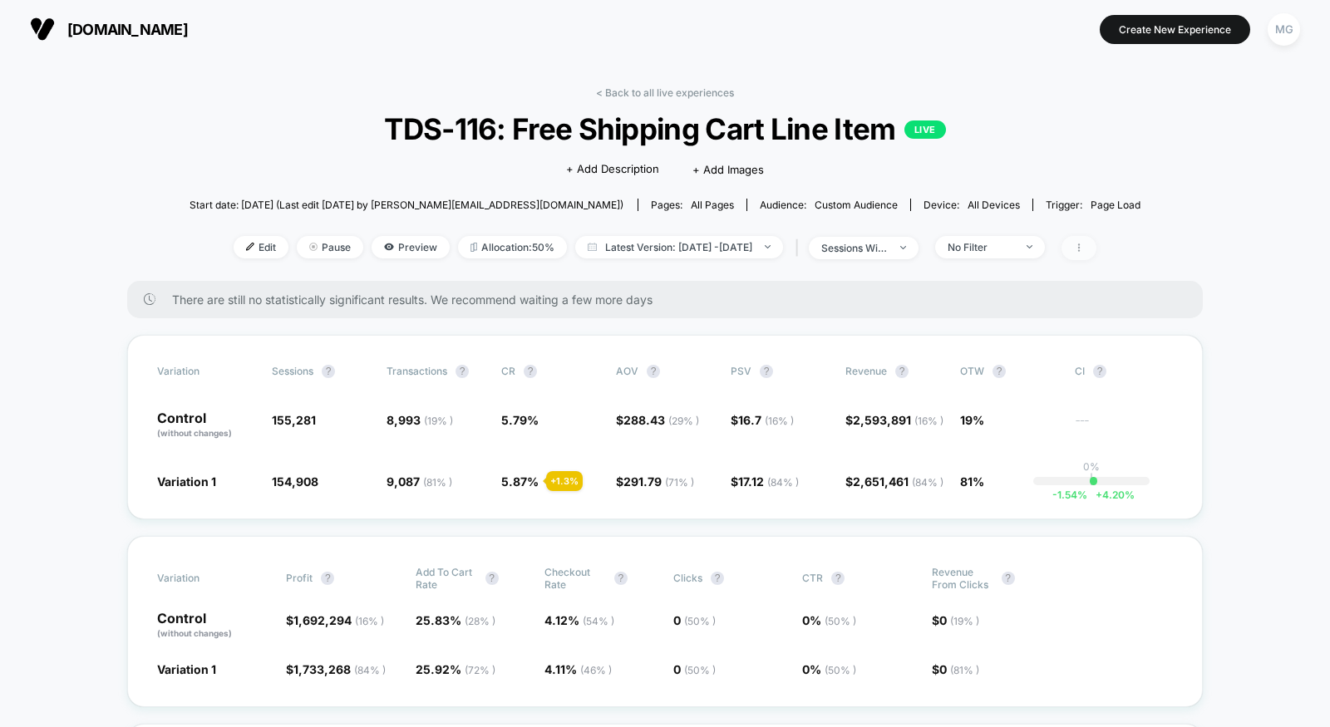
click at [1096, 236] on span at bounding box center [1079, 248] width 35 height 24
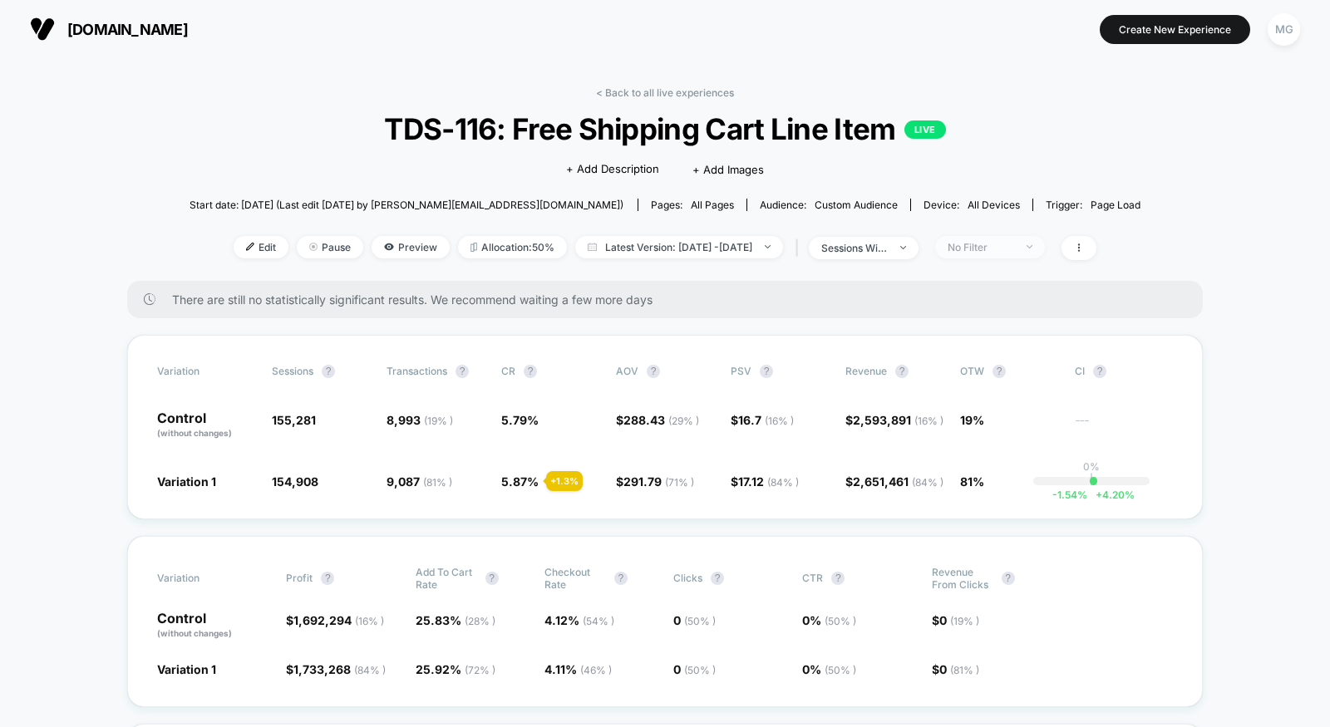
click at [1016, 254] on span "No Filter" at bounding box center [990, 247] width 110 height 22
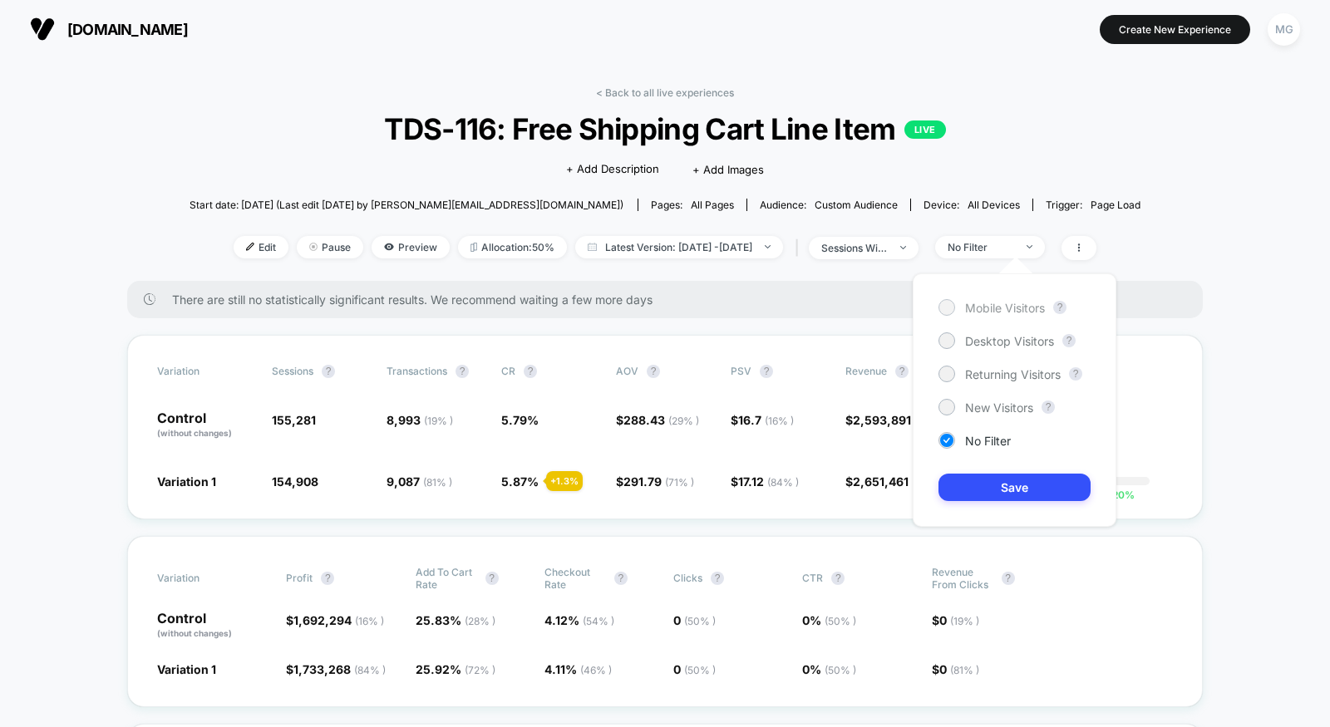
click at [996, 305] on span "Mobile Visitors" at bounding box center [1005, 308] width 80 height 14
click at [996, 471] on div "Mobile Visitors ? Desktop Visitors ? Returning Visitors ? New Visitors ? No Fil…" at bounding box center [1015, 400] width 204 height 254
click at [996, 484] on button "Save" at bounding box center [1015, 487] width 152 height 27
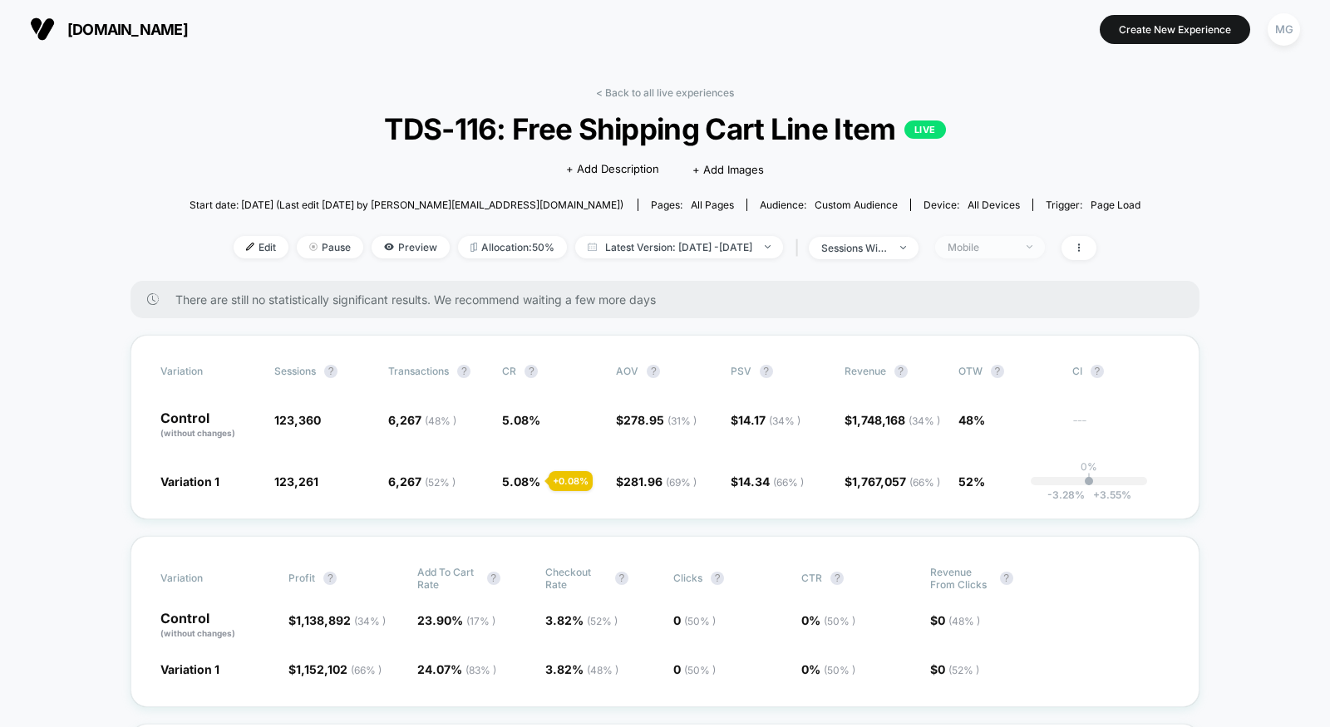
click at [1014, 251] on div "Mobile" at bounding box center [981, 247] width 67 height 12
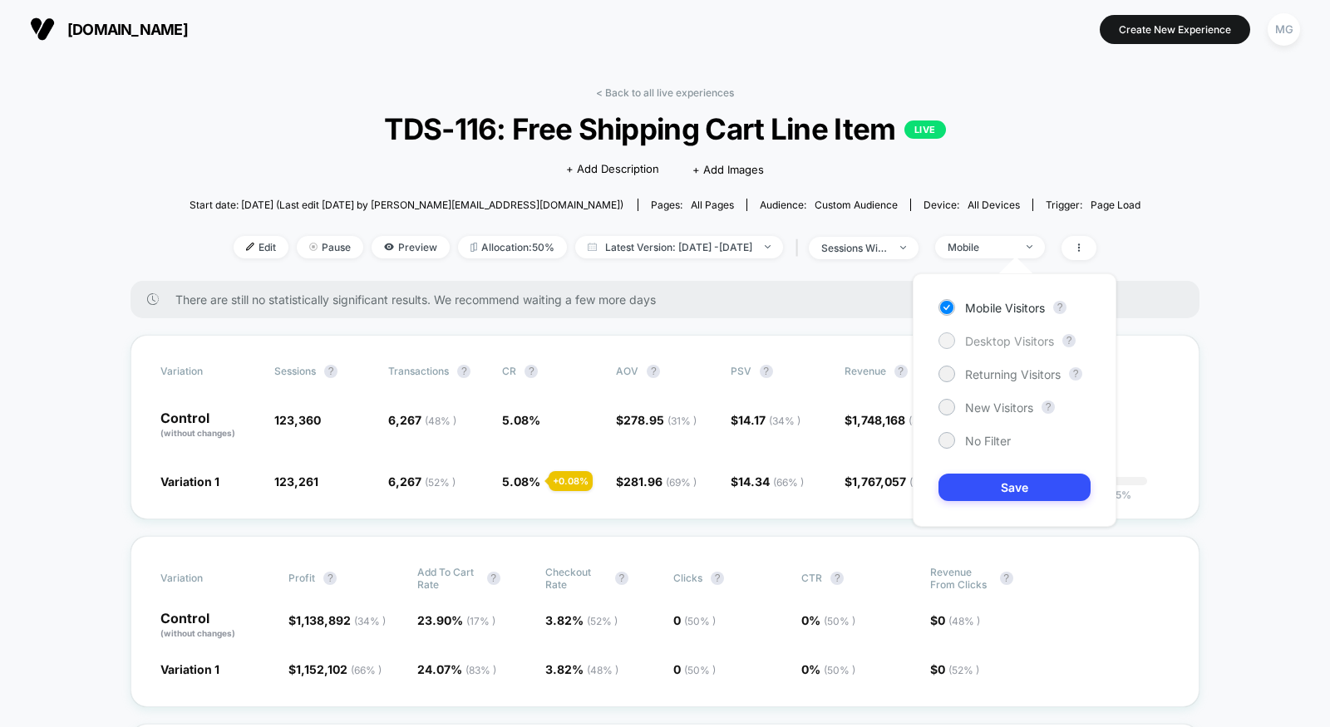
click at [1037, 344] on span "Desktop Visitors" at bounding box center [1009, 341] width 89 height 14
click at [1010, 490] on button "Save" at bounding box center [1015, 487] width 152 height 27
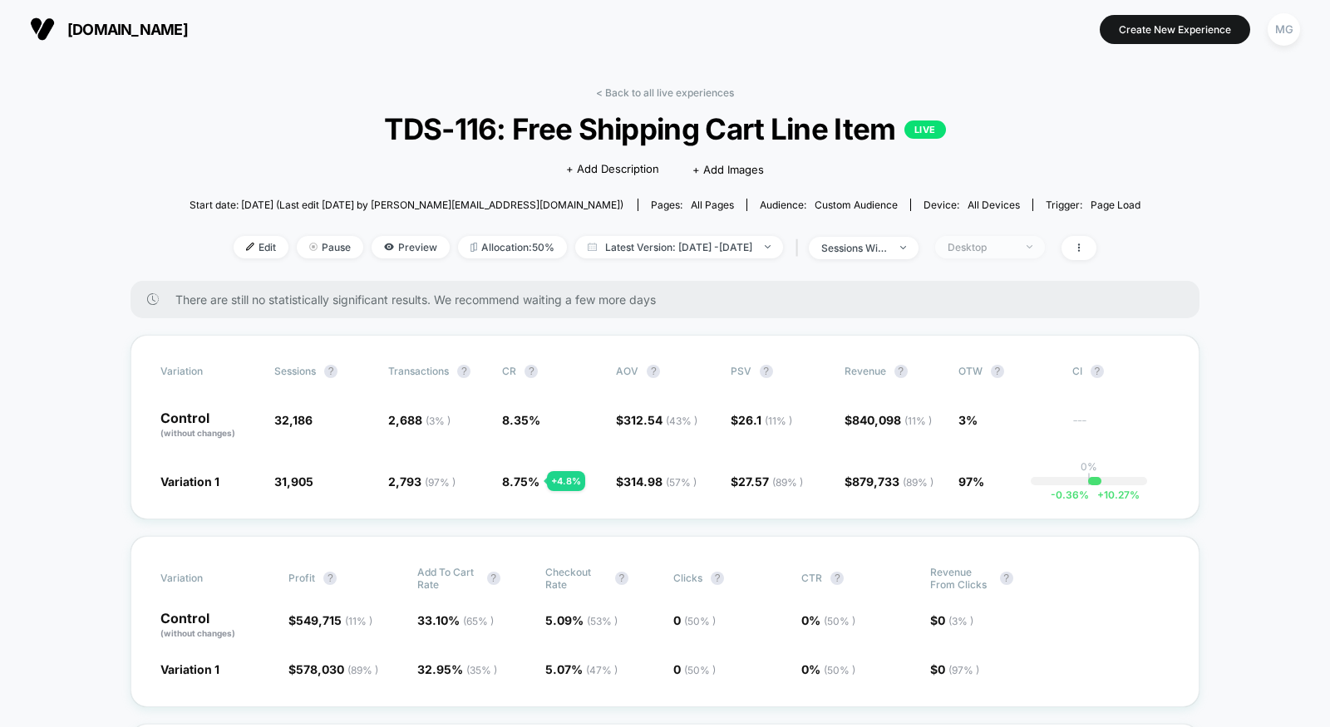
click at [1022, 237] on span "Desktop" at bounding box center [990, 247] width 110 height 22
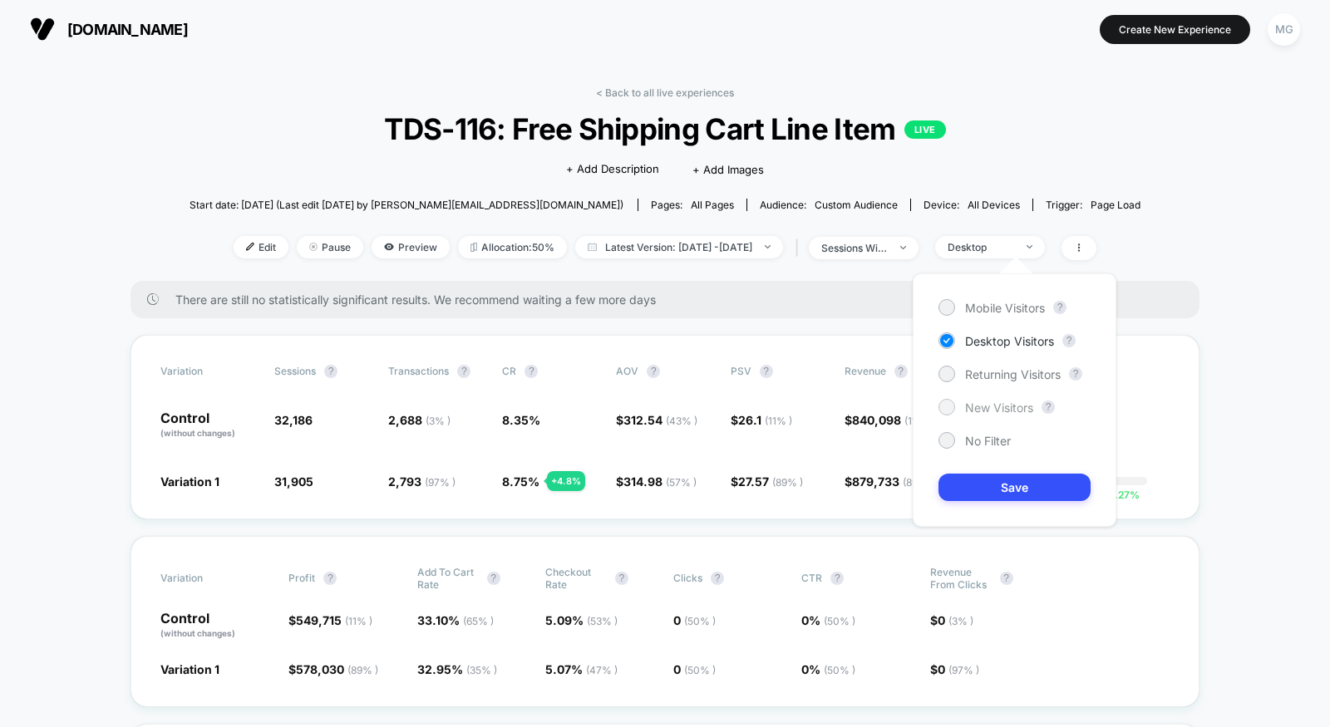
click at [1000, 405] on span "New Visitors" at bounding box center [999, 408] width 68 height 14
click at [998, 488] on button "Save" at bounding box center [1015, 487] width 152 height 27
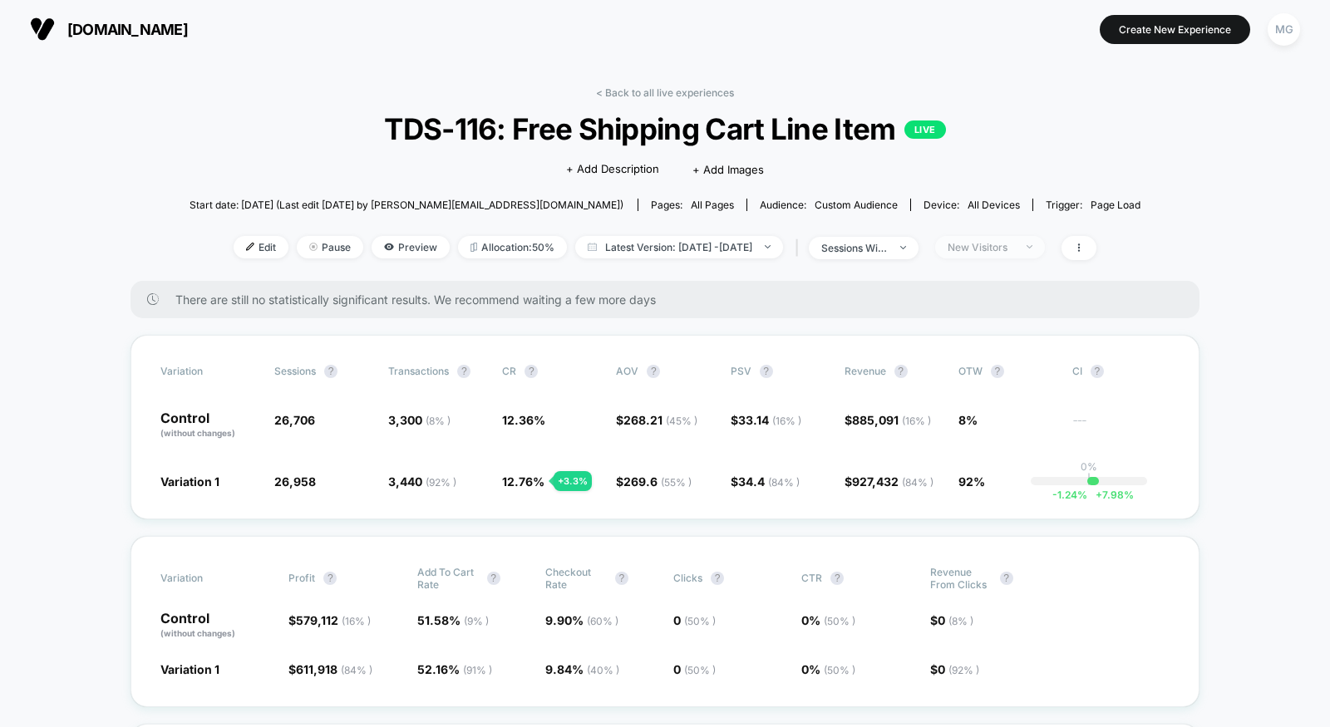
click at [1014, 247] on div "New Visitors" at bounding box center [981, 247] width 67 height 12
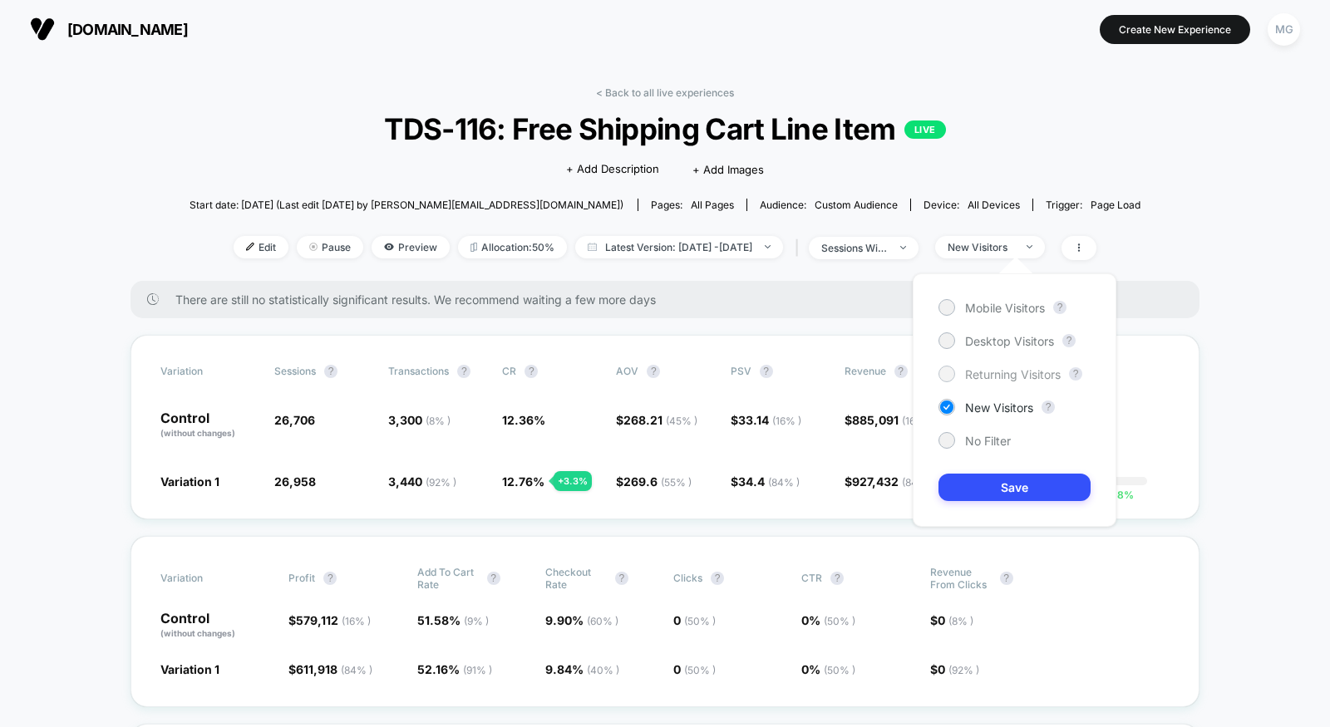
click at [1001, 370] on span "Returning Visitors" at bounding box center [1013, 374] width 96 height 14
click at [993, 494] on button "Save" at bounding box center [1015, 487] width 152 height 27
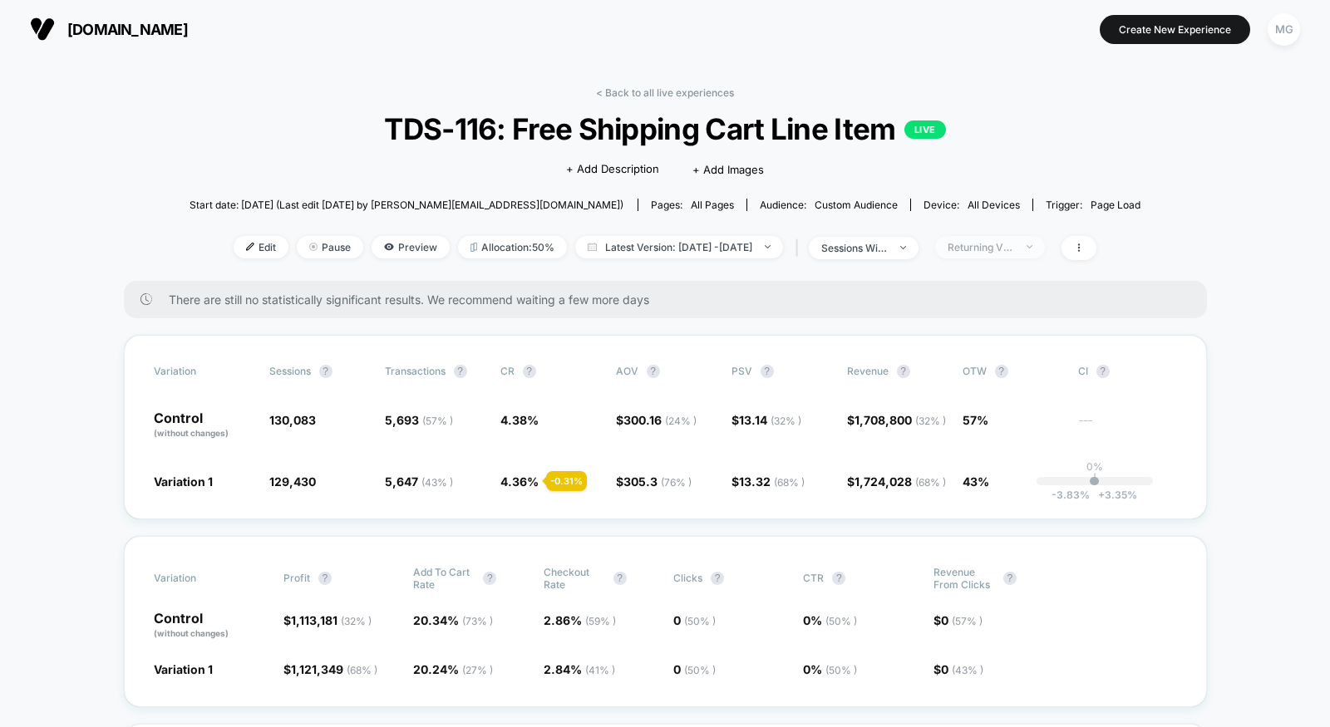
click at [1014, 246] on div "Returning Visitors" at bounding box center [981, 247] width 67 height 12
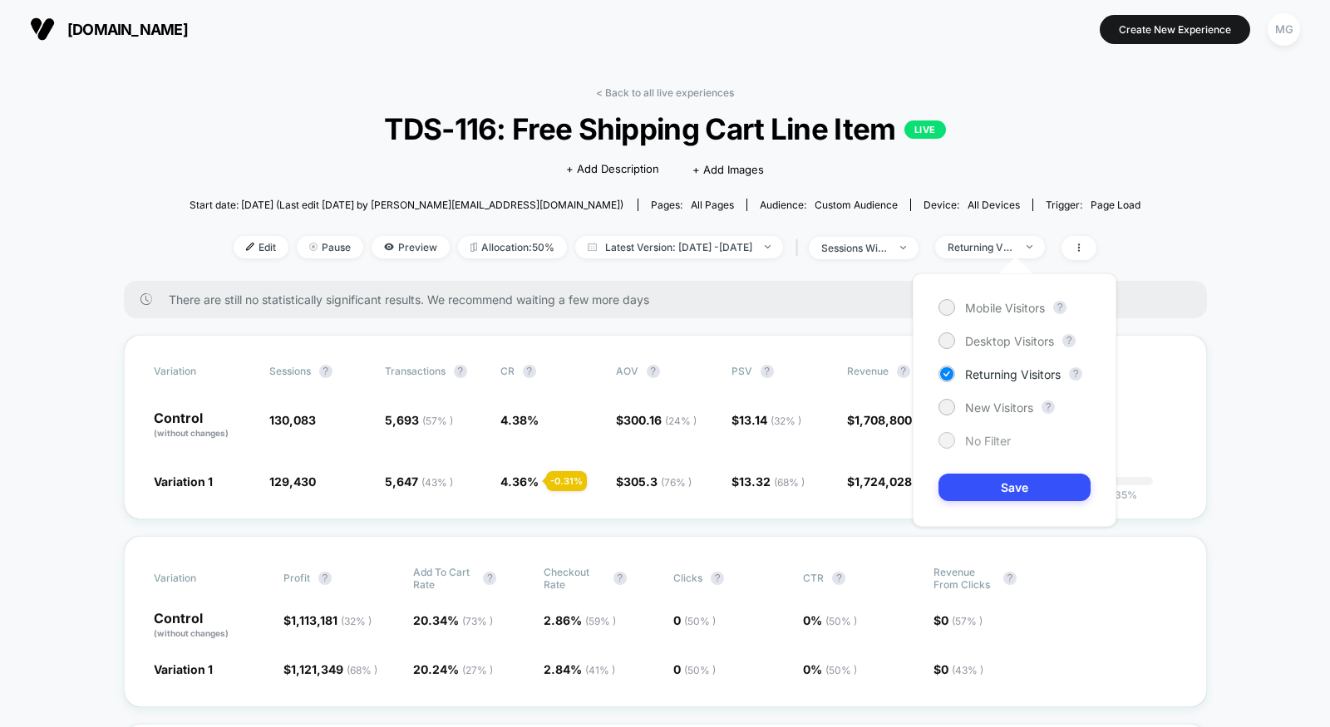
click at [974, 441] on span "No Filter" at bounding box center [988, 441] width 46 height 14
click at [974, 491] on button "Save" at bounding box center [1015, 487] width 152 height 27
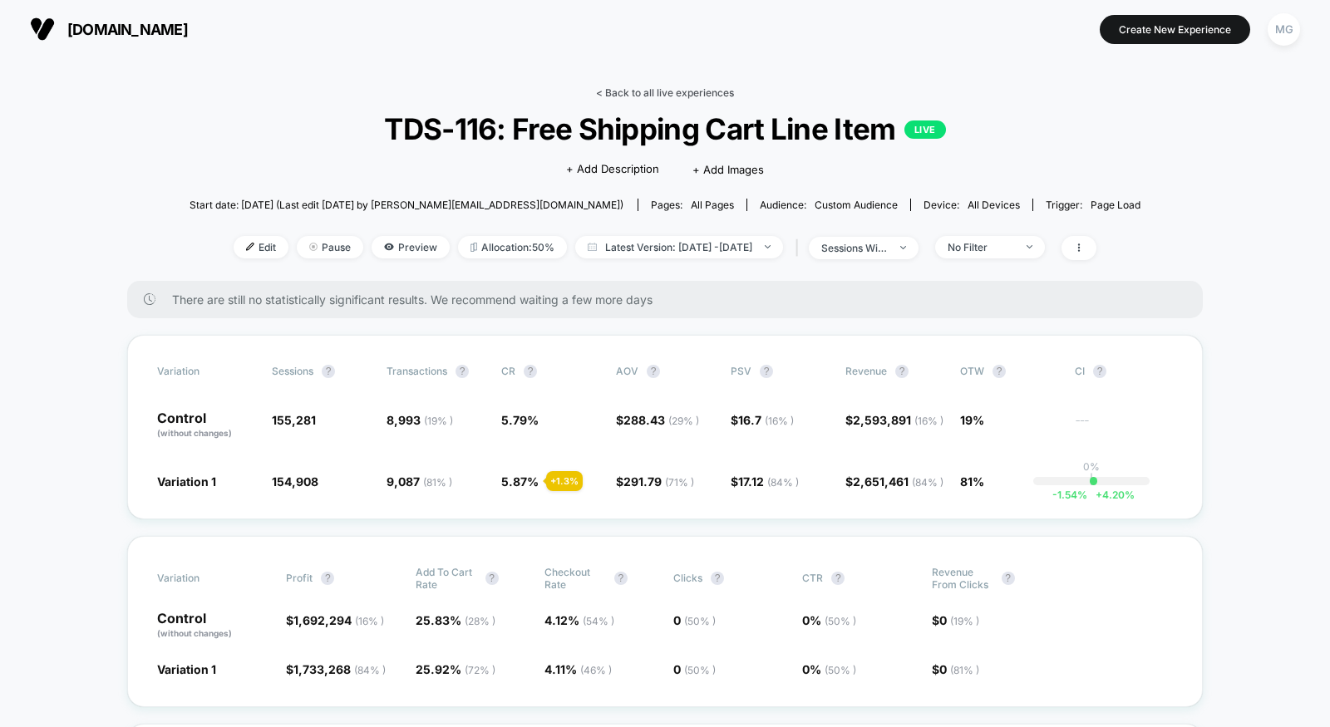
click at [639, 96] on link "< Back to all live experiences" at bounding box center [665, 92] width 138 height 12
